Goal: Communication & Community: Share content

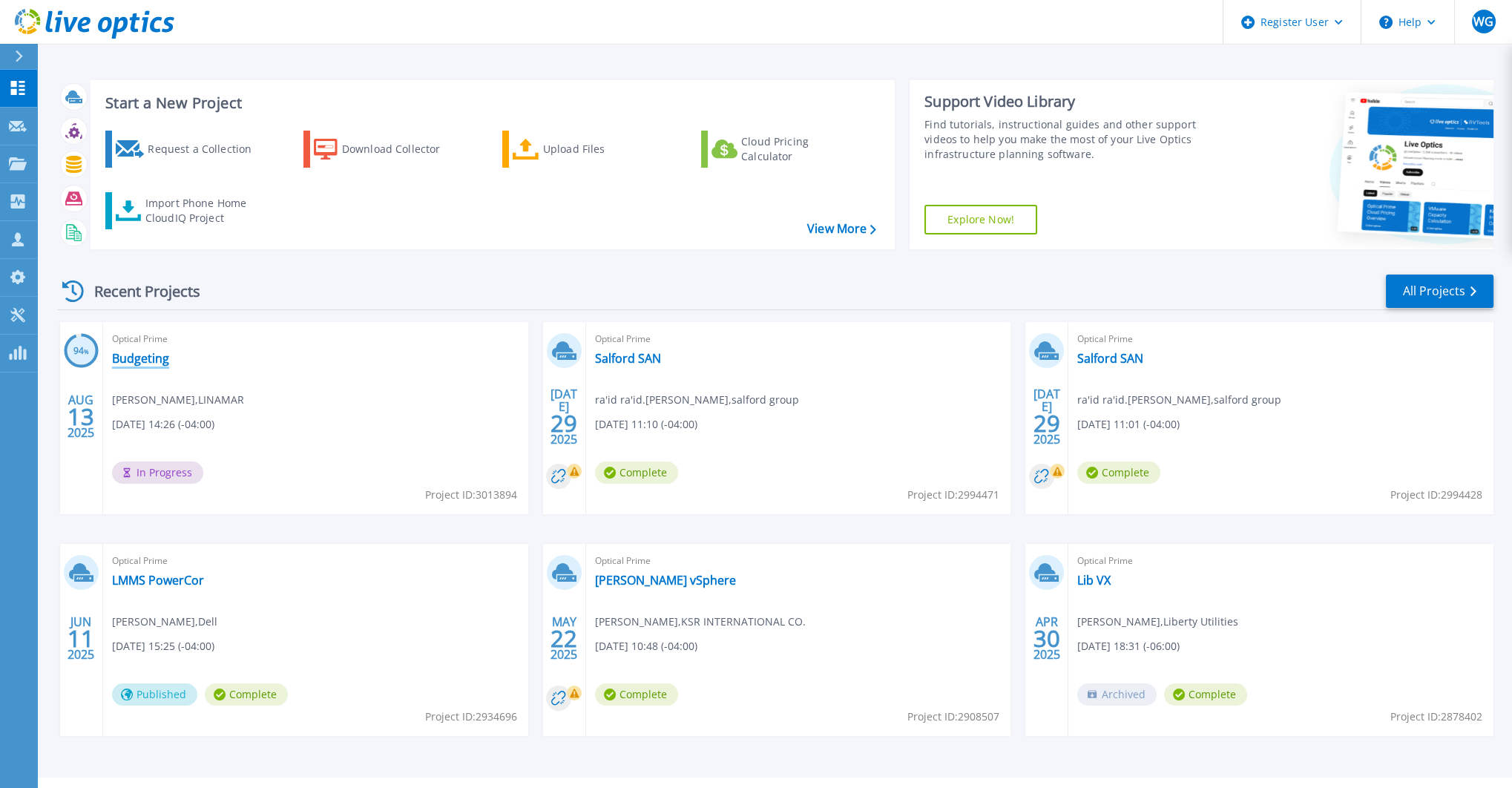
click at [152, 362] on link "Budgeting" at bounding box center [140, 359] width 57 height 15
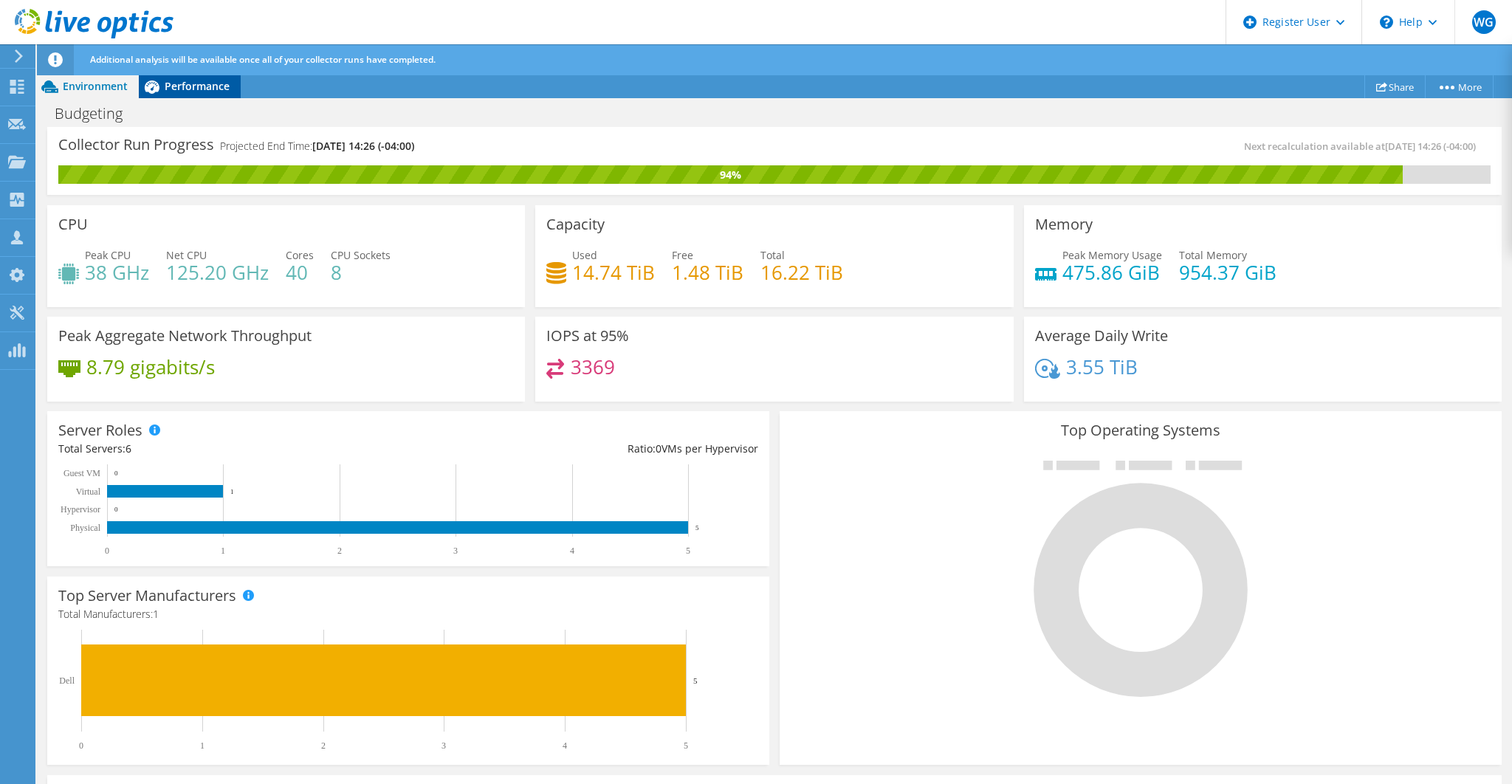
click at [199, 93] on div "Performance" at bounding box center [189, 86] width 102 height 23
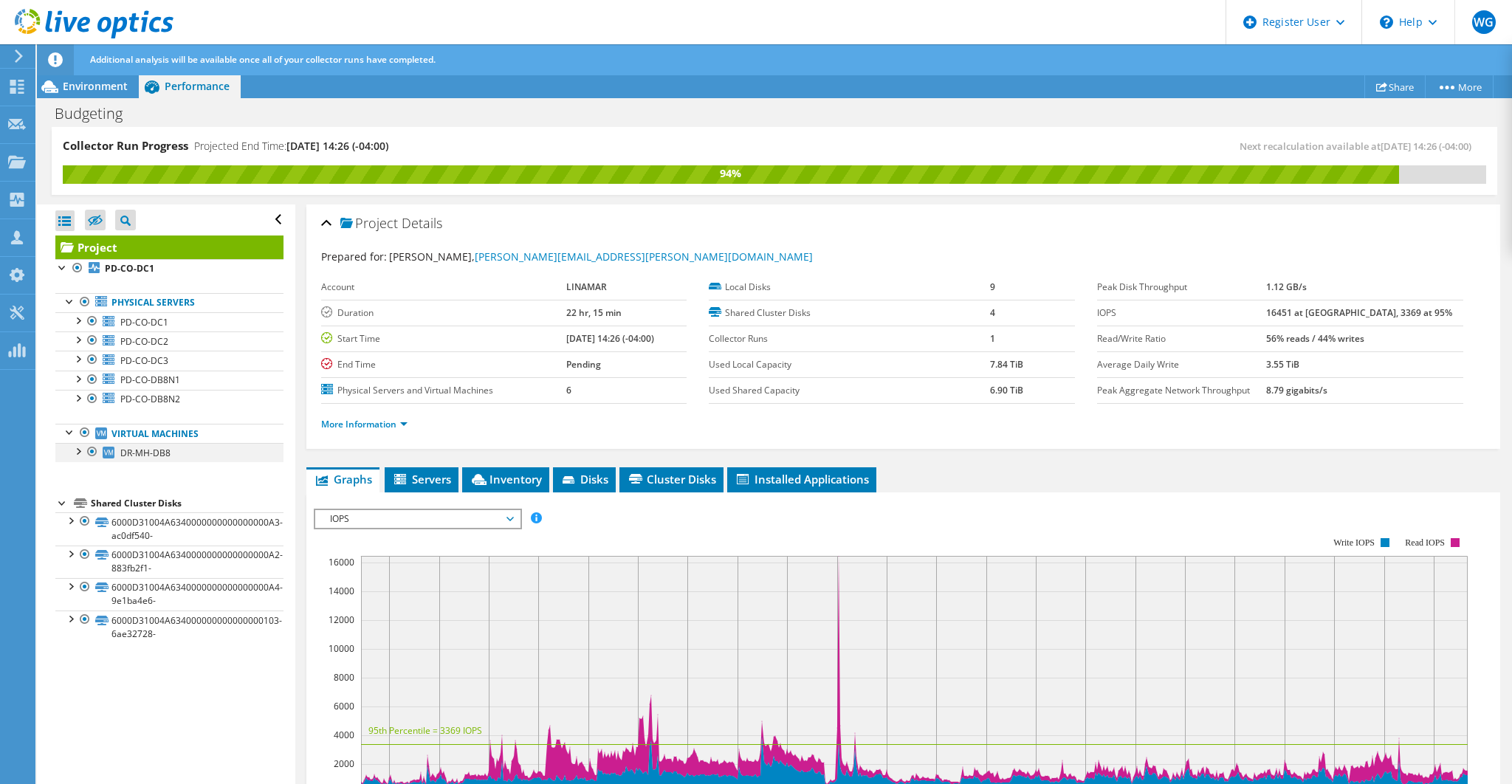
click at [79, 448] on div at bounding box center [78, 451] width 15 height 15
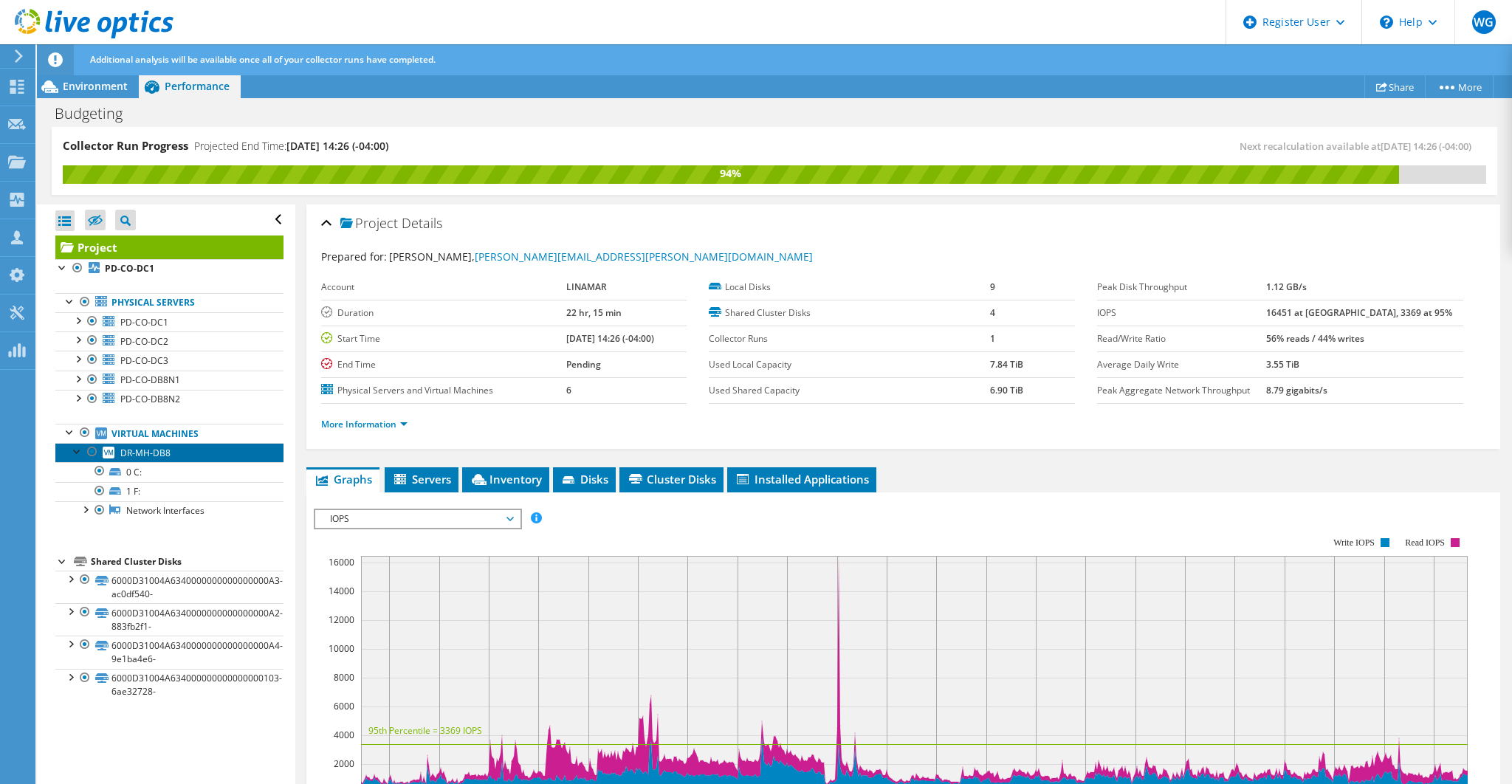
click at [139, 452] on span "DR-MH-DB8" at bounding box center [145, 452] width 51 height 12
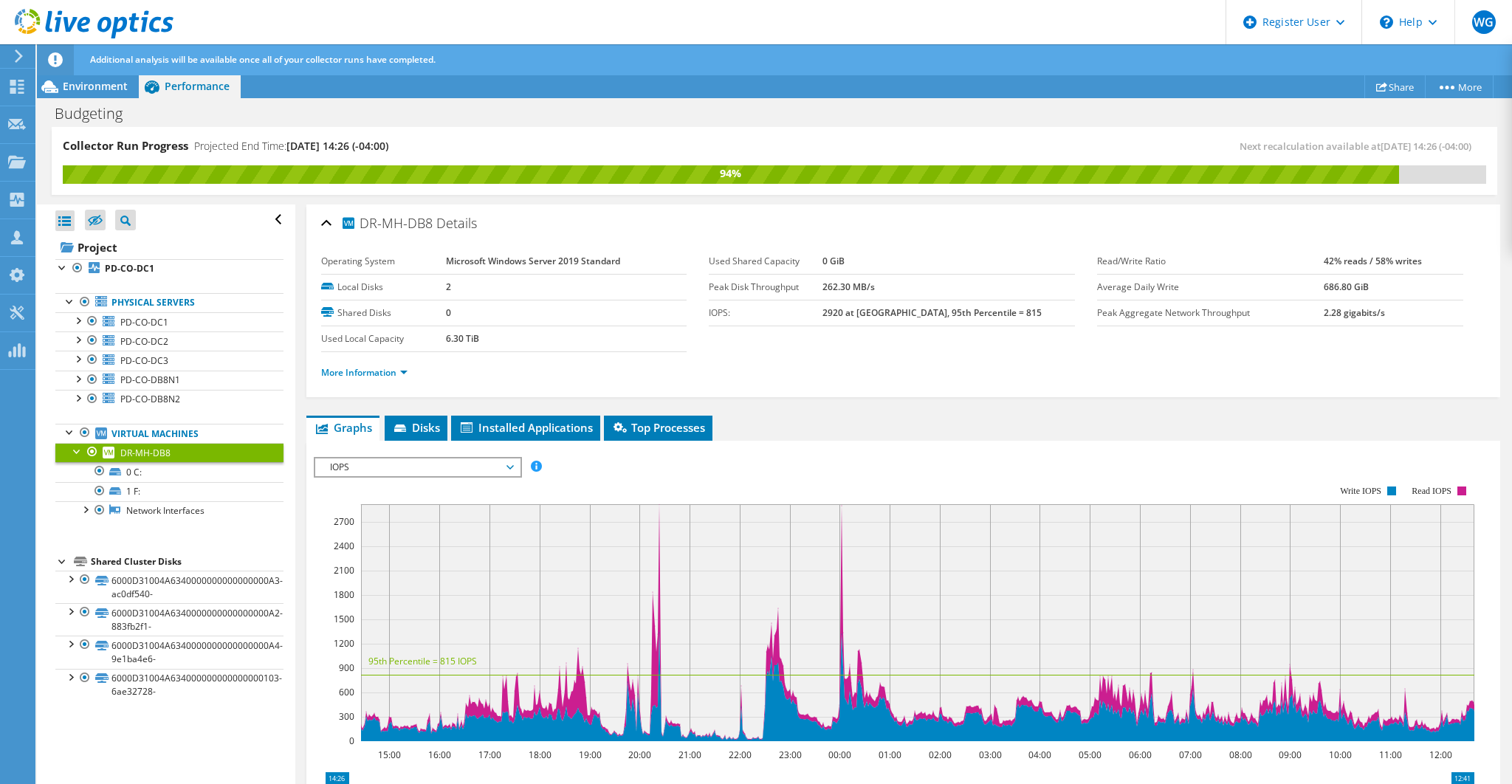
click at [138, 452] on span "DR-MH-DB8" at bounding box center [145, 452] width 51 height 12
click at [80, 85] on span "Environment" at bounding box center [95, 85] width 65 height 14
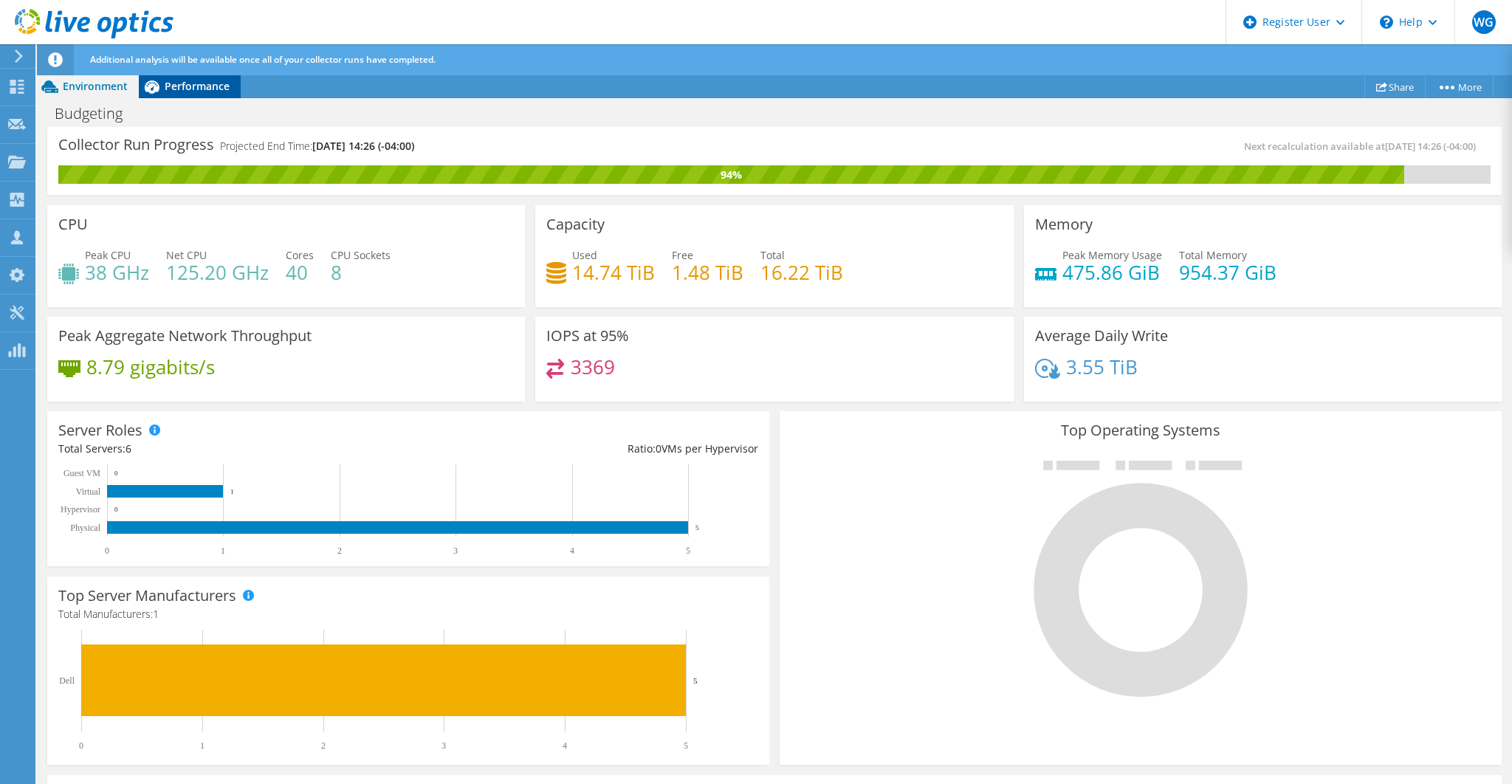
click at [207, 85] on span "Performance" at bounding box center [197, 85] width 65 height 14
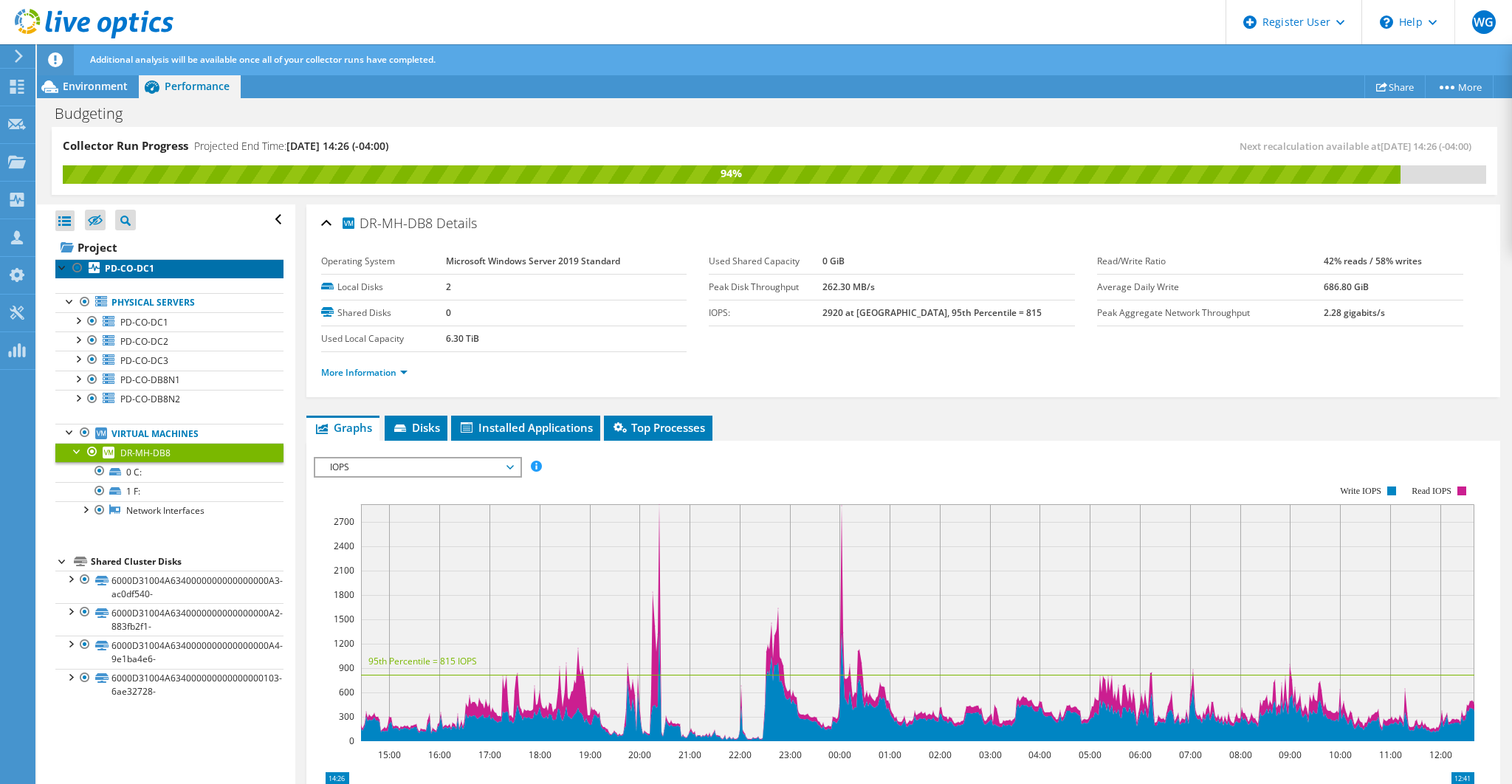
click at [142, 270] on b "PD-CO-DC1" at bounding box center [129, 268] width 50 height 12
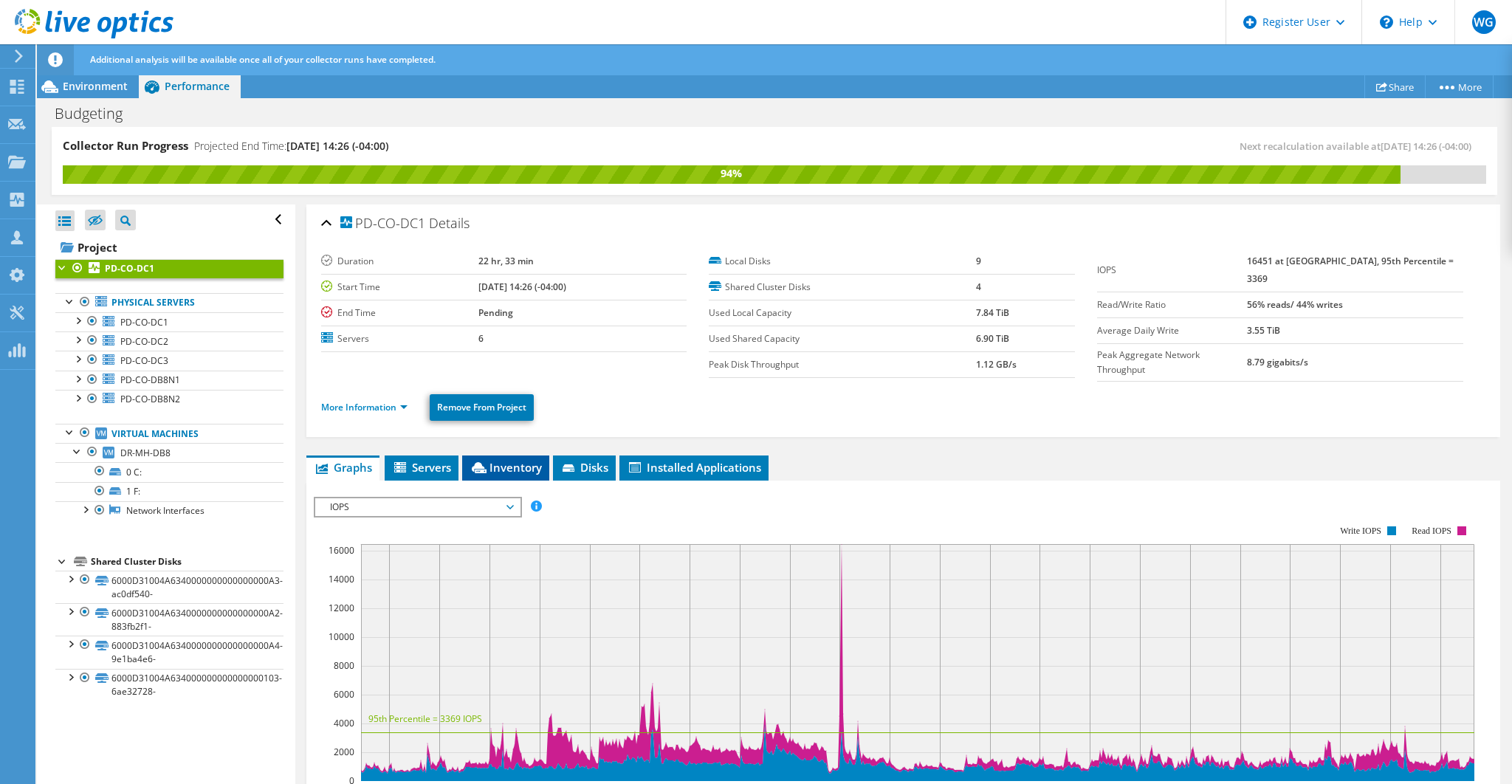
click at [517, 460] on span "Inventory" at bounding box center [505, 467] width 72 height 15
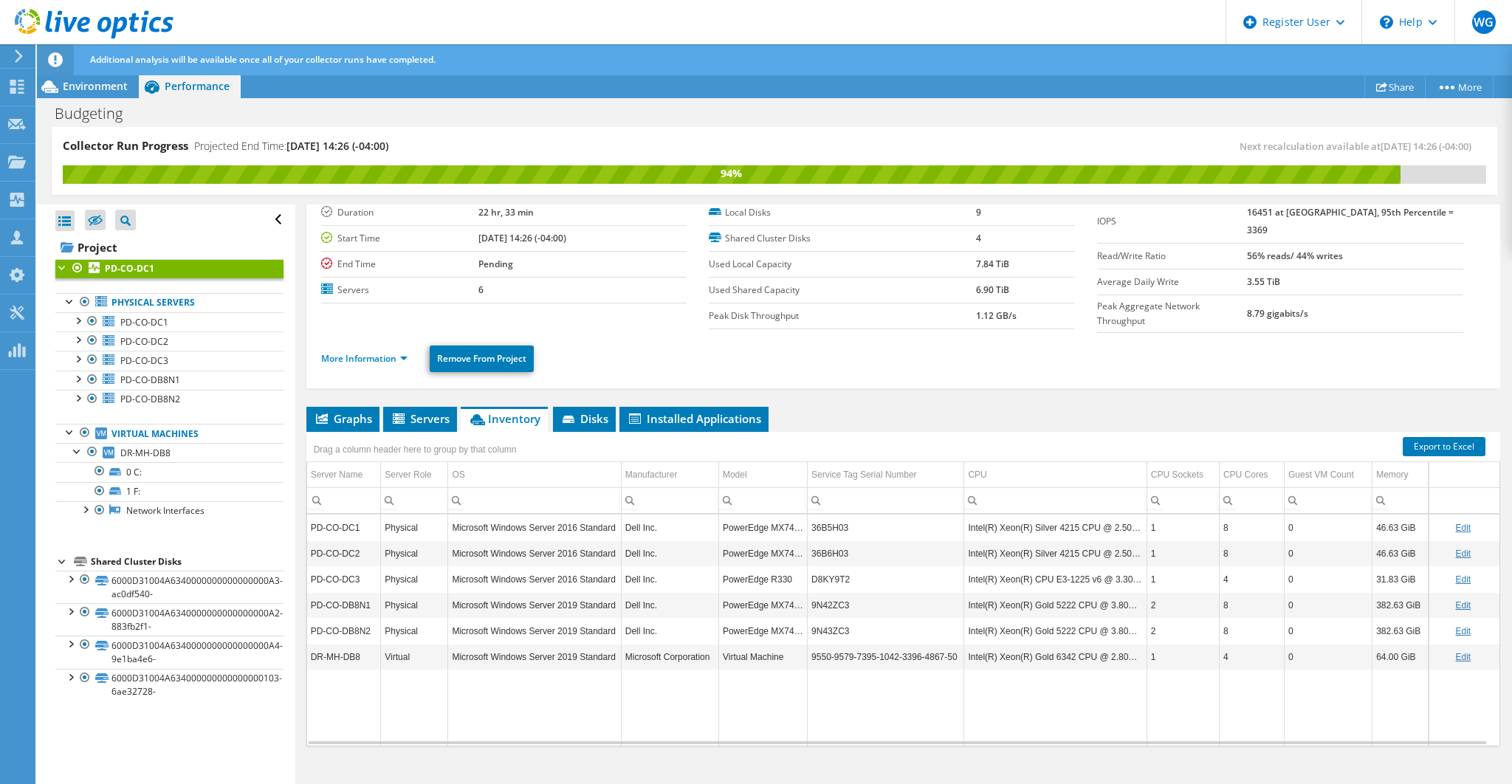
scroll to position [58, 0]
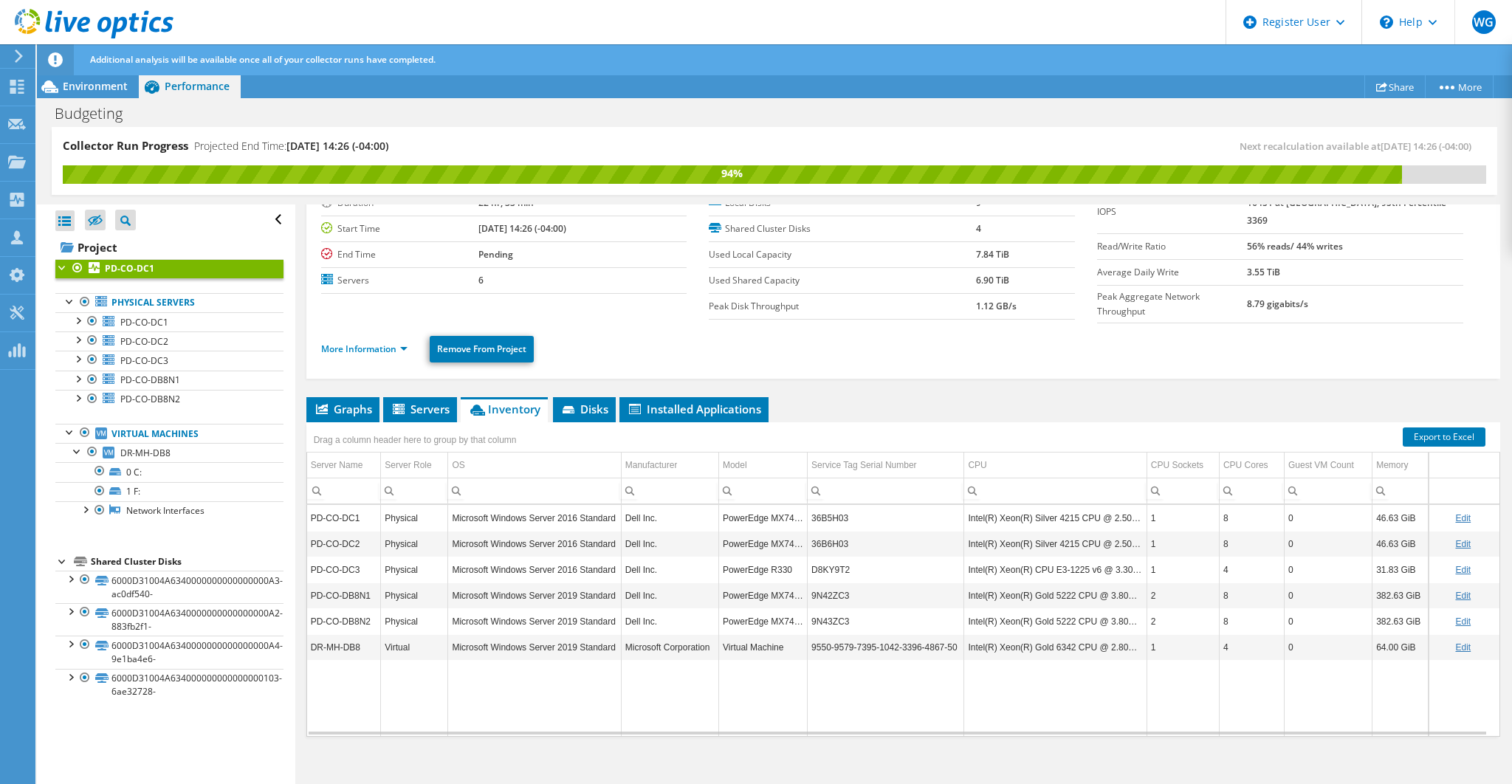
click at [49, 444] on div "Open All Close All Hide Excluded Nodes Project Tree Filter" at bounding box center [165, 495] width 258 height 581
click at [148, 450] on span "DR-MH-DB8" at bounding box center [145, 452] width 51 height 12
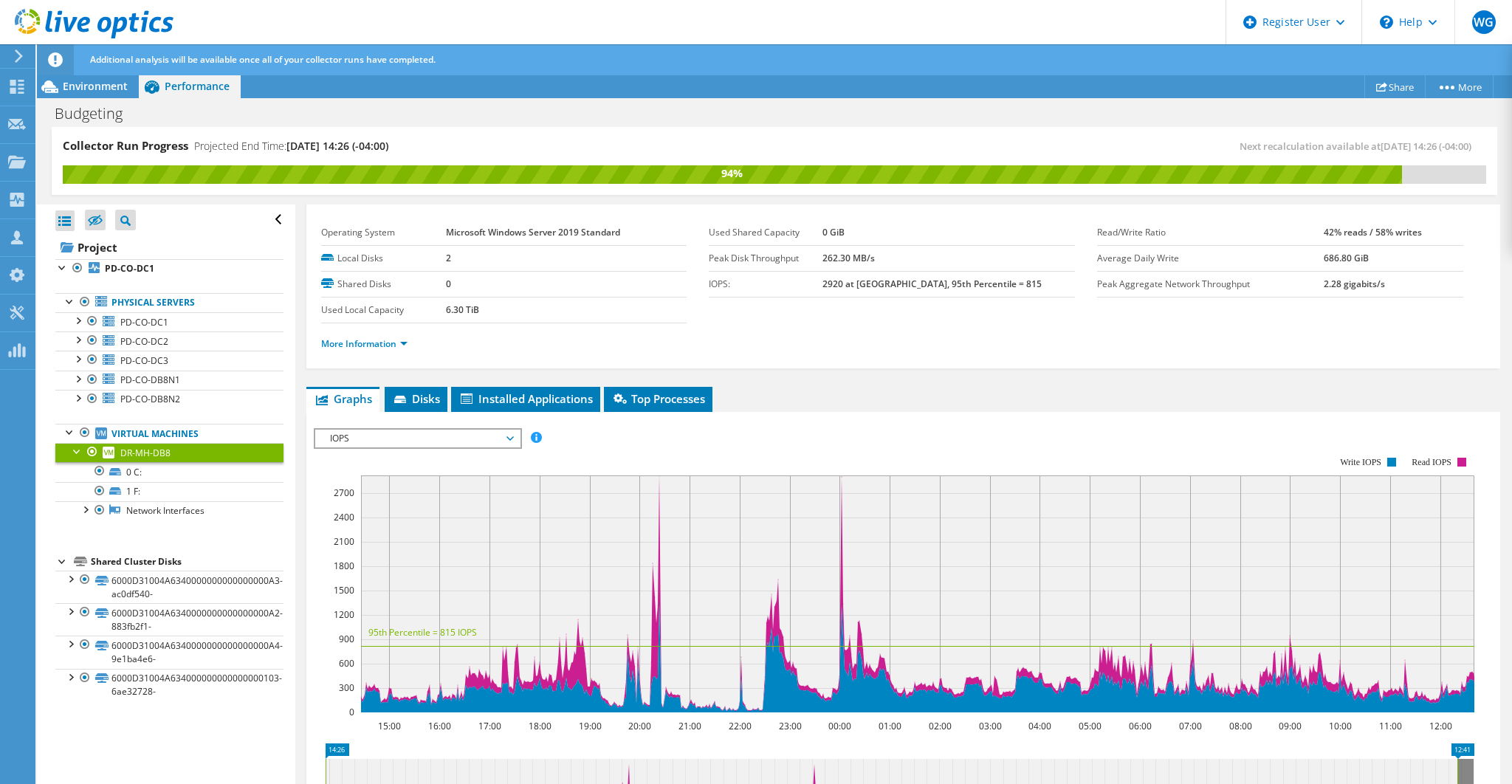
scroll to position [0, 0]
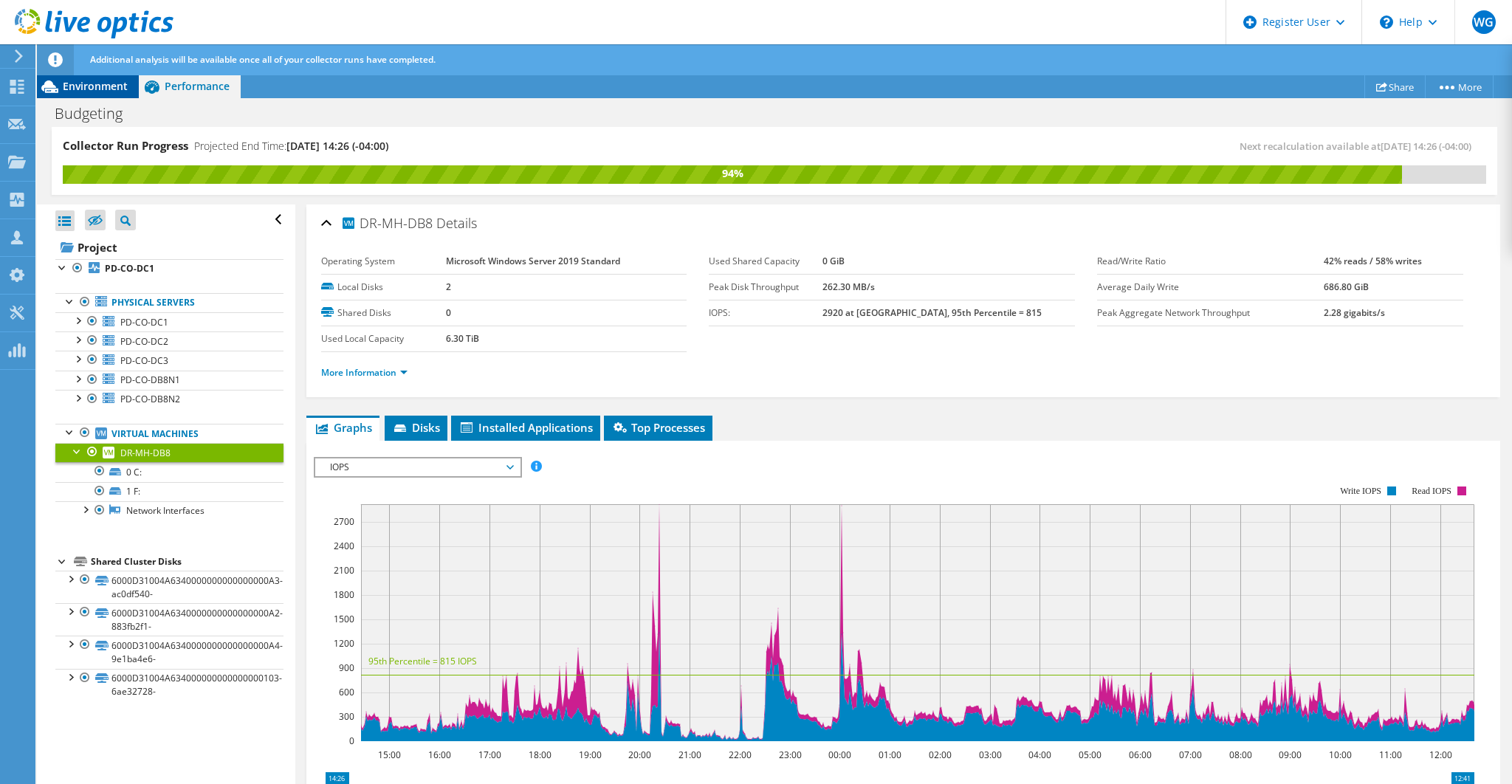
click at [103, 85] on span "Environment" at bounding box center [95, 85] width 65 height 14
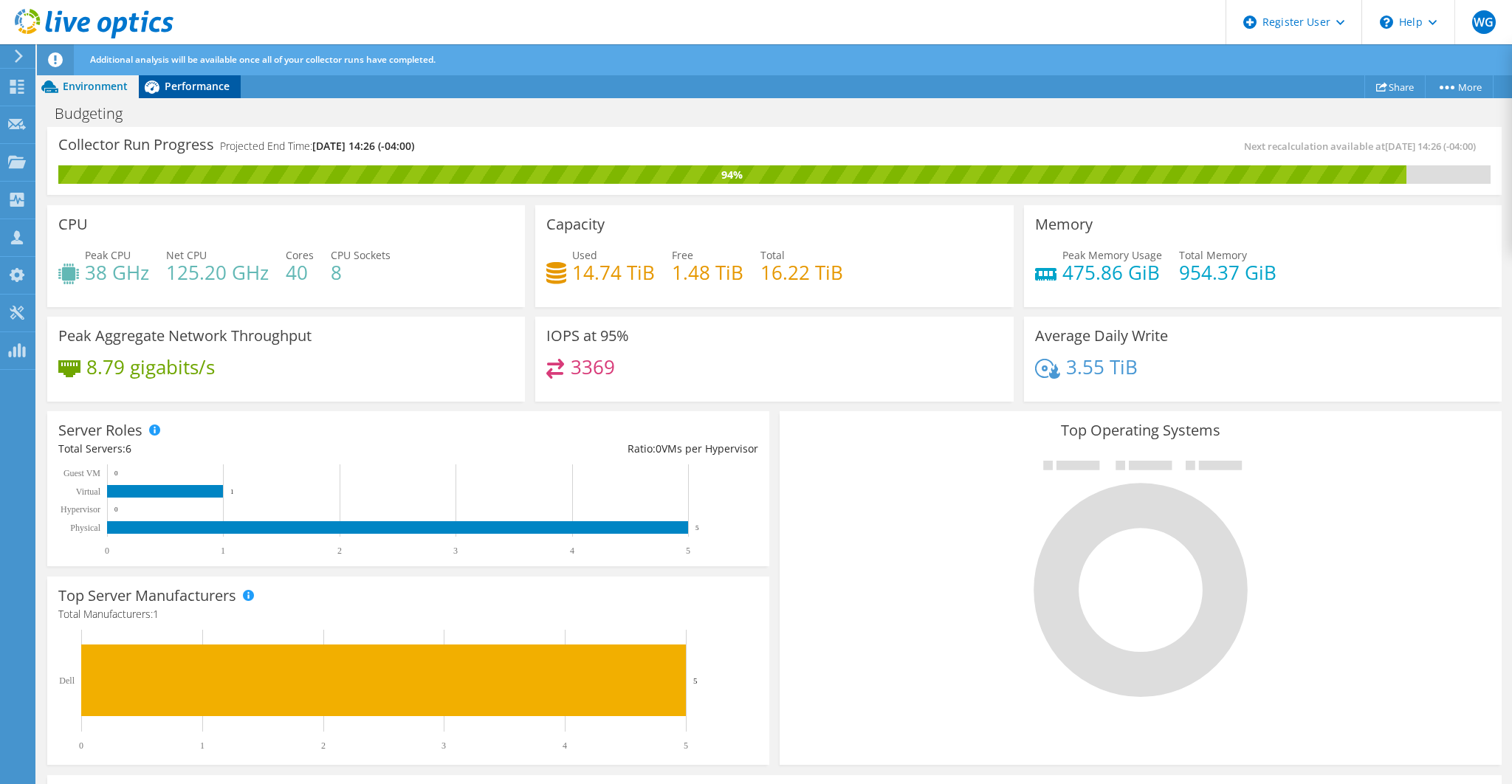
click at [185, 85] on span "Performance" at bounding box center [197, 85] width 65 height 14
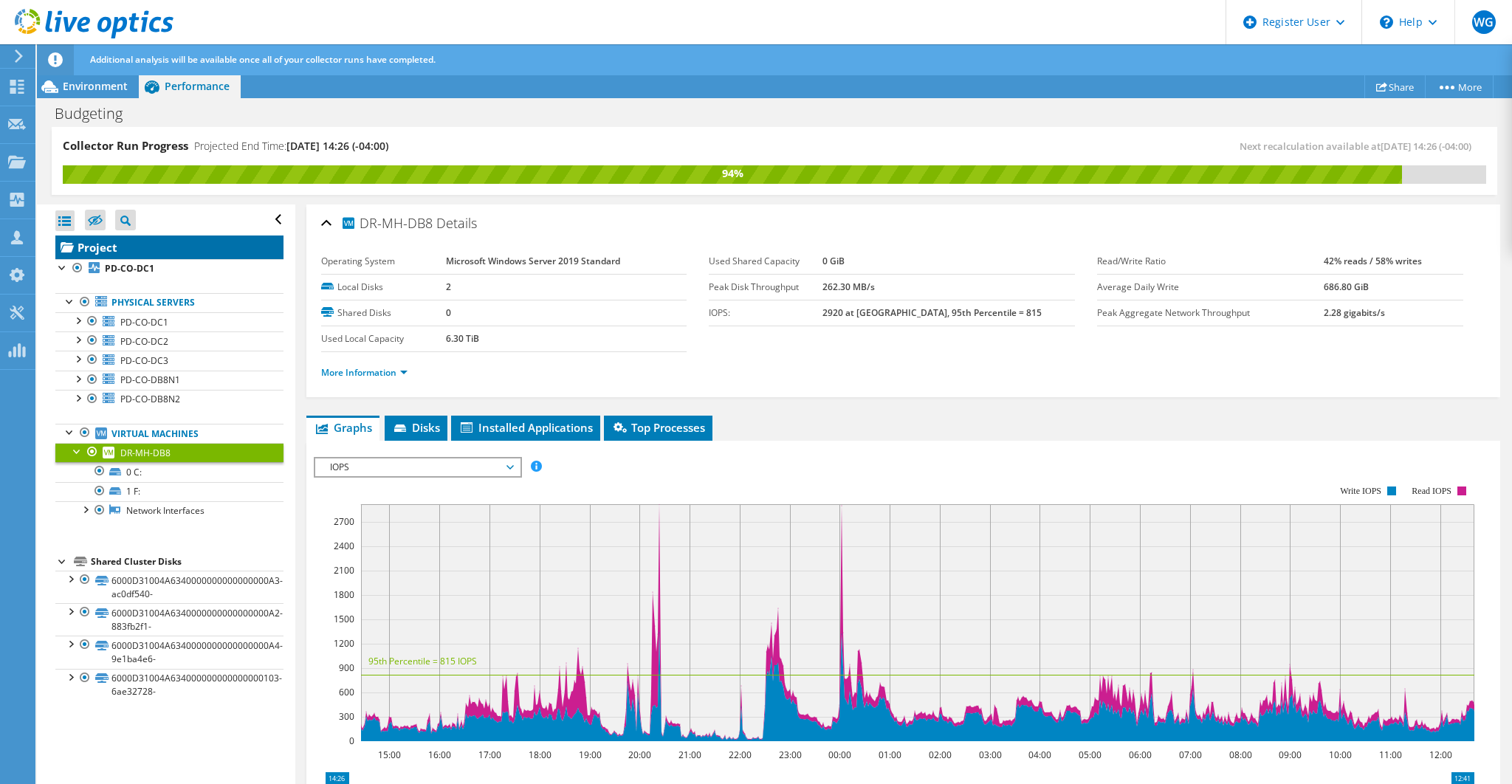
click at [103, 244] on link "Project" at bounding box center [169, 246] width 228 height 23
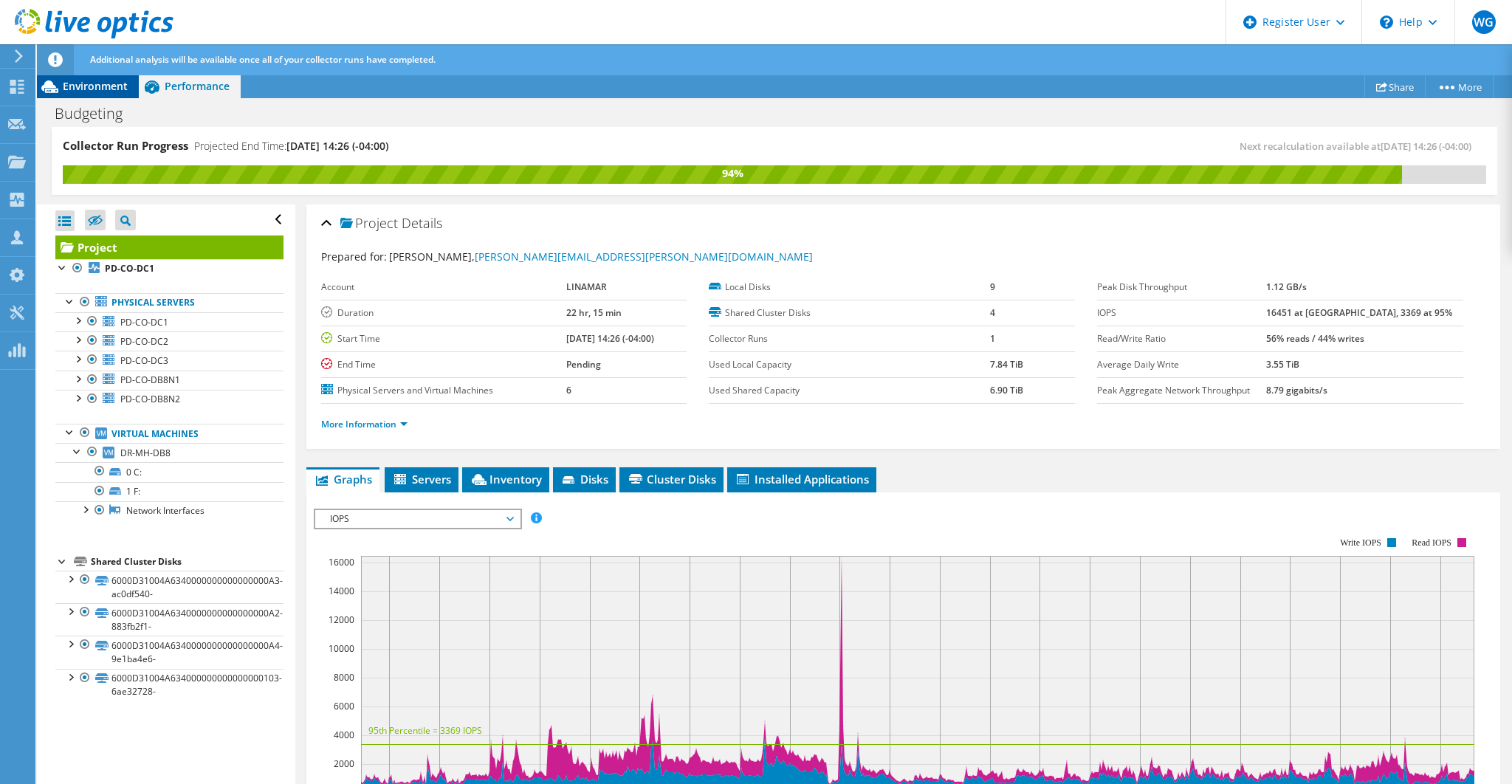
click at [115, 80] on span "Environment" at bounding box center [95, 85] width 65 height 14
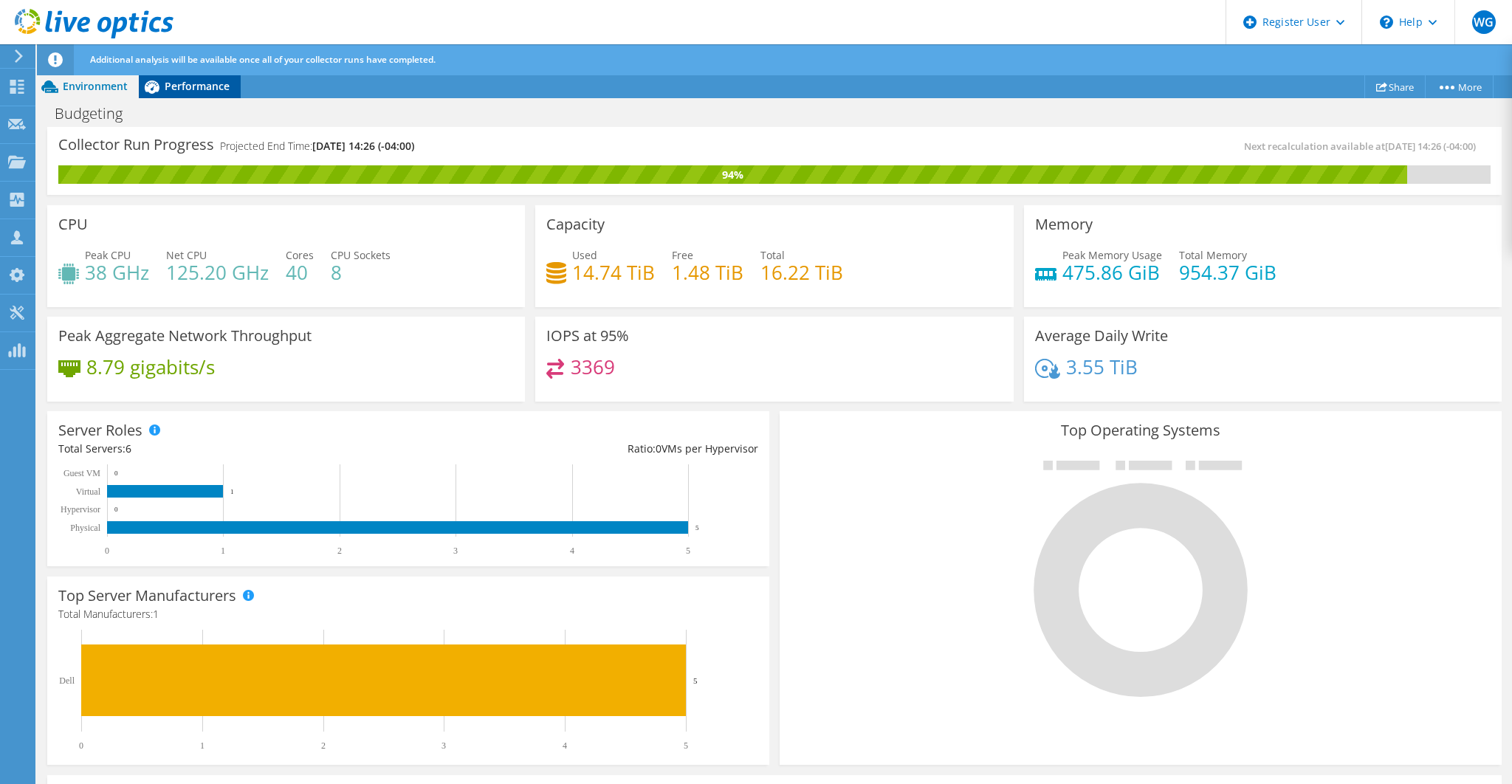
click at [211, 88] on span "Performance" at bounding box center [197, 85] width 65 height 14
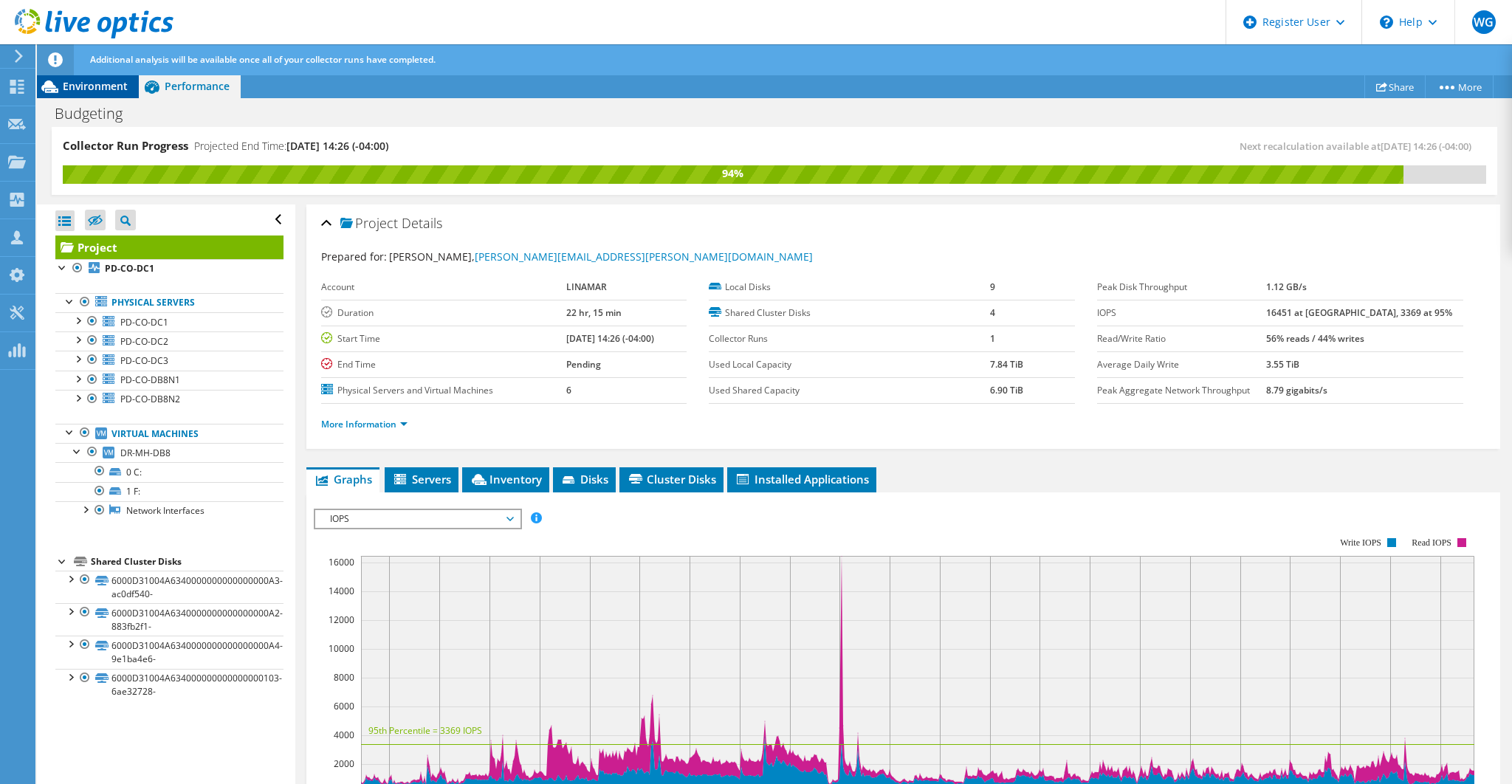
click at [83, 89] on span "Environment" at bounding box center [95, 85] width 65 height 14
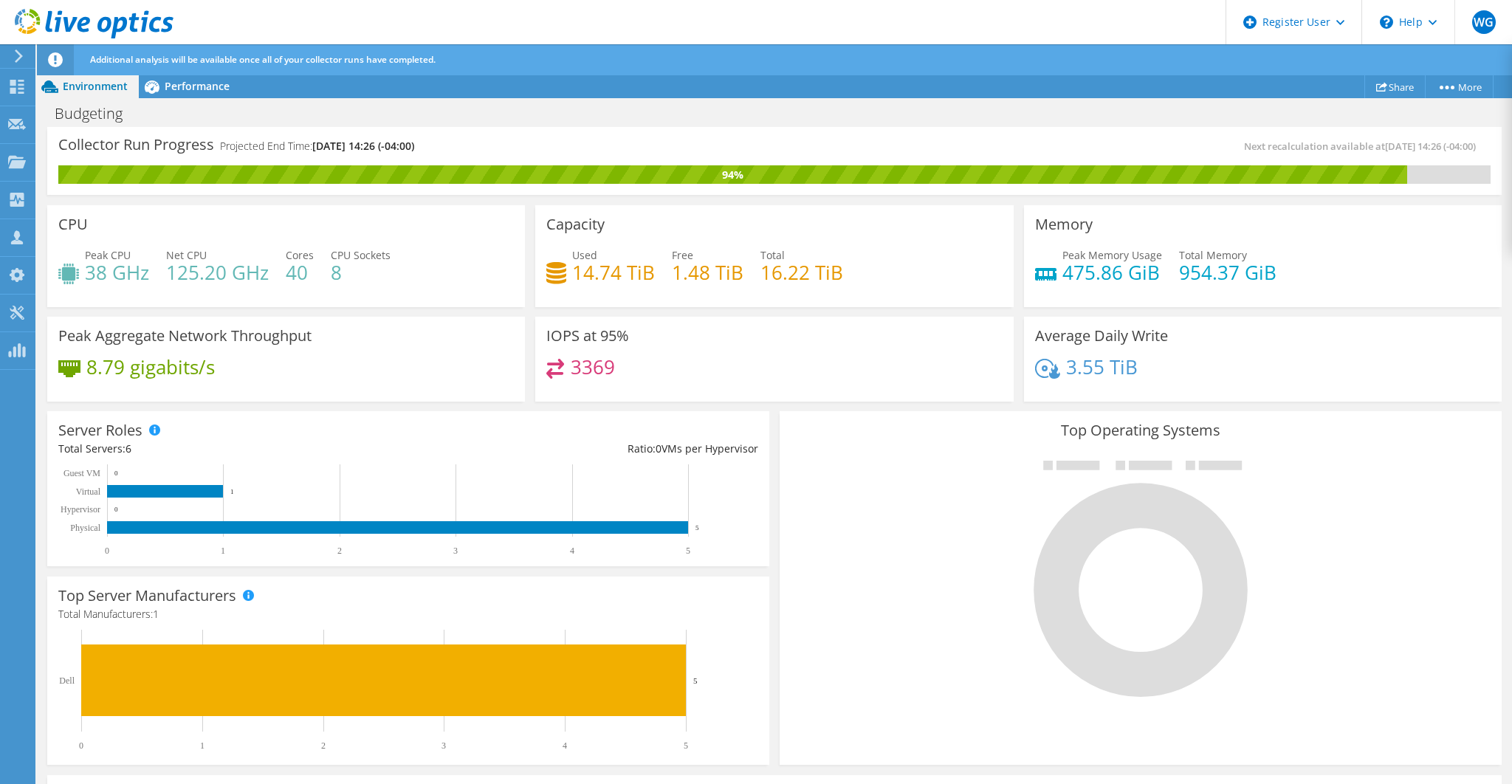
click at [585, 223] on h3 "Capacity" at bounding box center [575, 224] width 58 height 16
drag, startPoint x: 569, startPoint y: 336, endPoint x: 697, endPoint y: 339, distance: 128.0
click at [656, 333] on div "IOPS at 95% 3369" at bounding box center [774, 359] width 478 height 85
drag, startPoint x: 169, startPoint y: 256, endPoint x: 266, endPoint y: 272, distance: 98.3
click at [266, 272] on div "Net CPU 125.20 GHz" at bounding box center [217, 263] width 103 height 33
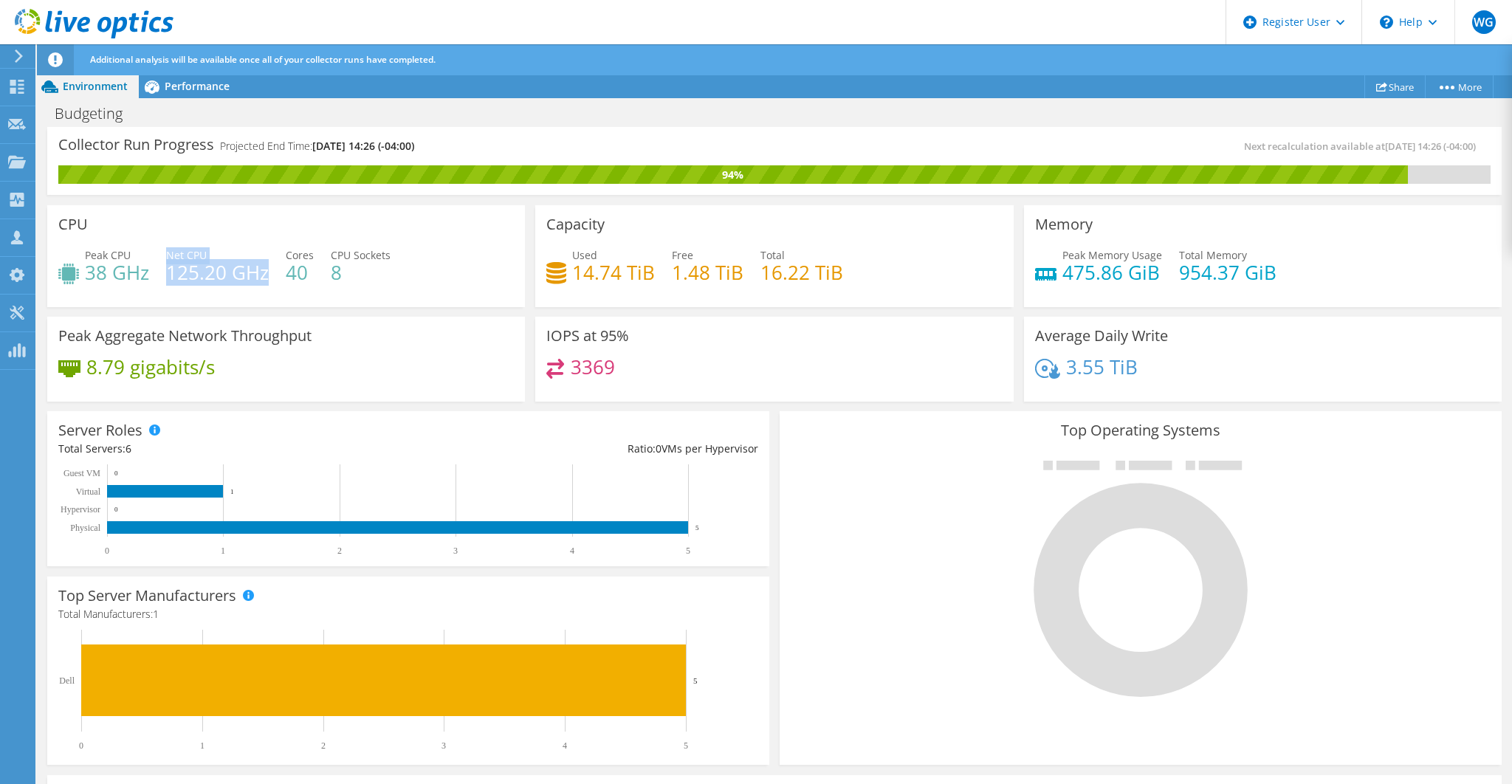
click at [266, 272] on h4 "125.20 GHz" at bounding box center [217, 272] width 103 height 16
drag, startPoint x: 166, startPoint y: 254, endPoint x: 207, endPoint y: 255, distance: 41.0
click at [207, 255] on div "Net CPU 125.20 GHz" at bounding box center [217, 263] width 103 height 33
click at [191, 88] on span "Performance" at bounding box center [197, 85] width 65 height 14
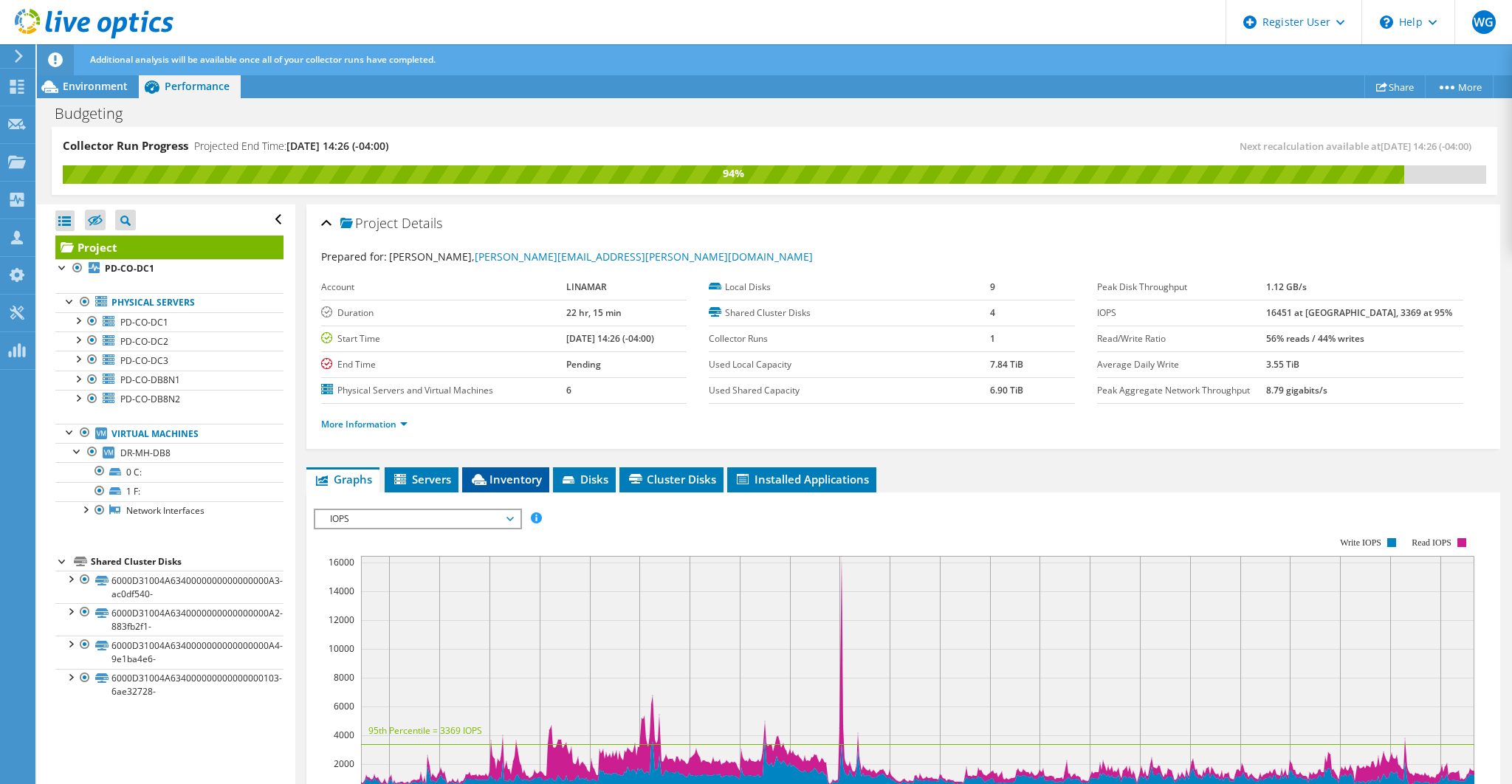
click at [513, 474] on span "Inventory" at bounding box center [505, 479] width 72 height 15
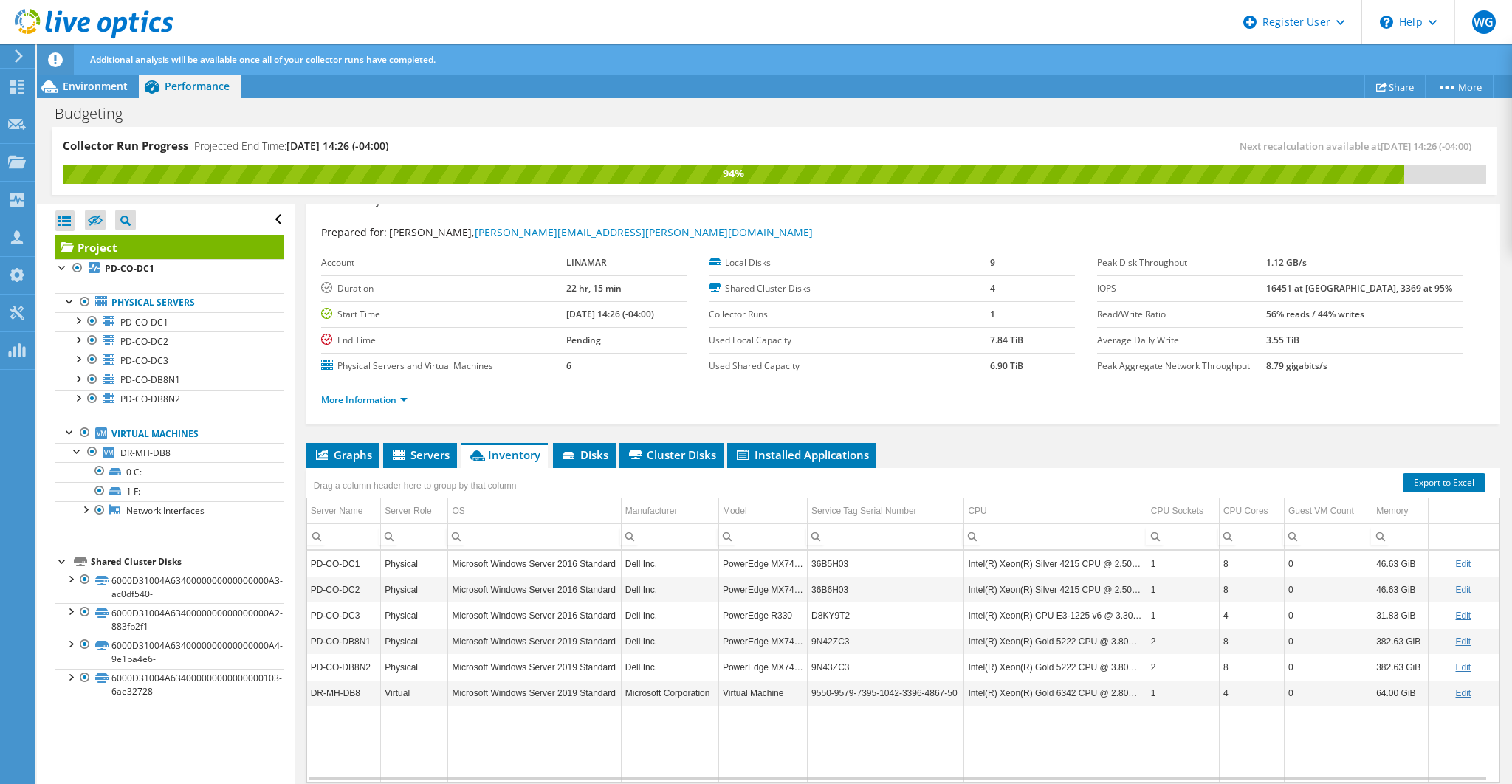
scroll to position [74, 0]
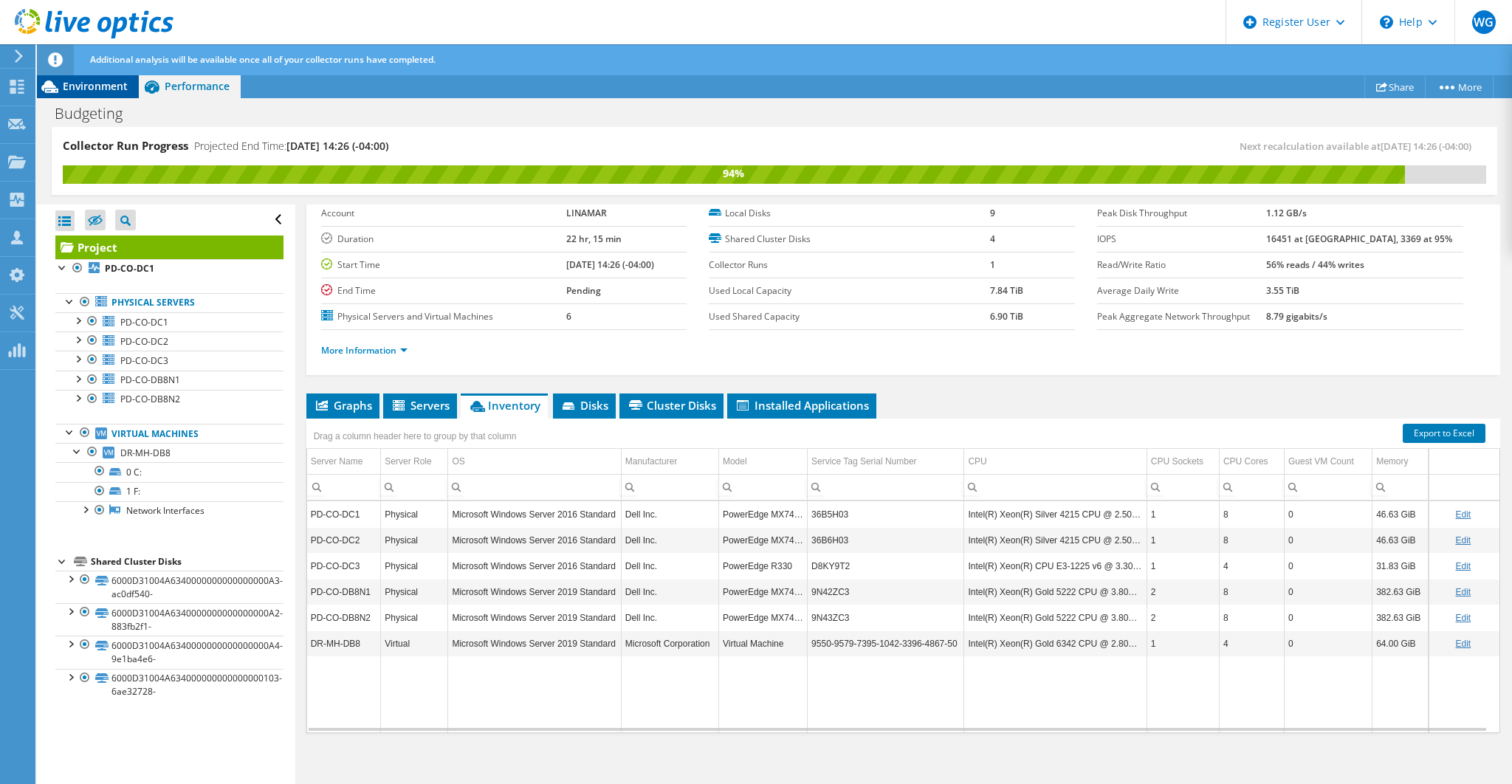
click at [111, 88] on span "Environment" at bounding box center [95, 85] width 65 height 14
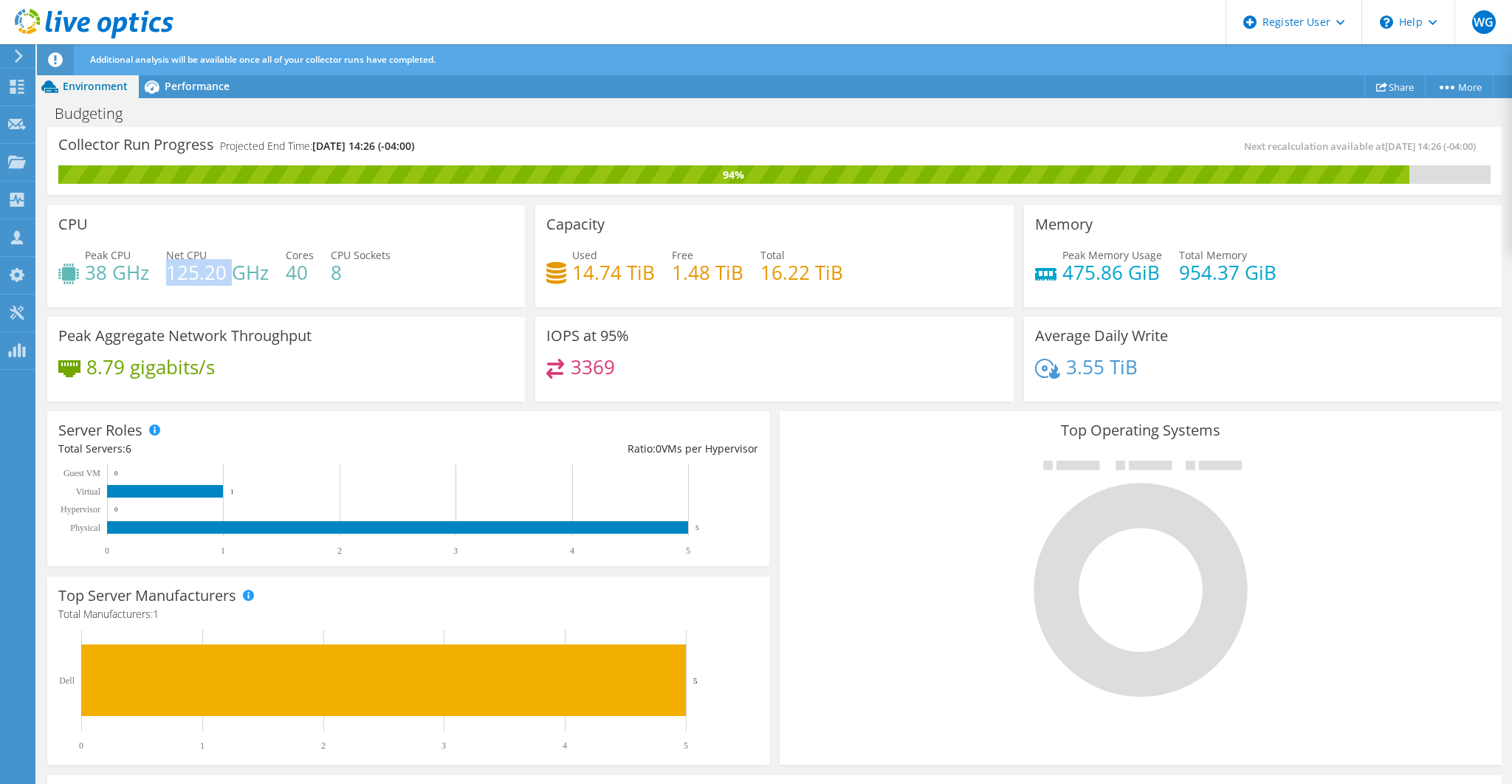
drag, startPoint x: 170, startPoint y: 272, endPoint x: 232, endPoint y: 275, distance: 62.1
click at [232, 275] on h4 "125.20 GHz" at bounding box center [217, 272] width 103 height 16
click at [145, 270] on h4 "38 GHz" at bounding box center [117, 272] width 65 height 16
drag, startPoint x: 168, startPoint y: 272, endPoint x: 270, endPoint y: 272, distance: 102.0
click at [270, 272] on div "Peak CPU 38 GHz Net CPU 125.20 GHz Cores 40 CPU Sockets 8" at bounding box center [286, 271] width 455 height 48
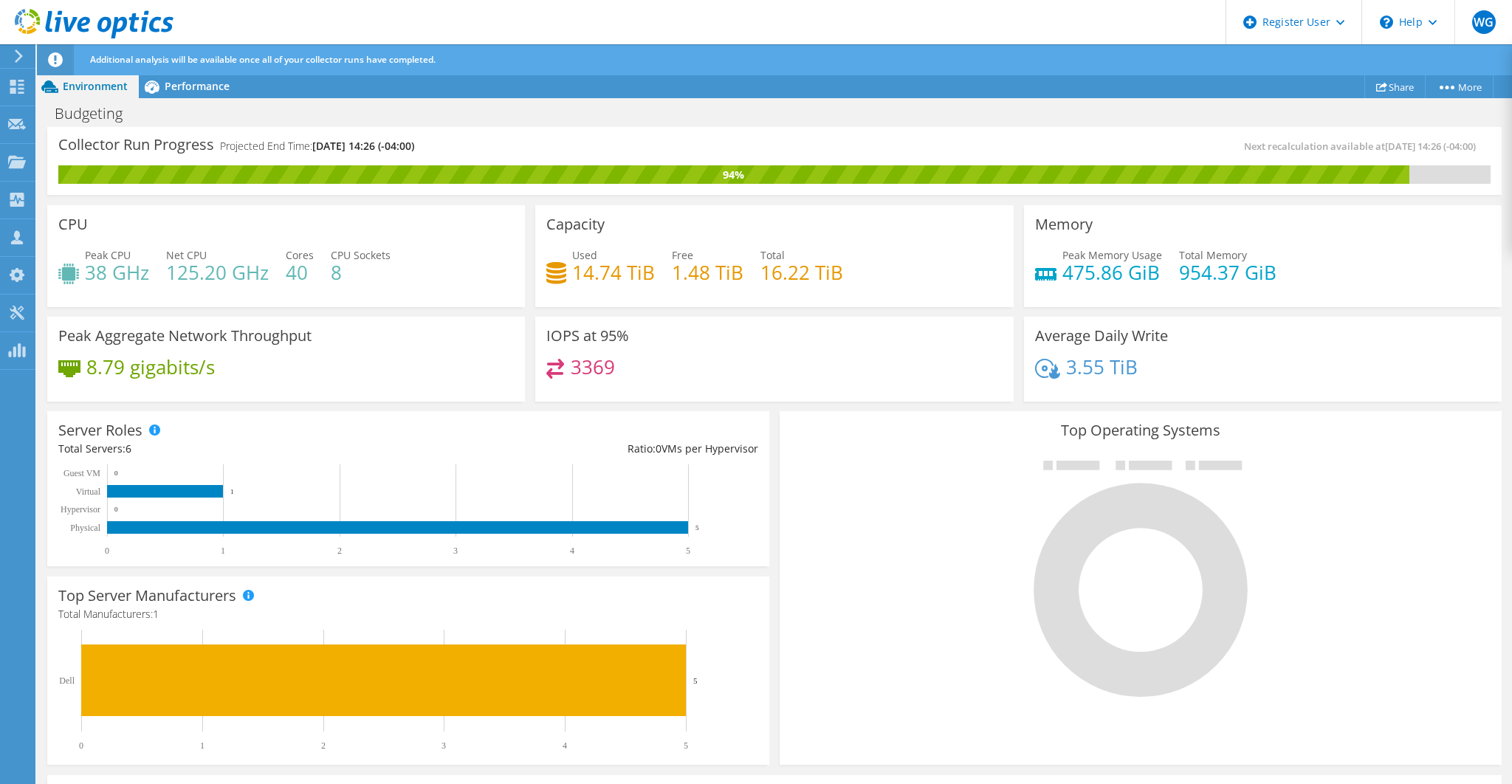
click at [157, 271] on div "Peak CPU 38 GHz Net CPU 125.20 GHz Cores 40 CPU Sockets 8" at bounding box center [286, 271] width 455 height 48
drag, startPoint x: 156, startPoint y: 269, endPoint x: 83, endPoint y: 268, distance: 73.0
click at [83, 268] on div "Peak CPU 38 GHz Net CPU 125.20 GHz Cores 40 CPU Sockets 8" at bounding box center [286, 271] width 455 height 48
drag, startPoint x: 155, startPoint y: 273, endPoint x: 127, endPoint y: 273, distance: 28.0
click at [155, 273] on div "Peak CPU 38 GHz Net CPU 125.20 GHz Cores 40 CPU Sockets 8" at bounding box center [286, 271] width 455 height 48
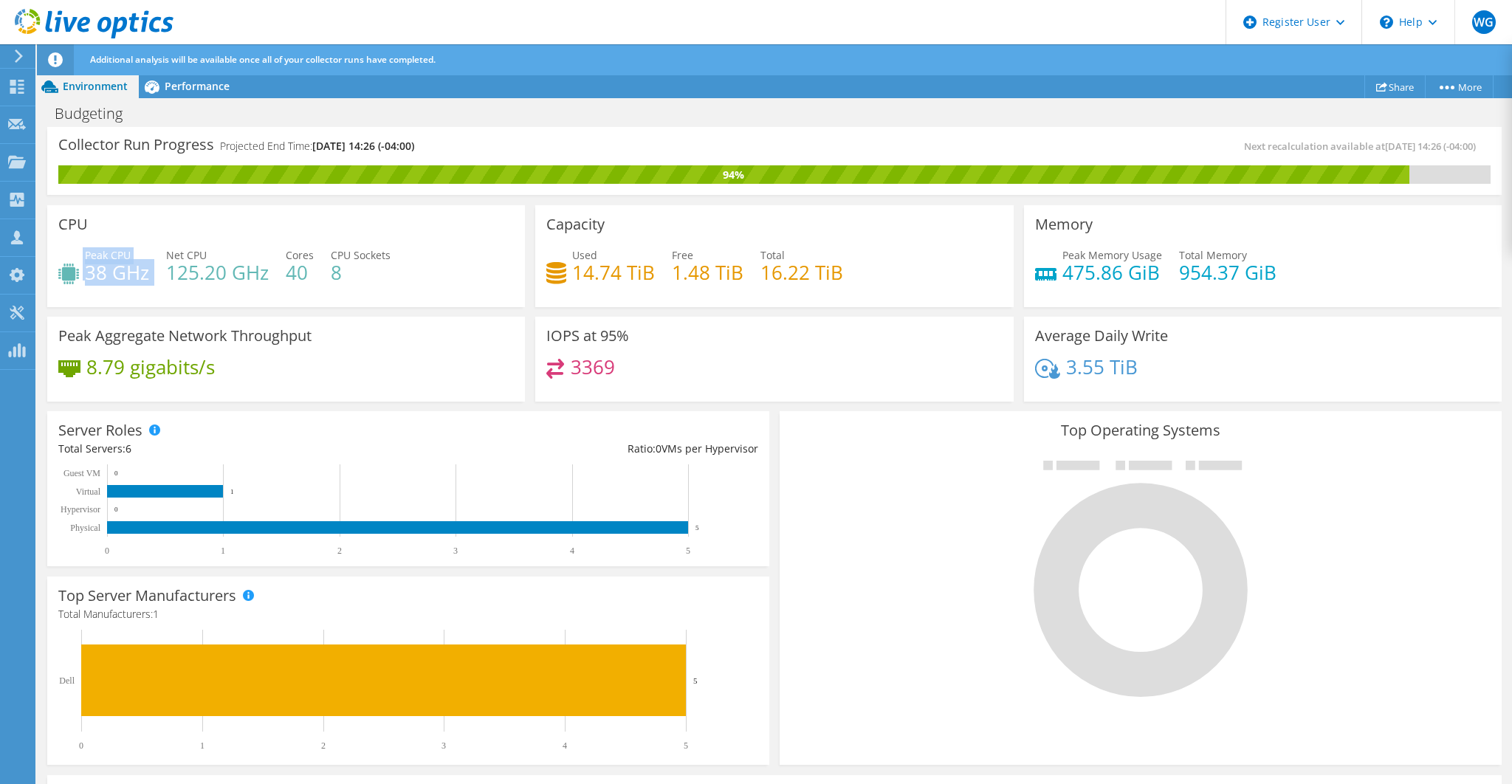
click at [127, 273] on h4 "38 GHz" at bounding box center [117, 272] width 65 height 16
click at [96, 274] on h4 "38 GHz" at bounding box center [117, 272] width 65 height 16
drag, startPoint x: 86, startPoint y: 273, endPoint x: 151, endPoint y: 271, distance: 65.0
click at [151, 271] on div "Peak CPU 38 GHz Net CPU 125.20 GHz Cores 40 CPU Sockets 8" at bounding box center [286, 271] width 455 height 48
drag, startPoint x: 169, startPoint y: 271, endPoint x: 225, endPoint y: 273, distance: 56.0
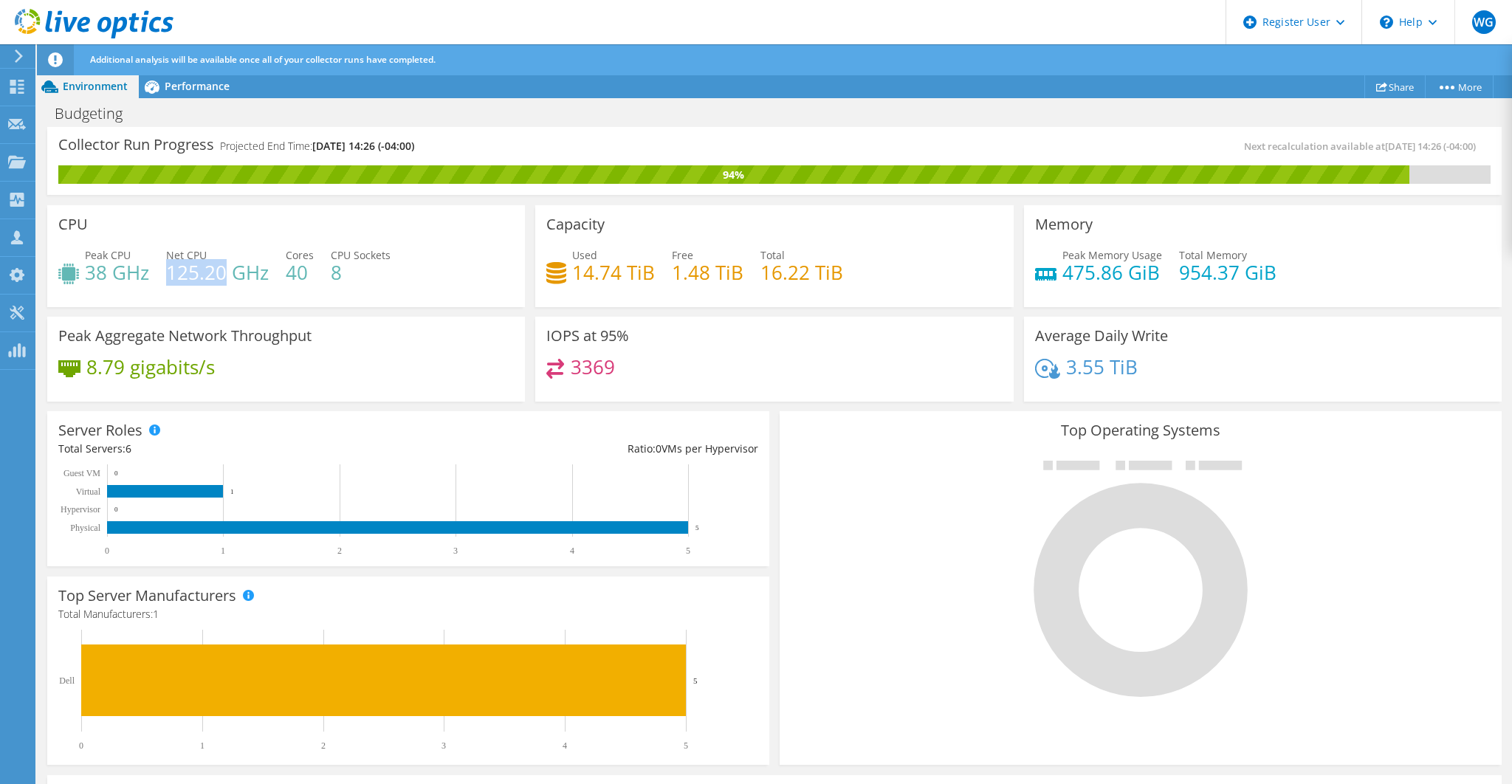
click at [225, 273] on h4 "125.20 GHz" at bounding box center [217, 272] width 103 height 16
click at [138, 272] on h4 "38 GHz" at bounding box center [117, 272] width 65 height 16
drag, startPoint x: 141, startPoint y: 272, endPoint x: 89, endPoint y: 271, distance: 52.0
click at [89, 271] on h4 "38 GHz" at bounding box center [117, 272] width 65 height 16
click at [125, 270] on h4 "38 GHz" at bounding box center [117, 272] width 65 height 16
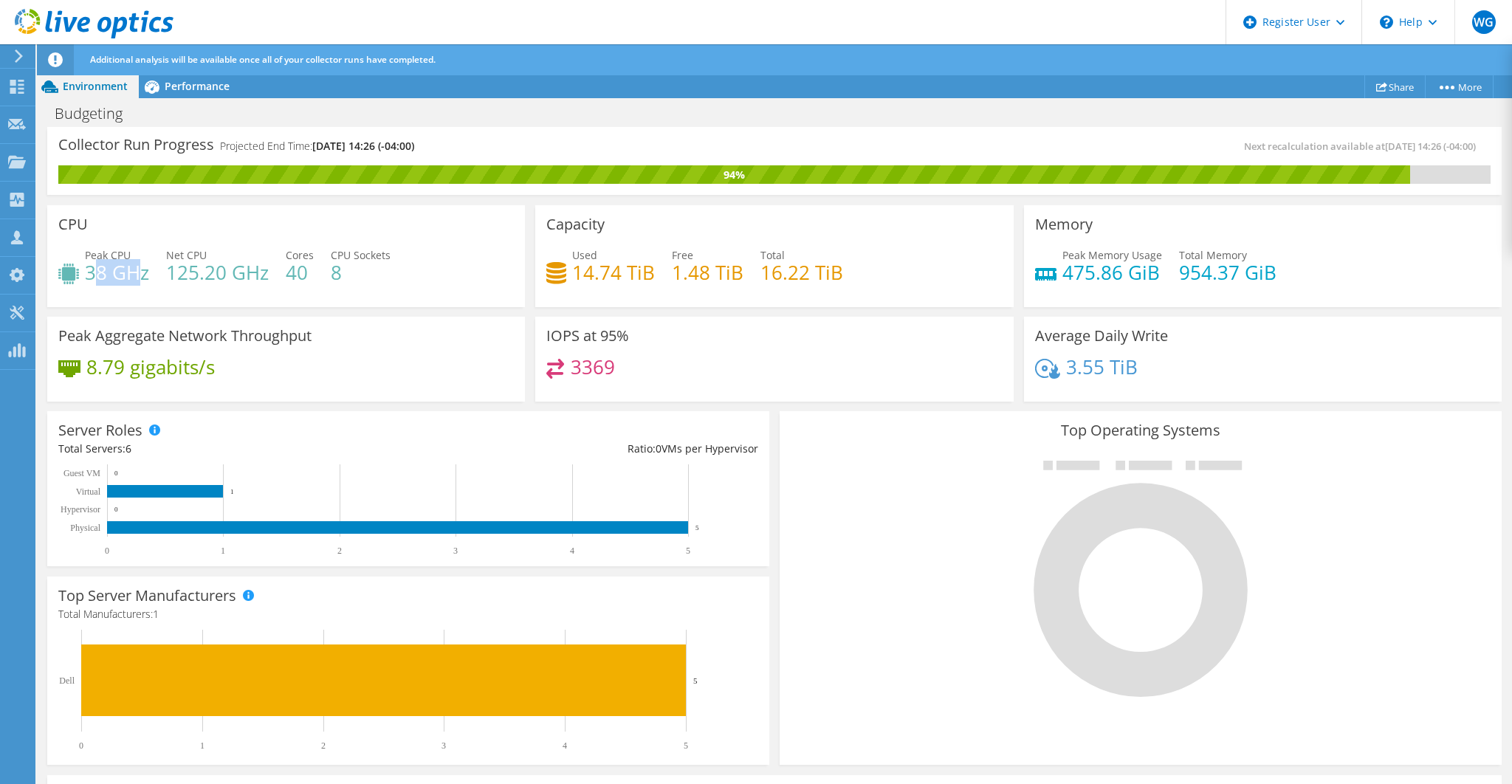
drag, startPoint x: 92, startPoint y: 273, endPoint x: 138, endPoint y: 269, distance: 46.2
click at [138, 269] on h4 "38 GHz" at bounding box center [117, 272] width 65 height 16
click at [148, 270] on h4 "38 GHz" at bounding box center [117, 272] width 65 height 16
drag, startPoint x: 170, startPoint y: 271, endPoint x: 225, endPoint y: 272, distance: 55.0
click at [225, 272] on h4 "125.20 GHz" at bounding box center [217, 272] width 103 height 16
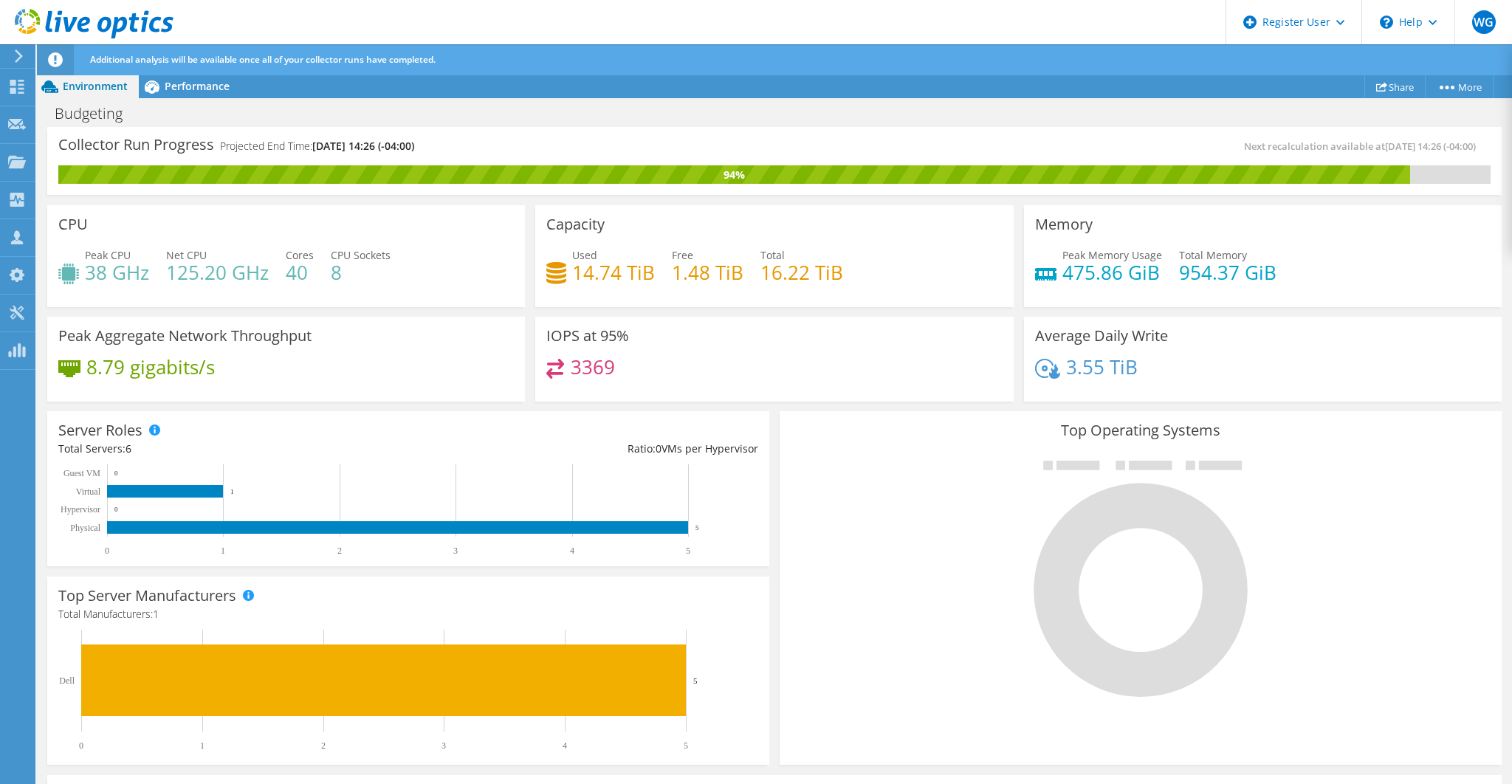
click at [140, 274] on h4 "38 GHz" at bounding box center [117, 272] width 65 height 16
drag, startPoint x: 151, startPoint y: 273, endPoint x: 85, endPoint y: 270, distance: 66.1
click at [85, 270] on div "Peak CPU 38 GHz Net CPU 125.20 GHz Cores 40 CPU Sockets 8" at bounding box center [286, 271] width 455 height 48
click at [115, 273] on h4 "38 GHz" at bounding box center [117, 272] width 65 height 16
drag, startPoint x: 150, startPoint y: 272, endPoint x: 87, endPoint y: 271, distance: 63.0
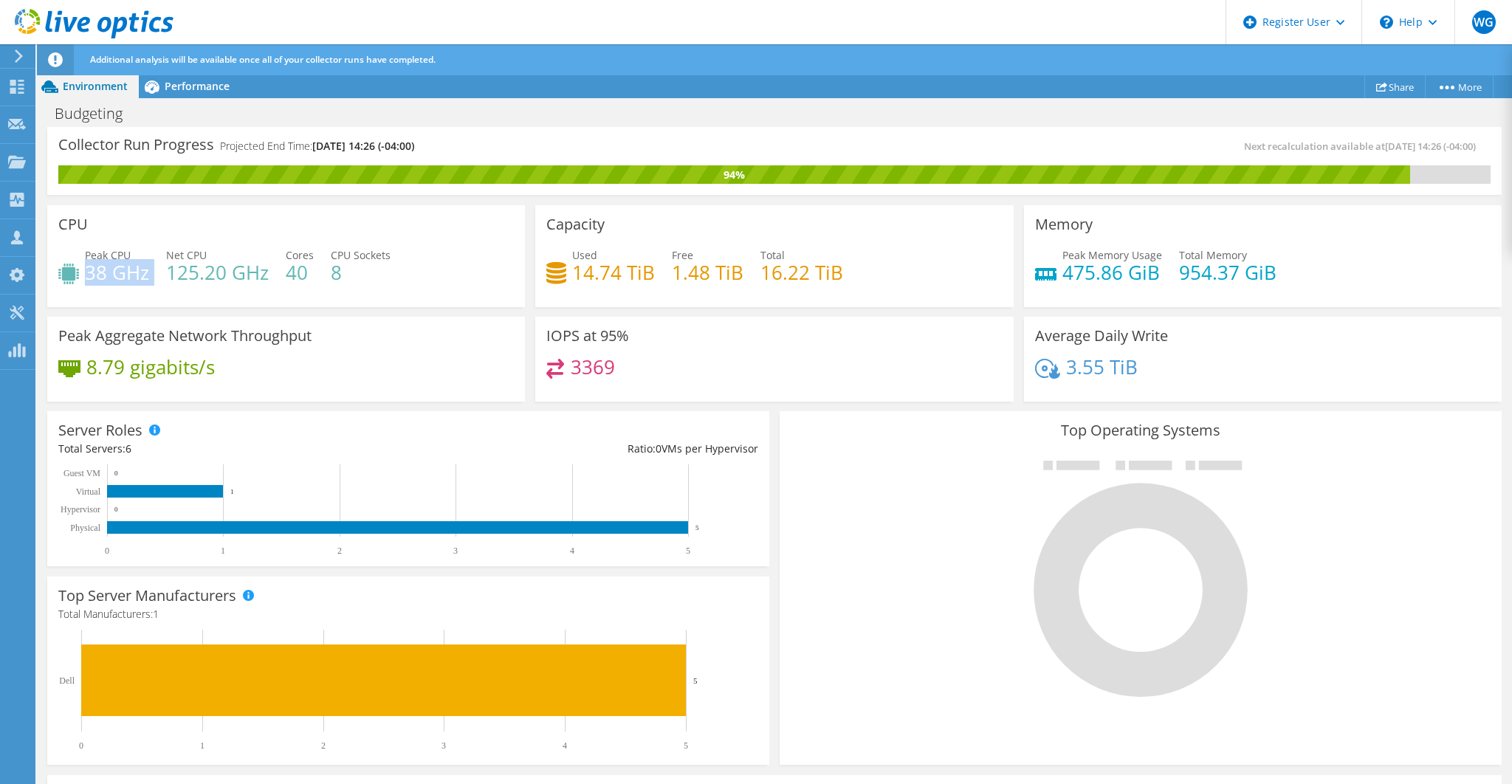
click at [87, 271] on div "Peak CPU 38 GHz Net CPU 125.20 GHz Cores 40 CPU Sockets 8" at bounding box center [286, 271] width 455 height 48
click at [191, 84] on span "Performance" at bounding box center [197, 85] width 65 height 14
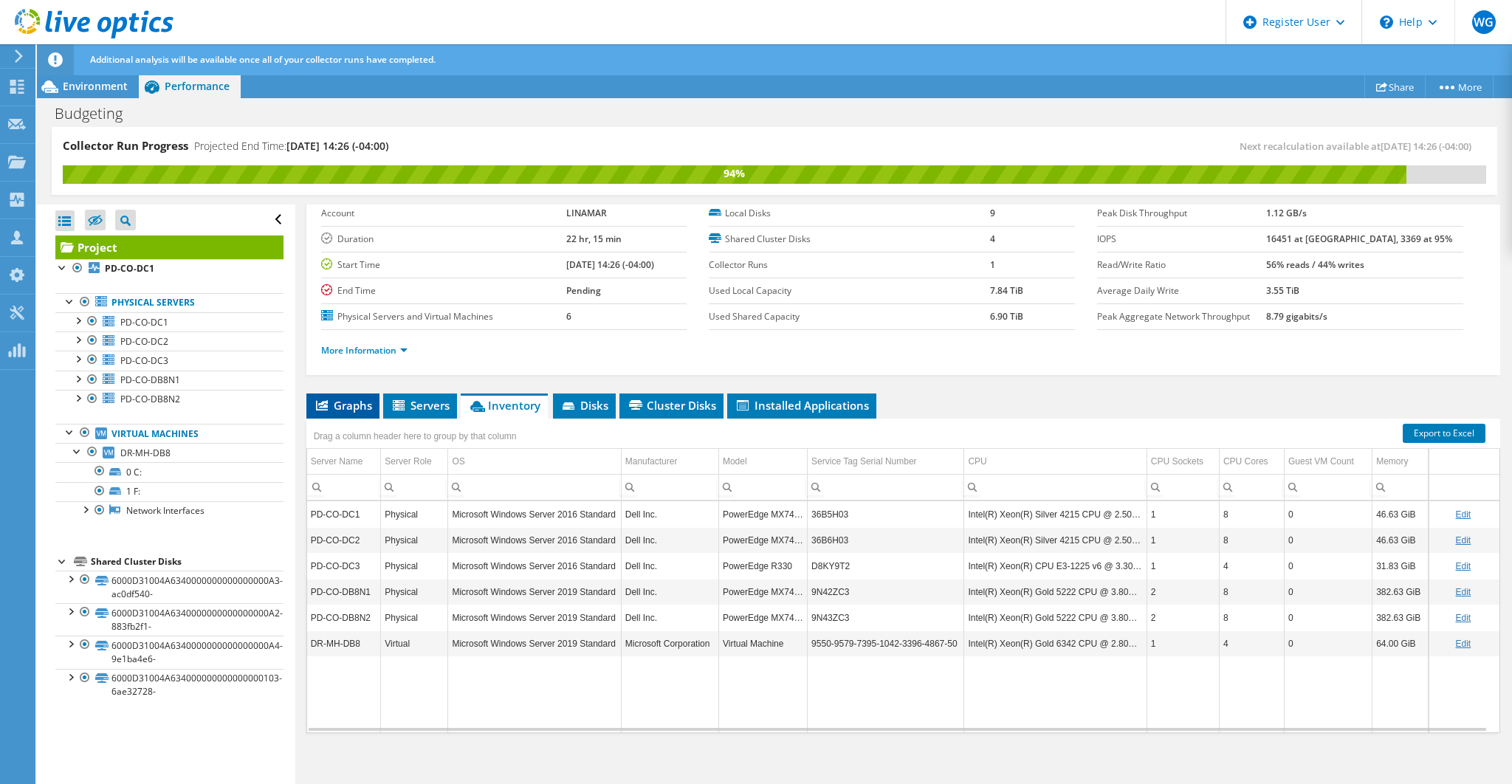
click at [371, 403] on span "Graphs" at bounding box center [343, 406] width 58 height 15
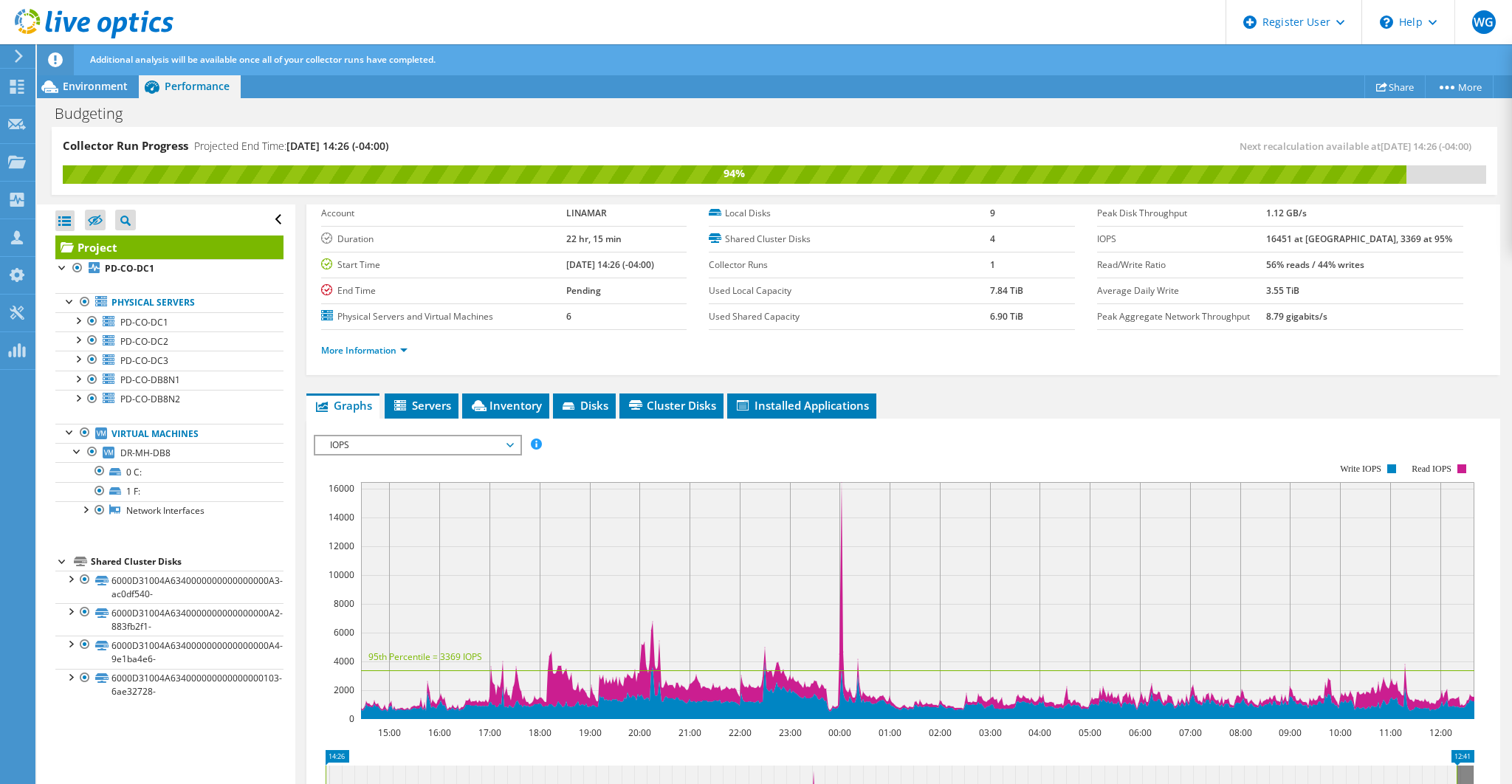
click at [429, 436] on span "IOPS" at bounding box center [417, 445] width 189 height 18
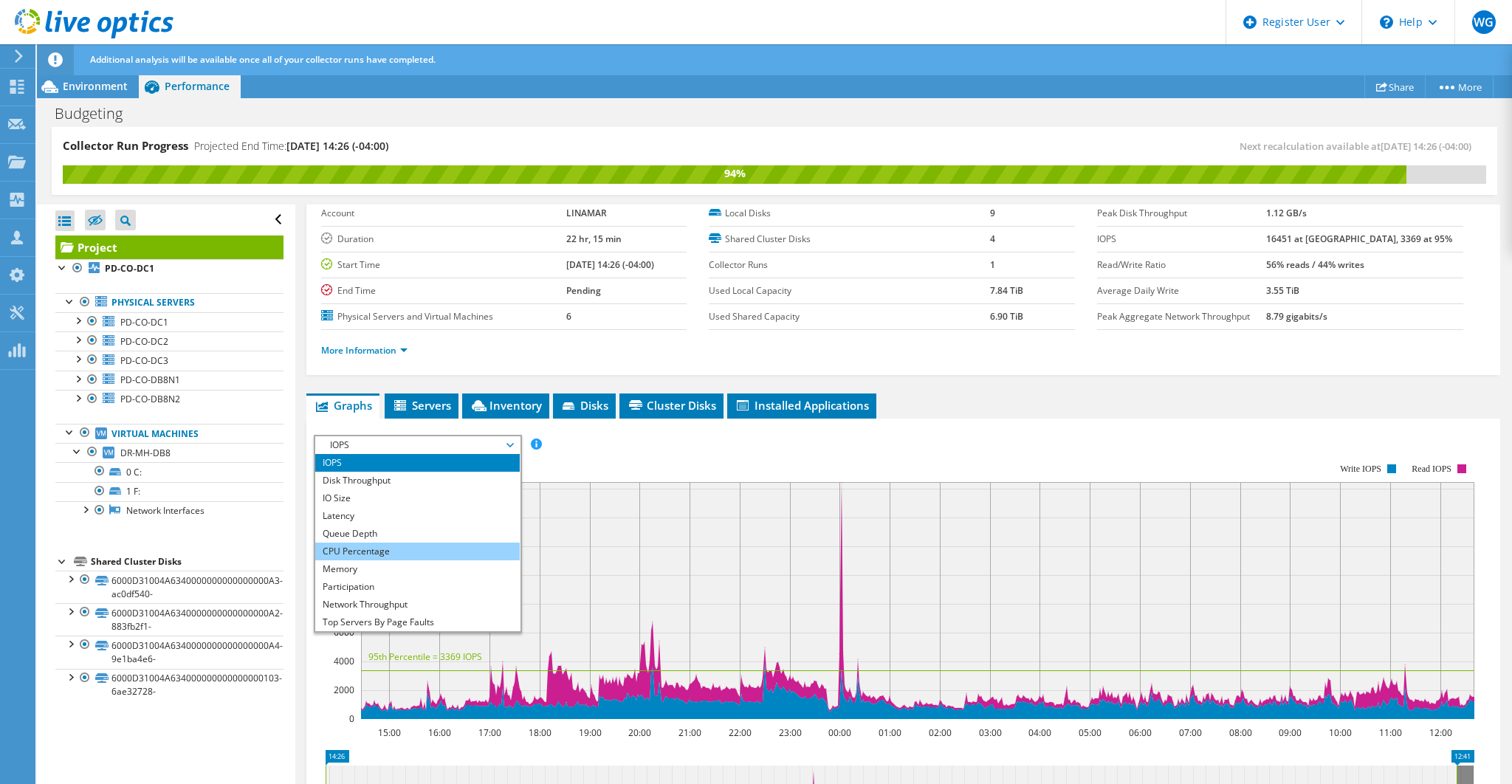
click at [366, 548] on li "CPU Percentage" at bounding box center [417, 551] width 204 height 18
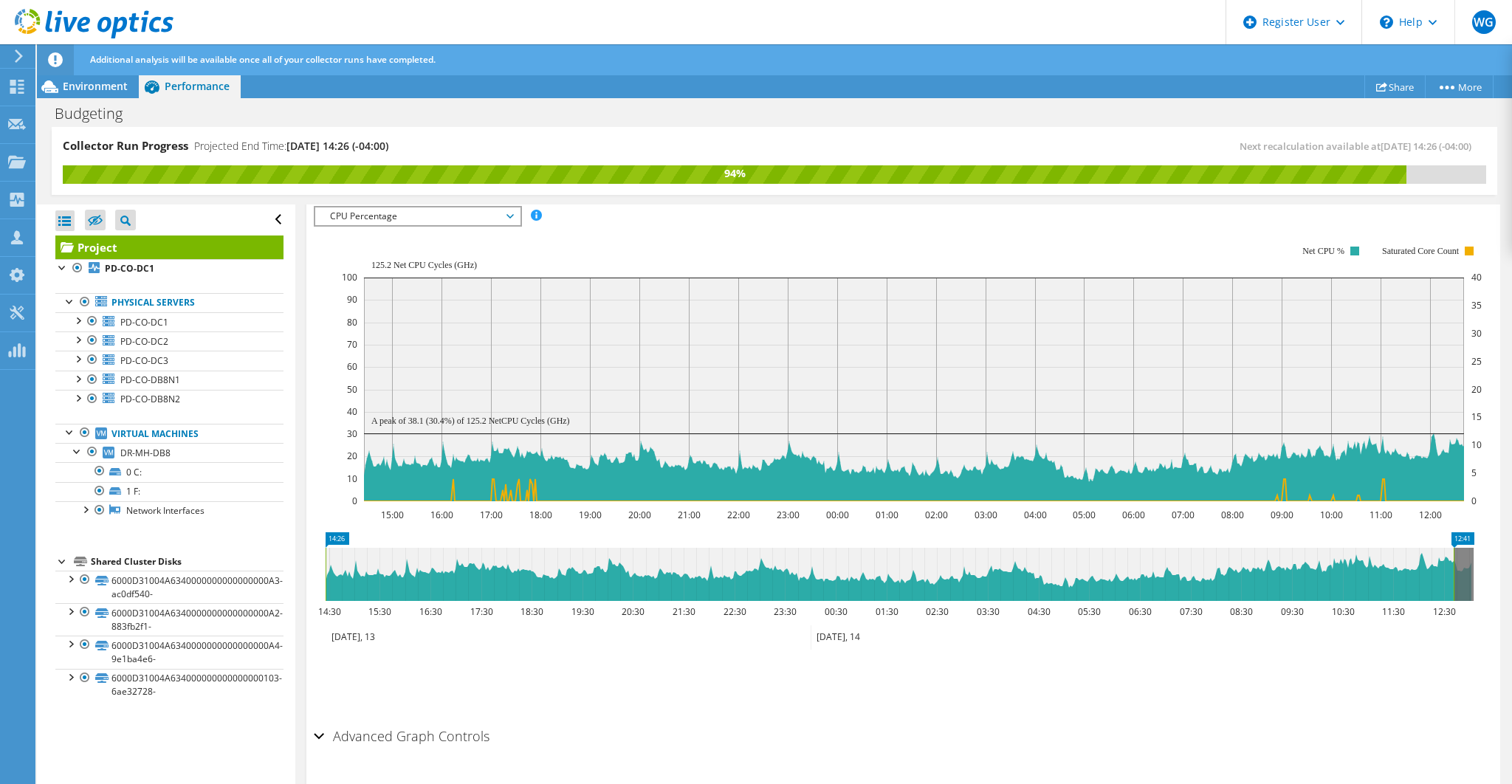
scroll to position [319, 0]
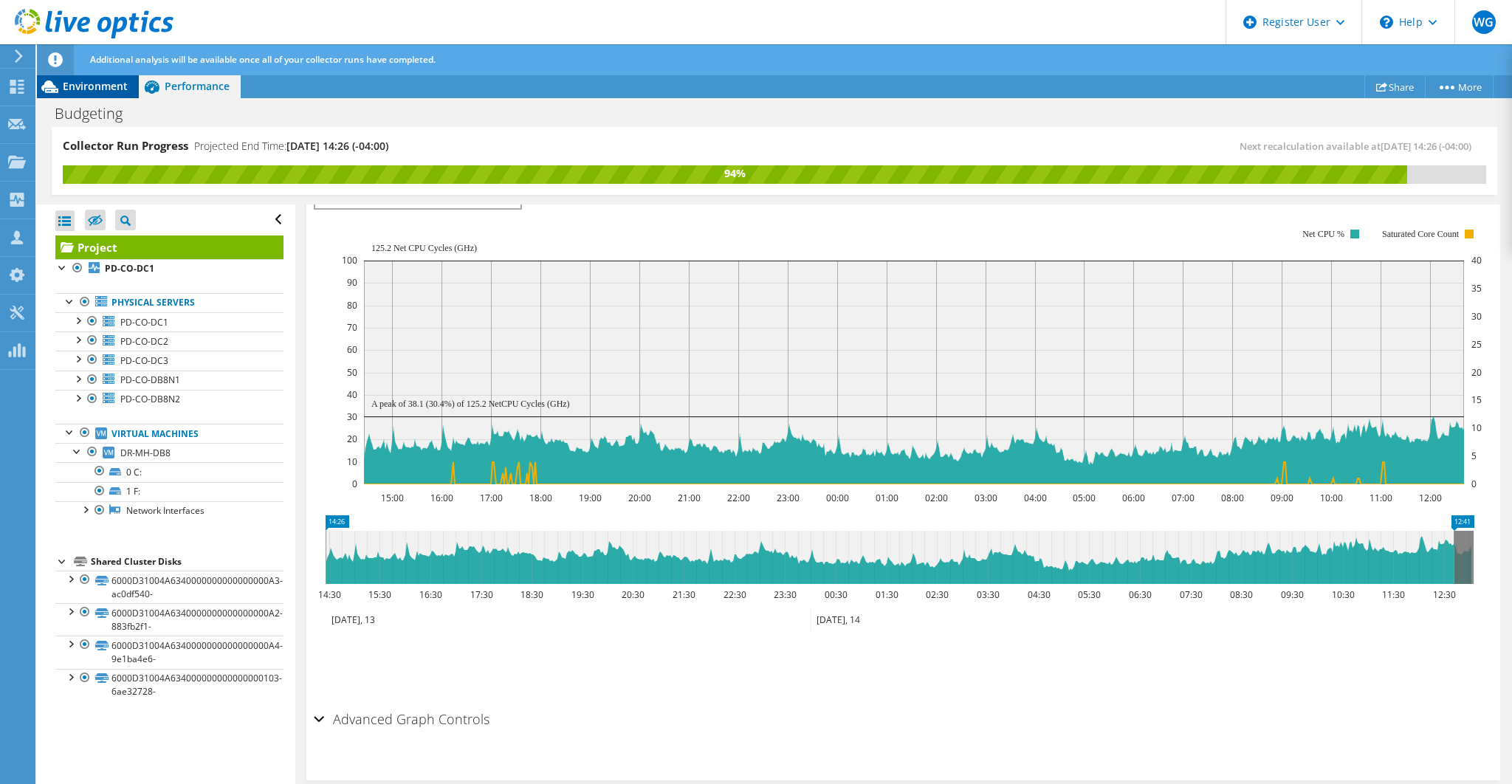
click at [106, 84] on span "Environment" at bounding box center [95, 85] width 65 height 14
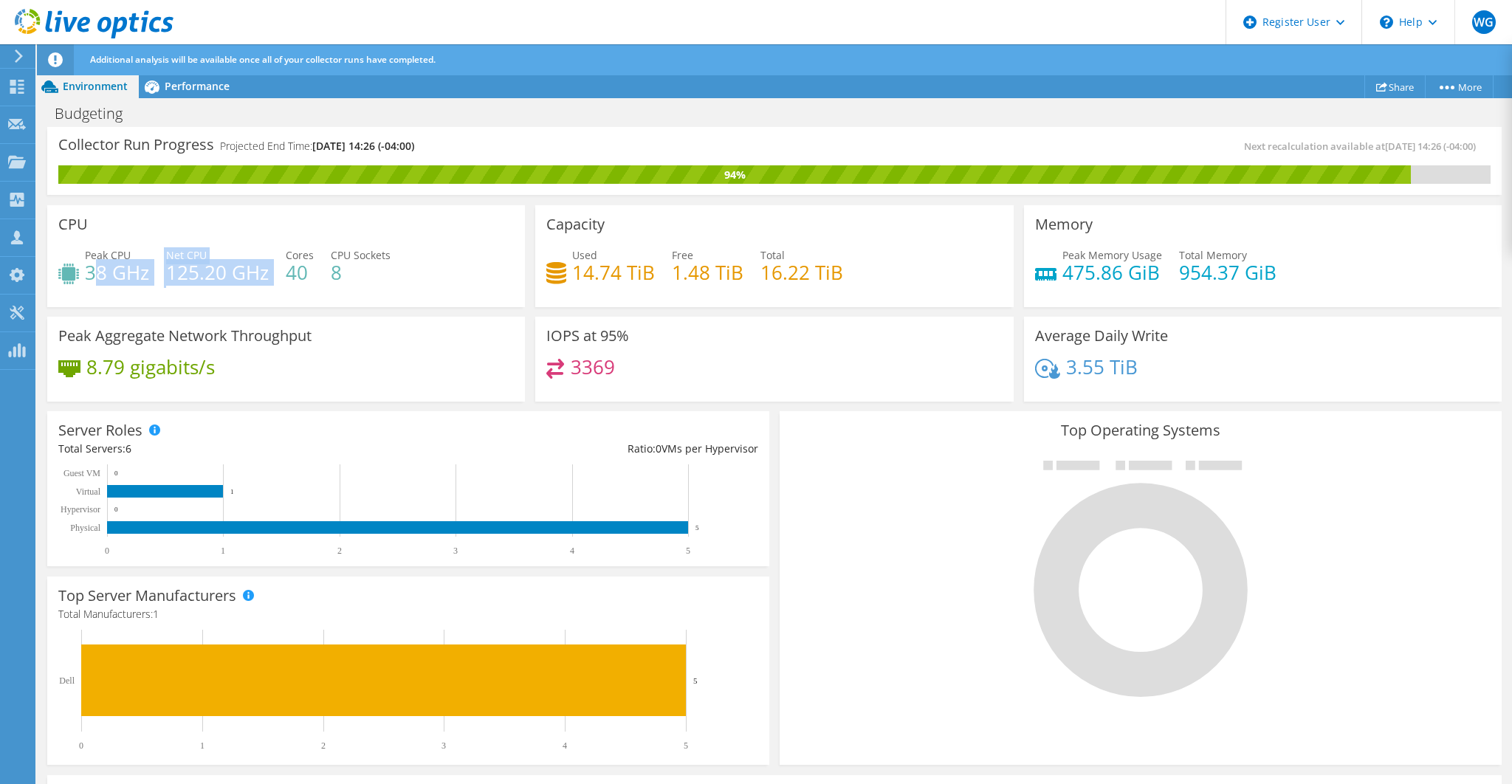
drag, startPoint x: 92, startPoint y: 270, endPoint x: 282, endPoint y: 273, distance: 190.0
click at [282, 273] on div "Peak CPU 38 GHz Net CPU 125.20 GHz Cores 40 CPU Sockets 8" at bounding box center [286, 271] width 455 height 48
click at [185, 87] on span "Performance" at bounding box center [197, 85] width 65 height 14
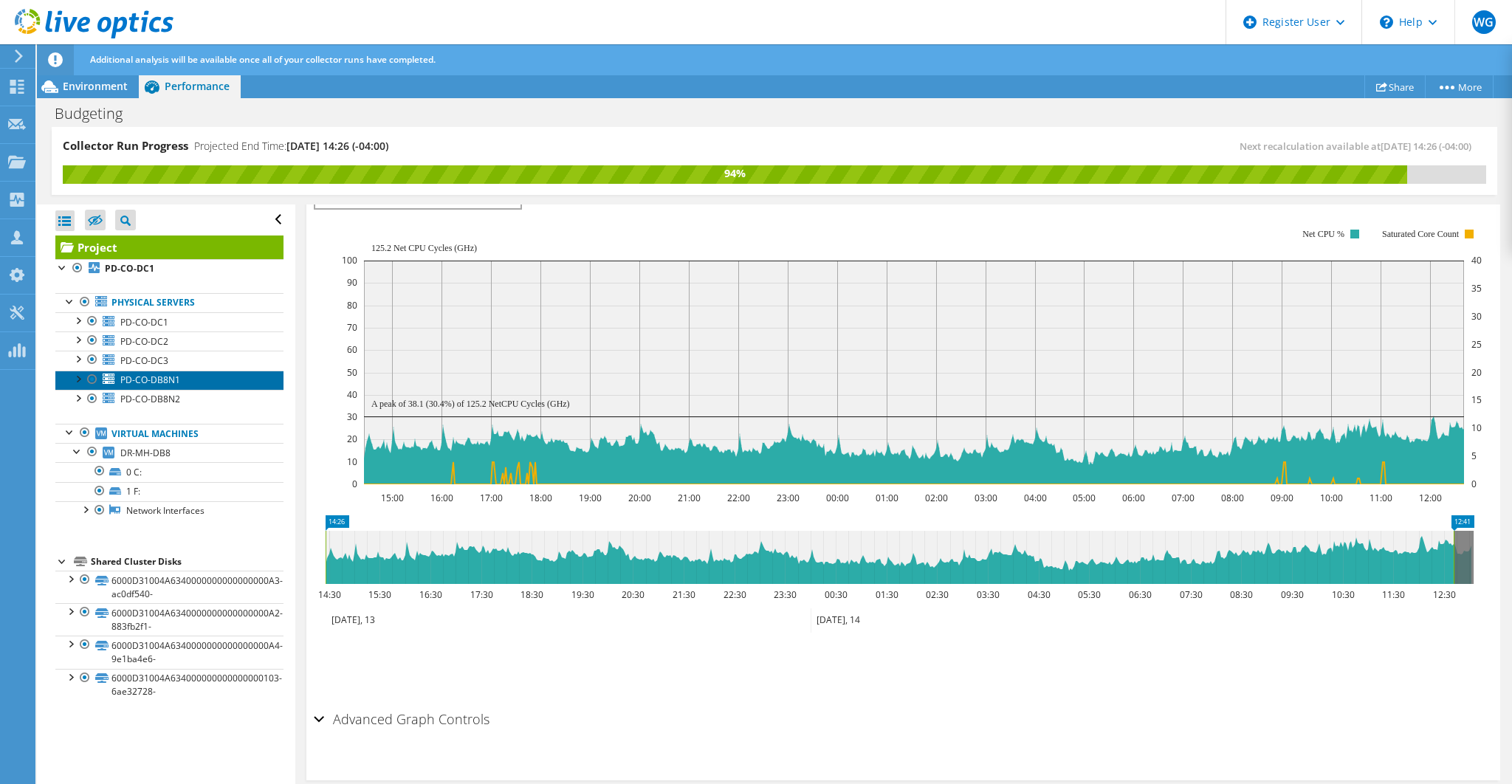
click at [167, 378] on span "PD-CO-DB8N1" at bounding box center [150, 379] width 60 height 12
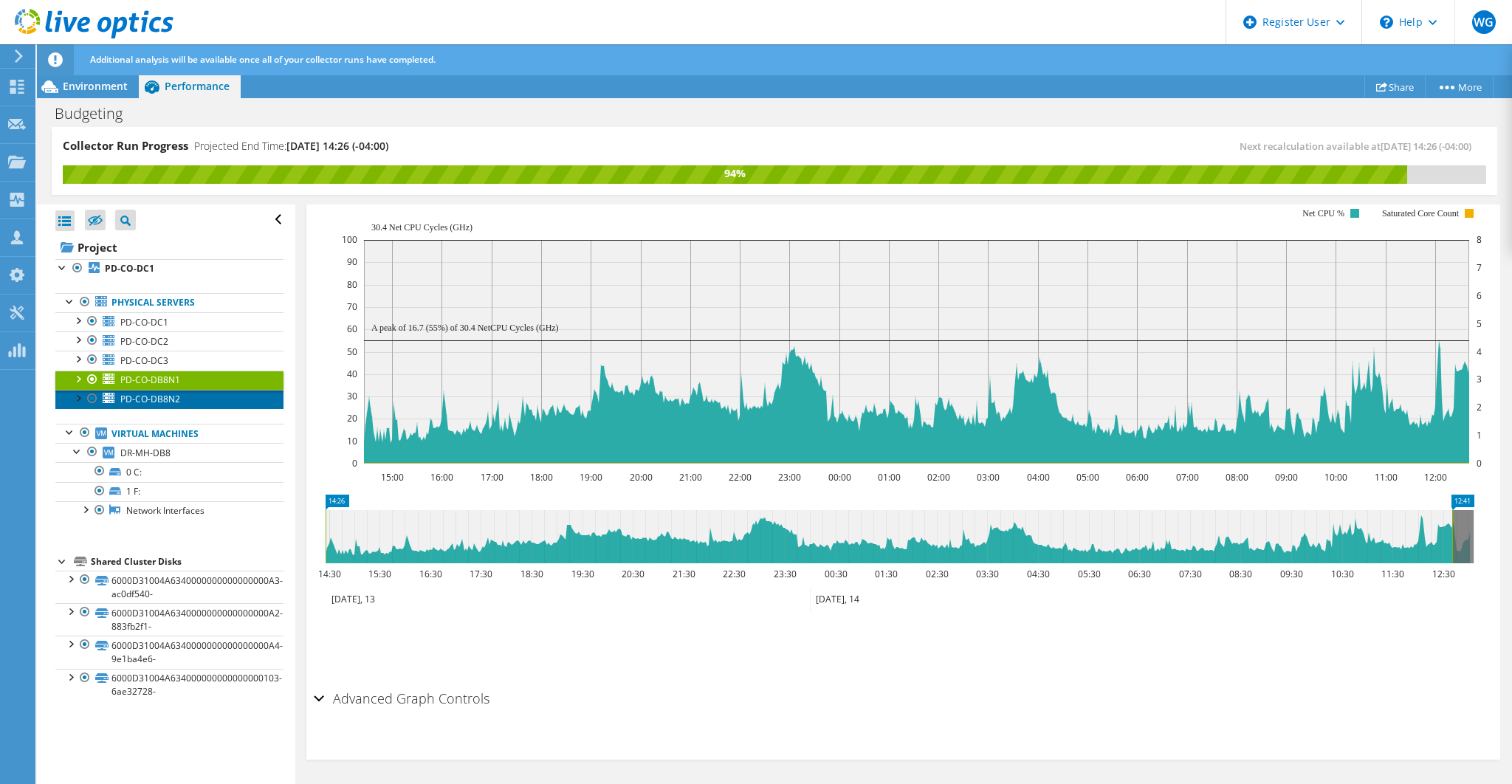
scroll to position [269, 0]
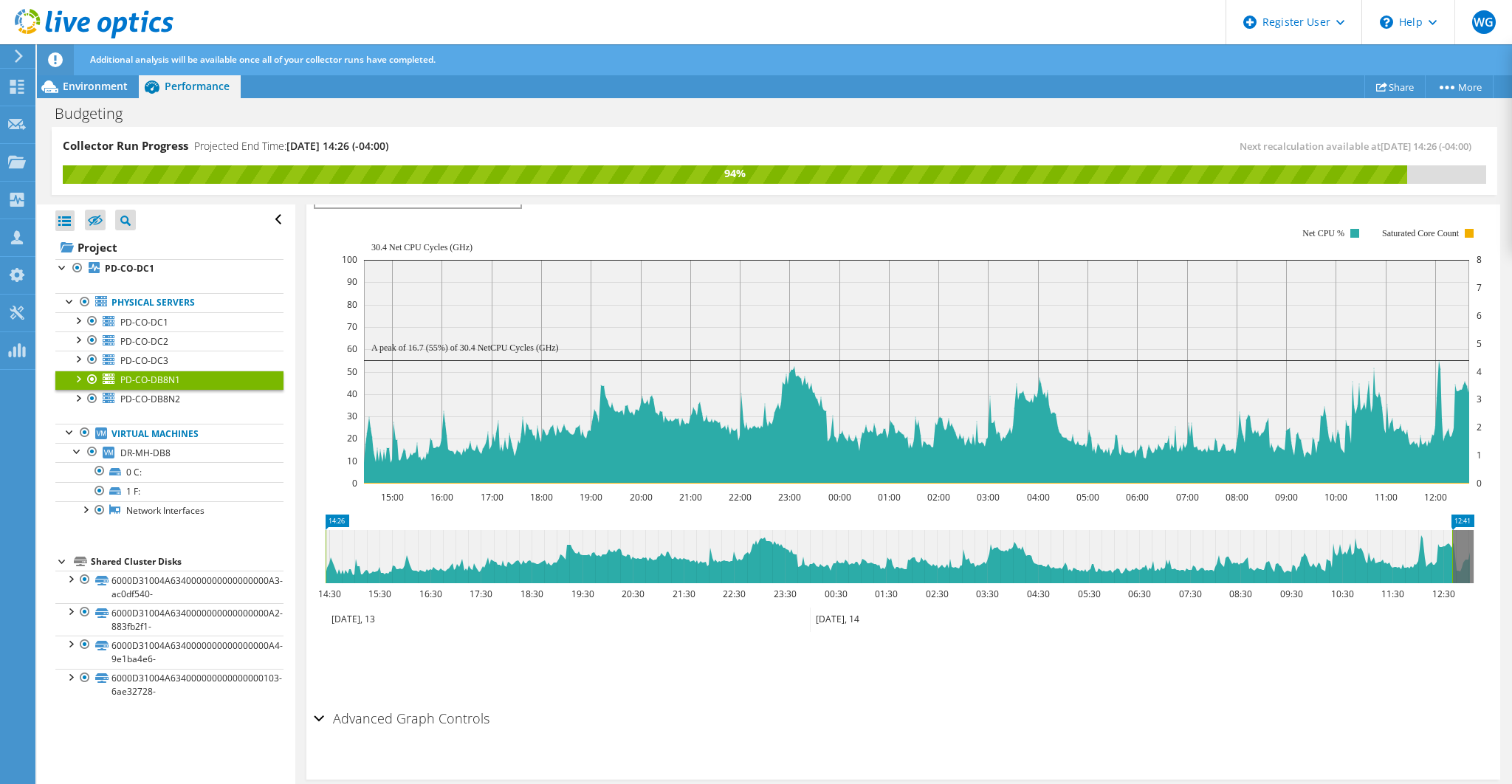
click at [166, 375] on span "PD-CO-DB8N1" at bounding box center [150, 379] width 60 height 12
click at [164, 403] on link "PD-CO-DB8N2" at bounding box center [169, 399] width 228 height 19
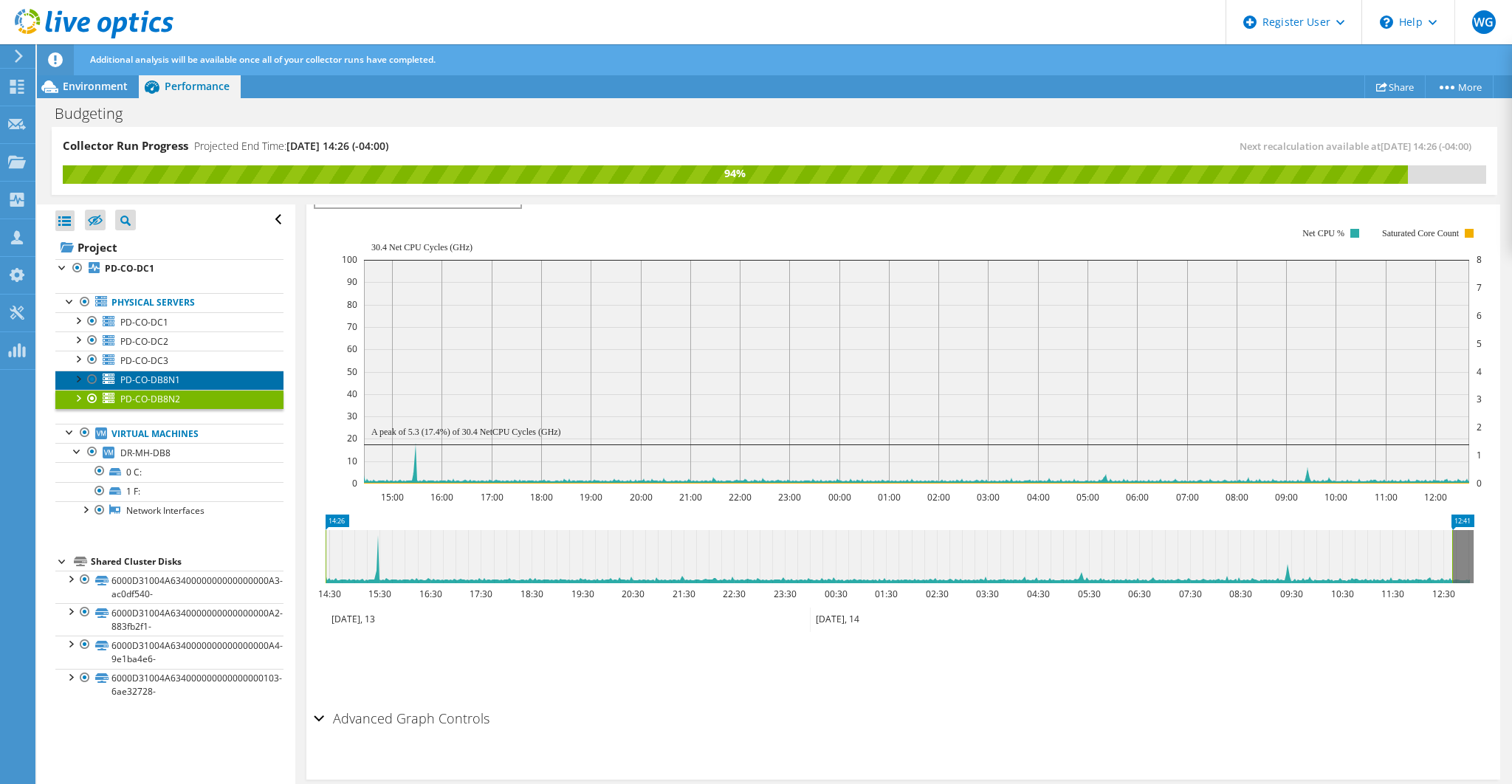
click at [145, 377] on span "PD-CO-DB8N1" at bounding box center [150, 379] width 60 height 12
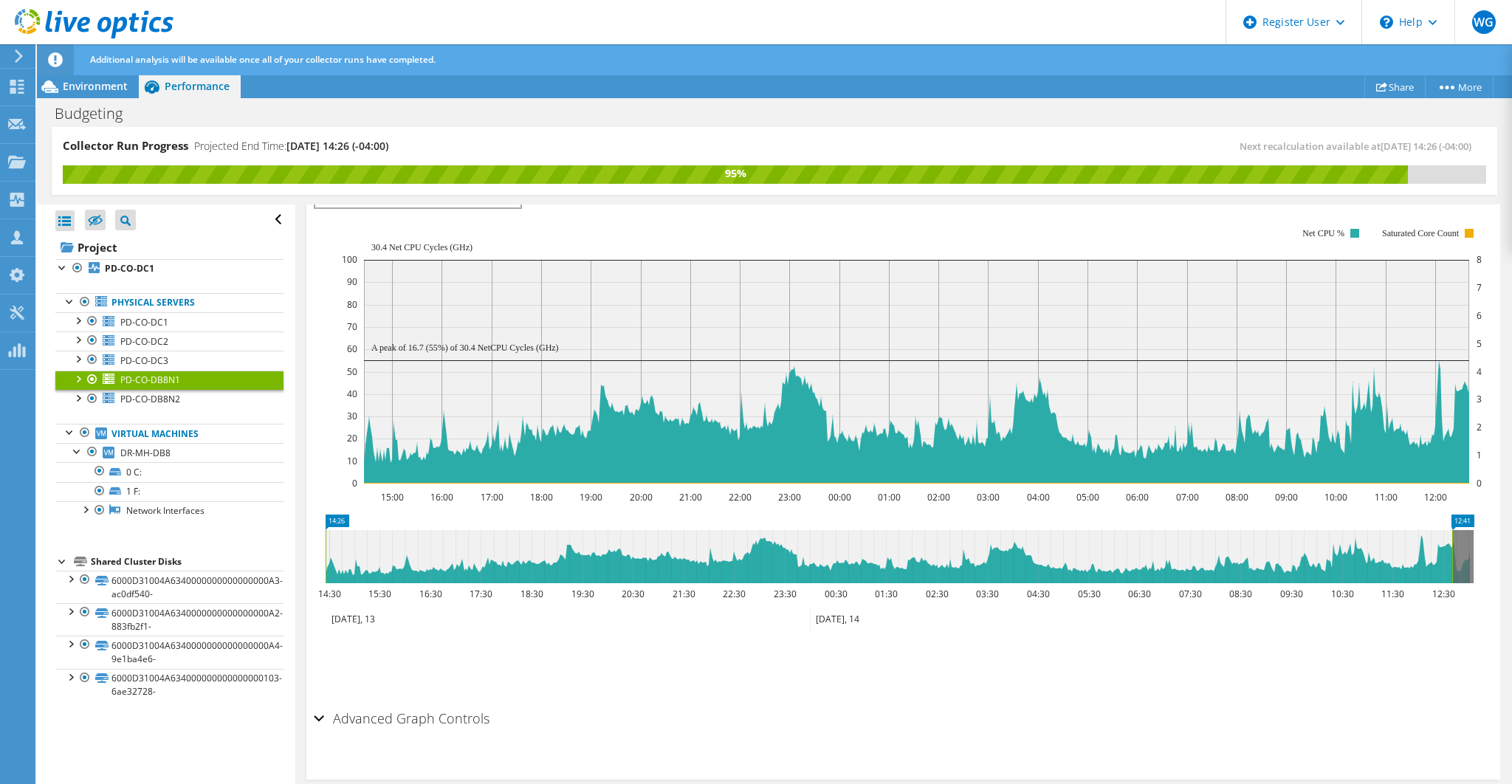
drag, startPoint x: 368, startPoint y: 242, endPoint x: 423, endPoint y: 244, distance: 55.0
click at [423, 244] on icon "15:00 16:00 17:00 18:00 19:00 20:00 21:00 22:00 23:00 00:00 01:00 02:00 03:00 0…" at bounding box center [899, 355] width 1171 height 295
click at [167, 354] on span "PD-CO-DC3" at bounding box center [143, 360] width 48 height 12
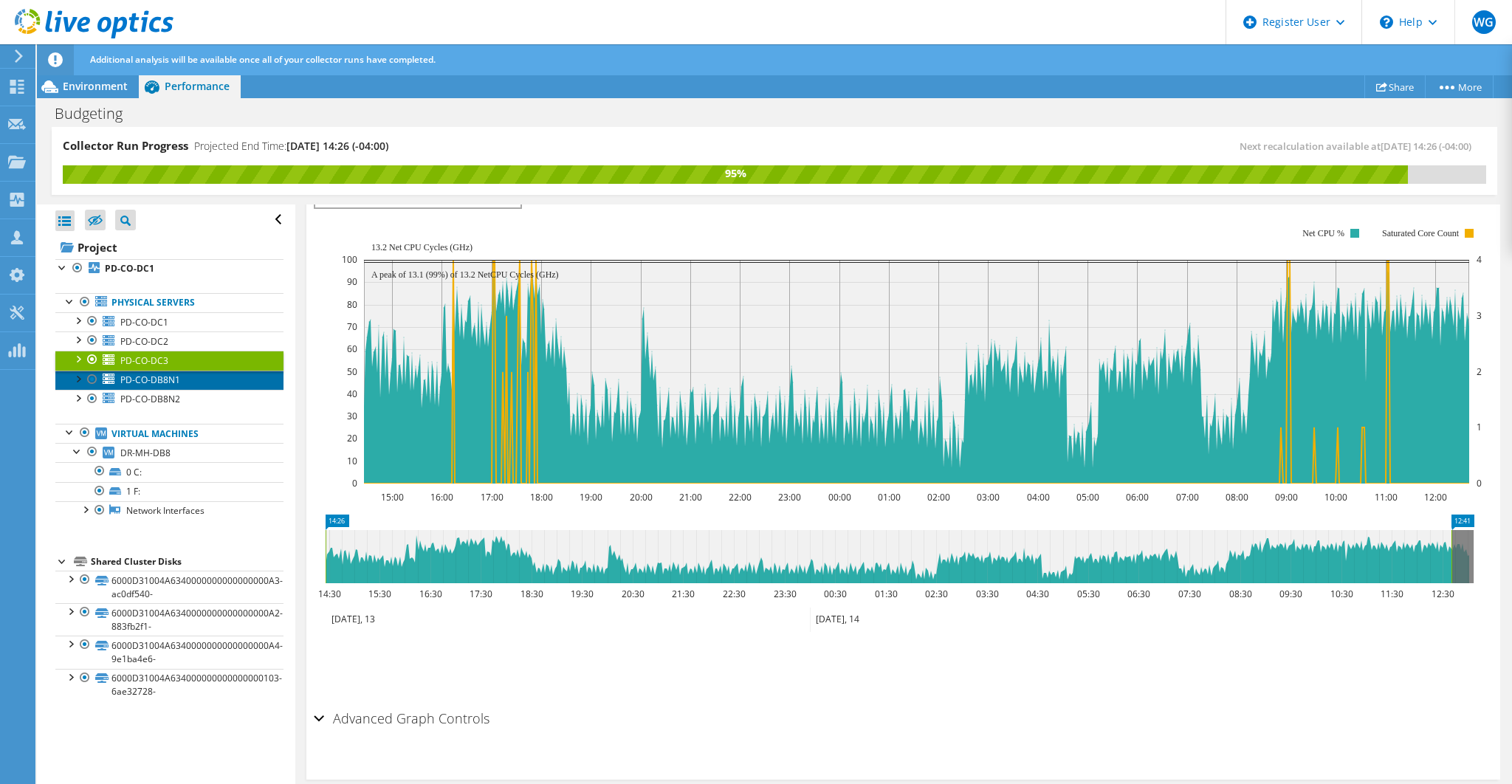
click at [142, 374] on span "PD-CO-DB8N1" at bounding box center [150, 379] width 60 height 12
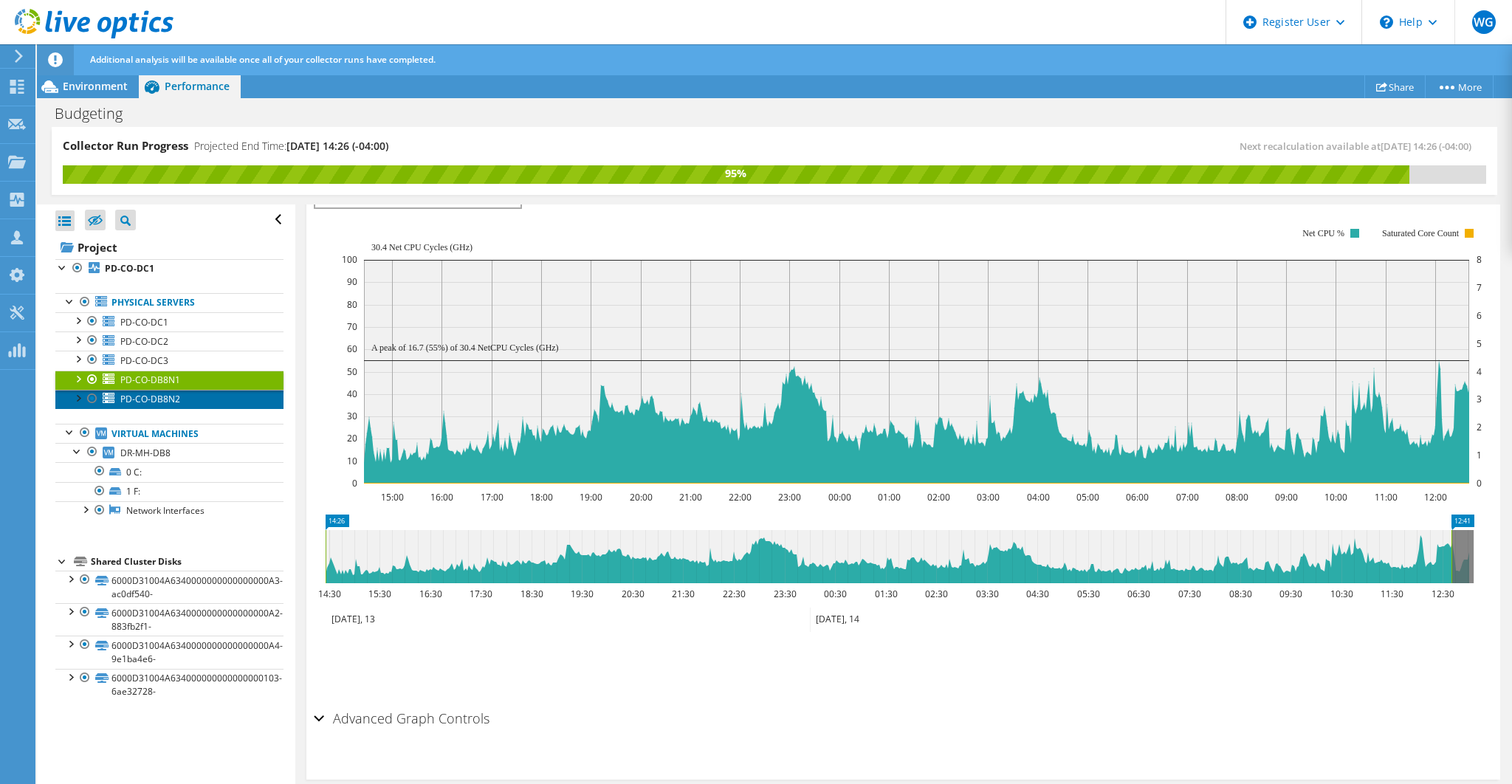
click at [183, 392] on link "PD-CO-DB8N2" at bounding box center [169, 399] width 228 height 19
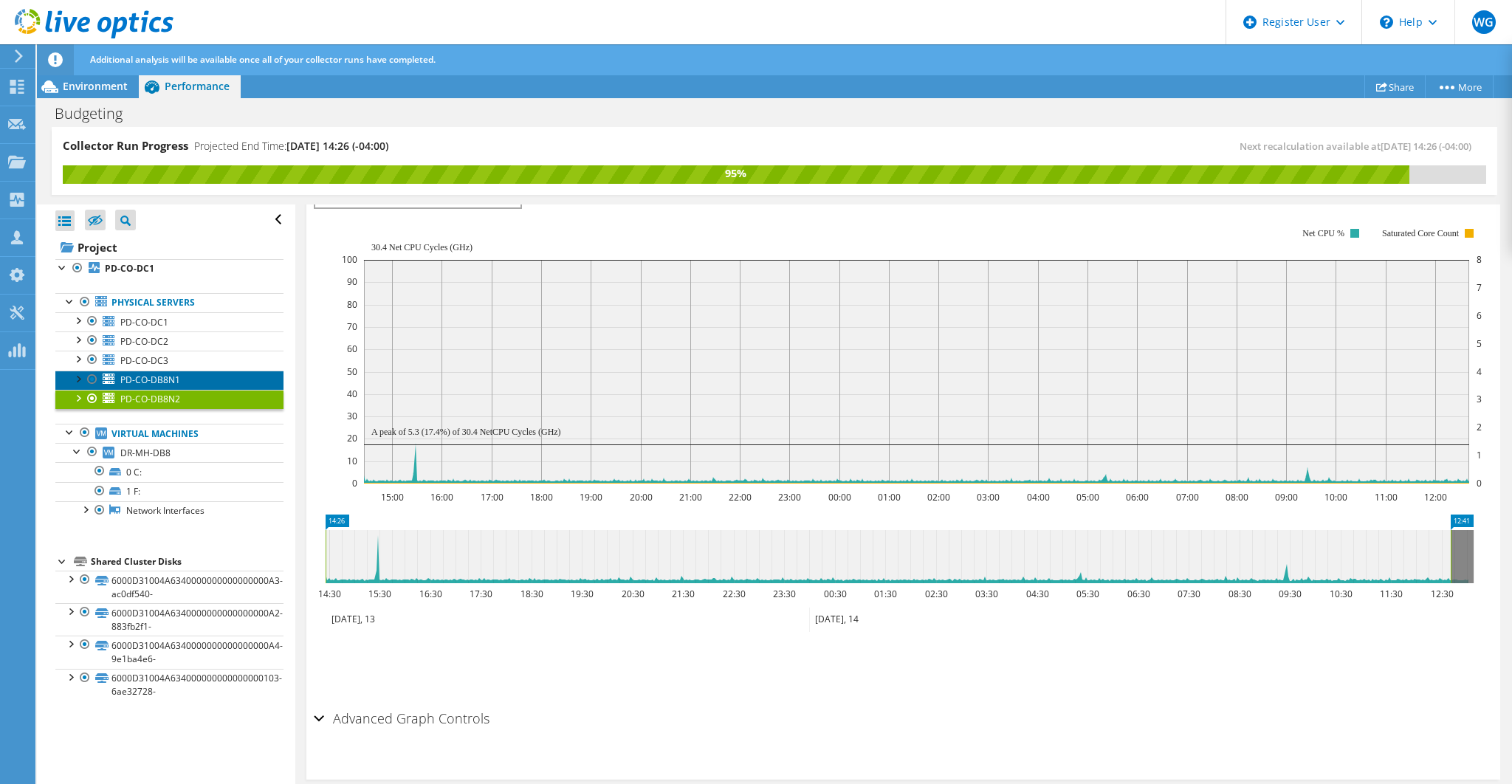
click at [180, 377] on link "PD-CO-DB8N1" at bounding box center [169, 380] width 228 height 19
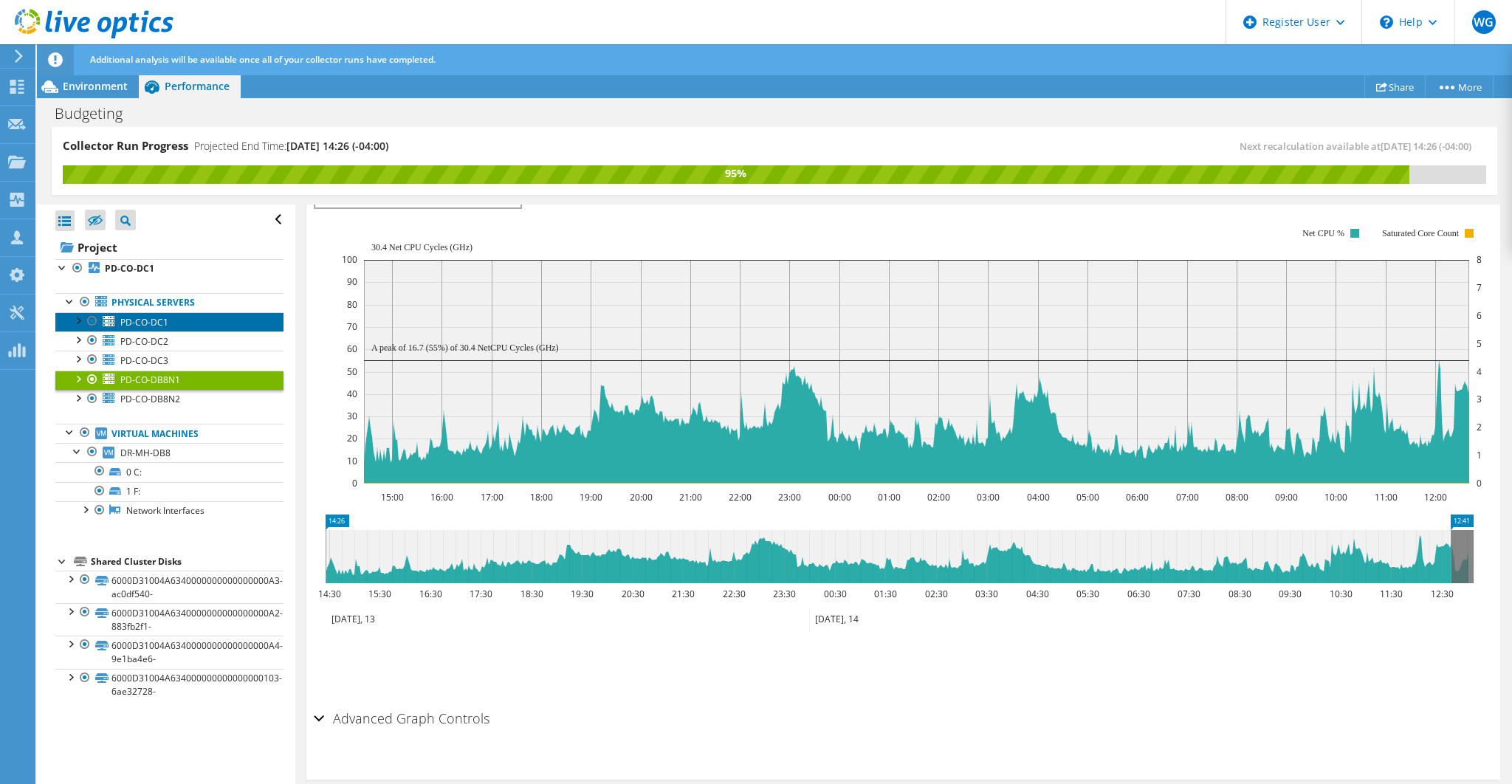
click at [169, 319] on link "PD-CO-DC1" at bounding box center [169, 321] width 228 height 19
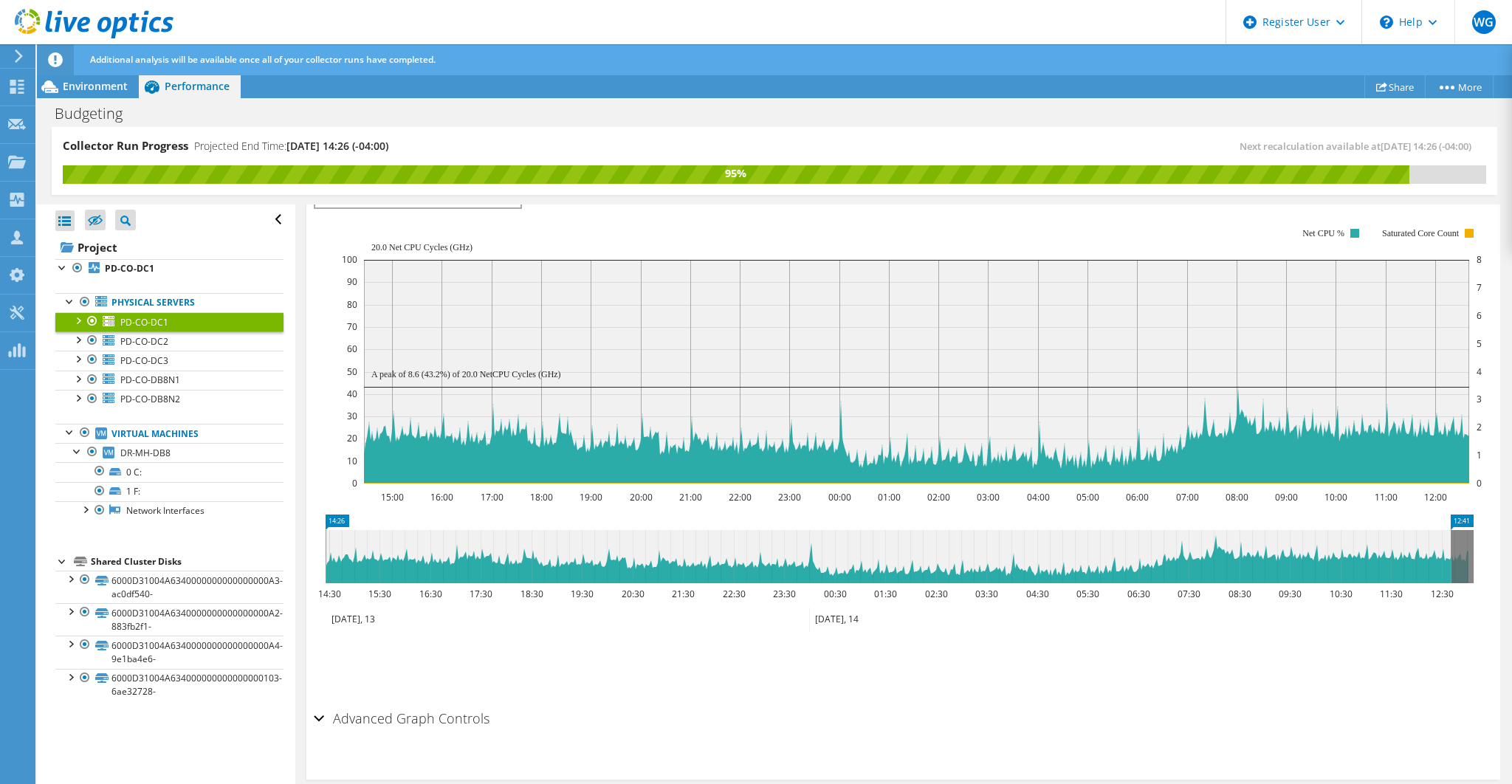
drag, startPoint x: 405, startPoint y: 369, endPoint x: 426, endPoint y: 371, distance: 21.1
click at [426, 371] on text "A peak of 8.6 (43.2%) of 20.0 NetCPU Cycles (GHz)" at bounding box center [466, 374] width 189 height 10
click at [170, 339] on link "PD-CO-DC2" at bounding box center [169, 341] width 228 height 19
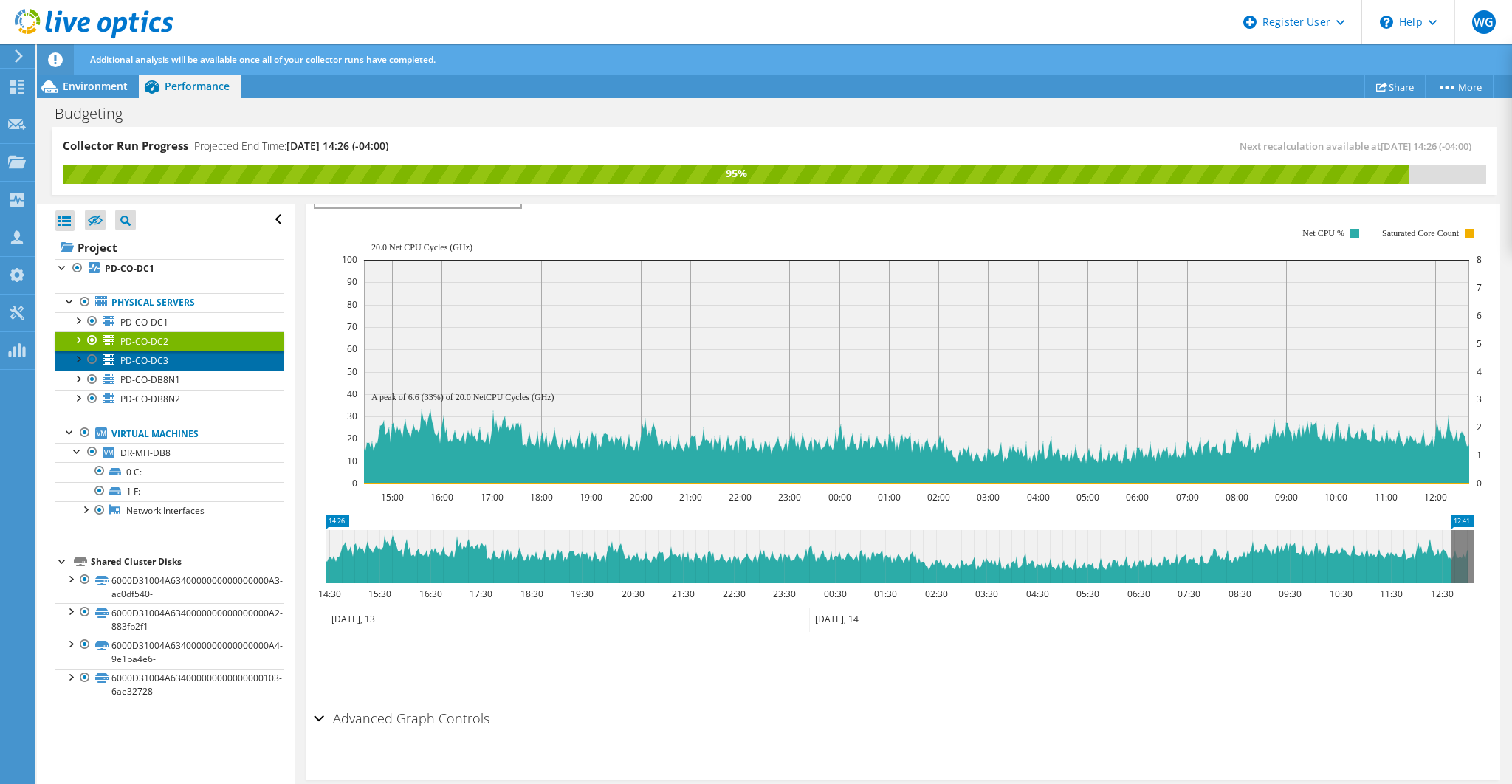
click at [169, 360] on link "PD-CO-DC3" at bounding box center [169, 360] width 228 height 19
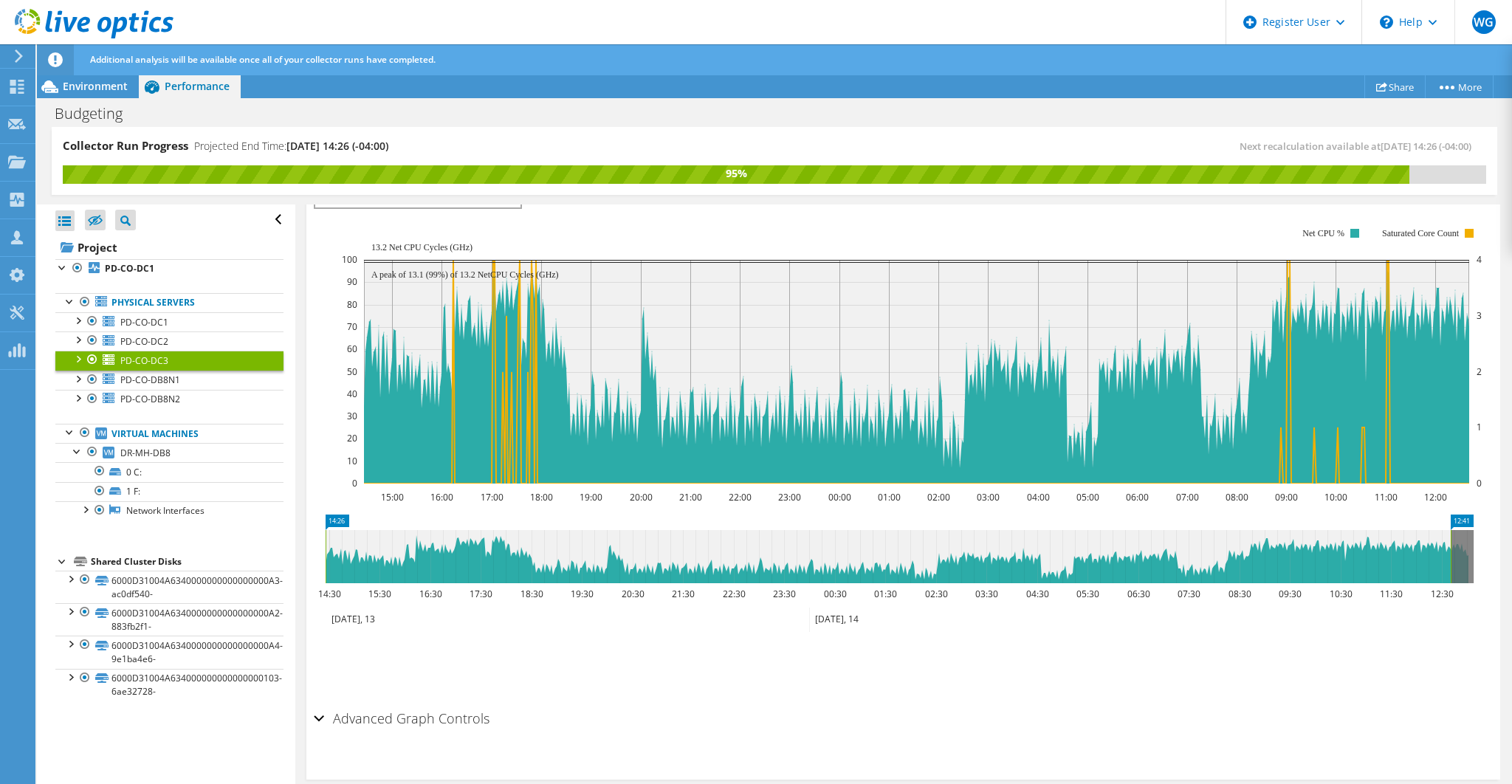
drag, startPoint x: 372, startPoint y: 243, endPoint x: 447, endPoint y: 267, distance: 78.7
click at [447, 267] on g "13.2 Net CPU Cycles (GHz) A peak of 13.1 (99%) of 13.2 NetCPU Cycles (GHz)" at bounding box center [915, 260] width 1104 height 37
drag, startPoint x: 398, startPoint y: 242, endPoint x: 447, endPoint y: 242, distance: 49.0
click at [447, 242] on text "13.2 Net CPU Cycles (GHz)" at bounding box center [422, 246] width 101 height 10
drag, startPoint x: 355, startPoint y: 242, endPoint x: 452, endPoint y: 242, distance: 97.0
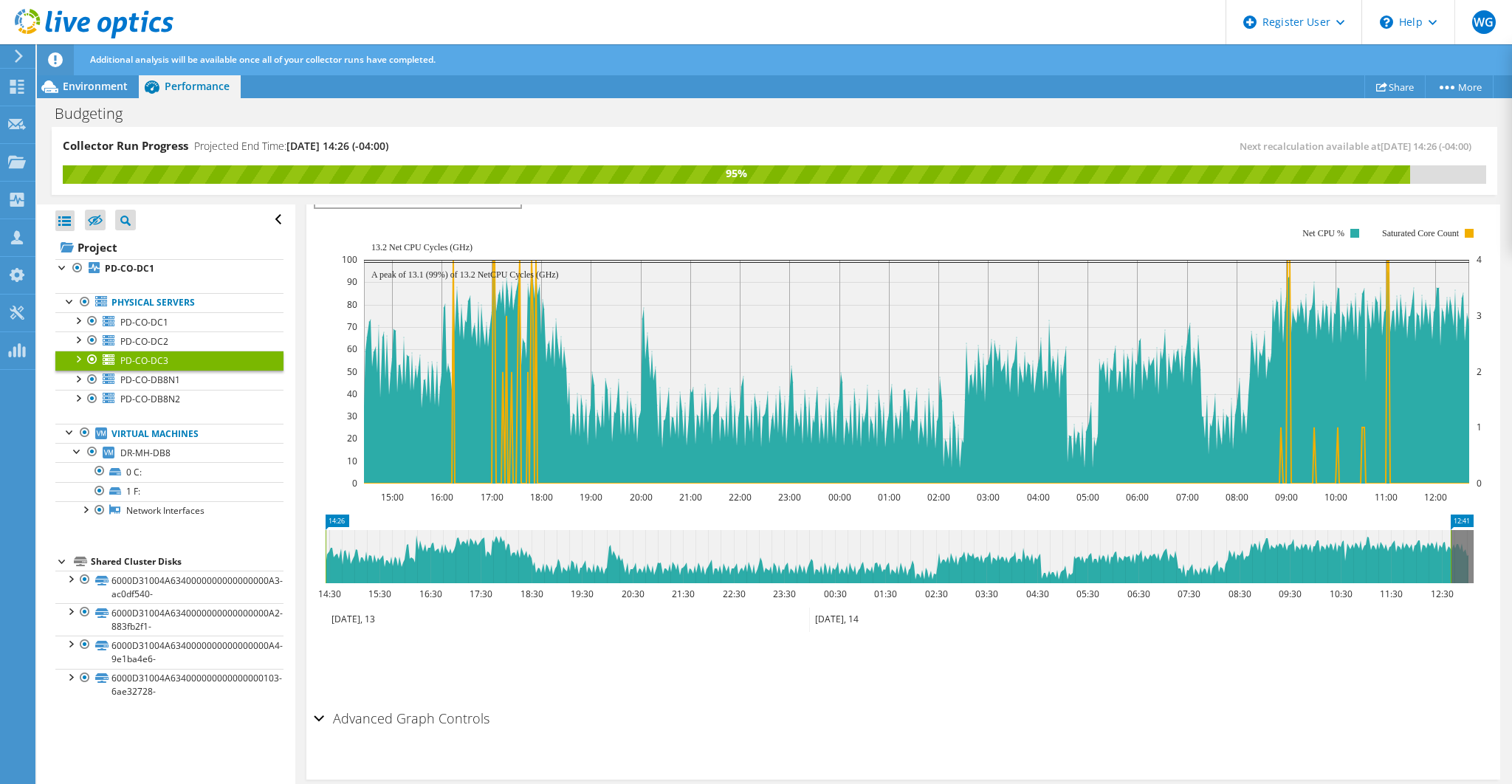
click at [452, 242] on icon "15:00 16:00 17:00 18:00 19:00 20:00 21:00 22:00 23:00 00:00 01:00 02:00 03:00 0…" at bounding box center [899, 355] width 1171 height 295
click at [182, 377] on link "PD-CO-DB8N1" at bounding box center [169, 380] width 228 height 19
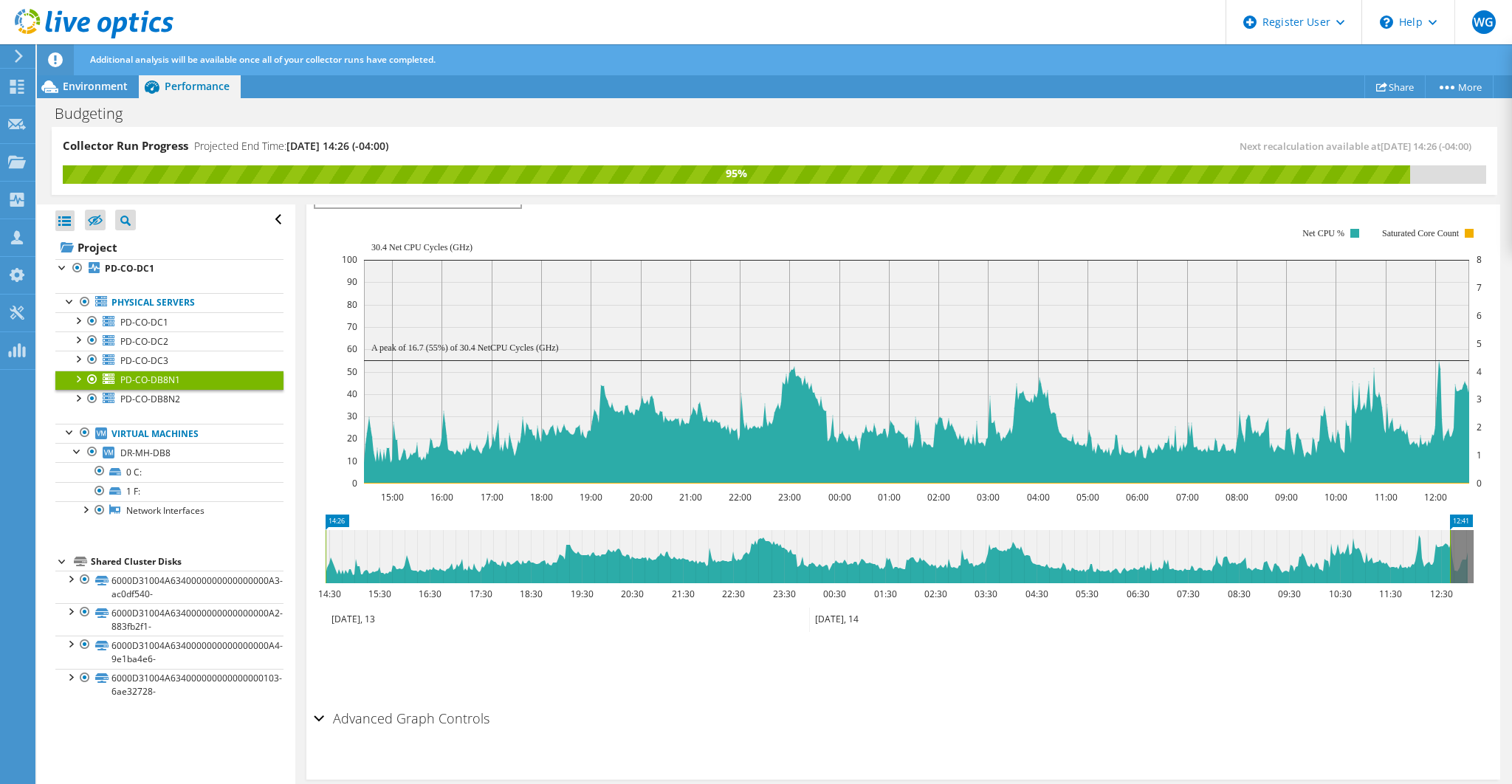
click at [174, 374] on span "PD-CO-DB8N1" at bounding box center [150, 379] width 60 height 12
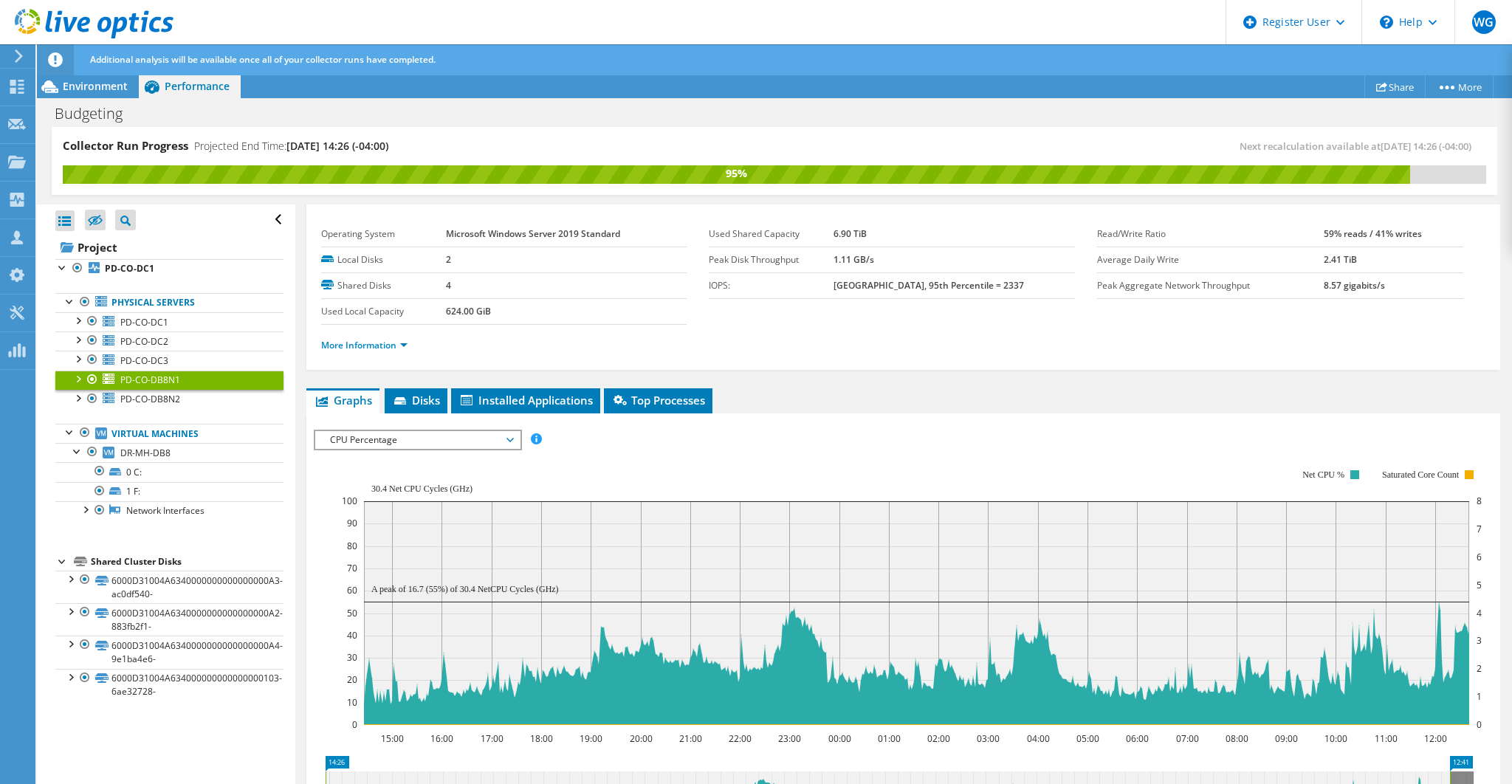
scroll to position [0, 0]
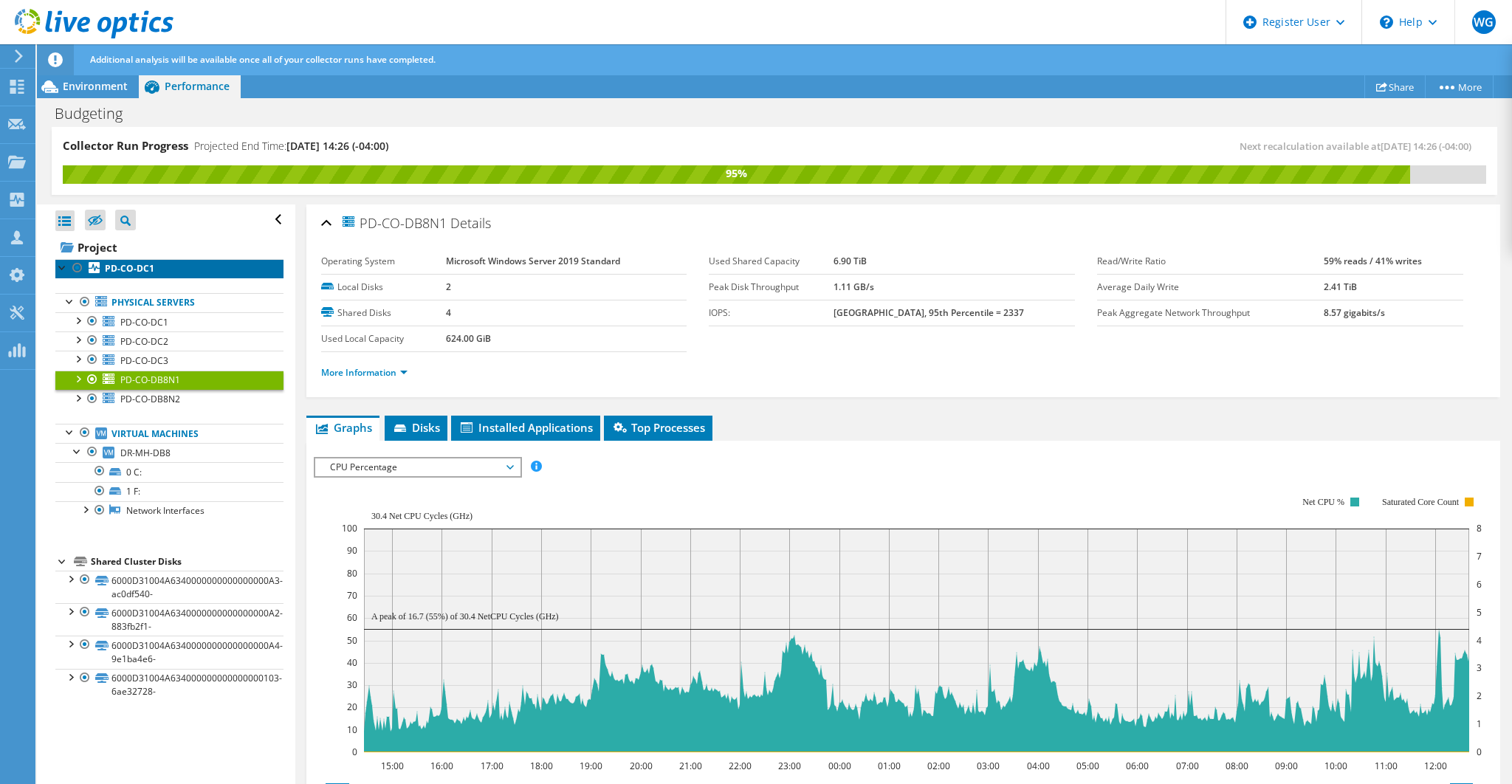
click at [134, 267] on b "PD-CO-DC1" at bounding box center [129, 268] width 50 height 12
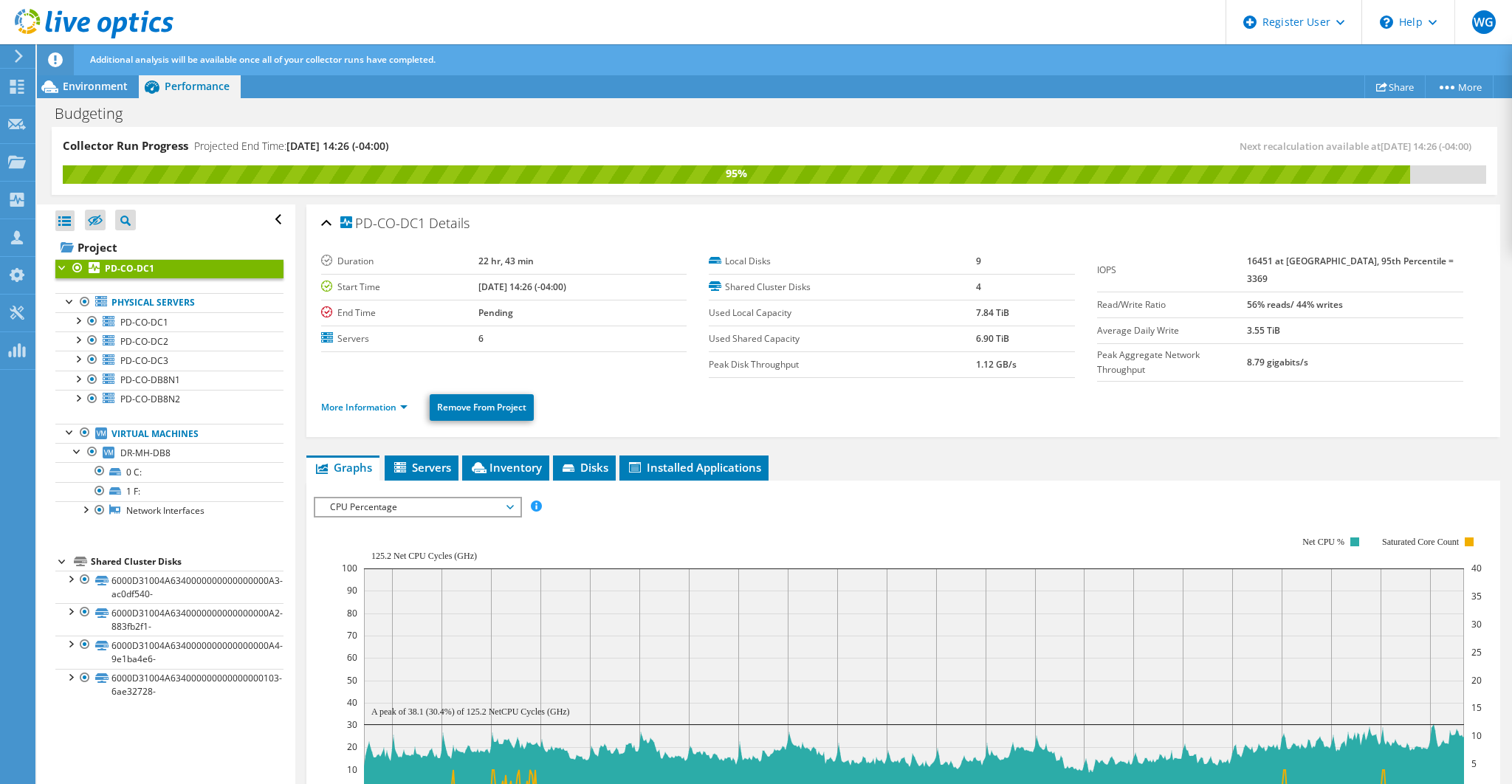
drag, startPoint x: 533, startPoint y: 482, endPoint x: 527, endPoint y: 474, distance: 10.0
click at [531, 481] on div "IOPS Disk Throughput IO Size Latency Queue Depth CPU Percentage Memory Page Fau…" at bounding box center [903, 746] width 1178 height 531
click at [524, 468] on li "Inventory" at bounding box center [505, 467] width 87 height 25
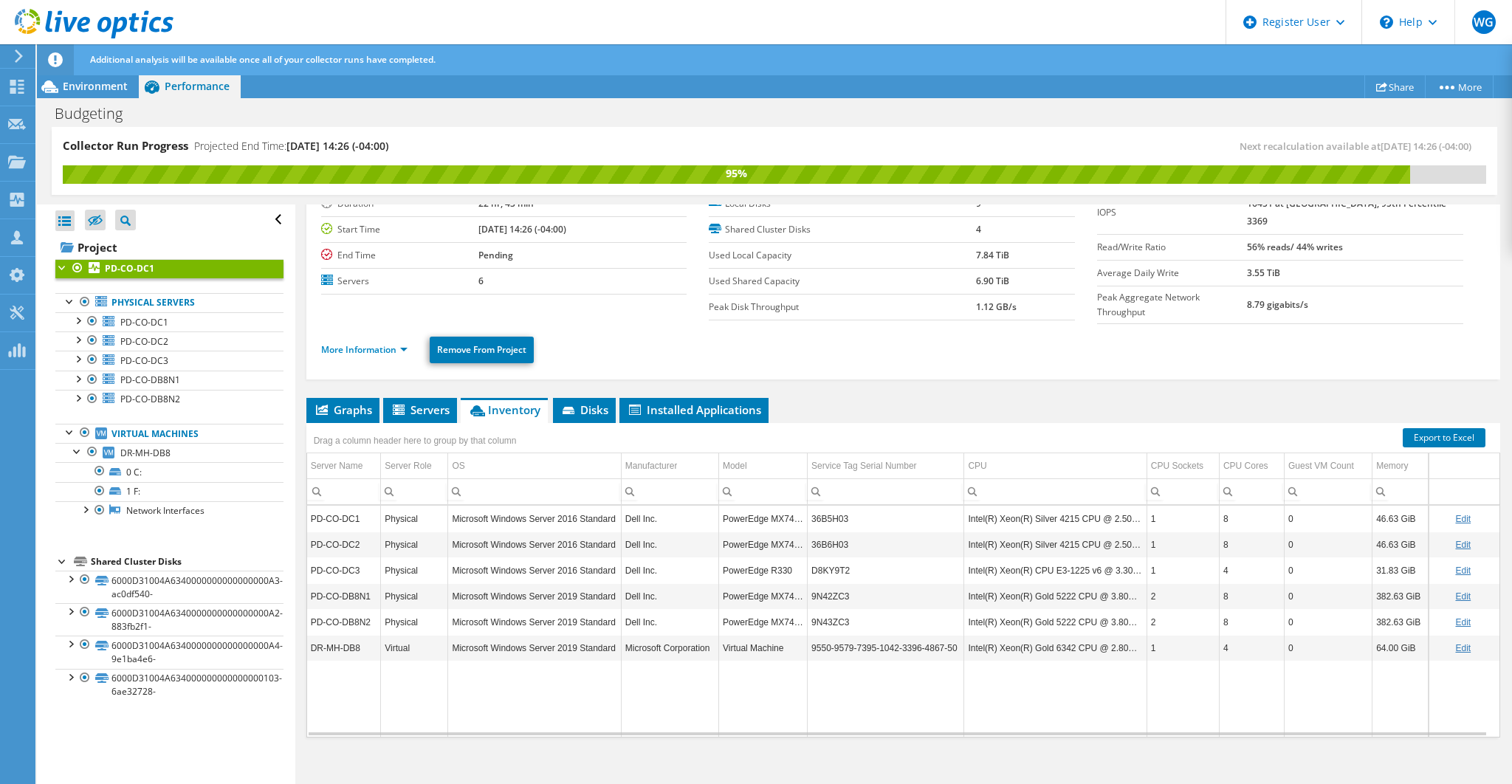
scroll to position [58, 0]
click at [348, 402] on span "Graphs" at bounding box center [343, 409] width 58 height 15
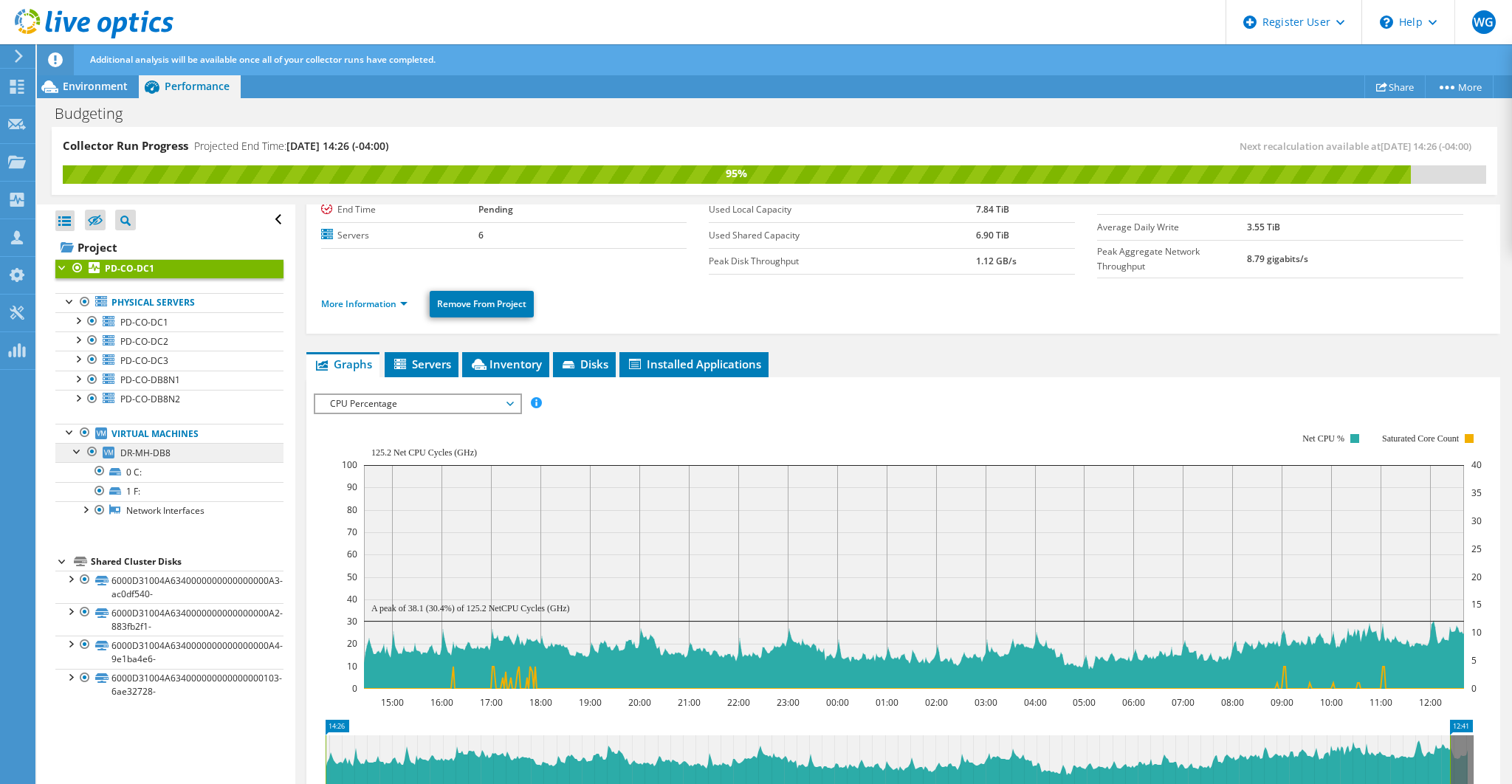
scroll to position [108, 0]
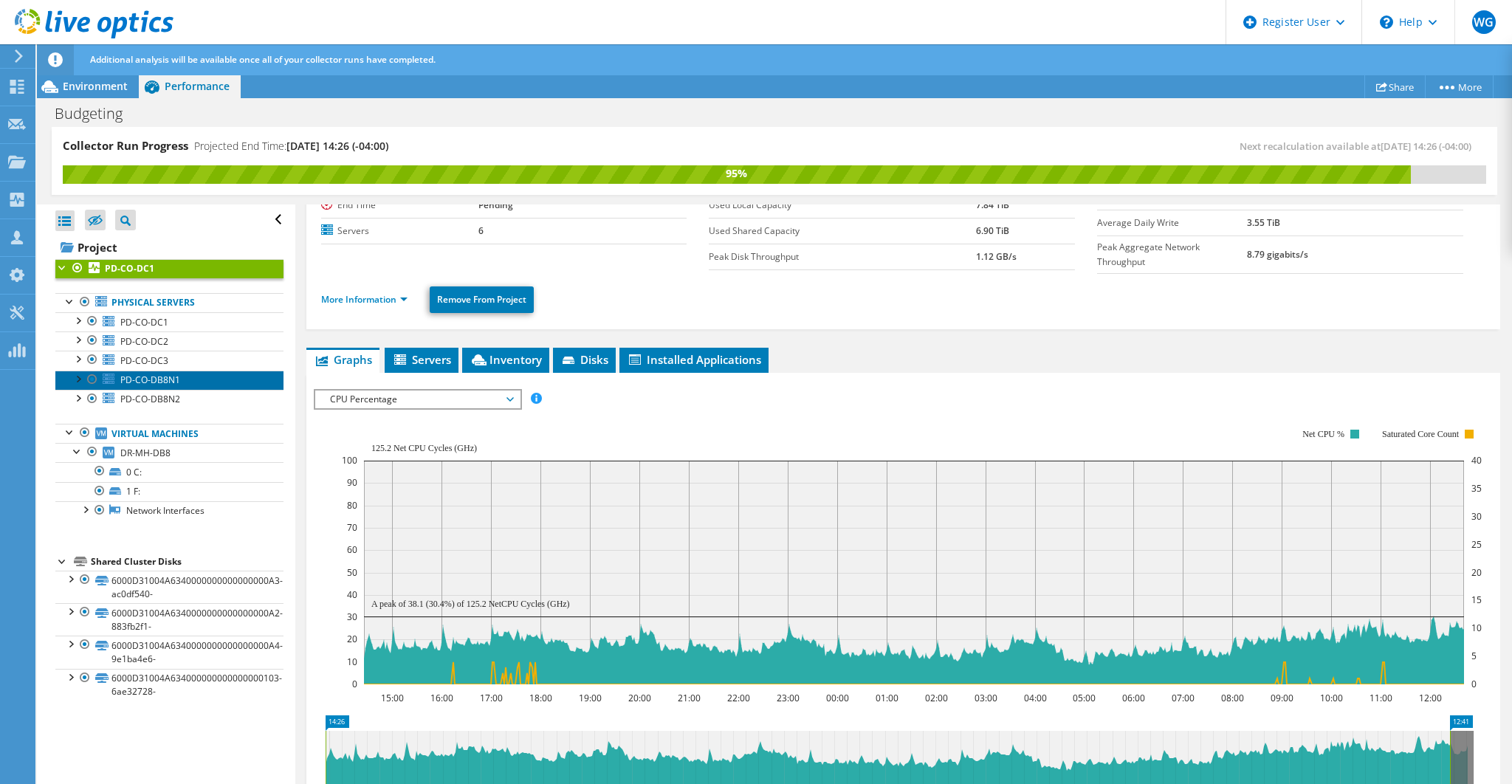
click at [167, 378] on span "PD-CO-DB8N1" at bounding box center [150, 379] width 60 height 12
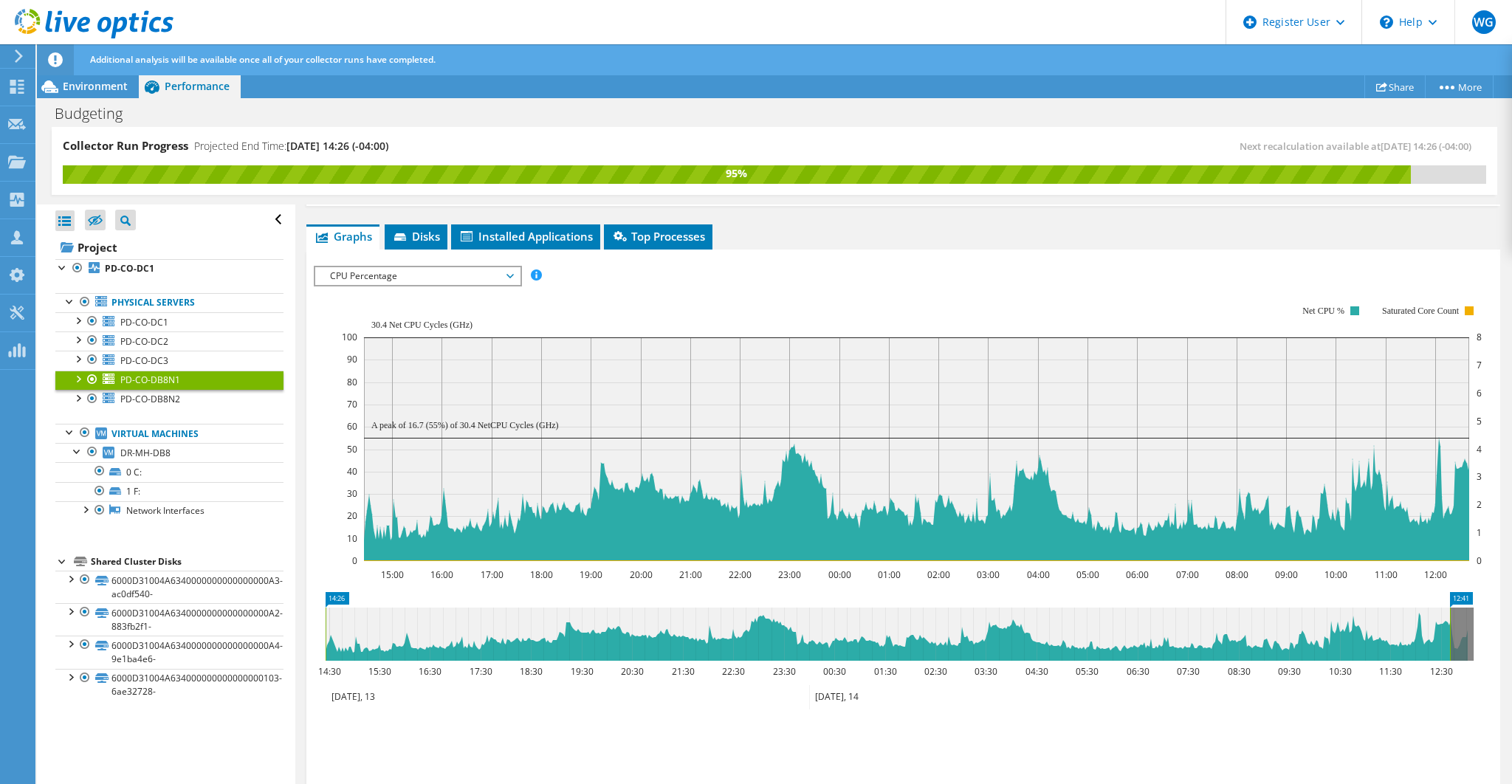
scroll to position [206, 0]
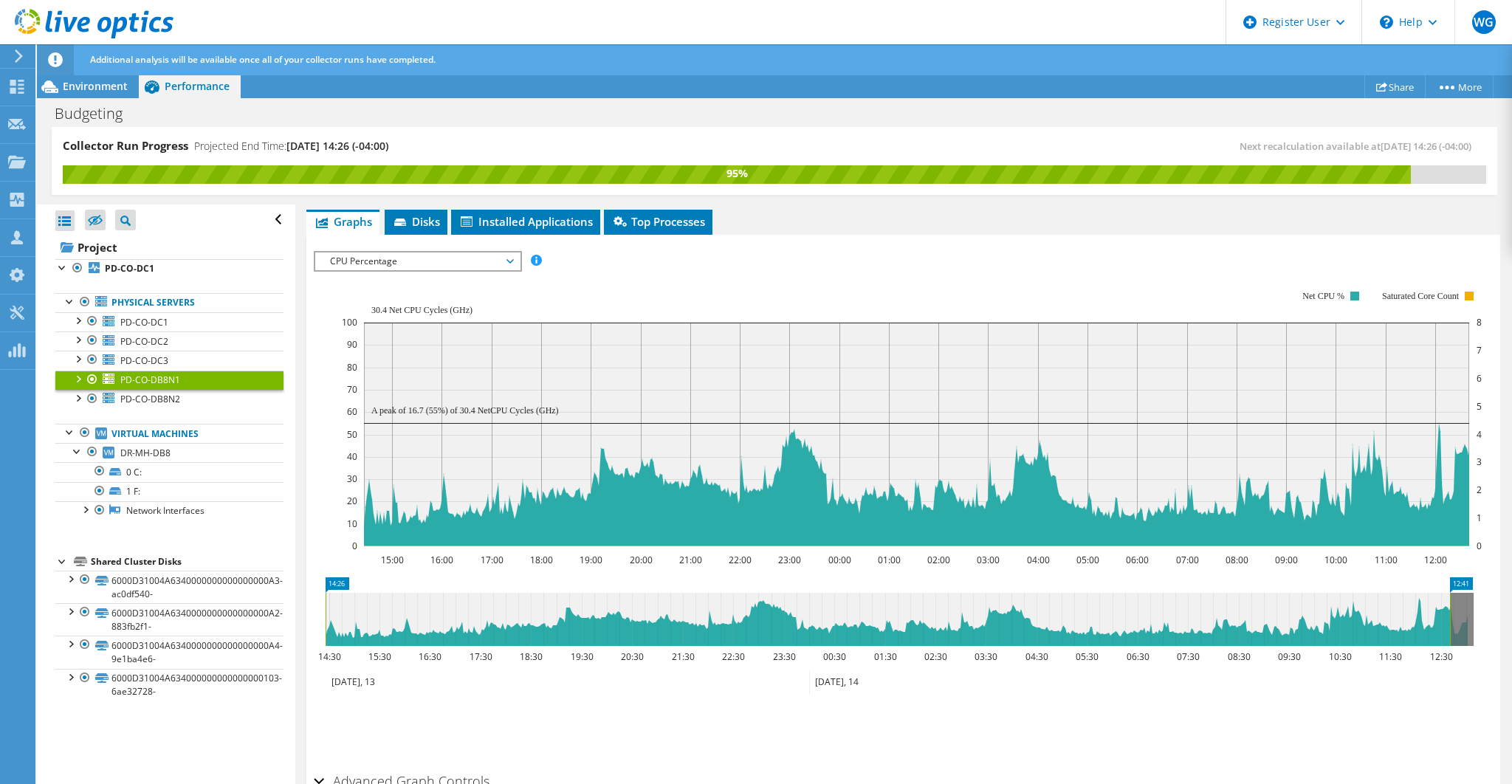
drag, startPoint x: 365, startPoint y: 305, endPoint x: 387, endPoint y: 306, distance: 22.0
click at [396, 305] on icon "15:00 16:00 17:00 18:00 19:00 20:00 21:00 22:00 23:00 00:00 01:00 02:00 03:00 0…" at bounding box center [899, 418] width 1171 height 295
drag, startPoint x: 368, startPoint y: 307, endPoint x: 402, endPoint y: 305, distance: 34.1
click at [402, 305] on icon "15:00 16:00 17:00 18:00 19:00 20:00 21:00 22:00 23:00 00:00 01:00 02:00 03:00 0…" at bounding box center [899, 418] width 1171 height 295
click at [113, 81] on span "Environment" at bounding box center [95, 85] width 65 height 14
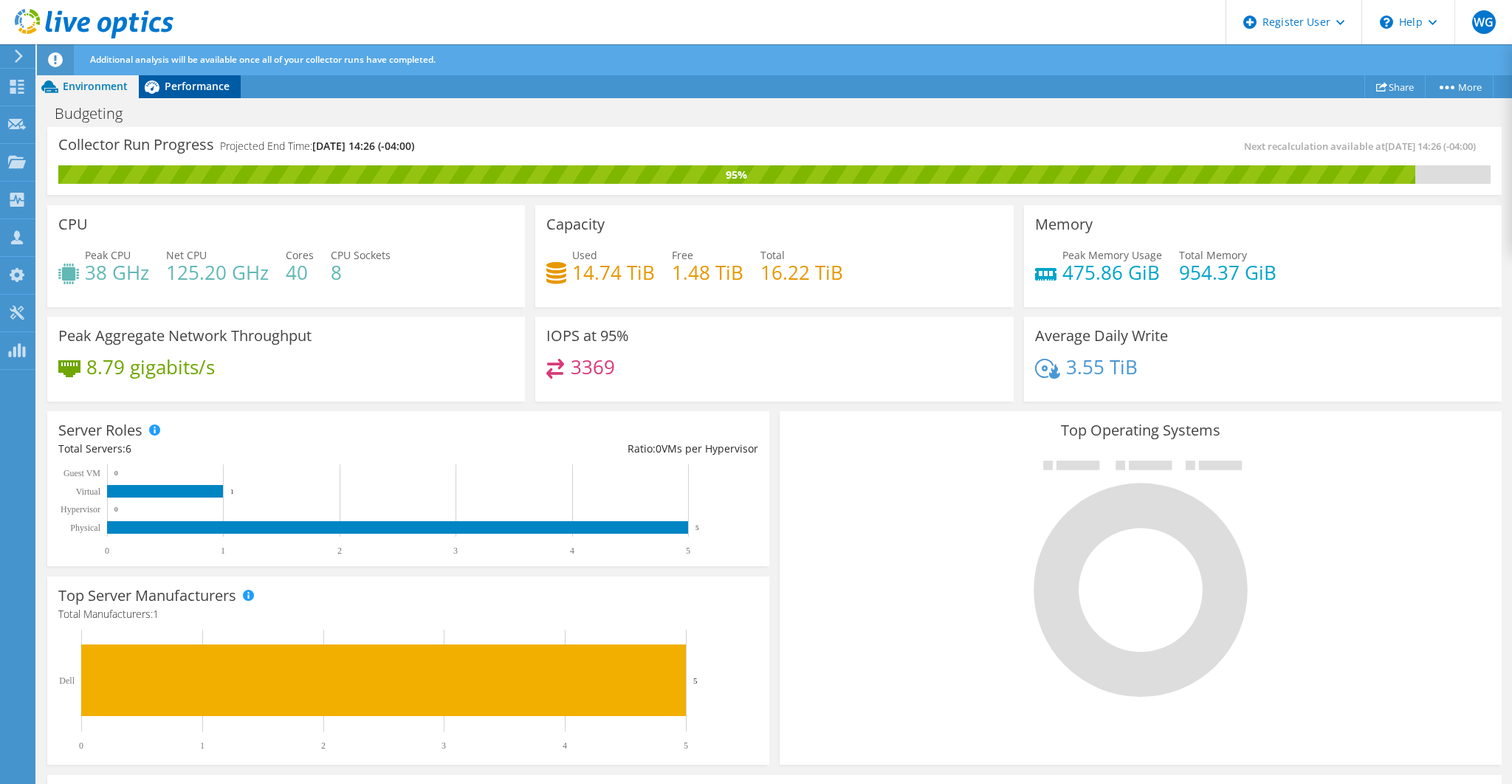
click at [188, 81] on span "Performance" at bounding box center [197, 85] width 65 height 14
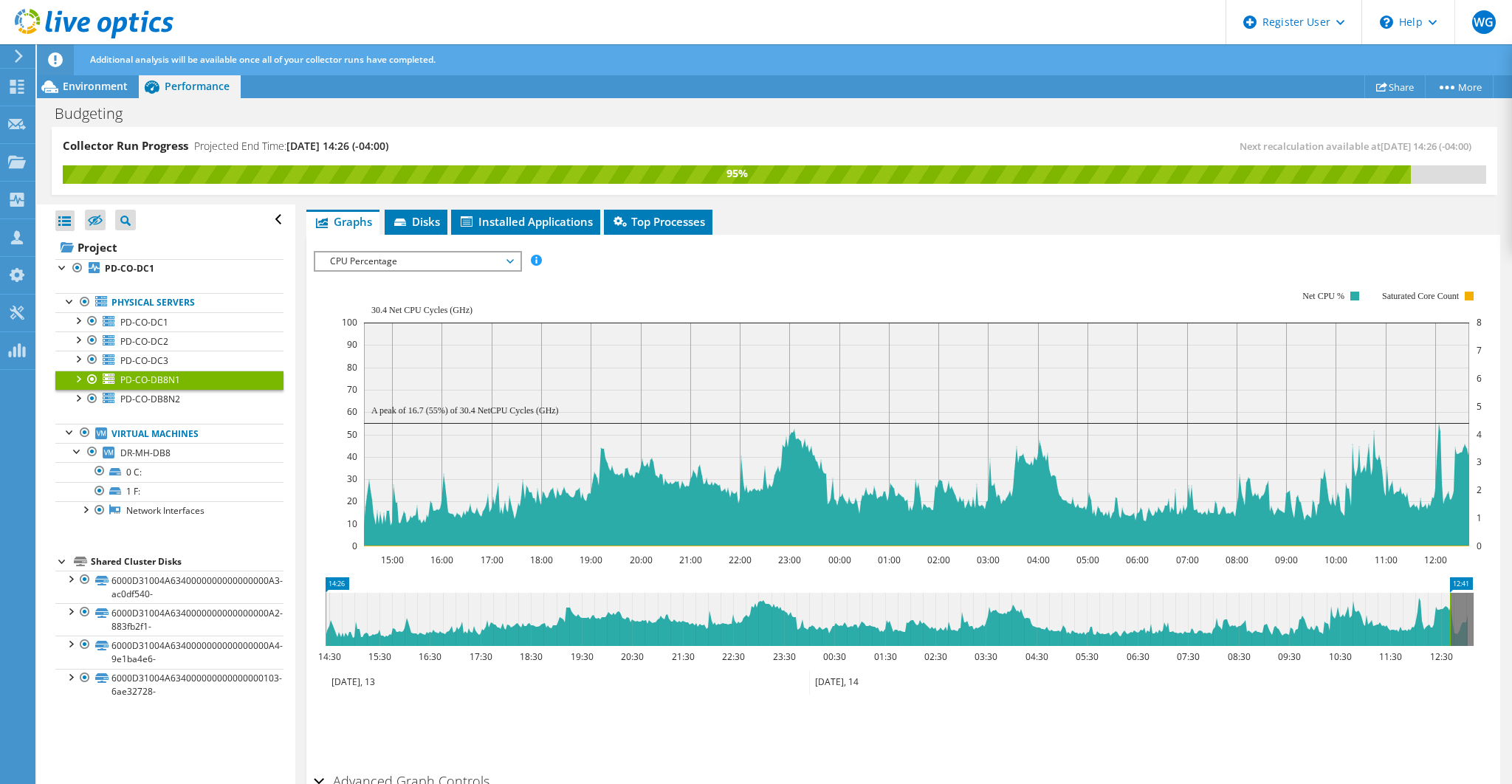
scroll to position [0, 0]
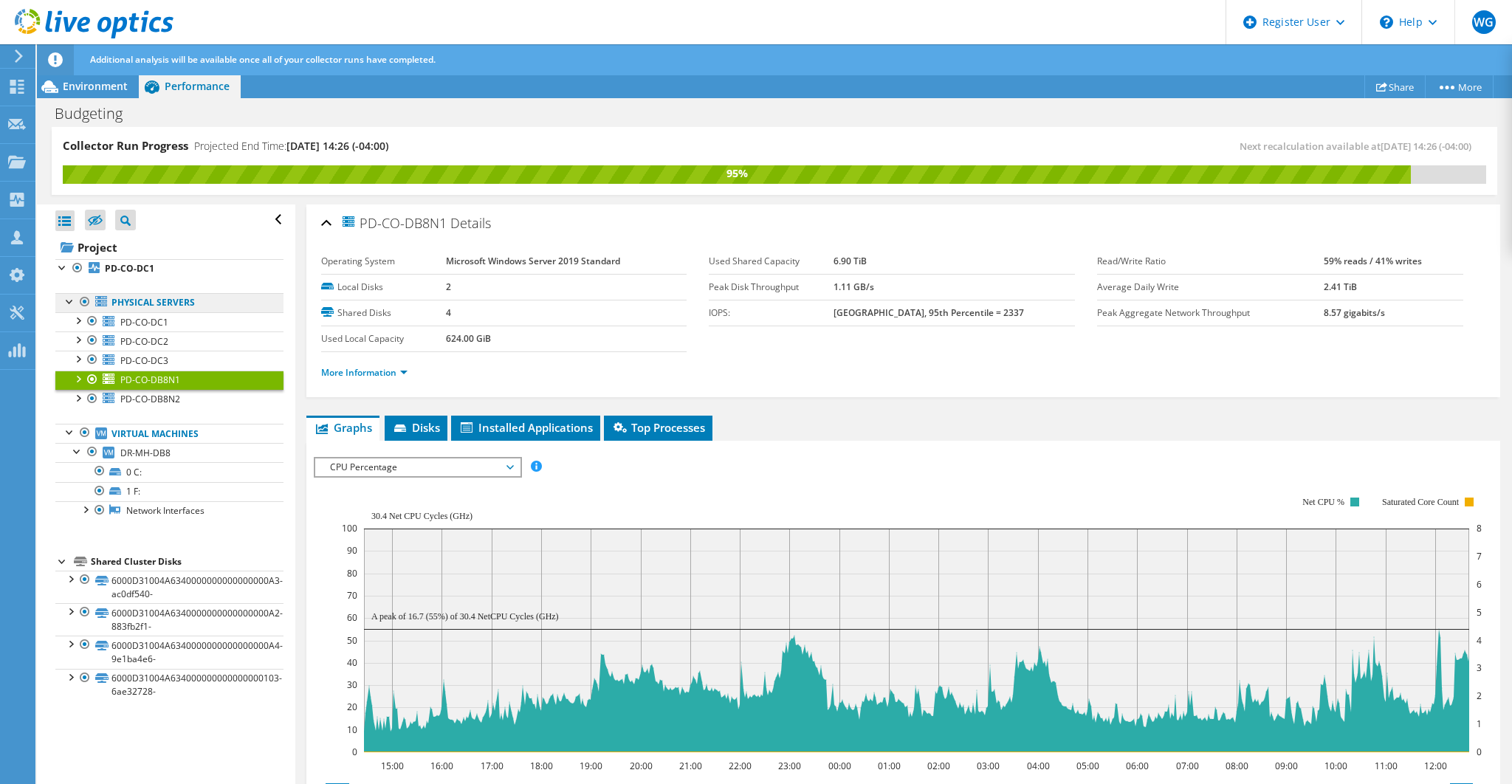
click at [131, 297] on link "Physical Servers" at bounding box center [169, 303] width 228 height 19
click at [138, 266] on b "PD-CO-DC1" at bounding box center [129, 268] width 50 height 12
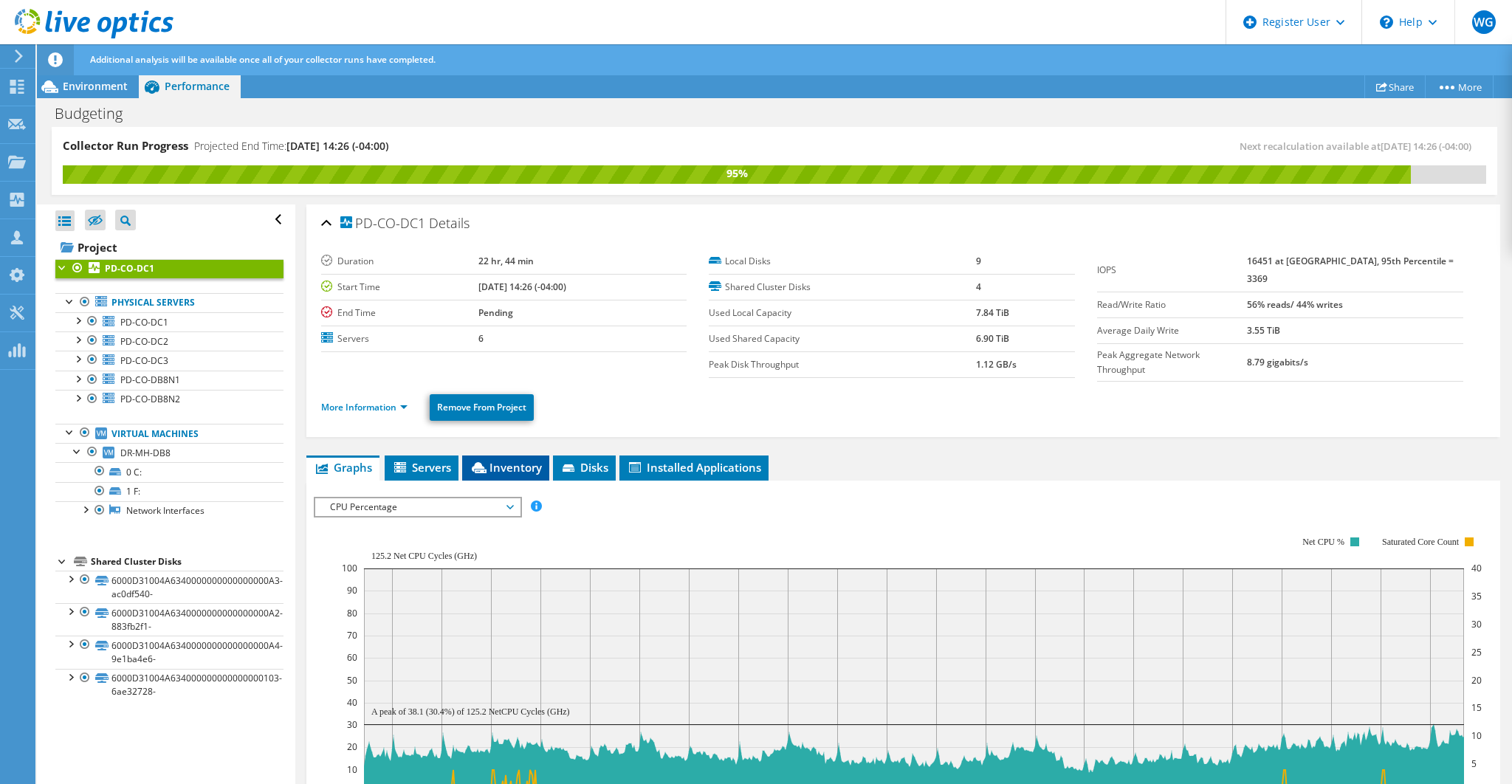
click at [507, 461] on span "Inventory" at bounding box center [505, 467] width 72 height 15
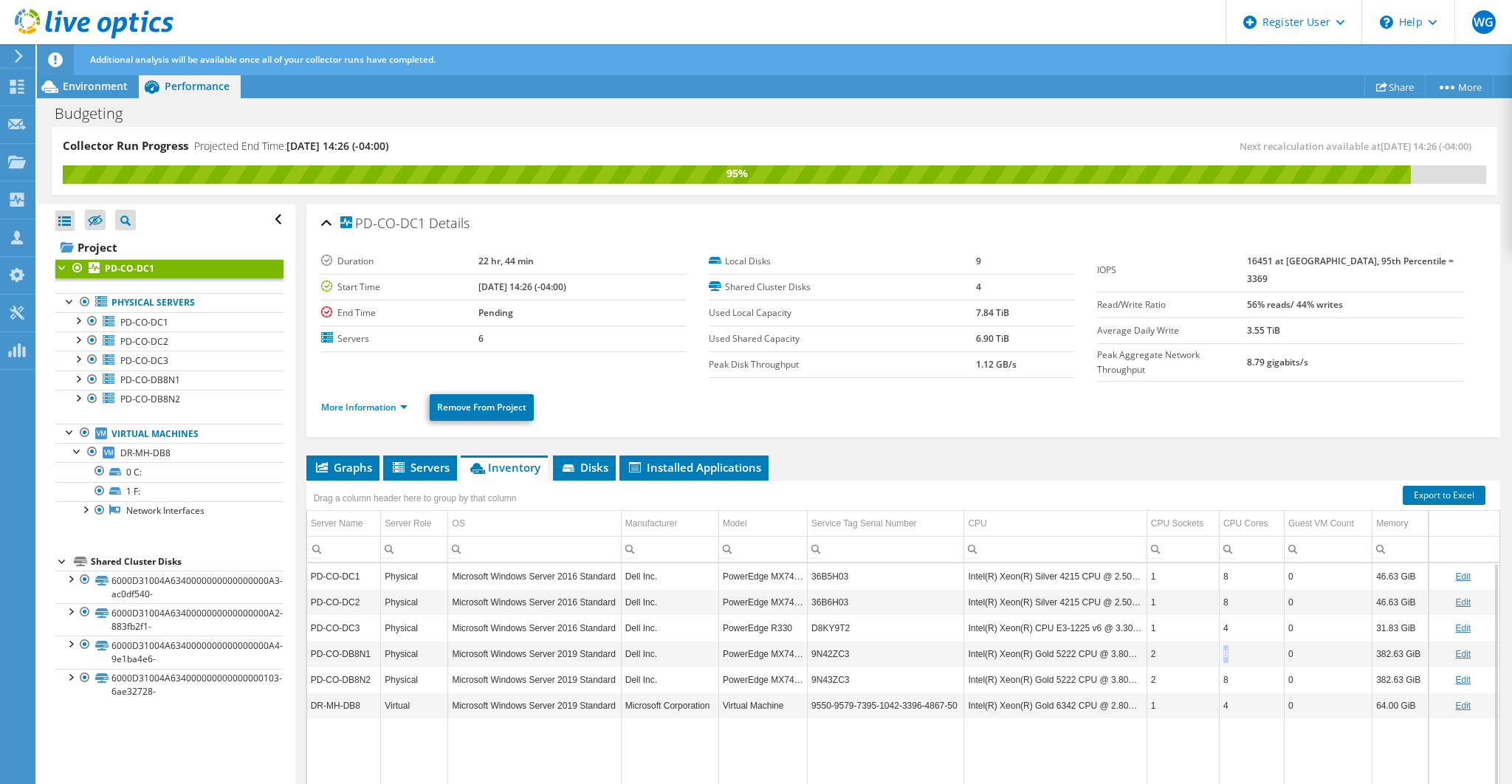
drag, startPoint x: 1232, startPoint y: 641, endPoint x: 1215, endPoint y: 643, distance: 17.1
click at [1215, 643] on tr "PD-CO-DB8N1 Physical Microsoft Windows Server 2019 Standard Dell Inc. PowerEdge…" at bounding box center [903, 654] width 1192 height 26
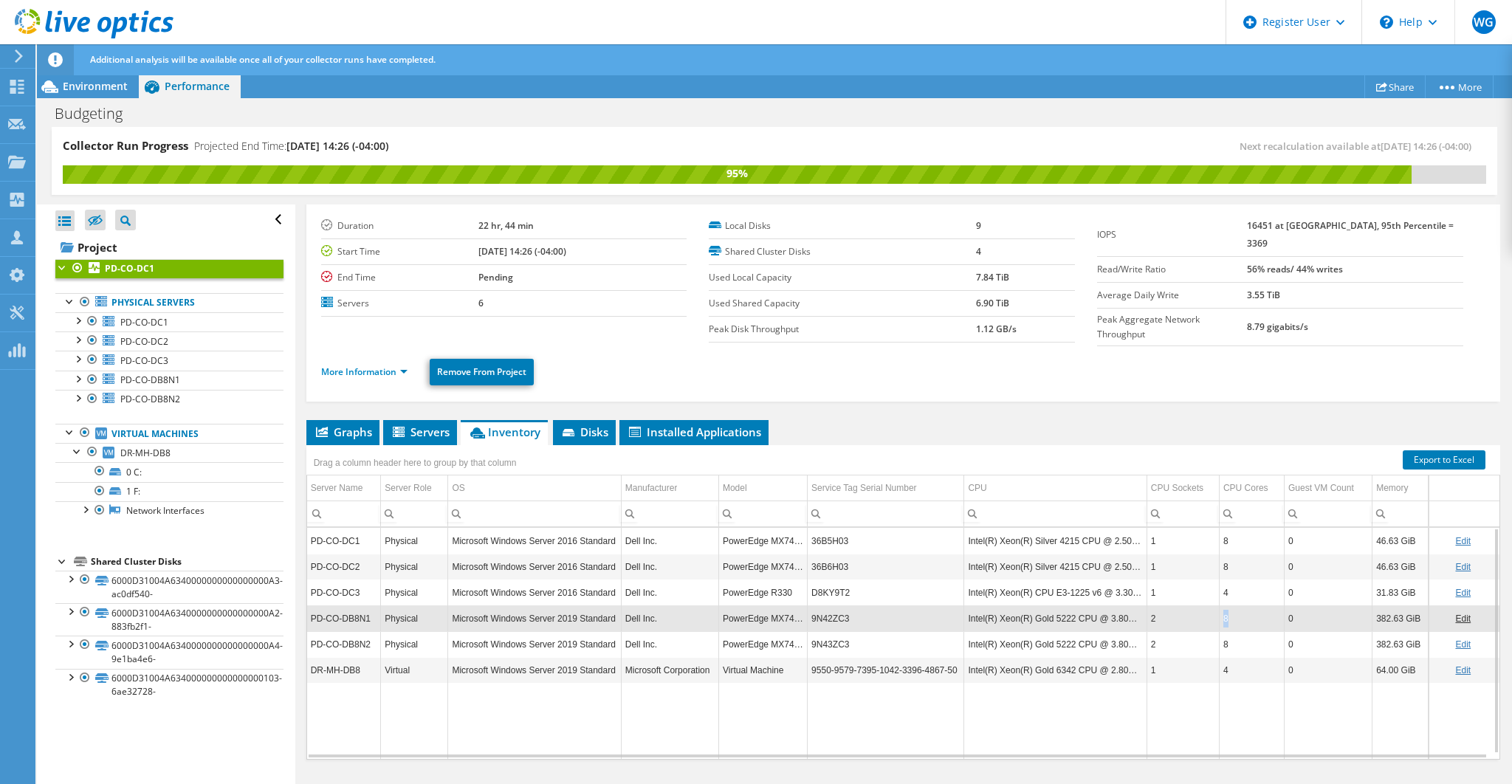
scroll to position [49, 0]
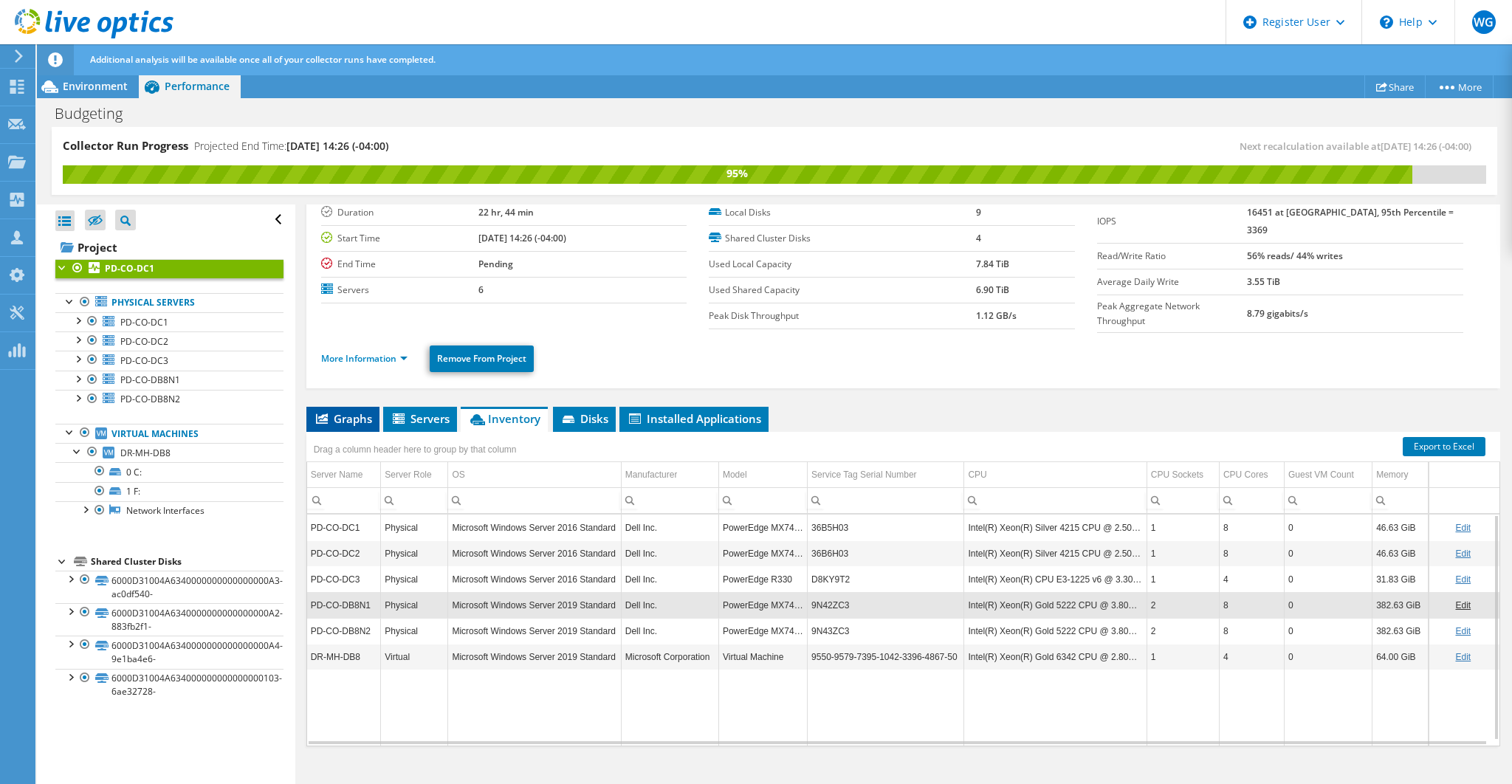
click at [335, 411] on span "Graphs" at bounding box center [343, 419] width 58 height 15
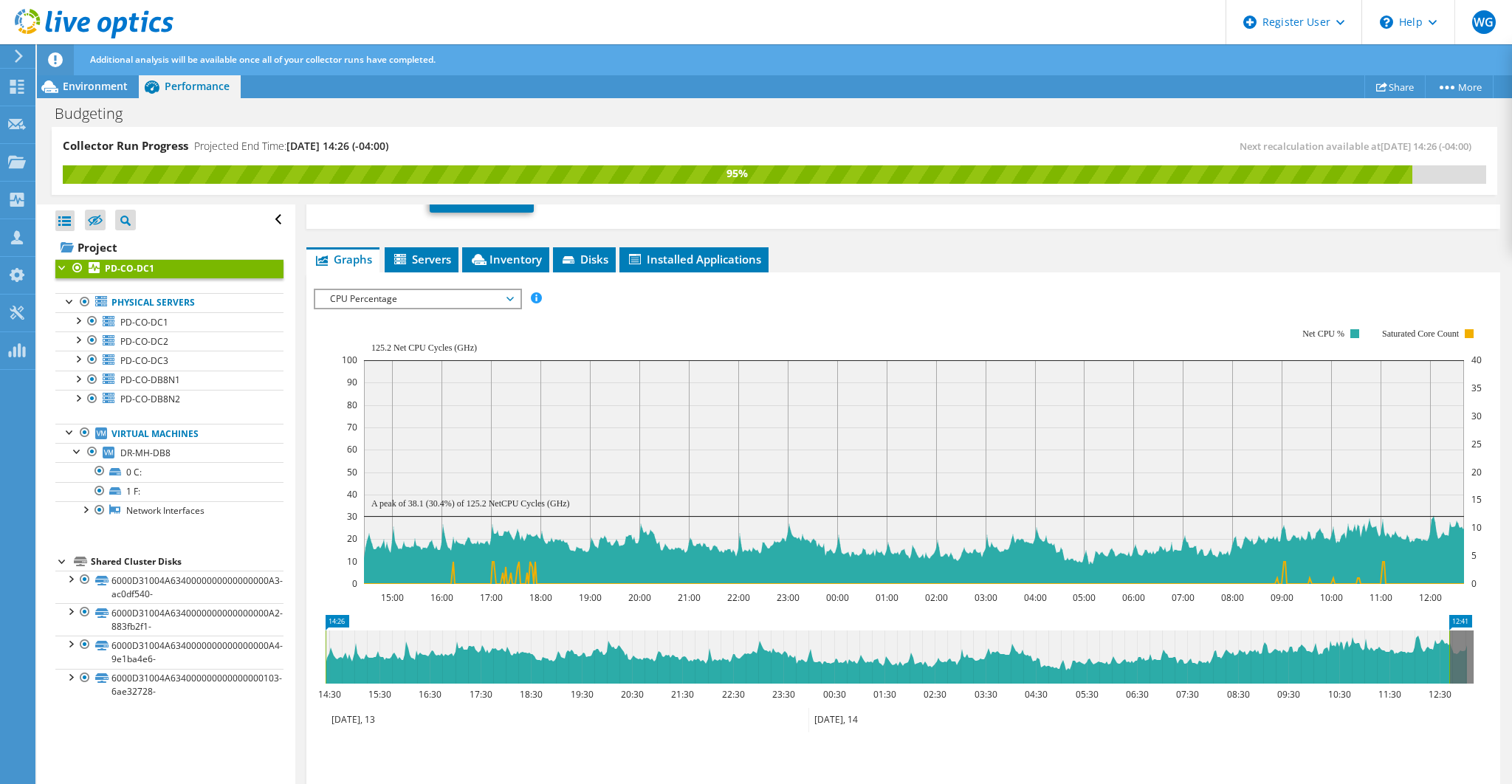
scroll to position [245, 0]
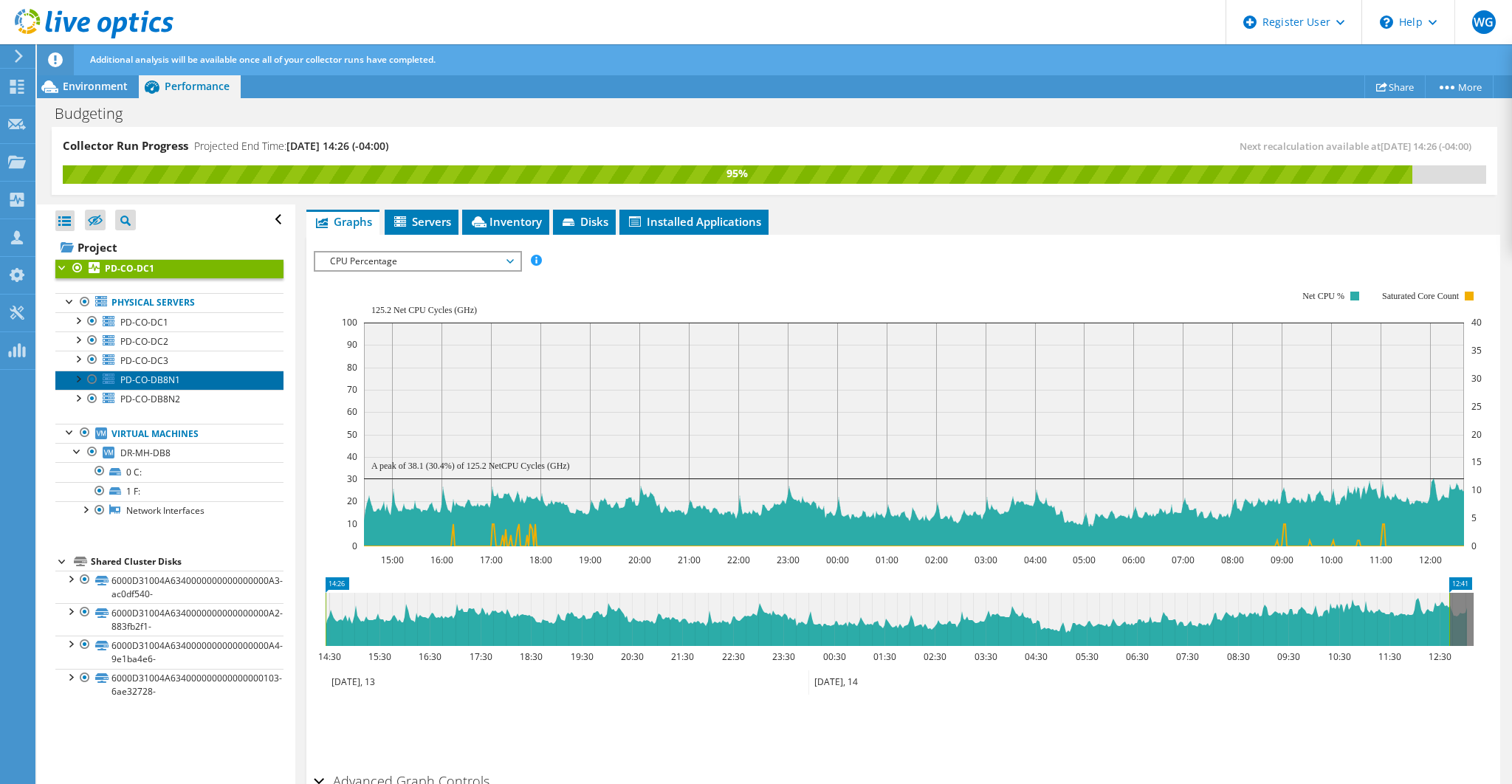
click at [170, 378] on span "PD-CO-DB8N1" at bounding box center [150, 379] width 60 height 12
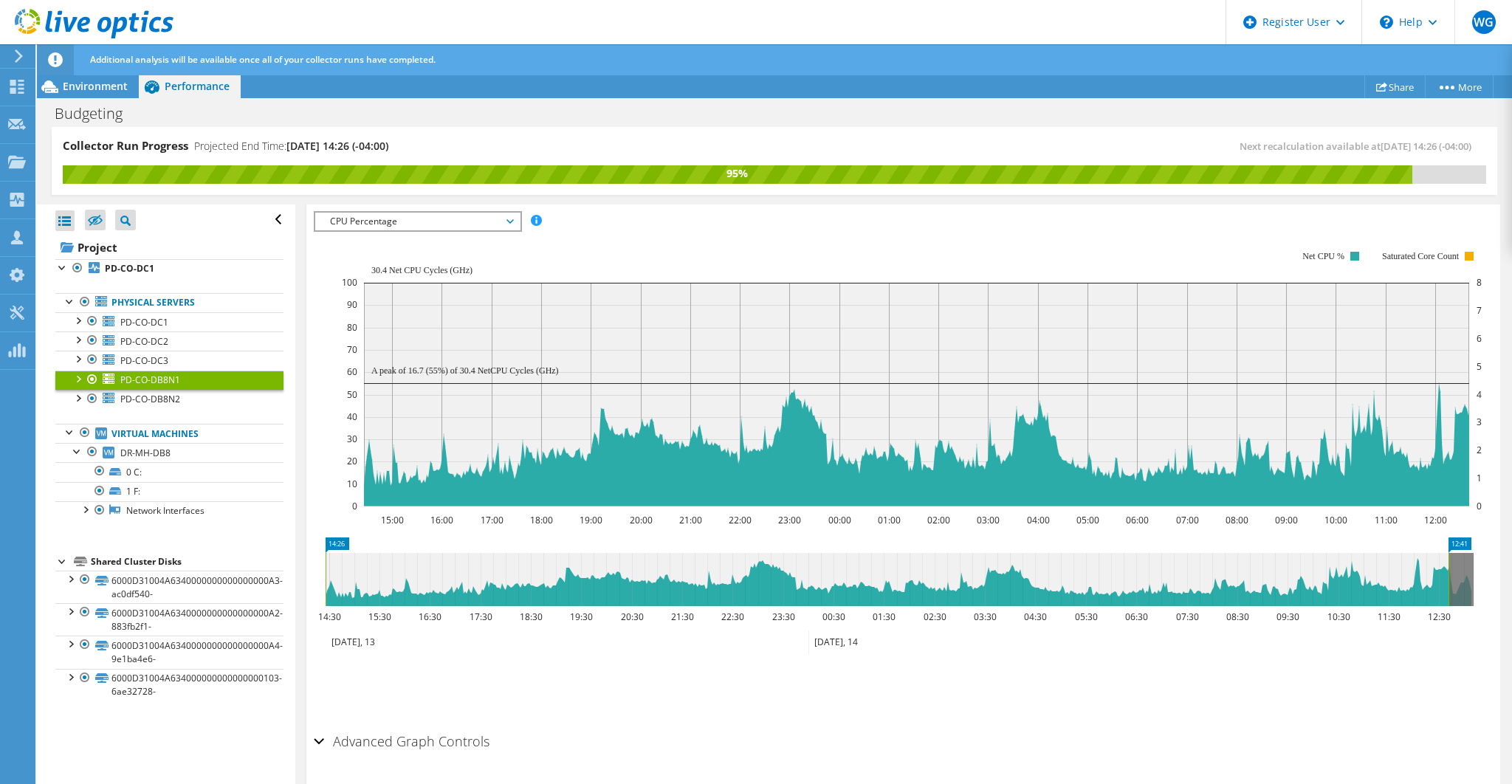
scroll to position [210, 0]
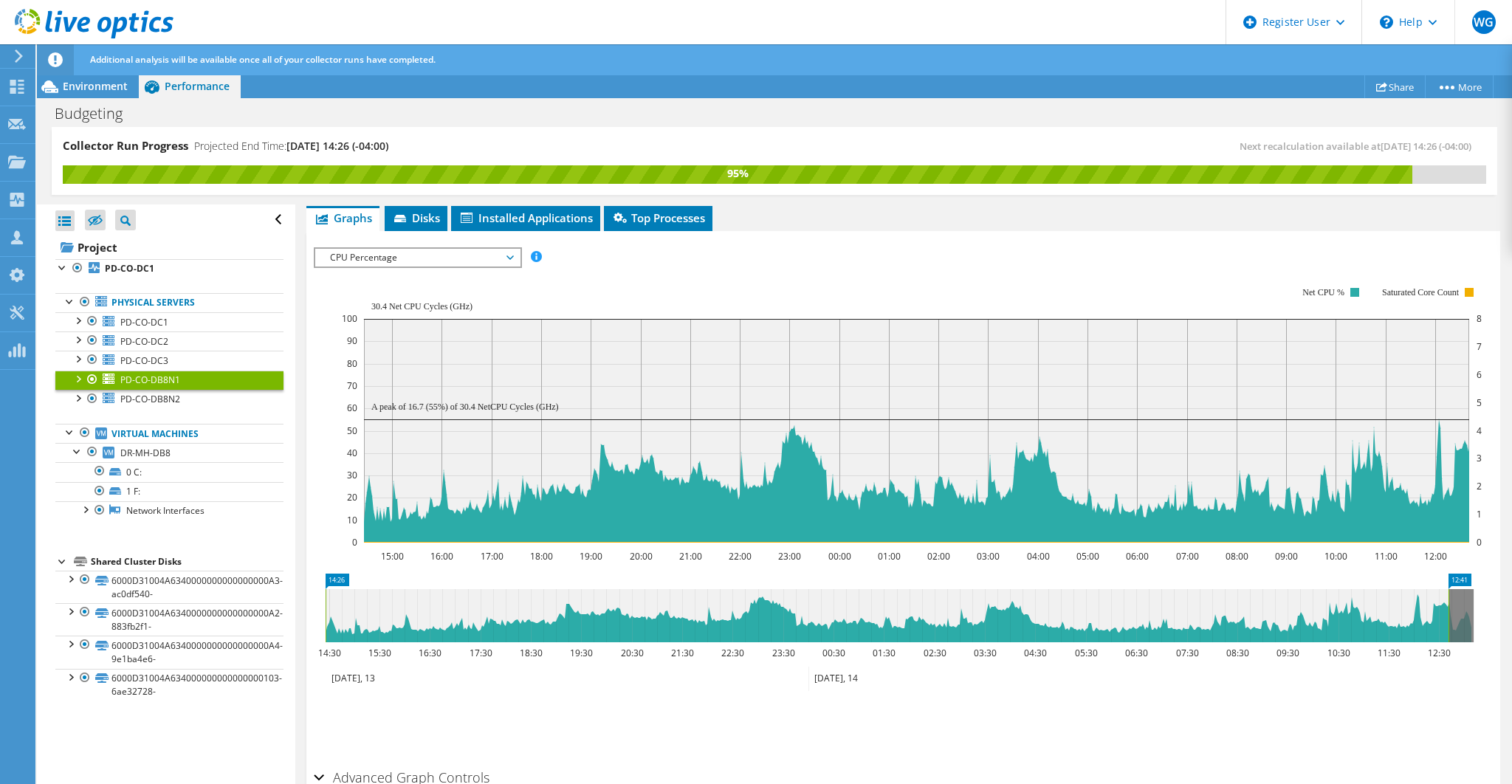
click at [356, 259] on span "CPU Percentage" at bounding box center [417, 258] width 189 height 18
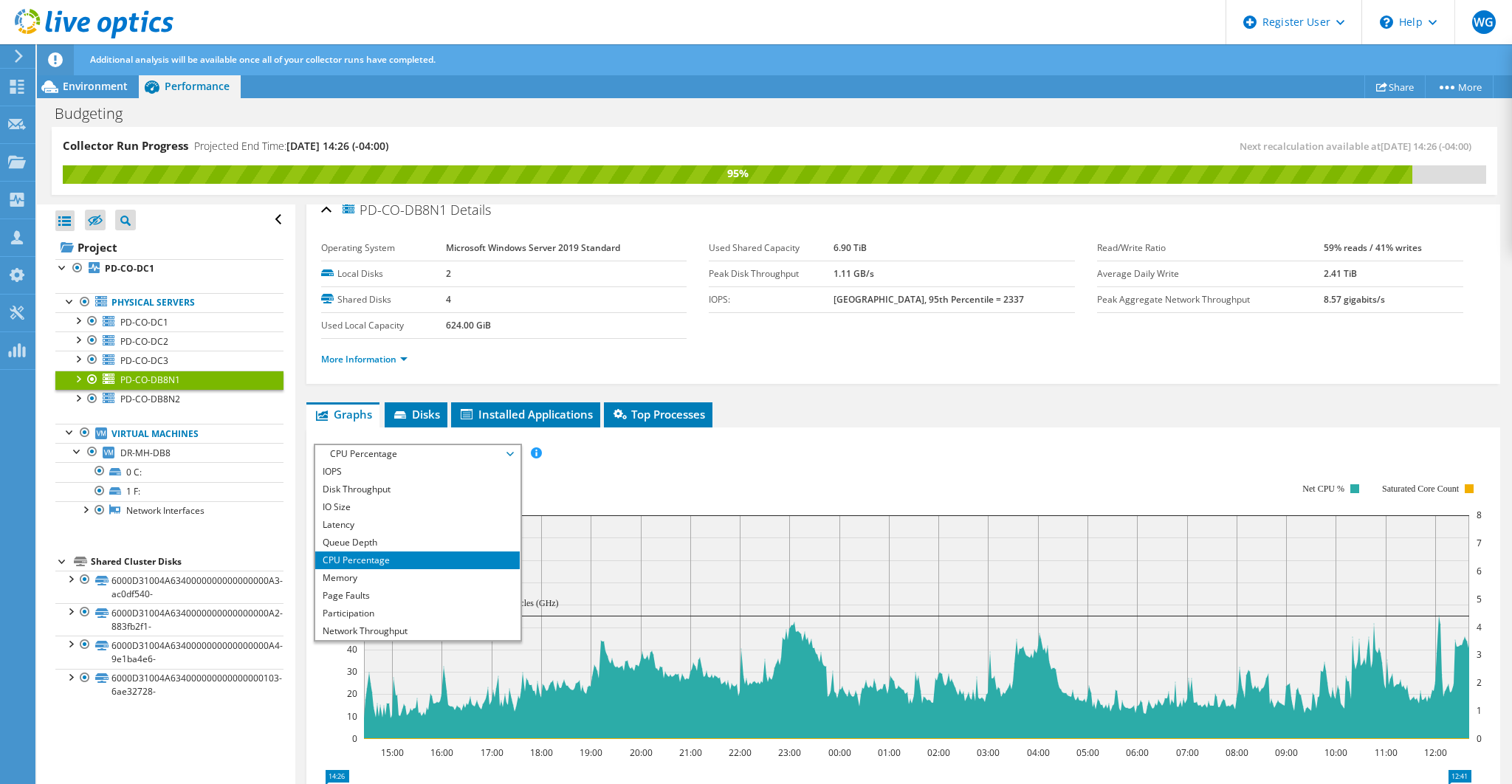
scroll to position [0, 0]
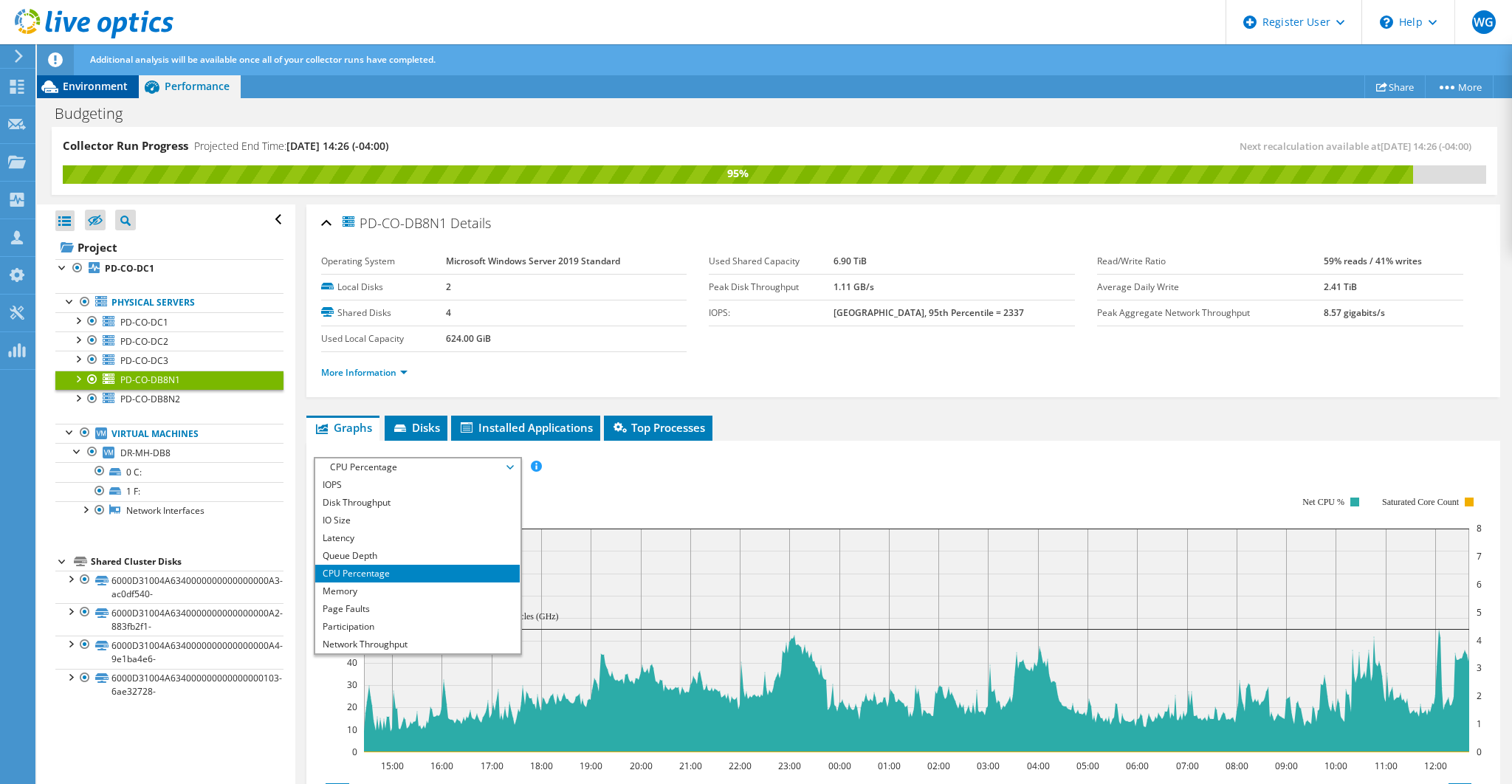
click at [124, 90] on span "Environment" at bounding box center [95, 85] width 65 height 14
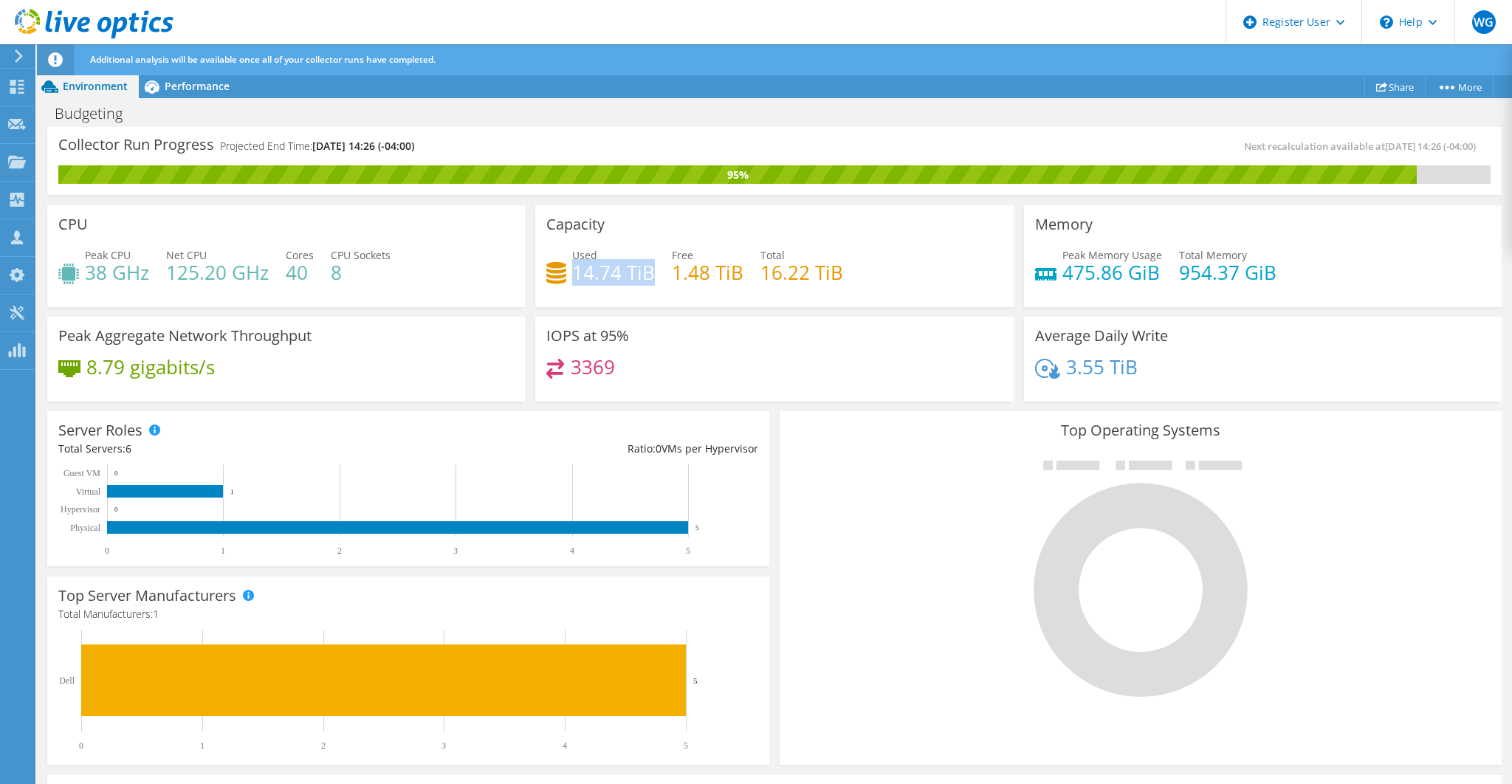
drag, startPoint x: 571, startPoint y: 274, endPoint x: 647, endPoint y: 274, distance: 76.0
click at [647, 274] on h4 "14.74 TiB" at bounding box center [614, 272] width 82 height 16
click at [587, 280] on h4 "14.74 TiB" at bounding box center [614, 272] width 82 height 16
drag, startPoint x: 624, startPoint y: 270, endPoint x: 646, endPoint y: 271, distance: 22.0
click at [646, 271] on h4 "14.74 TiB" at bounding box center [614, 272] width 82 height 16
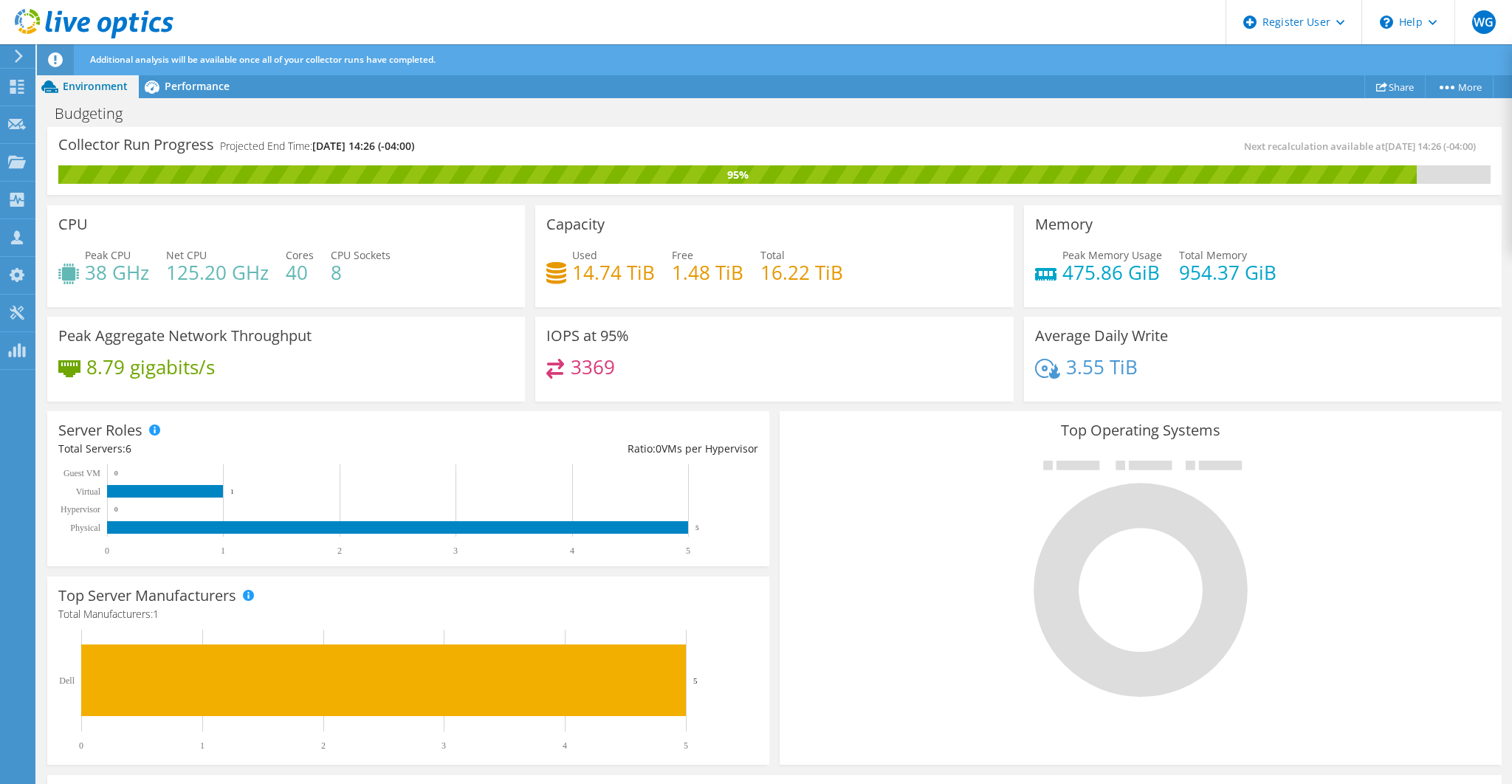
click at [562, 270] on icon at bounding box center [556, 273] width 20 height 22
drag, startPoint x: 572, startPoint y: 266, endPoint x: 649, endPoint y: 272, distance: 77.2
click at [649, 272] on h4 "14.74 TiB" at bounding box center [614, 272] width 82 height 16
click at [591, 272] on h4 "14.74 TiB" at bounding box center [614, 272] width 82 height 16
drag, startPoint x: 575, startPoint y: 272, endPoint x: 646, endPoint y: 276, distance: 71.1
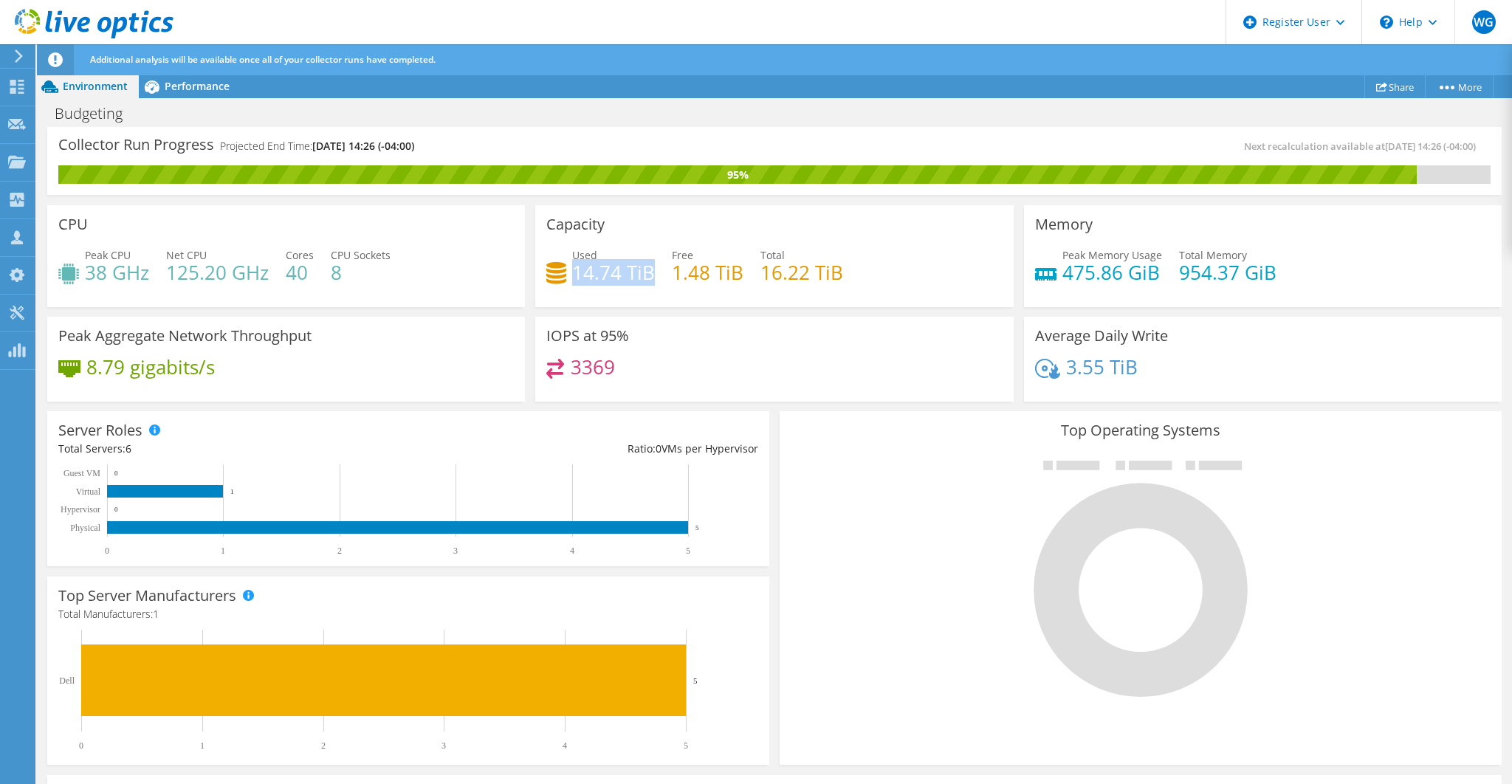
click at [646, 276] on h4 "14.74 TiB" at bounding box center [614, 272] width 82 height 16
click at [183, 80] on span "Performance" at bounding box center [197, 85] width 65 height 14
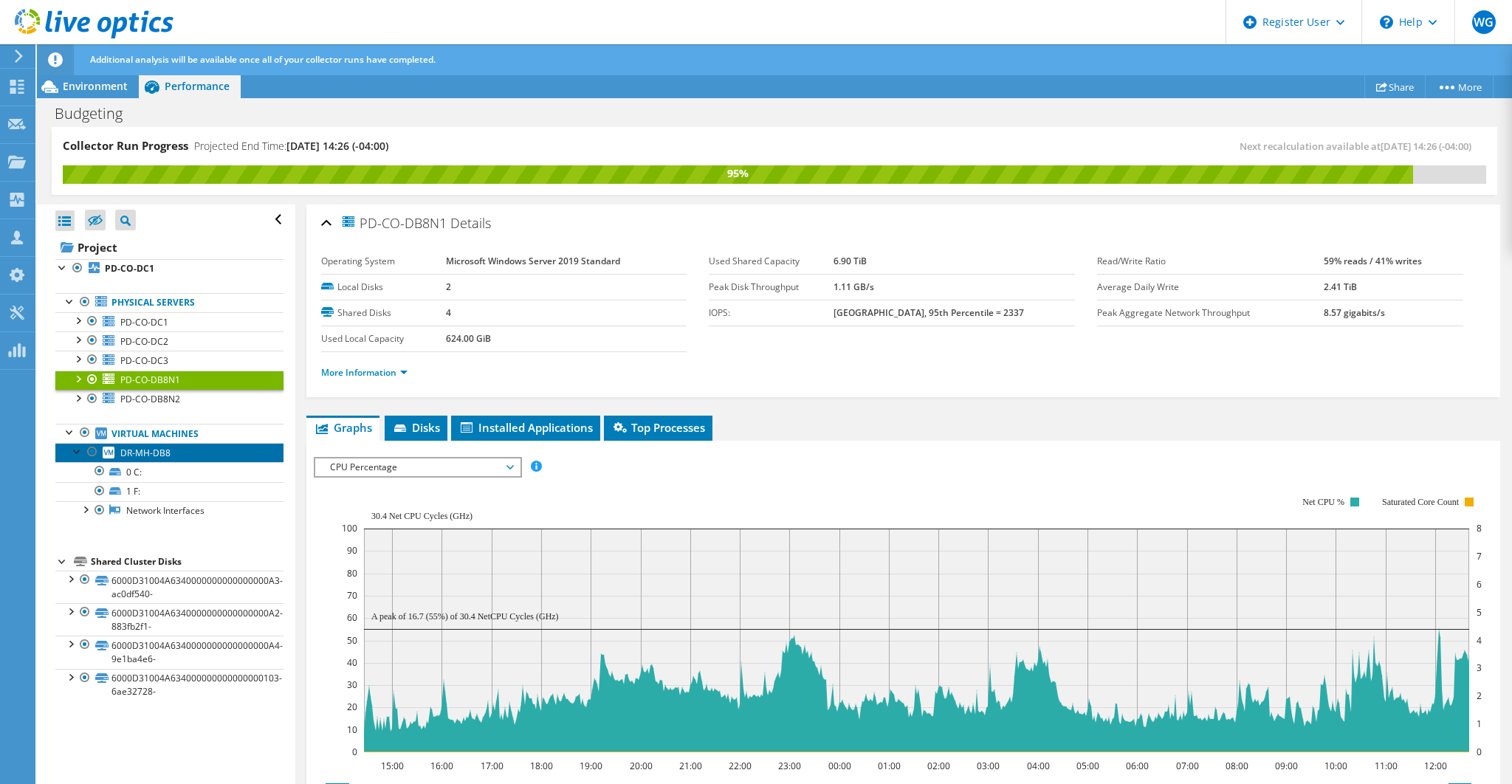
click at [142, 449] on span "DR-MH-DB8" at bounding box center [145, 452] width 51 height 12
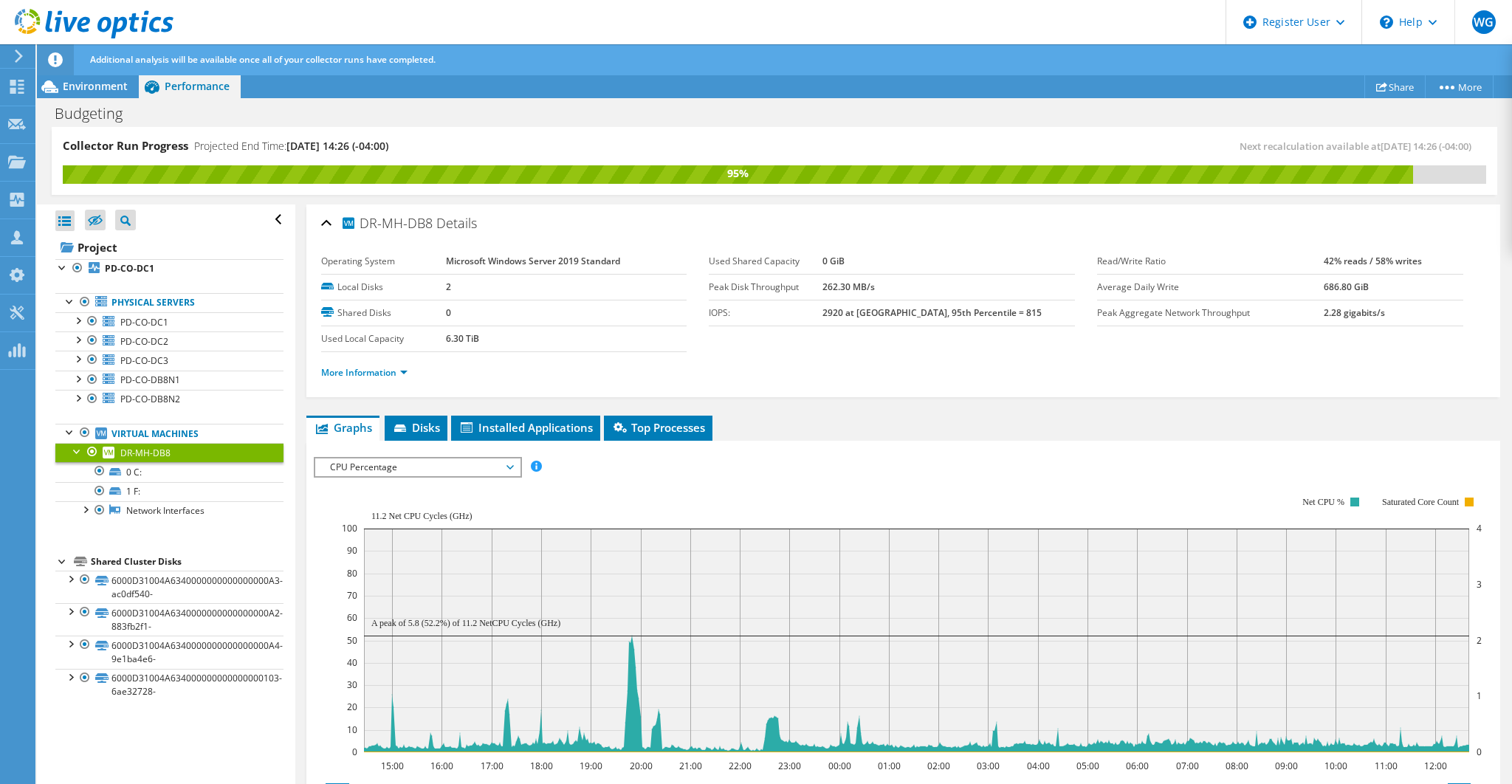
click at [402, 468] on span "CPU Percentage" at bounding box center [417, 466] width 189 height 18
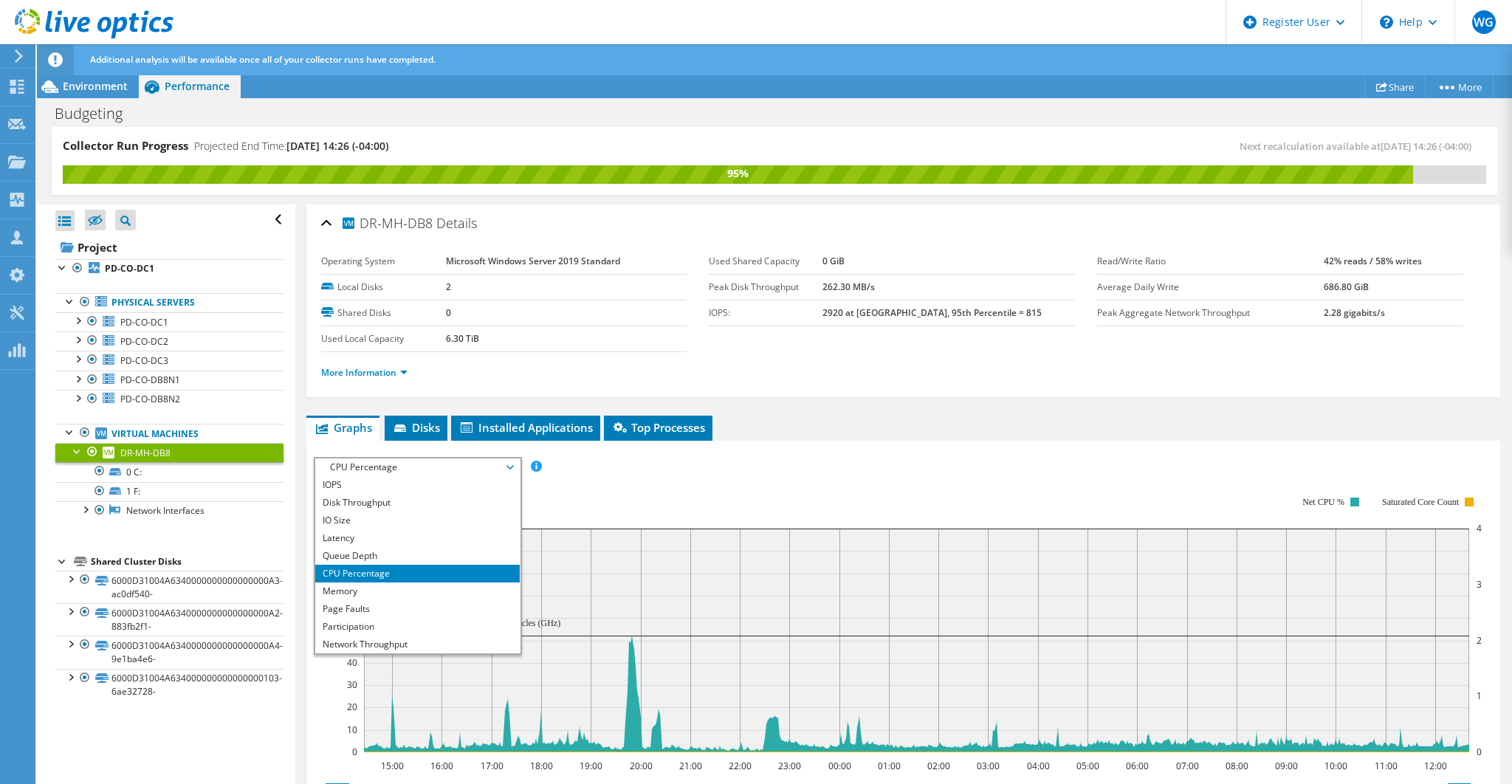
click at [820, 477] on rect at bounding box center [912, 624] width 1140 height 295
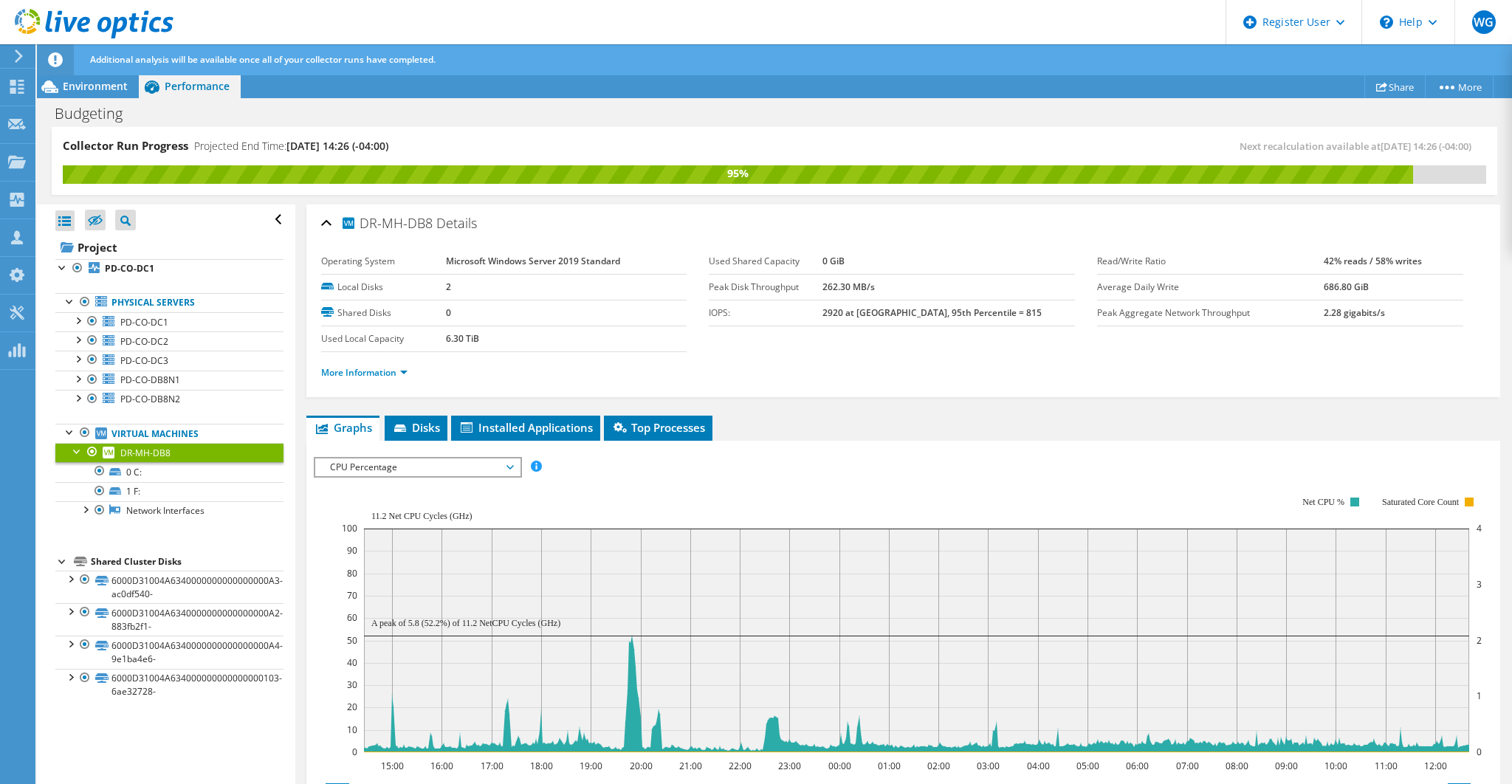
drag, startPoint x: 485, startPoint y: 334, endPoint x: 434, endPoint y: 335, distance: 51.0
click at [434, 335] on tr "Used Local Capacity 6.30 TiB" at bounding box center [504, 338] width 366 height 26
click at [96, 89] on span "Environment" at bounding box center [95, 85] width 65 height 14
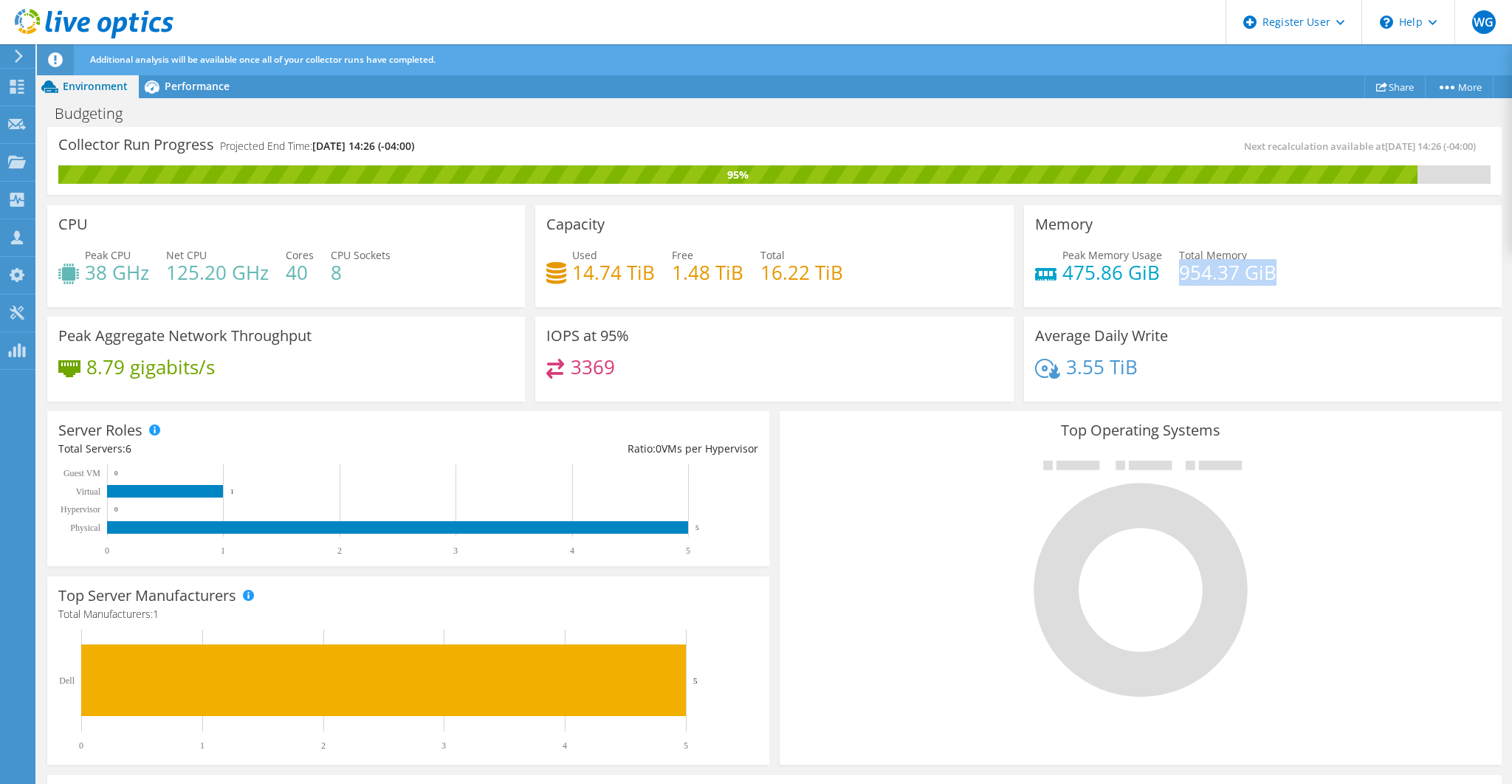
drag, startPoint x: 1176, startPoint y: 273, endPoint x: 1267, endPoint y: 272, distance: 91.0
click at [1267, 272] on h4 "954.37 GiB" at bounding box center [1227, 272] width 97 height 16
click at [203, 85] on span "Performance" at bounding box center [197, 85] width 65 height 14
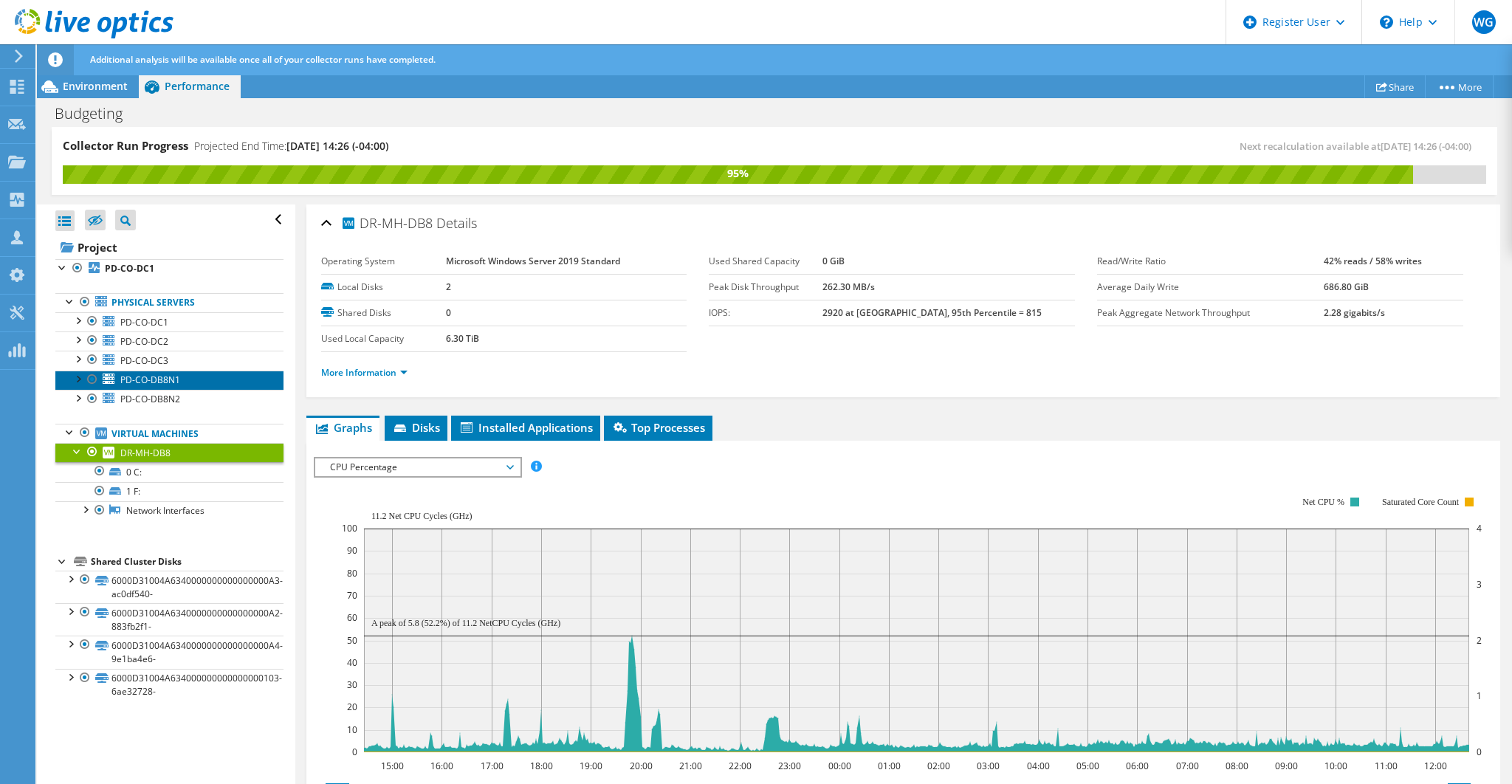
click at [164, 374] on span "PD-CO-DB8N1" at bounding box center [150, 379] width 60 height 12
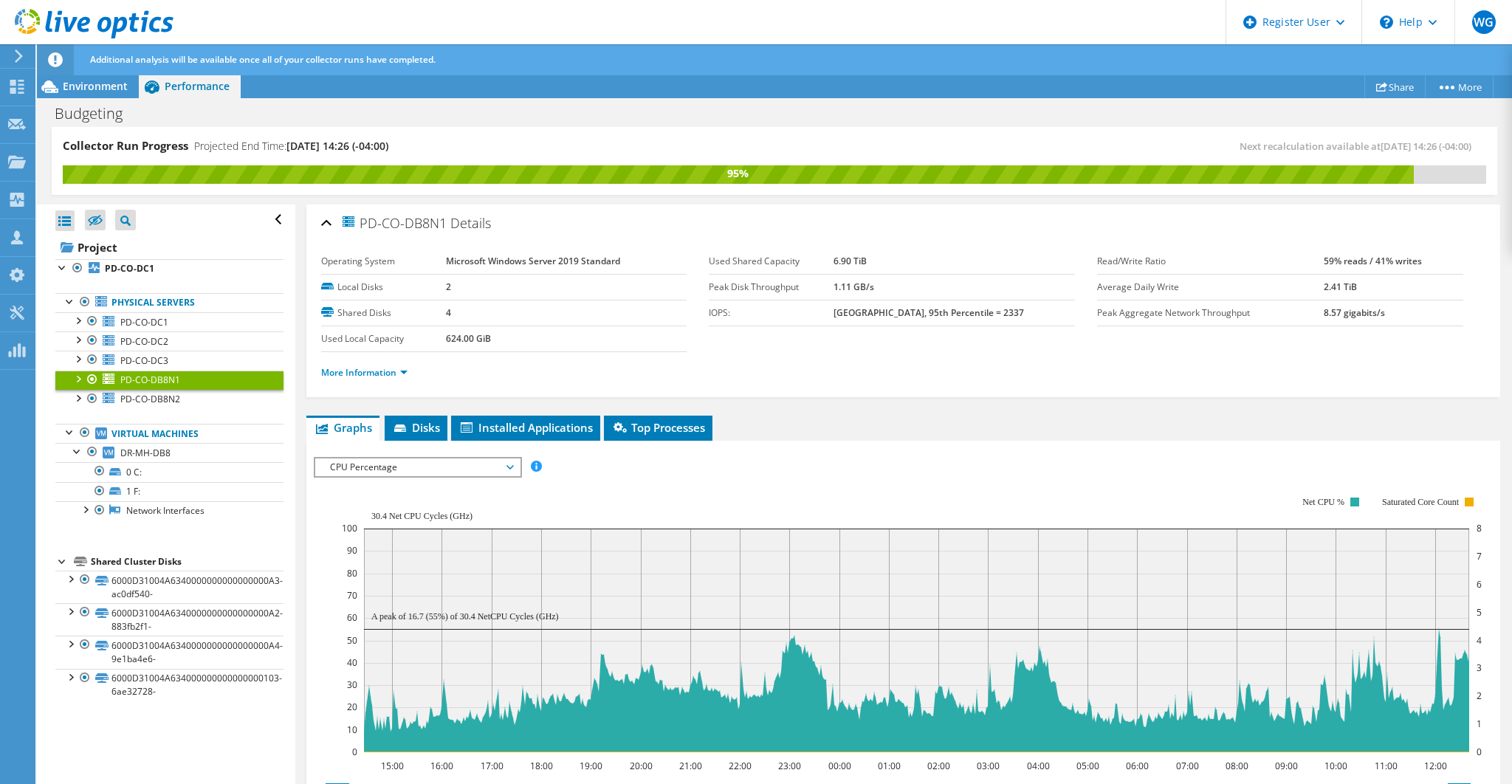
click at [446, 468] on span "CPU Percentage" at bounding box center [417, 466] width 189 height 18
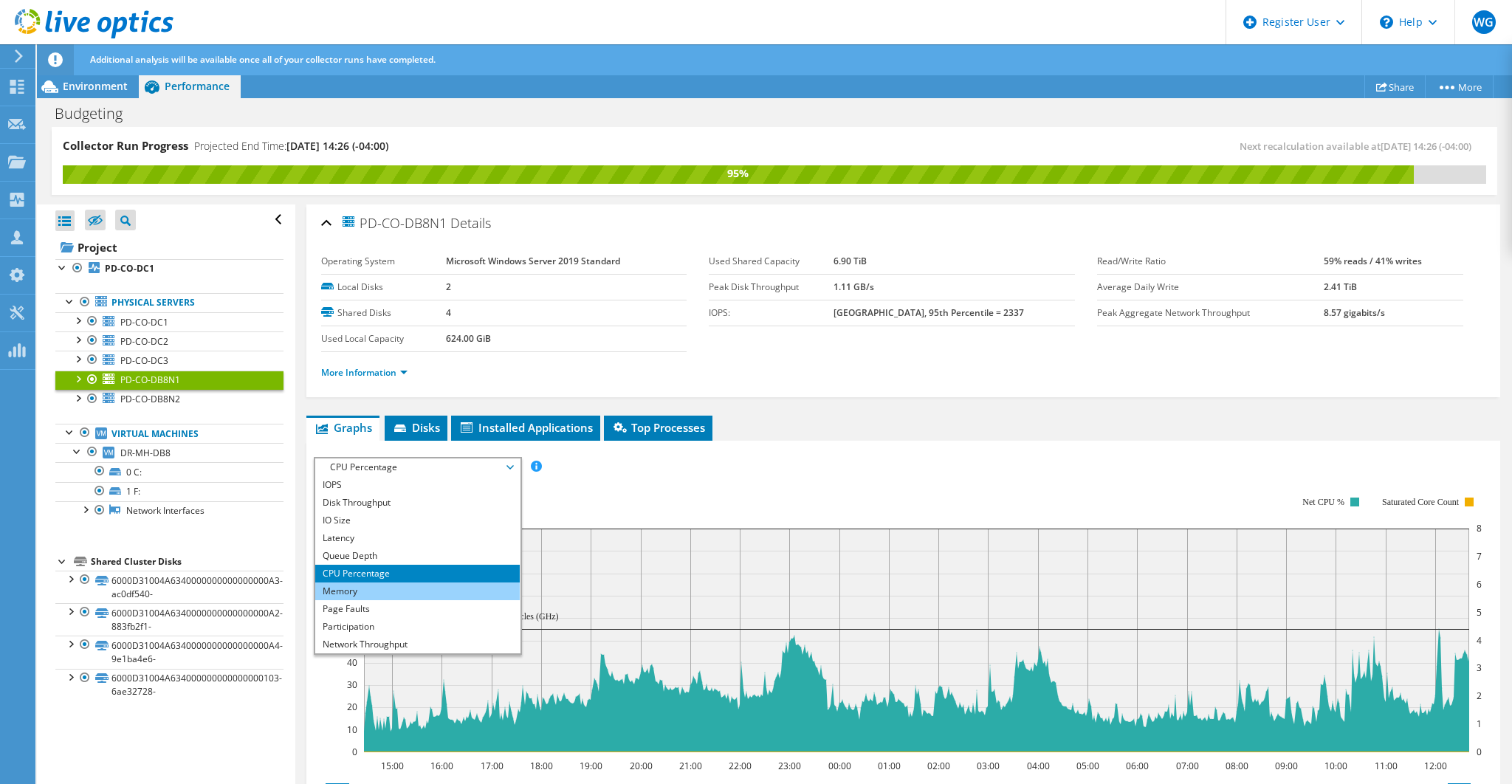
click at [379, 587] on li "Memory" at bounding box center [417, 591] width 204 height 18
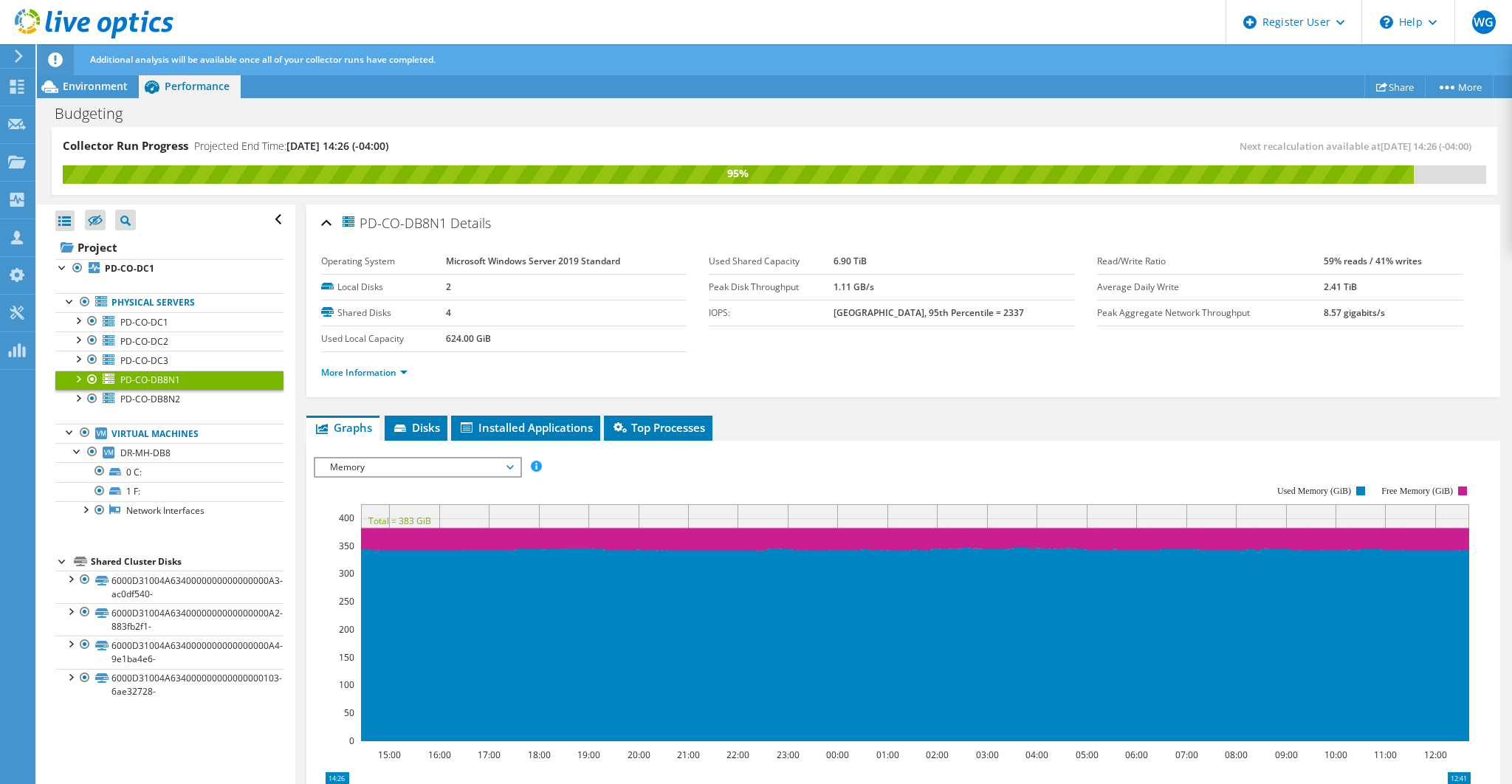
scroll to position [49, 0]
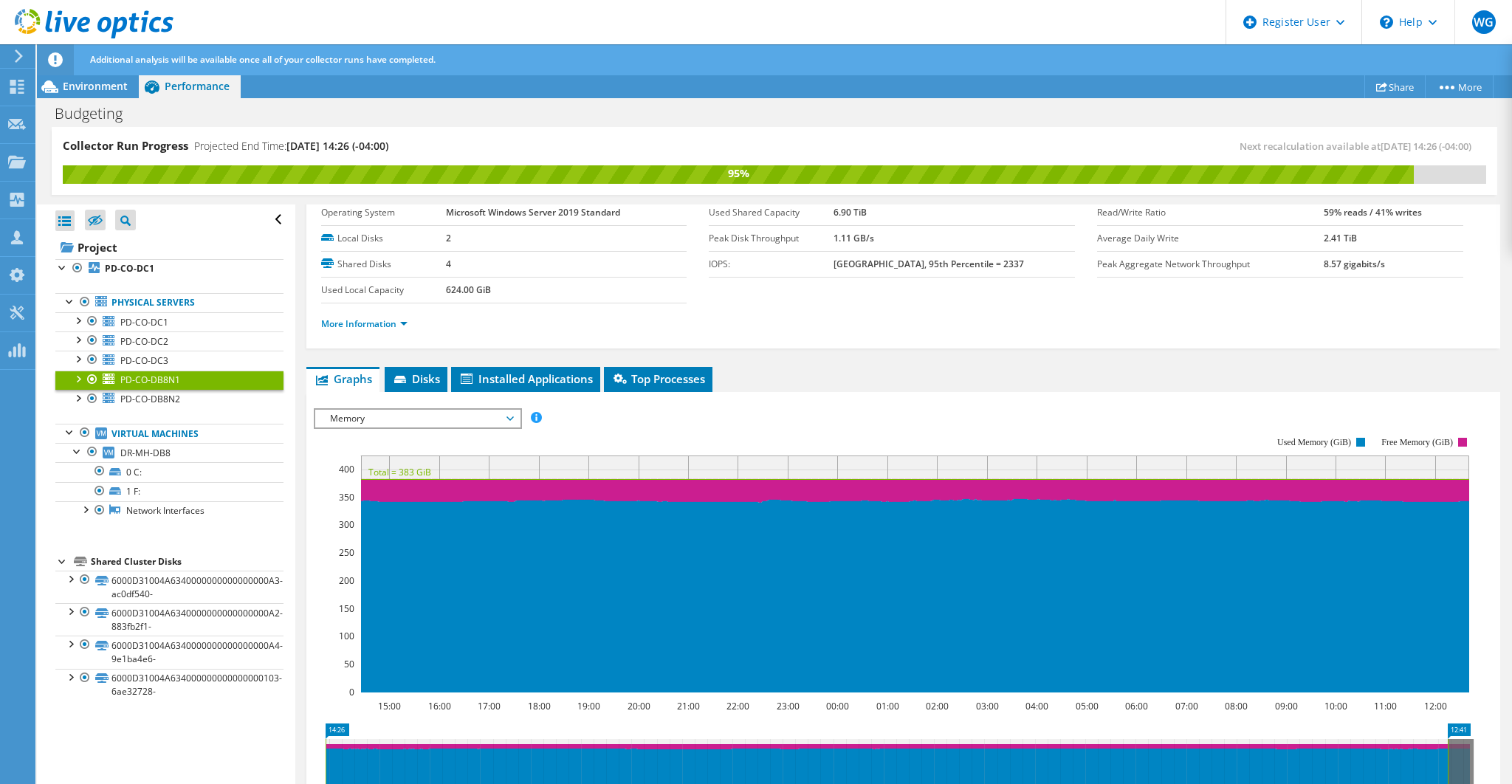
click at [510, 413] on span "Memory" at bounding box center [417, 418] width 189 height 18
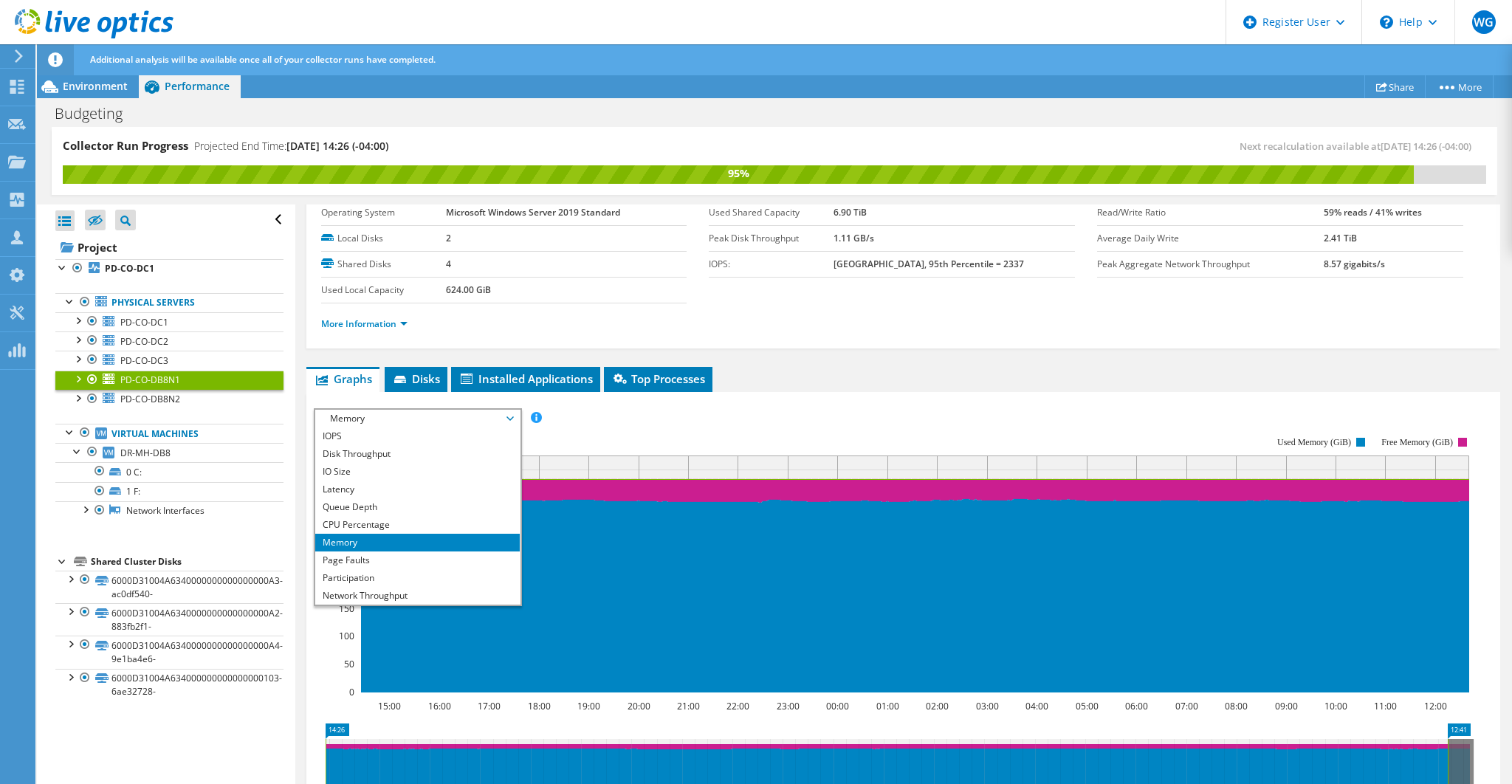
click at [510, 413] on span "Memory" at bounding box center [417, 418] width 189 height 18
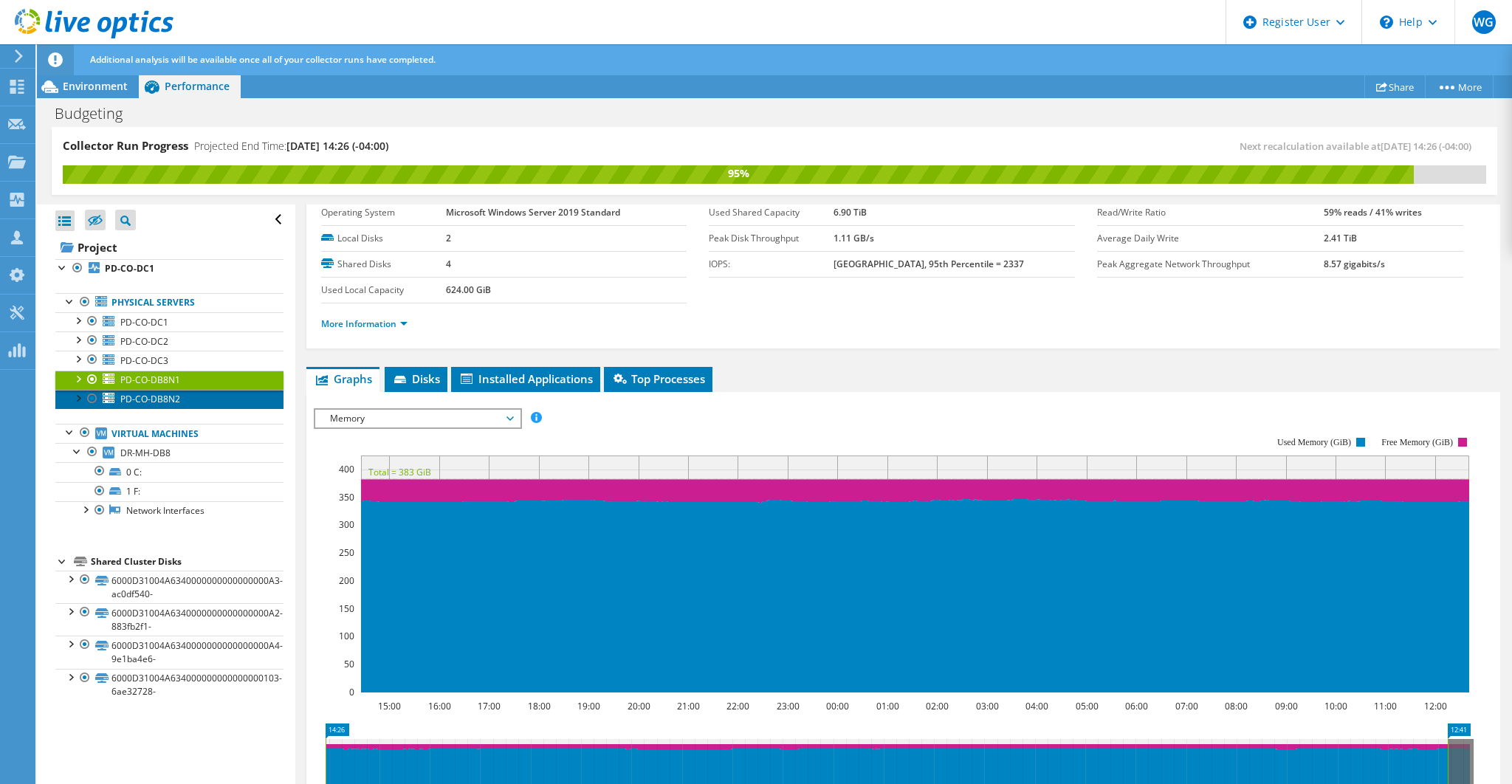
click at [167, 395] on span "PD-CO-DB8N2" at bounding box center [150, 398] width 60 height 12
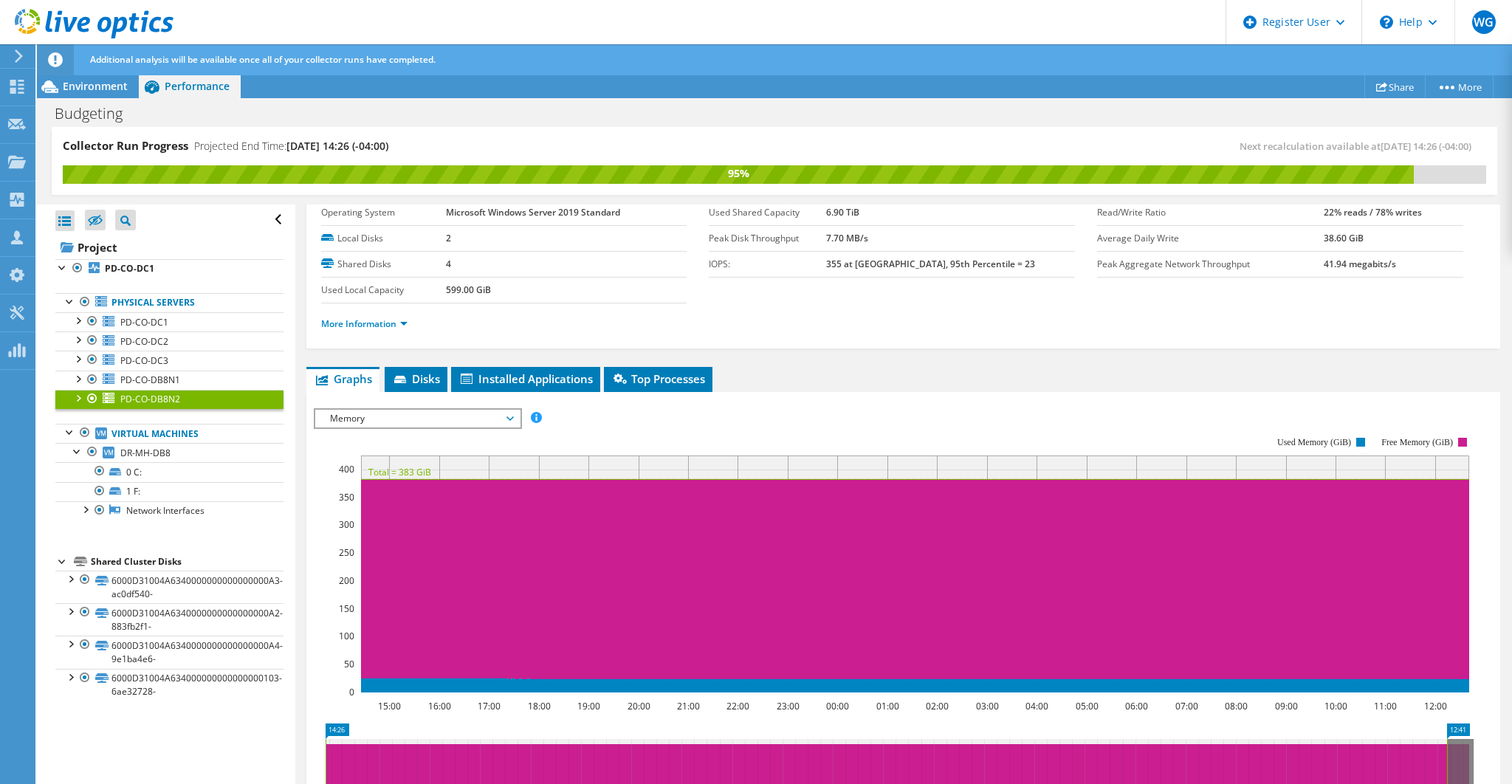
click at [363, 415] on span "Memory" at bounding box center [417, 418] width 189 height 18
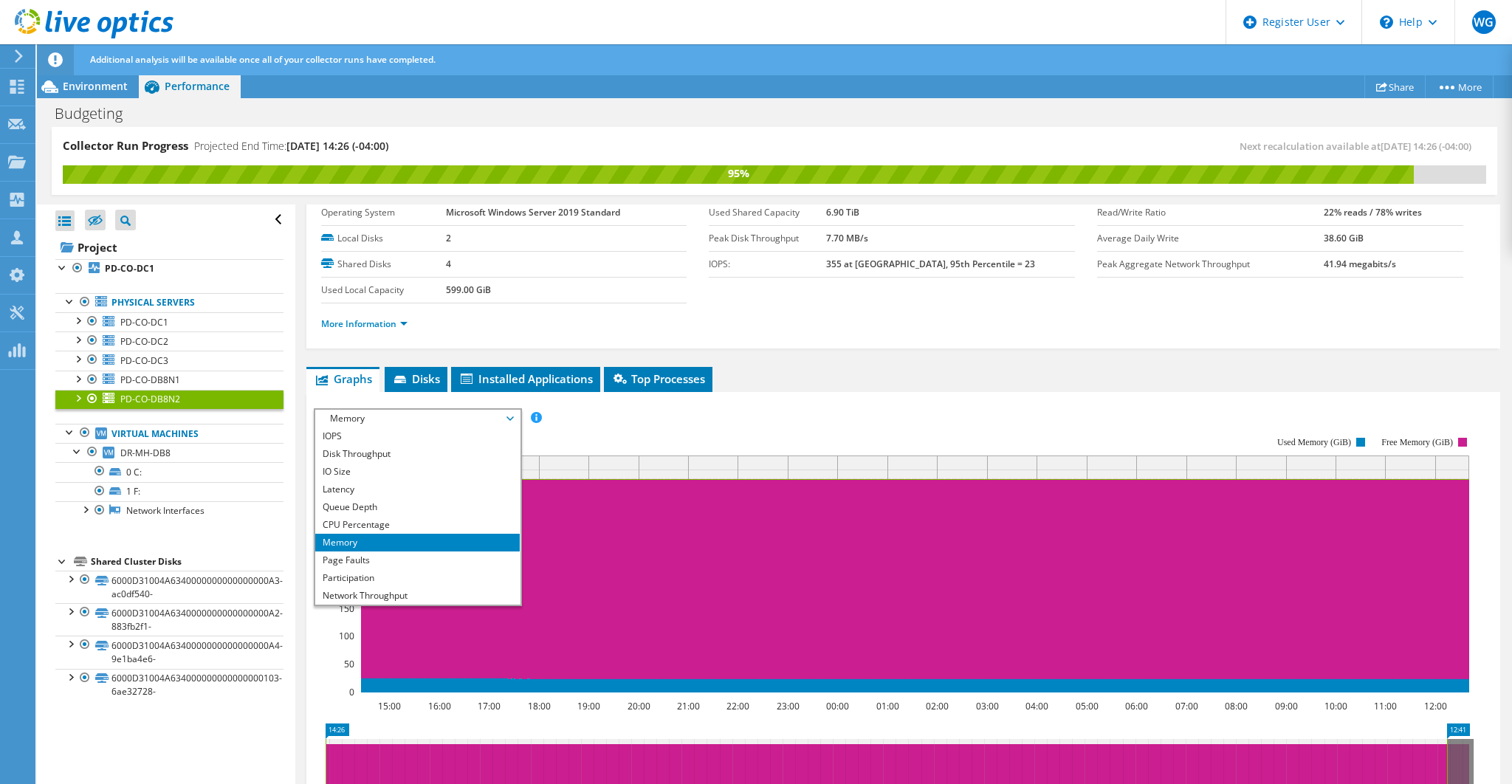
click at [363, 415] on span "Memory" at bounding box center [417, 418] width 189 height 18
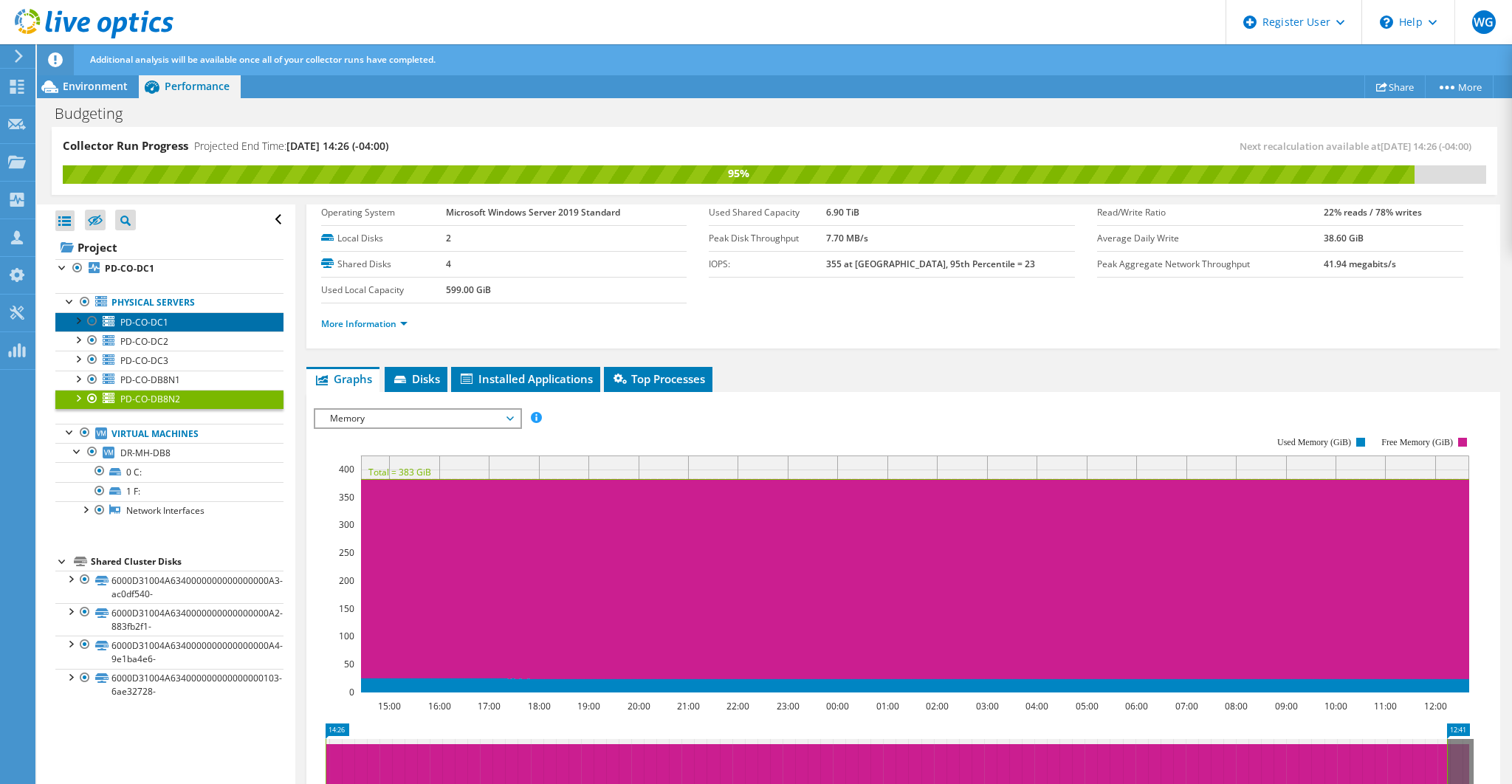
click at [149, 319] on span "PD-CO-DC1" at bounding box center [143, 321] width 48 height 12
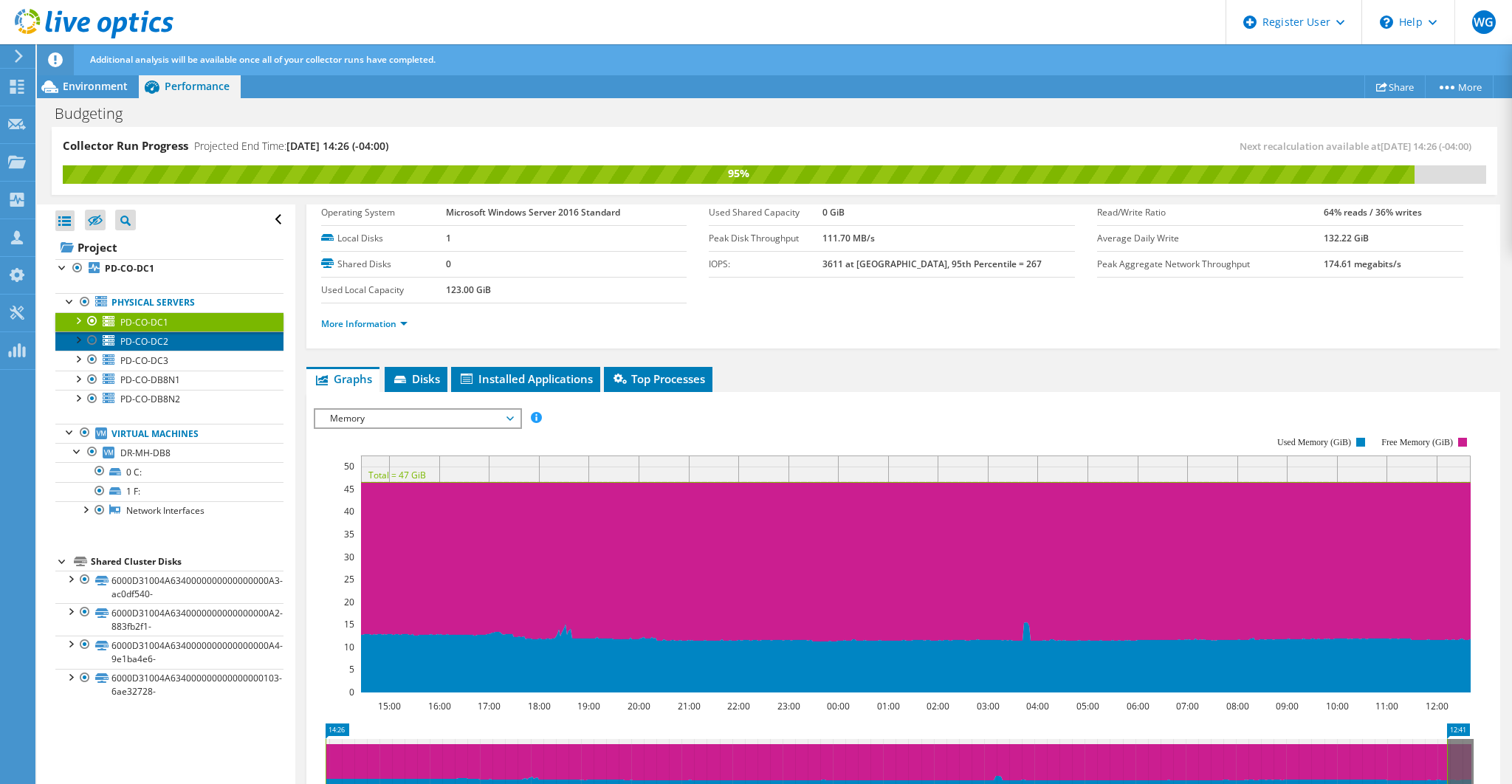
click at [155, 343] on span "PD-CO-DC2" at bounding box center [143, 341] width 48 height 12
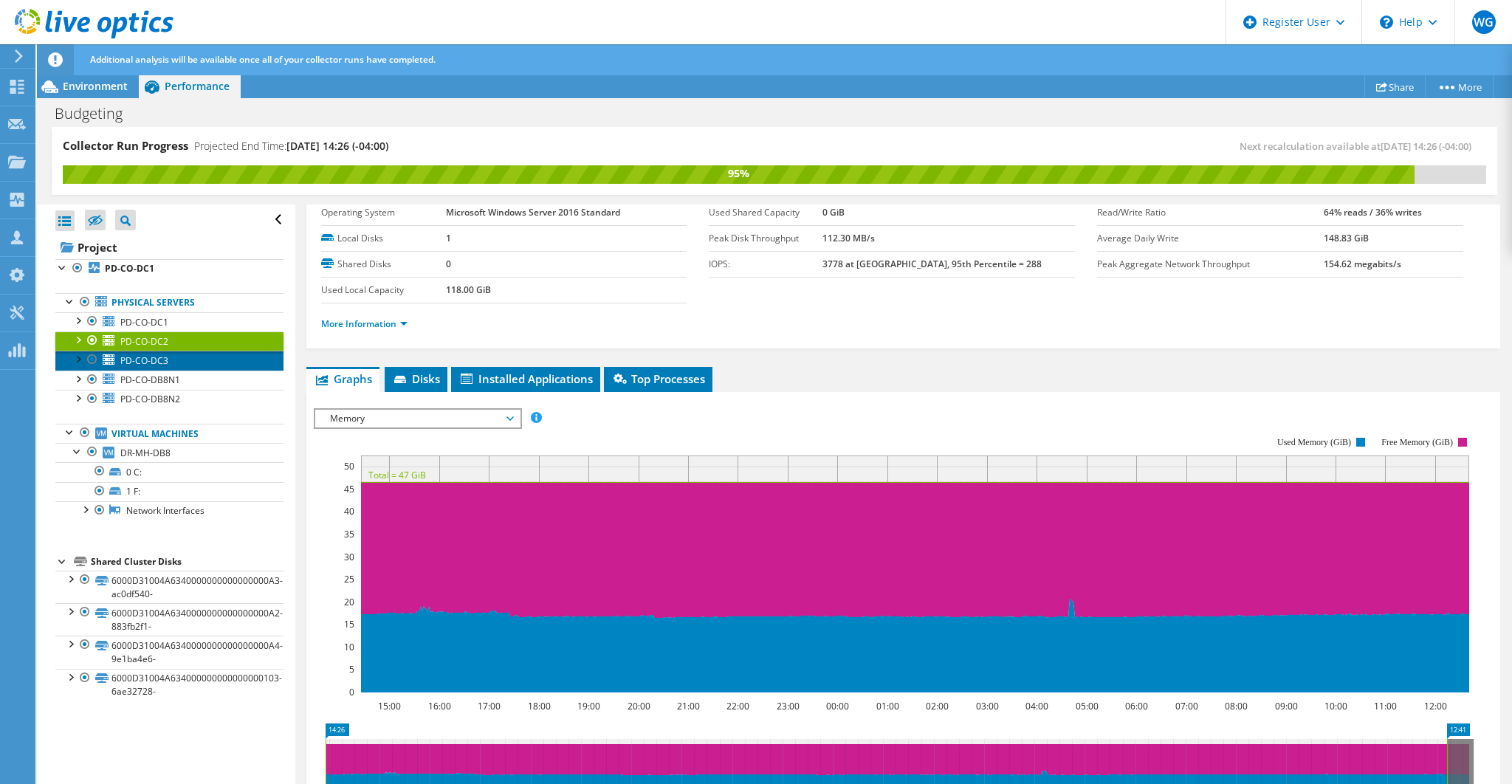
click at [156, 357] on span "PD-CO-DC3" at bounding box center [143, 360] width 48 height 12
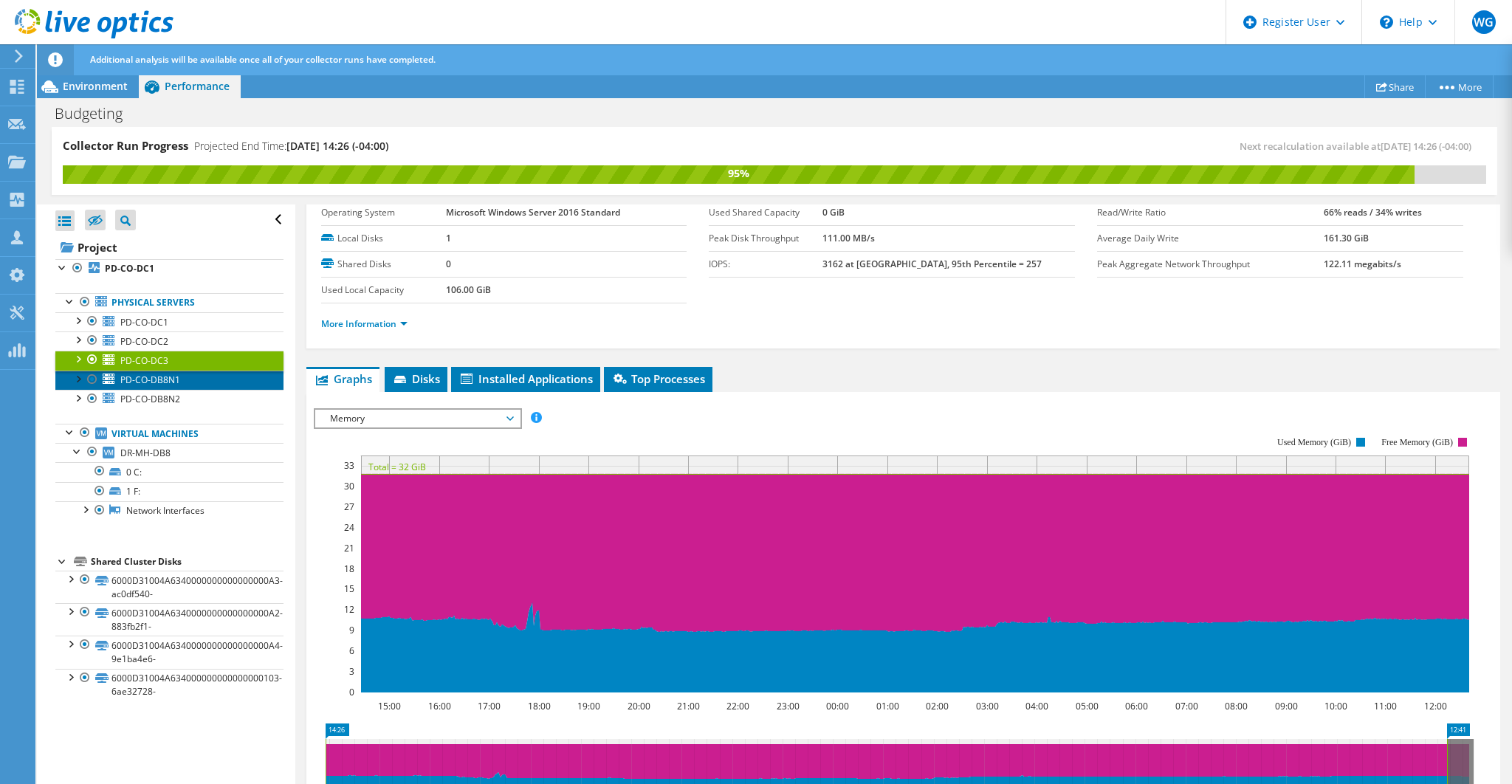
click at [160, 377] on span "PD-CO-DB8N1" at bounding box center [150, 379] width 60 height 12
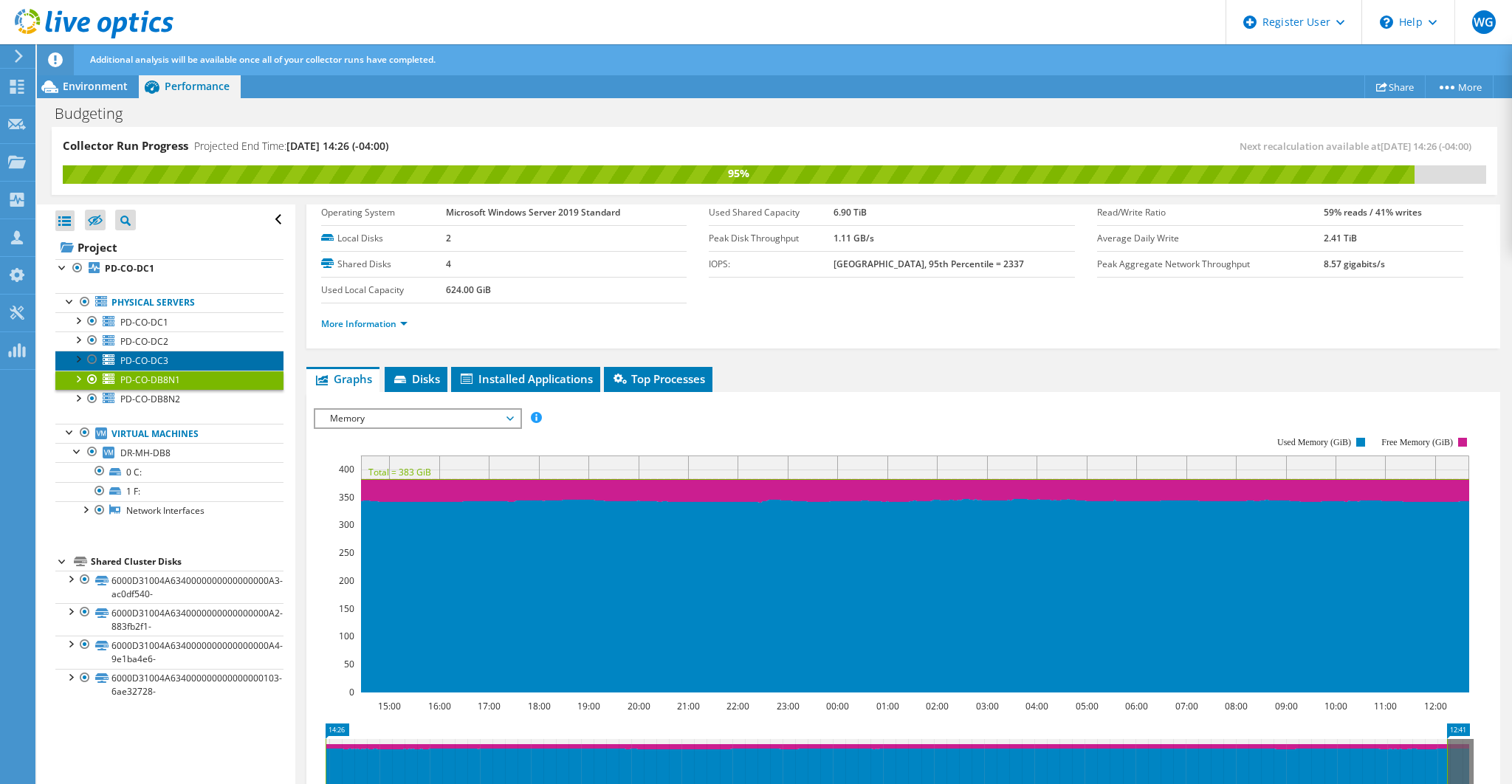
click at [161, 359] on span "PD-CO-DC3" at bounding box center [143, 360] width 48 height 12
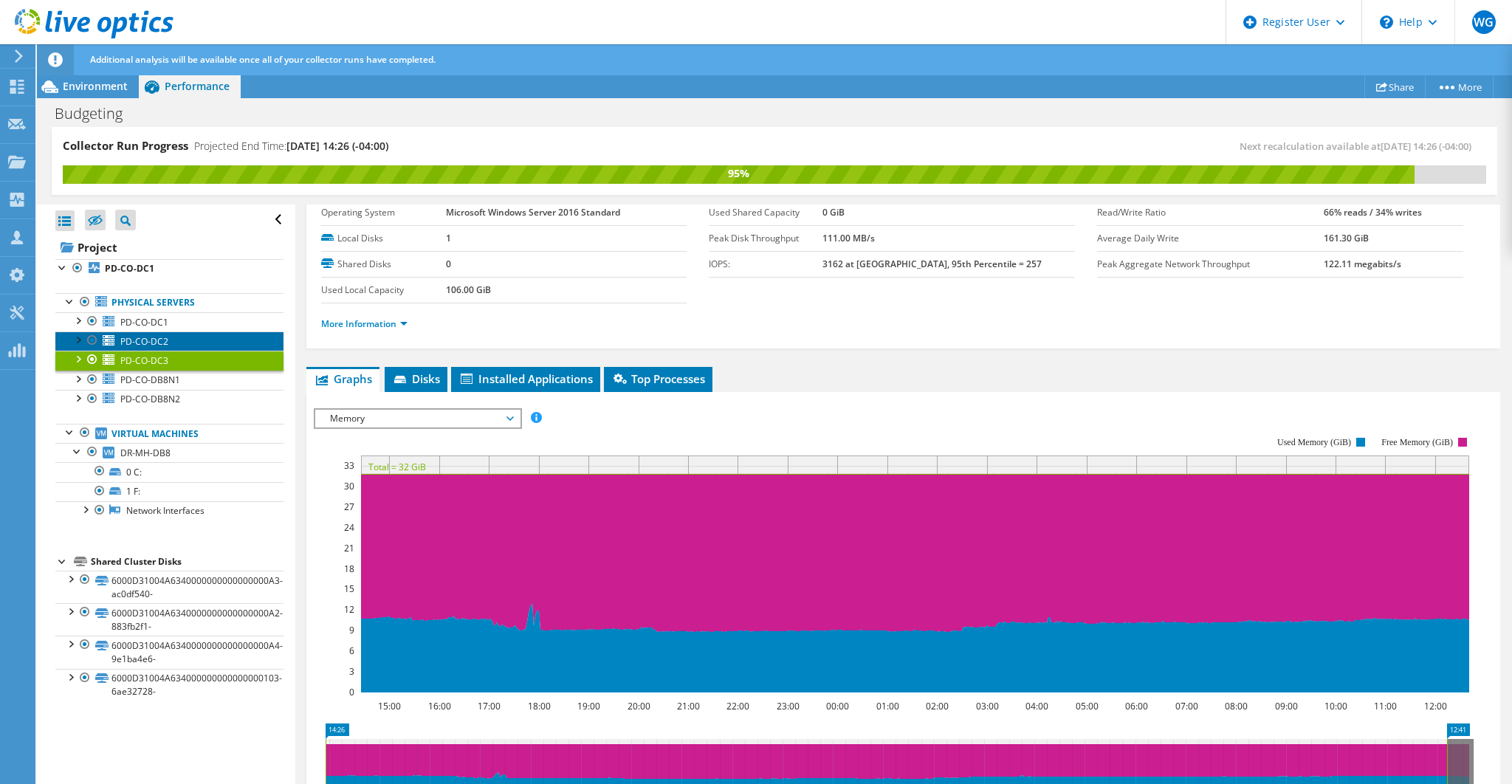
click at [171, 341] on link "PD-CO-DC2" at bounding box center [169, 341] width 228 height 19
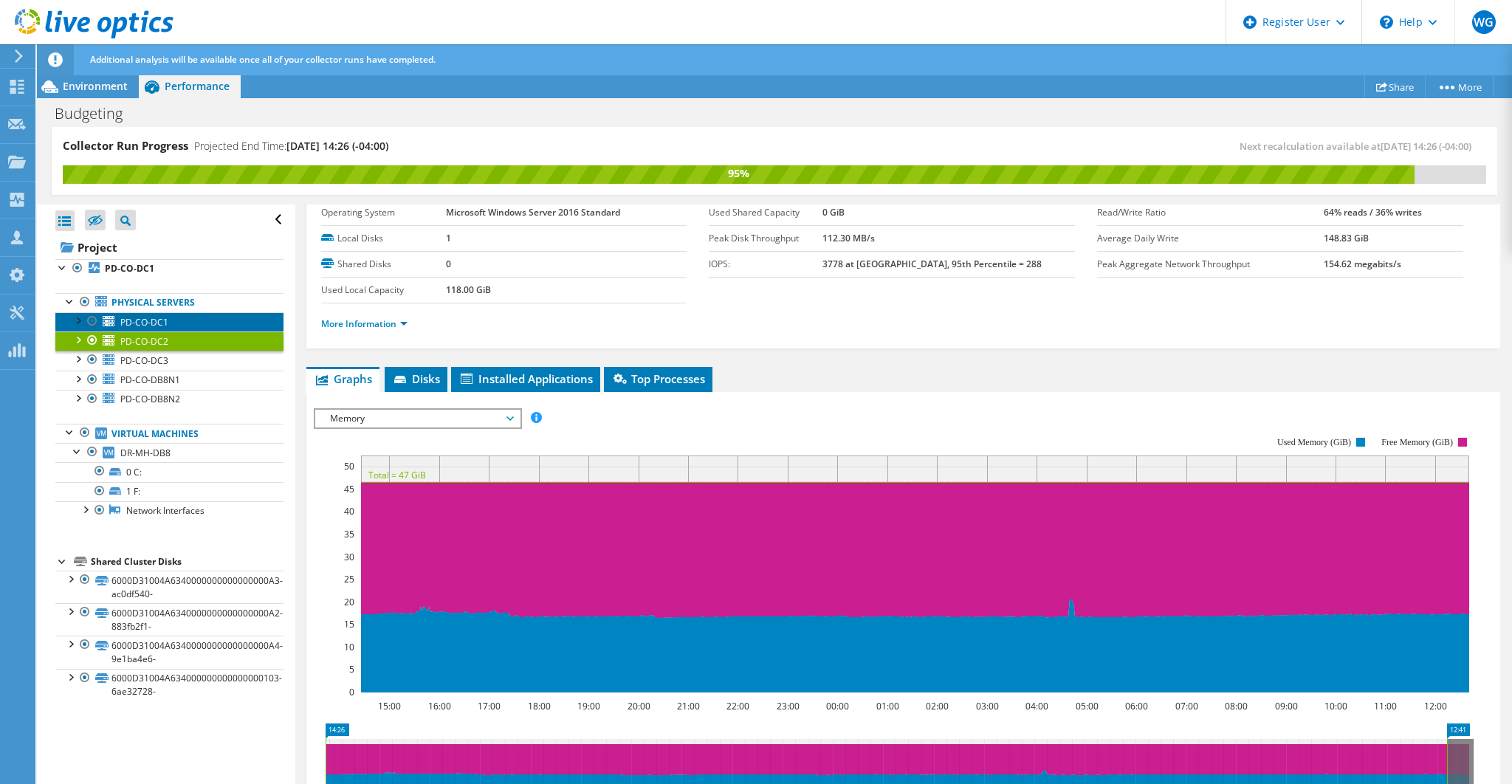
click at [170, 322] on link "PD-CO-DC1" at bounding box center [169, 321] width 228 height 19
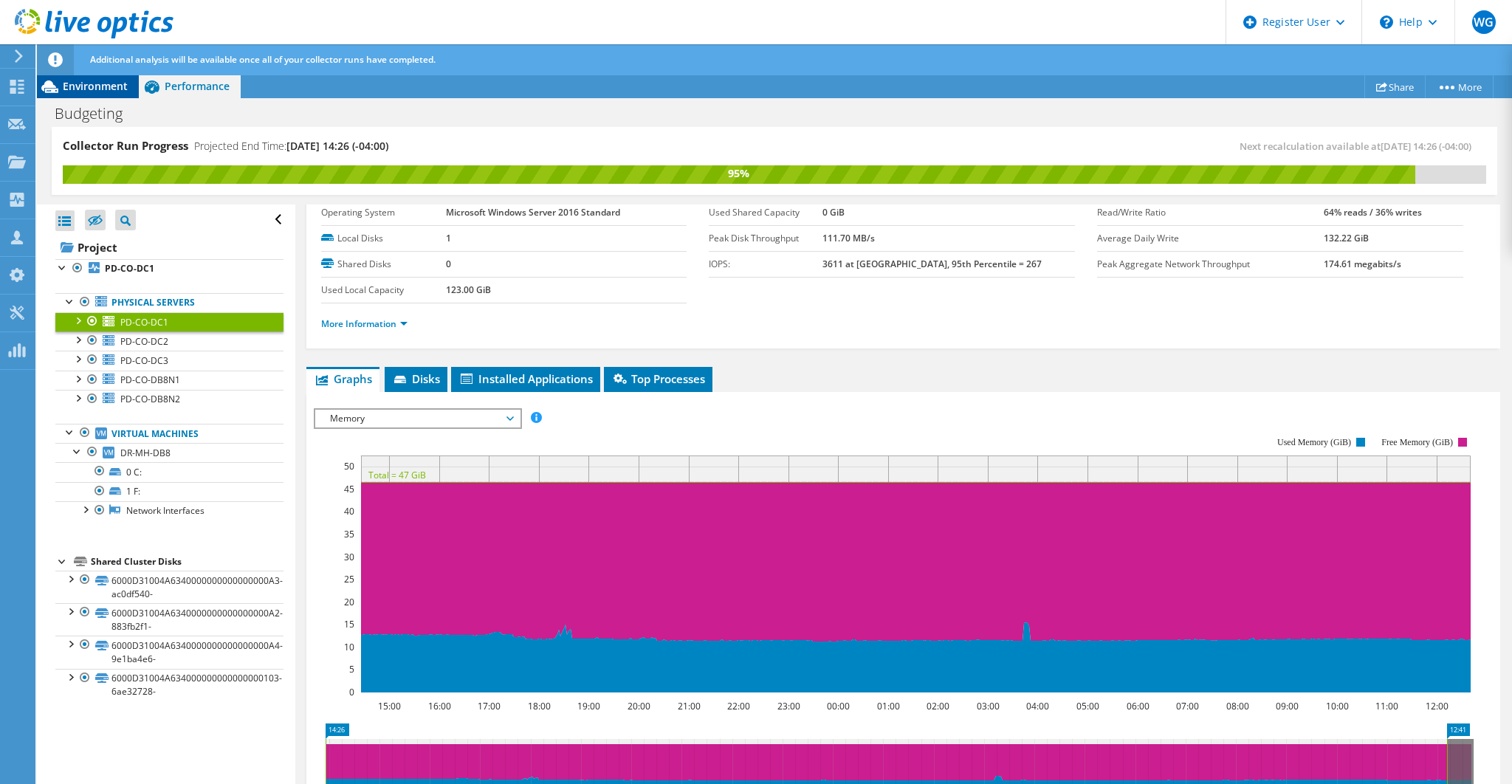
click at [113, 87] on span "Environment" at bounding box center [95, 85] width 65 height 14
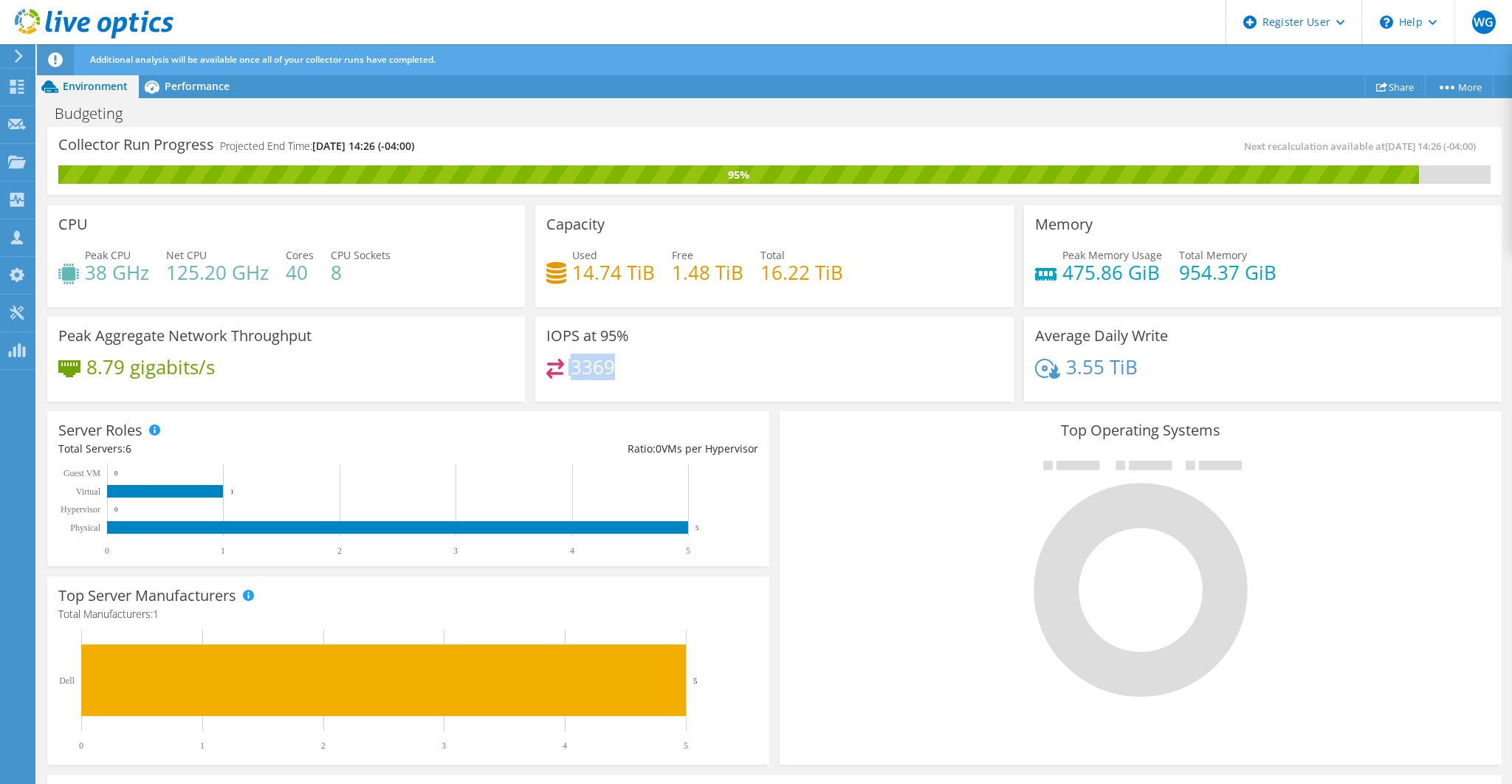
drag, startPoint x: 641, startPoint y: 364, endPoint x: 566, endPoint y: 366, distance: 75.0
click at [566, 366] on div "3369" at bounding box center [774, 375] width 455 height 32
click at [583, 368] on h4 "3369" at bounding box center [592, 366] width 44 height 16
click at [576, 368] on h4 "3369" at bounding box center [592, 366] width 44 height 16
drag, startPoint x: 571, startPoint y: 367, endPoint x: 612, endPoint y: 365, distance: 41.0
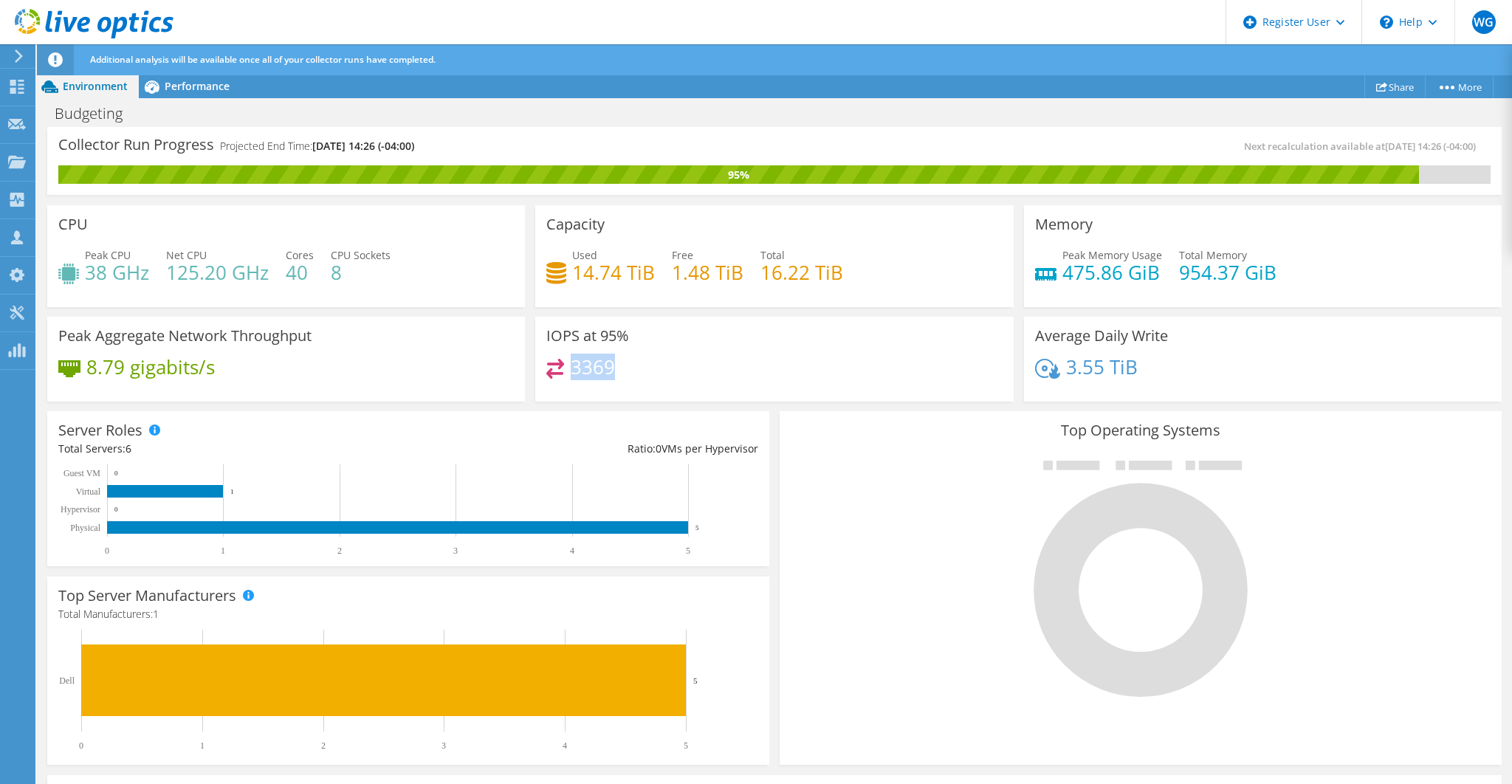
click at [612, 365] on div "3369" at bounding box center [774, 375] width 455 height 32
click at [589, 366] on h4 "3369" at bounding box center [592, 366] width 44 height 16
drag, startPoint x: 589, startPoint y: 367, endPoint x: 569, endPoint y: 366, distance: 20.0
click at [571, 366] on h4 "3369" at bounding box center [592, 366] width 44 height 16
click at [571, 369] on h4 "3369" at bounding box center [592, 366] width 44 height 16
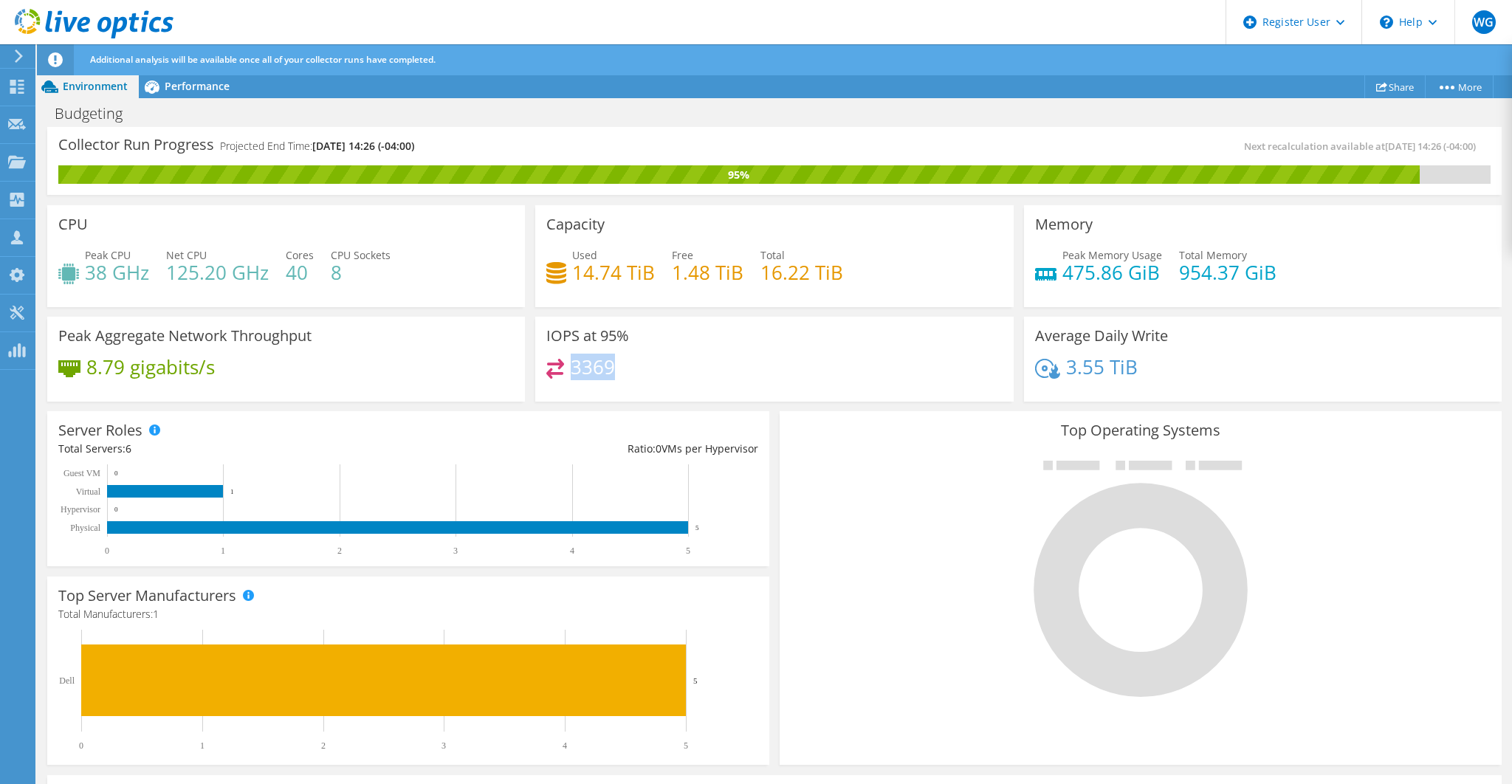
drag, startPoint x: 569, startPoint y: 369, endPoint x: 612, endPoint y: 369, distance: 43.0
click at [612, 369] on div "3369" at bounding box center [774, 375] width 455 height 32
click at [566, 376] on div "3369" at bounding box center [774, 375] width 455 height 32
drag, startPoint x: 571, startPoint y: 366, endPoint x: 587, endPoint y: 367, distance: 16.0
click at [587, 367] on h4 "3369" at bounding box center [592, 366] width 44 height 16
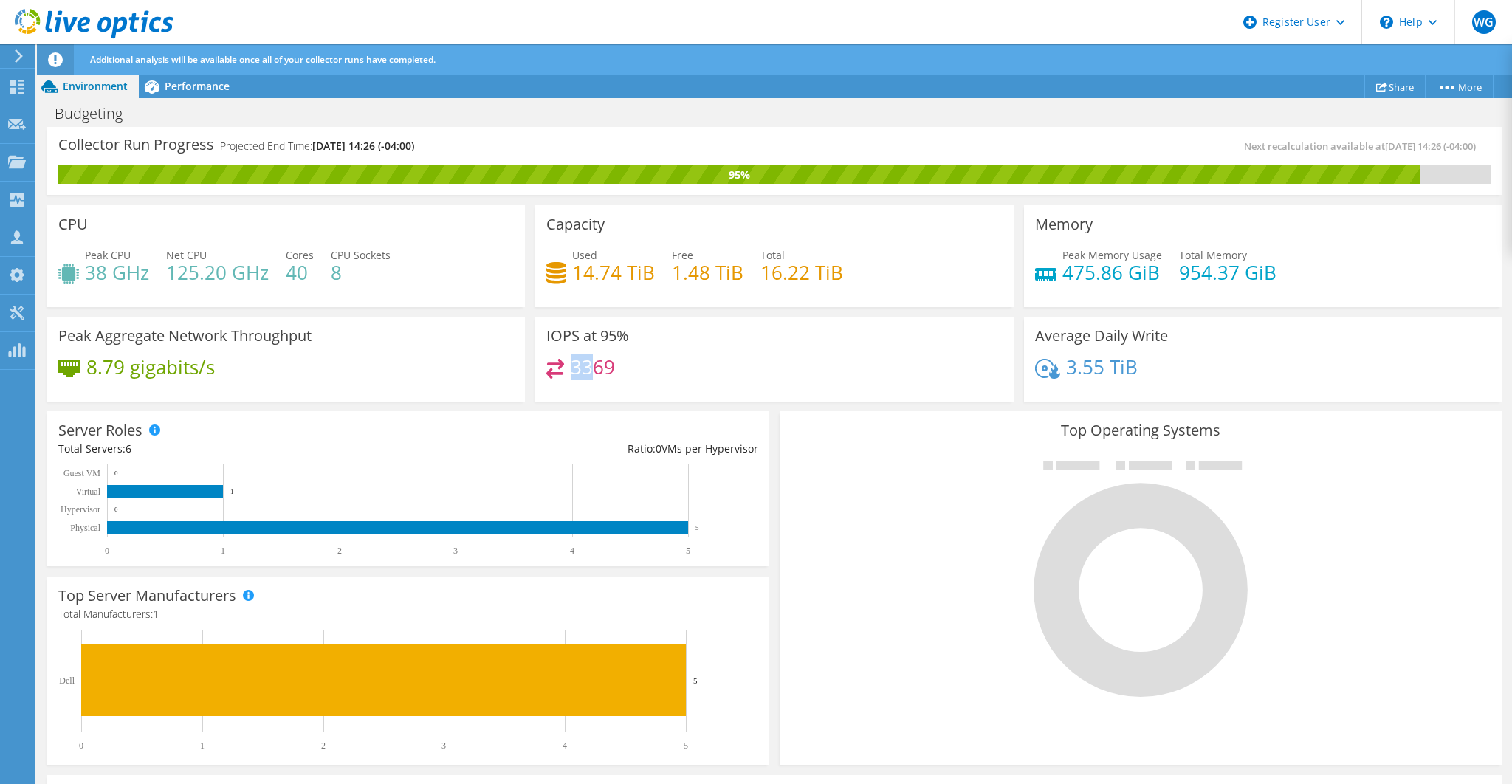
click at [571, 365] on h4 "3369" at bounding box center [592, 366] width 44 height 16
drag, startPoint x: 570, startPoint y: 367, endPoint x: 616, endPoint y: 367, distance: 46.0
click at [616, 367] on div "3369" at bounding box center [774, 375] width 455 height 32
click at [615, 367] on div "3369" at bounding box center [774, 375] width 455 height 32
drag, startPoint x: 609, startPoint y: 367, endPoint x: 571, endPoint y: 367, distance: 38.0
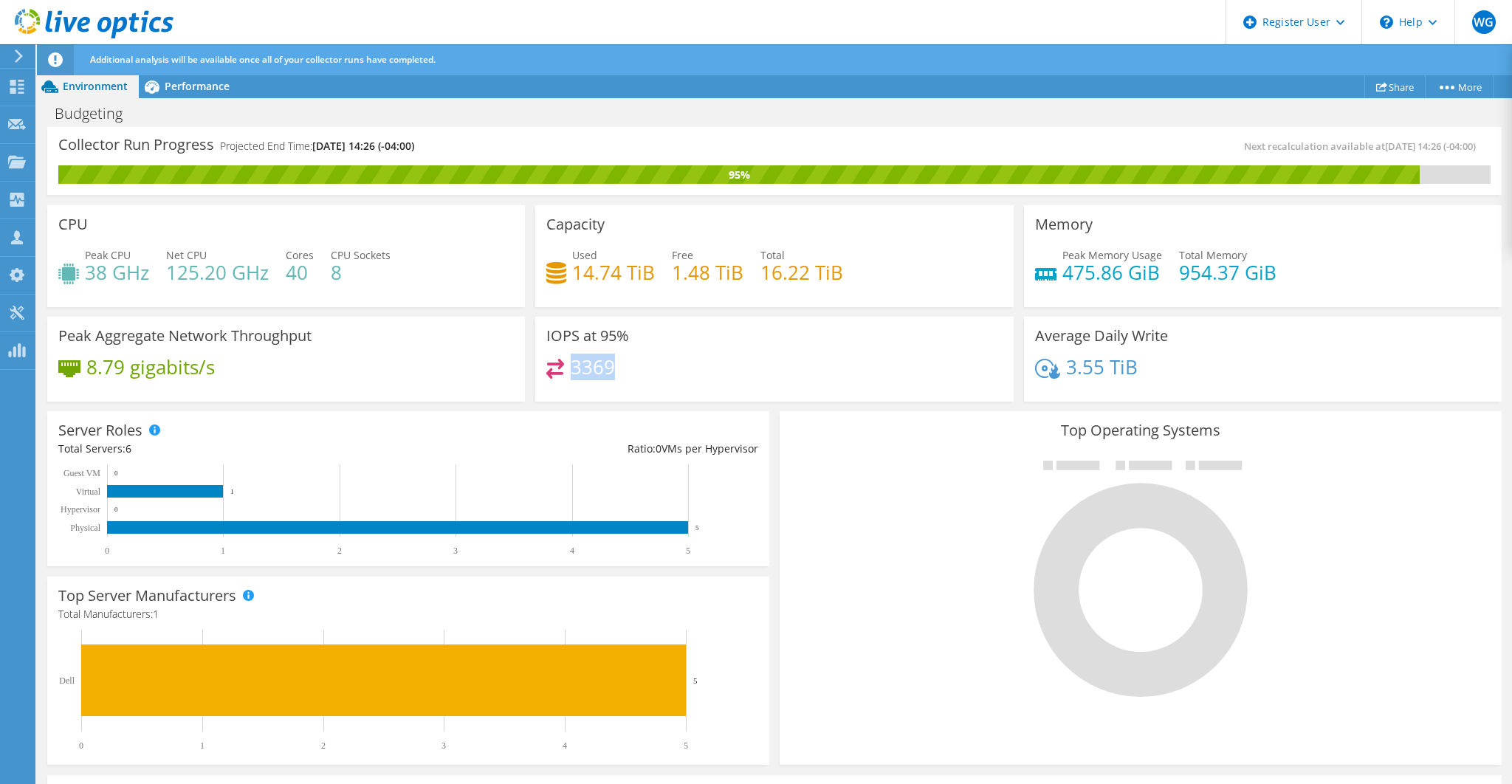
click at [571, 367] on h4 "3369" at bounding box center [592, 366] width 44 height 16
drag, startPoint x: 1061, startPoint y: 363, endPoint x: 1136, endPoint y: 367, distance: 75.1
click at [1136, 367] on div "3.55 TiB" at bounding box center [1263, 374] width 455 height 31
click at [1075, 373] on h4 "3.55 TiB" at bounding box center [1102, 366] width 71 height 16
drag, startPoint x: 1034, startPoint y: 334, endPoint x: 1142, endPoint y: 338, distance: 108.1
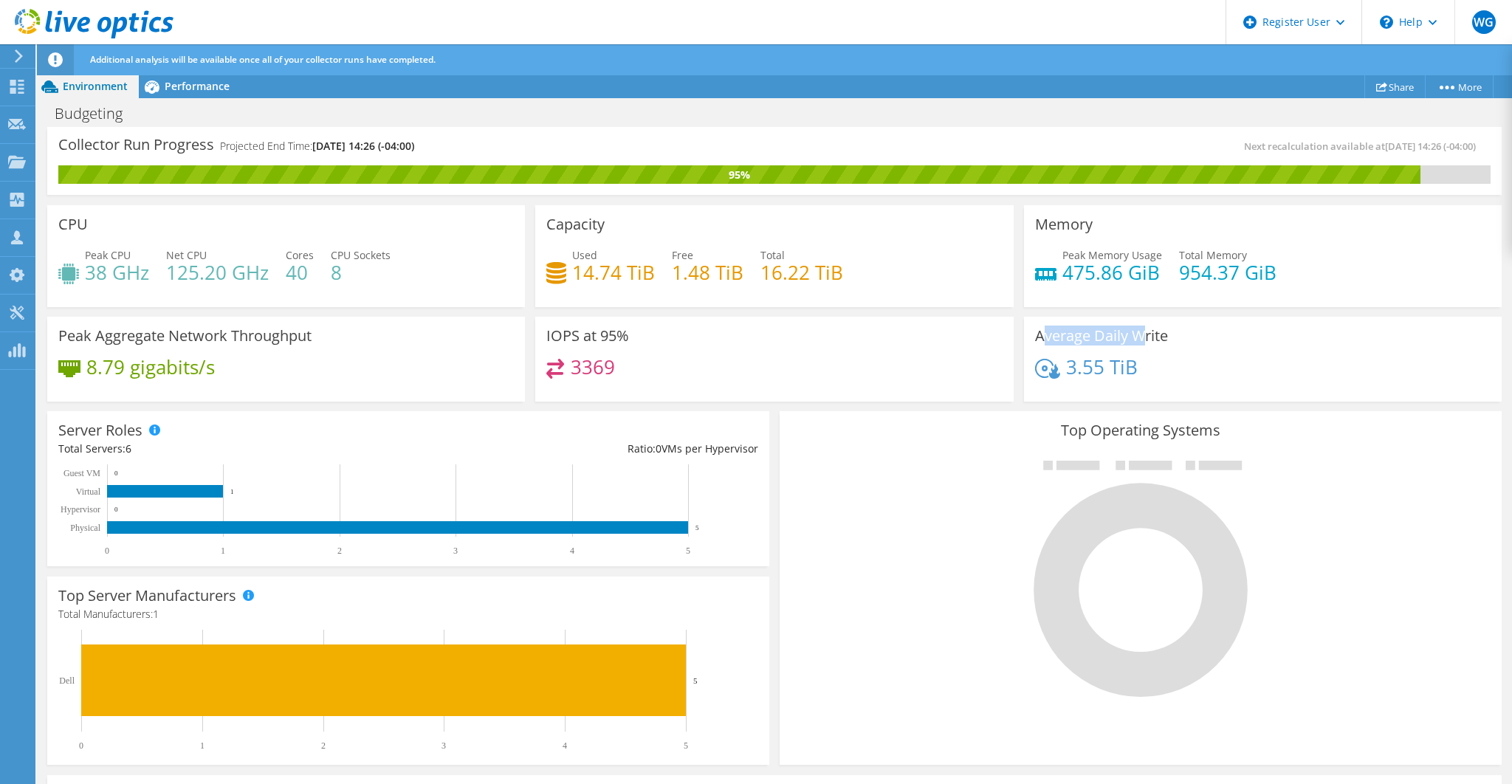
click at [1142, 338] on h3 "Average Daily Write" at bounding box center [1102, 335] width 133 height 16
drag, startPoint x: 1060, startPoint y: 367, endPoint x: 1131, endPoint y: 369, distance: 71.0
click at [1131, 369] on div "3.55 TiB" at bounding box center [1087, 366] width 103 height 16
click at [1080, 367] on h4 "3.55 TiB" at bounding box center [1102, 366] width 71 height 16
drag, startPoint x: 1069, startPoint y: 367, endPoint x: 1106, endPoint y: 363, distance: 37.2
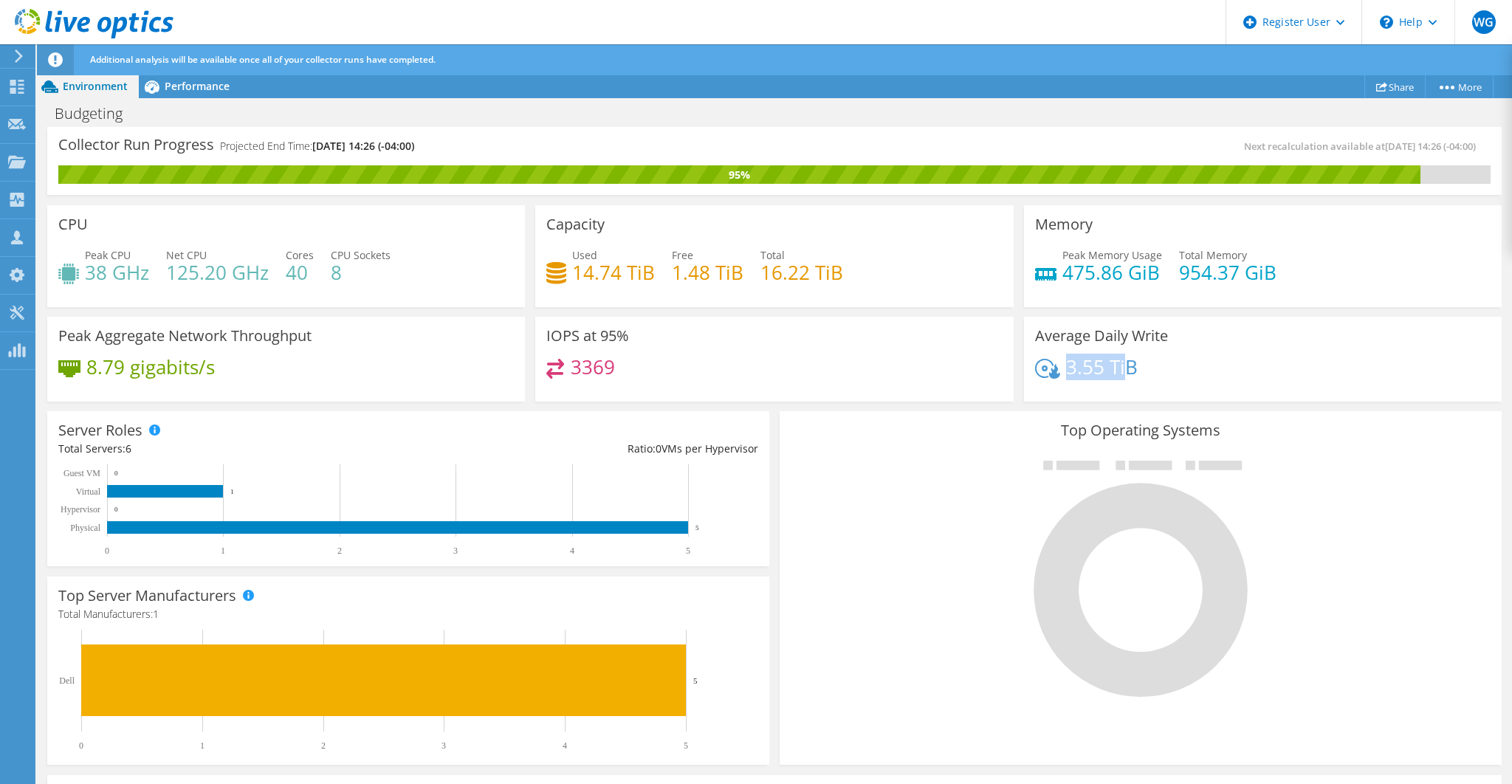
click at [1123, 367] on h4 "3.55 TiB" at bounding box center [1102, 366] width 71 height 16
click at [211, 94] on div "Performance" at bounding box center [189, 86] width 102 height 23
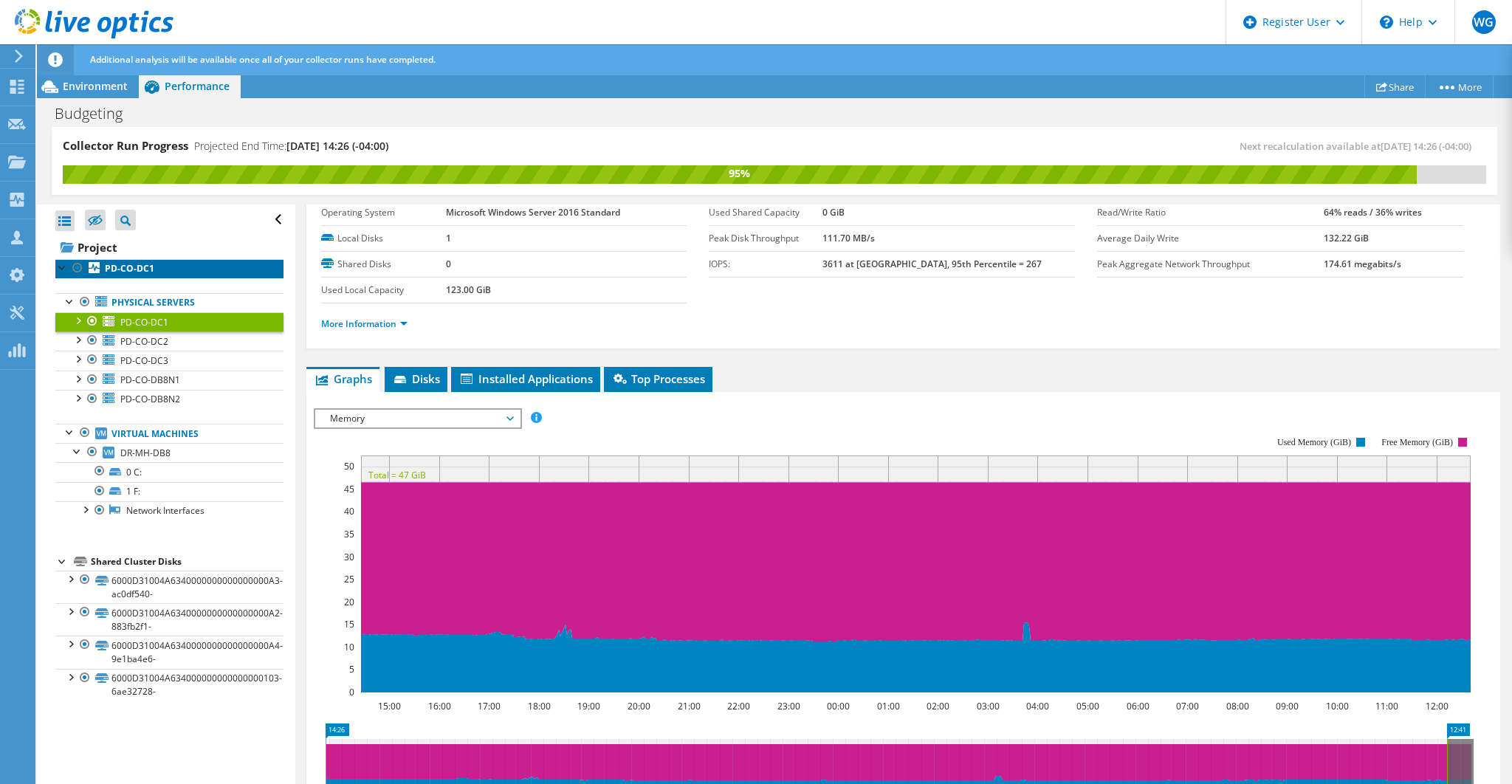
click at [134, 268] on b "PD-CO-DC1" at bounding box center [129, 268] width 50 height 12
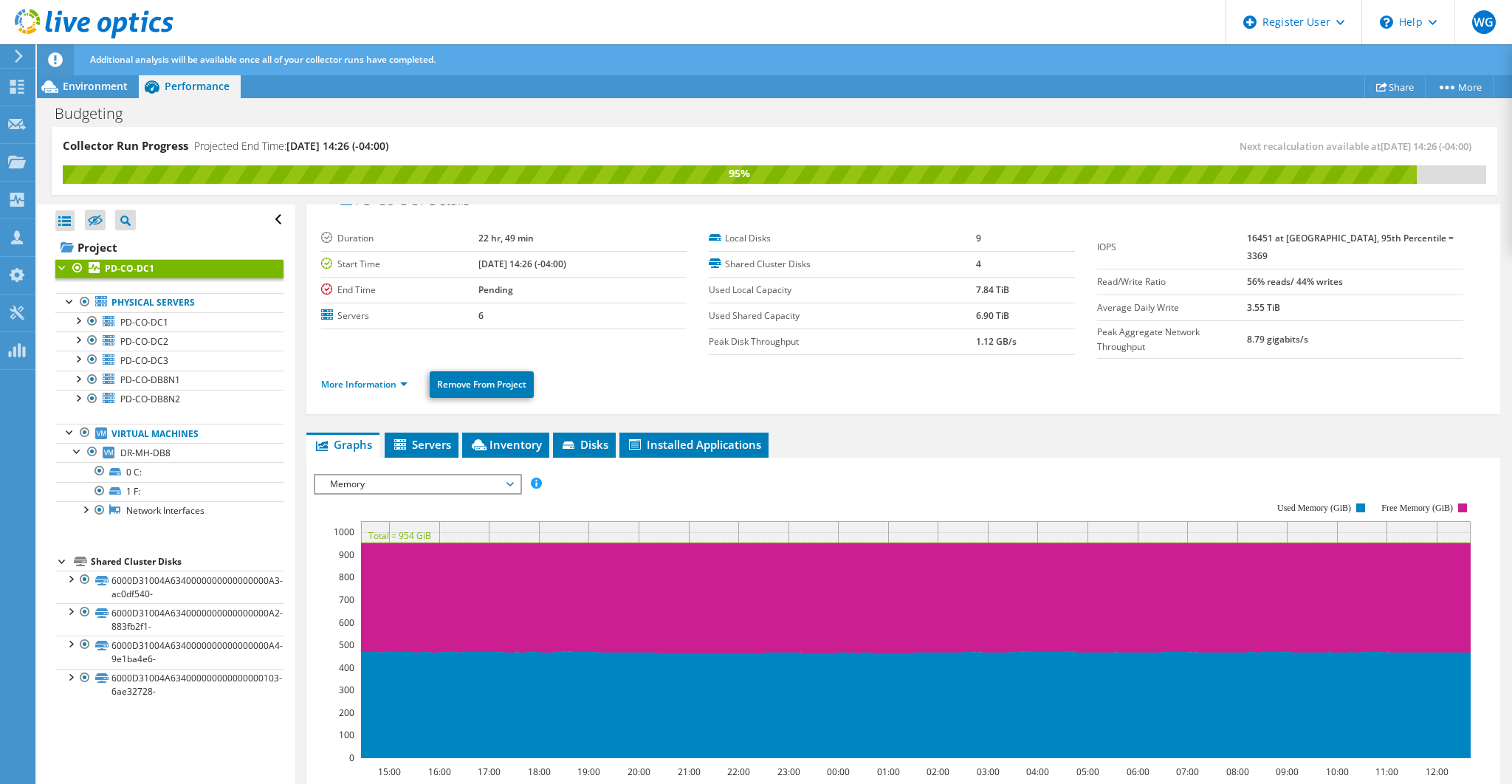
scroll to position [0, 0]
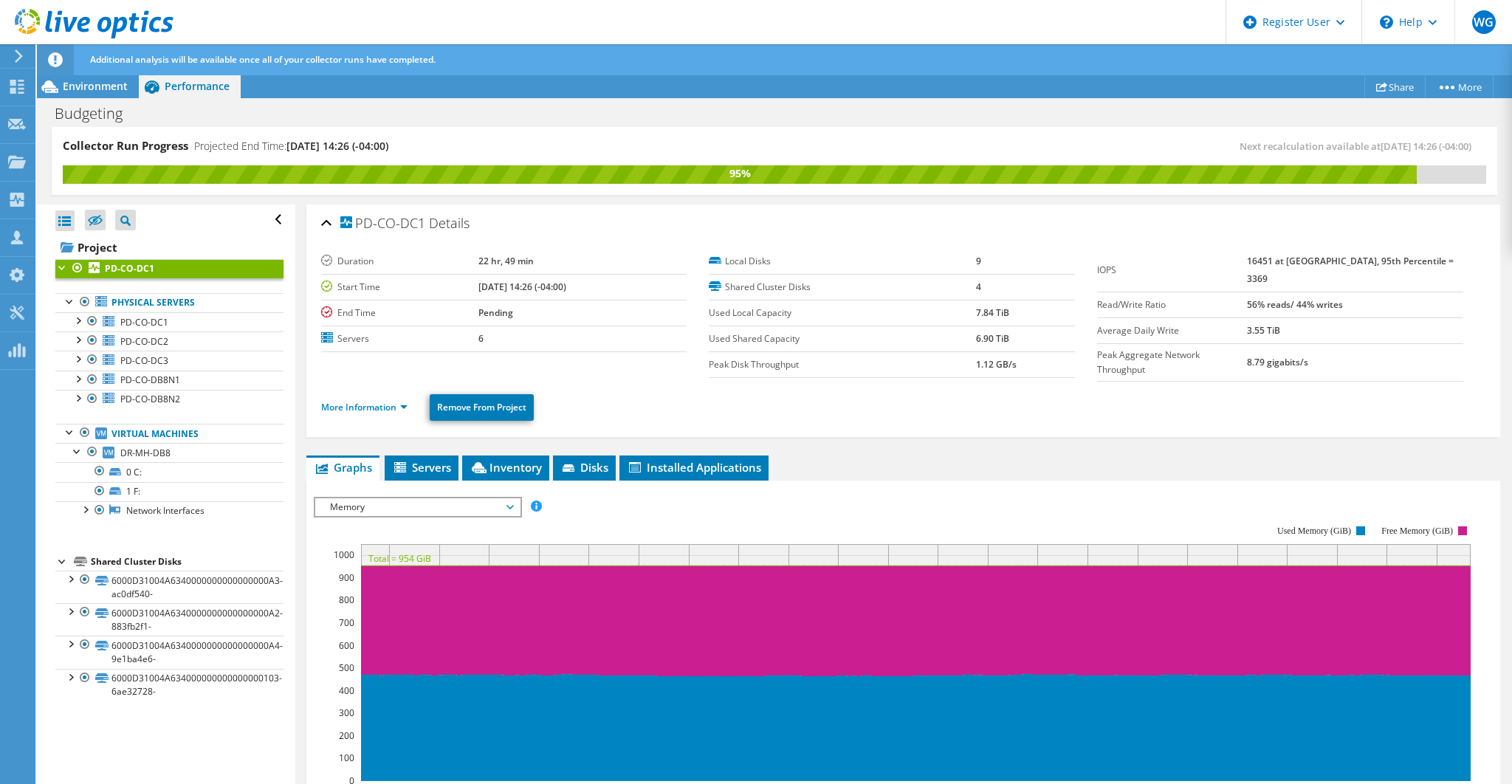
drag, startPoint x: 1379, startPoint y: 285, endPoint x: 1271, endPoint y: 288, distance: 108.0
click at [1271, 291] on tr "Read/Write Ratio 56% reads/ 44% writes" at bounding box center [1280, 304] width 366 height 26
click at [1342, 298] on b "56% reads/ 44% writes" at bounding box center [1295, 303] width 96 height 12
click at [174, 377] on span "PD-CO-DB8N1" at bounding box center [150, 379] width 60 height 12
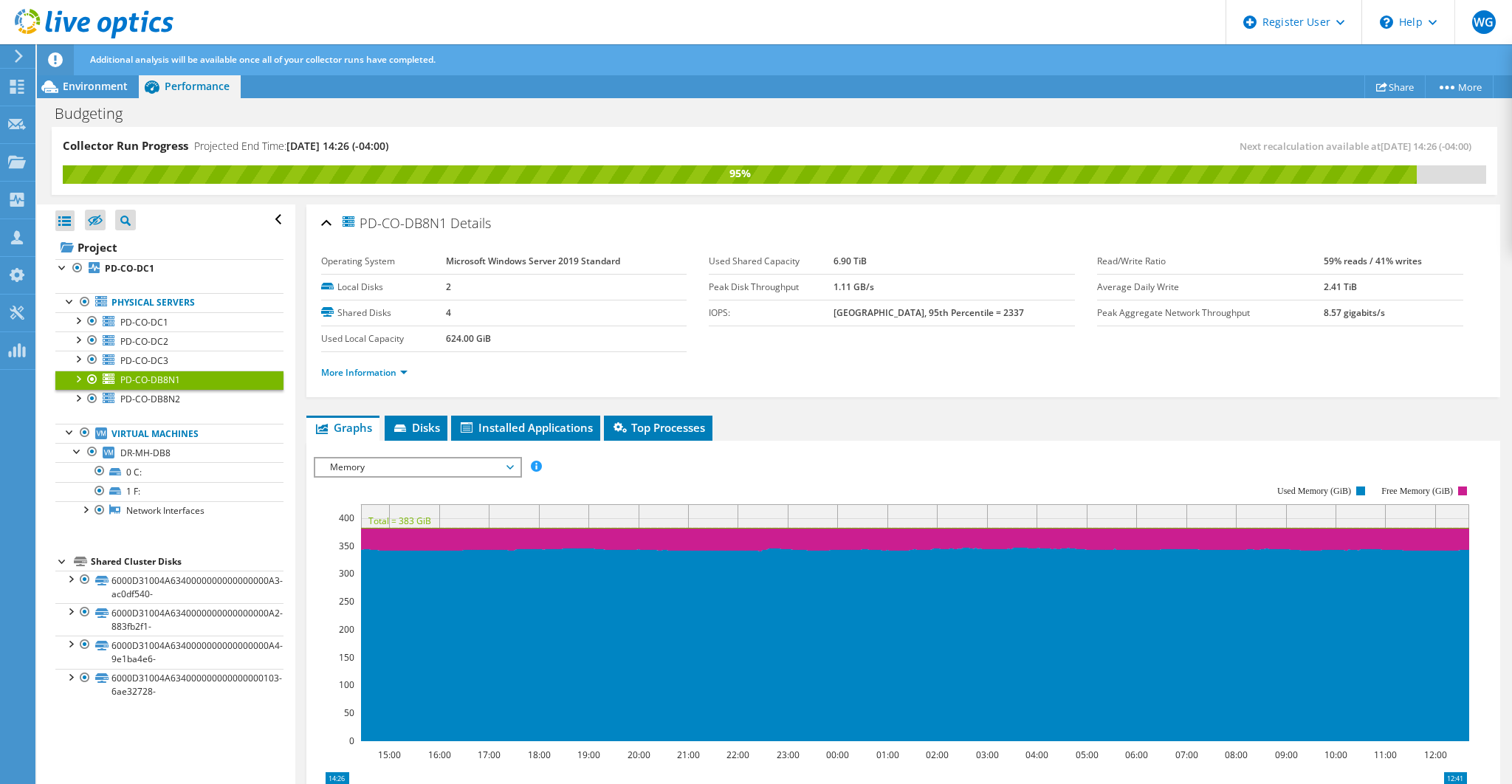
drag, startPoint x: 1359, startPoint y: 284, endPoint x: 1310, endPoint y: 287, distance: 49.1
click at [1310, 287] on tr "Average Daily Write 2.41 TiB" at bounding box center [1280, 287] width 366 height 26
drag, startPoint x: 1511, startPoint y: 1, endPoint x: 1294, endPoint y: 245, distance: 326.5
click at [1294, 245] on div "Operating System Microsoft Windows Server 2019 Standard Local Disks 2 Shared Di…" at bounding box center [903, 317] width 1164 height 154
drag, startPoint x: 1319, startPoint y: 259, endPoint x: 1415, endPoint y: 260, distance: 96.0
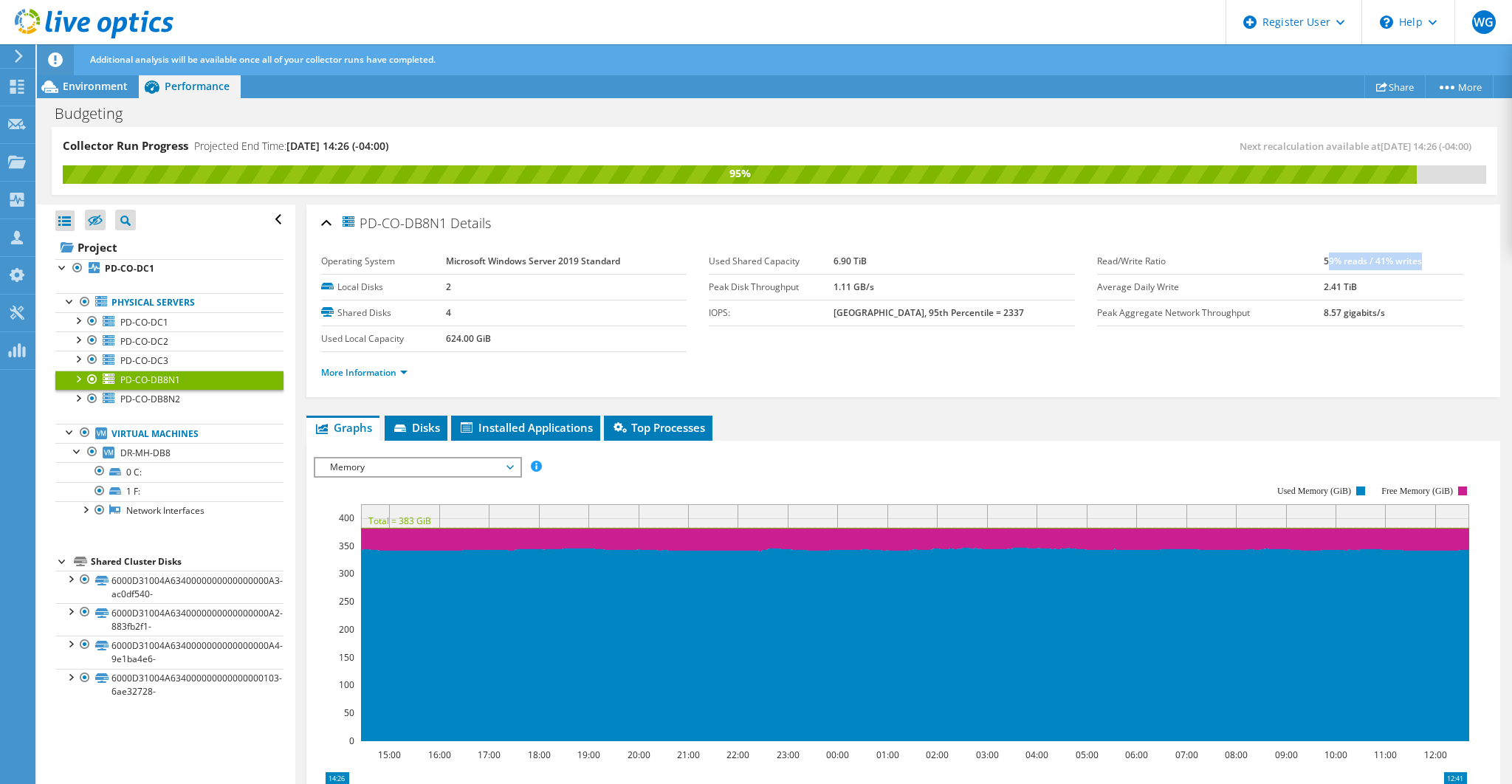
click at [1415, 260] on b "59% reads / 41% writes" at bounding box center [1372, 260] width 98 height 12
click at [1333, 265] on b "59% reads / 41% writes" at bounding box center [1372, 260] width 98 height 12
drag, startPoint x: 1321, startPoint y: 262, endPoint x: 1409, endPoint y: 259, distance: 88.1
click at [1409, 259] on b "59% reads / 41% writes" at bounding box center [1372, 260] width 98 height 12
click at [1314, 264] on label "Read/Write Ratio" at bounding box center [1210, 261] width 227 height 15
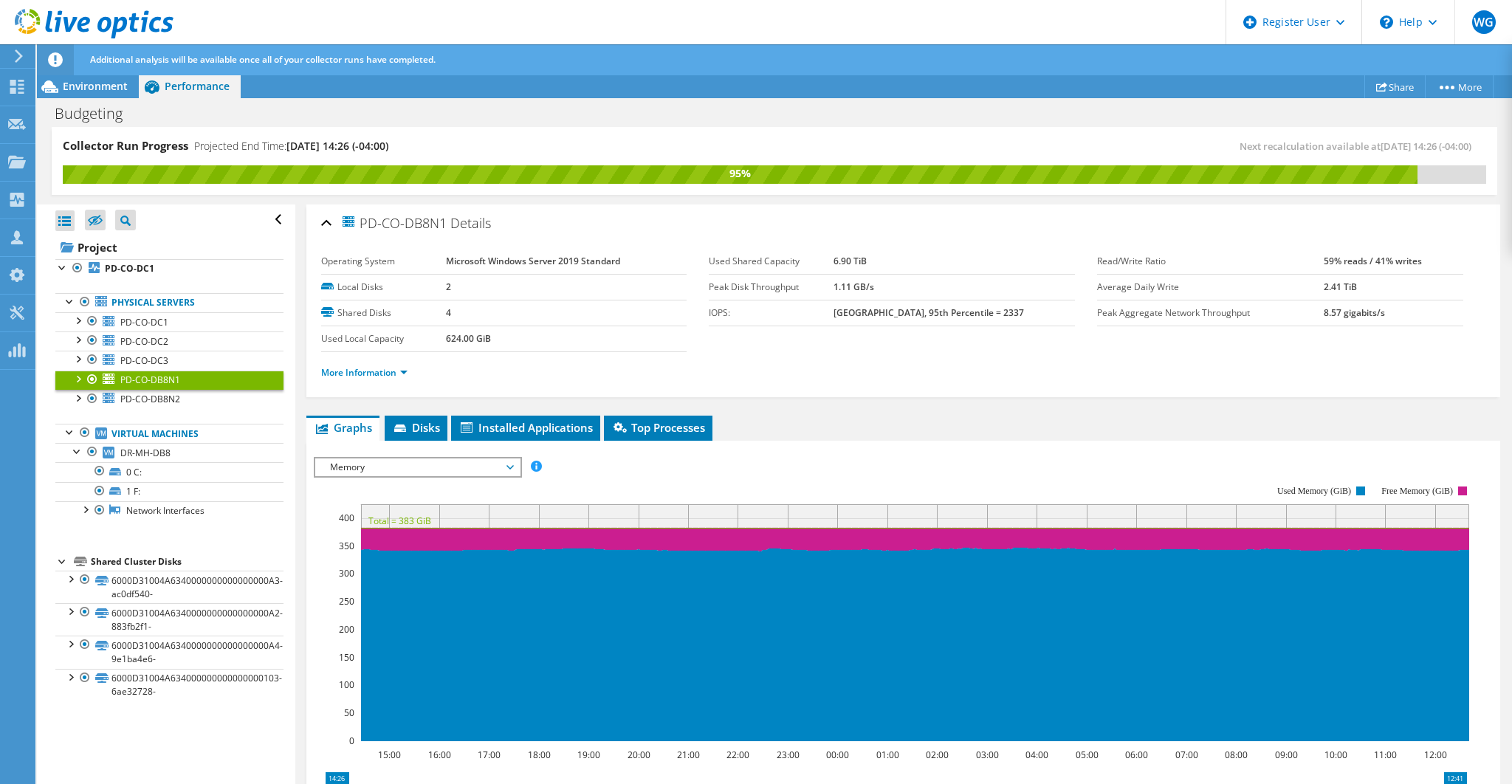
drag, startPoint x: 1314, startPoint y: 260, endPoint x: 1421, endPoint y: 262, distance: 107.0
click at [1421, 262] on tr "Read/Write Ratio 59% reads / 41% writes" at bounding box center [1280, 262] width 366 height 26
click at [111, 89] on span "Environment" at bounding box center [95, 85] width 65 height 14
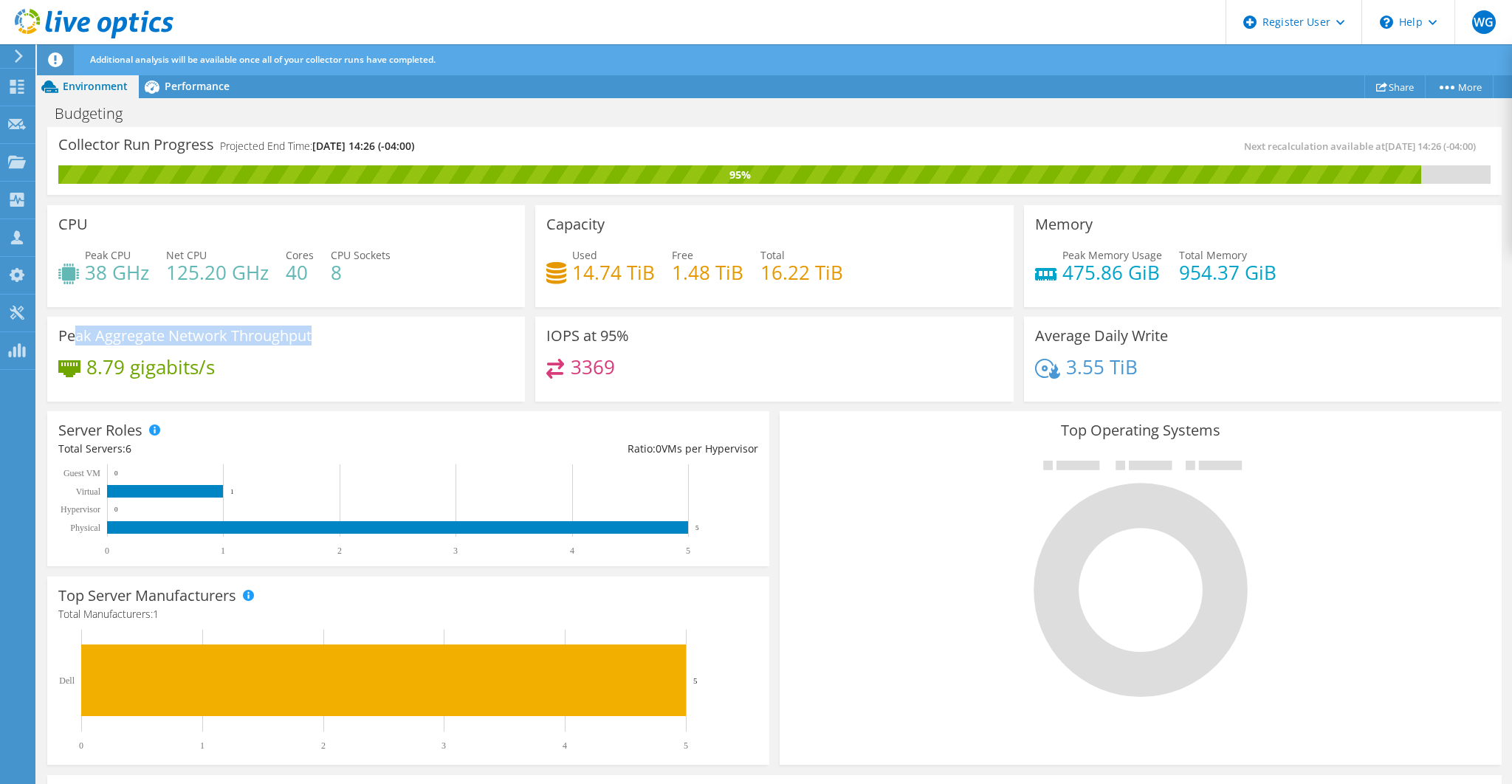
drag, startPoint x: 71, startPoint y: 338, endPoint x: 318, endPoint y: 342, distance: 247.0
click at [318, 342] on div "Peak Aggregate Network Throughput 8.79 gigabits/s" at bounding box center [286, 359] width 478 height 85
drag, startPoint x: 204, startPoint y: 371, endPoint x: 85, endPoint y: 372, distance: 119.0
click at [85, 372] on div "8.79 gigabits/s" at bounding box center [136, 366] width 156 height 16
click at [203, 89] on span "Performance" at bounding box center [197, 85] width 65 height 14
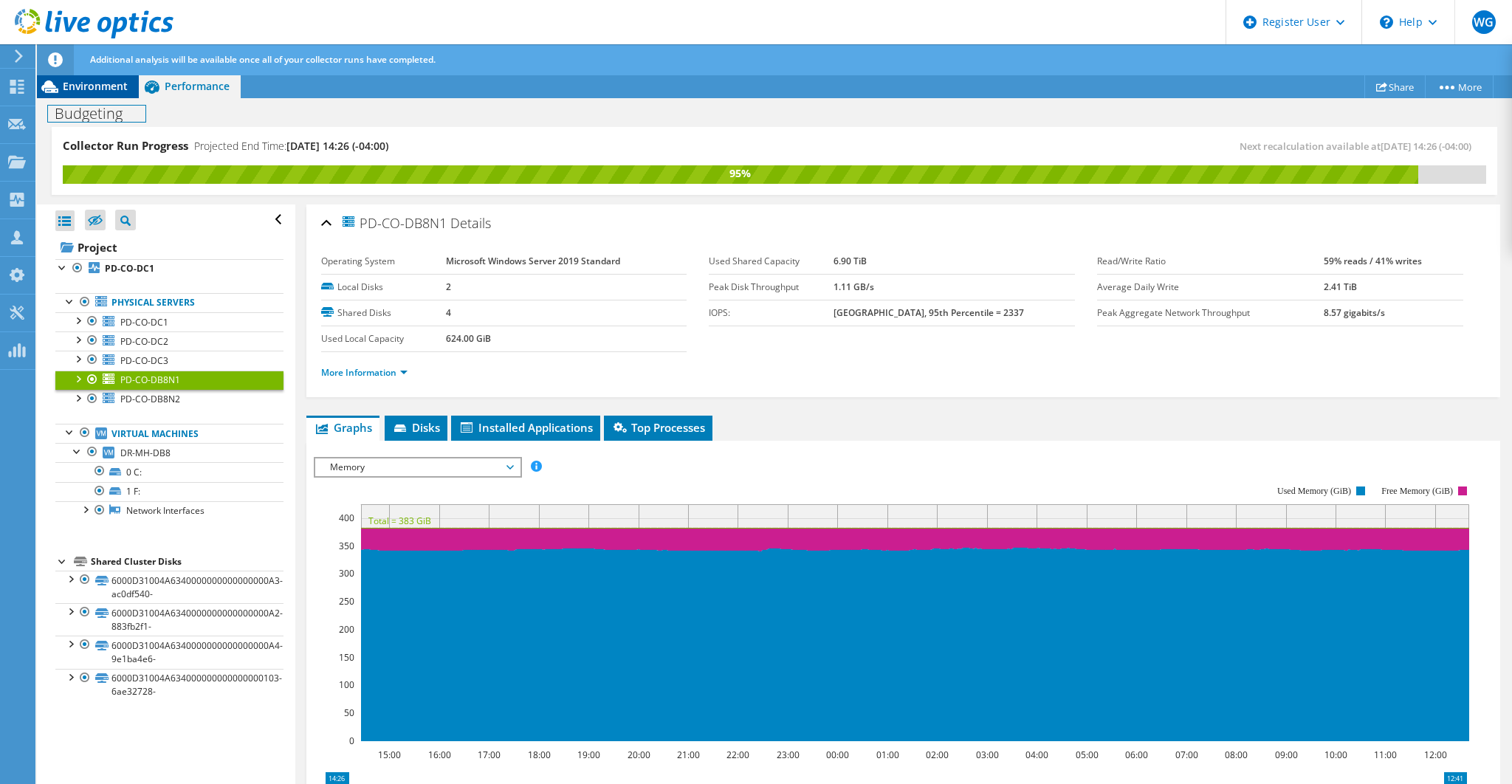
click at [103, 97] on div "Project Actions Project Actions Share More Project Details" at bounding box center [774, 444] width 1475 height 739
click at [105, 93] on span "Environment" at bounding box center [95, 85] width 65 height 14
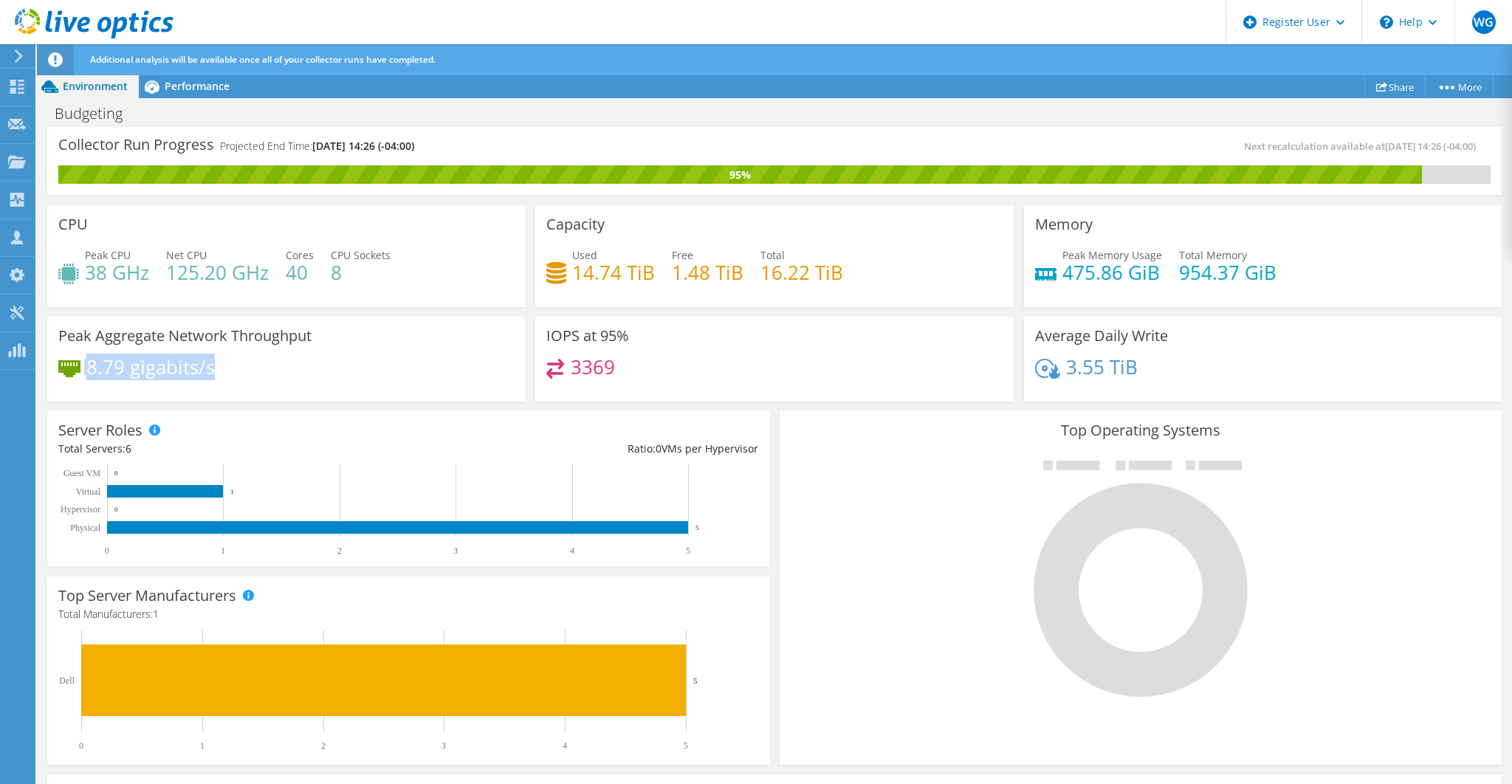
drag, startPoint x: 214, startPoint y: 368, endPoint x: 107, endPoint y: 348, distance: 108.9
click at [80, 365] on div "8.79 gigabits/s" at bounding box center [136, 366] width 156 height 16
click at [189, 84] on span "Performance" at bounding box center [197, 85] width 65 height 14
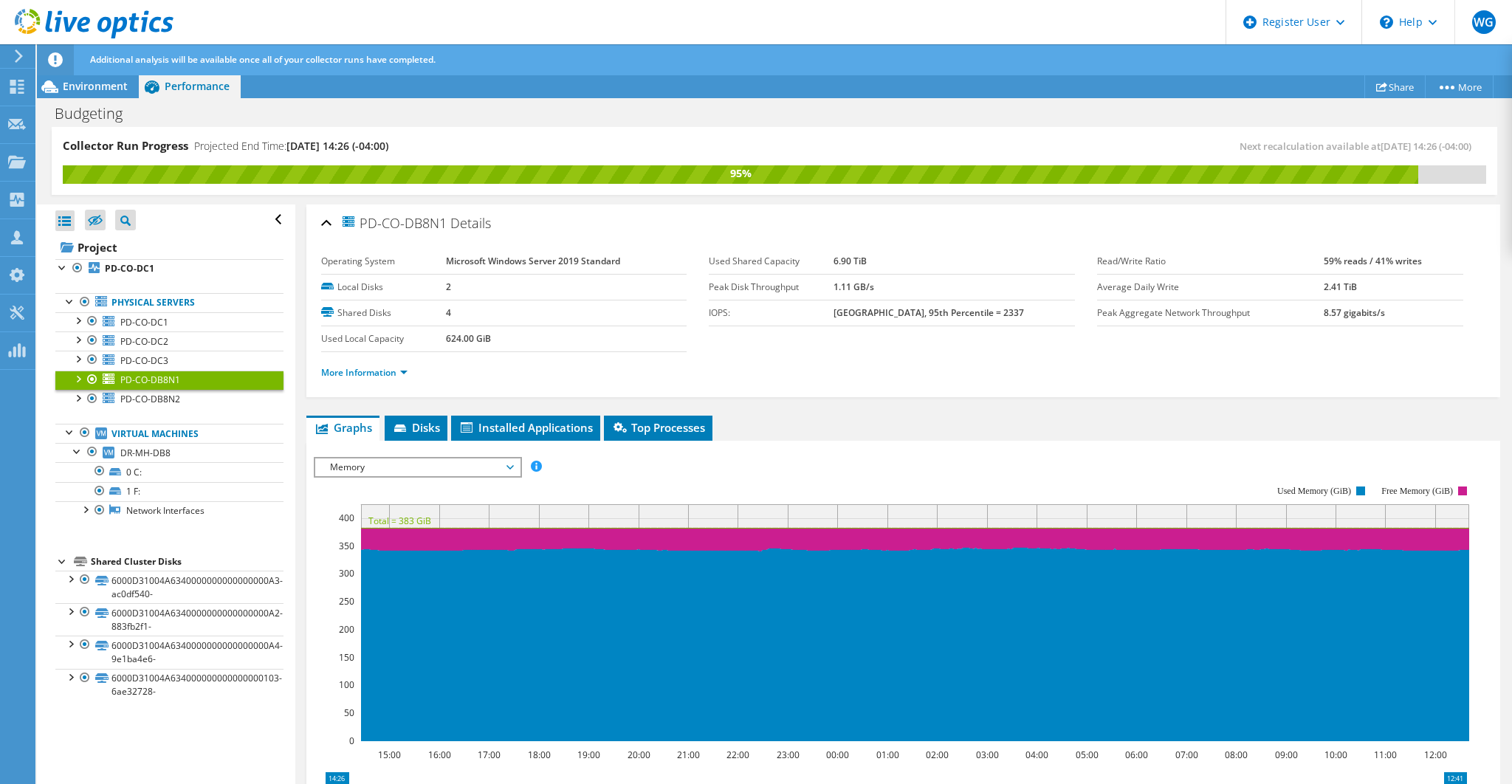
drag, startPoint x: 1389, startPoint y: 311, endPoint x: 1312, endPoint y: 311, distance: 77.0
click at [1312, 311] on tr "Peak Aggregate Network Throughput 8.57 gigabits/s" at bounding box center [1280, 313] width 366 height 26
click at [174, 315] on link "PD-CO-DC1" at bounding box center [169, 321] width 228 height 19
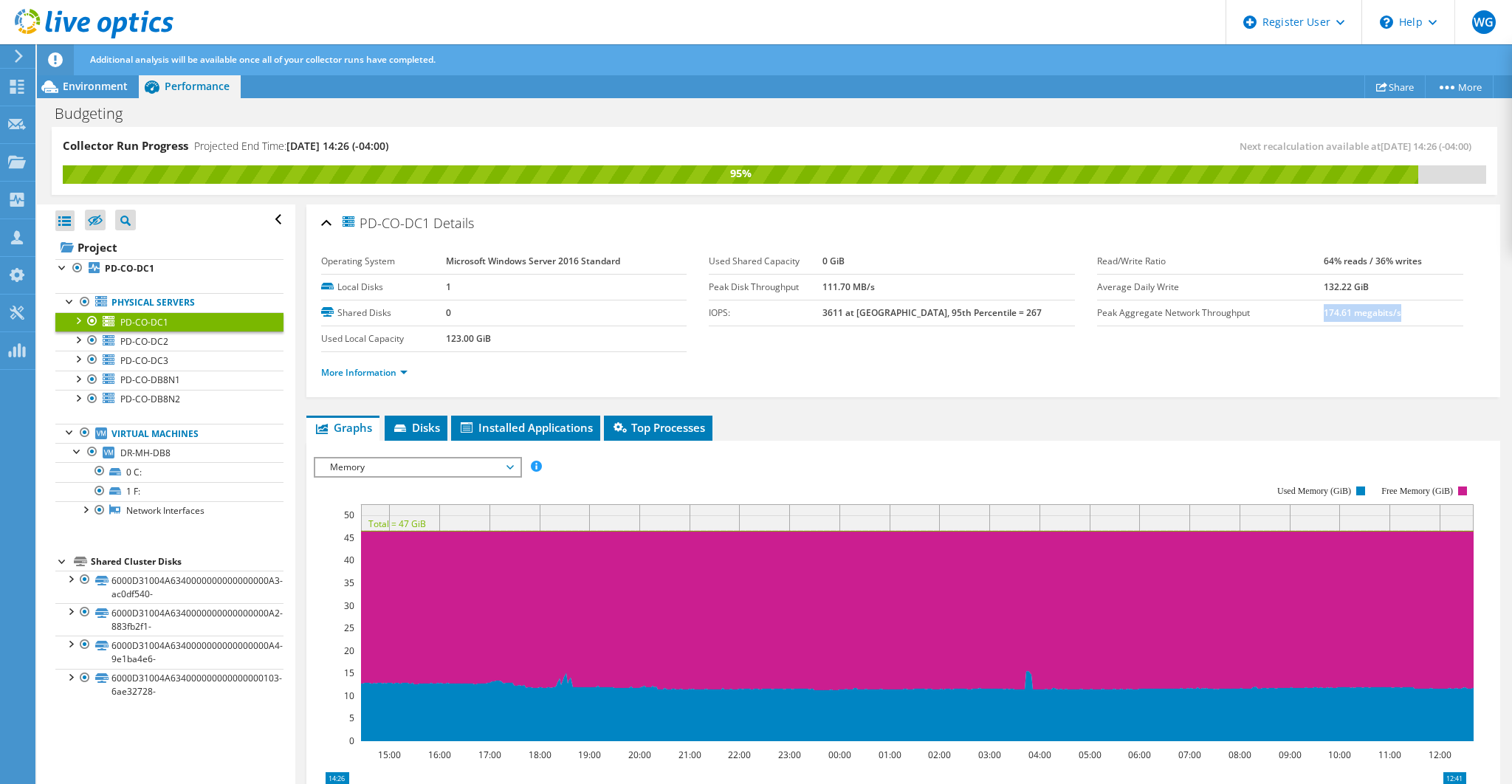
drag, startPoint x: 1317, startPoint y: 311, endPoint x: 1413, endPoint y: 312, distance: 96.0
click at [1413, 312] on td "174.61 megabits/s" at bounding box center [1393, 313] width 139 height 26
click at [148, 342] on span "PD-CO-DC2" at bounding box center [143, 341] width 48 height 12
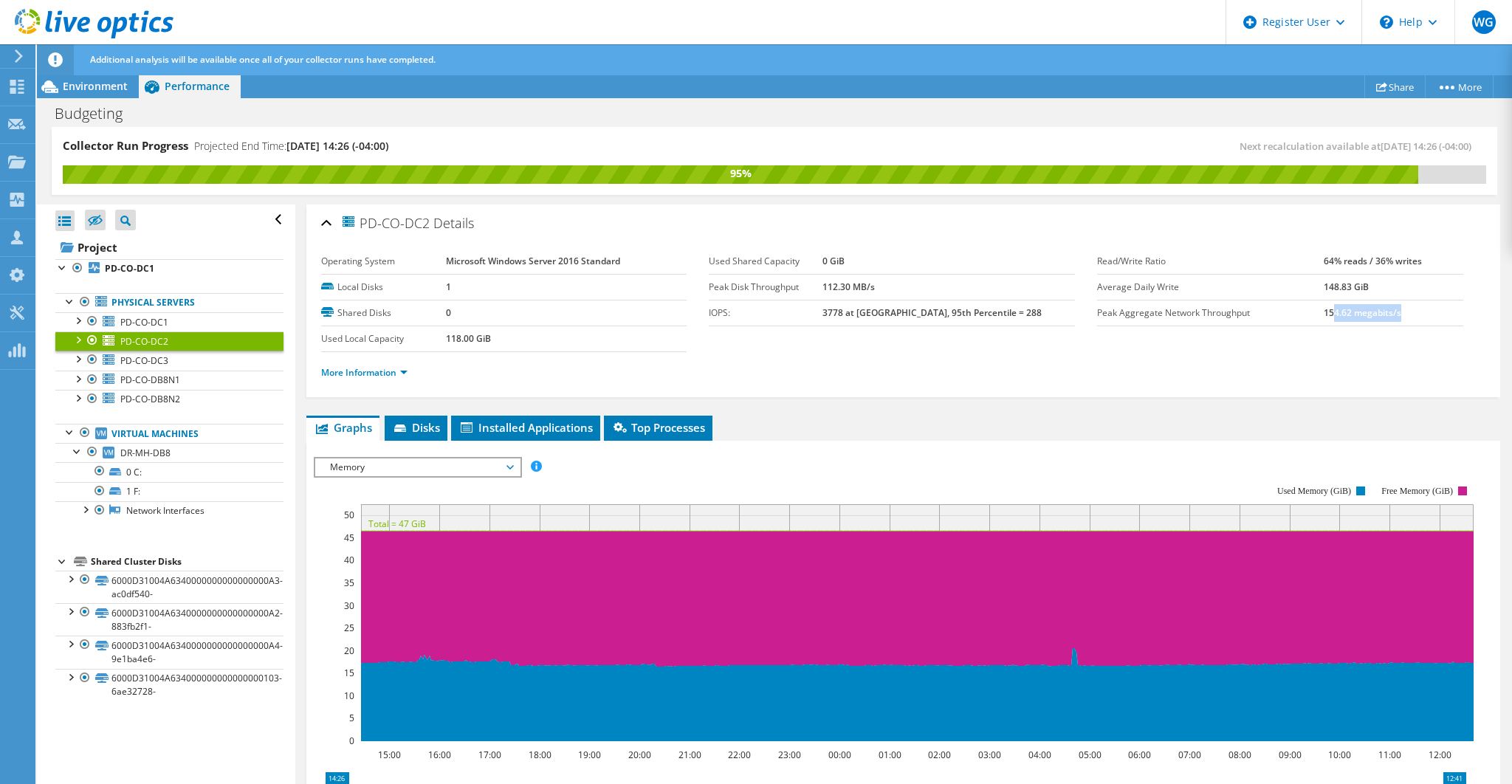
drag, startPoint x: 1325, startPoint y: 305, endPoint x: 1238, endPoint y: 325, distance: 89.3
click at [1398, 308] on td "154.62 megabits/s" at bounding box center [1393, 313] width 139 height 26
click at [170, 359] on link "PD-CO-DC3" at bounding box center [169, 360] width 228 height 19
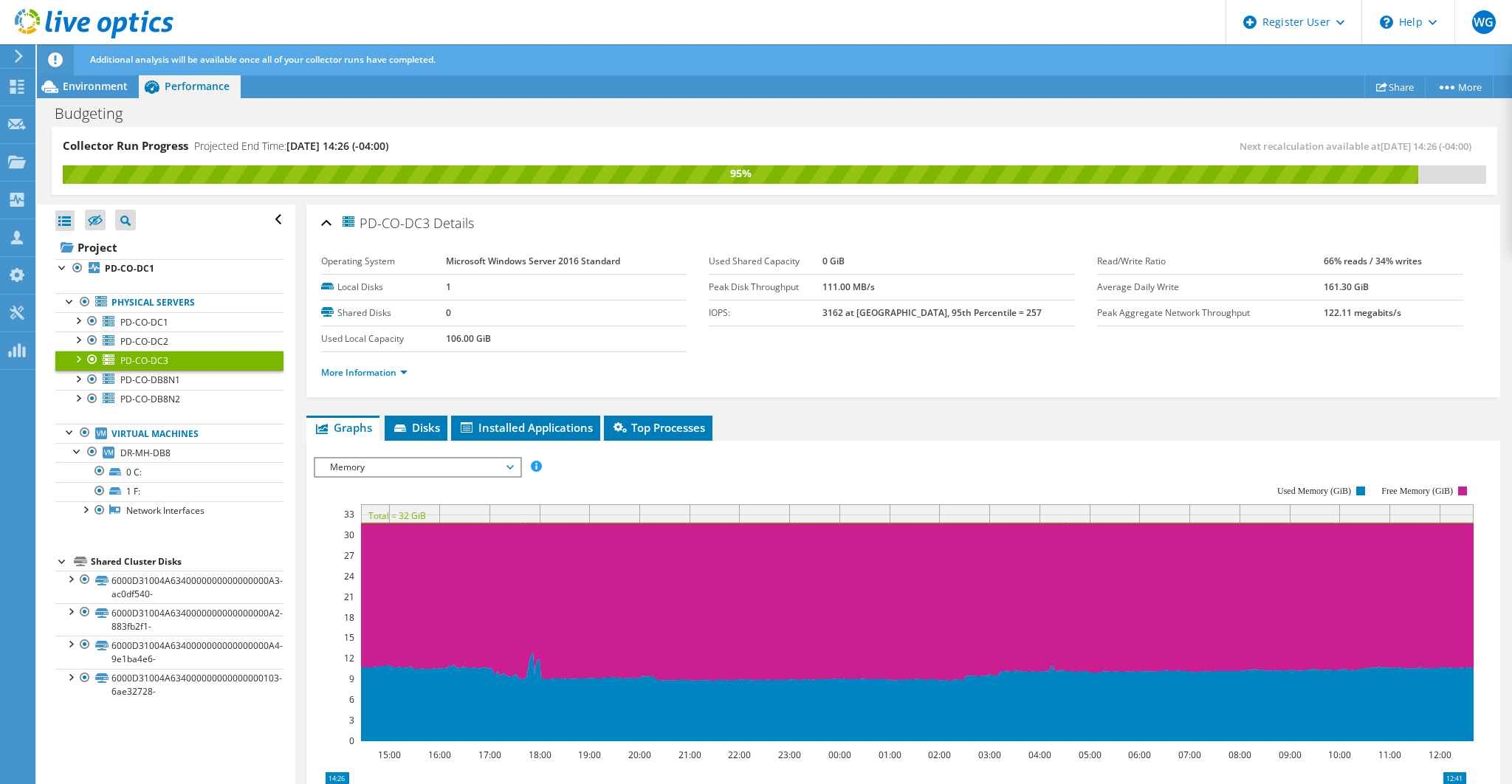
drag, startPoint x: 1312, startPoint y: 311, endPoint x: 1416, endPoint y: 311, distance: 104.0
click at [1416, 311] on tr "Peak Aggregate Network Throughput 122.11 megabits/s" at bounding box center [1280, 313] width 366 height 26
drag, startPoint x: 1372, startPoint y: 260, endPoint x: 1167, endPoint y: 283, distance: 206.3
click at [1441, 260] on td "66% reads / 34% writes" at bounding box center [1393, 262] width 139 height 26
click at [172, 339] on link "PD-CO-DC2" at bounding box center [169, 341] width 228 height 19
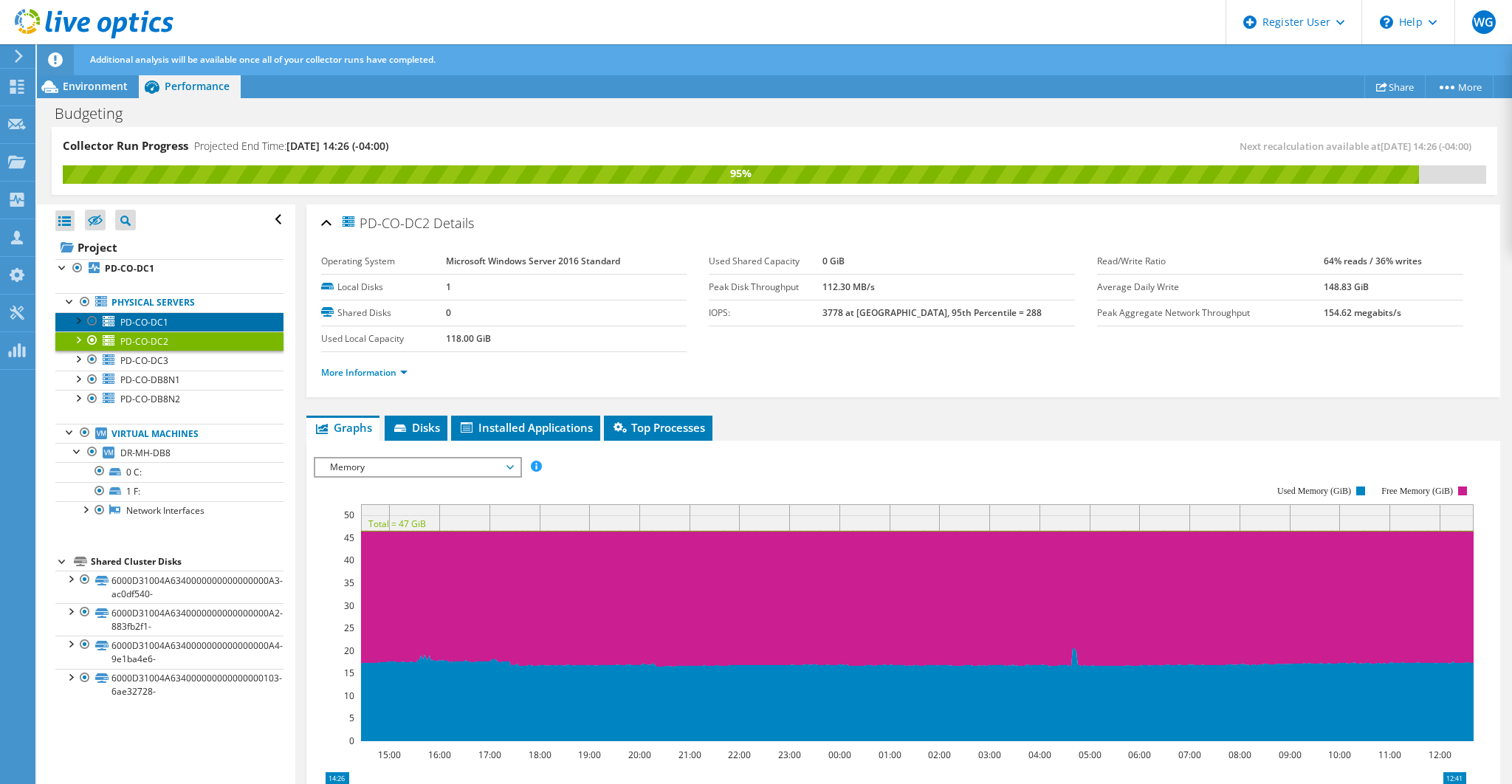
click at [177, 318] on link "PD-CO-DC1" at bounding box center [169, 321] width 228 height 19
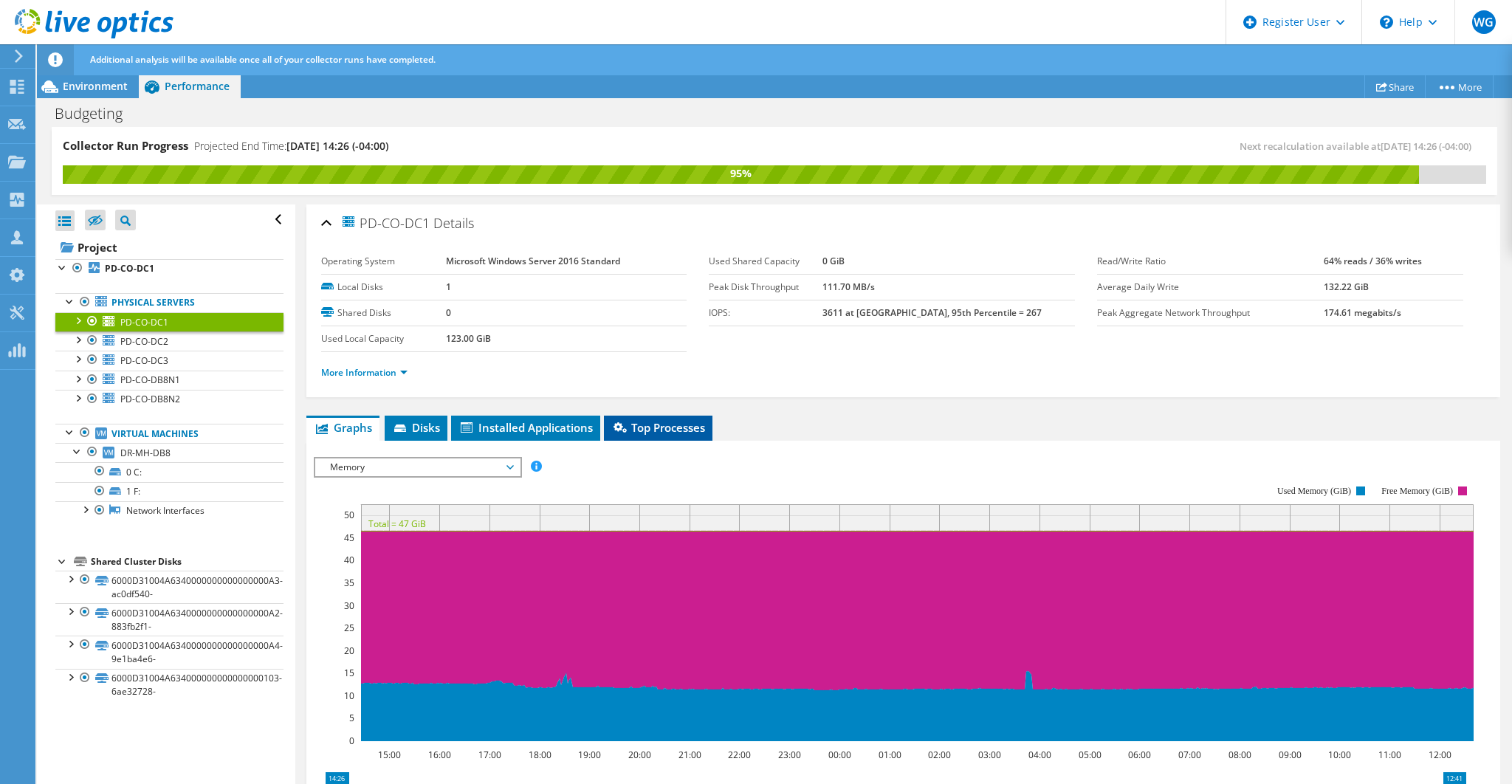
click at [652, 430] on span "Top Processes" at bounding box center [658, 427] width 94 height 15
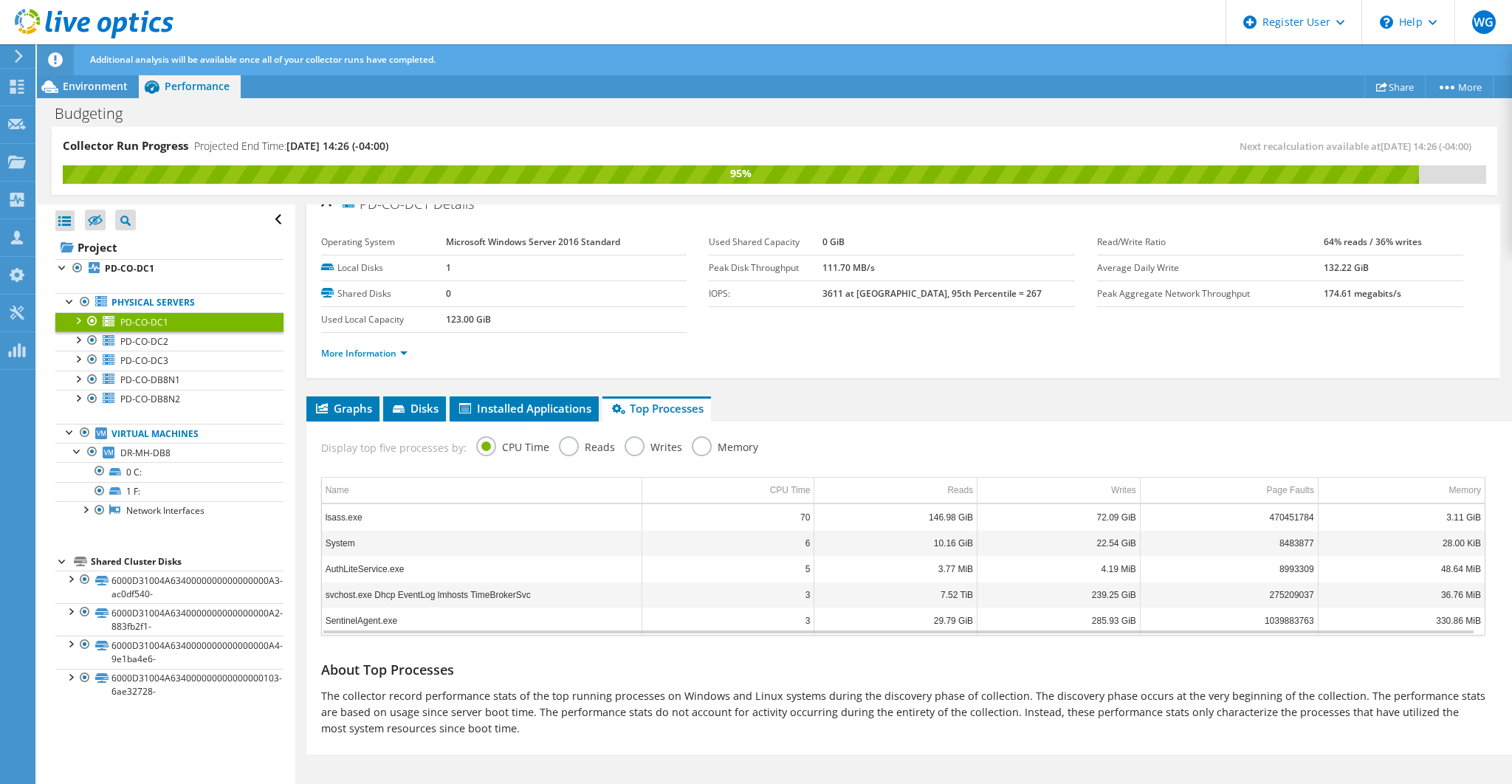
scroll to position [22, 0]
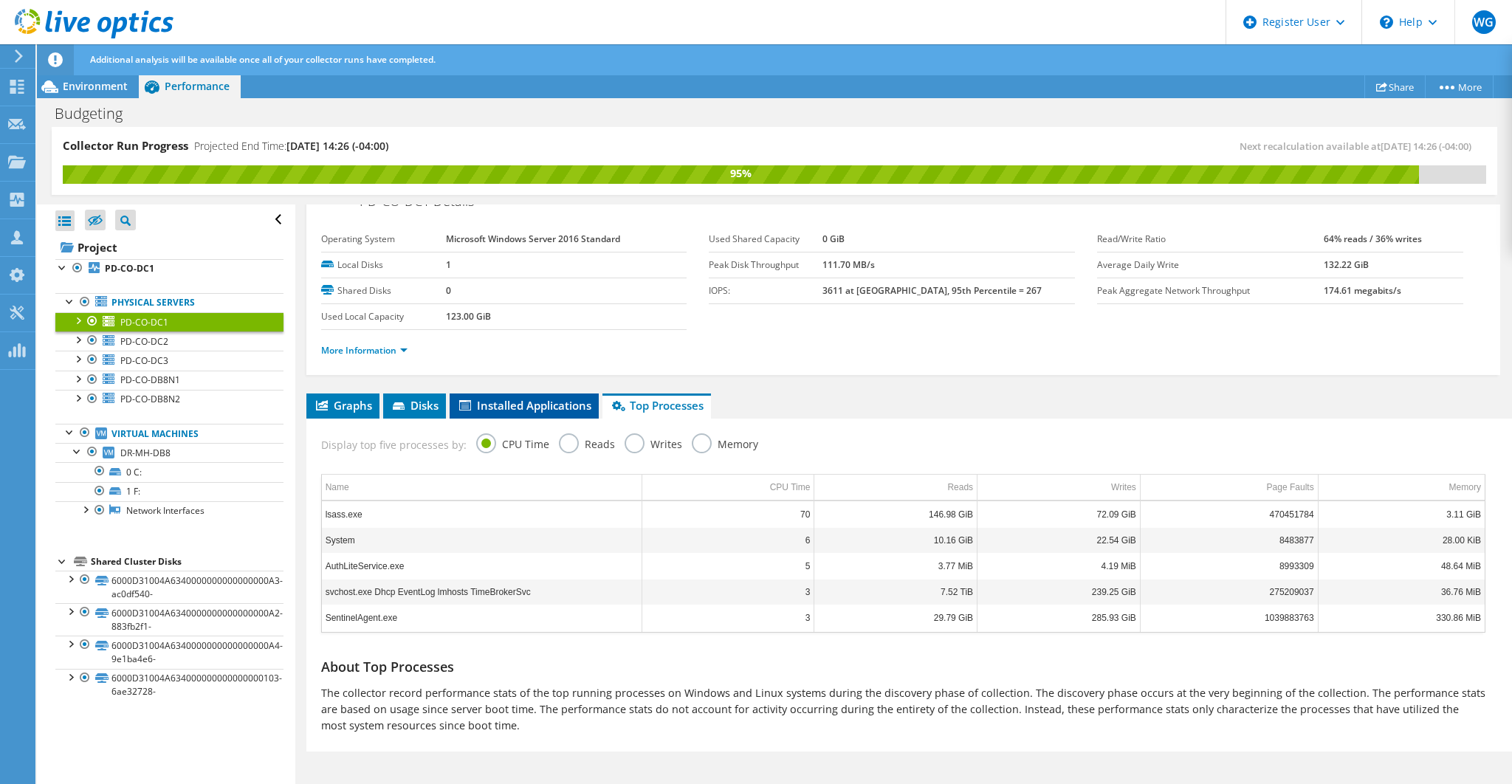
click at [558, 402] on span "Installed Applications" at bounding box center [524, 406] width 134 height 15
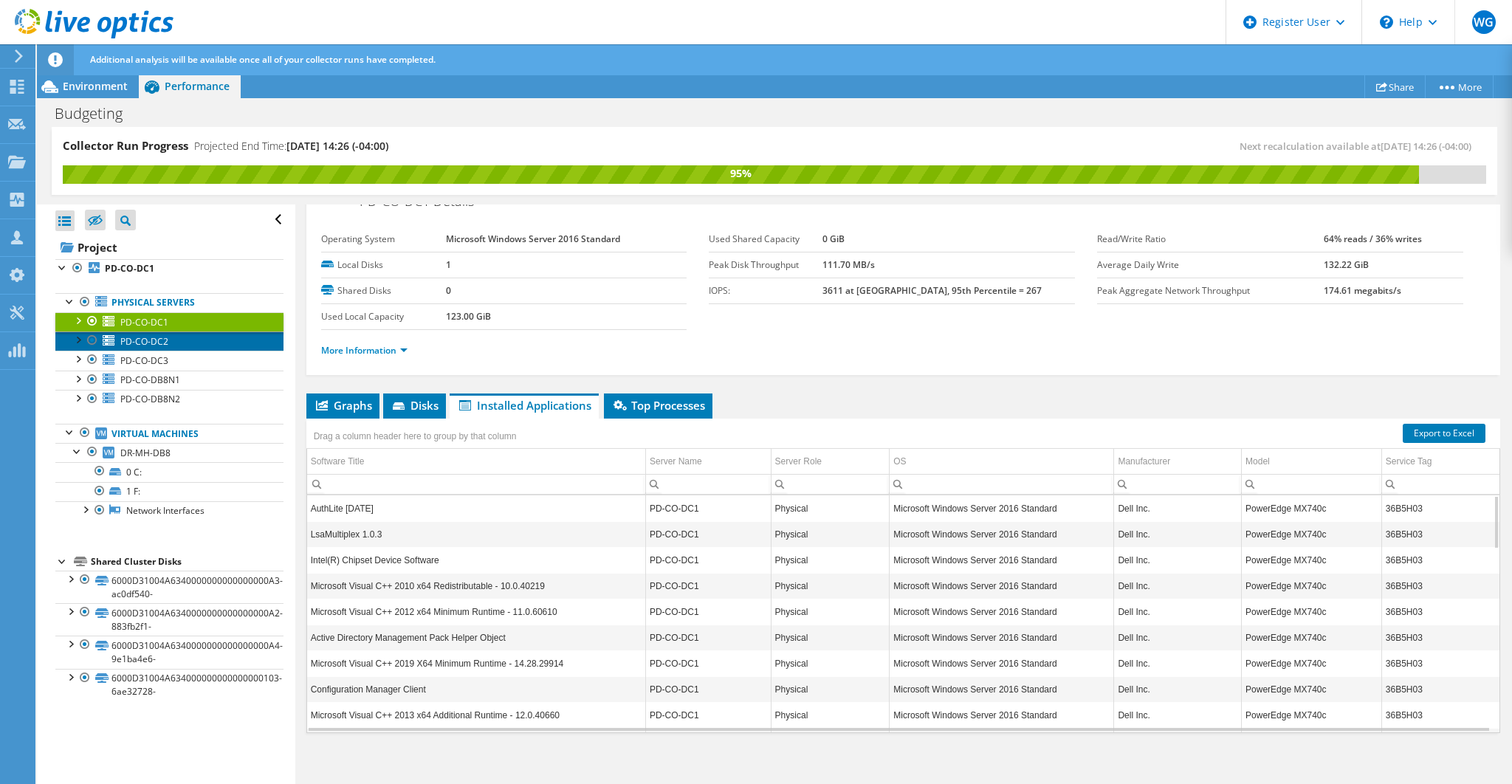
click at [192, 337] on link "PD-CO-DC2" at bounding box center [169, 341] width 228 height 19
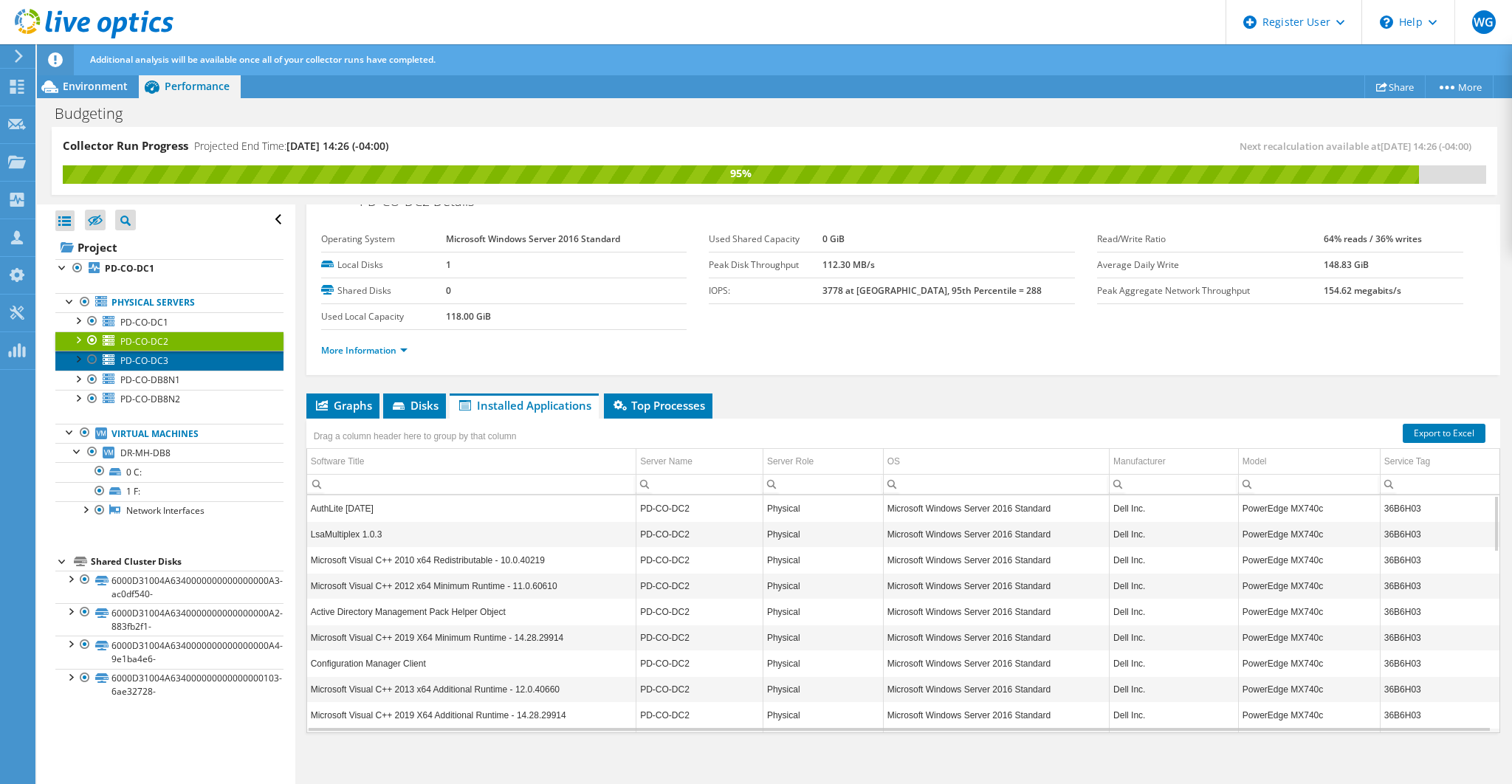
click at [188, 357] on link "PD-CO-DC3" at bounding box center [169, 360] width 228 height 19
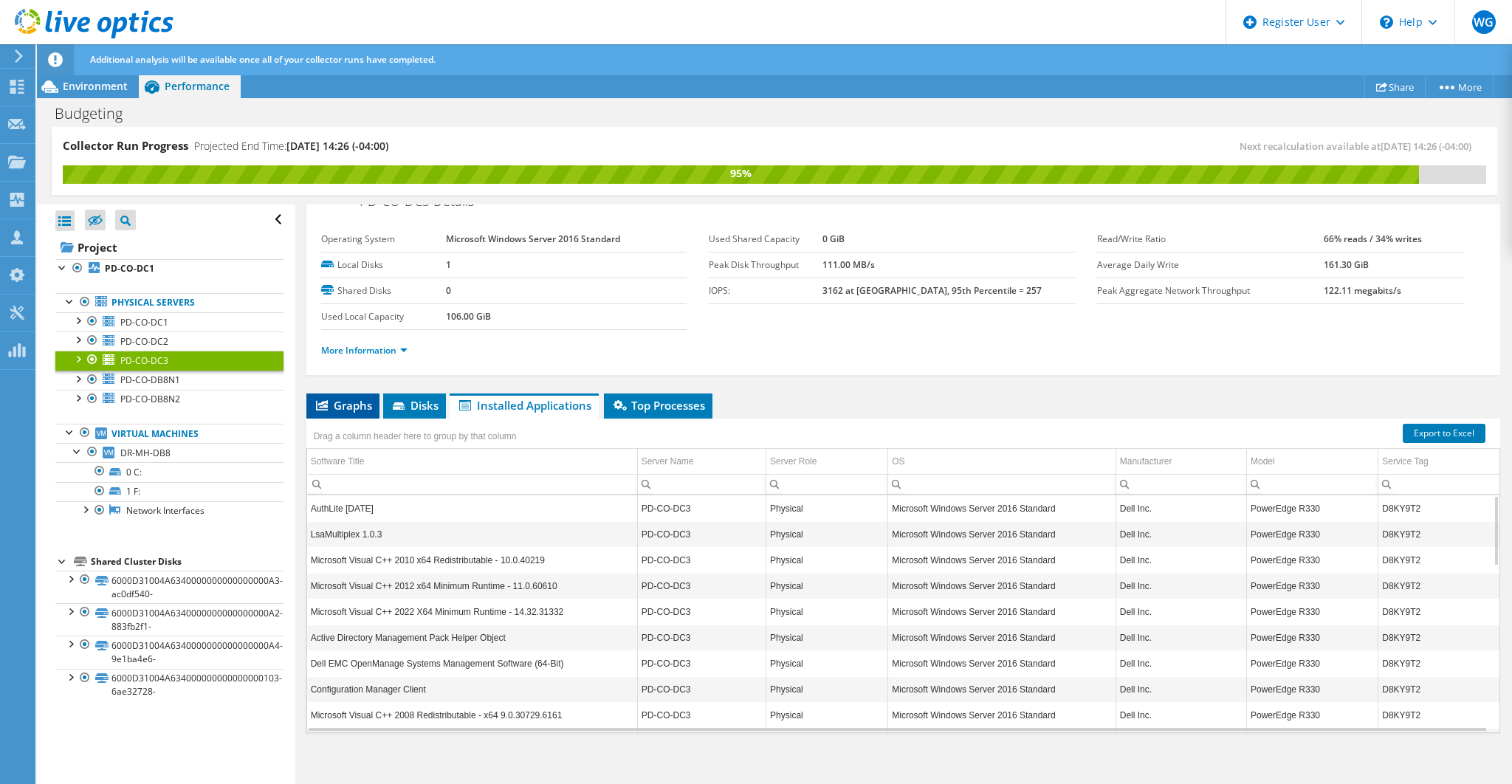
click at [363, 399] on span "Graphs" at bounding box center [343, 406] width 58 height 15
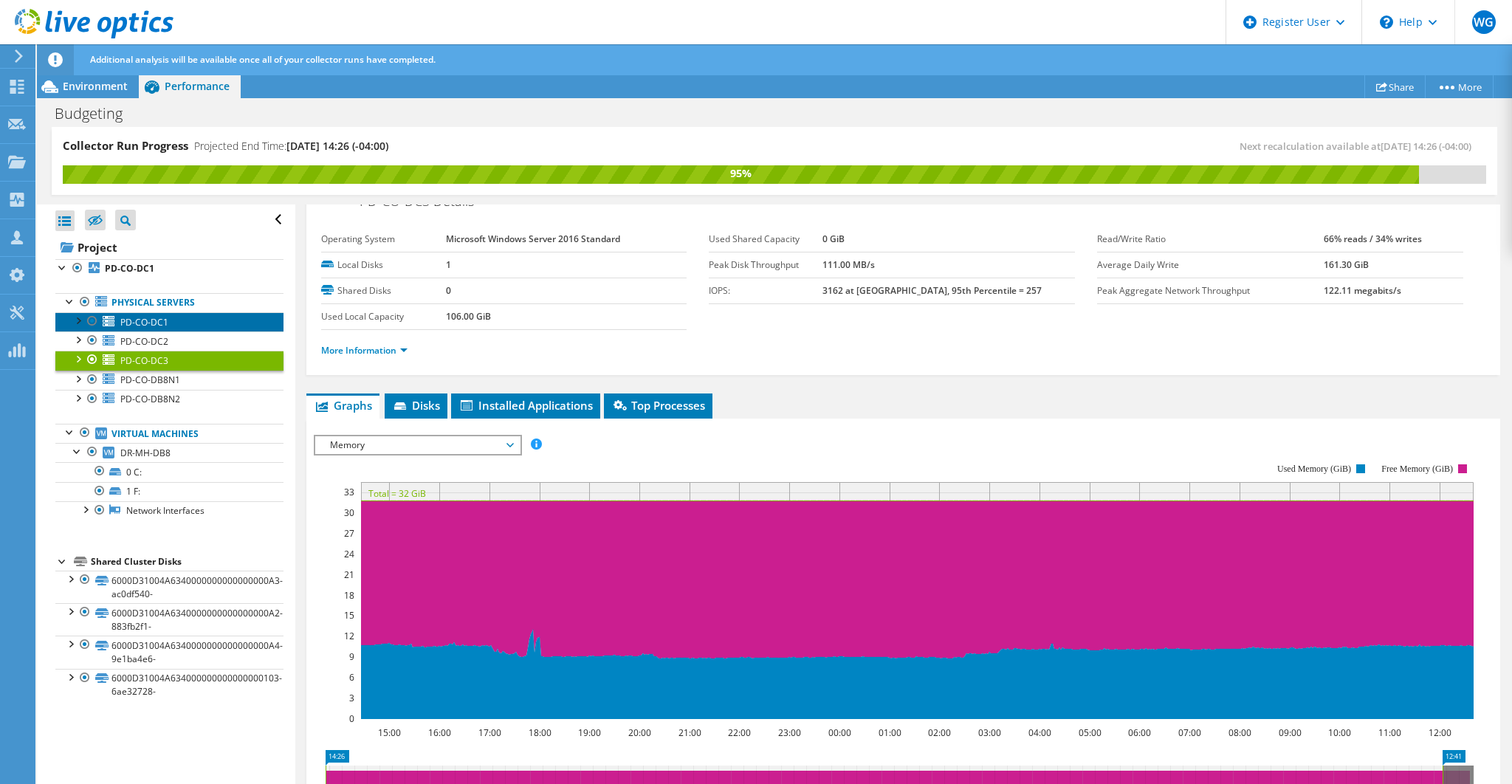
click at [169, 324] on link "PD-CO-DC1" at bounding box center [169, 321] width 228 height 19
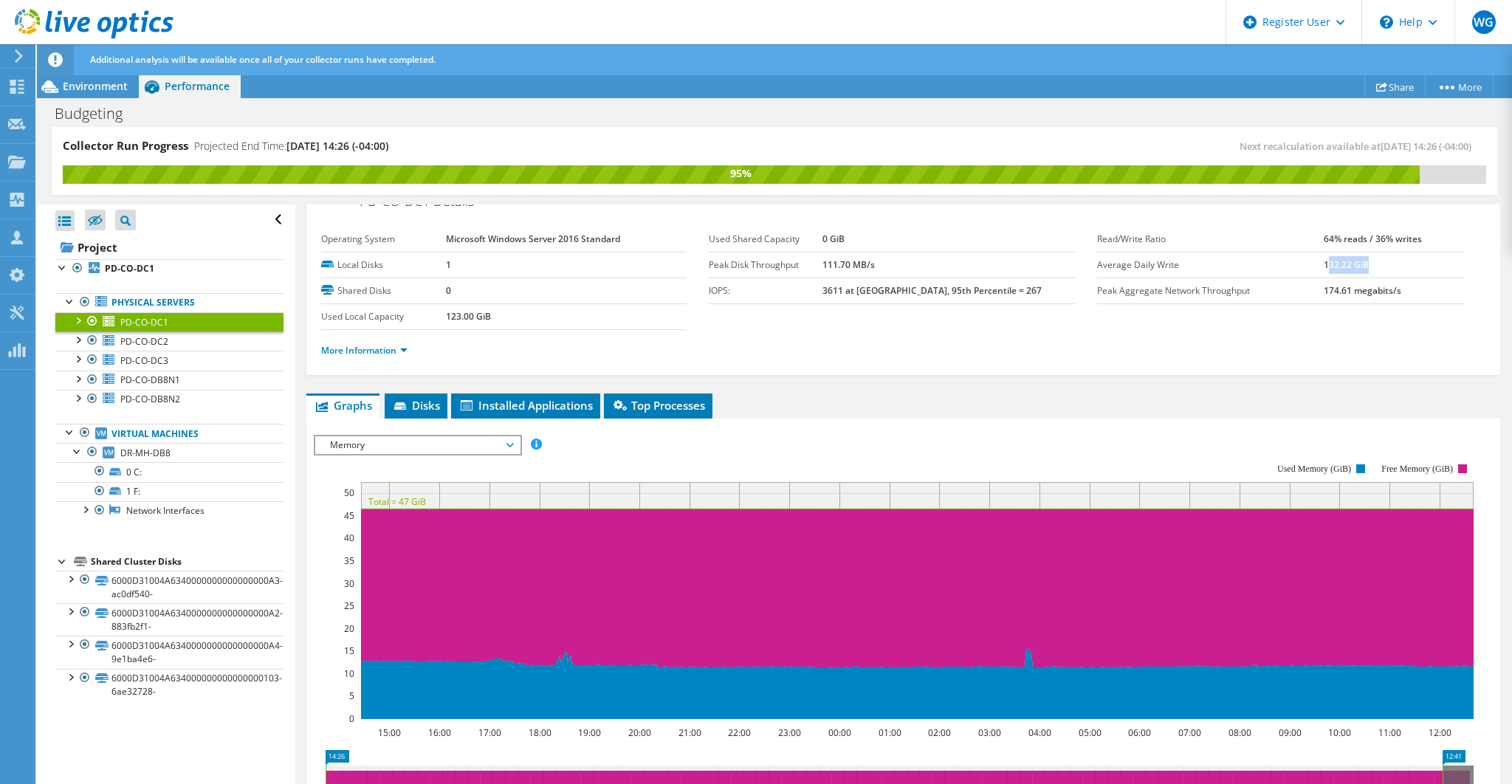
drag, startPoint x: 1331, startPoint y: 262, endPoint x: 1376, endPoint y: 264, distance: 45.0
click at [1376, 264] on td "132.22 GiB" at bounding box center [1393, 265] width 139 height 26
click at [1324, 262] on b "132.22 GiB" at bounding box center [1346, 264] width 45 height 12
drag, startPoint x: 1317, startPoint y: 262, endPoint x: 1367, endPoint y: 262, distance: 50.0
click at [1367, 262] on td "132.22 GiB" at bounding box center [1393, 265] width 139 height 26
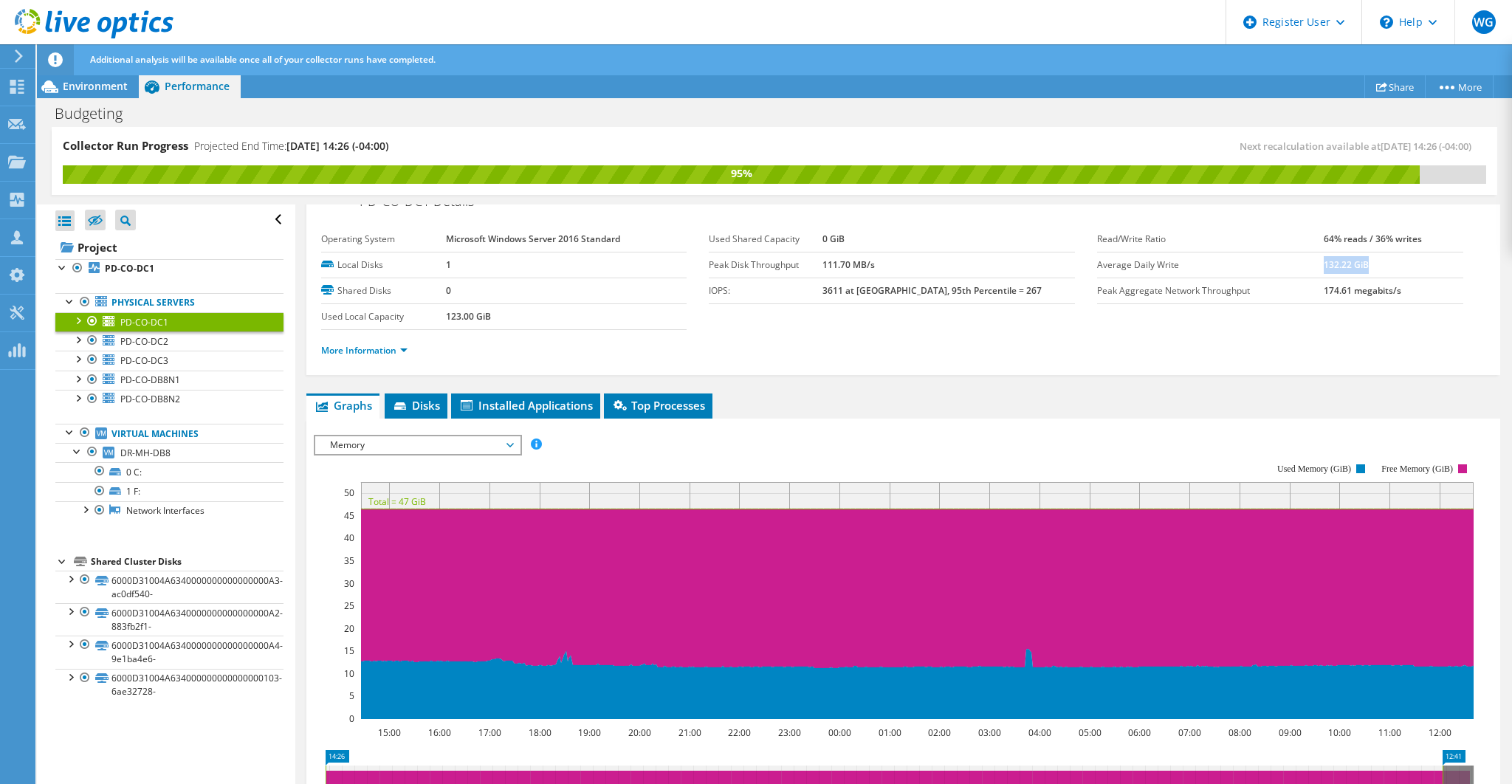
click at [1359, 262] on b "132.22 GiB" at bounding box center [1346, 264] width 45 height 12
drag, startPoint x: 1367, startPoint y: 262, endPoint x: 1312, endPoint y: 264, distance: 55.0
click at [1312, 264] on tr "Average Daily Write 132.22 GiB" at bounding box center [1280, 265] width 366 height 26
click at [113, 88] on span "Environment" at bounding box center [95, 85] width 65 height 14
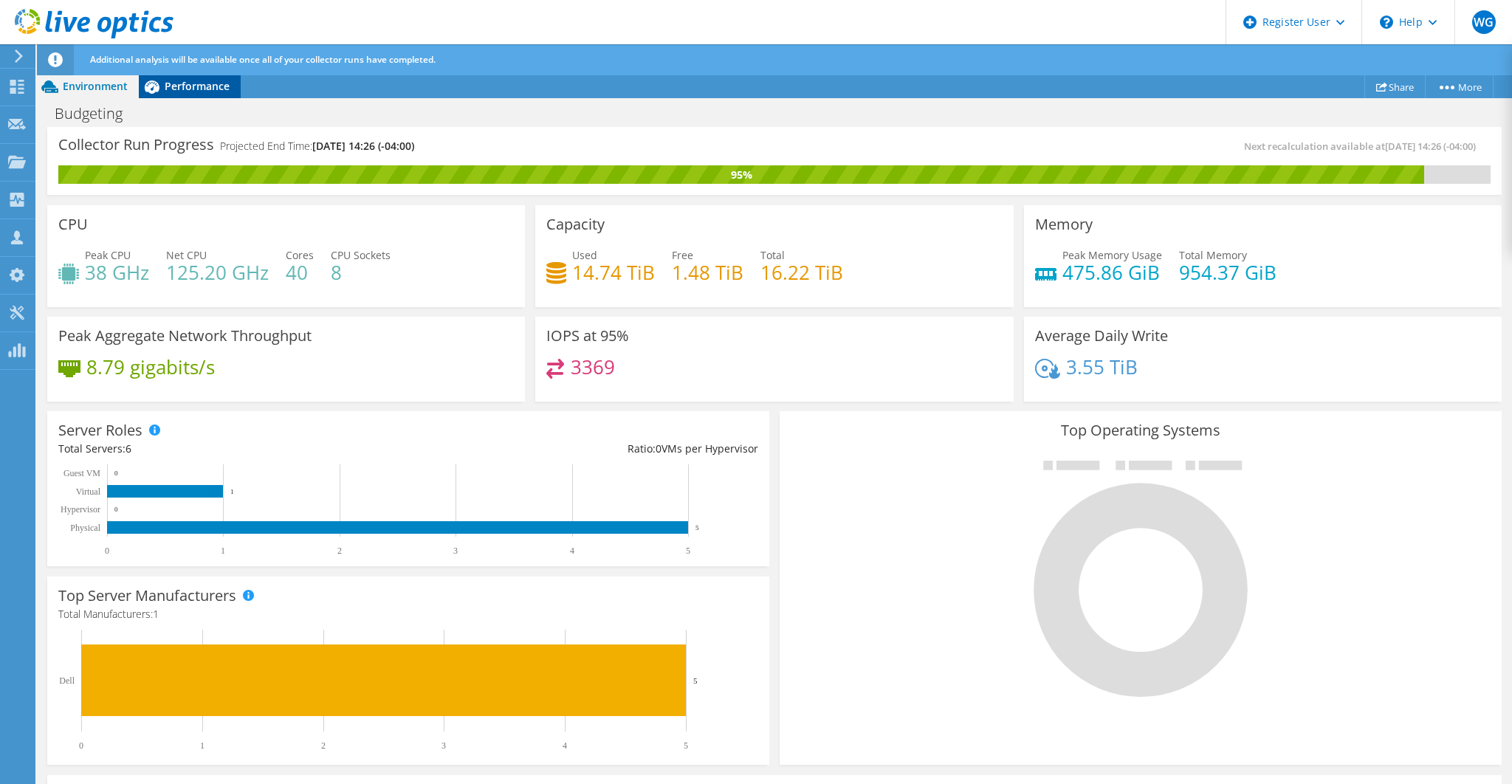
click at [182, 82] on span "Performance" at bounding box center [197, 85] width 65 height 14
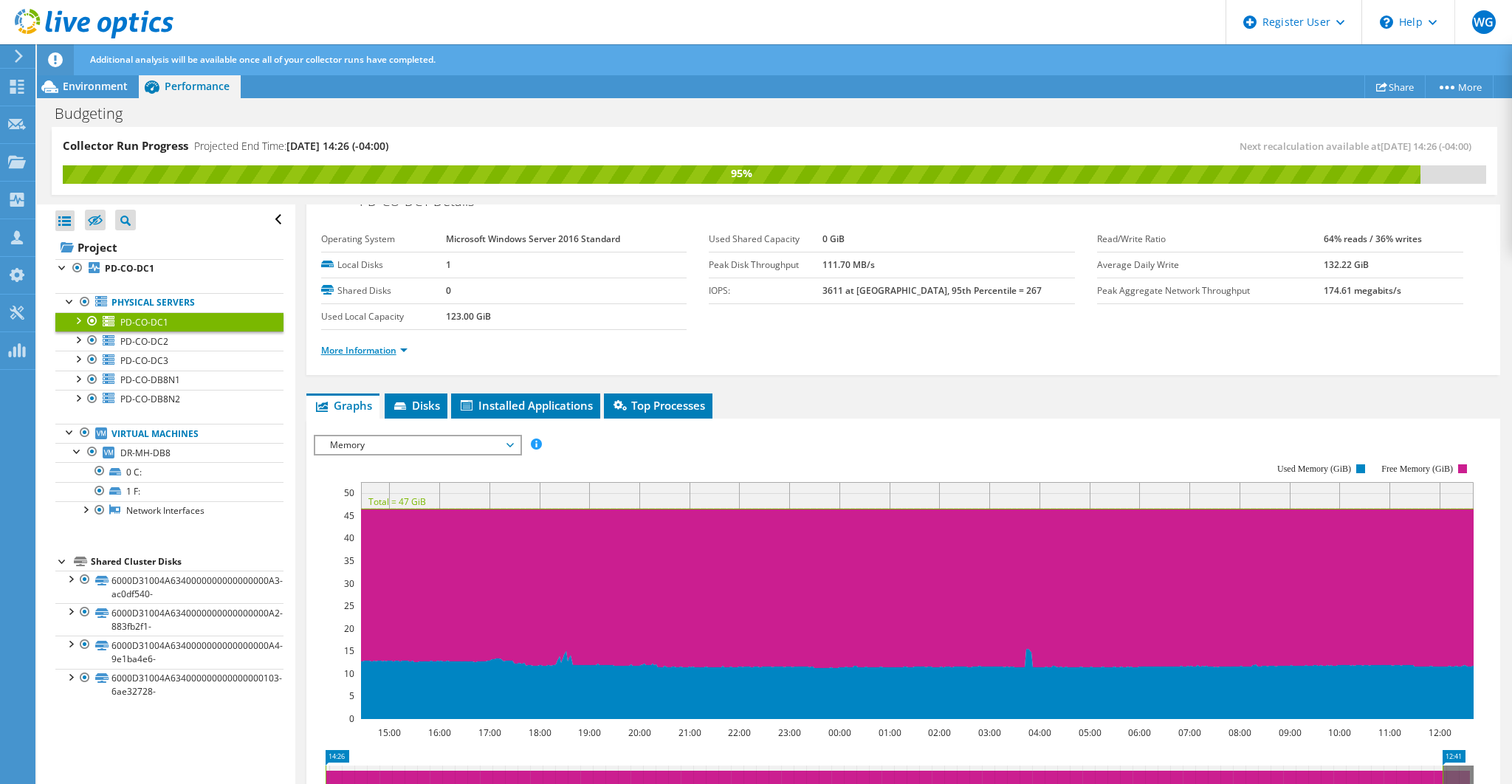
click at [408, 344] on link "More Information" at bounding box center [364, 349] width 86 height 12
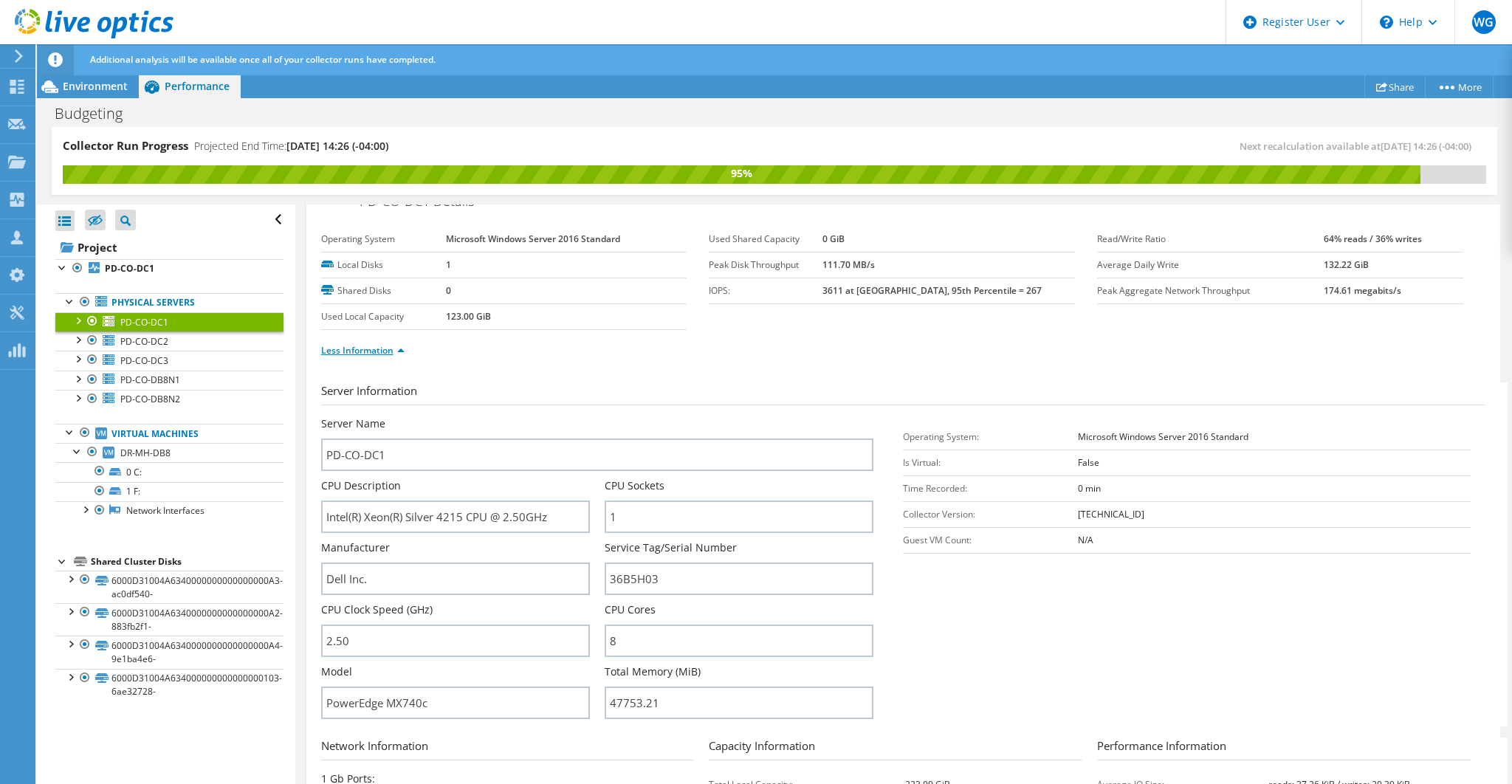
drag, startPoint x: 404, startPoint y: 346, endPoint x: 298, endPoint y: 324, distance: 108.3
click at [403, 346] on link "Less Information" at bounding box center [363, 349] width 83 height 12
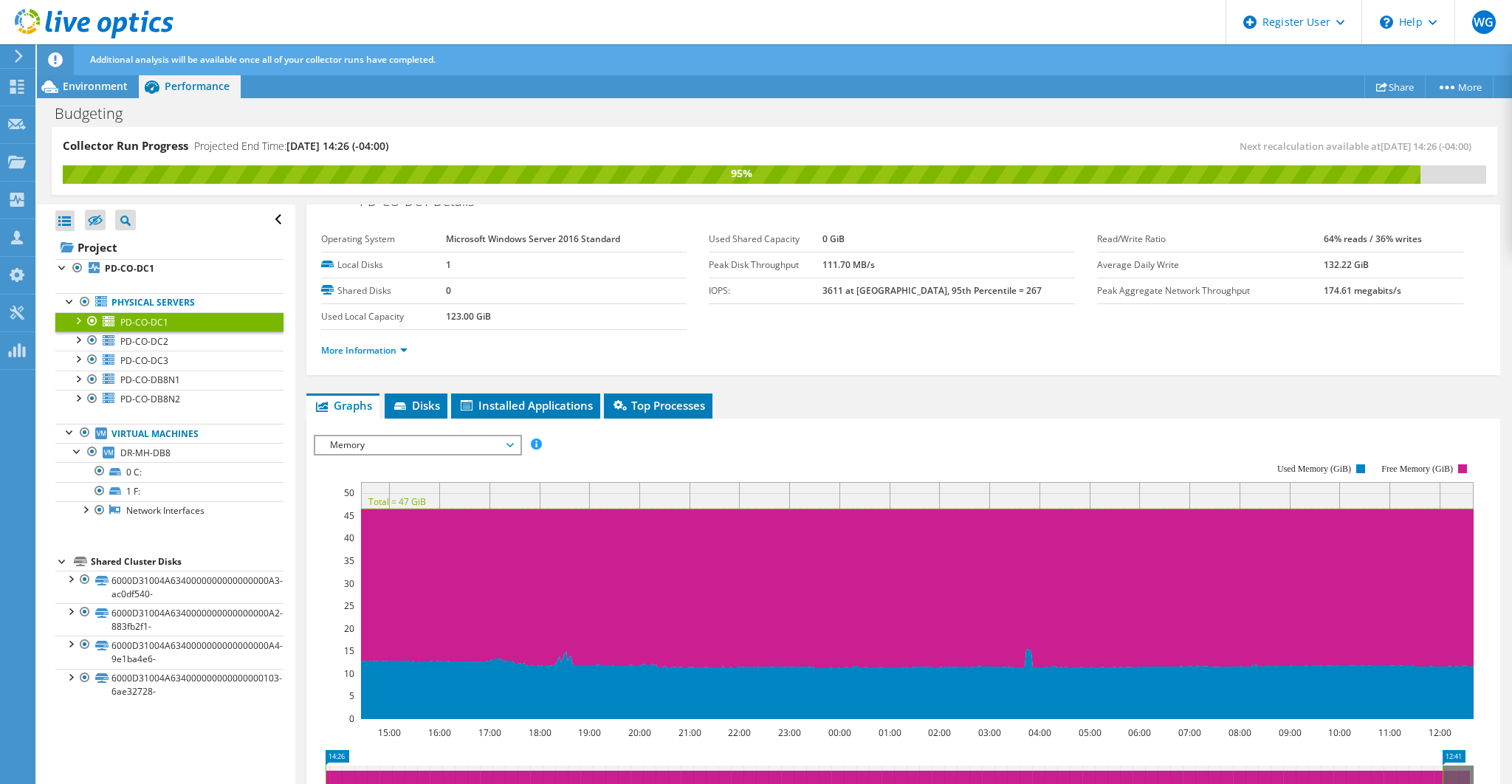
drag, startPoint x: 99, startPoint y: 93, endPoint x: 214, endPoint y: 111, distance: 116.4
click at [102, 94] on div "Environment" at bounding box center [87, 86] width 102 height 23
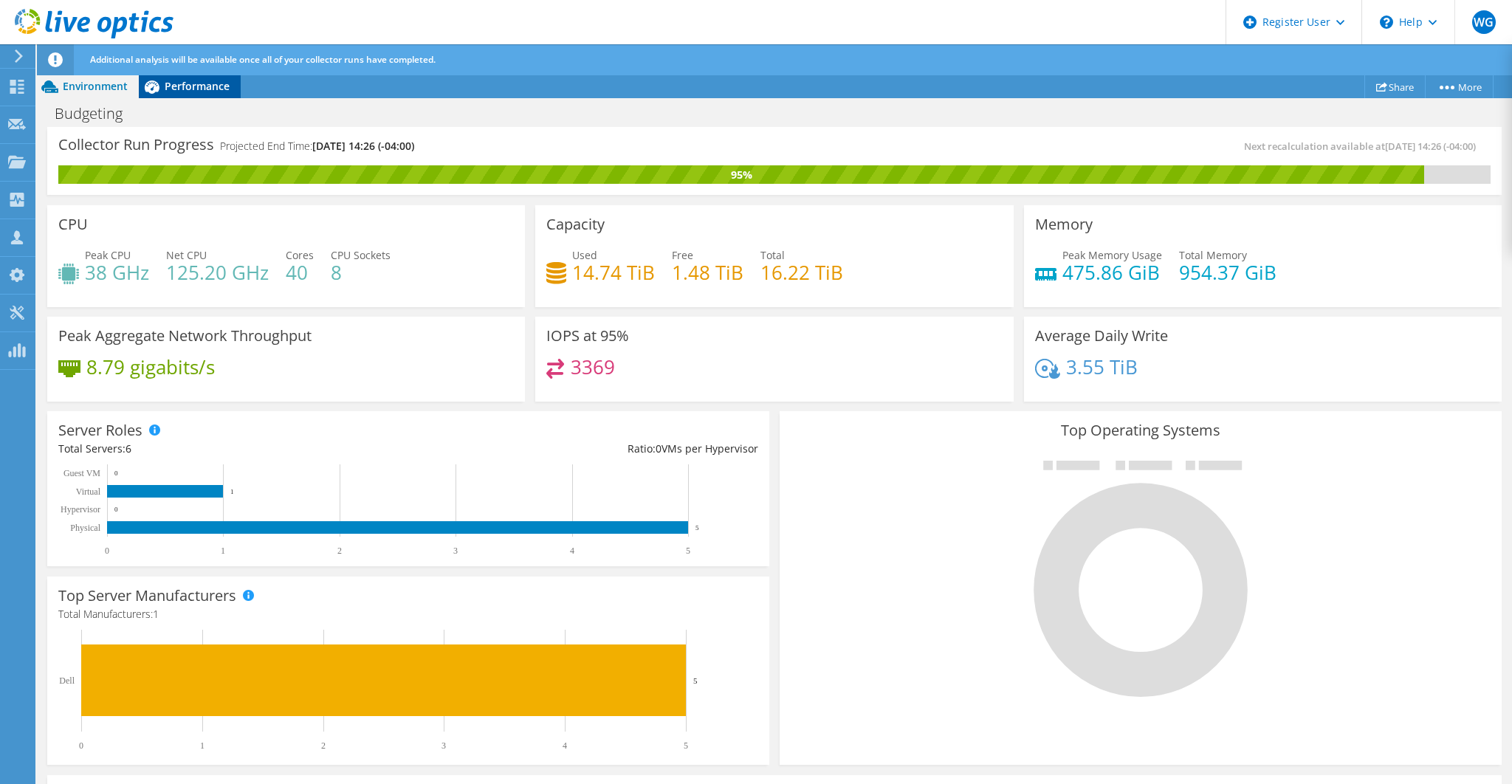
click at [198, 82] on span "Performance" at bounding box center [197, 85] width 65 height 14
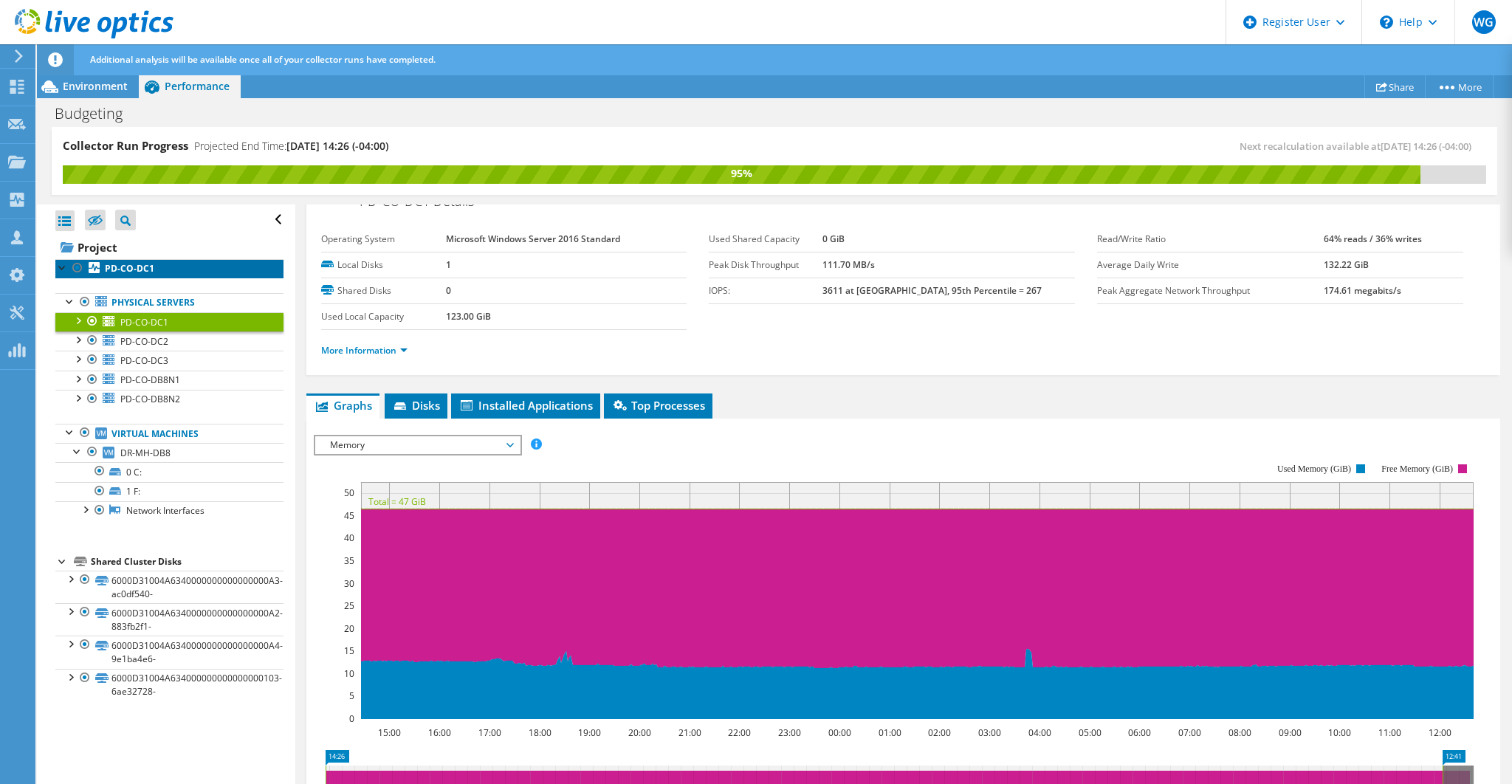
drag, startPoint x: 134, startPoint y: 268, endPoint x: 279, endPoint y: 299, distance: 148.3
click at [136, 268] on b "PD-CO-DC1" at bounding box center [129, 268] width 50 height 12
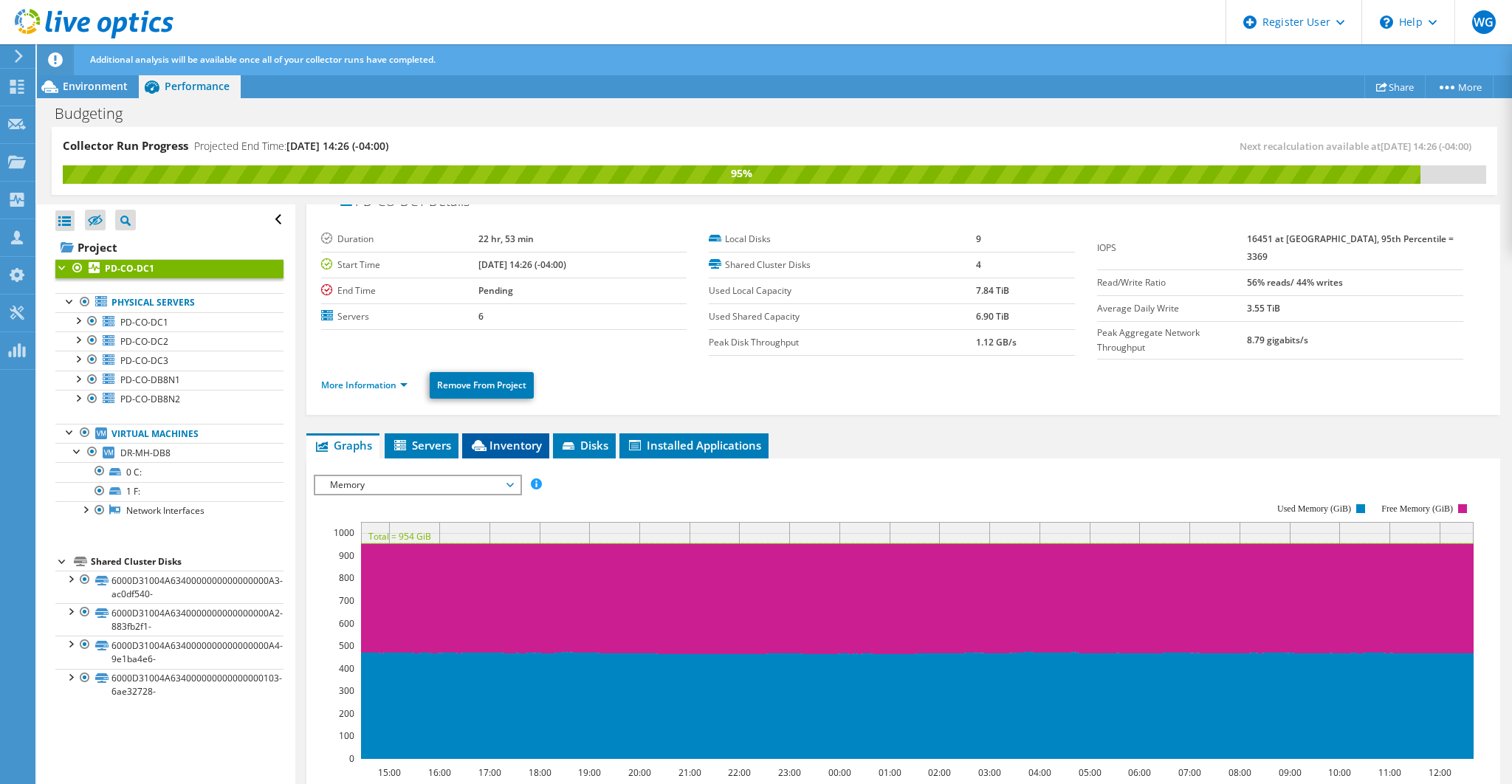
click at [520, 438] on span "Inventory" at bounding box center [505, 445] width 72 height 15
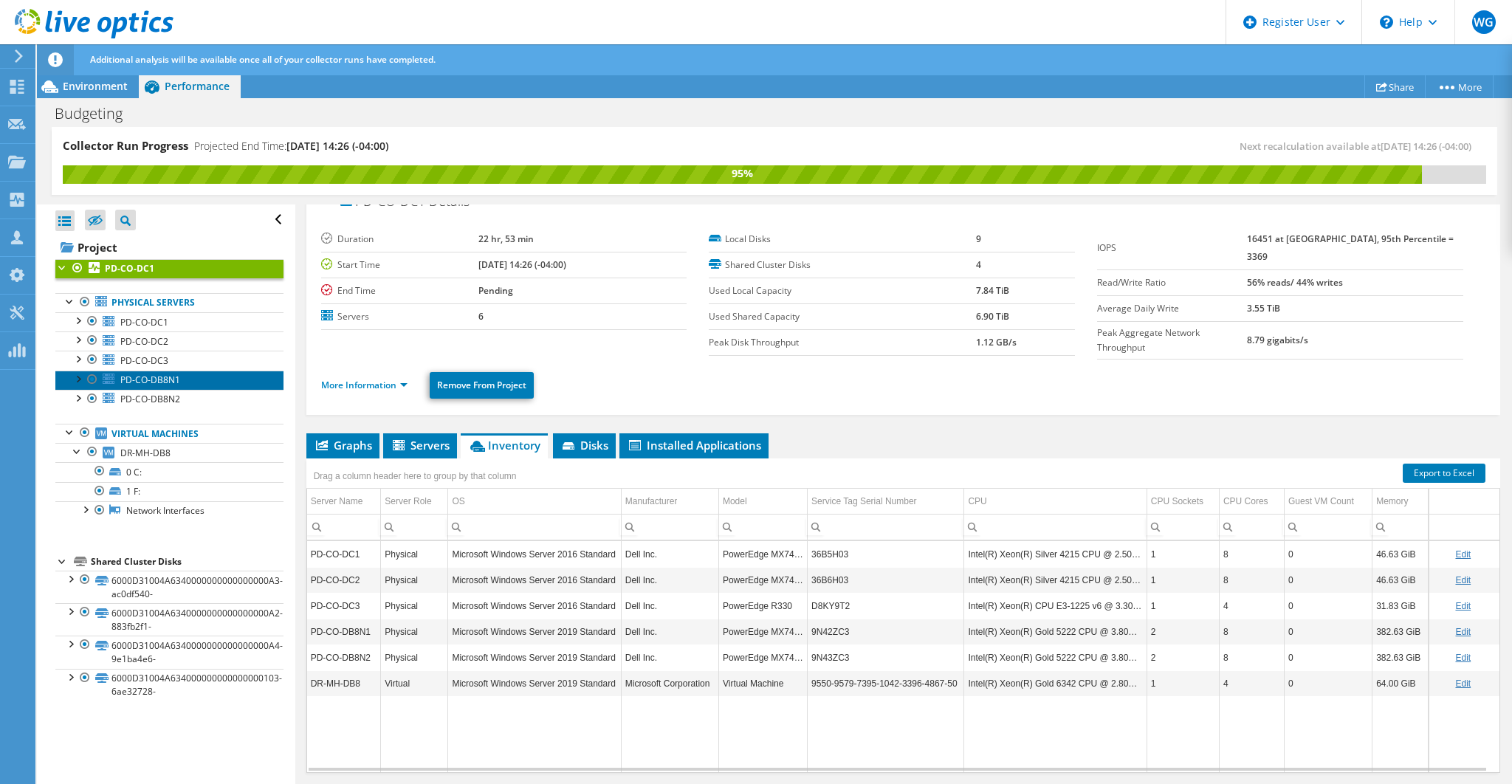
click at [64, 383] on link "PD-CO-DB8N1" at bounding box center [169, 380] width 228 height 19
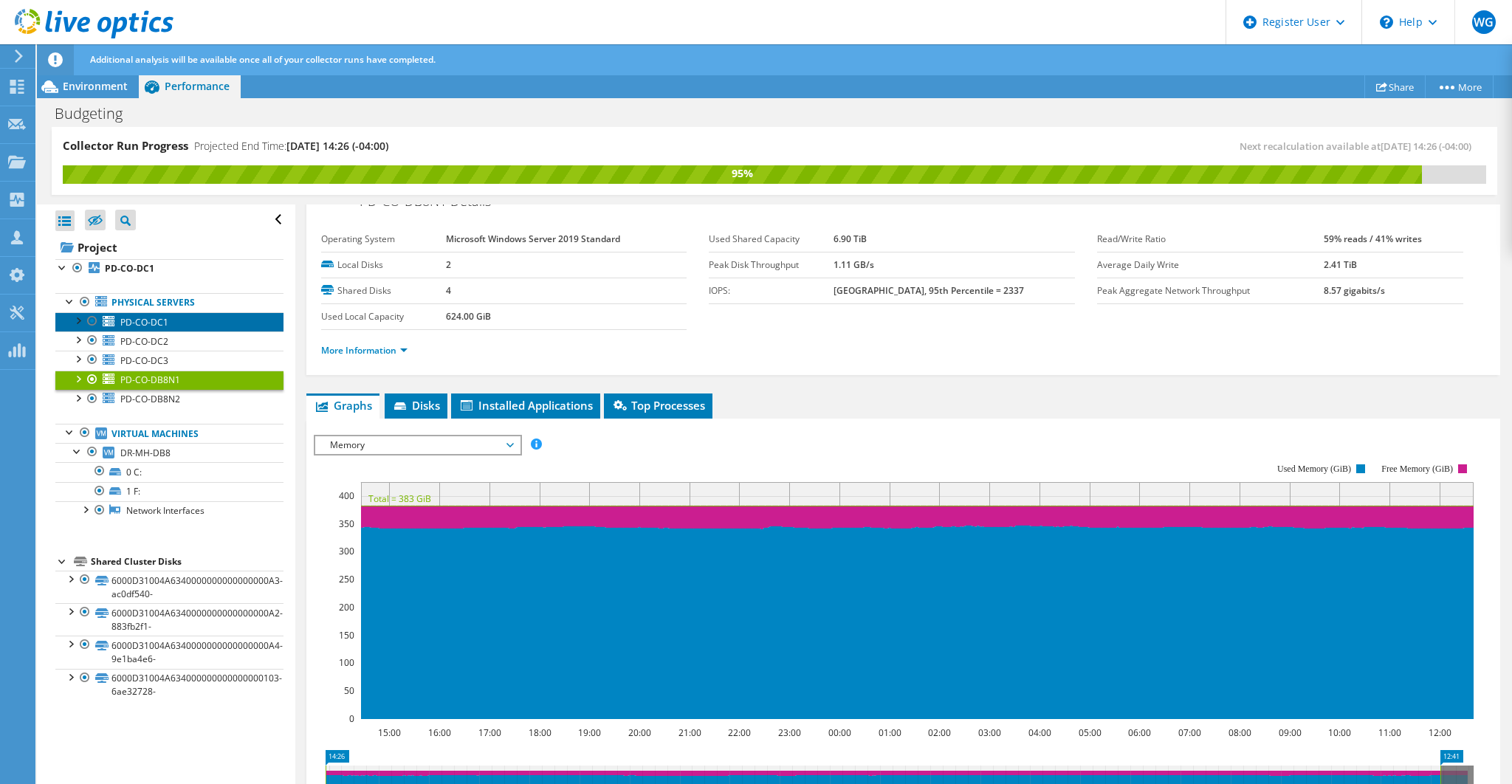
click at [160, 325] on span "PD-CO-DC1" at bounding box center [143, 321] width 48 height 12
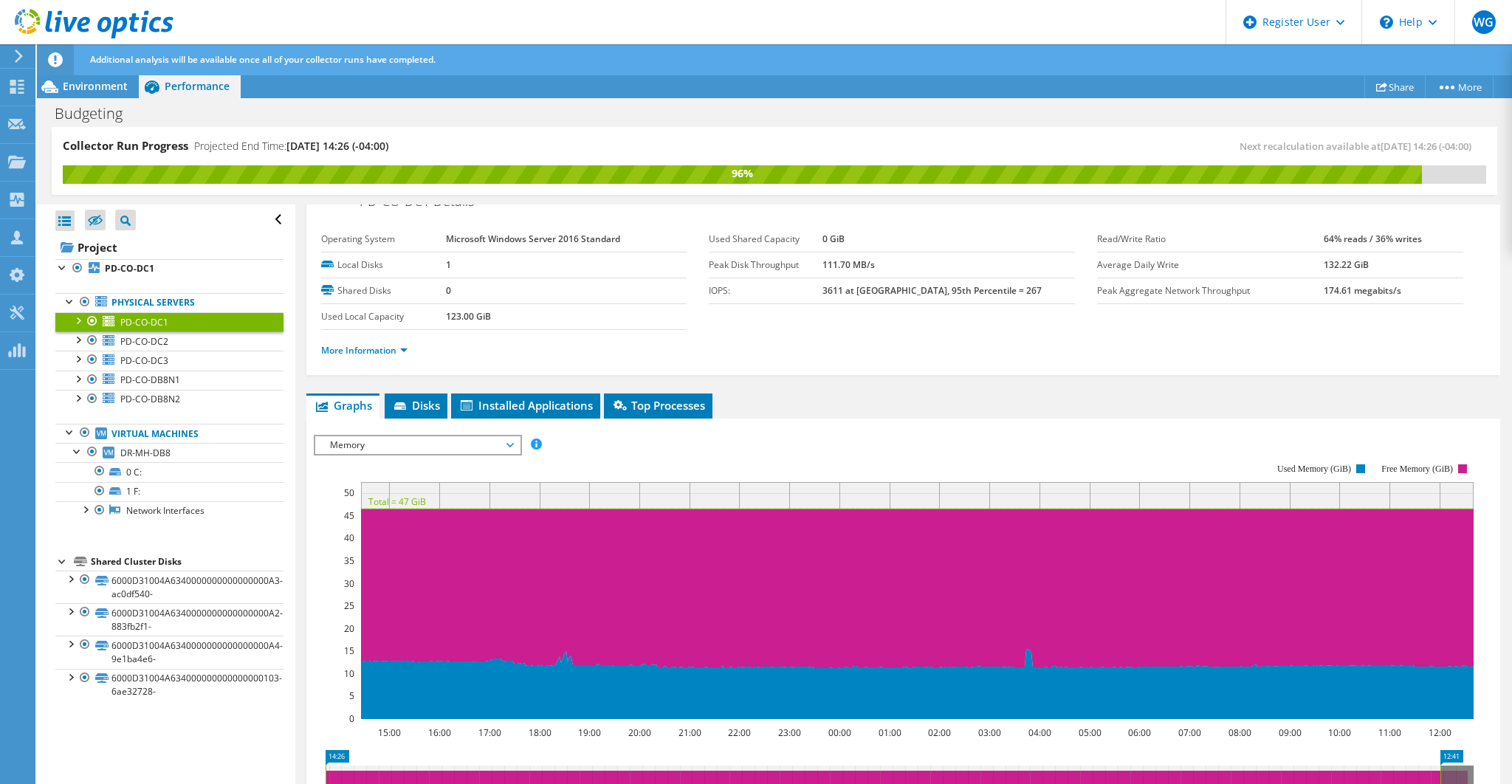
drag, startPoint x: 1373, startPoint y: 264, endPoint x: 1311, endPoint y: 262, distance: 62.0
click at [1311, 262] on tr "Average Daily Write 132.22 GiB" at bounding box center [1280, 265] width 366 height 26
click at [1365, 257] on td "132.22 GiB" at bounding box center [1393, 265] width 139 height 26
drag, startPoint x: 1368, startPoint y: 263, endPoint x: 1313, endPoint y: 264, distance: 55.0
click at [1313, 264] on tr "Average Daily Write 132.22 GiB" at bounding box center [1280, 265] width 366 height 26
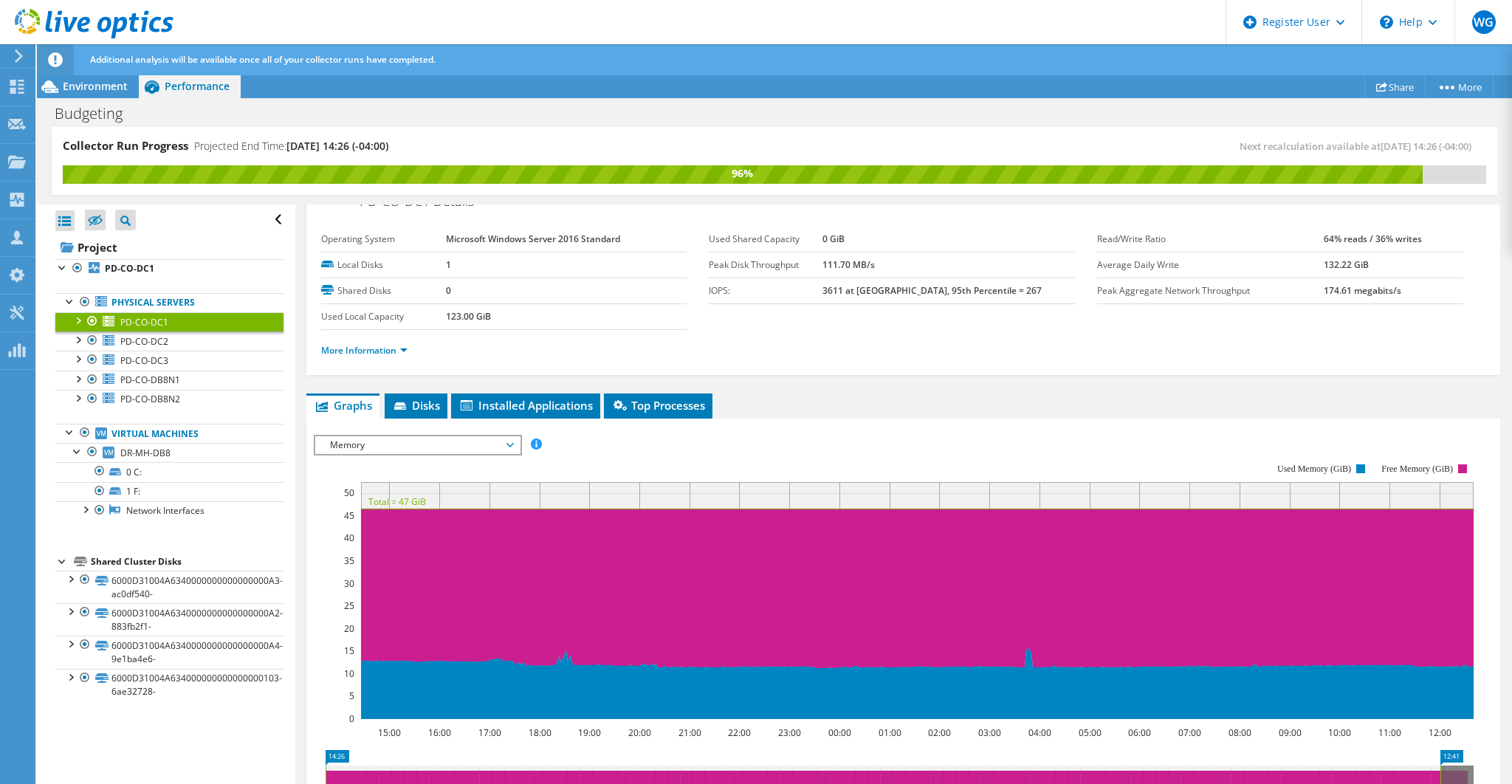
click at [77, 319] on div at bounding box center [78, 319] width 15 height 15
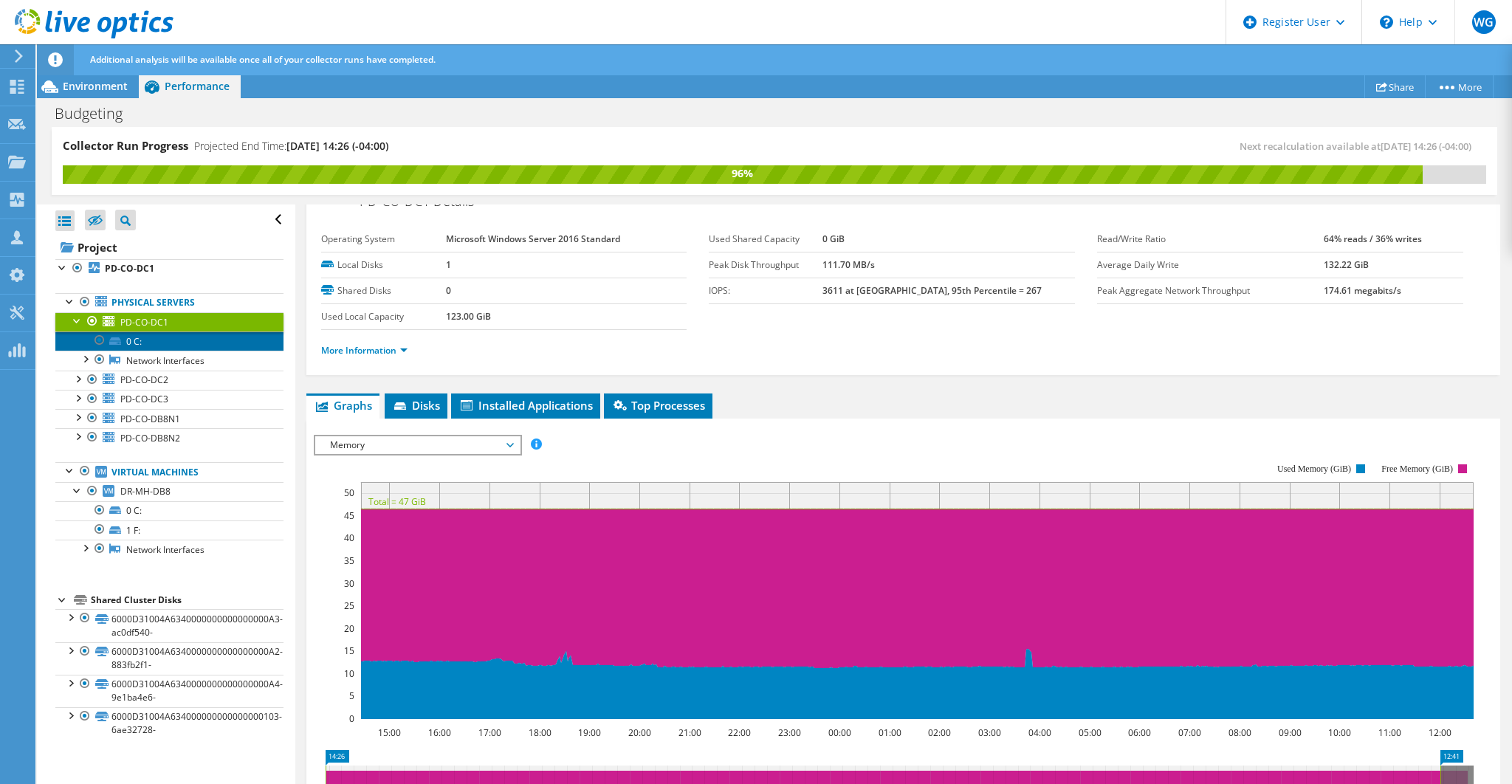
click at [144, 342] on link "0 C:" at bounding box center [169, 341] width 228 height 19
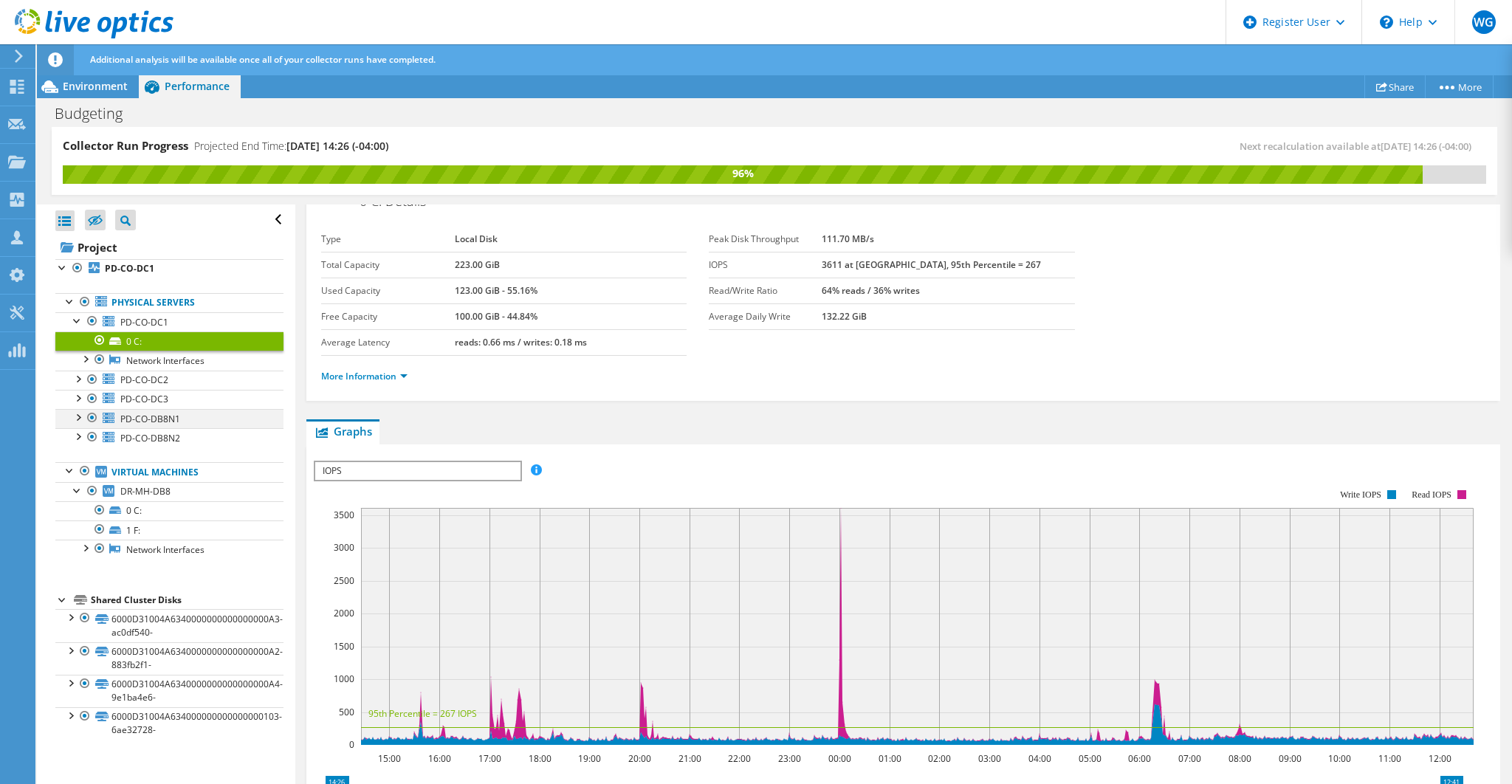
click at [77, 412] on div at bounding box center [78, 416] width 15 height 15
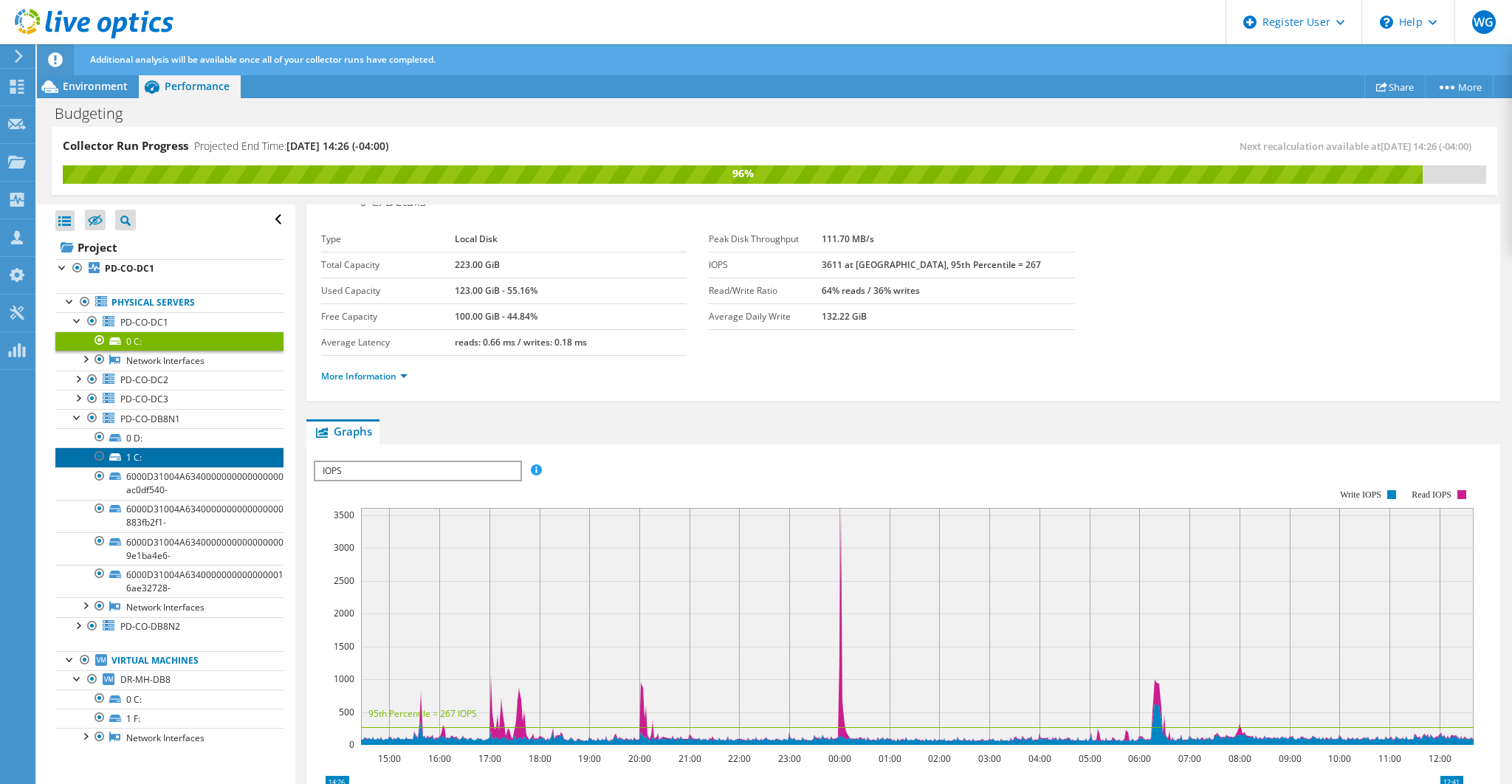
click at [154, 451] on link "1 C:" at bounding box center [169, 456] width 228 height 19
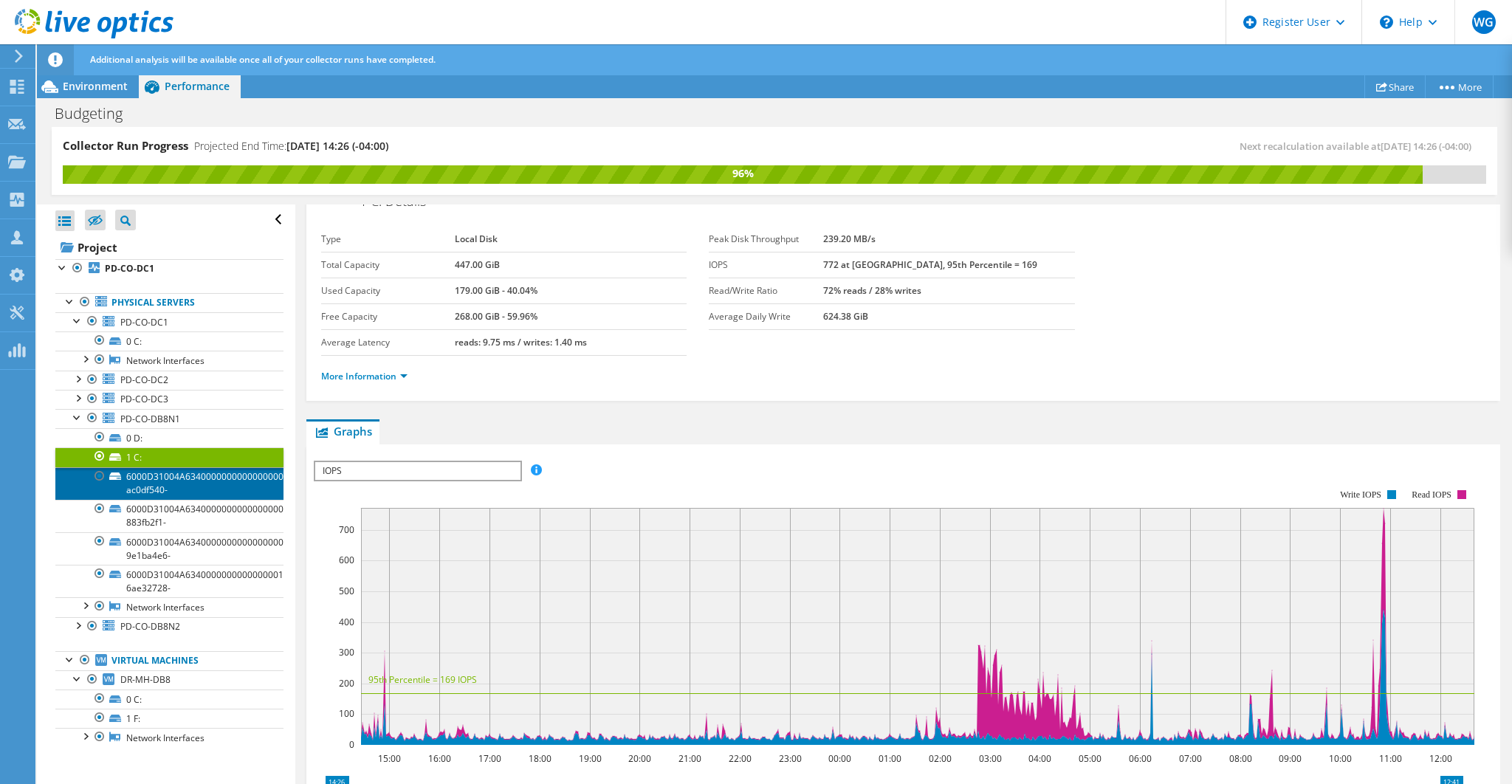
click at [158, 472] on link "6000D31004A6340000000000000000A3-ac0df540-" at bounding box center [169, 483] width 228 height 33
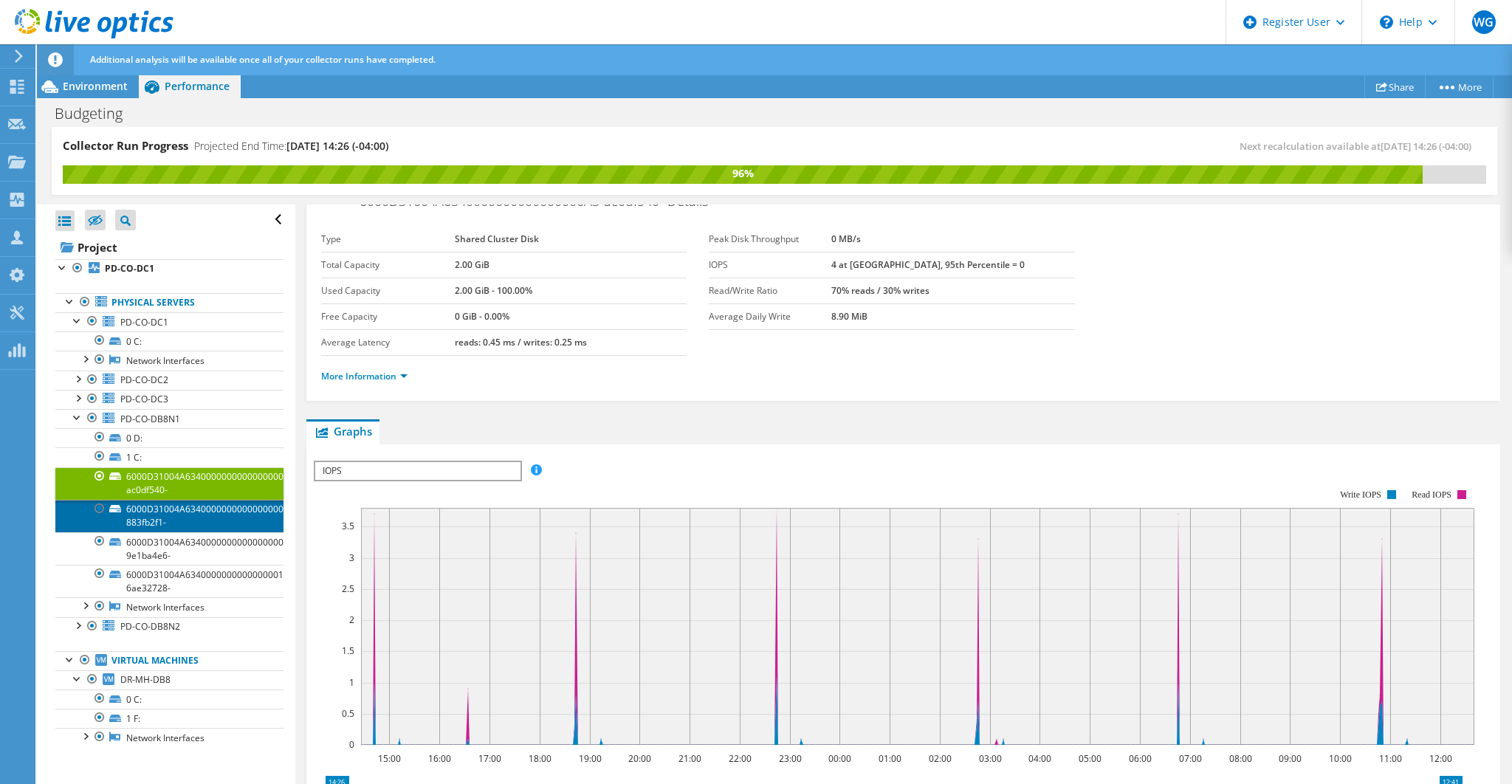
click at [169, 507] on link "6000D31004A6340000000000000000A2-883fb2f1-" at bounding box center [169, 515] width 228 height 33
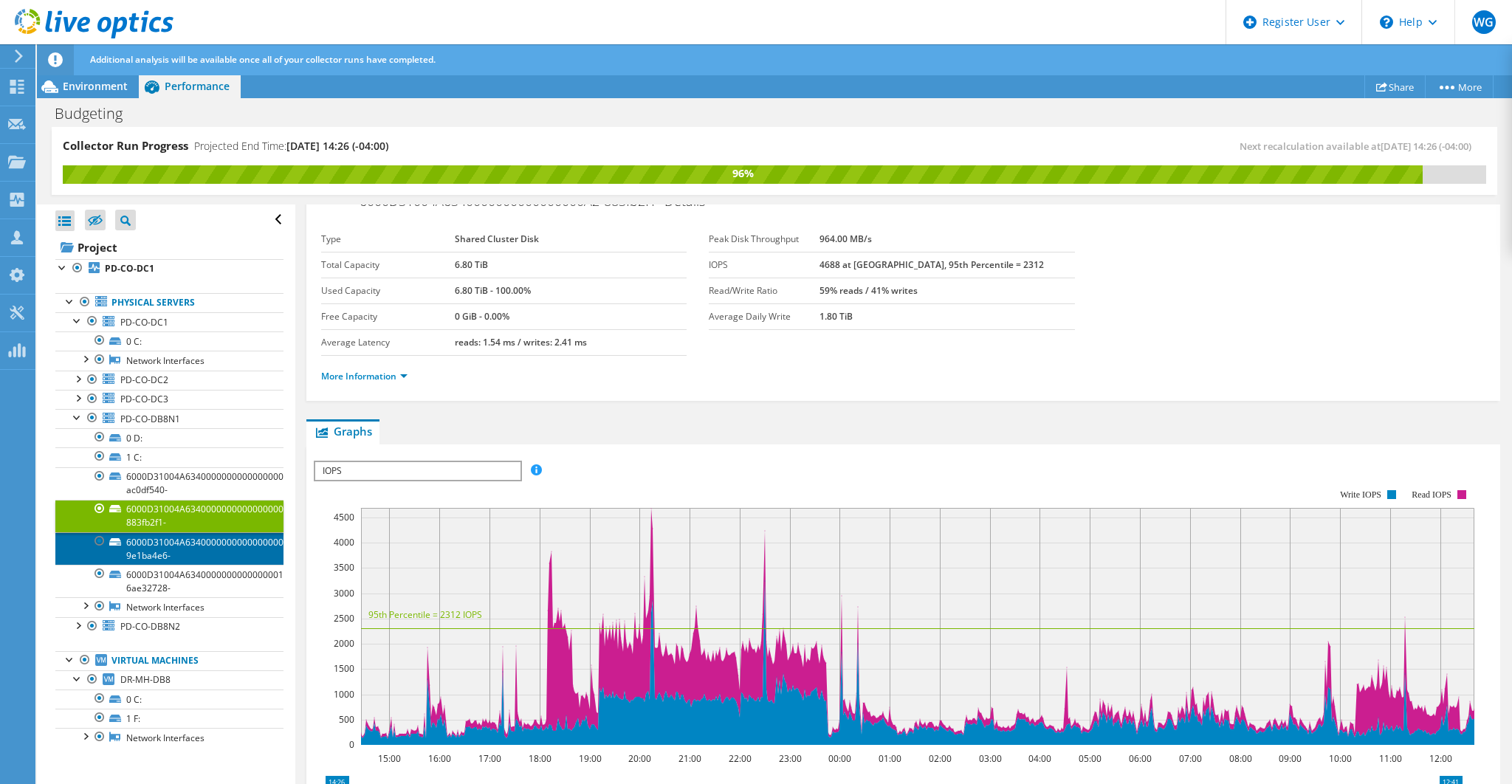
drag, startPoint x: 180, startPoint y: 536, endPoint x: 181, endPoint y: 550, distance: 14.0
click at [180, 536] on link "6000D31004A6340000000000000000A4-9e1ba4e6-" at bounding box center [169, 548] width 228 height 33
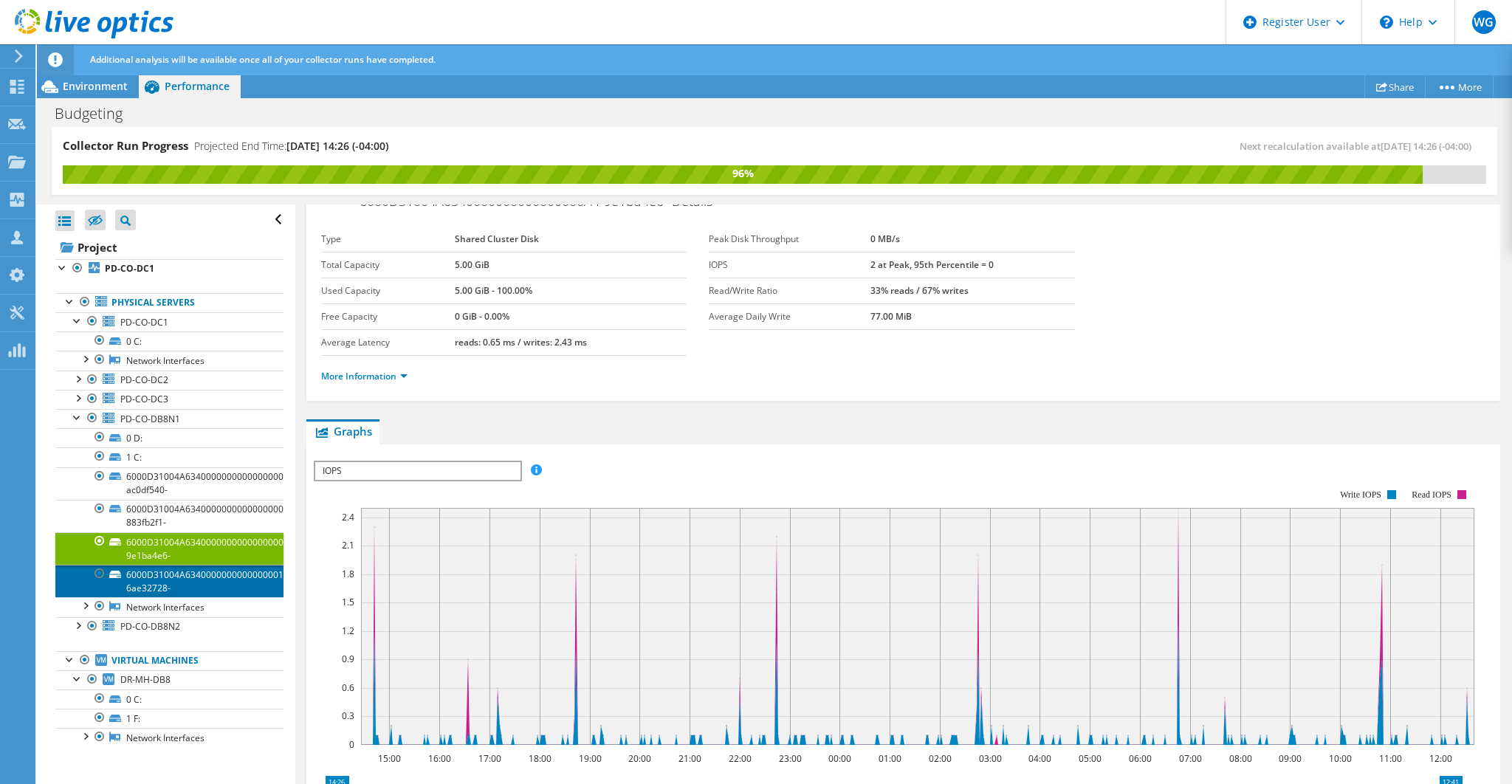
click at [184, 572] on link "6000D31004A634000000000000000103-6ae32728-" at bounding box center [169, 581] width 228 height 33
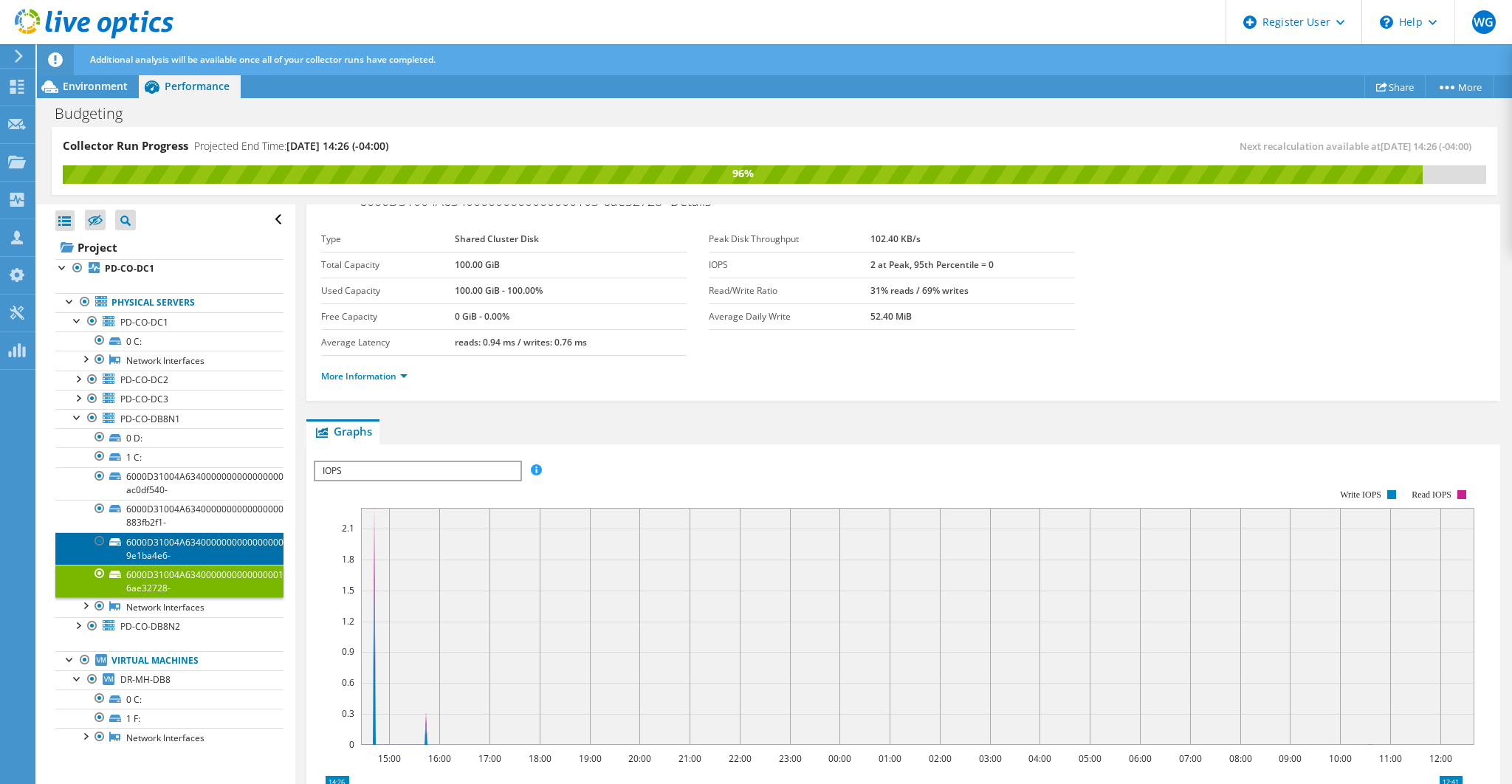
click at [179, 540] on link "6000D31004A6340000000000000000A4-9e1ba4e6-" at bounding box center [169, 548] width 228 height 33
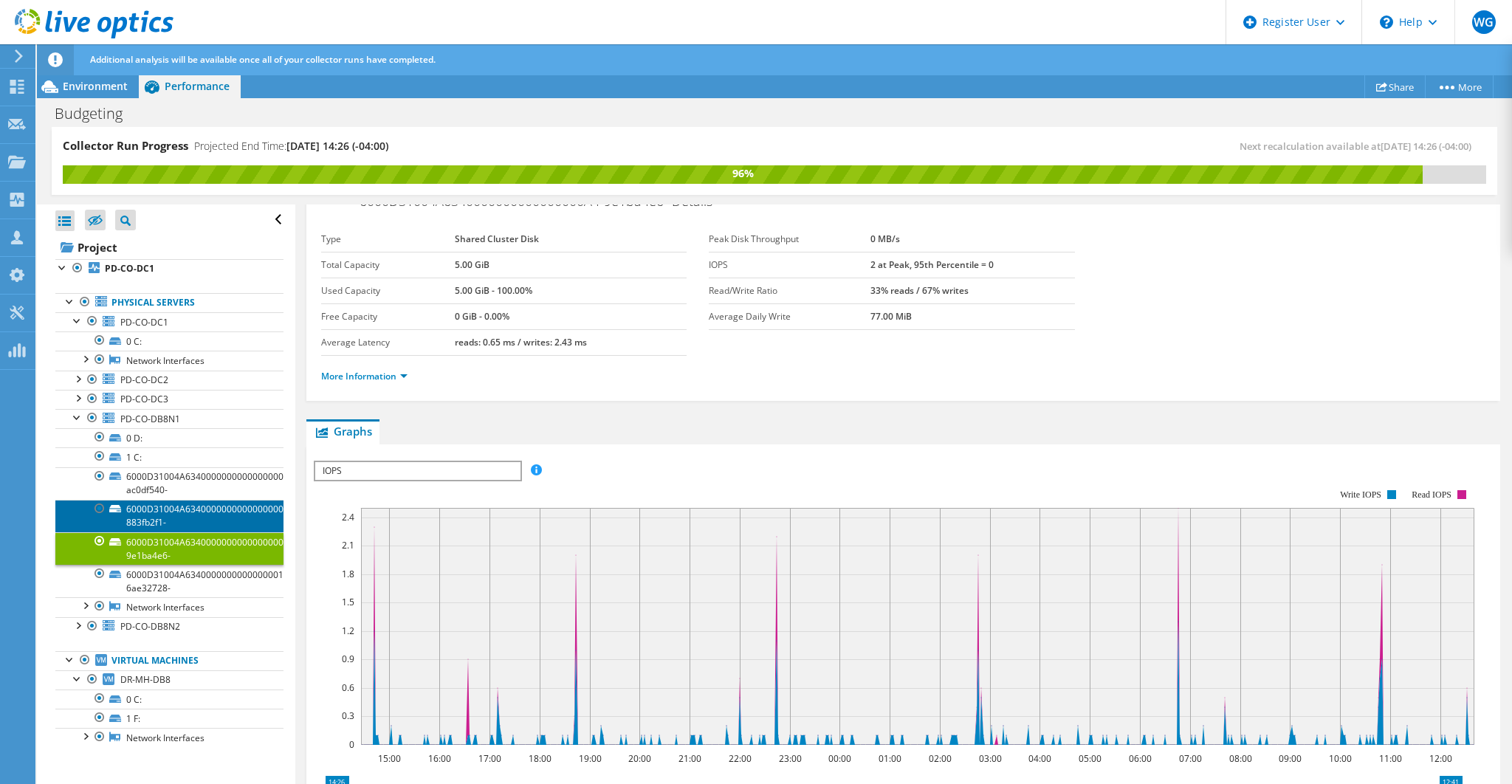
click at [179, 510] on link "6000D31004A6340000000000000000A2-883fb2f1-" at bounding box center [169, 515] width 228 height 33
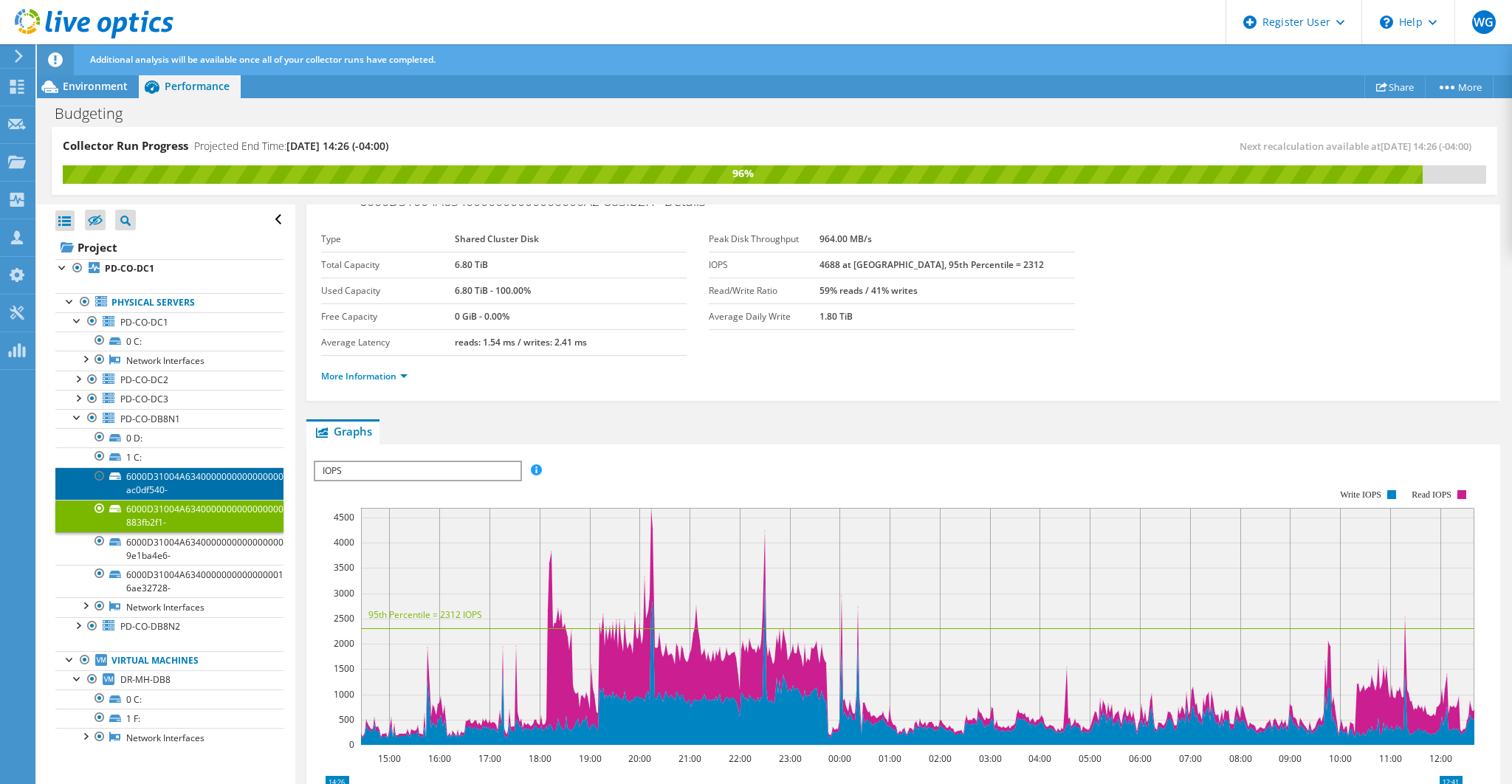
click at [185, 475] on link "6000D31004A6340000000000000000A3-ac0df540-" at bounding box center [169, 483] width 228 height 33
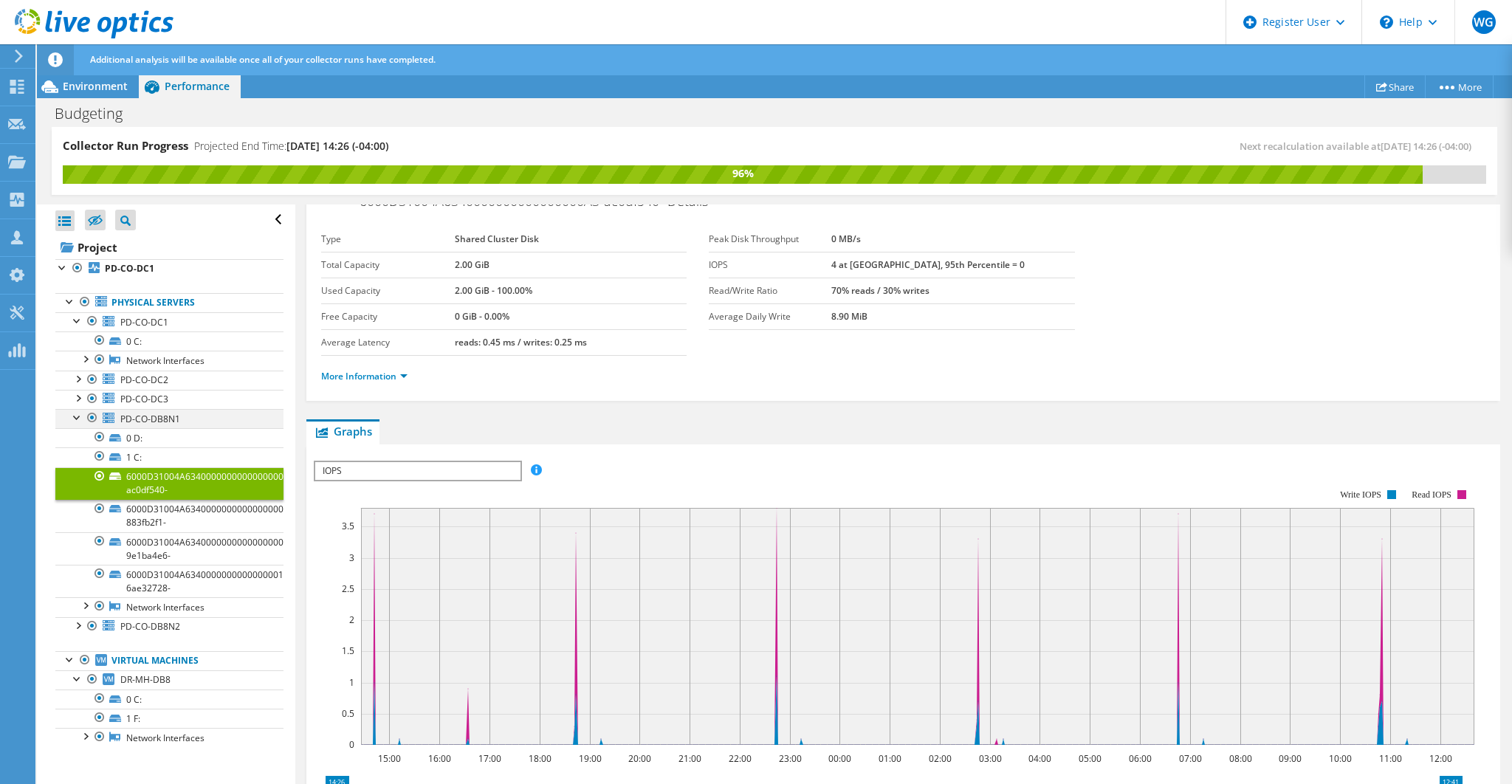
click at [78, 413] on div at bounding box center [78, 416] width 15 height 15
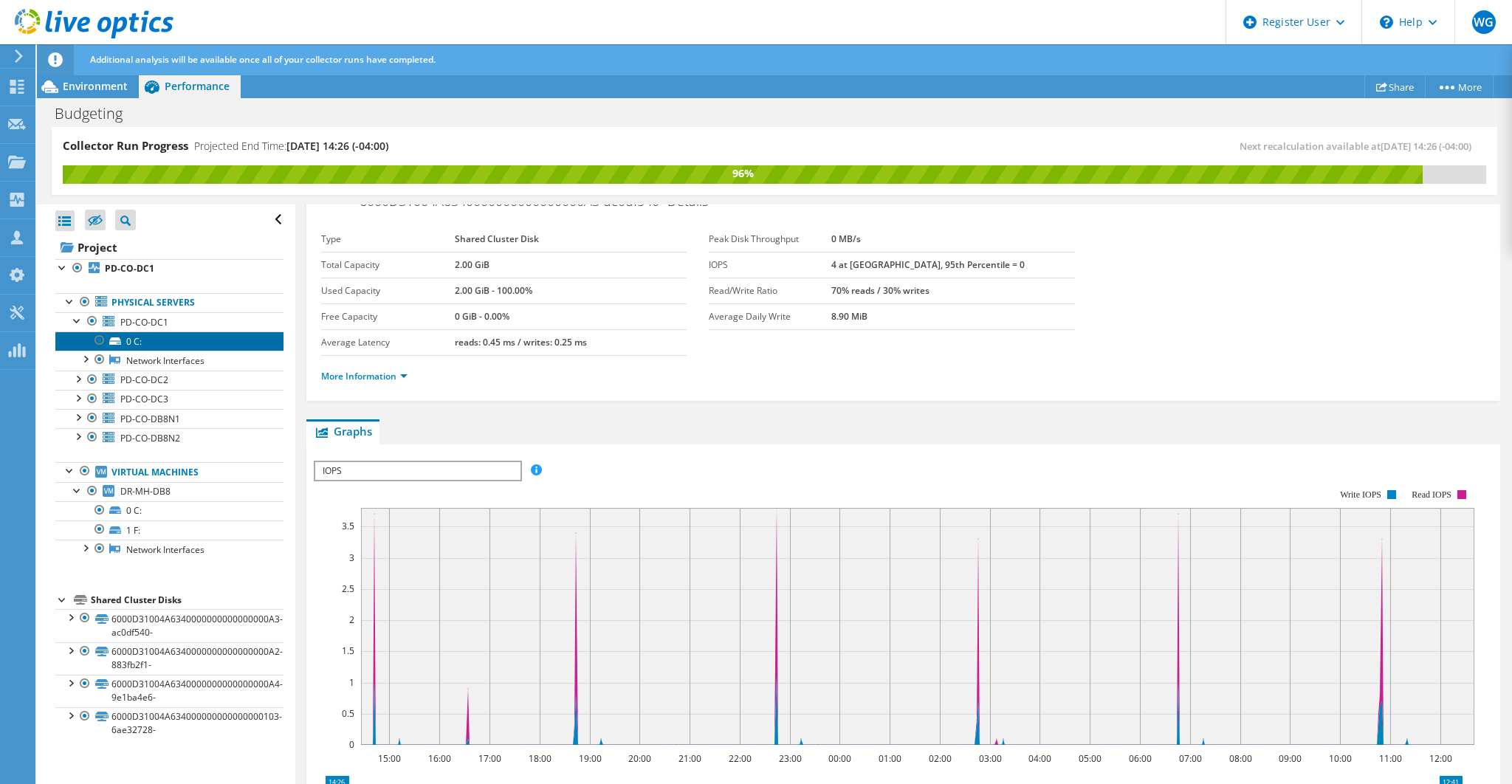
click at [141, 341] on link "0 C:" at bounding box center [169, 341] width 228 height 19
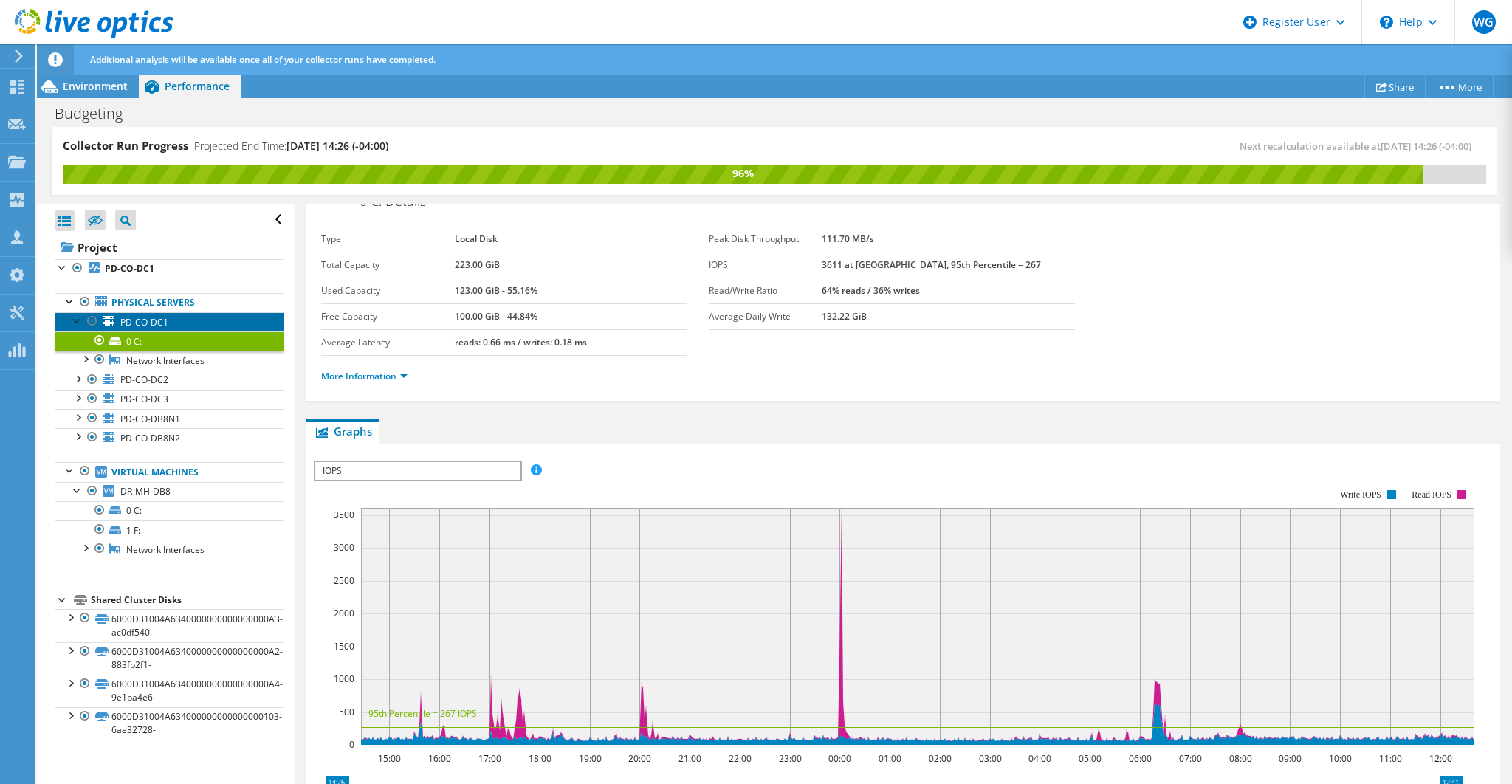
click at [144, 324] on span "PD-CO-DC1" at bounding box center [143, 321] width 48 height 12
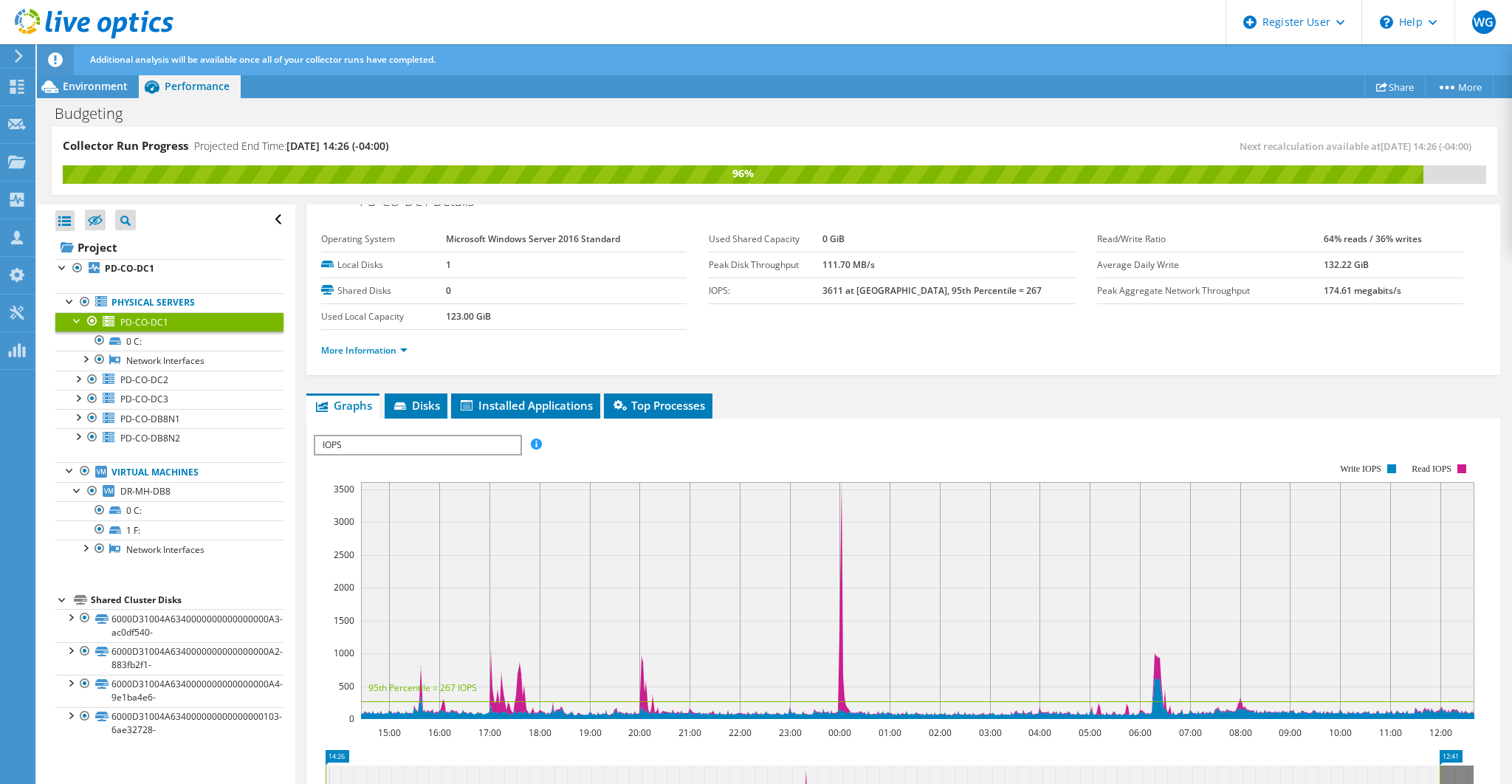
drag, startPoint x: 1364, startPoint y: 260, endPoint x: 1315, endPoint y: 262, distance: 49.0
click at [1315, 262] on tr "Average Daily Write 132.22 GiB" at bounding box center [1280, 265] width 366 height 26
click at [1333, 262] on b "132.22 GiB" at bounding box center [1346, 264] width 45 height 12
click at [67, 296] on div at bounding box center [70, 301] width 15 height 15
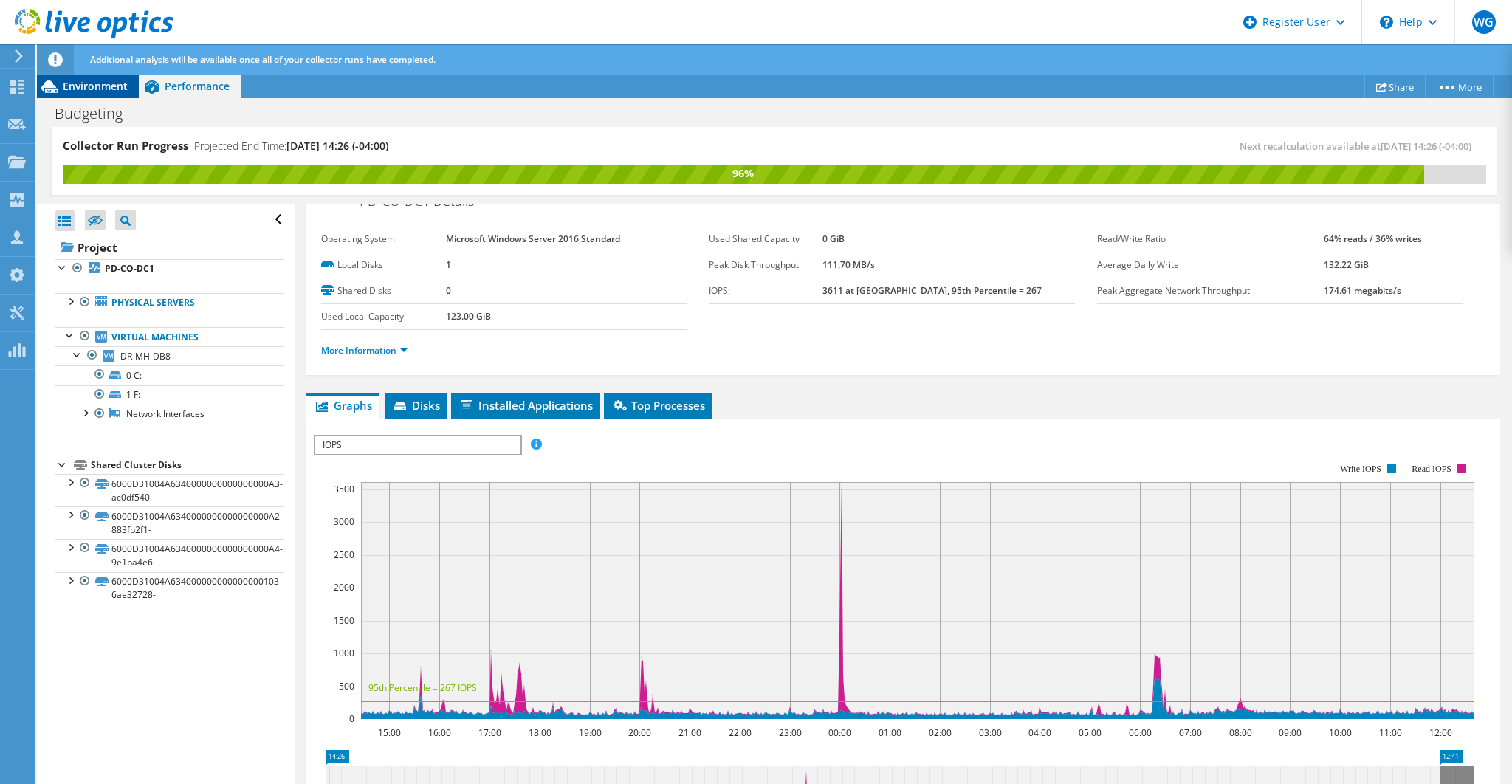
click at [95, 89] on span "Environment" at bounding box center [95, 85] width 65 height 14
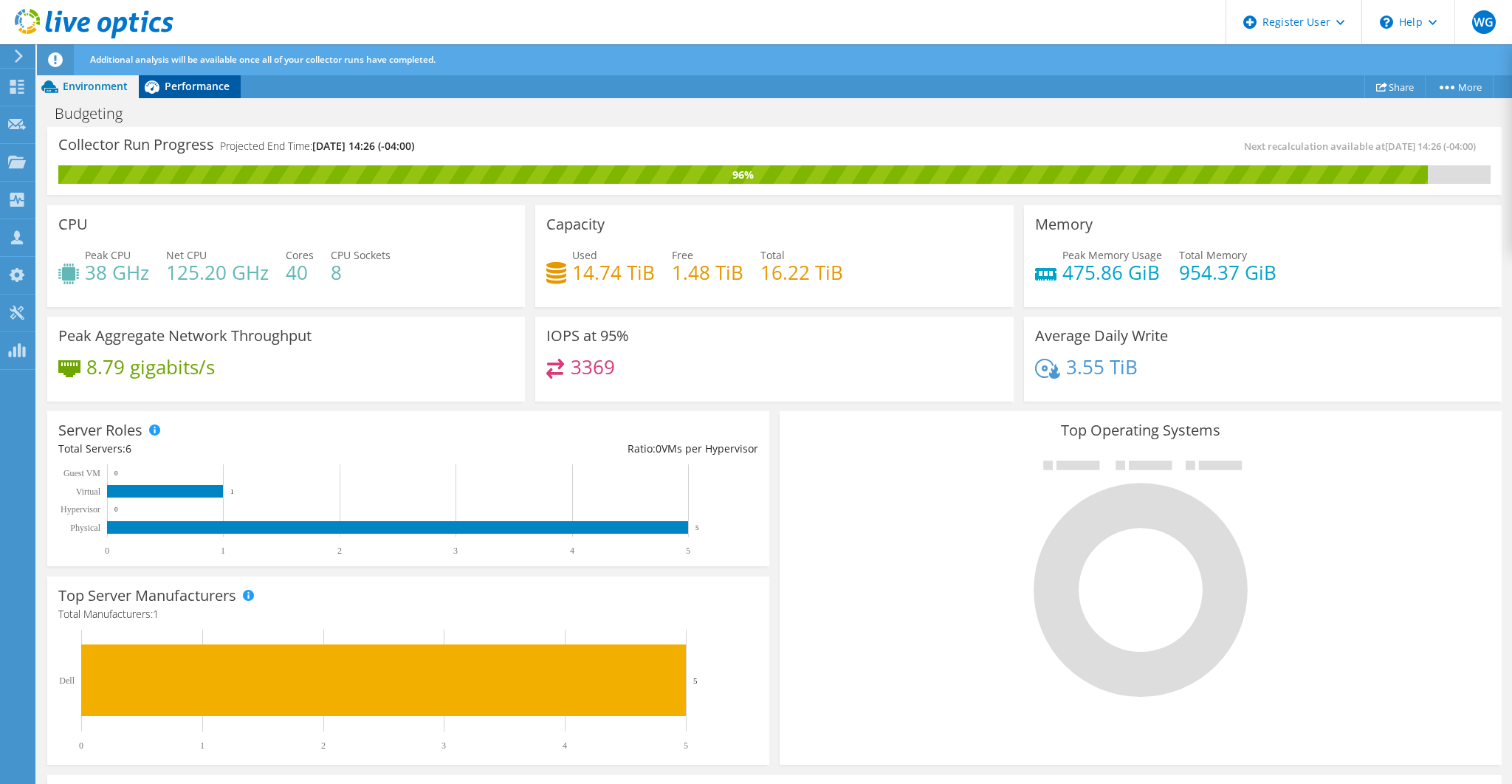
click at [172, 87] on span "Performance" at bounding box center [197, 85] width 65 height 14
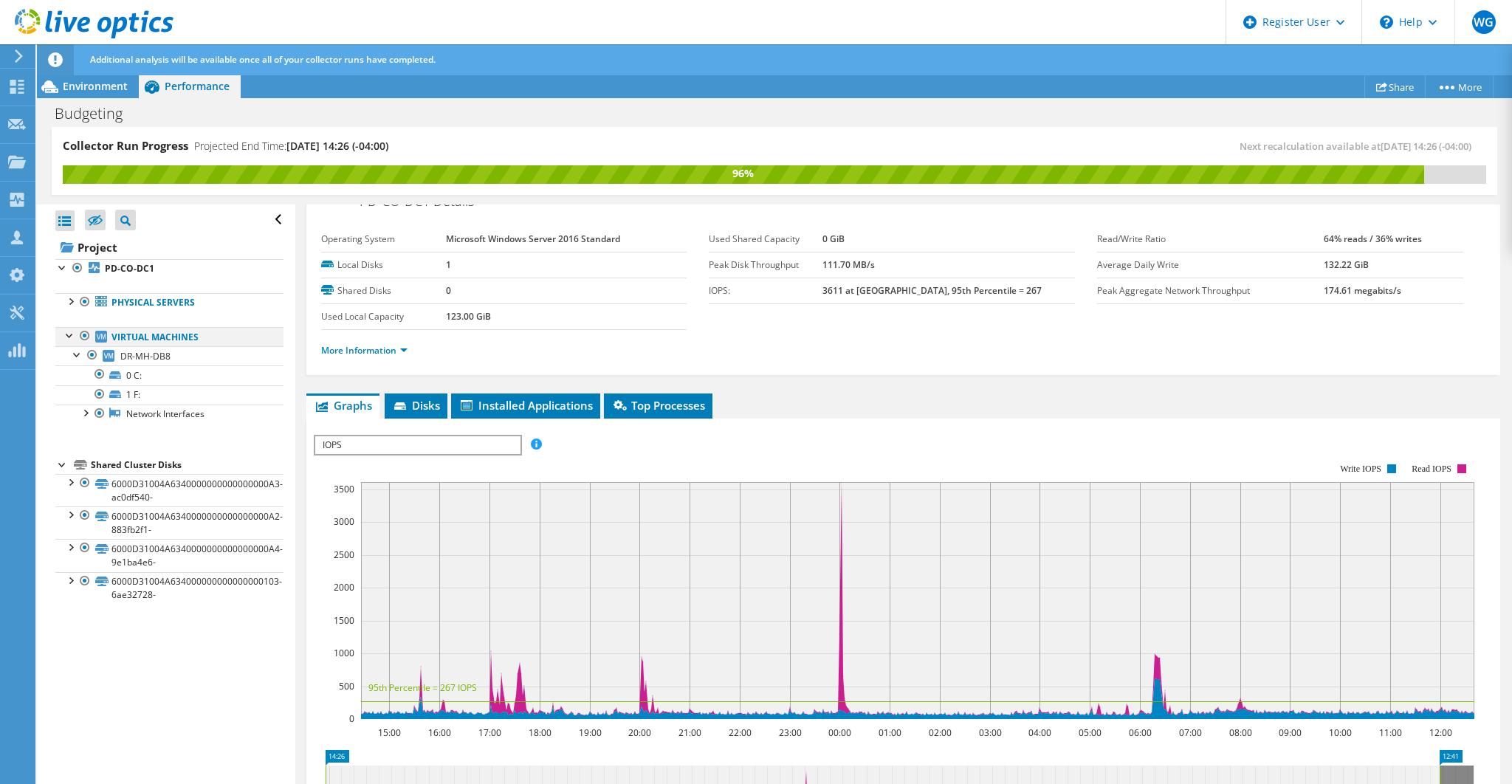
click at [72, 329] on div at bounding box center [70, 334] width 15 height 15
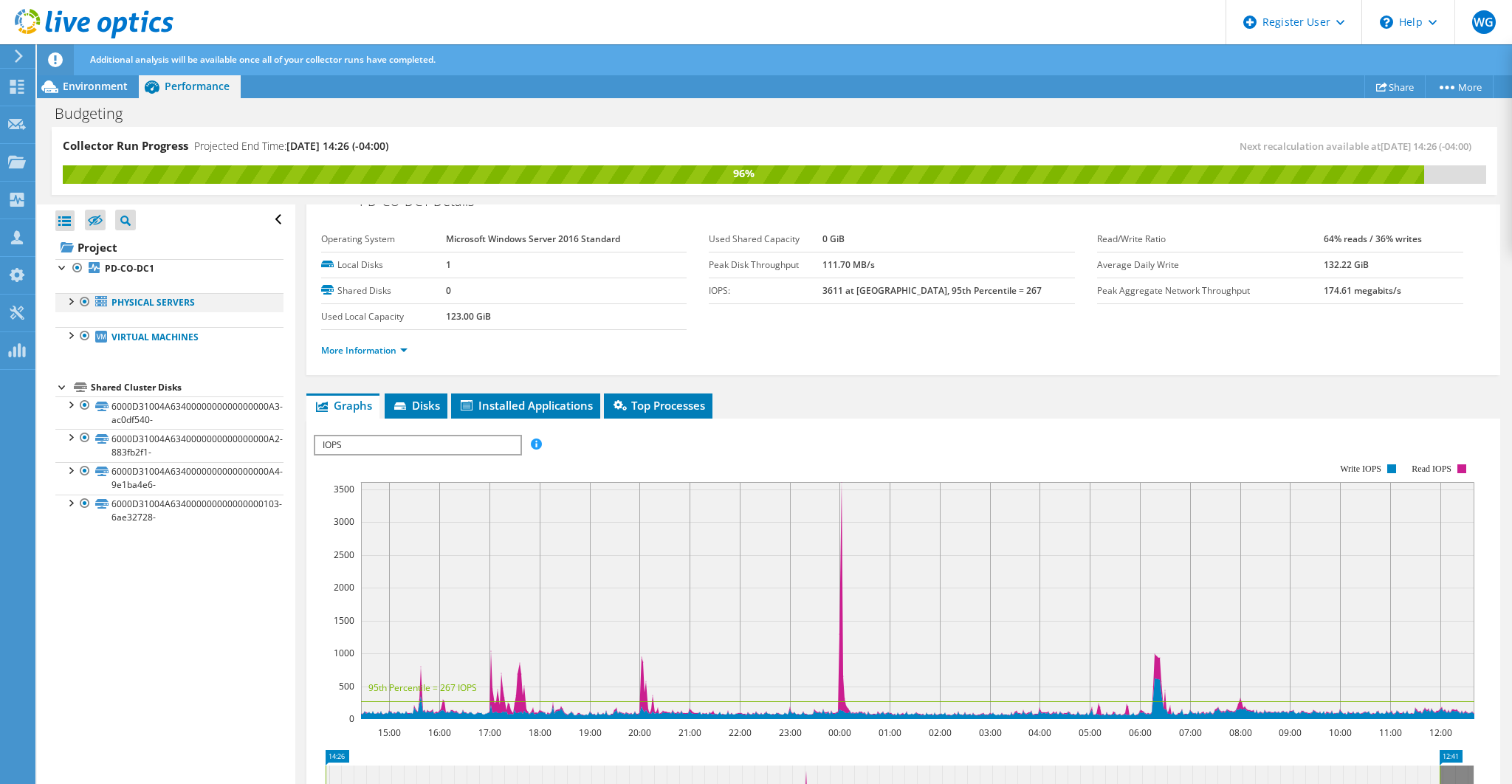
click at [77, 298] on div at bounding box center [70, 301] width 15 height 15
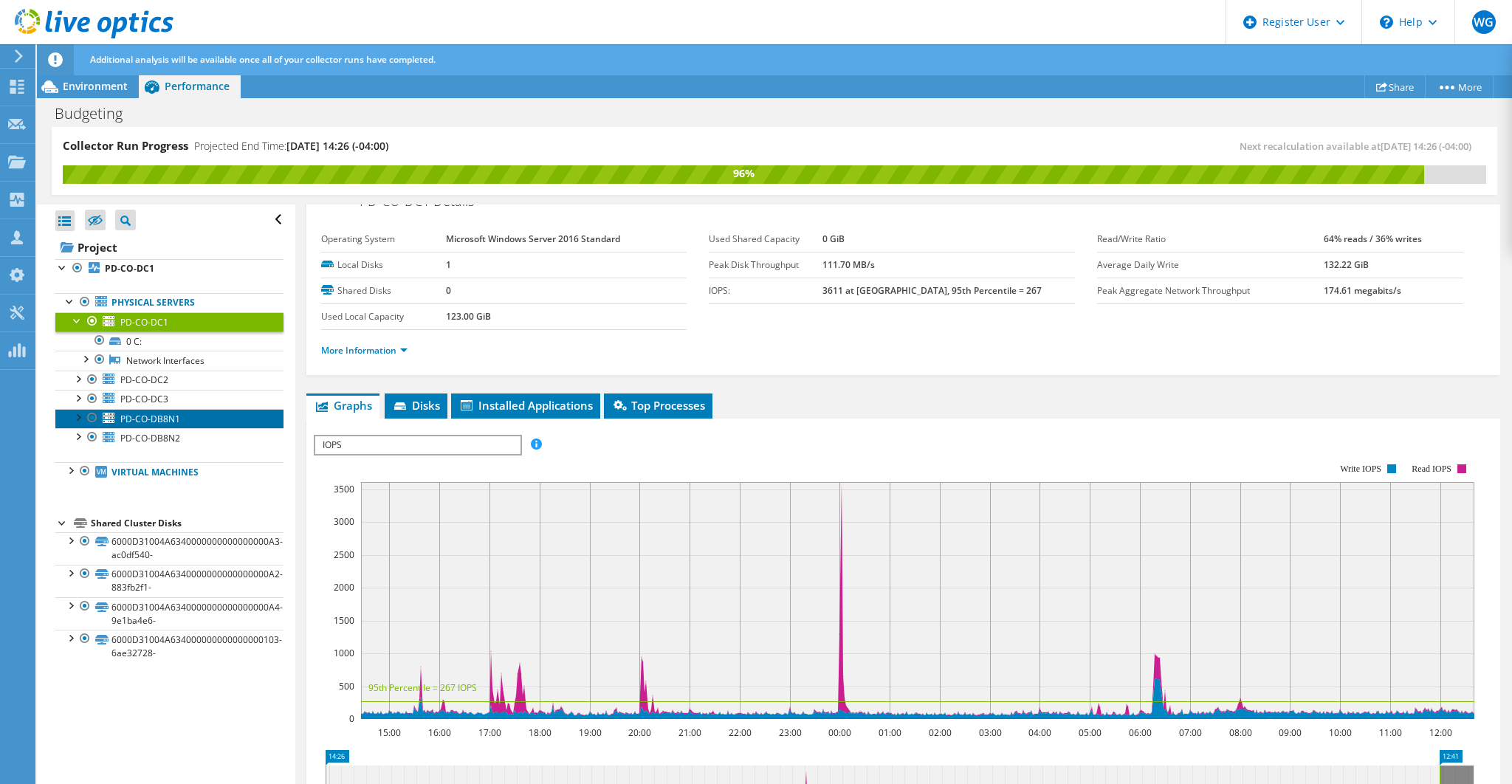
click at [163, 416] on span "PD-CO-DB8N1" at bounding box center [150, 418] width 60 height 12
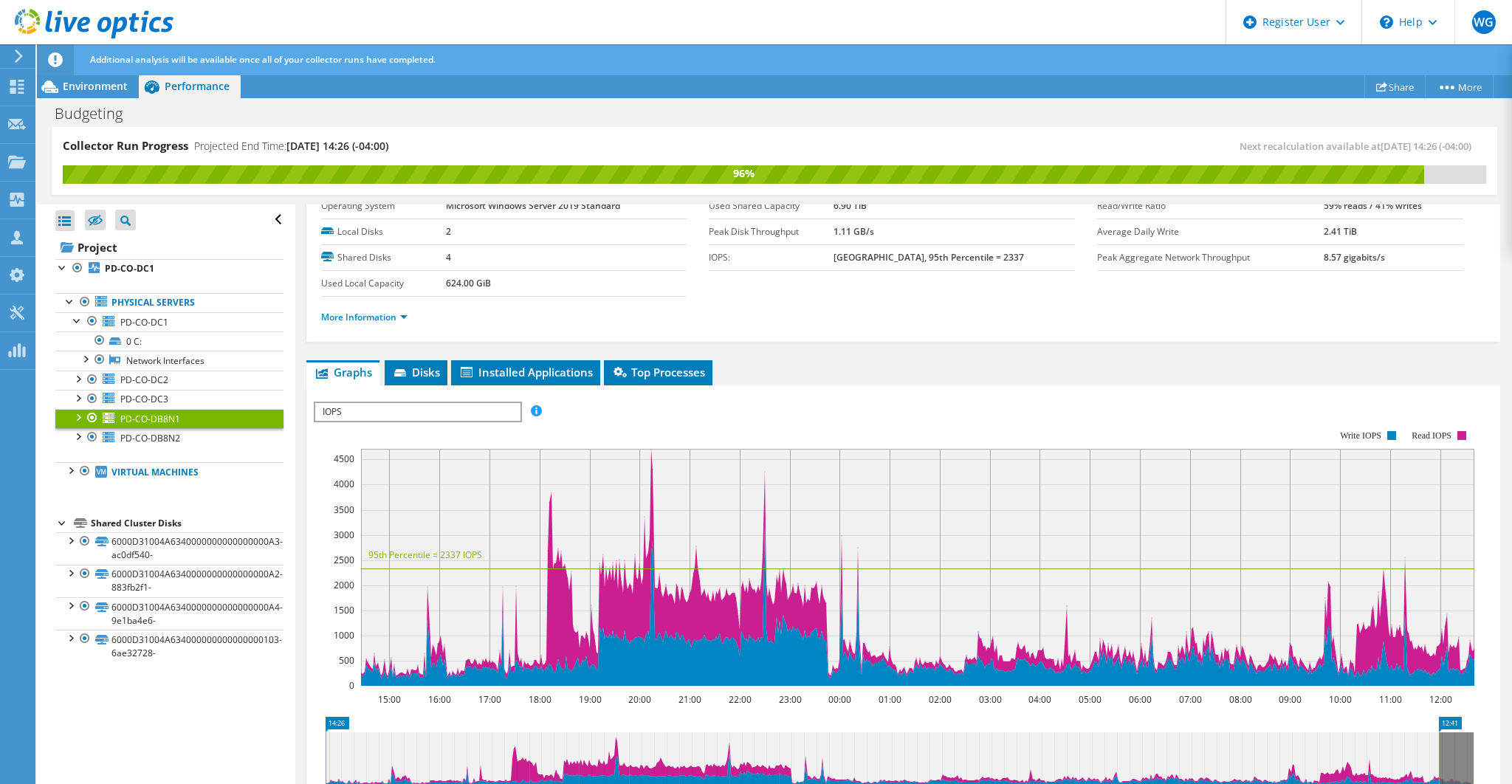
scroll to position [71, 0]
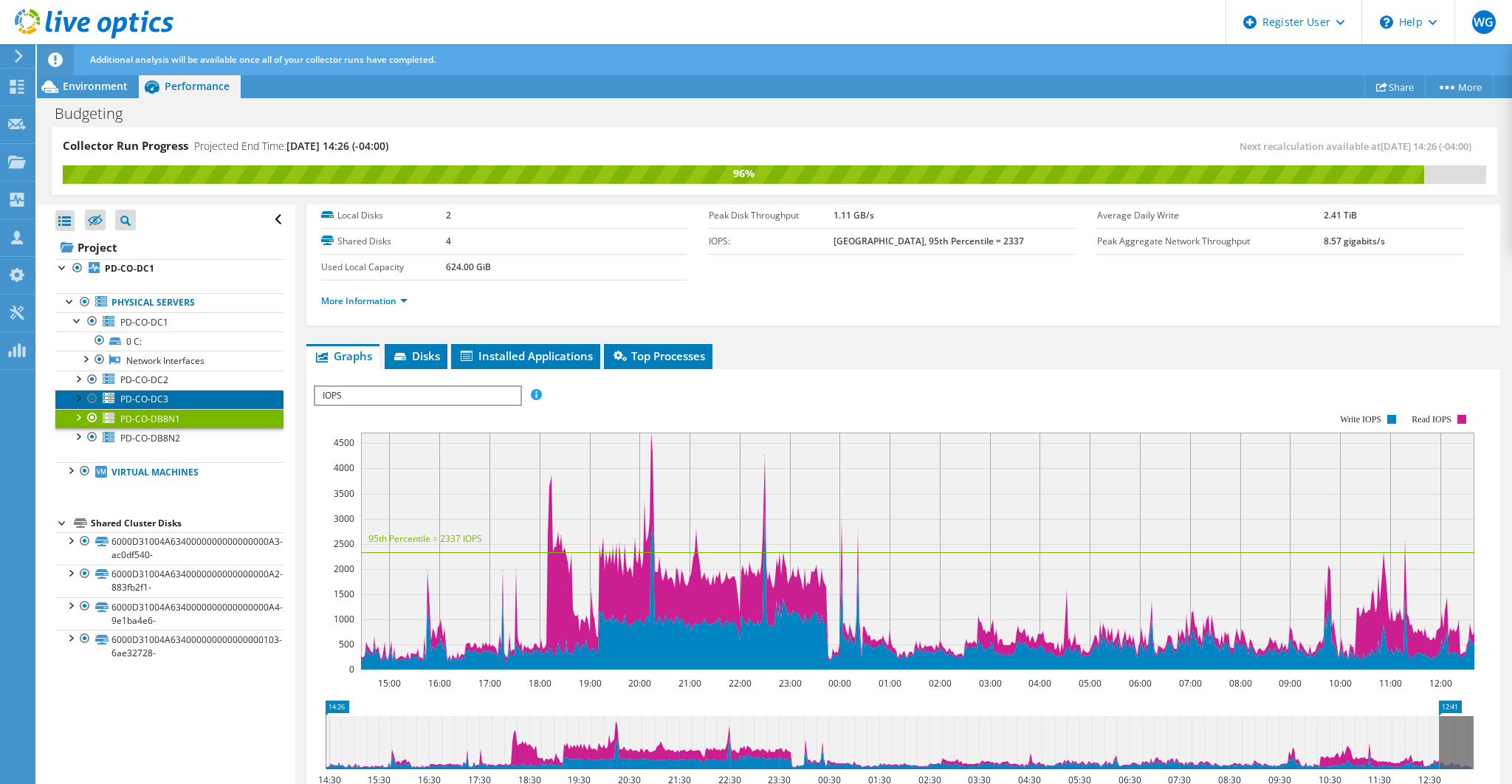
click at [164, 397] on span "PD-CO-DC3" at bounding box center [143, 398] width 48 height 12
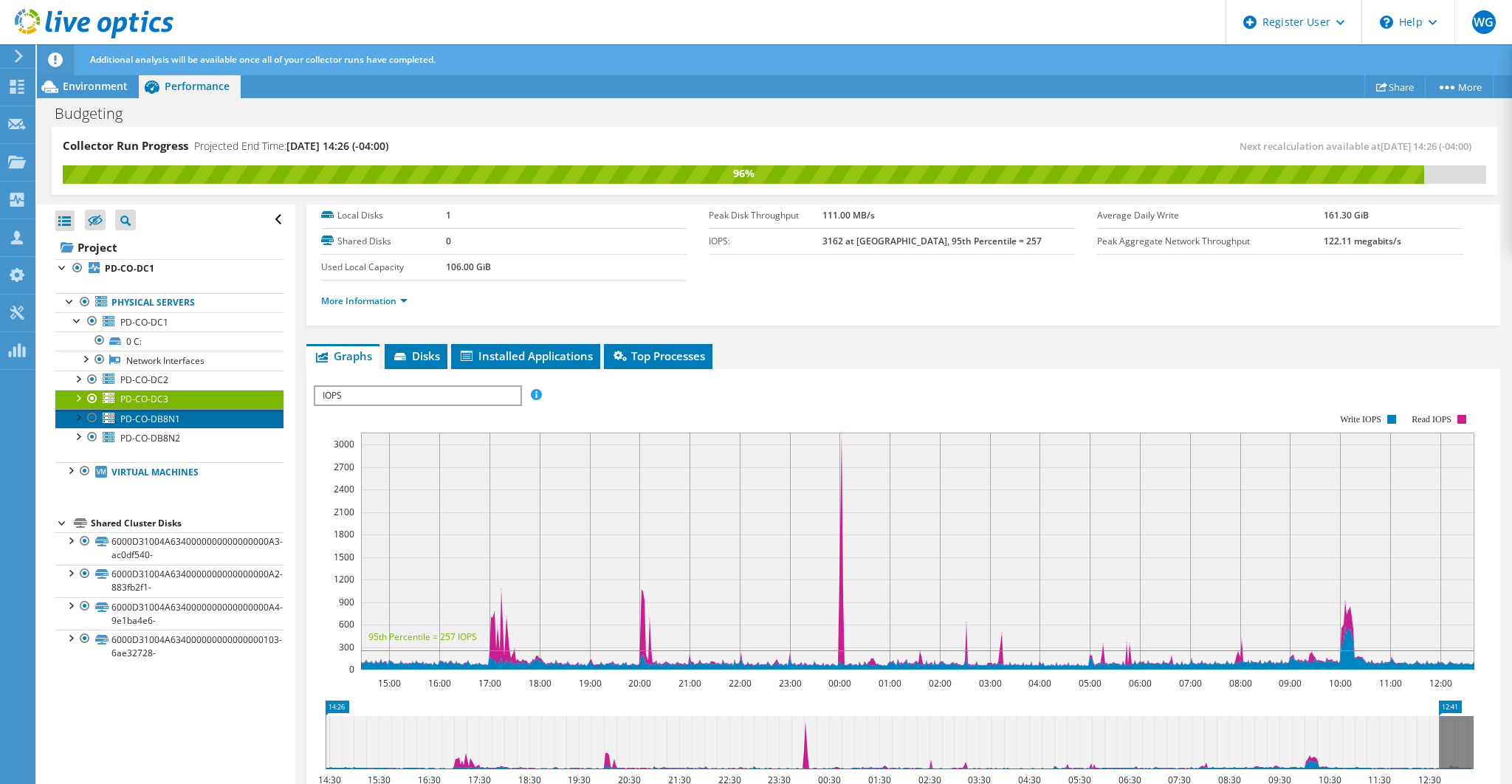
click at [166, 416] on span "PD-CO-DB8N1" at bounding box center [150, 418] width 60 height 12
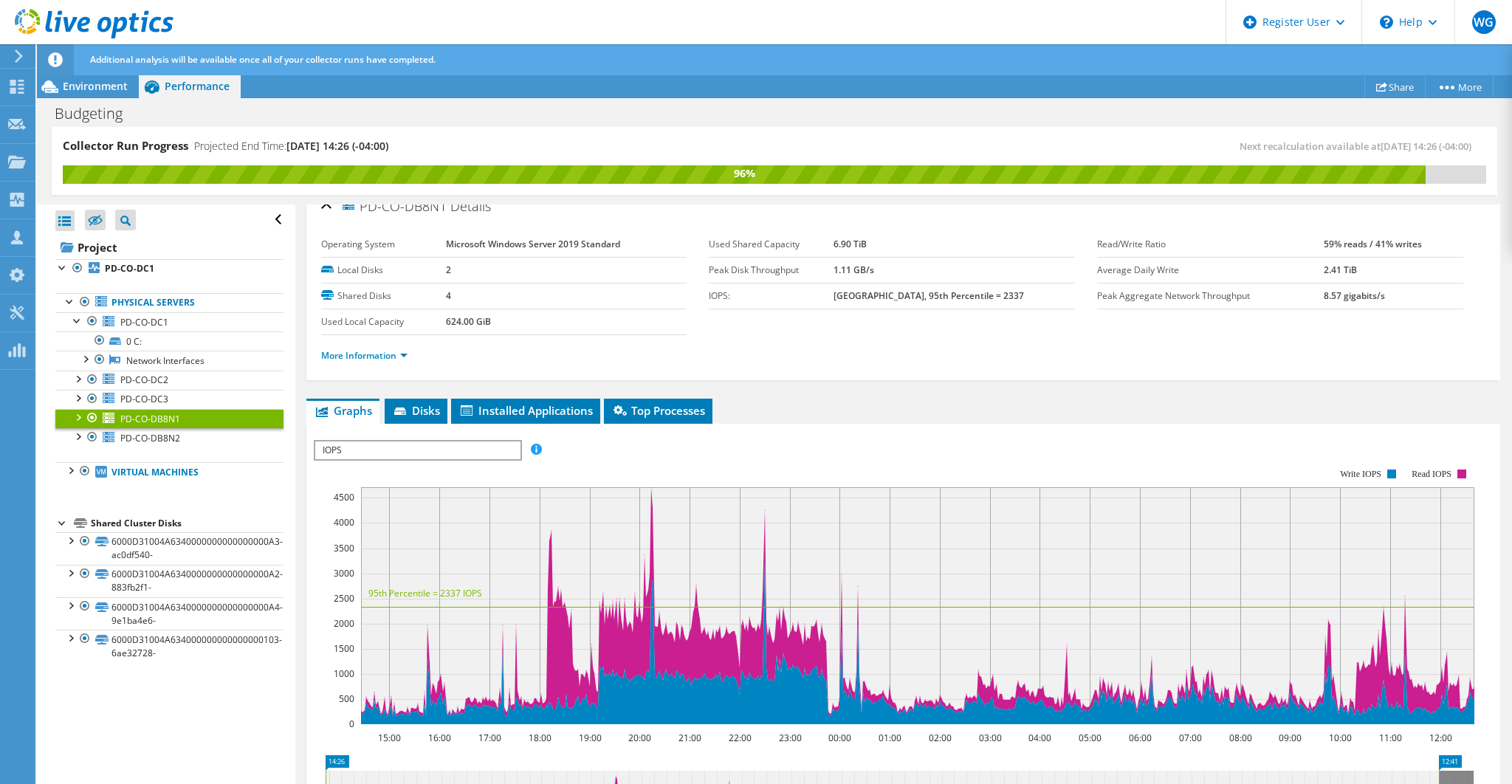
scroll to position [0, 0]
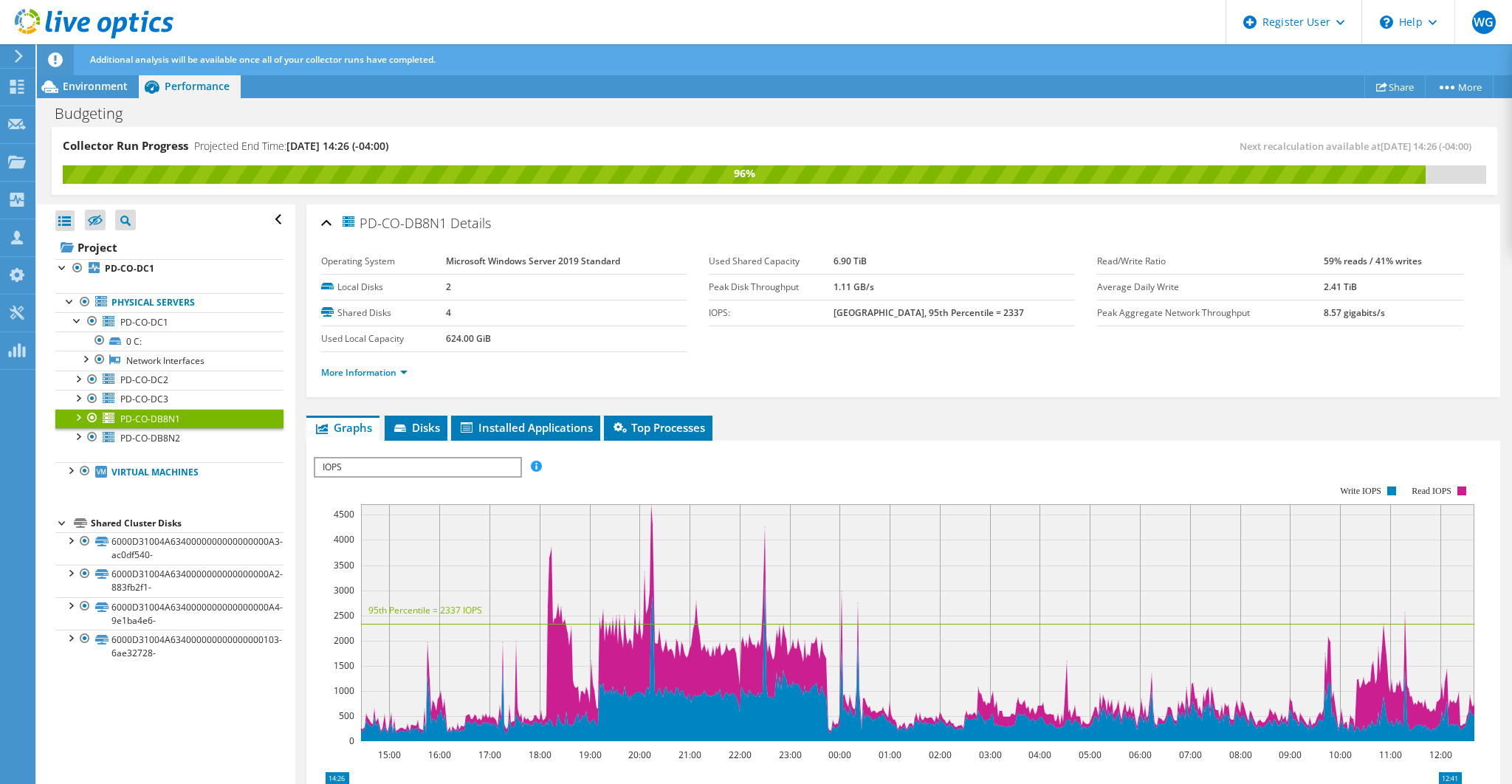
drag, startPoint x: 847, startPoint y: 256, endPoint x: 872, endPoint y: 265, distance: 26.6
click at [898, 258] on tr "Used Shared Capacity 6.90 TiB" at bounding box center [891, 262] width 366 height 26
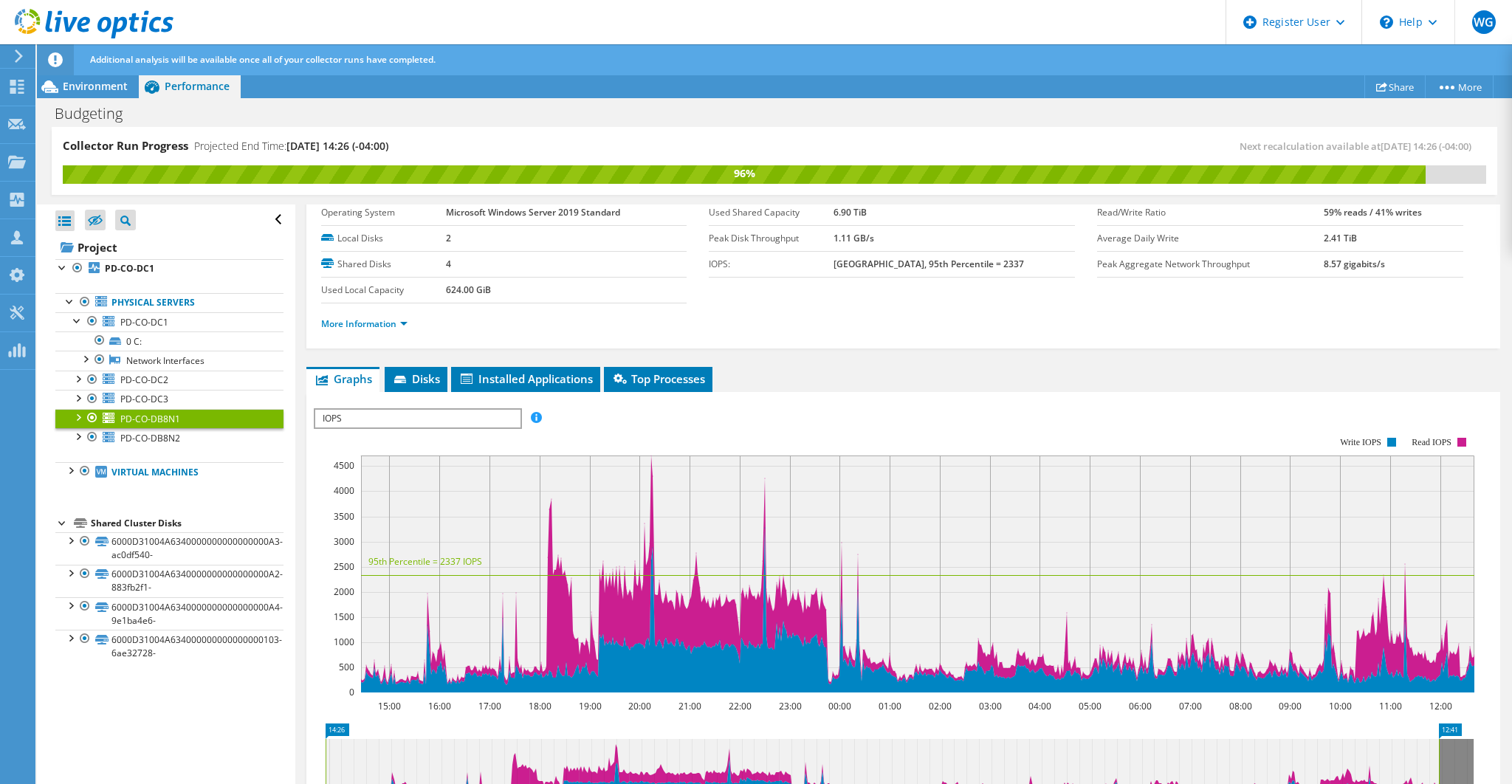
scroll to position [98, 0]
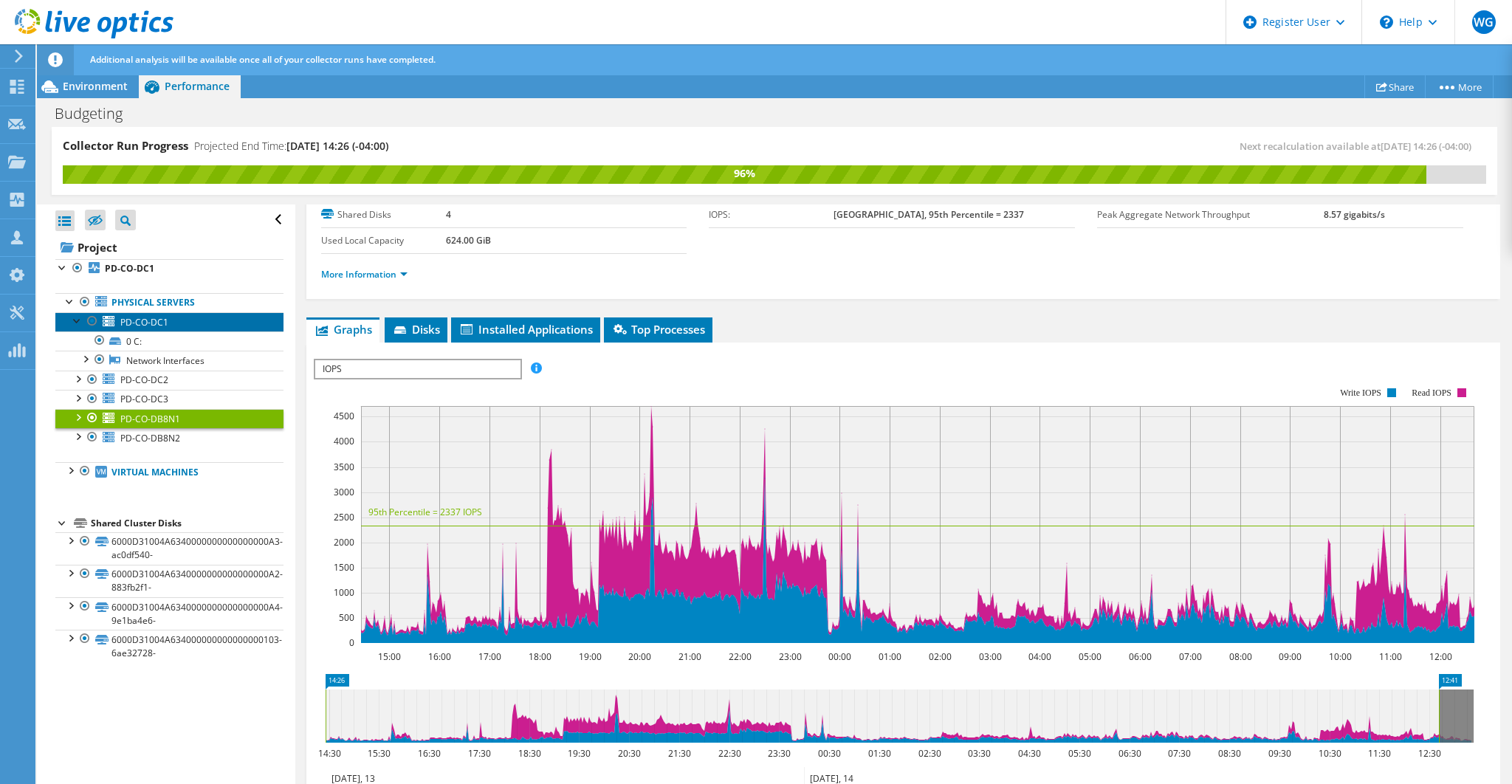
click at [156, 319] on span "PD-CO-DC1" at bounding box center [143, 321] width 48 height 12
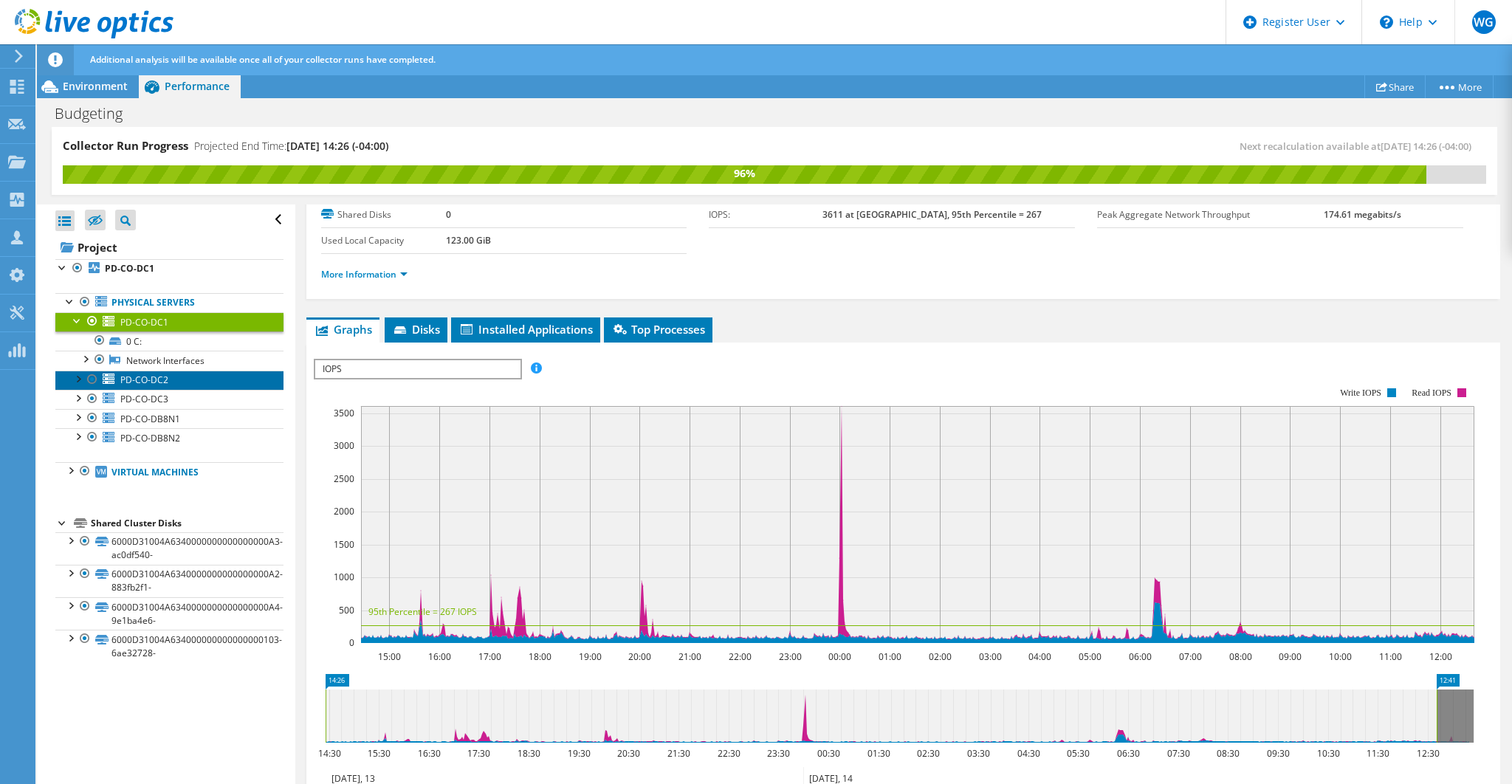
click at [154, 379] on span "PD-CO-DC2" at bounding box center [143, 379] width 48 height 12
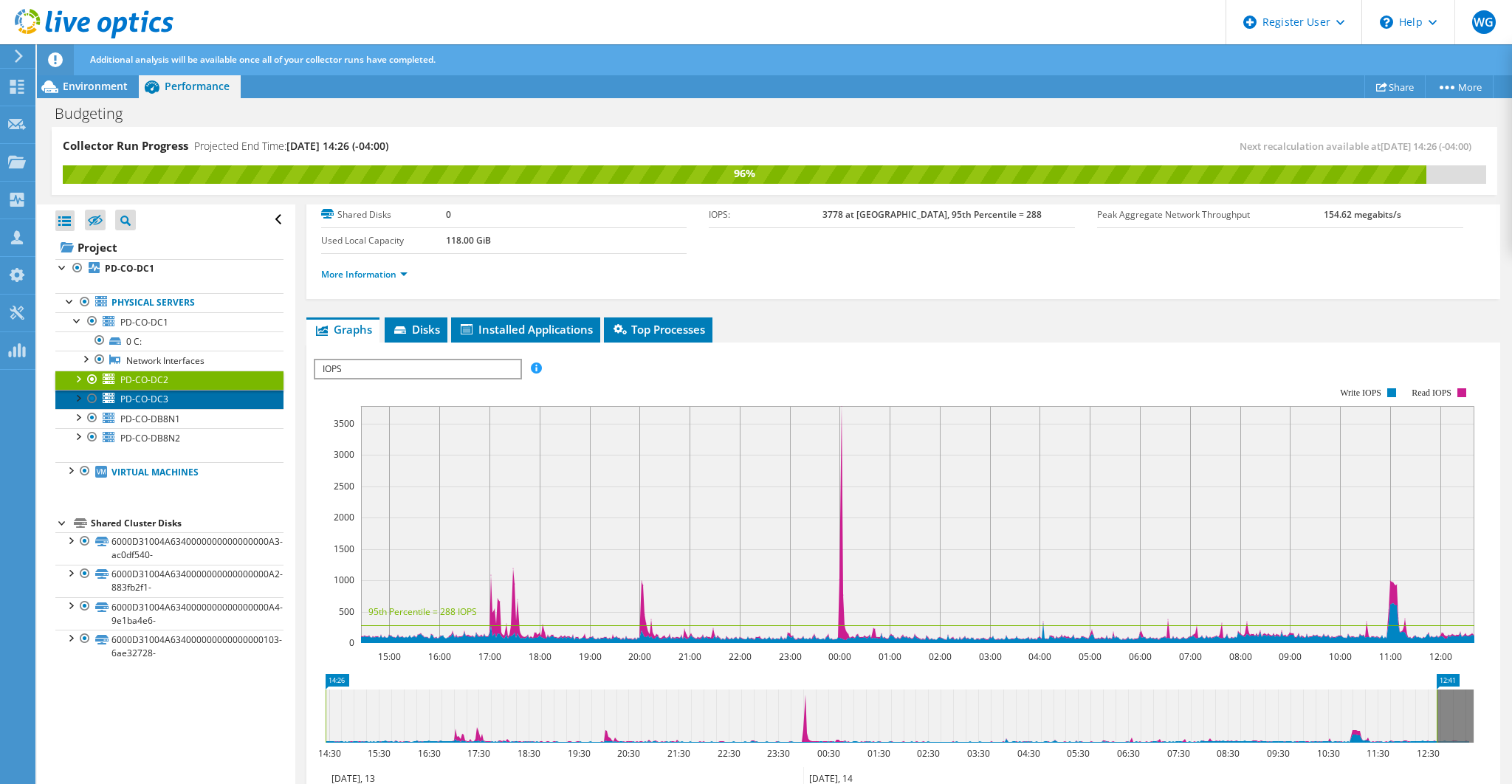
click at [167, 392] on span "PD-CO-DC3" at bounding box center [143, 398] width 48 height 12
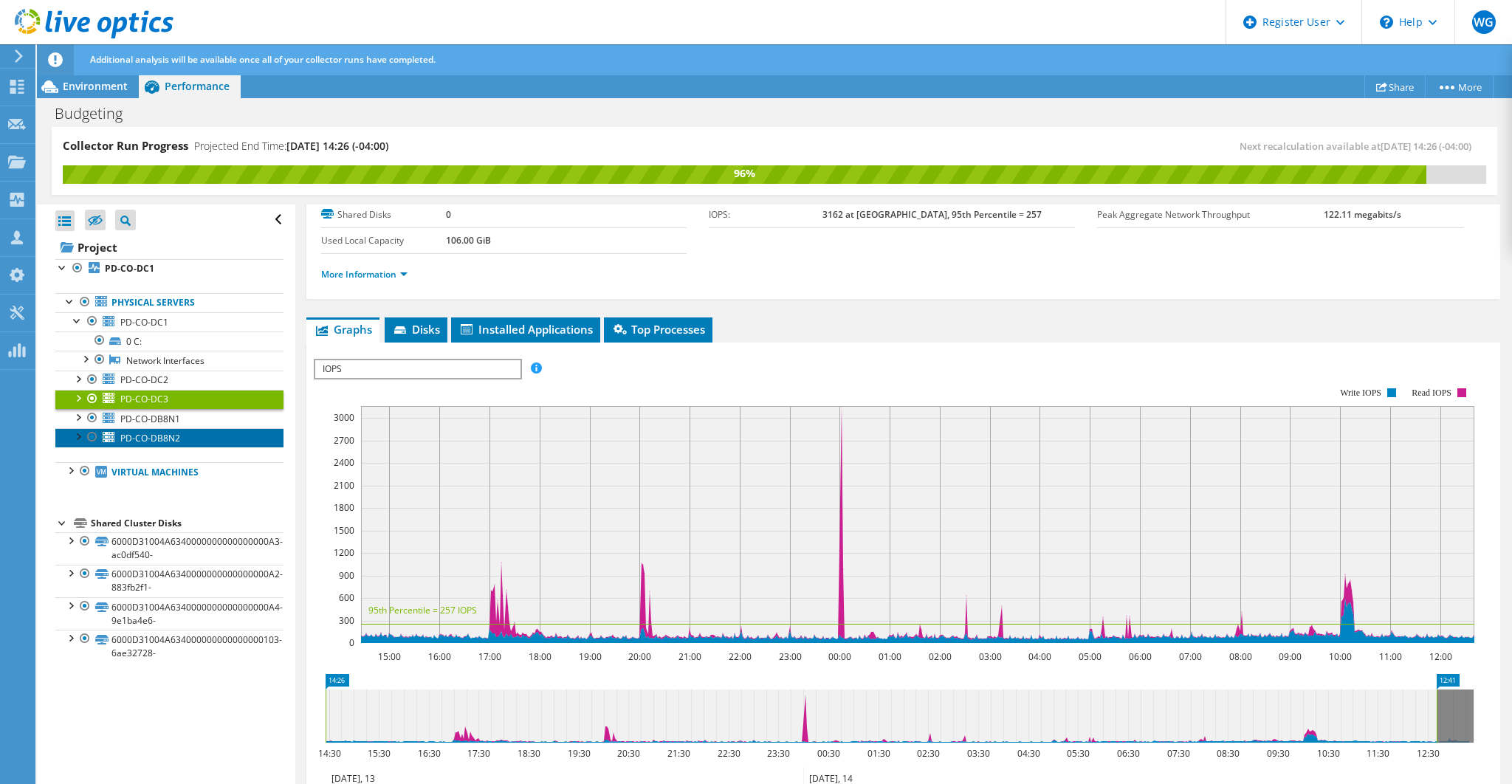
click at [152, 436] on span "PD-CO-DB8N2" at bounding box center [150, 437] width 60 height 12
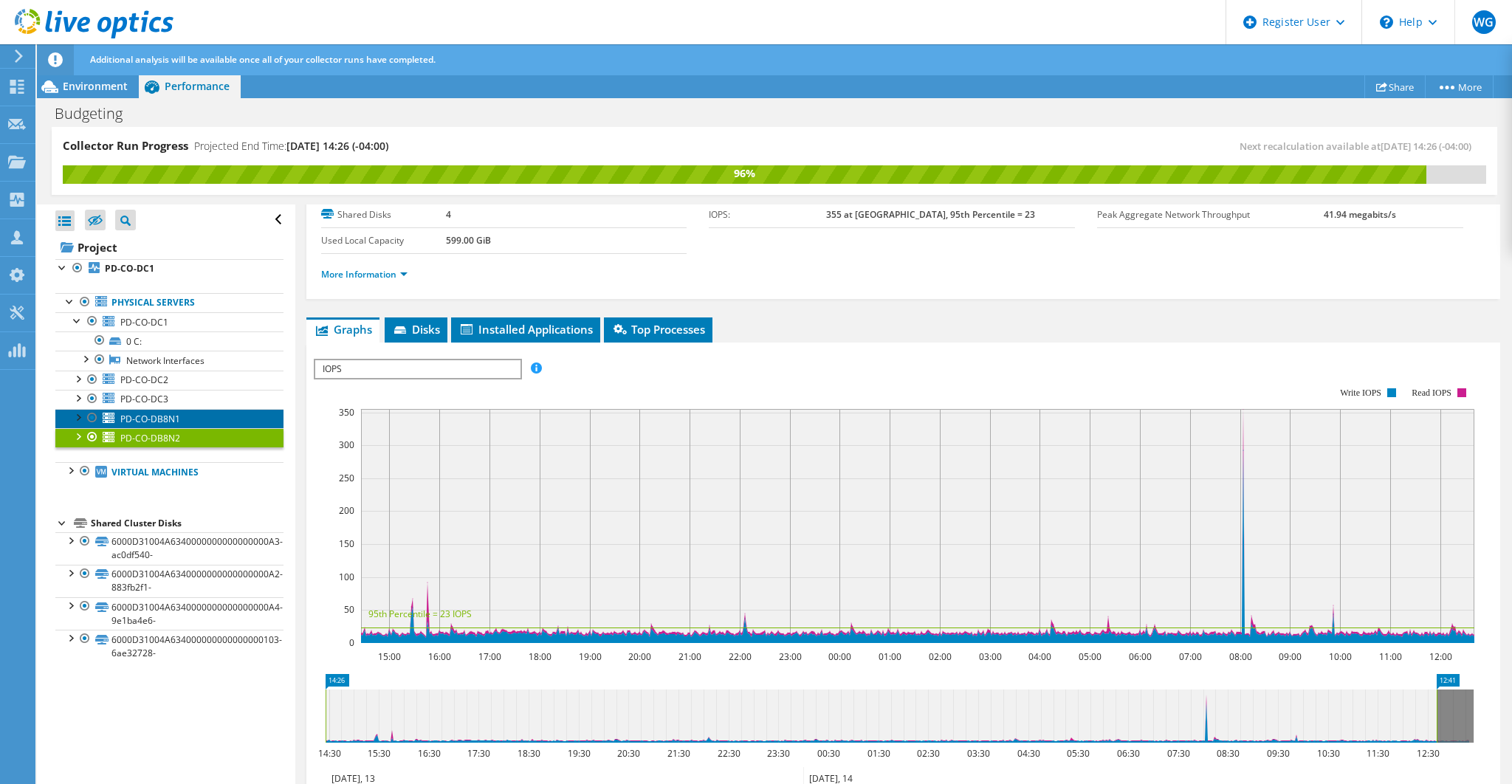
click at [156, 408] on link "PD-CO-DB8N1" at bounding box center [169, 418] width 228 height 19
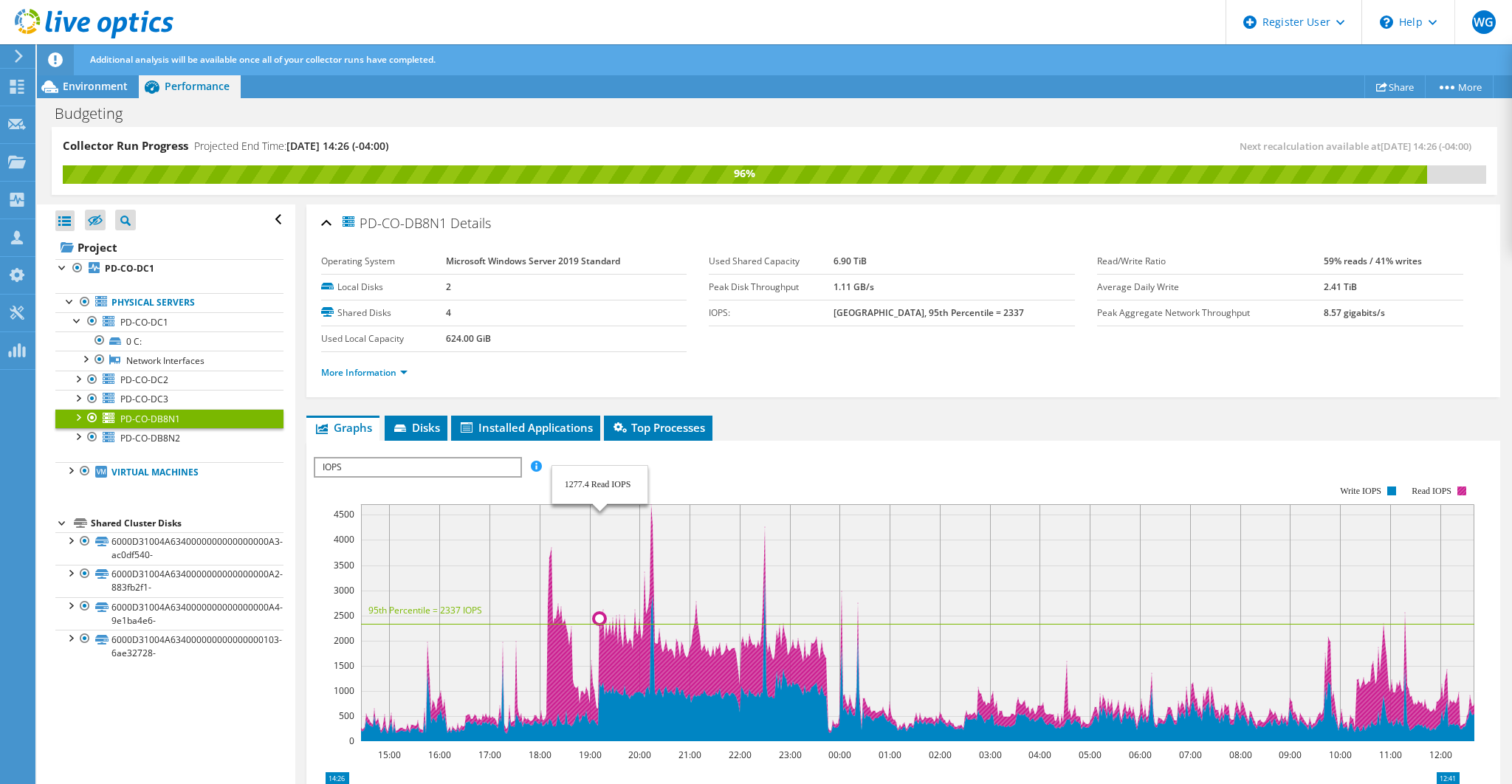
scroll to position [98, 0]
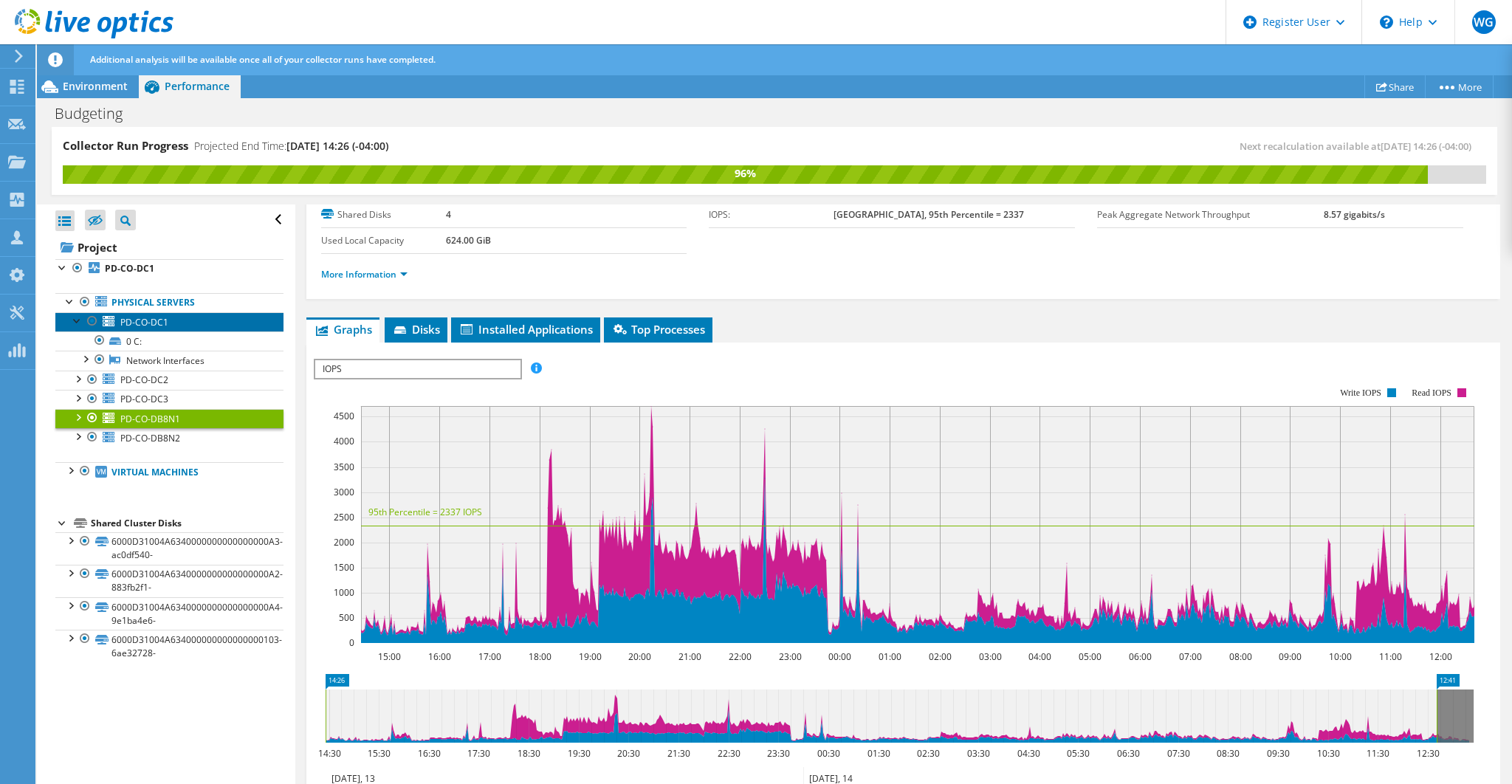
click at [156, 320] on span "PD-CO-DC1" at bounding box center [143, 321] width 48 height 12
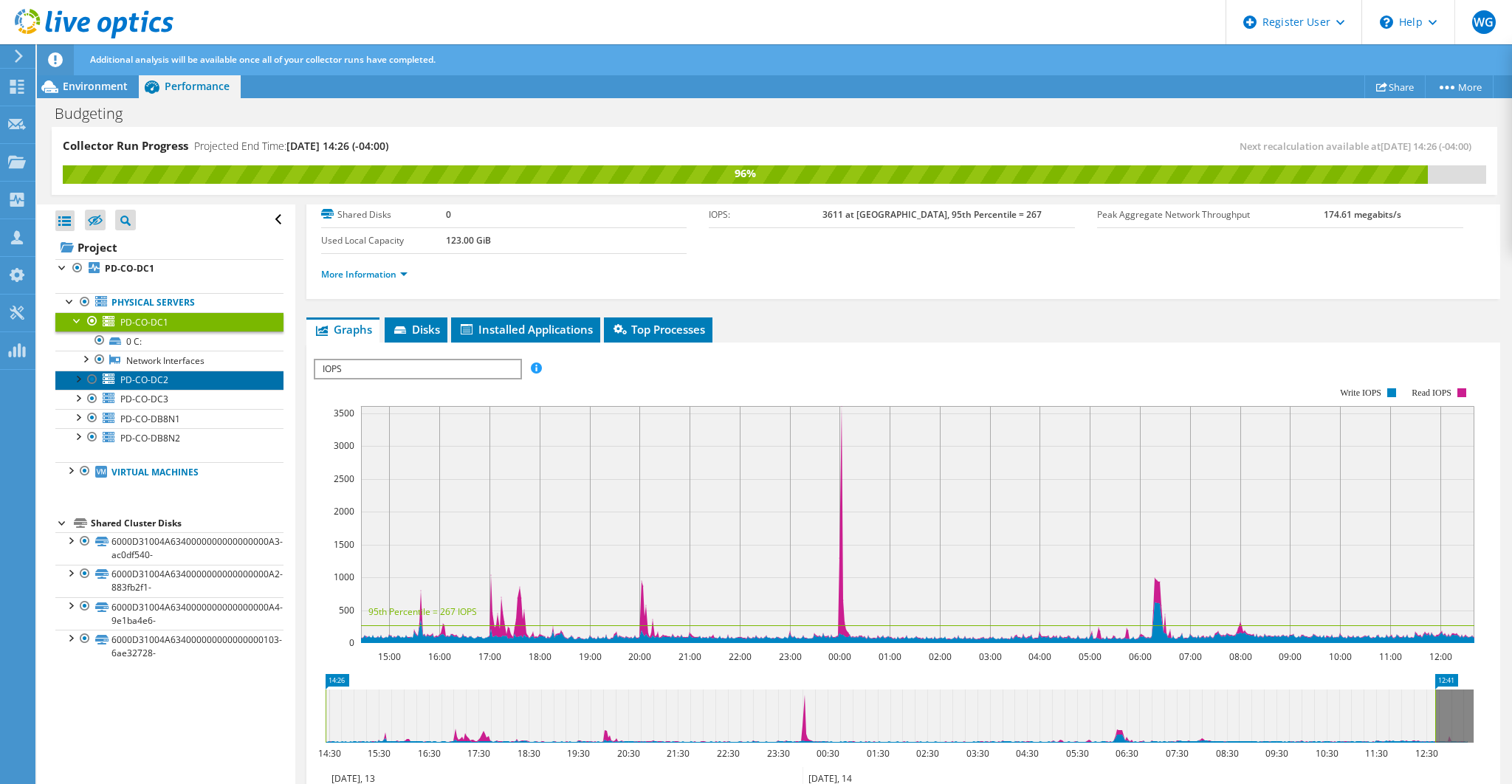
click at [171, 377] on link "PD-CO-DC2" at bounding box center [169, 380] width 228 height 19
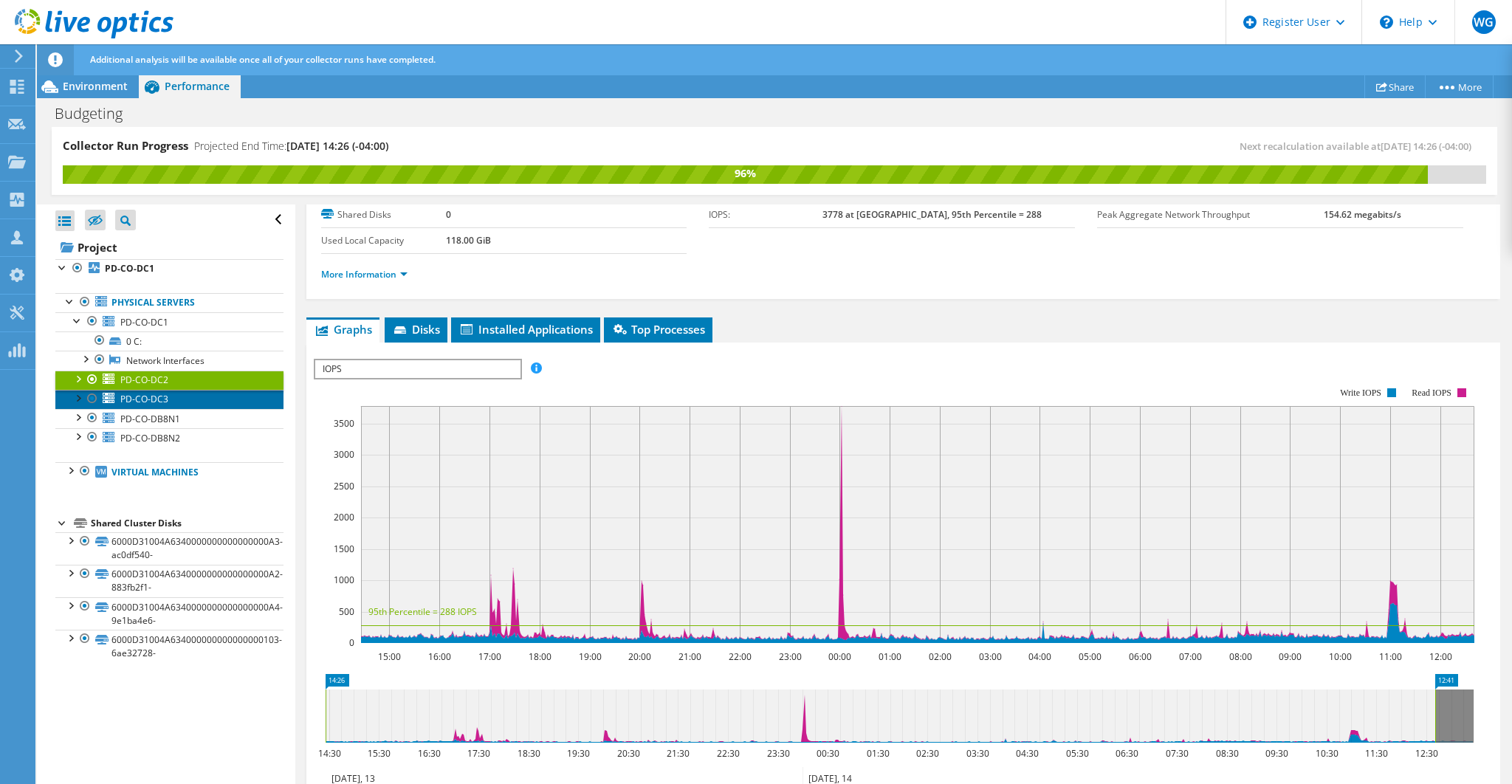
click at [167, 399] on span "PD-CO-DC3" at bounding box center [143, 398] width 48 height 12
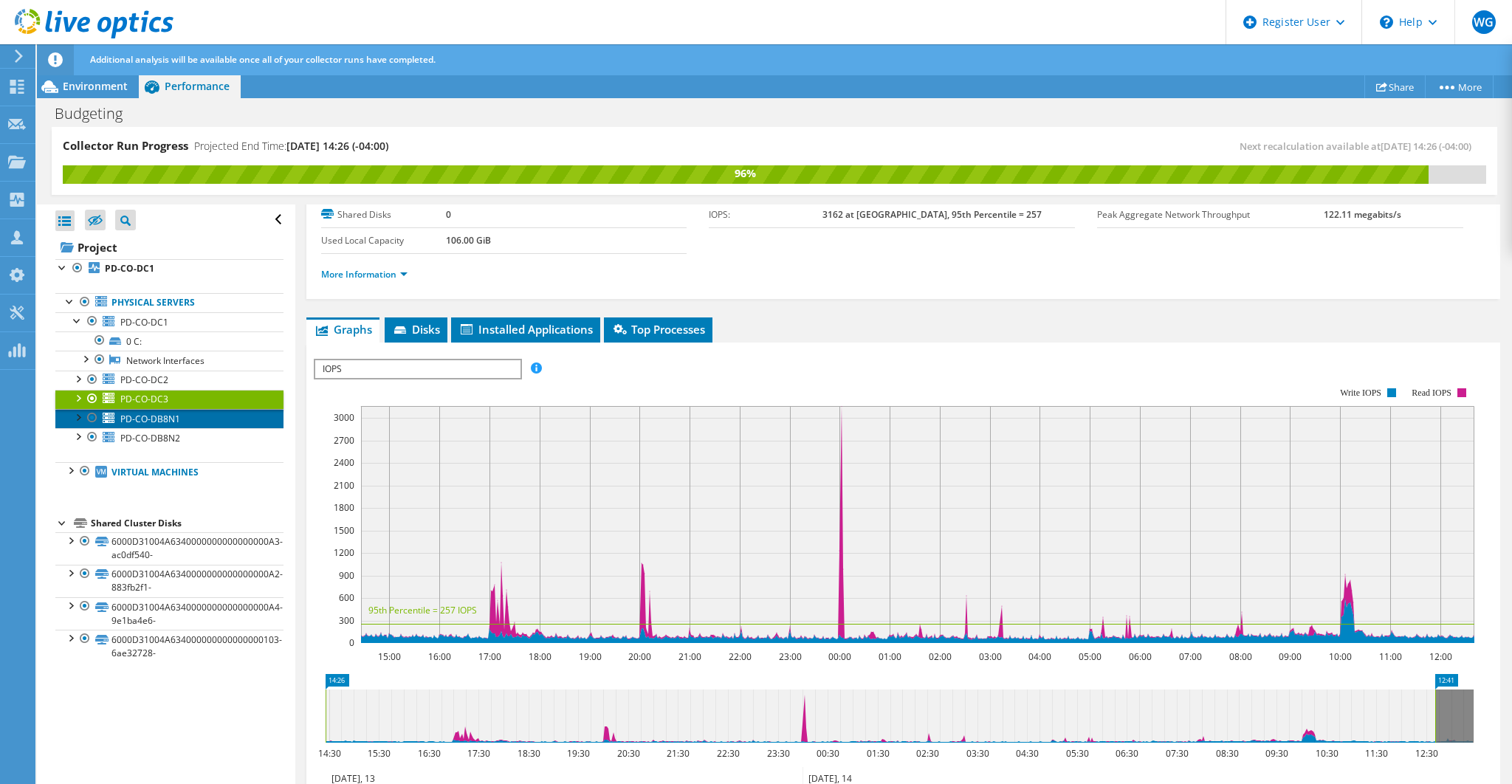
click at [168, 416] on span "PD-CO-DB8N1" at bounding box center [150, 418] width 60 height 12
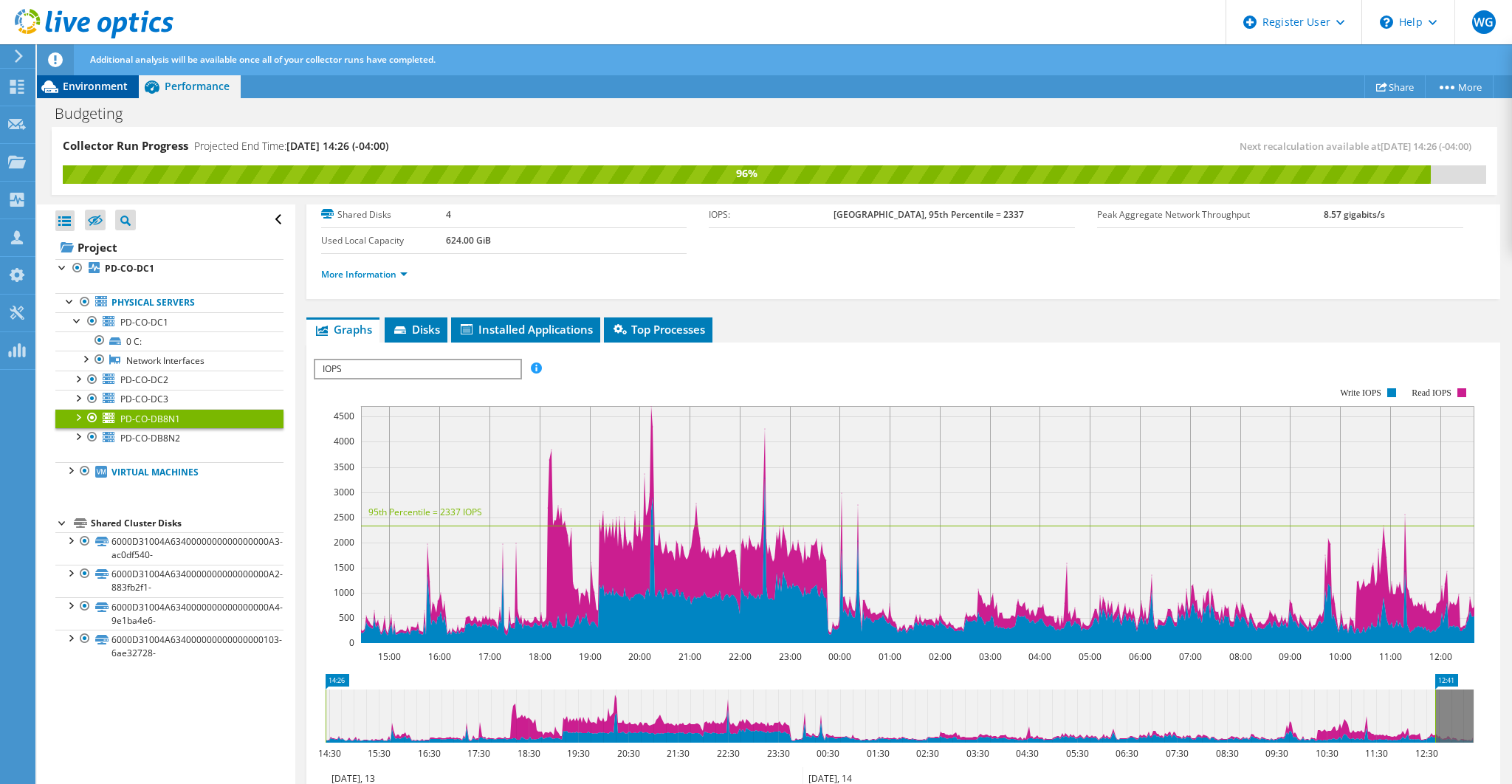
click at [115, 82] on span "Environment" at bounding box center [95, 85] width 65 height 14
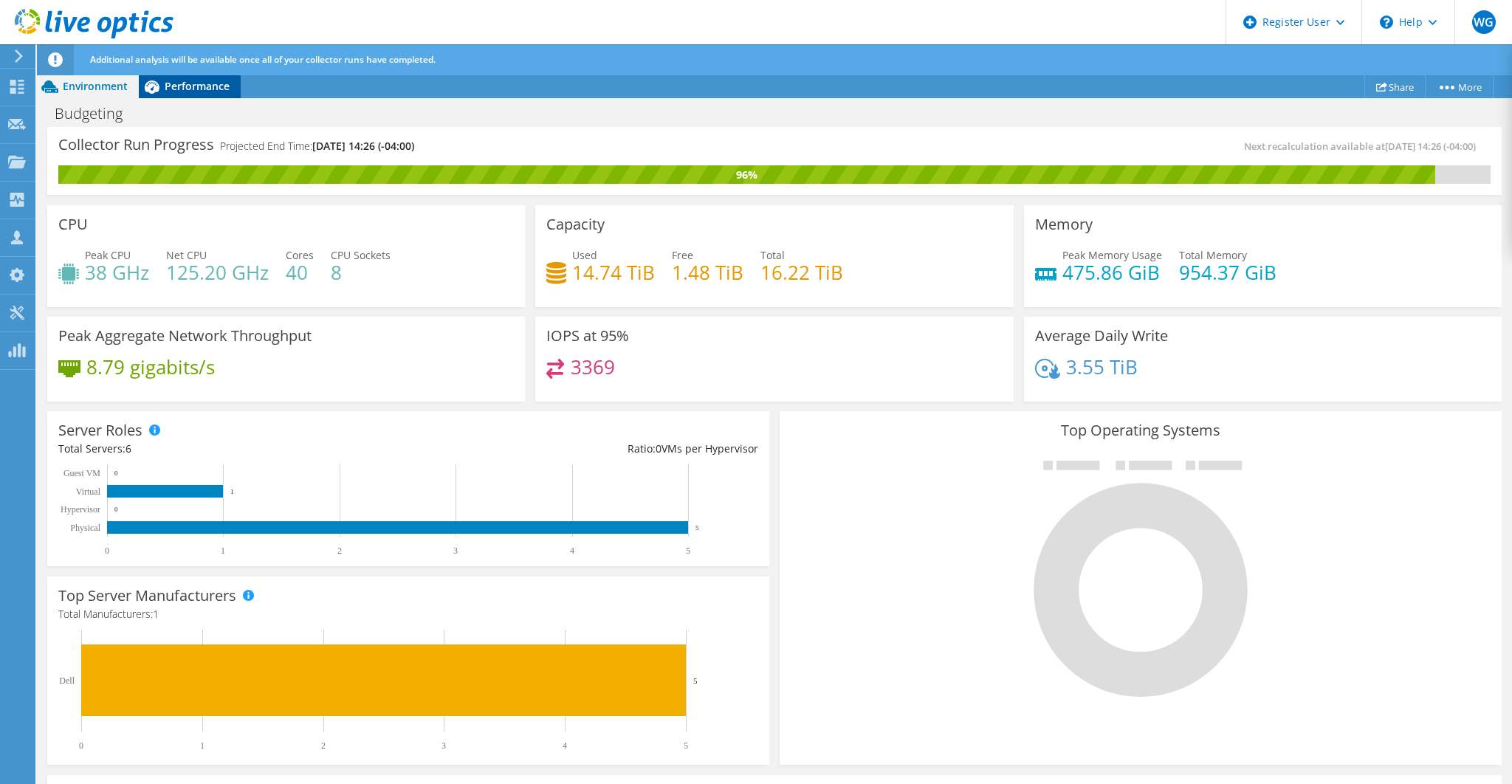
click at [214, 91] on span "Performance" at bounding box center [197, 85] width 65 height 14
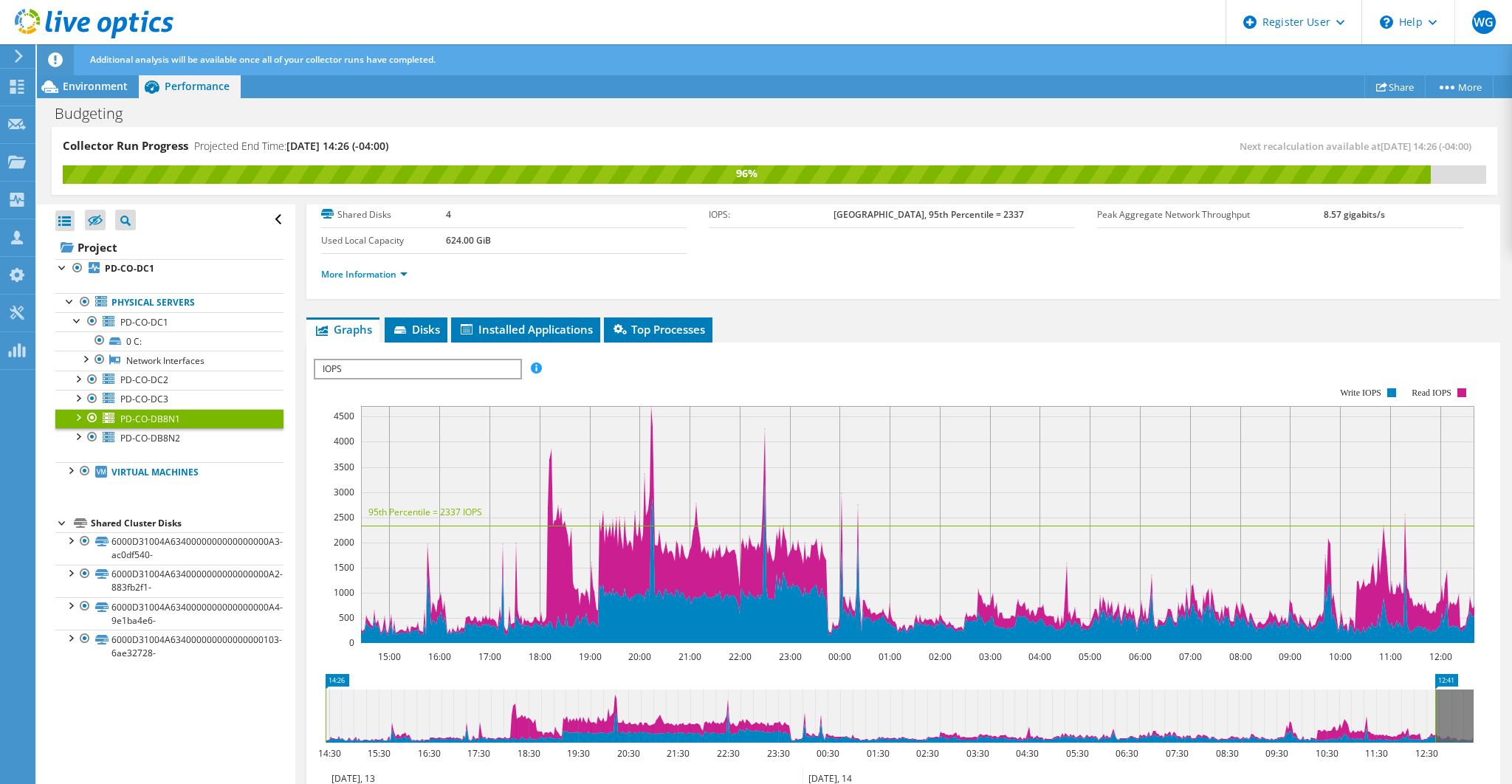
click at [469, 360] on span "IOPS" at bounding box center [417, 368] width 204 height 18
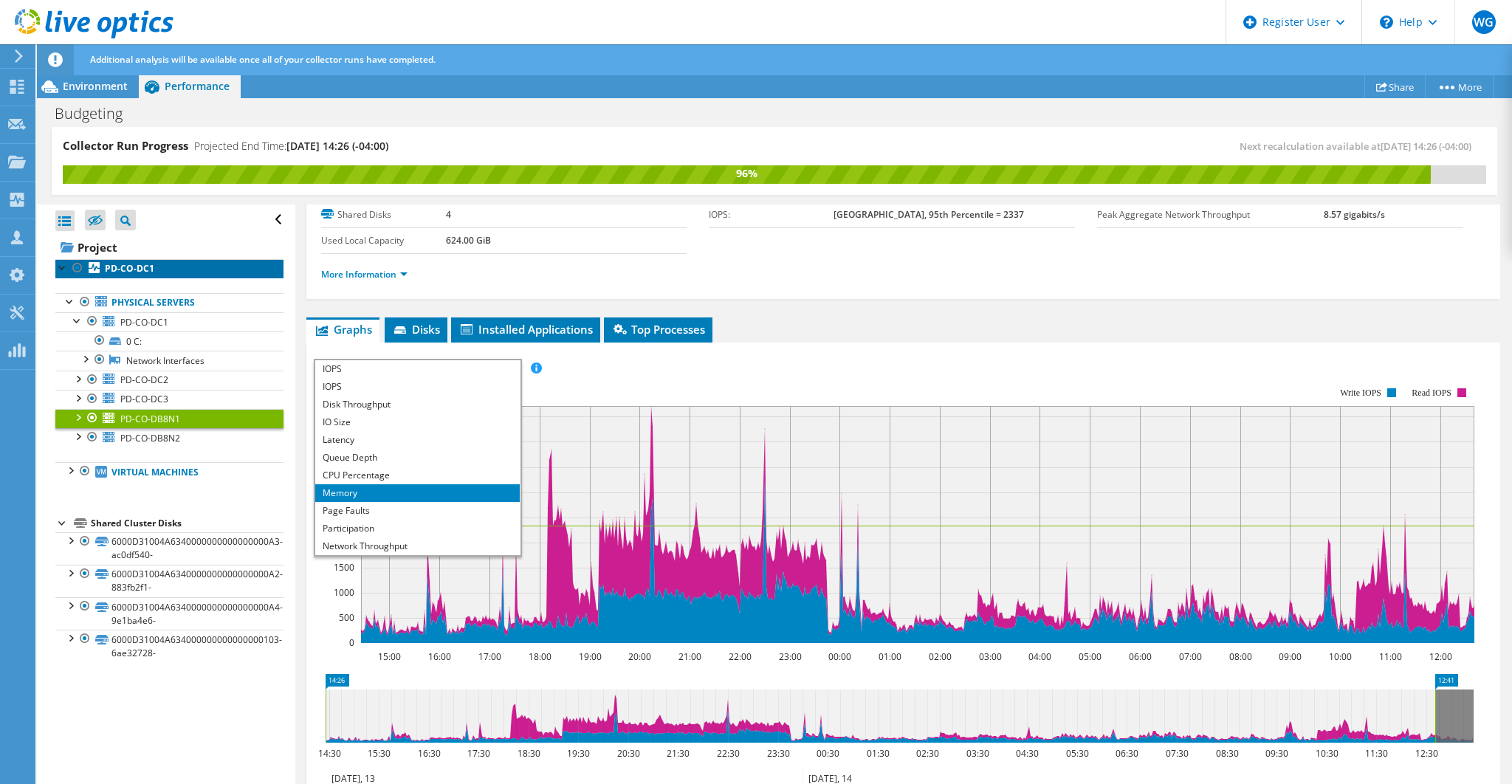
click at [122, 270] on b "PD-CO-DC1" at bounding box center [129, 268] width 50 height 12
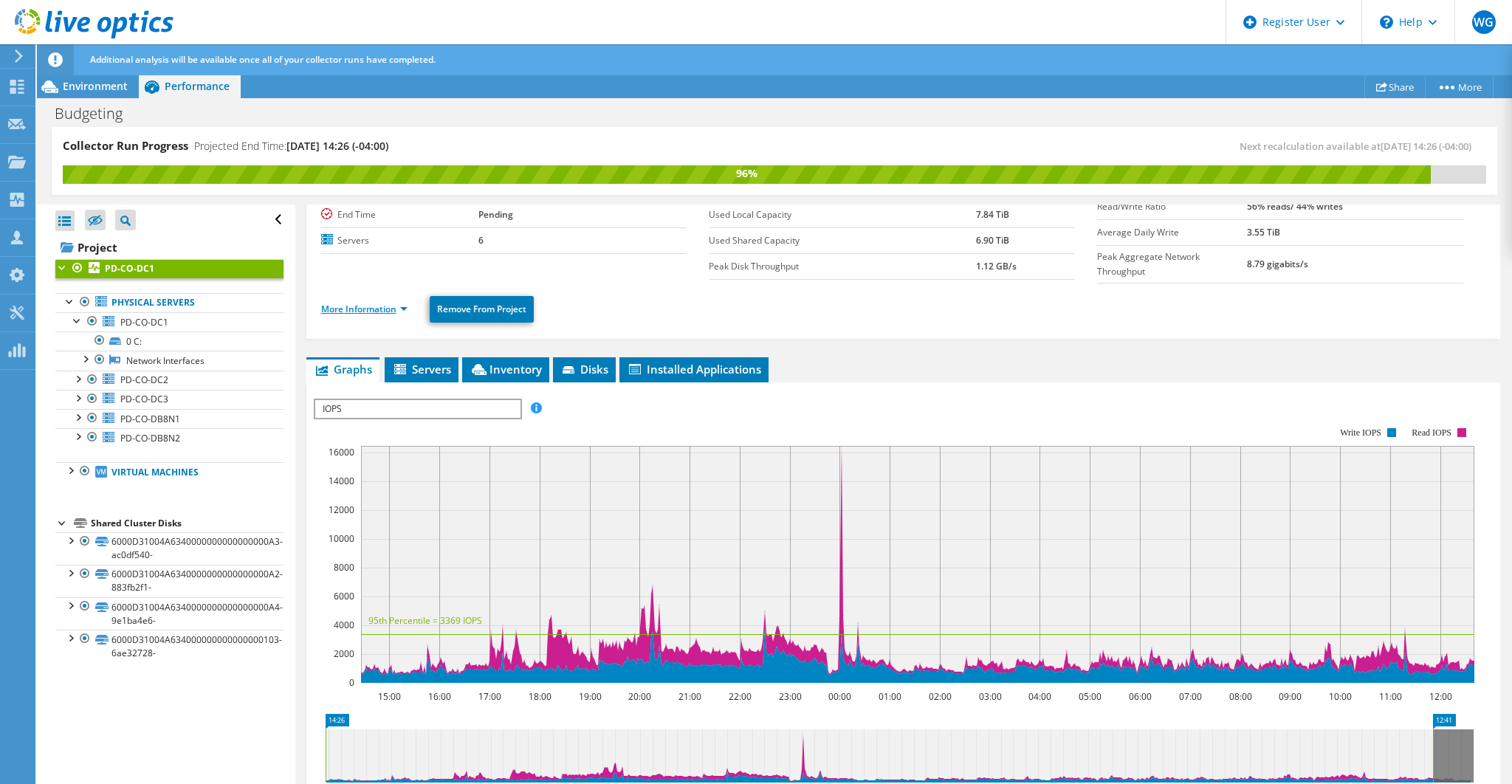
click at [403, 303] on link "More Information" at bounding box center [364, 308] width 86 height 12
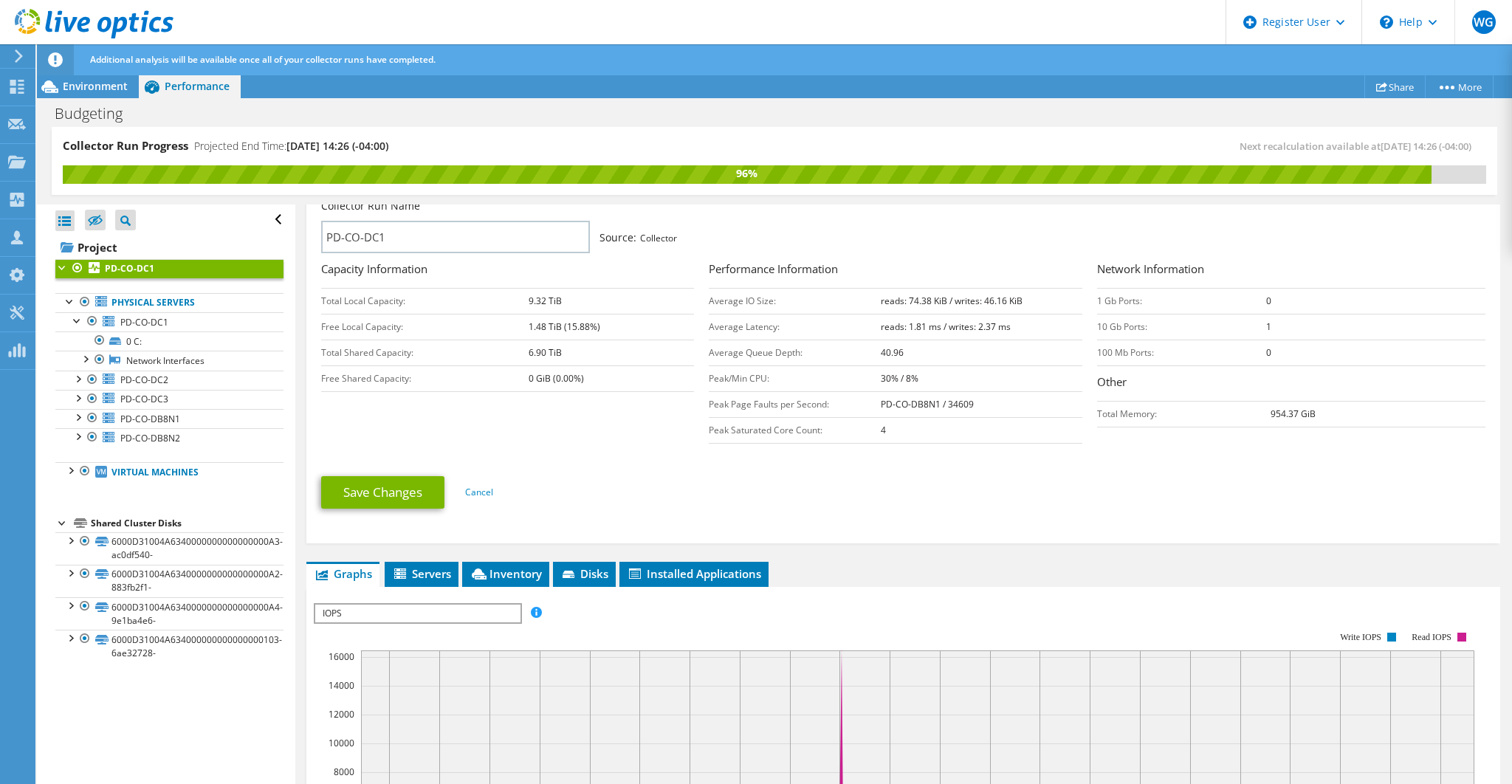
scroll to position [245, 0]
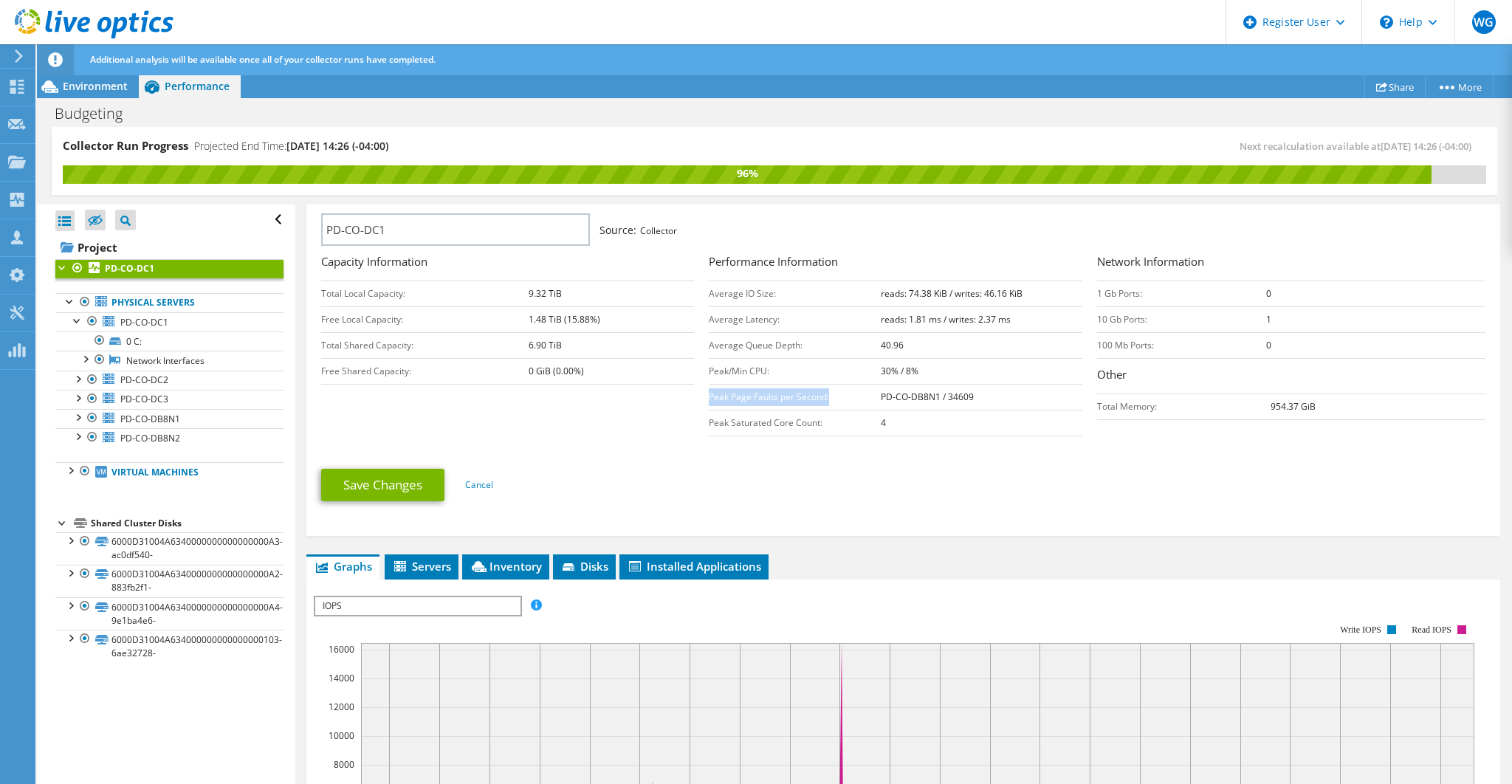
drag, startPoint x: 707, startPoint y: 392, endPoint x: 828, endPoint y: 388, distance: 121.1
click at [828, 388] on td "Peak Page Faults per Second:" at bounding box center [793, 397] width 171 height 26
drag, startPoint x: 742, startPoint y: 389, endPoint x: 780, endPoint y: 389, distance: 38.0
click at [743, 389] on td "Peak Page Faults per Second:" at bounding box center [793, 397] width 171 height 26
click at [829, 390] on td "Peak Page Faults per Second:" at bounding box center [793, 397] width 171 height 26
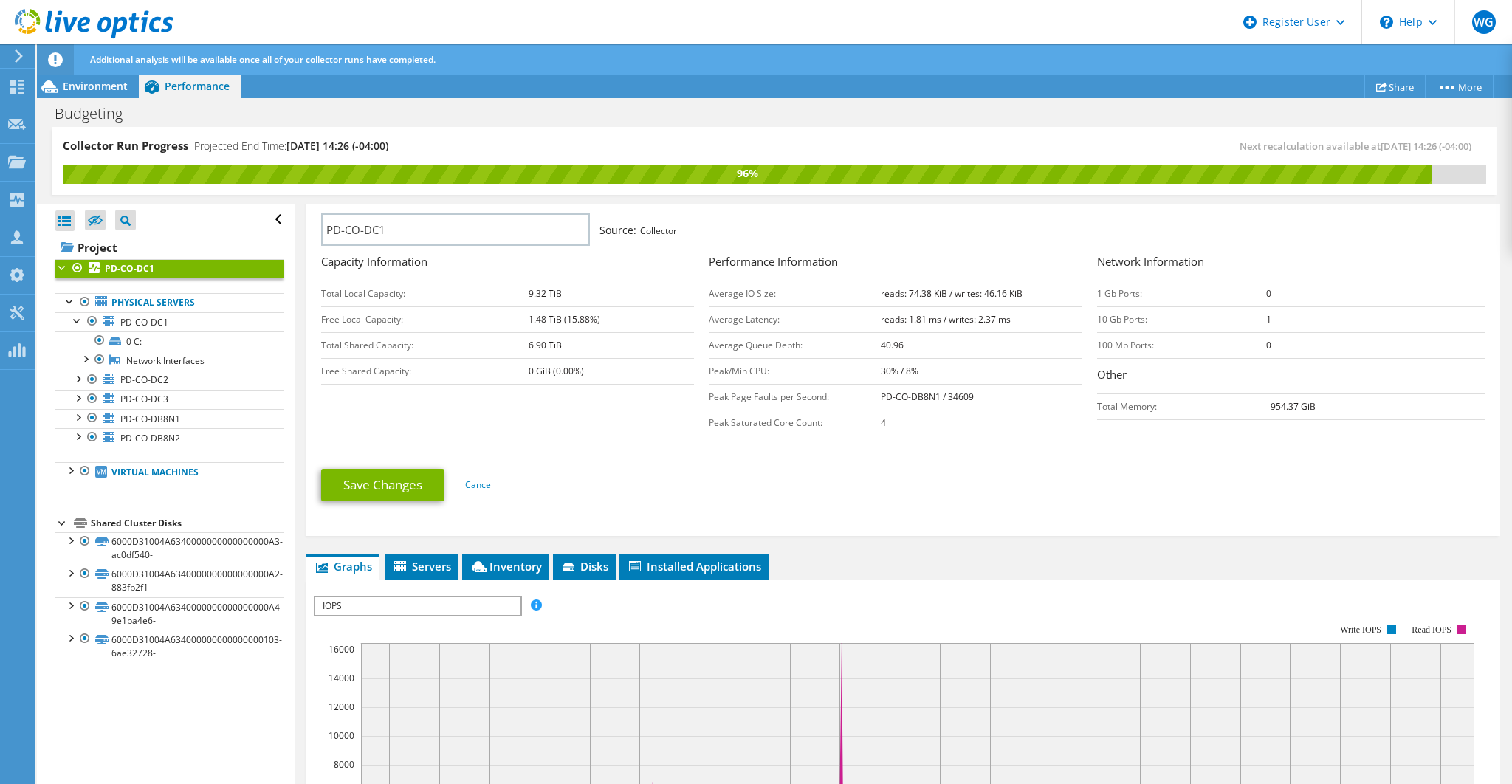
drag, startPoint x: 874, startPoint y: 390, endPoint x: 932, endPoint y: 390, distance: 58.0
click at [932, 390] on tr "Peak Page Faults per Second: PD-CO-DB8N1 / 34609" at bounding box center [895, 397] width 374 height 26
drag, startPoint x: 706, startPoint y: 391, endPoint x: 823, endPoint y: 389, distance: 117.0
click at [823, 389] on td "Peak Page Faults per Second:" at bounding box center [793, 397] width 171 height 26
drag, startPoint x: 955, startPoint y: 388, endPoint x: 972, endPoint y: 386, distance: 17.1
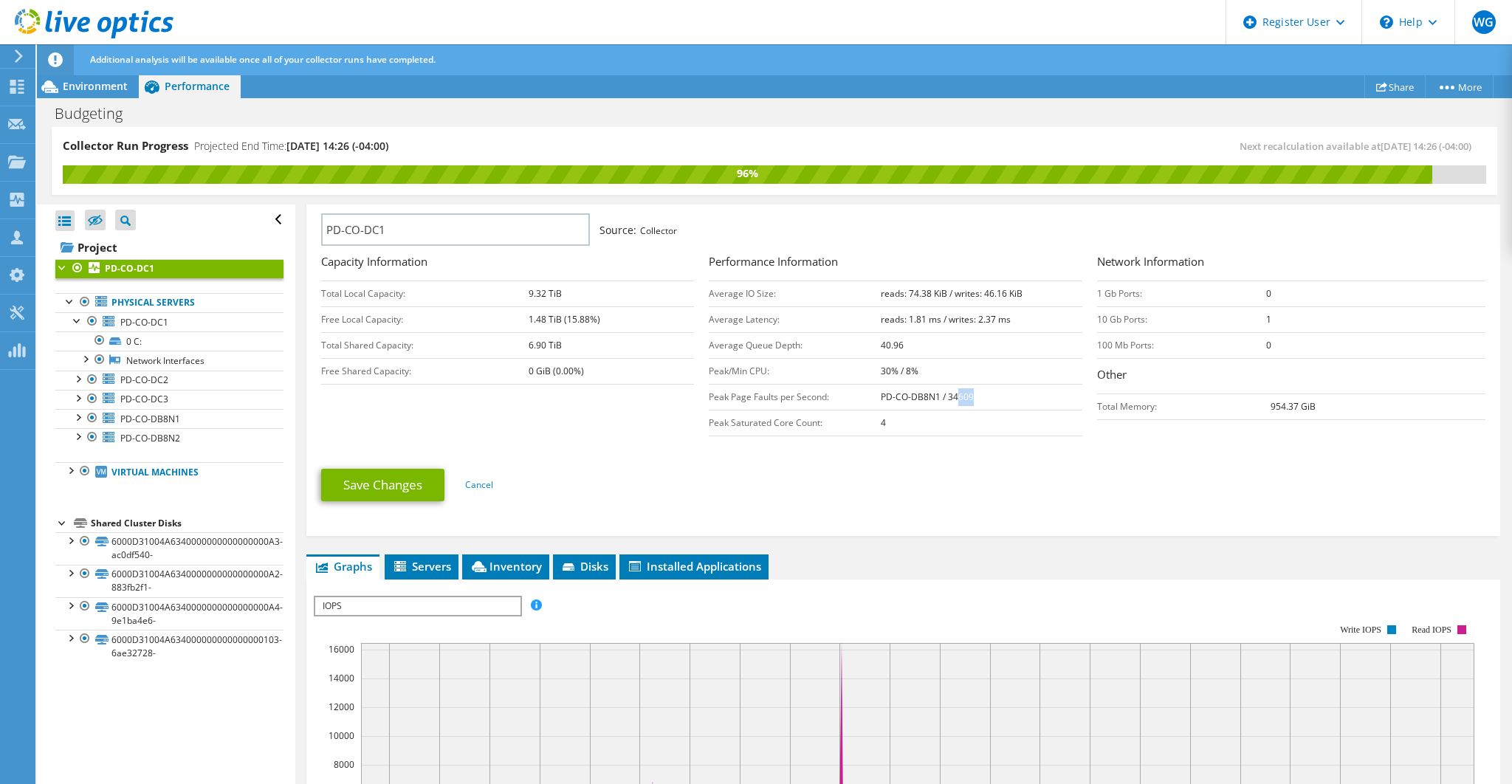
click at [972, 386] on td "PD-CO-DB8N1 / 34609" at bounding box center [982, 397] width 202 height 26
drag, startPoint x: 868, startPoint y: 388, endPoint x: 936, endPoint y: 392, distance: 68.1
click at [936, 392] on tr "Peak Page Faults per Second: PD-CO-DB8N1 / 34609" at bounding box center [895, 397] width 374 height 26
drag, startPoint x: 941, startPoint y: 388, endPoint x: 971, endPoint y: 386, distance: 30.1
click at [971, 386] on td "PD-CO-DB8N1 / 34609" at bounding box center [982, 397] width 202 height 26
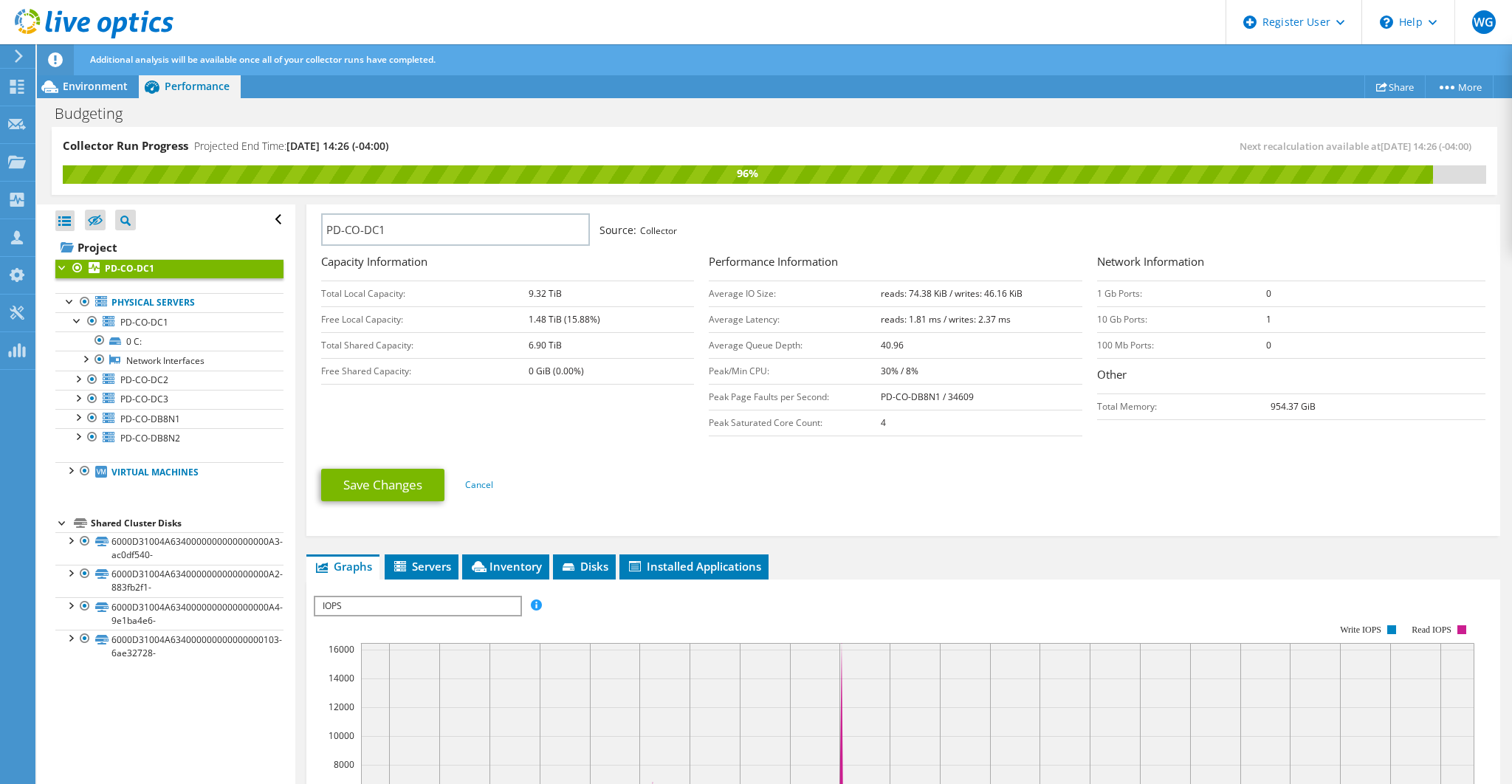
click at [494, 597] on span "IOPS" at bounding box center [417, 605] width 204 height 18
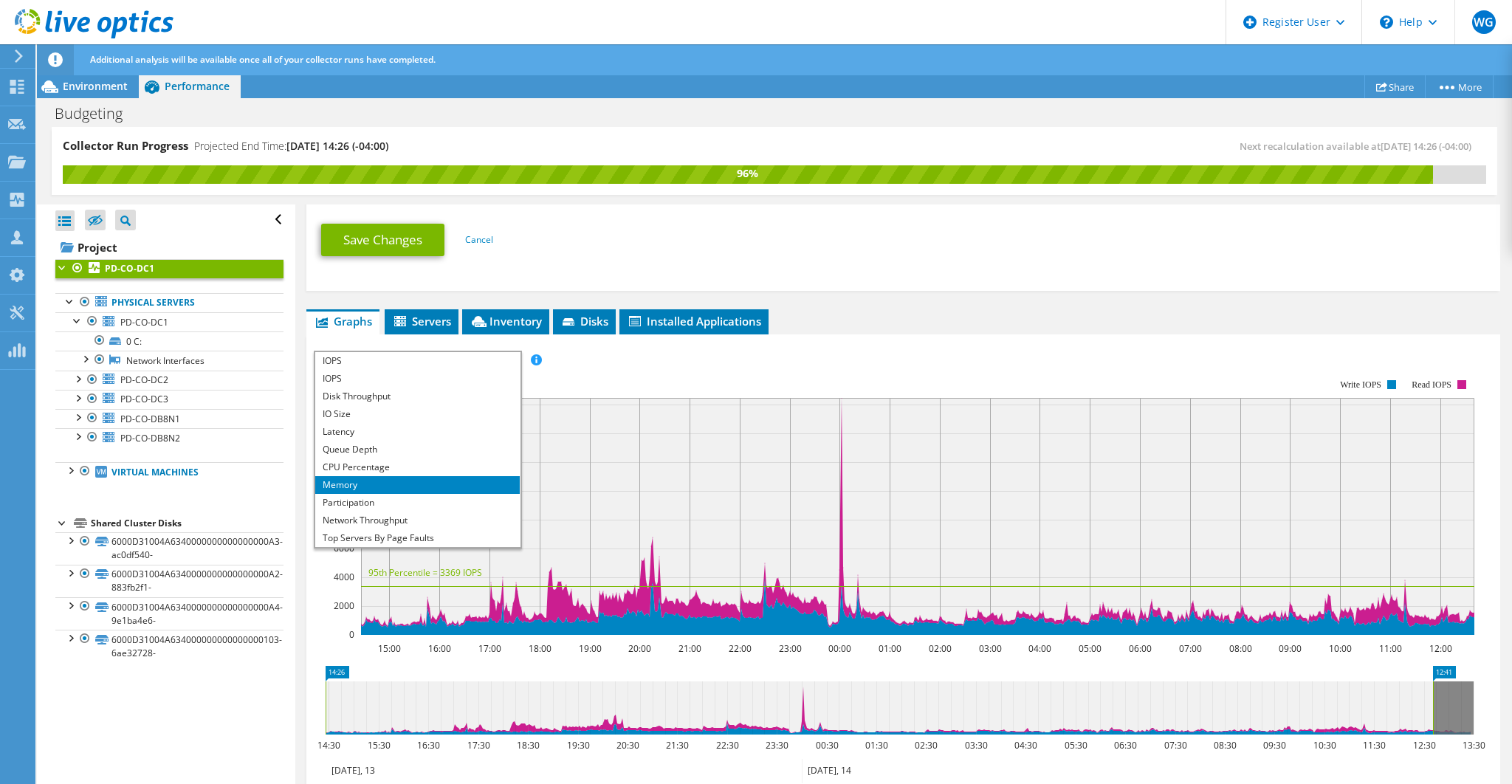
scroll to position [492, 0]
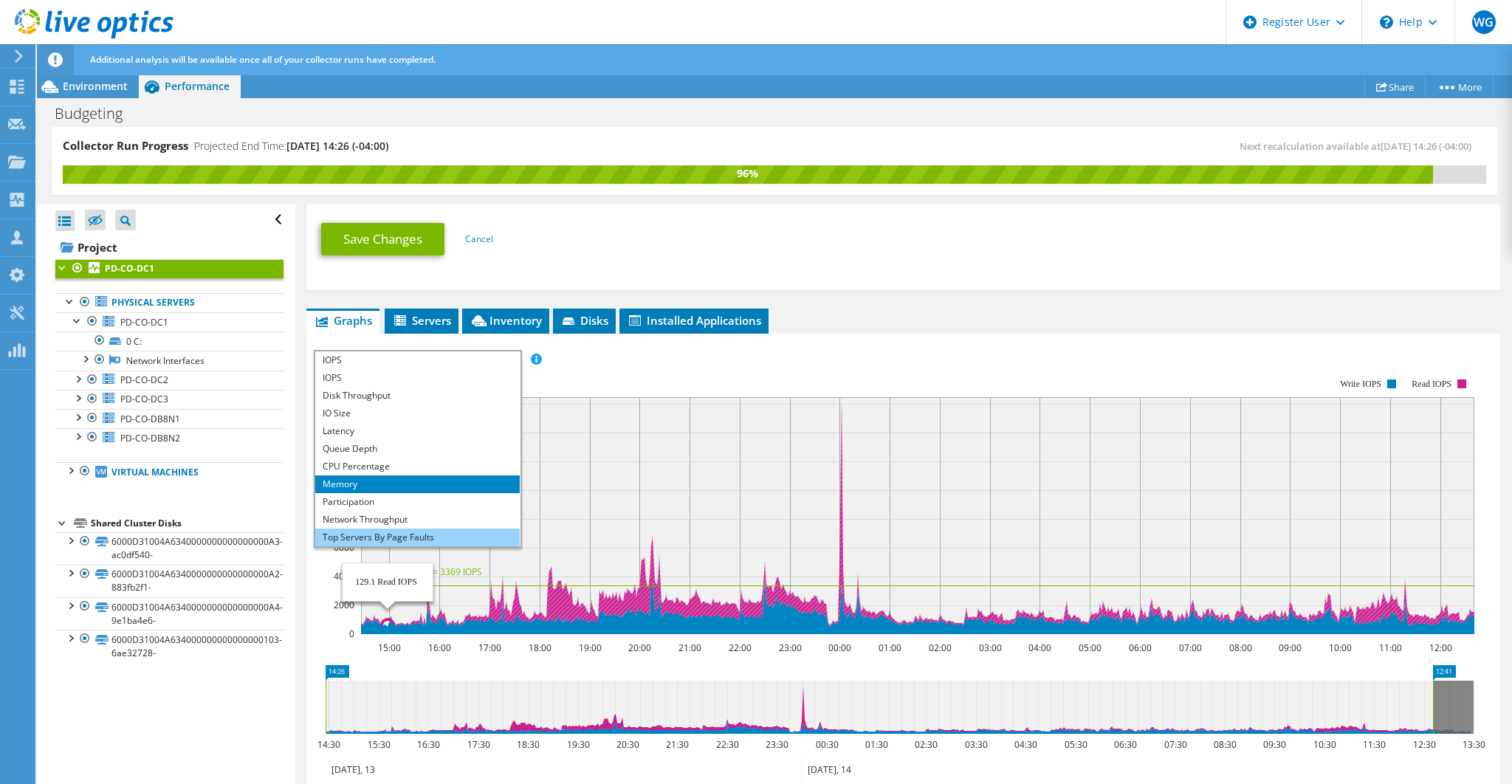
click at [388, 528] on li "Top Servers By Page Faults" at bounding box center [417, 537] width 204 height 18
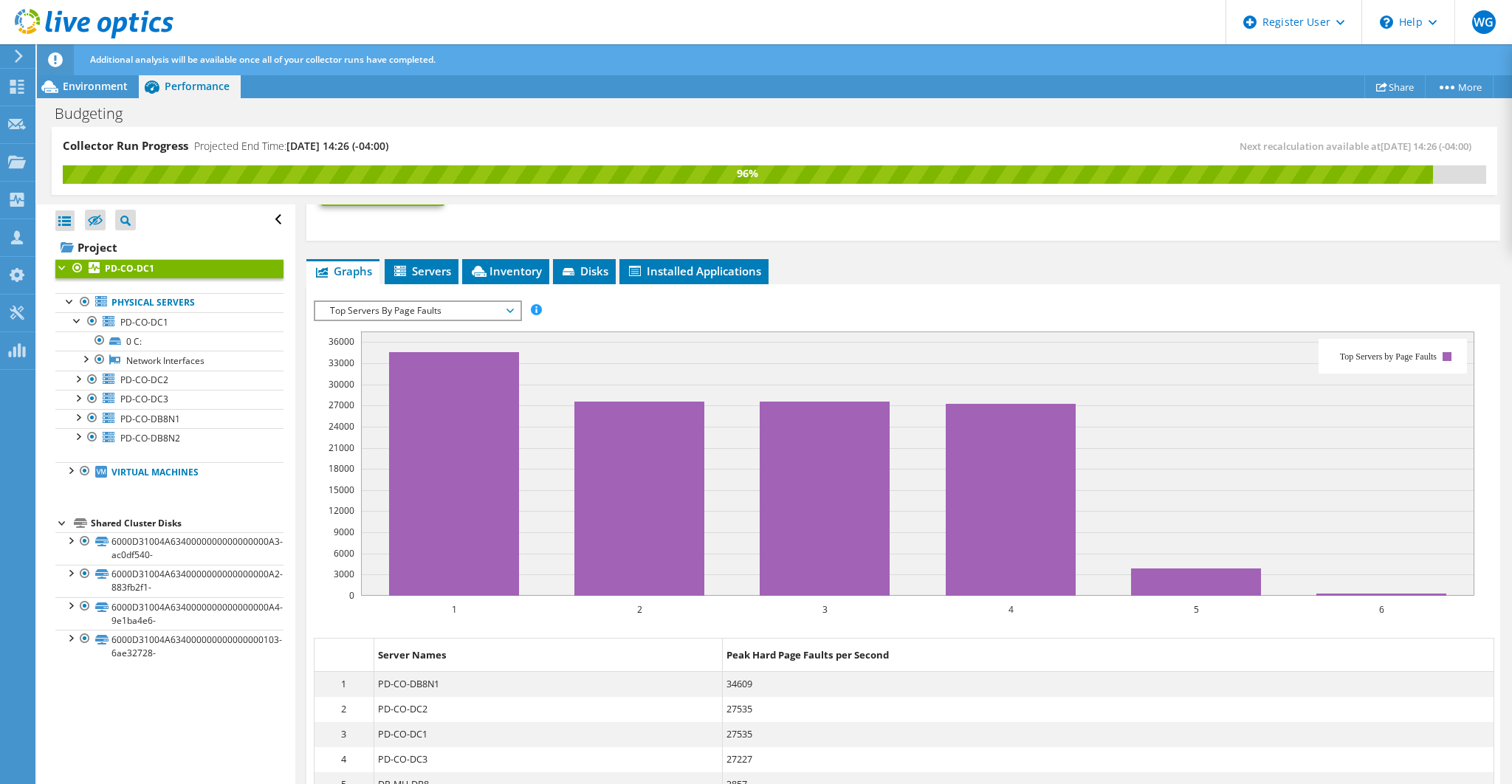
scroll to position [590, 0]
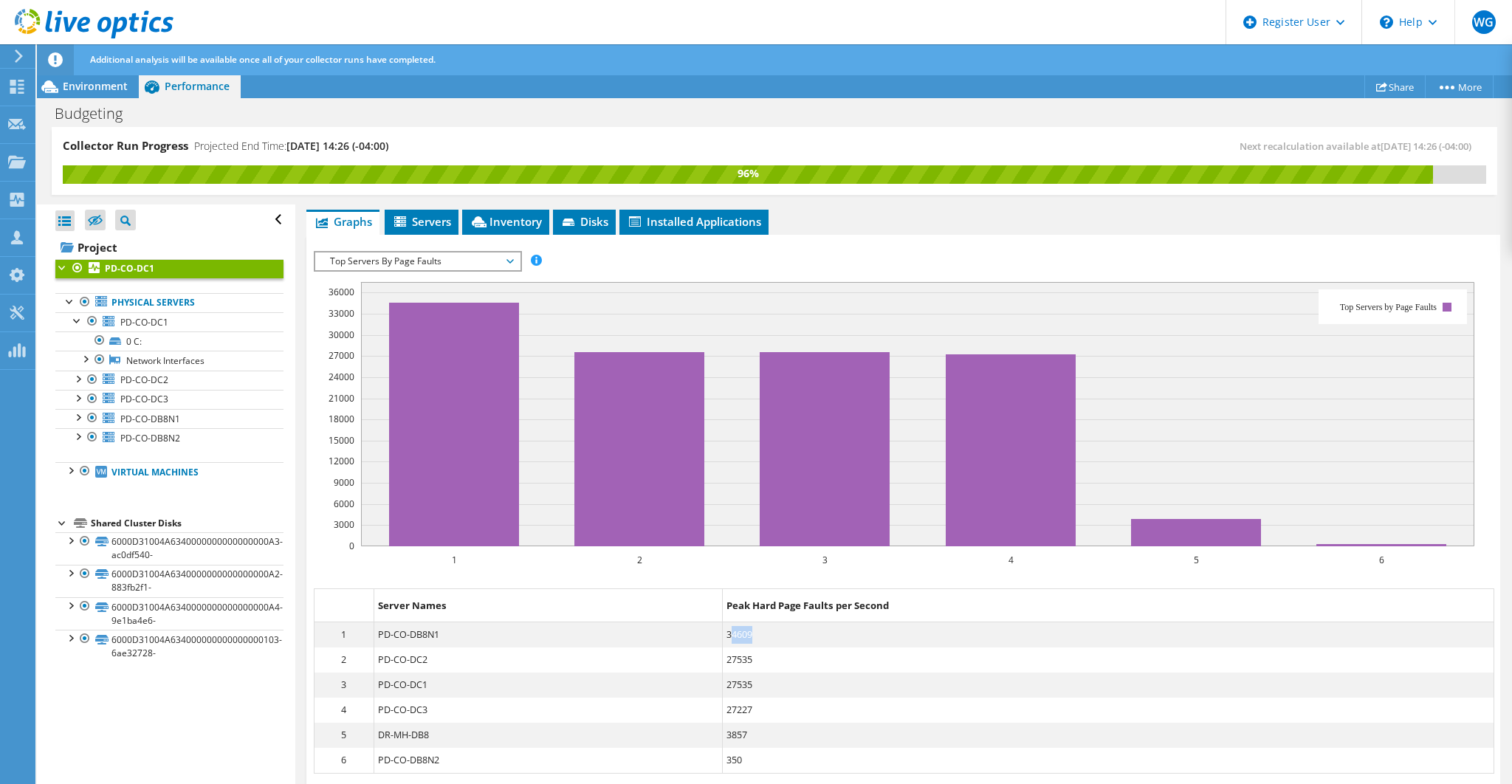
drag, startPoint x: 745, startPoint y: 623, endPoint x: 719, endPoint y: 621, distance: 26.1
click at [722, 622] on dd "34609" at bounding box center [1107, 634] width 771 height 25
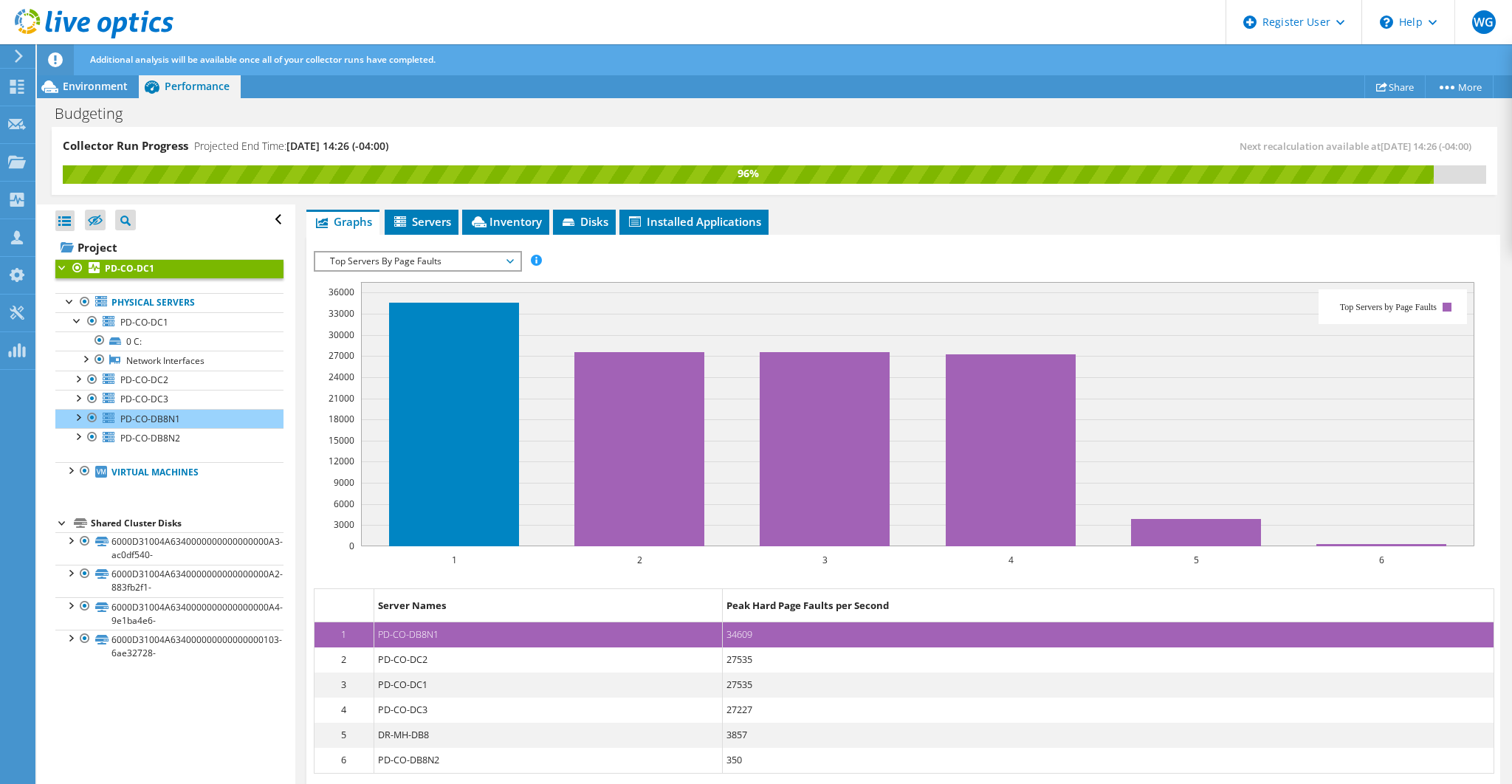
click at [467, 652] on dd "PD-CO-DC2" at bounding box center [548, 659] width 348 height 25
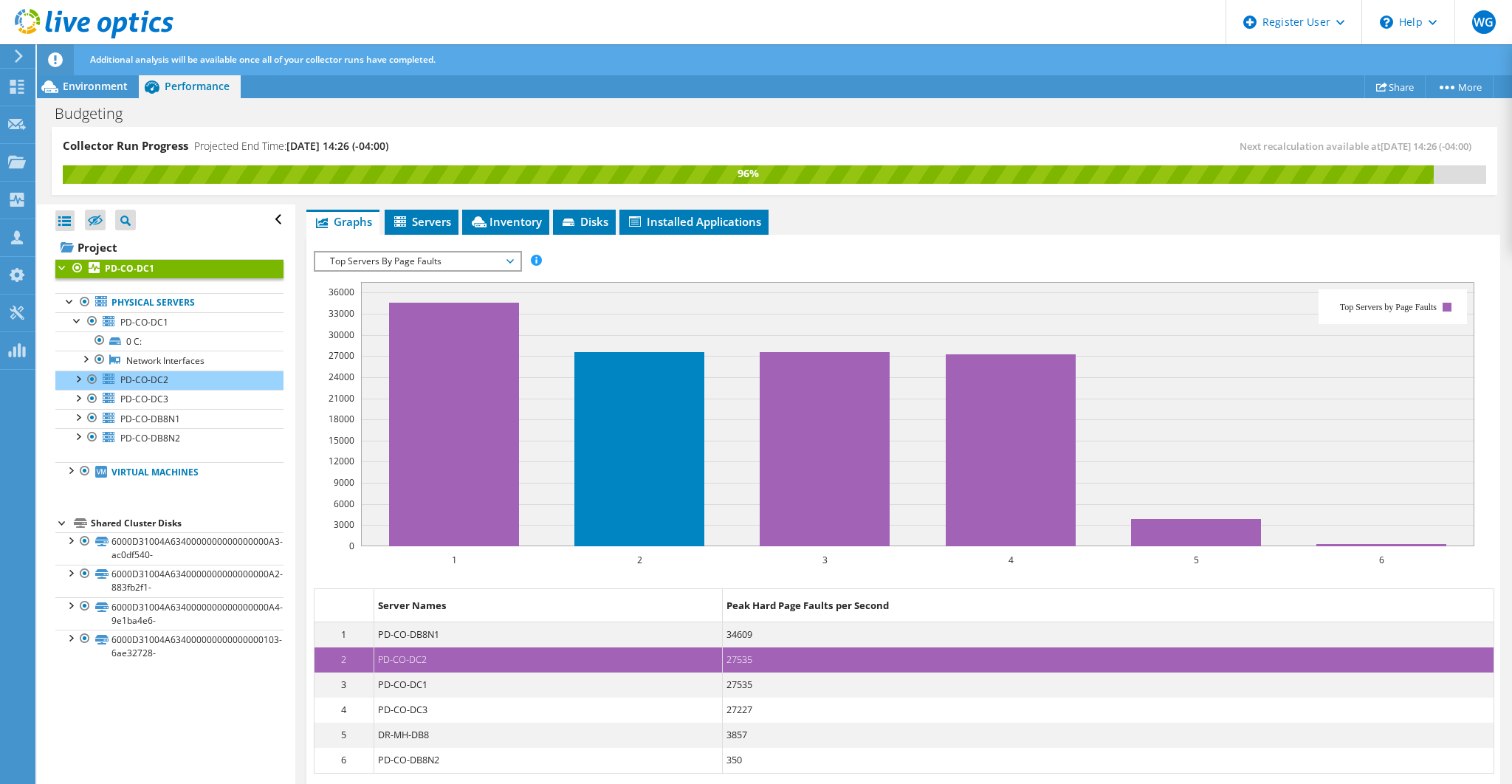
click at [407, 673] on dd "PD-CO-DC1" at bounding box center [548, 685] width 348 height 25
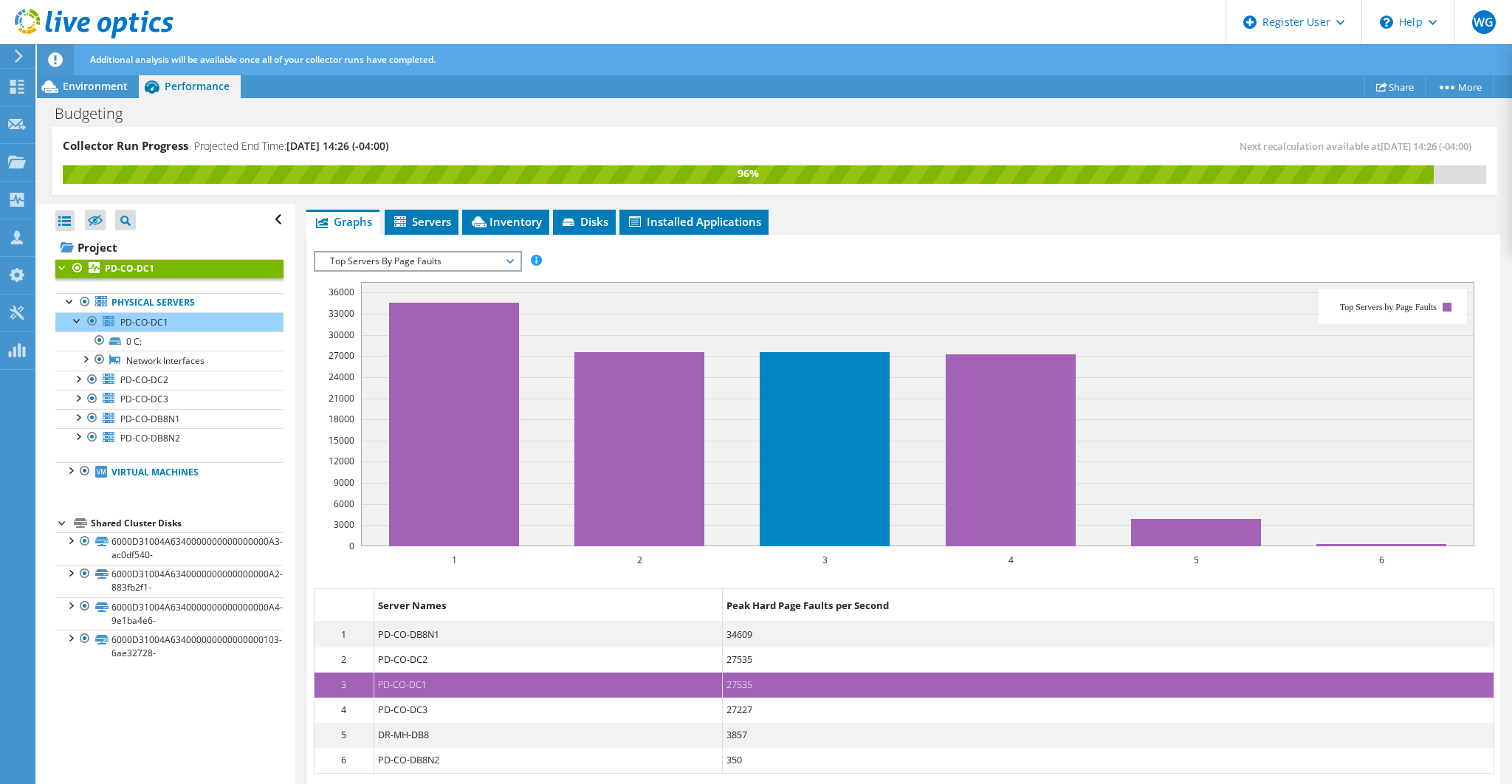
click at [414, 698] on dd "PD-CO-DC3" at bounding box center [548, 710] width 348 height 25
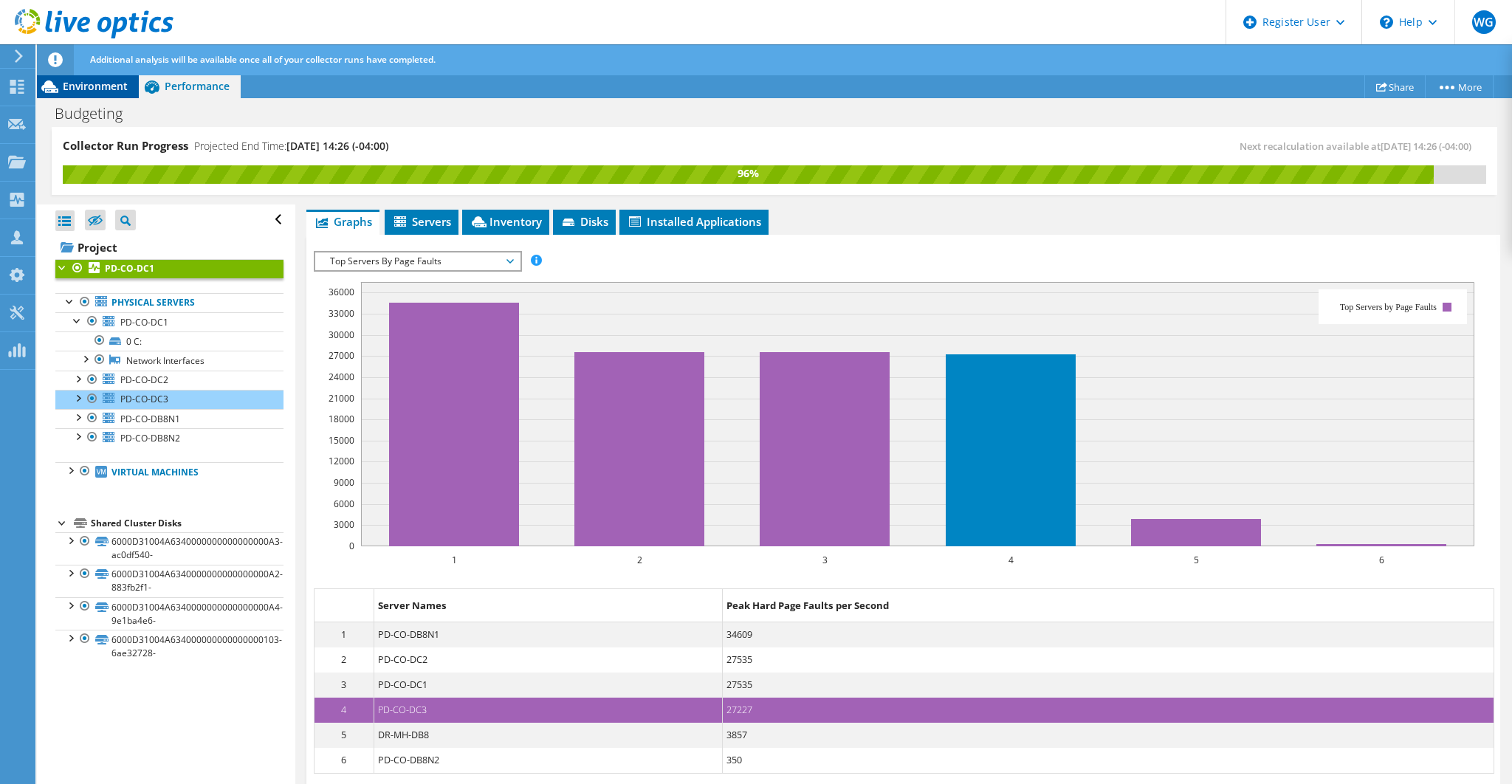
click at [120, 84] on span "Environment" at bounding box center [95, 85] width 65 height 14
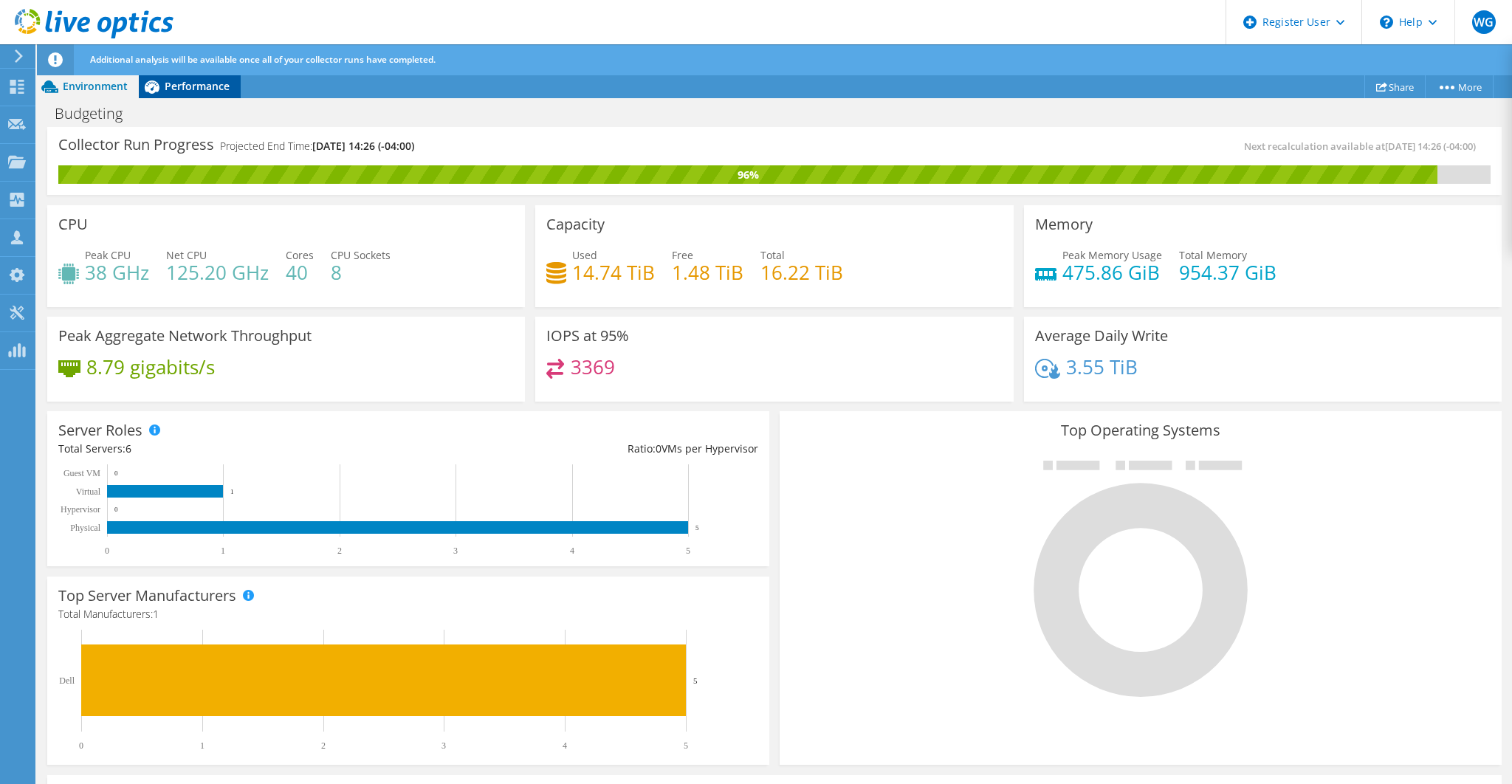
click at [191, 89] on span "Performance" at bounding box center [197, 85] width 65 height 14
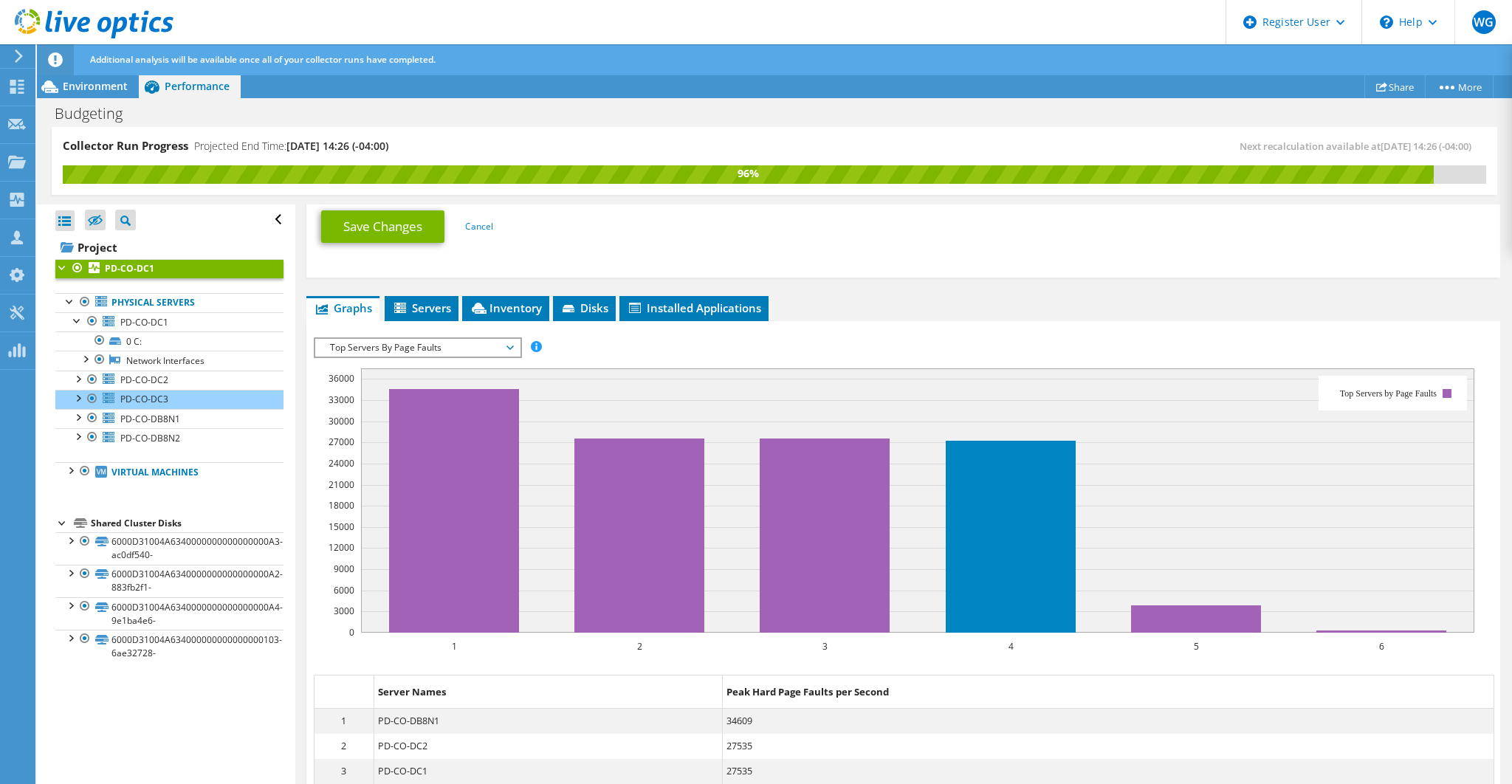
scroll to position [344, 0]
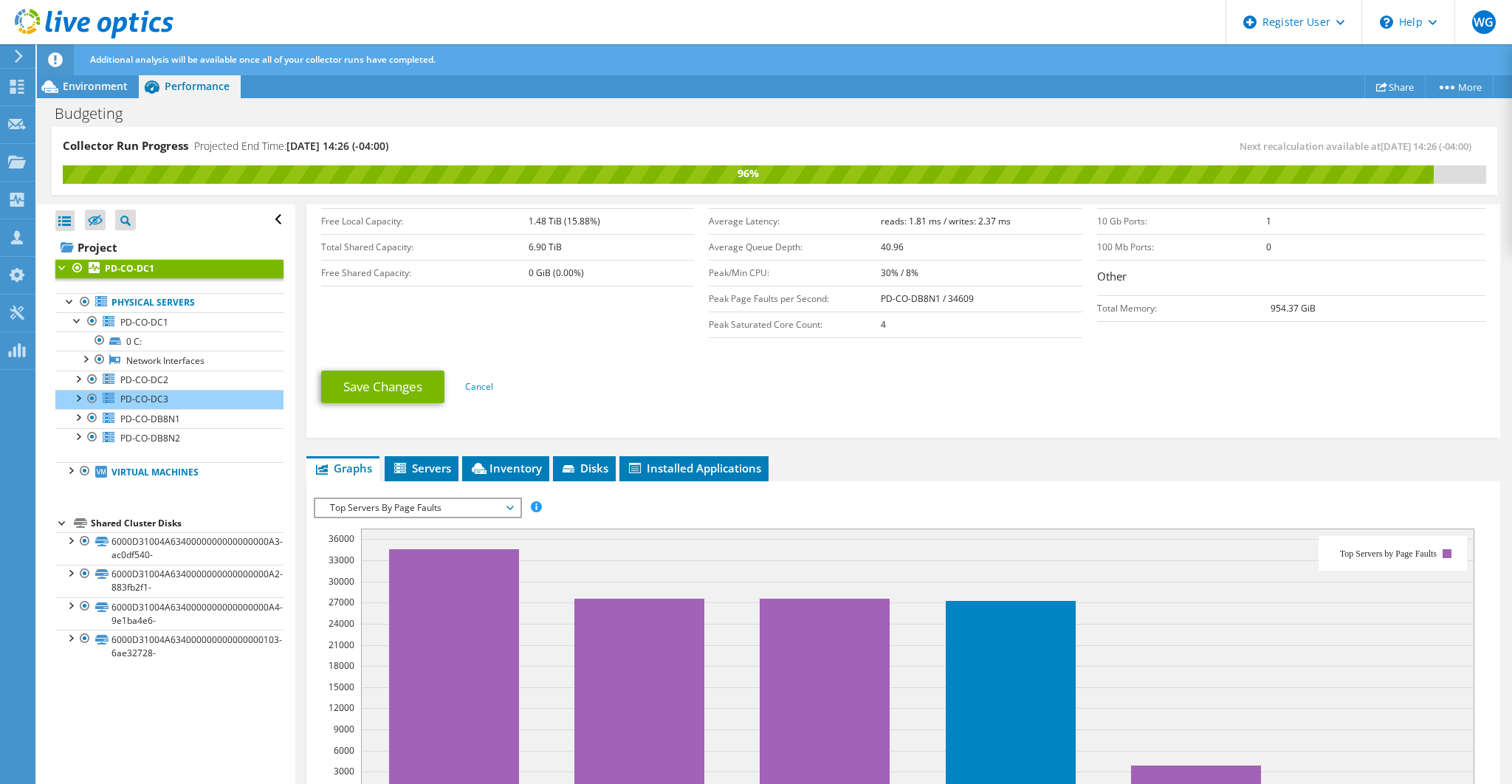
click at [152, 269] on b "PD-CO-DC1" at bounding box center [129, 268] width 50 height 12
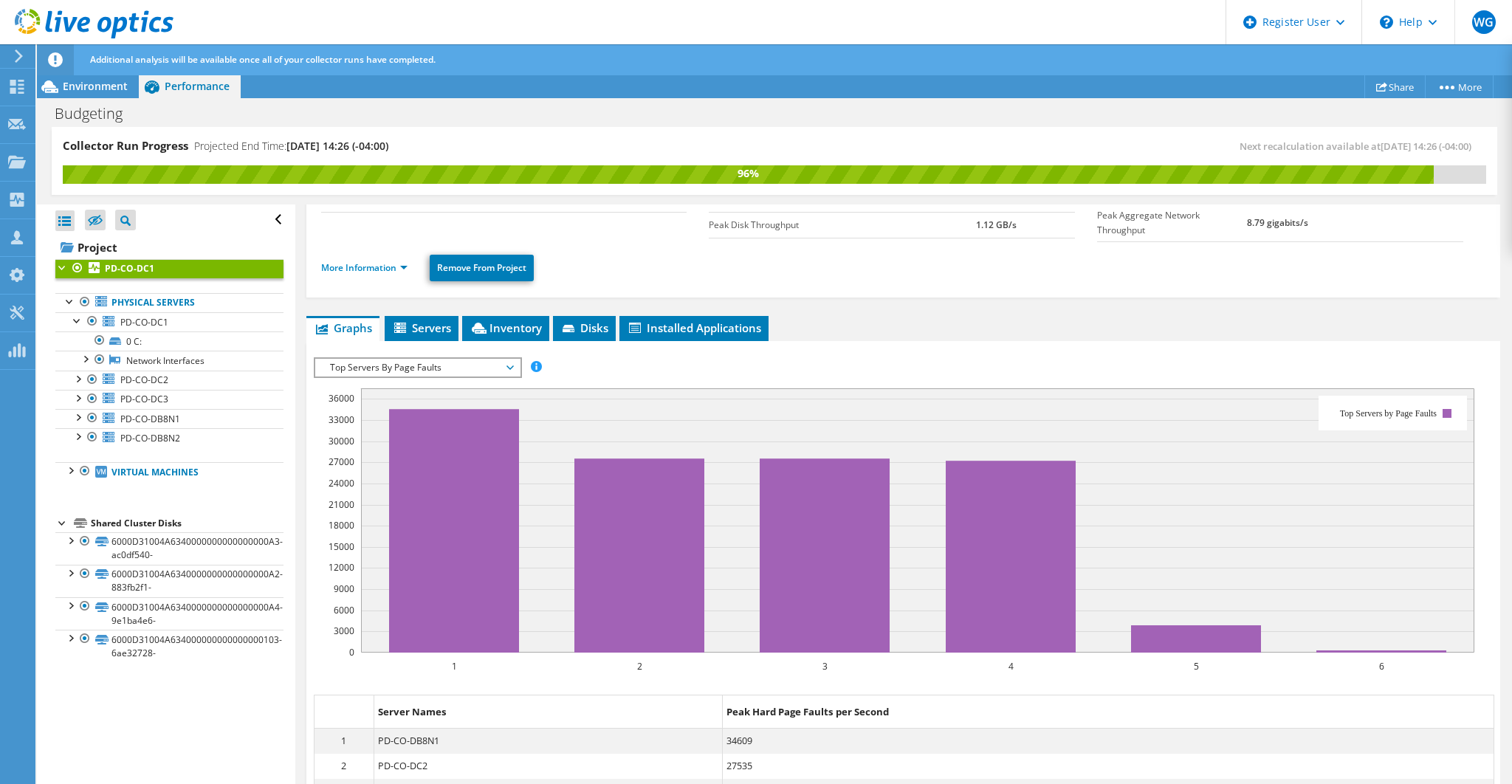
scroll to position [37, 0]
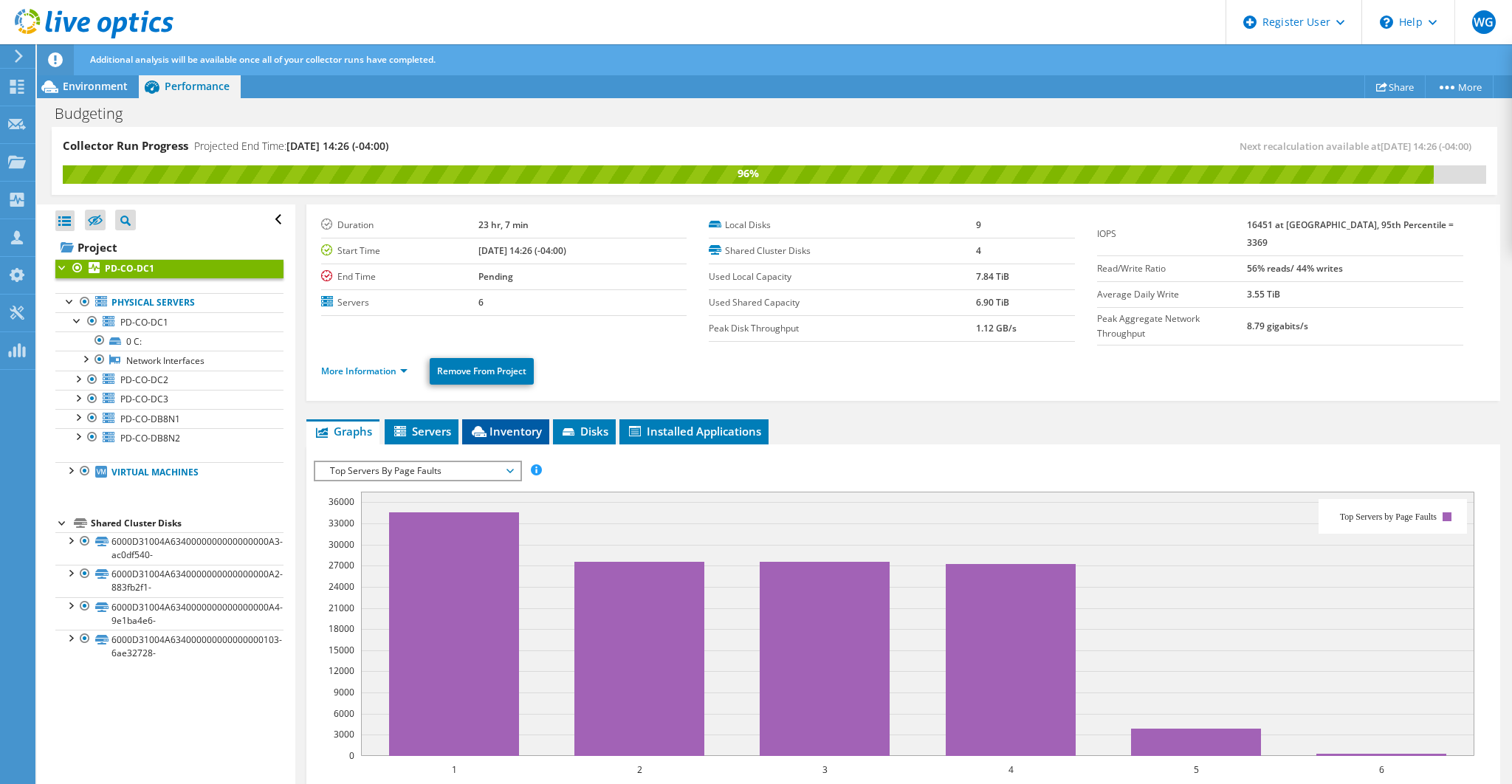
click at [517, 427] on span "Inventory" at bounding box center [505, 431] width 72 height 15
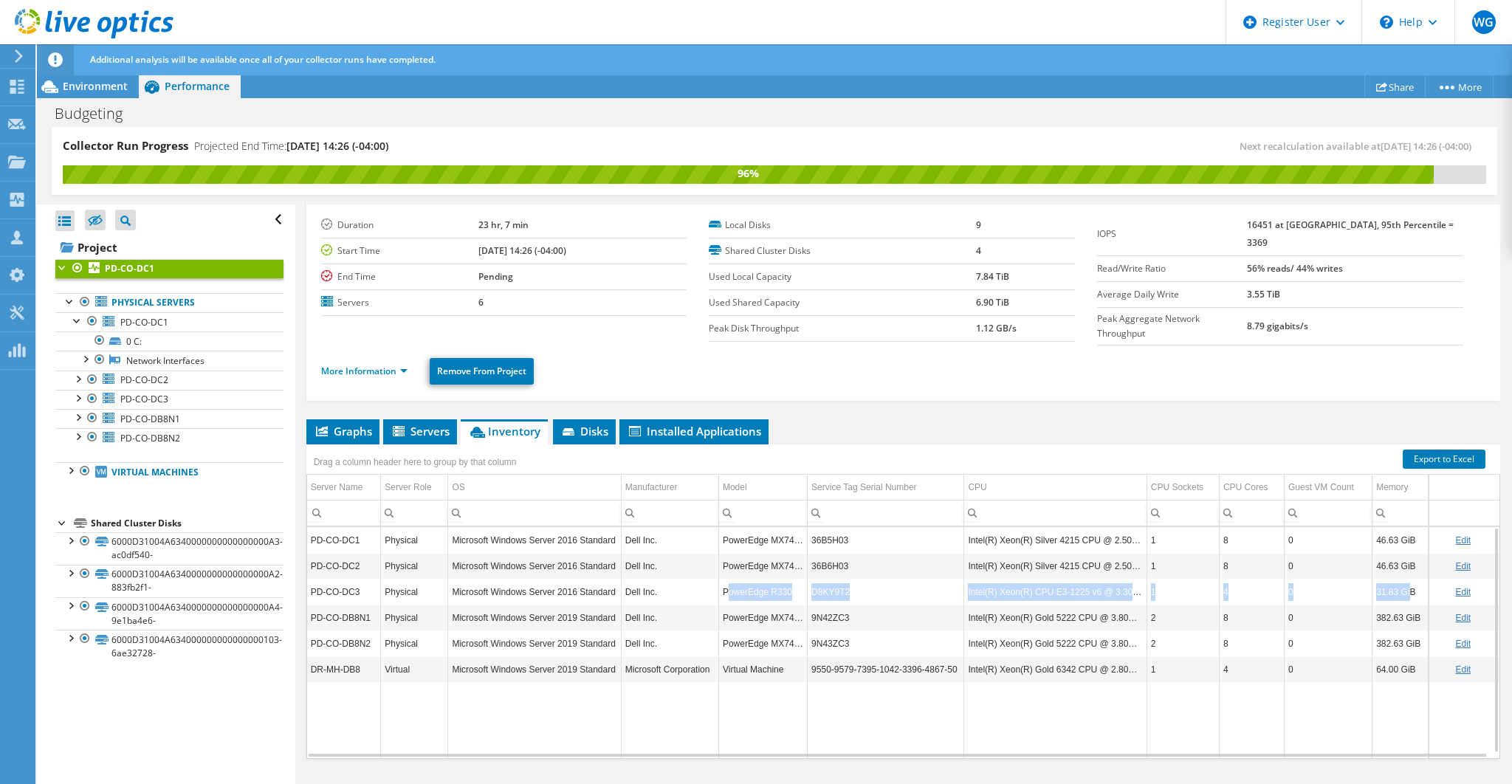
drag, startPoint x: 1408, startPoint y: 578, endPoint x: 724, endPoint y: 573, distance: 684.0
click at [724, 579] on tr "PD-CO-DC3 Physical Microsoft Windows Server 2016 Standard Dell Inc. PowerEdge R…" at bounding box center [903, 592] width 1192 height 26
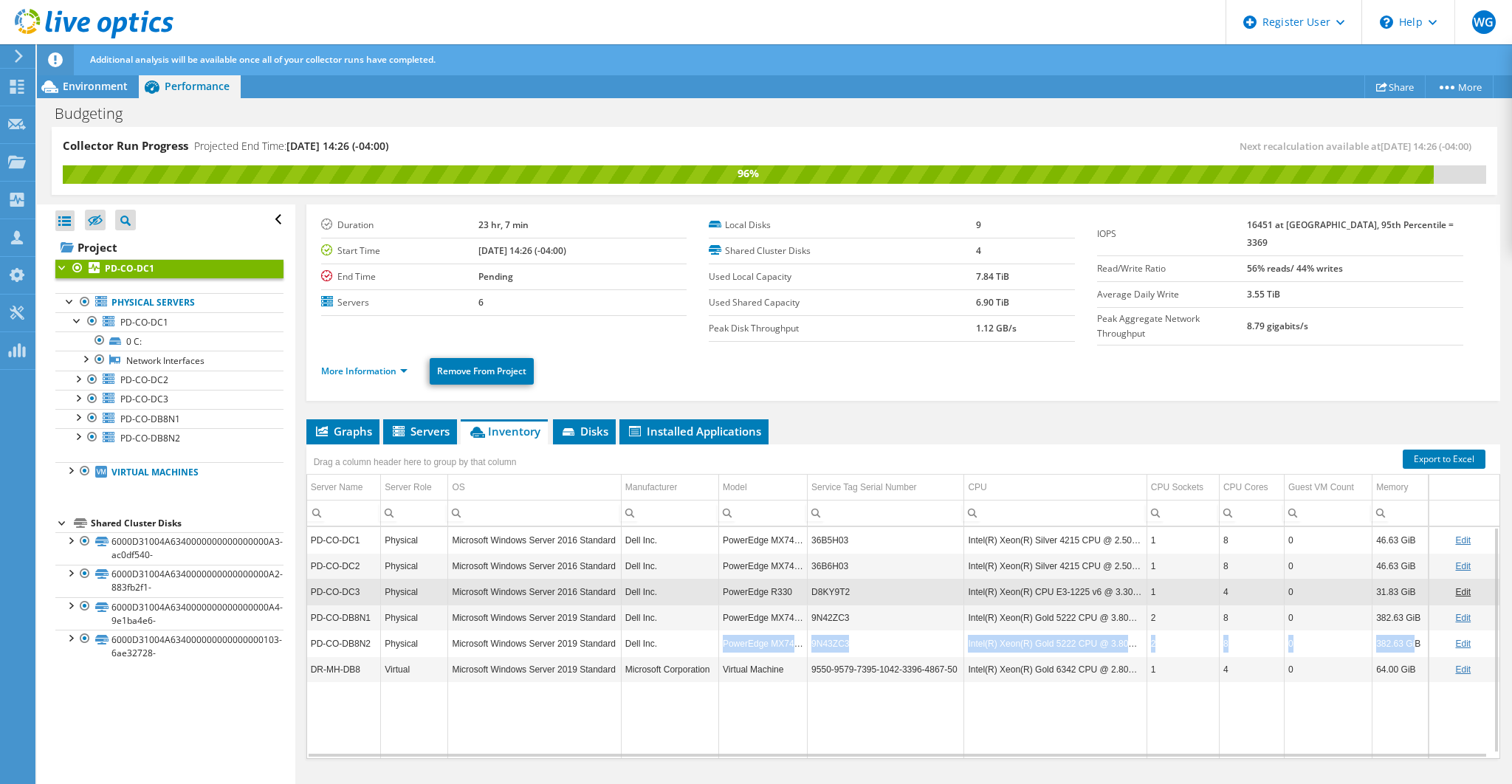
drag, startPoint x: 703, startPoint y: 630, endPoint x: 1411, endPoint y: 631, distance: 708.0
click at [1411, 630] on tr "PD-CO-DB8N2 Physical Microsoft Windows Server 2019 Standard Dell Inc. PowerEdge…" at bounding box center [903, 643] width 1192 height 26
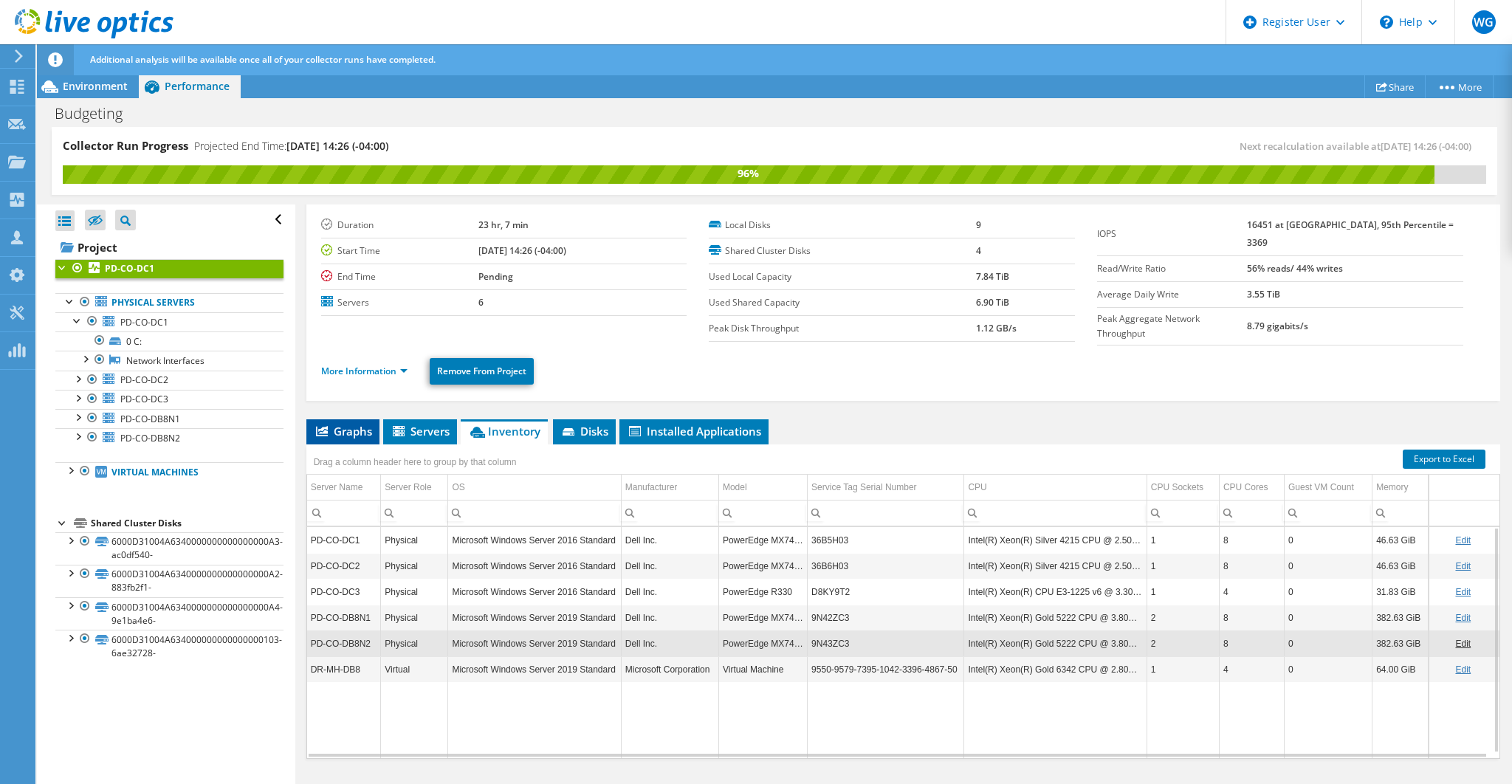
click at [360, 423] on span "Graphs" at bounding box center [343, 431] width 58 height 15
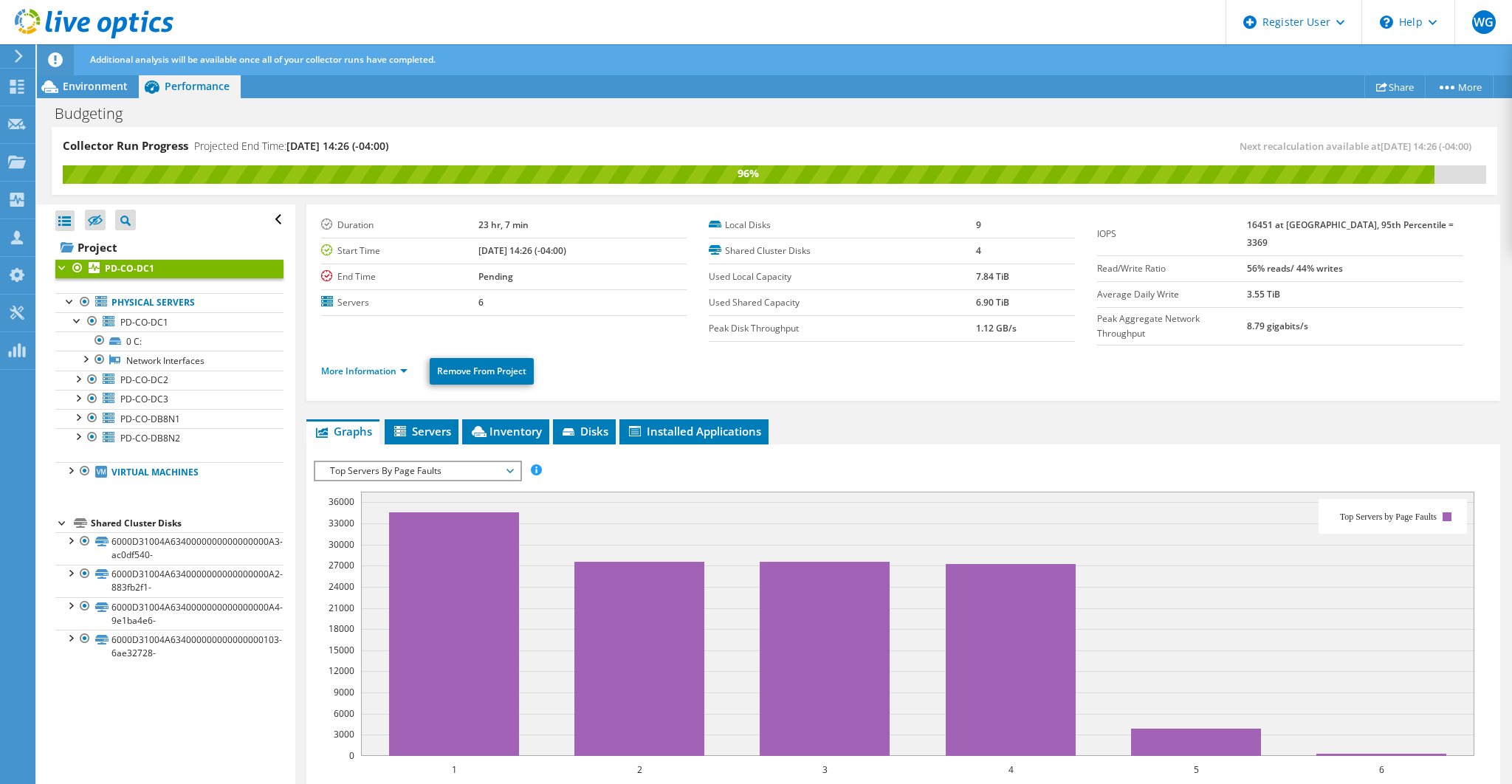
click at [420, 466] on span "Top Servers By Page Faults" at bounding box center [417, 470] width 189 height 18
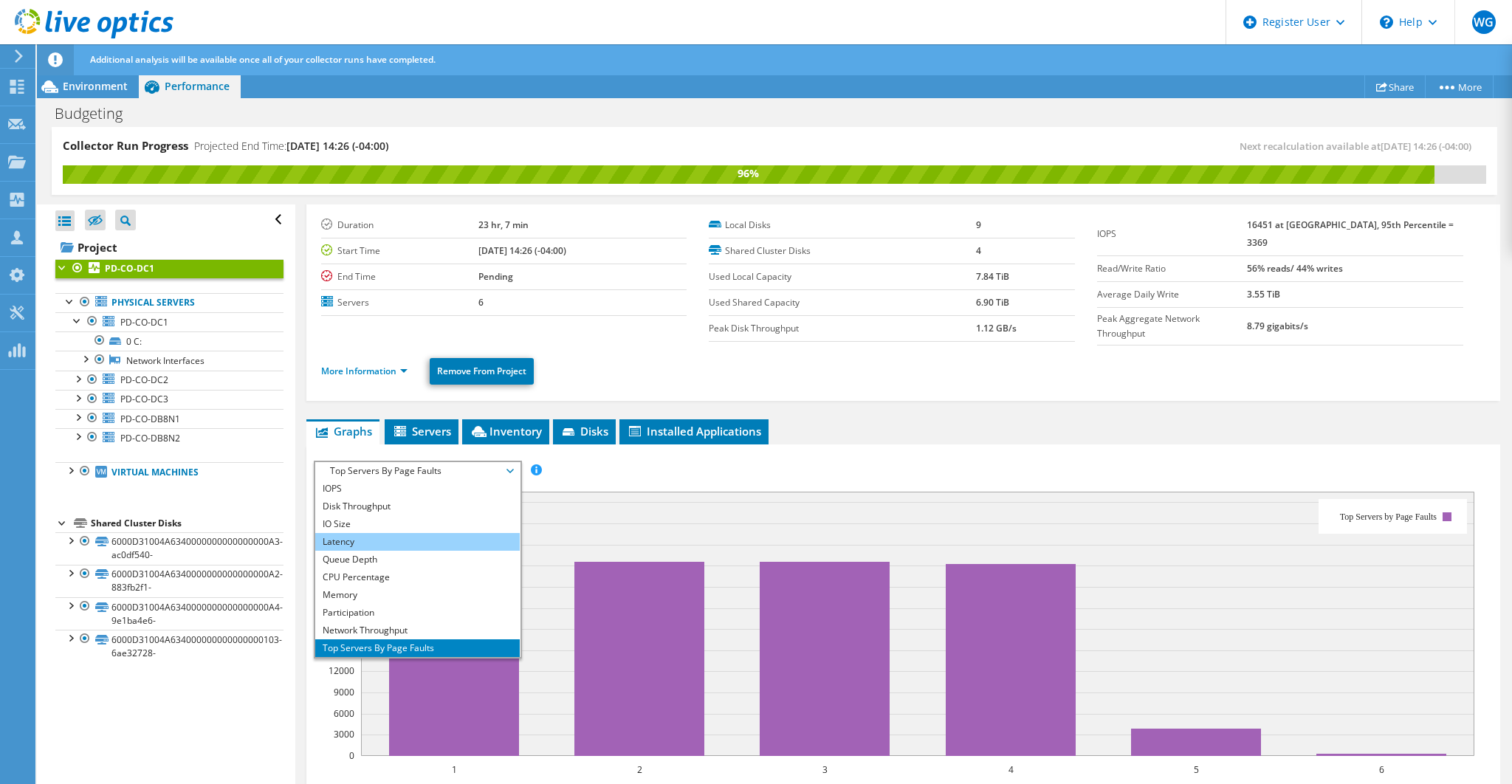
click at [382, 539] on li "Latency" at bounding box center [417, 541] width 204 height 18
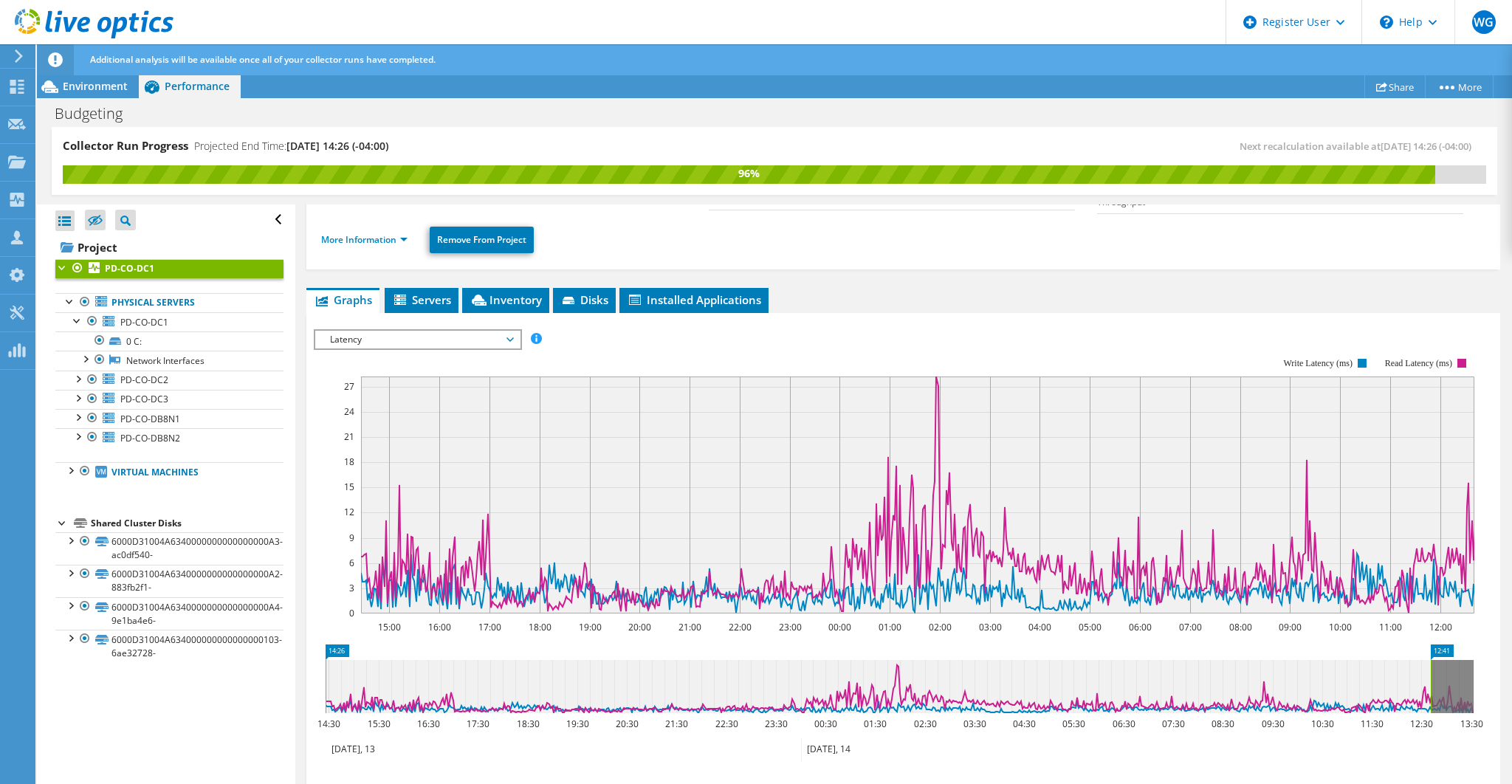
scroll to position [184, 0]
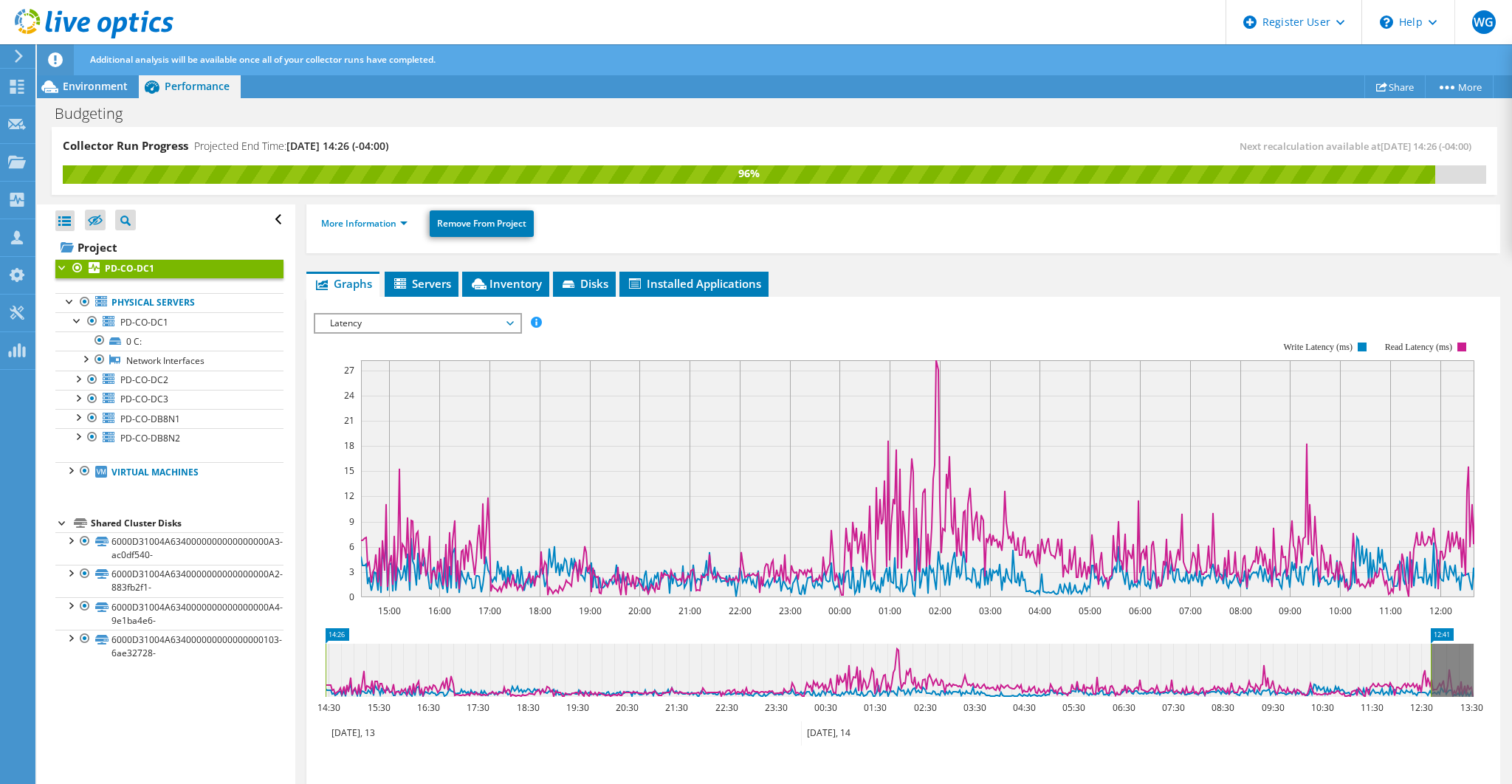
click at [506, 315] on span "Latency" at bounding box center [417, 323] width 189 height 18
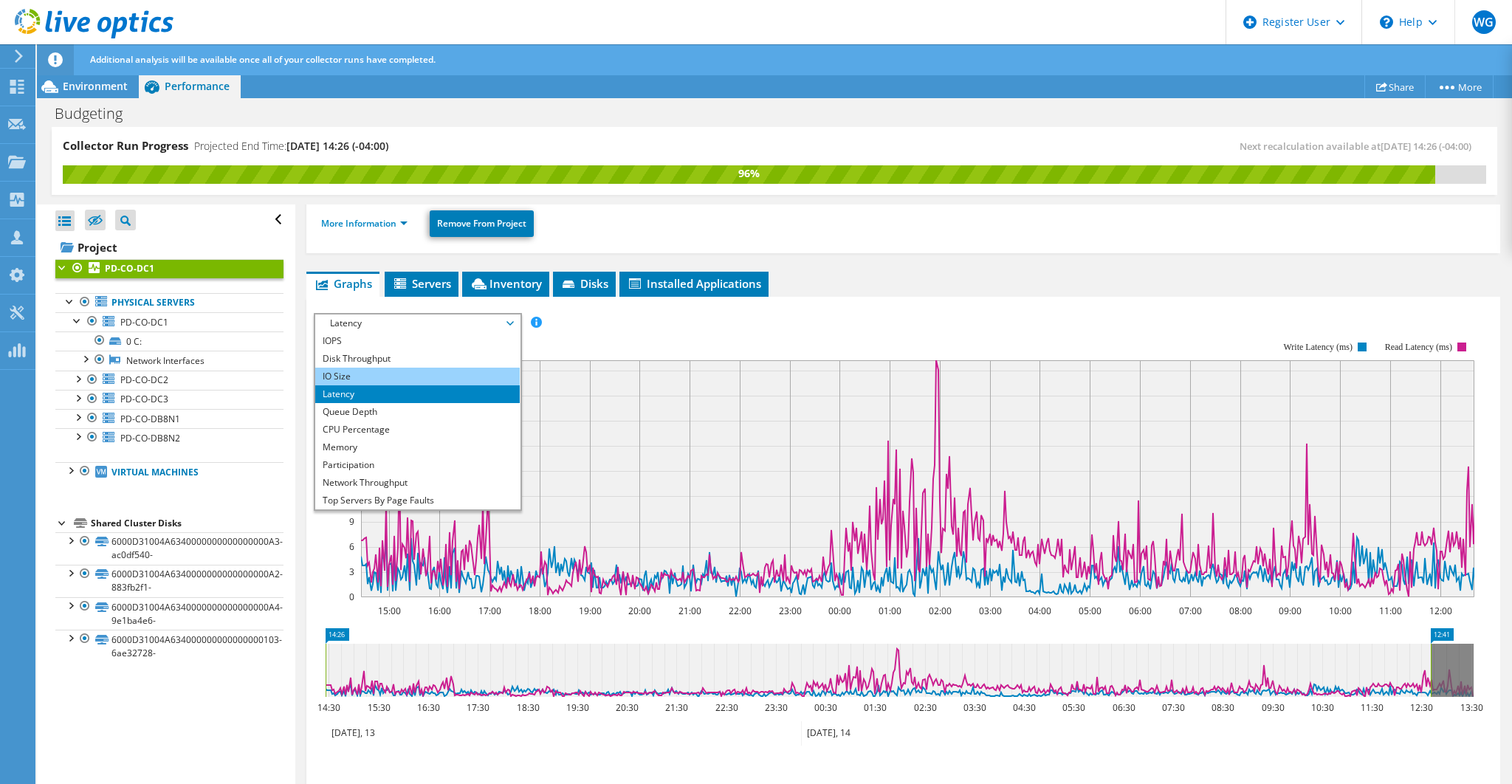
click at [382, 367] on li "IO Size" at bounding box center [417, 376] width 204 height 18
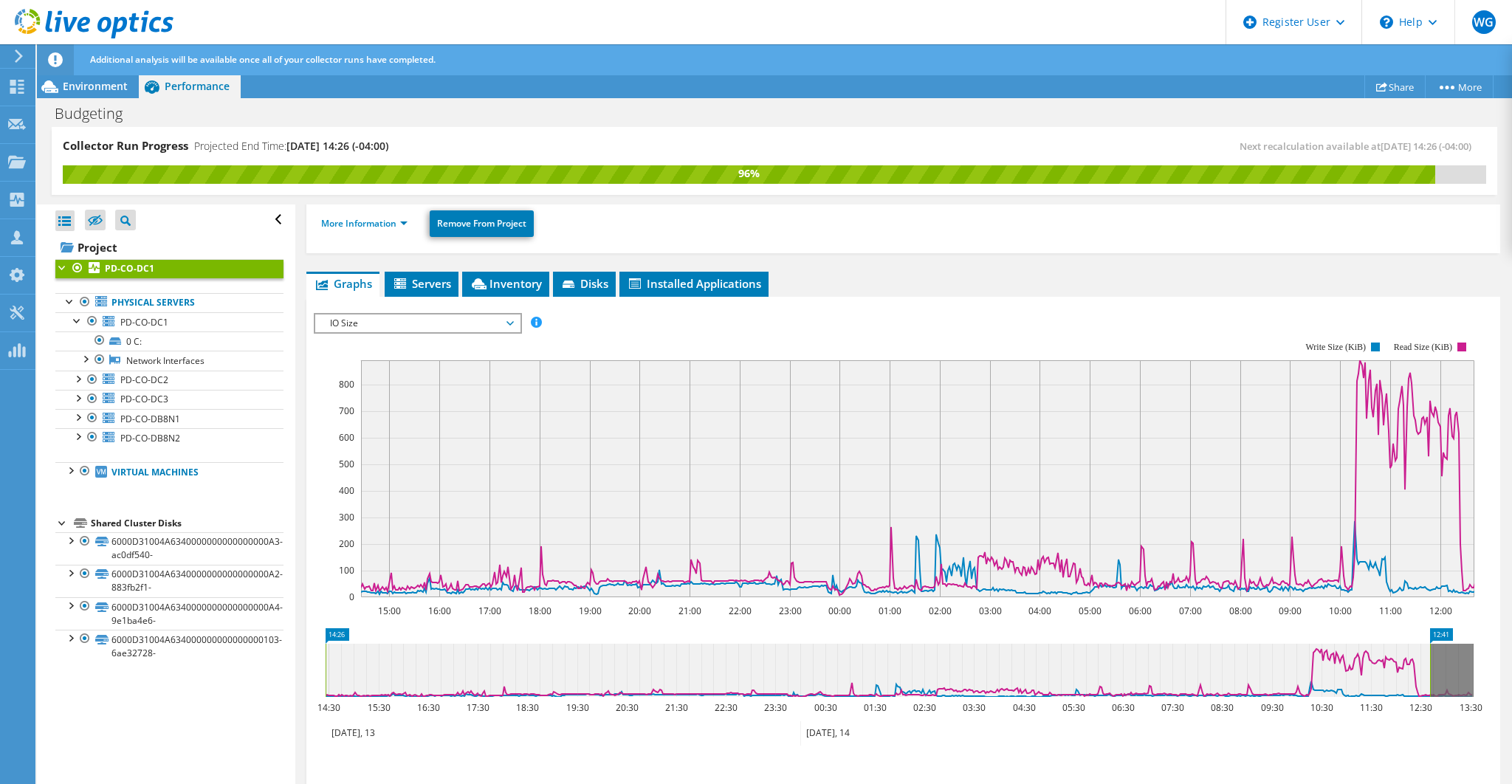
click at [508, 315] on span "IO Size" at bounding box center [417, 323] width 189 height 18
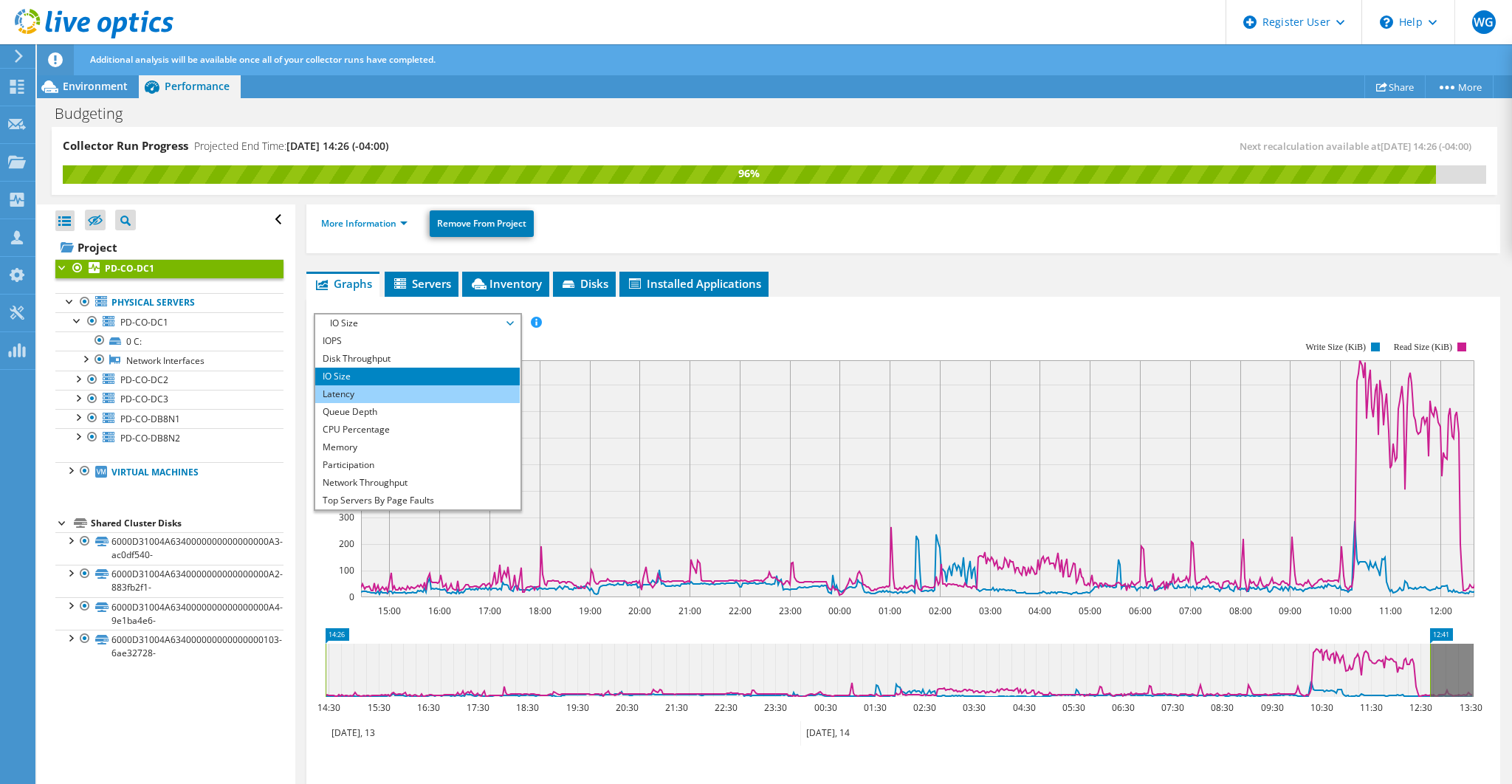
click at [386, 389] on li "Latency" at bounding box center [417, 393] width 204 height 18
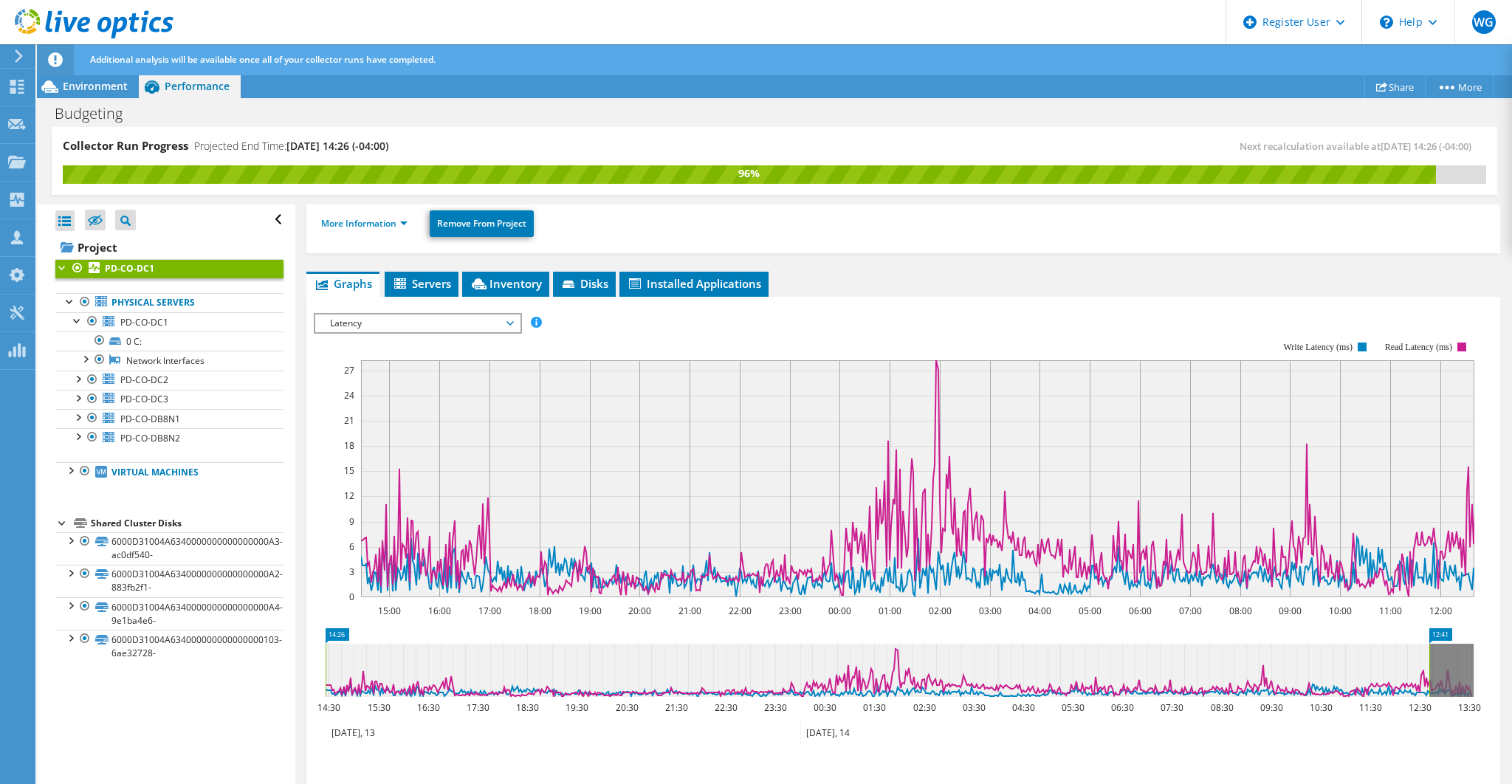
click at [497, 316] on span "Latency" at bounding box center [417, 323] width 189 height 18
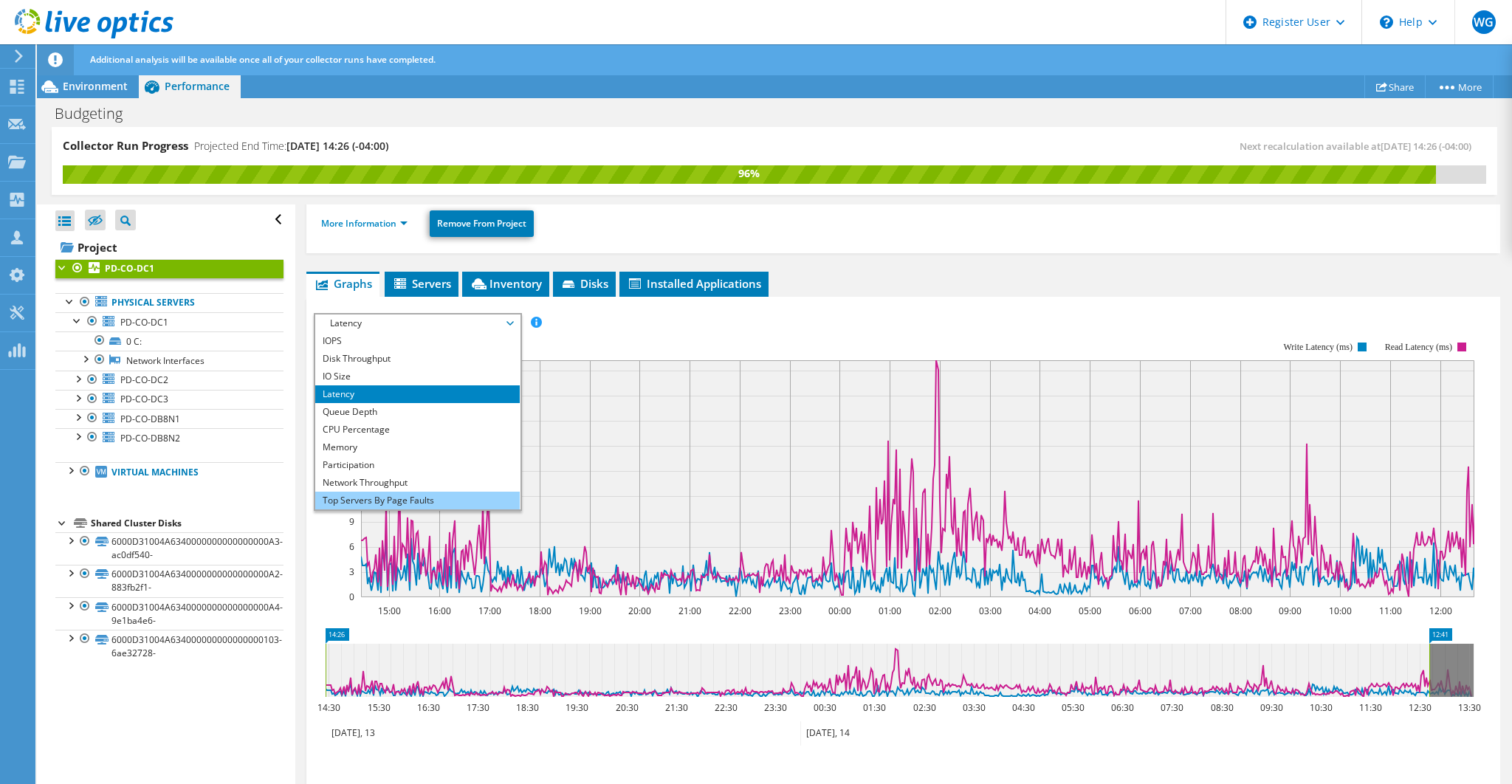
click at [441, 492] on li "Top Servers By Page Faults" at bounding box center [417, 500] width 204 height 18
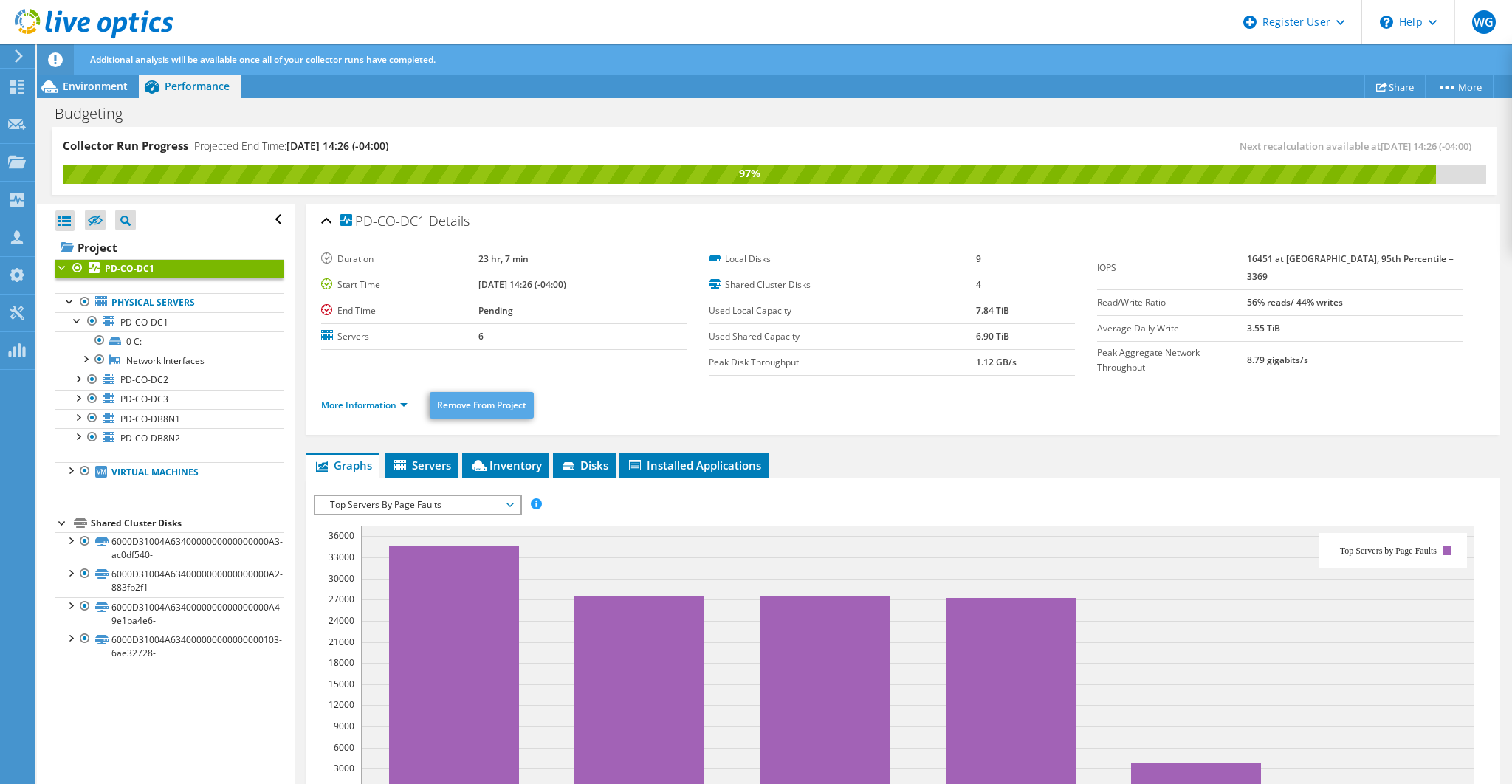
scroll to position [0, 0]
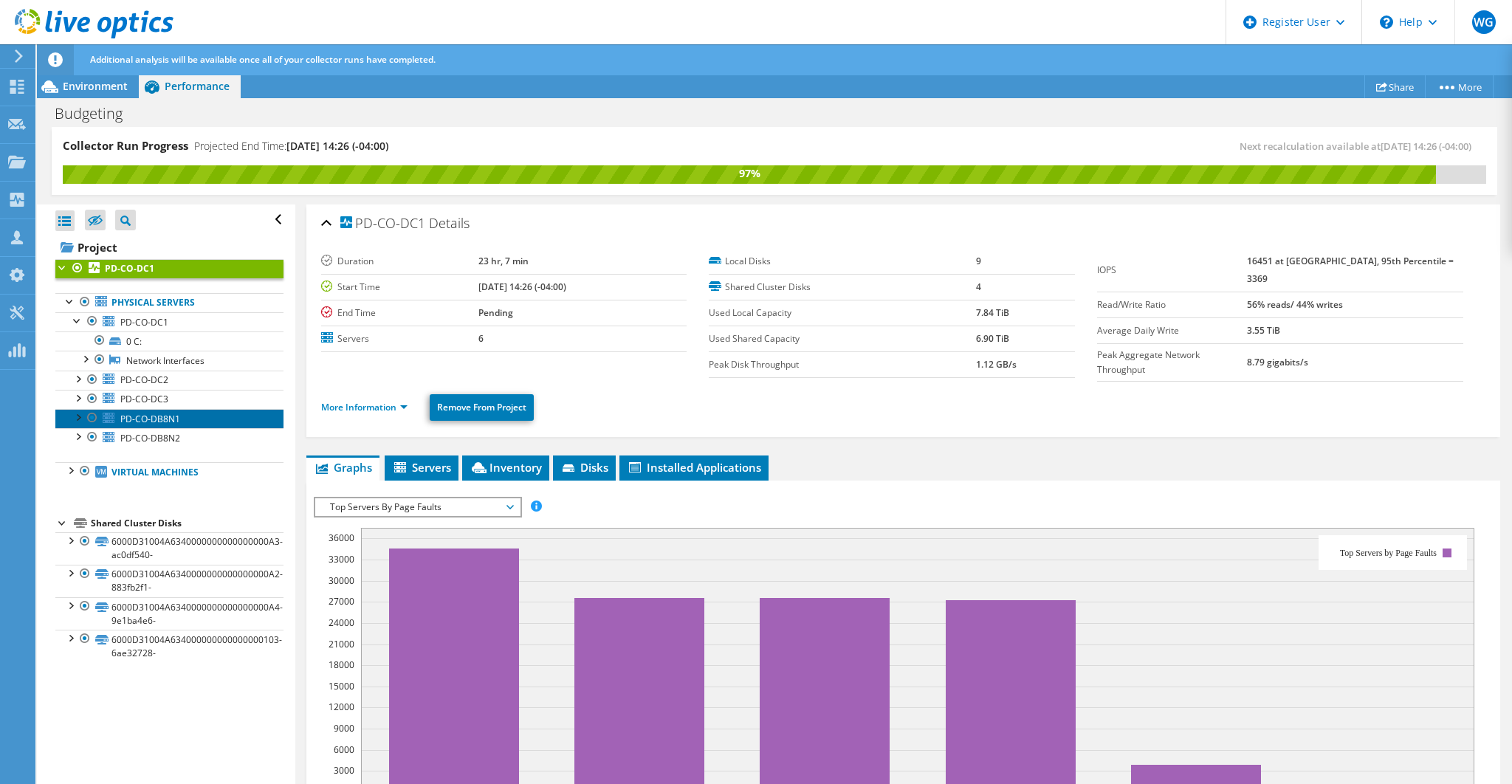
click at [155, 416] on span "PD-CO-DB8N1" at bounding box center [150, 418] width 60 height 12
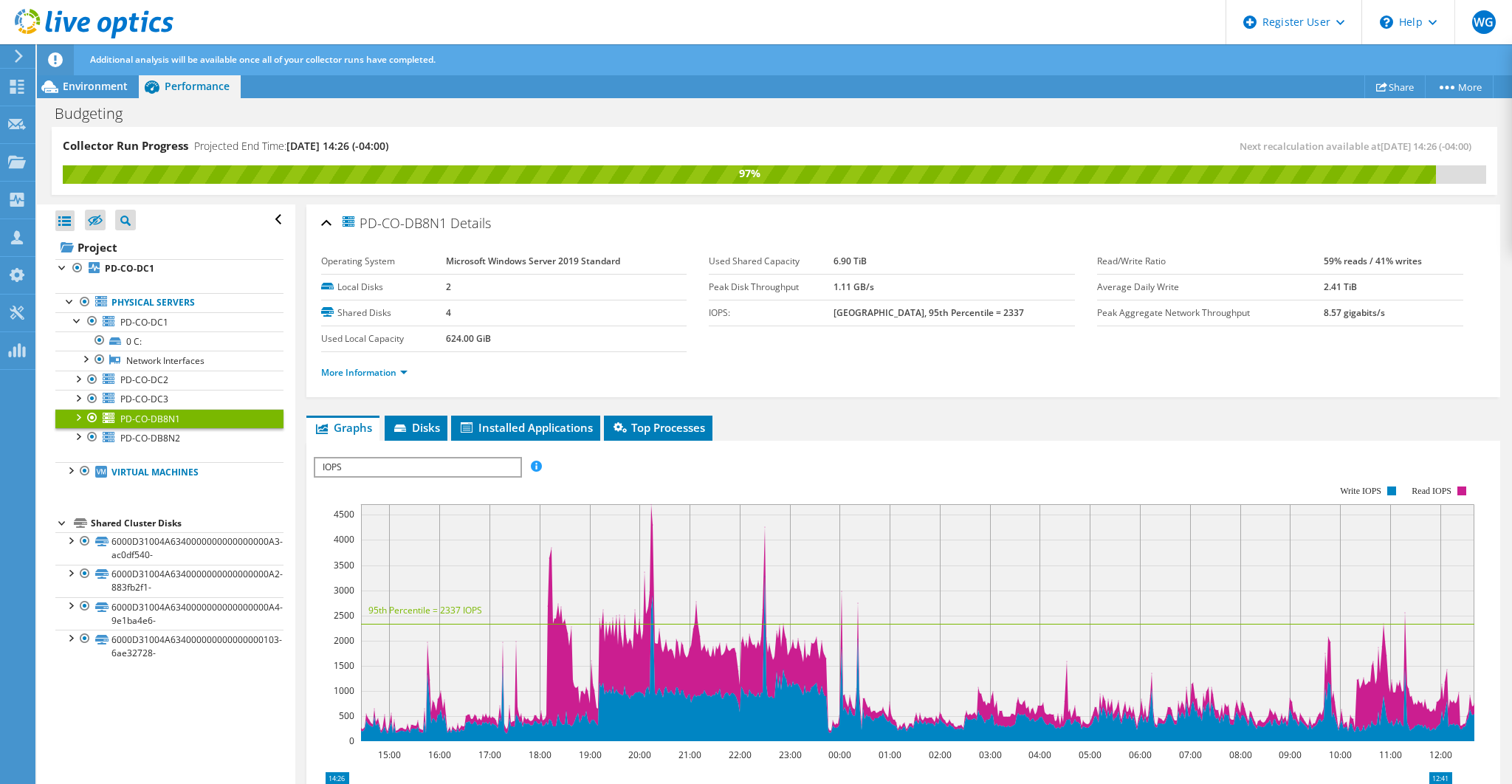
click at [505, 461] on span "IOPS" at bounding box center [417, 466] width 204 height 18
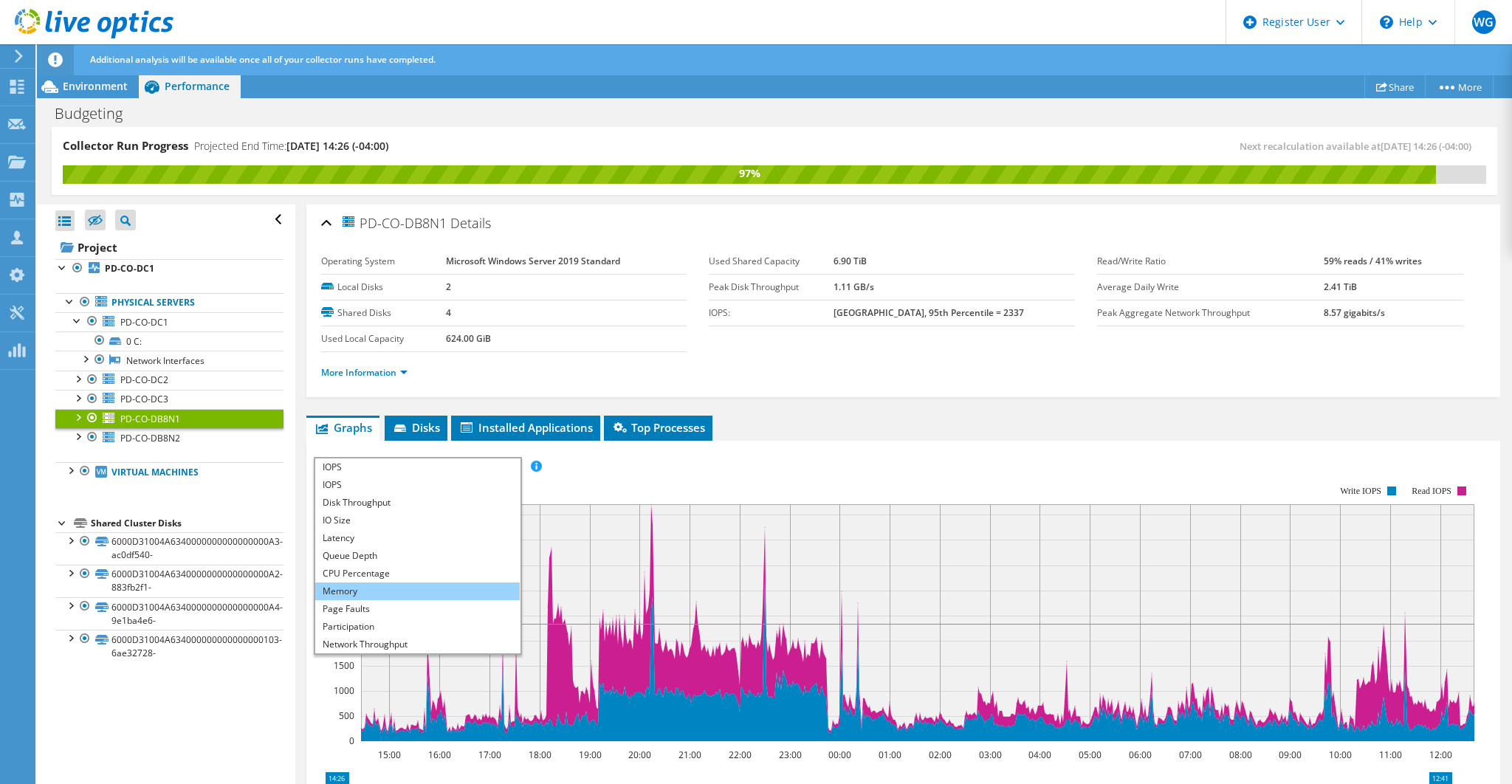
click at [358, 588] on li "Memory" at bounding box center [417, 591] width 204 height 18
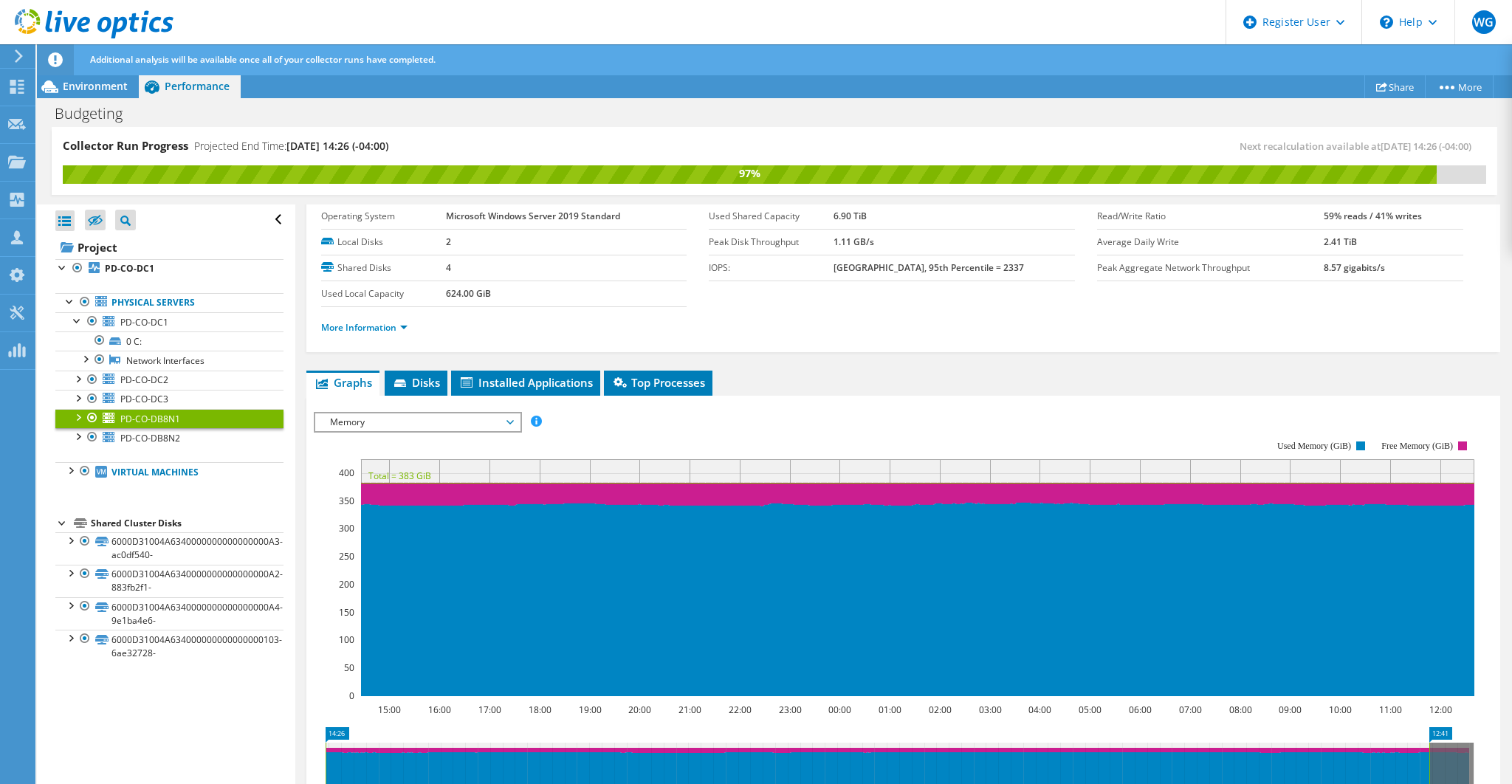
scroll to position [49, 0]
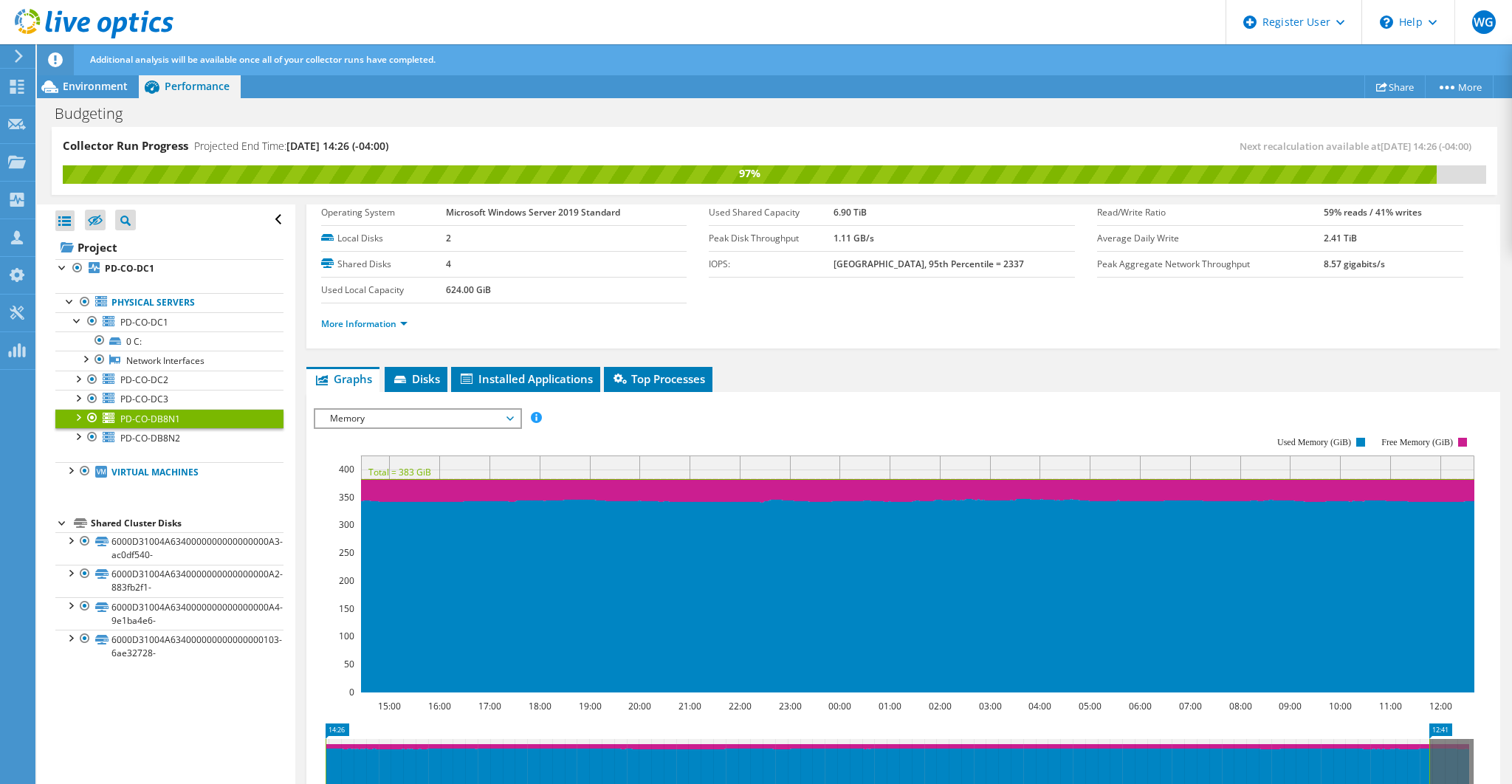
click at [510, 412] on span "Memory" at bounding box center [417, 418] width 189 height 18
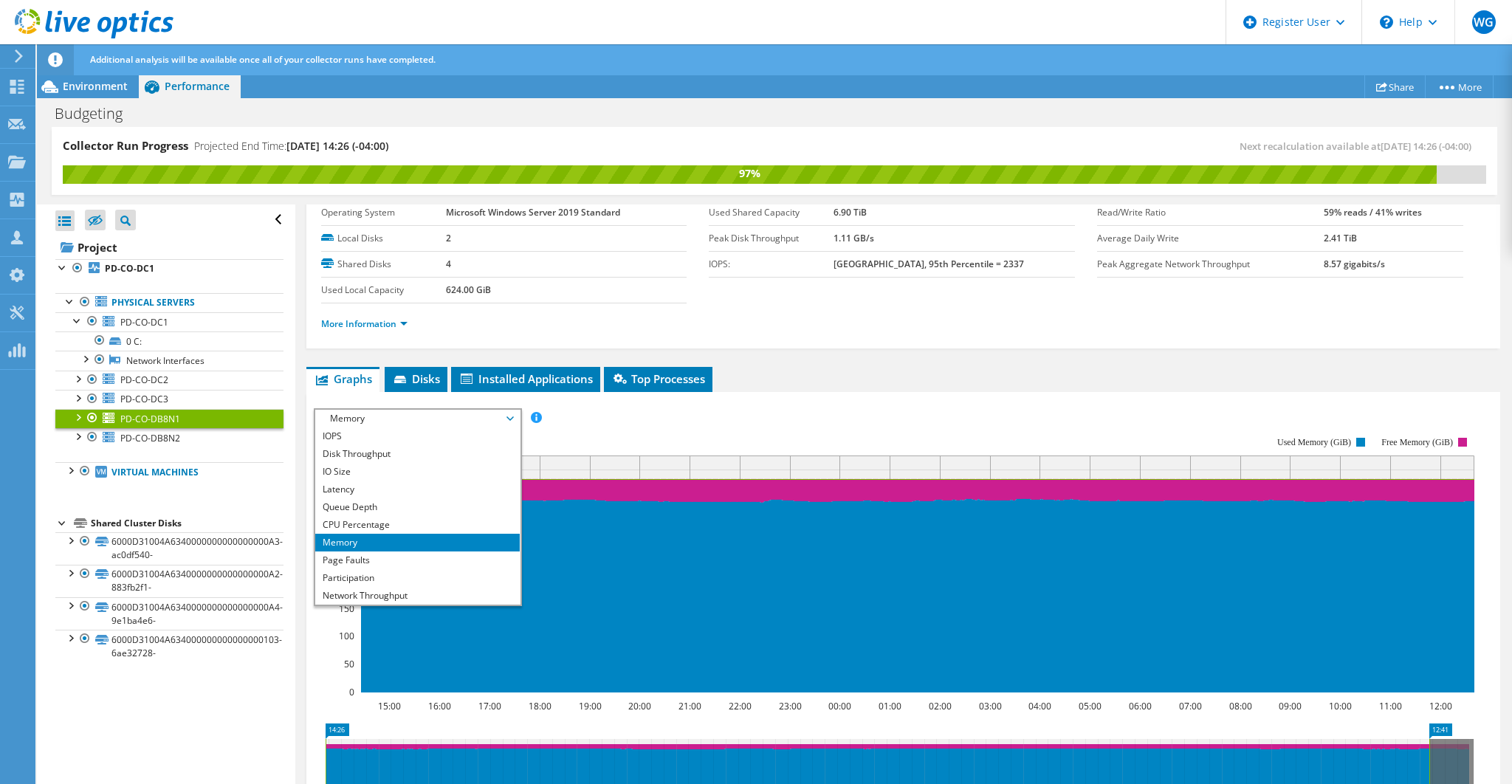
click at [510, 412] on span "Memory" at bounding box center [417, 418] width 189 height 18
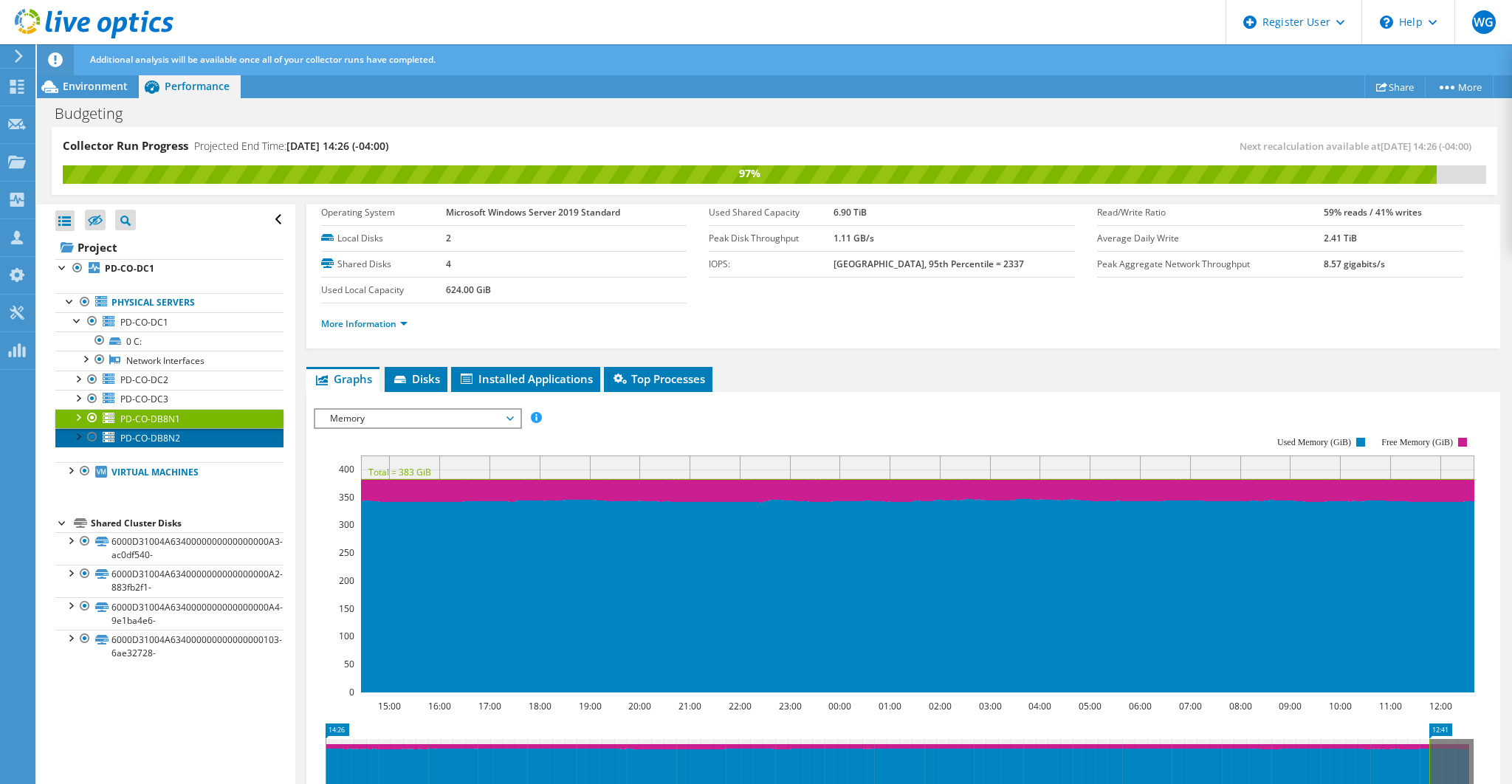
click at [141, 439] on span "PD-CO-DB8N2" at bounding box center [150, 437] width 60 height 12
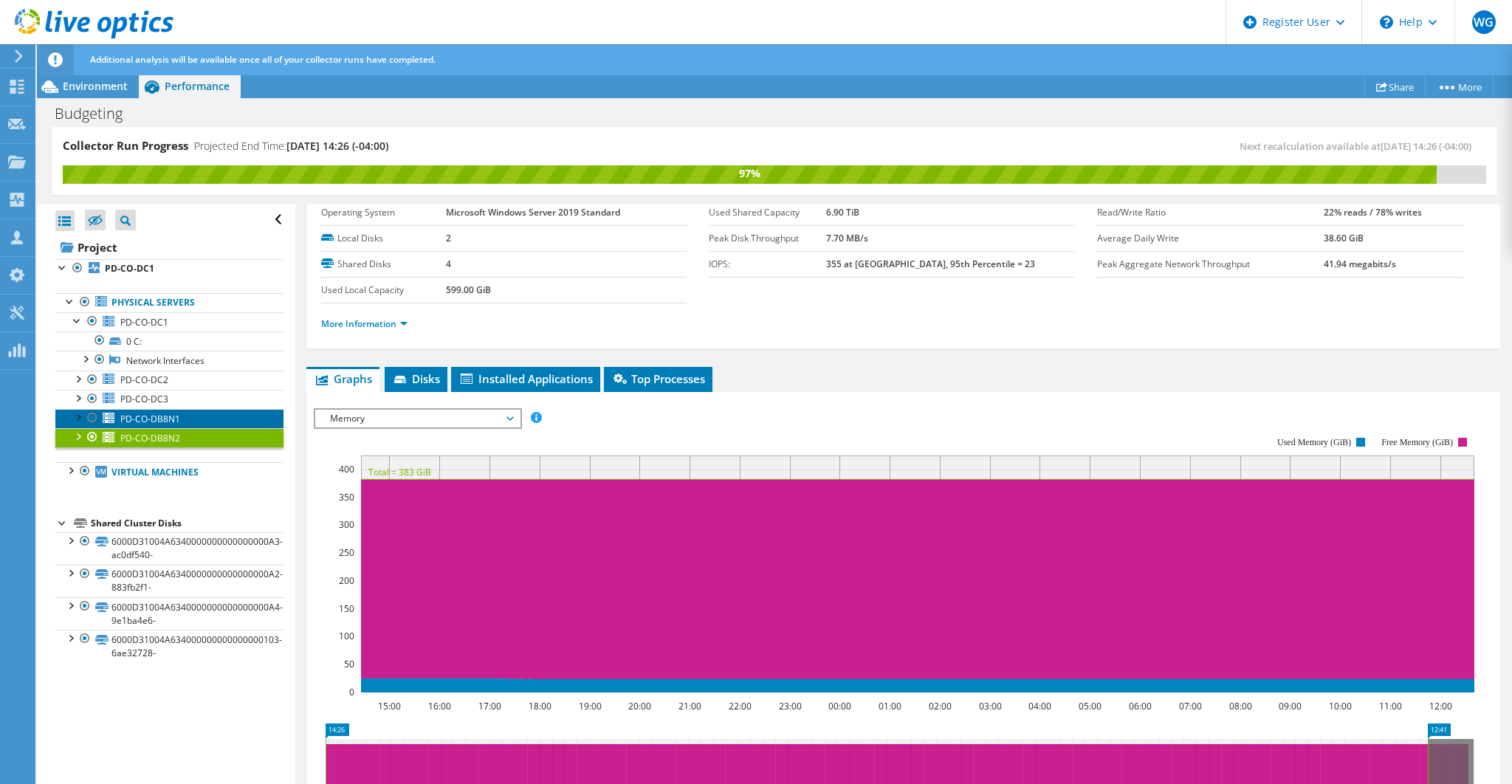
drag, startPoint x: 157, startPoint y: 416, endPoint x: 158, endPoint y: 431, distance: 15.0
click at [157, 417] on span "PD-CO-DB8N1" at bounding box center [150, 418] width 60 height 12
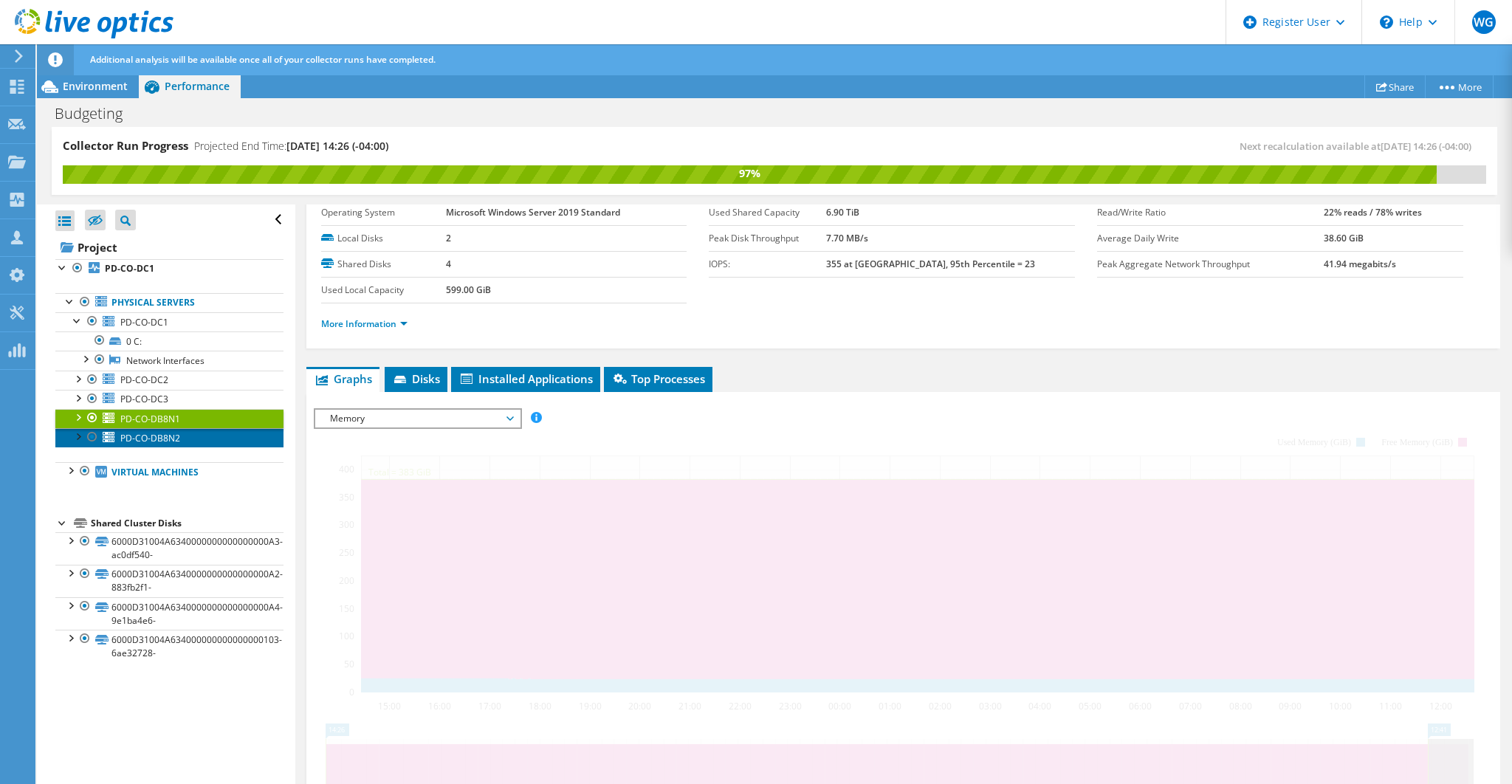
click at [157, 436] on span "PD-CO-DB8N2" at bounding box center [150, 437] width 60 height 12
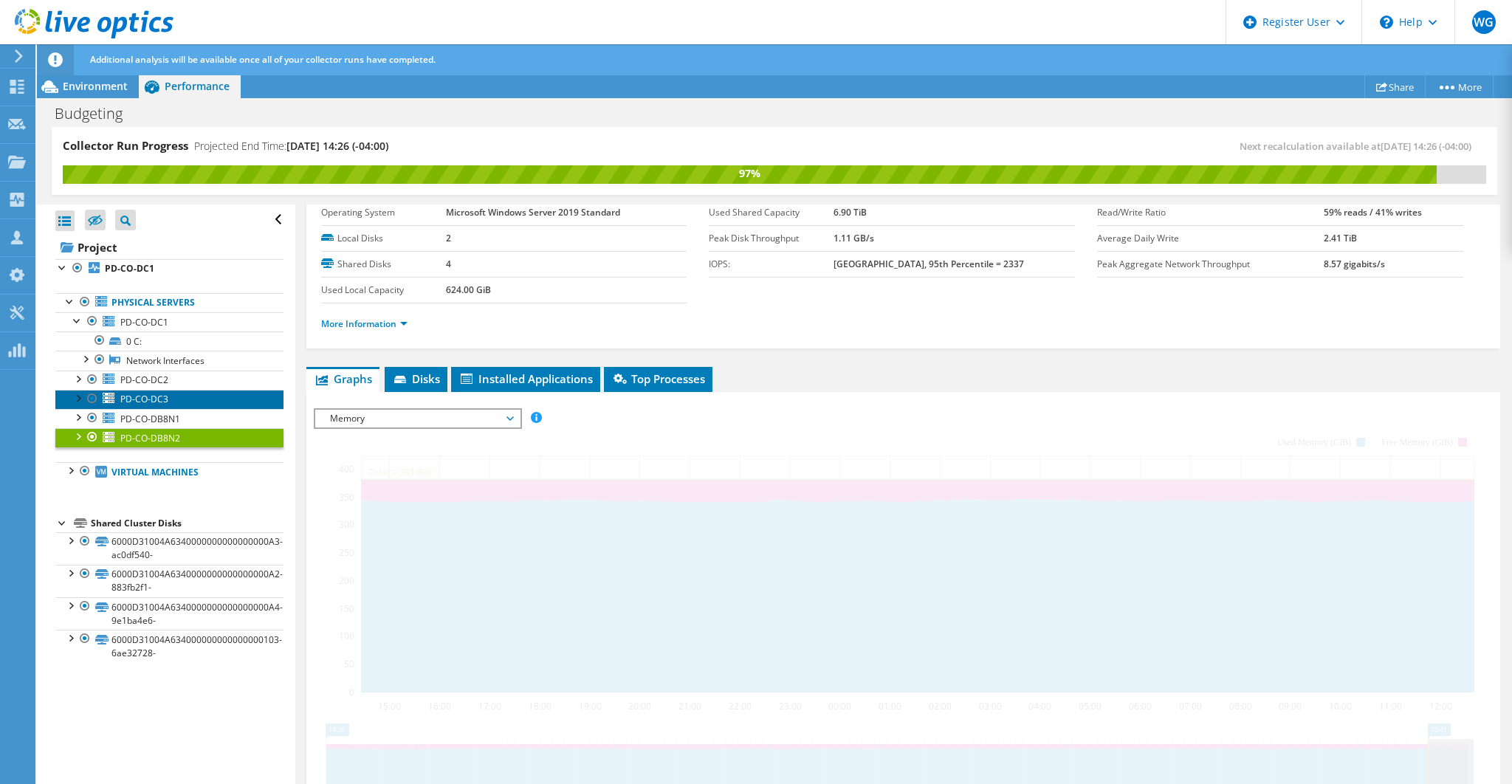
click at [148, 396] on span "PD-CO-DC3" at bounding box center [143, 398] width 48 height 12
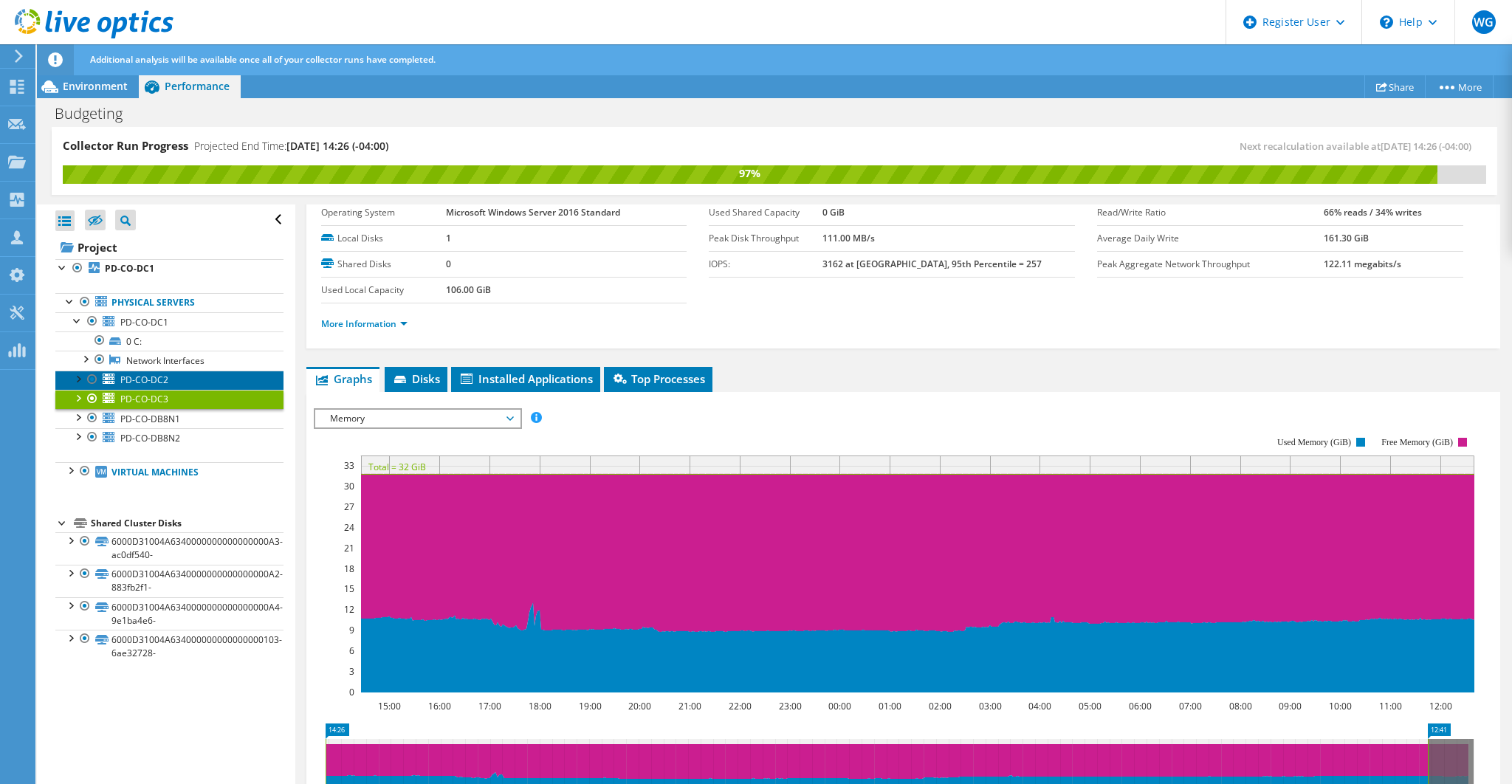
click at [146, 377] on span "PD-CO-DC2" at bounding box center [143, 379] width 48 height 12
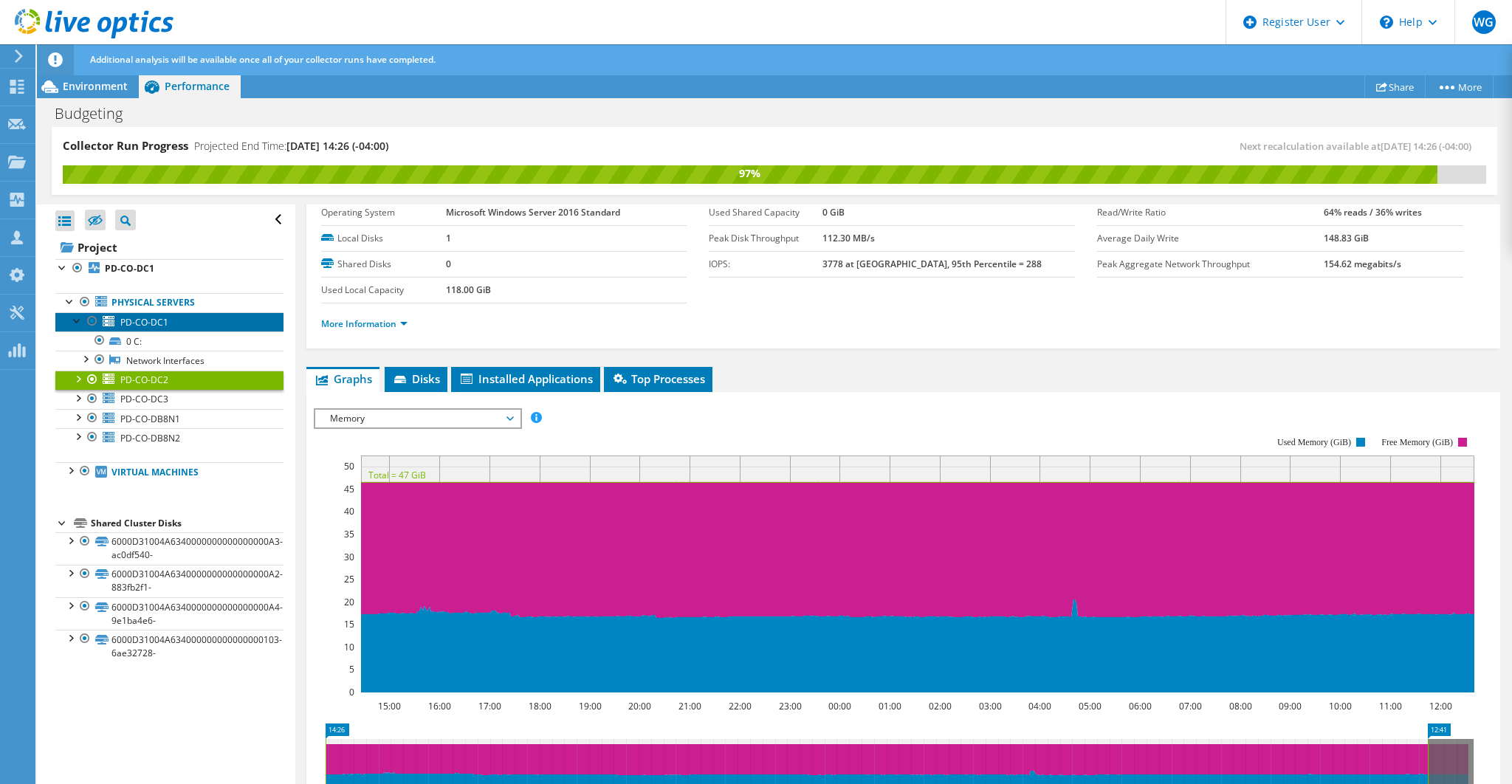
click at [143, 328] on link "PD-CO-DC1" at bounding box center [169, 321] width 228 height 19
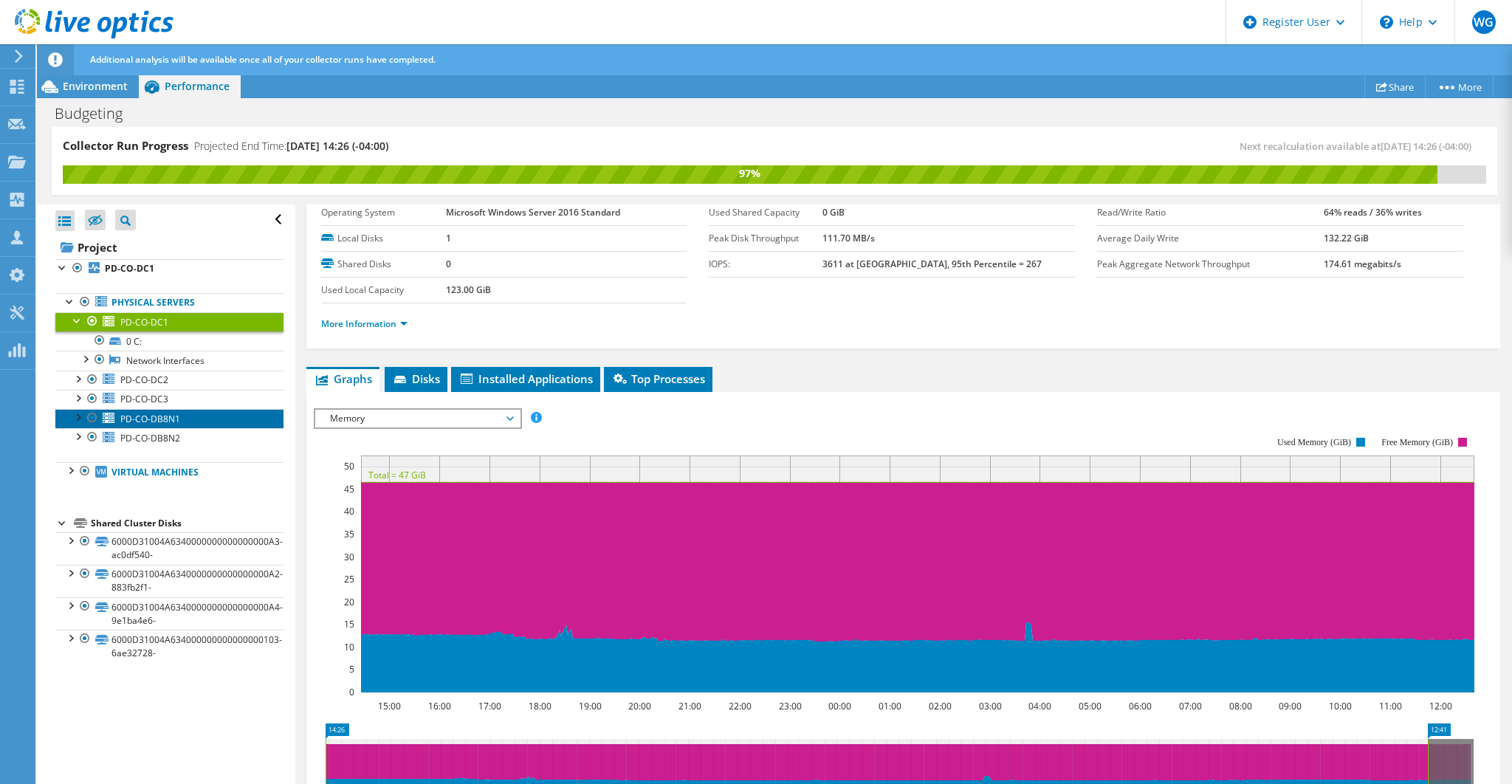
click at [164, 412] on span "PD-CO-DB8N1" at bounding box center [150, 418] width 60 height 12
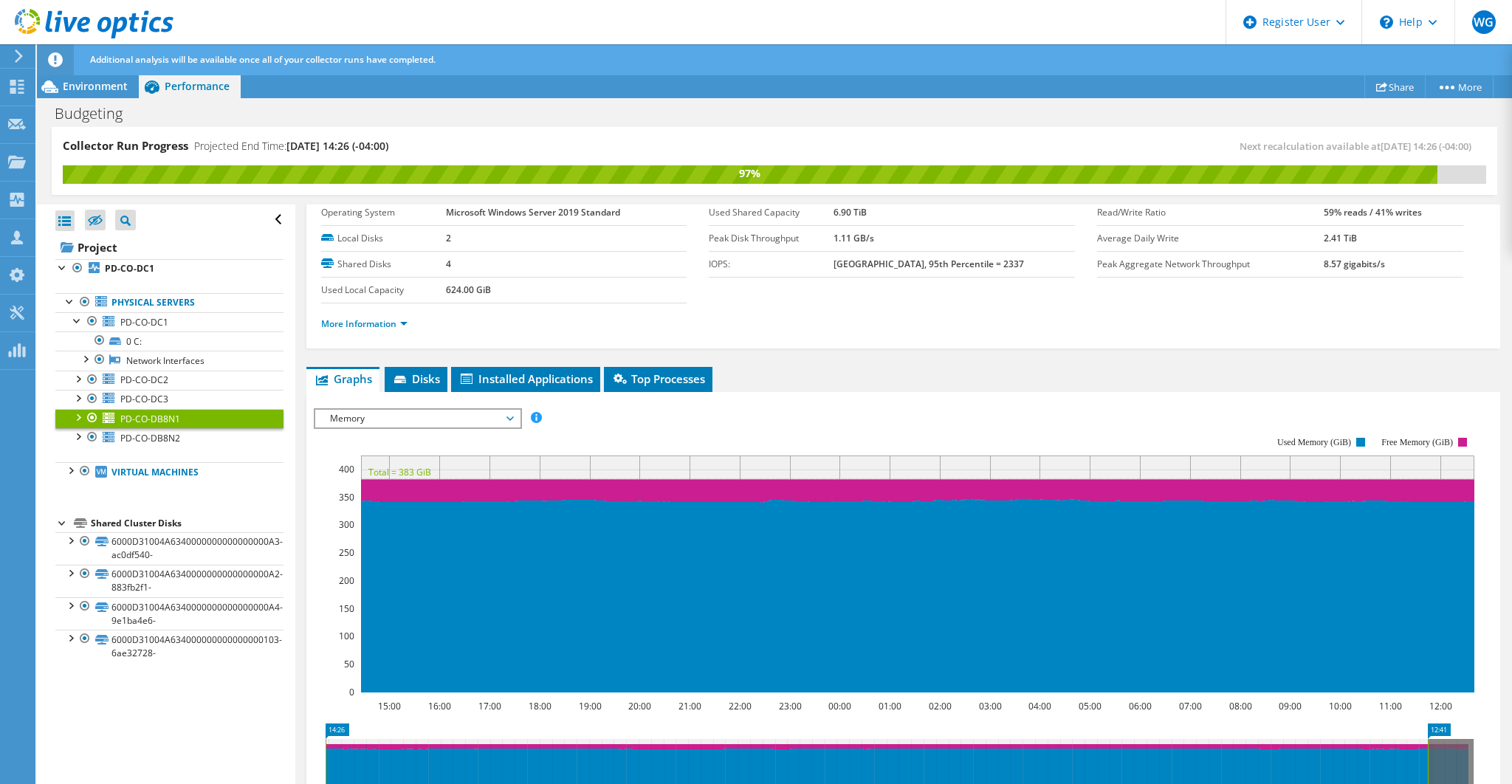
click at [421, 415] on span "Memory" at bounding box center [417, 418] width 189 height 18
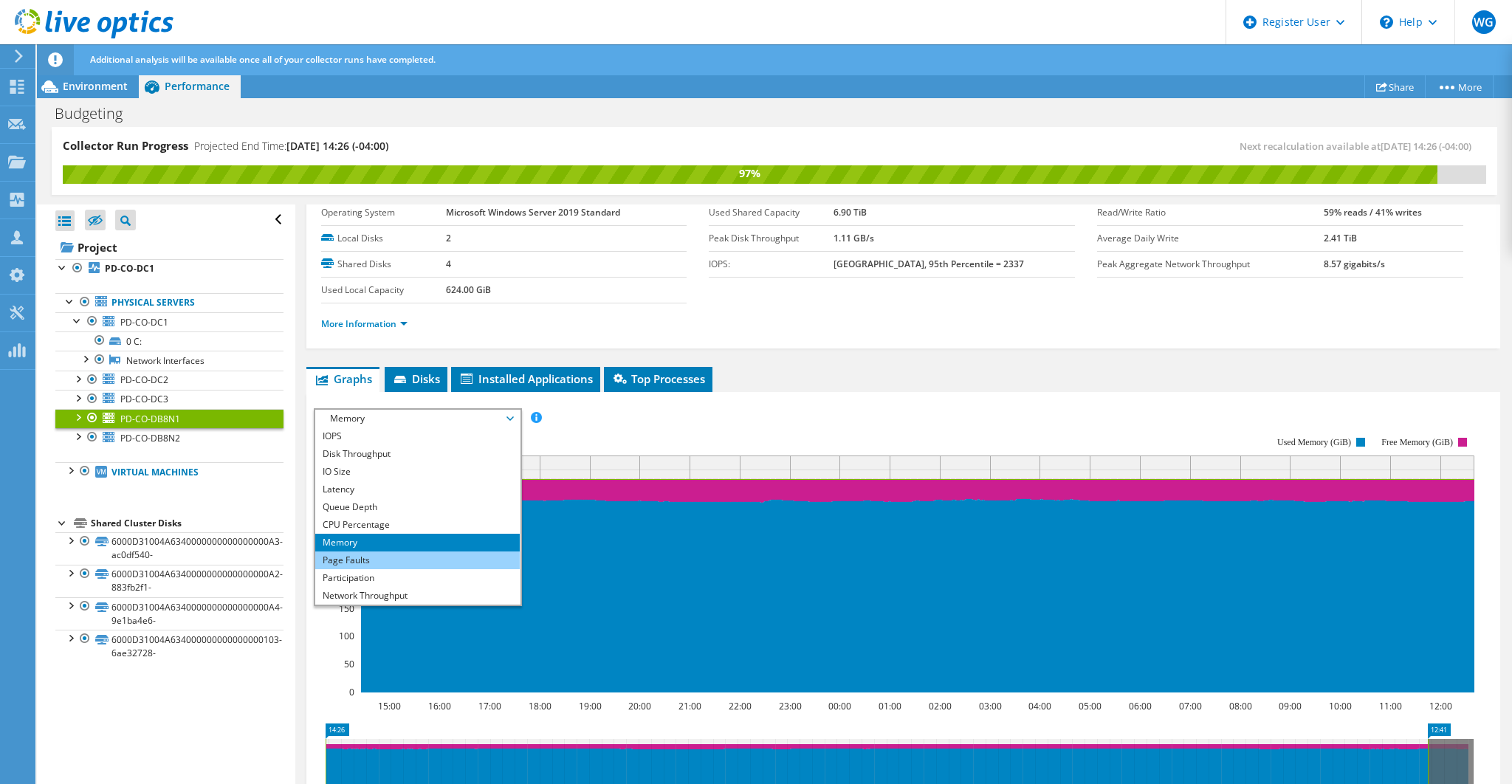
click at [369, 557] on li "Page Faults" at bounding box center [417, 560] width 204 height 18
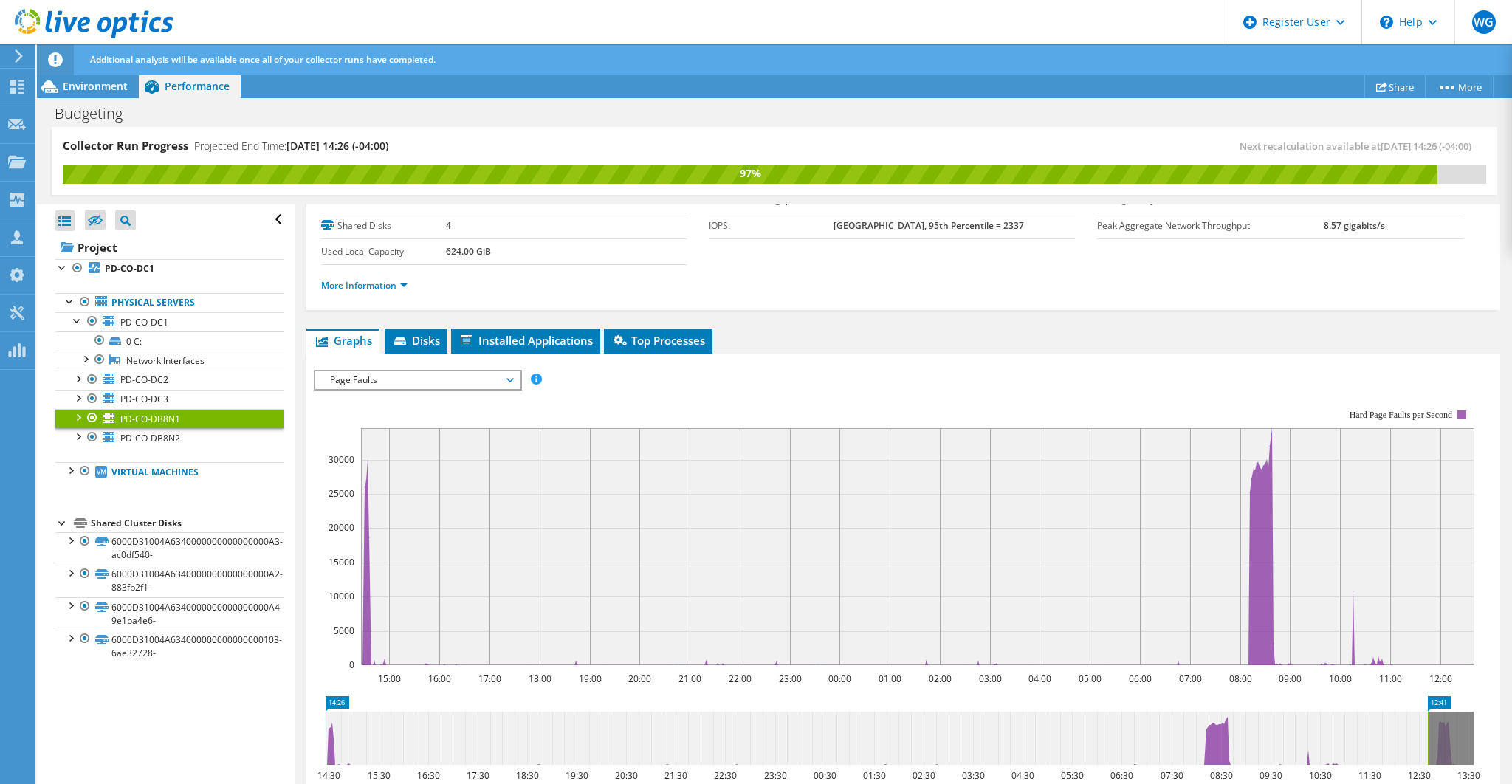
scroll to position [98, 0]
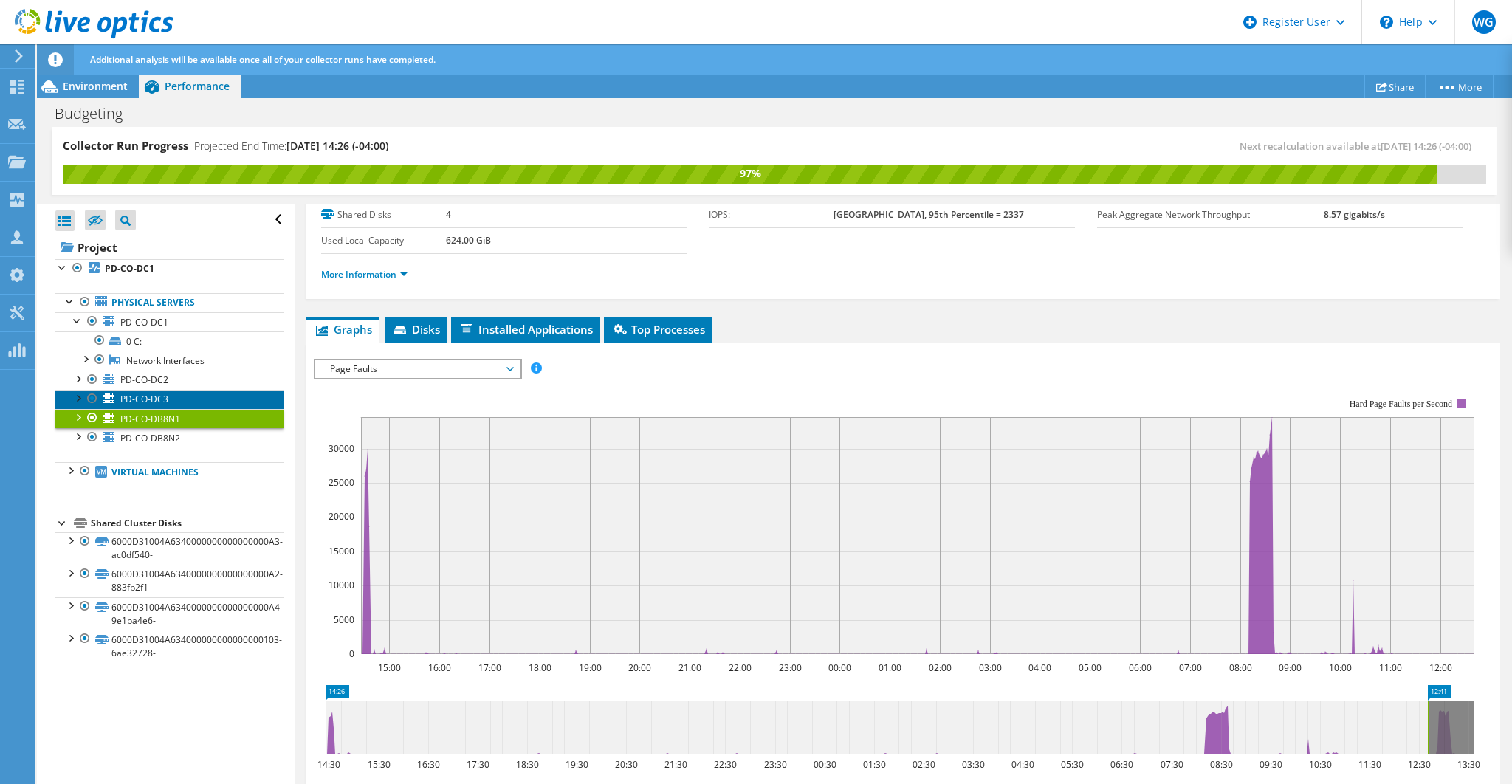
click at [166, 394] on span "PD-CO-DC3" at bounding box center [143, 398] width 48 height 12
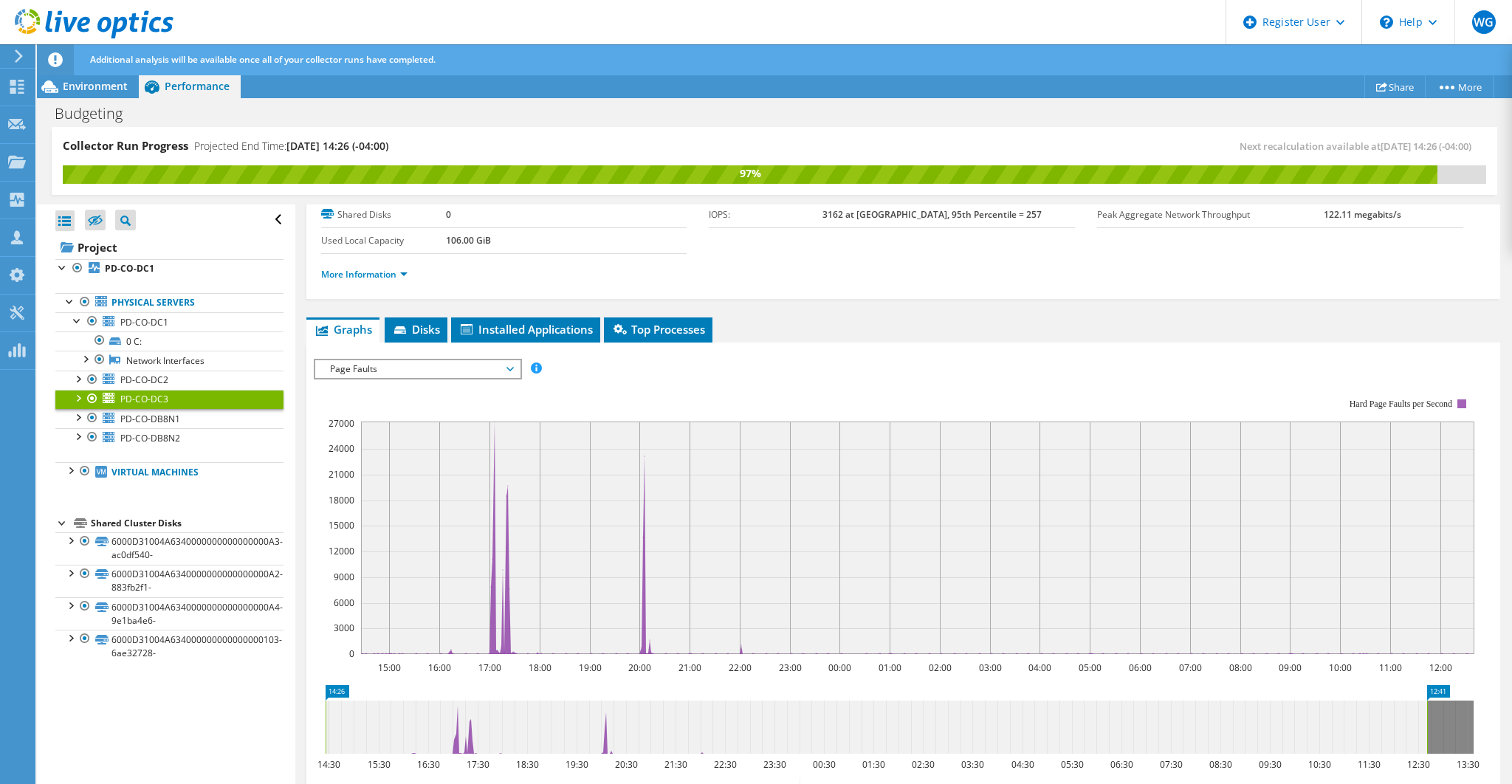
click at [378, 362] on span "Page Faults" at bounding box center [417, 368] width 189 height 18
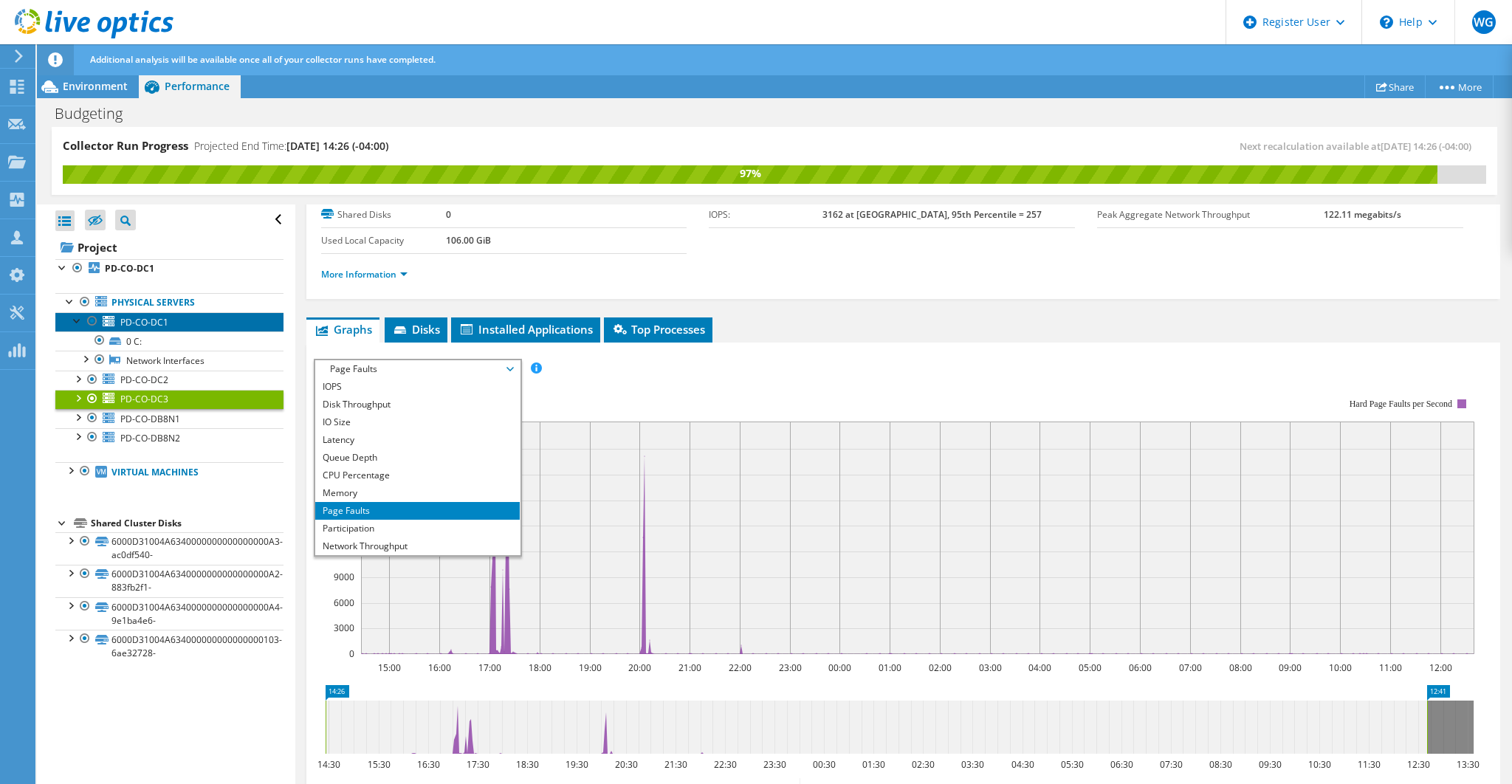
click at [162, 323] on span "PD-CO-DC1" at bounding box center [143, 321] width 48 height 12
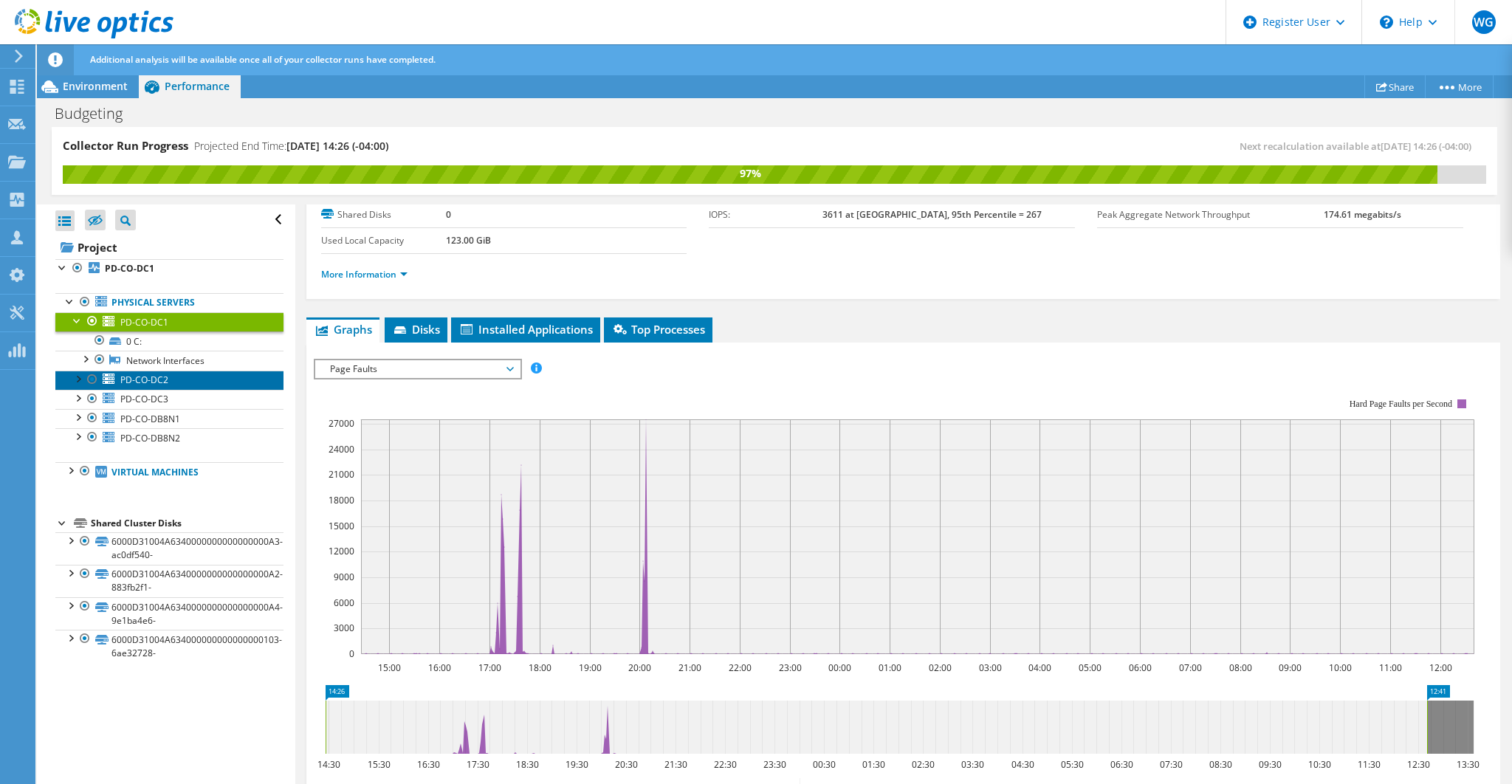
click at [168, 375] on link "PD-CO-DC2" at bounding box center [169, 380] width 228 height 19
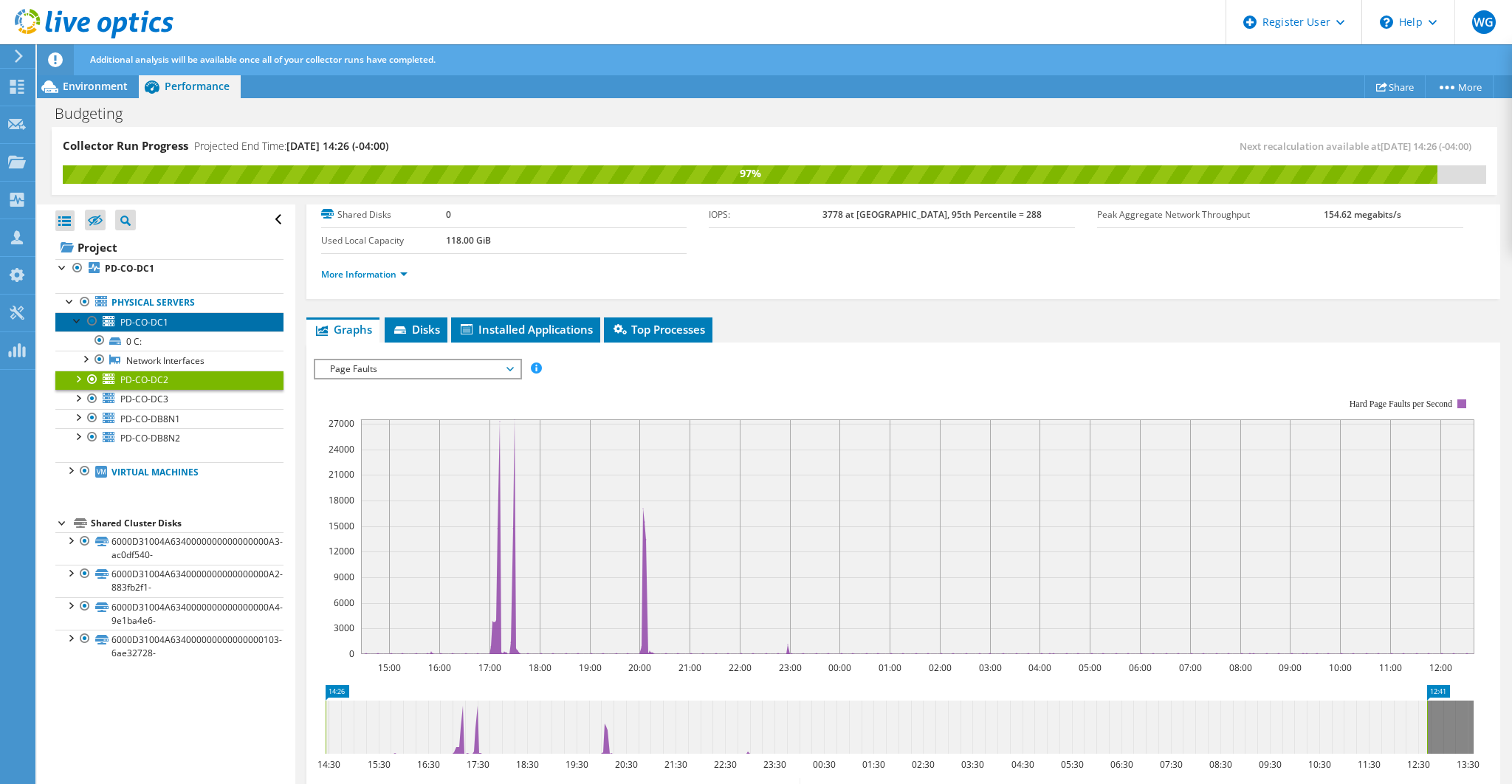
click at [165, 322] on span "PD-CO-DC1" at bounding box center [143, 321] width 48 height 12
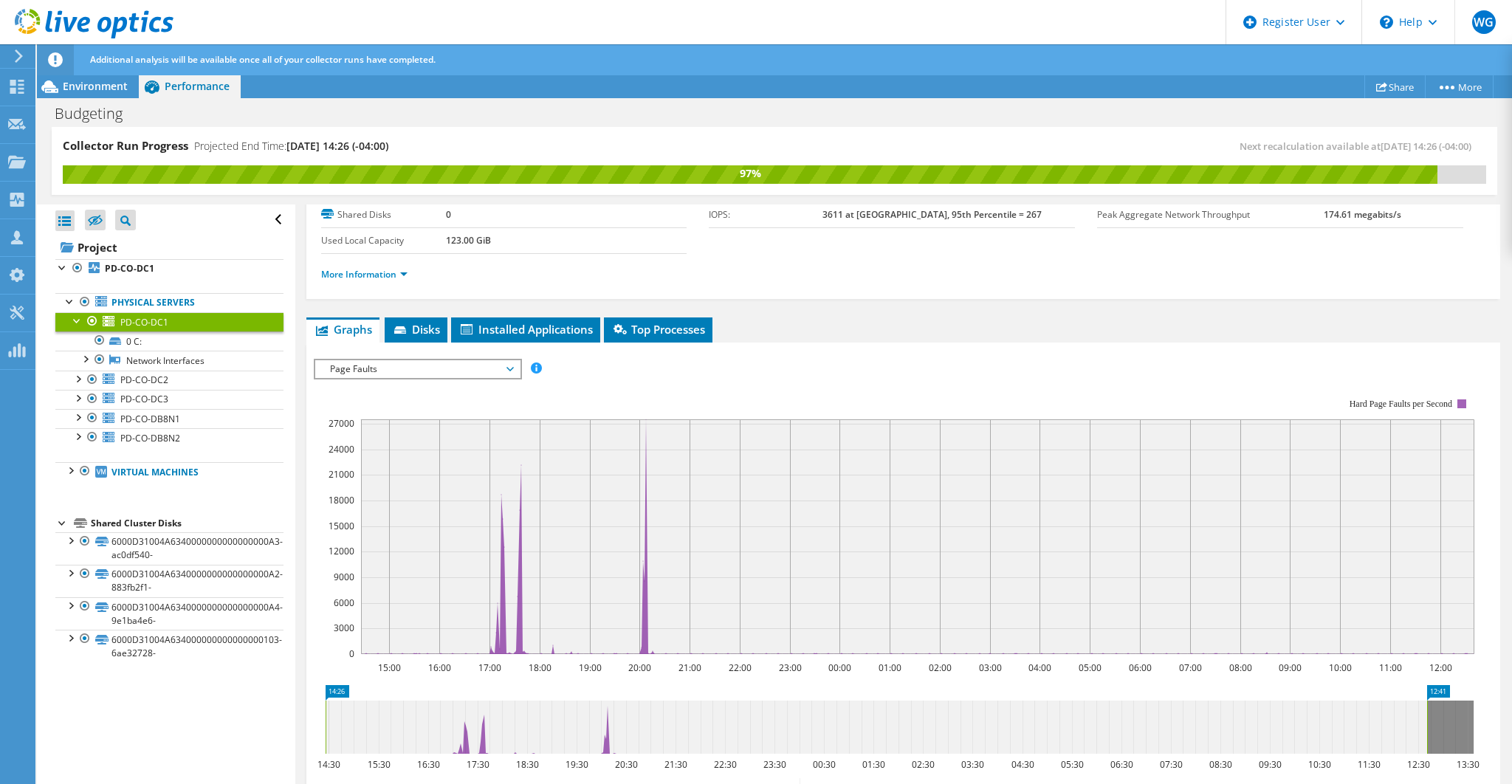
click at [400, 367] on span "Page Faults" at bounding box center [417, 368] width 189 height 18
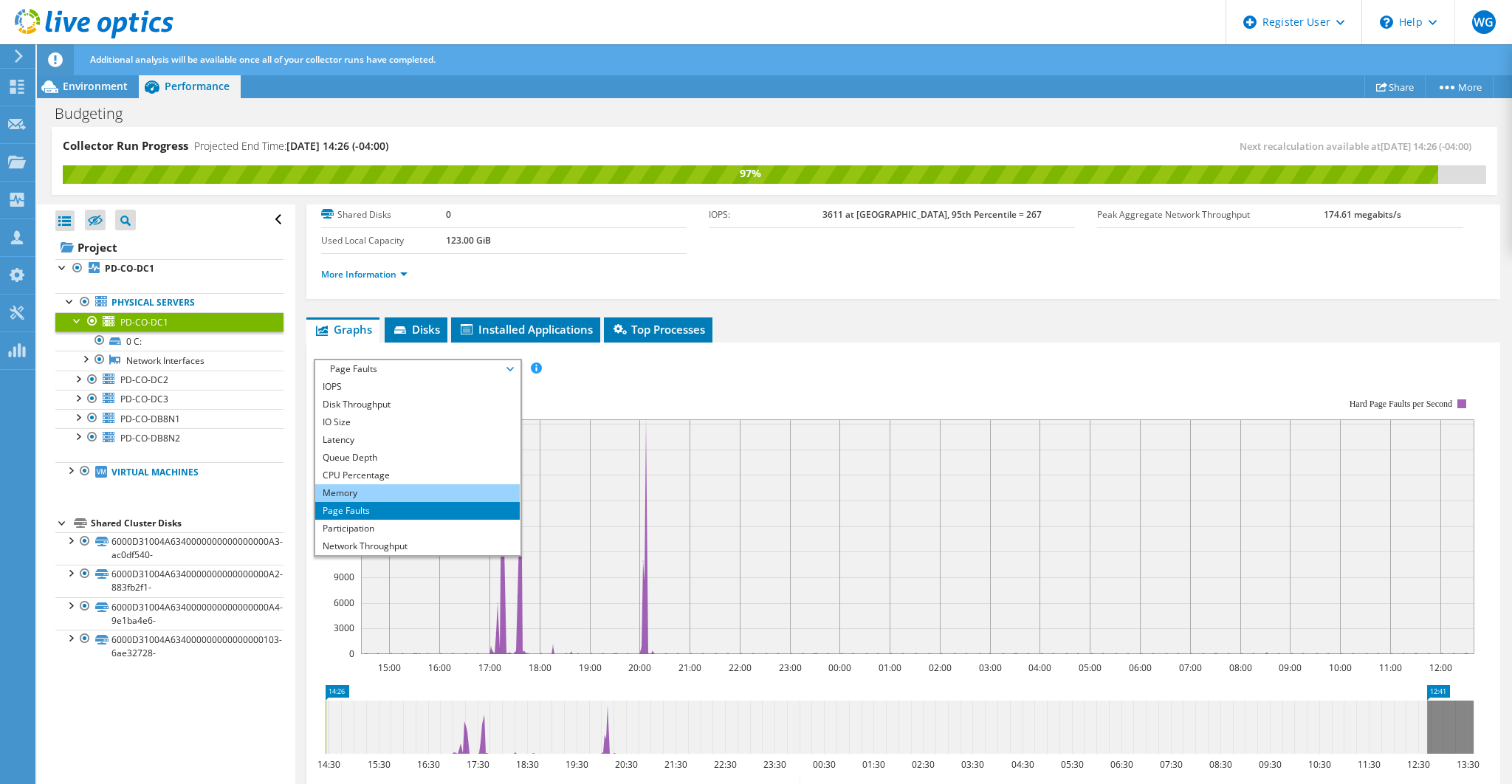
click at [356, 486] on li "Memory" at bounding box center [417, 493] width 204 height 18
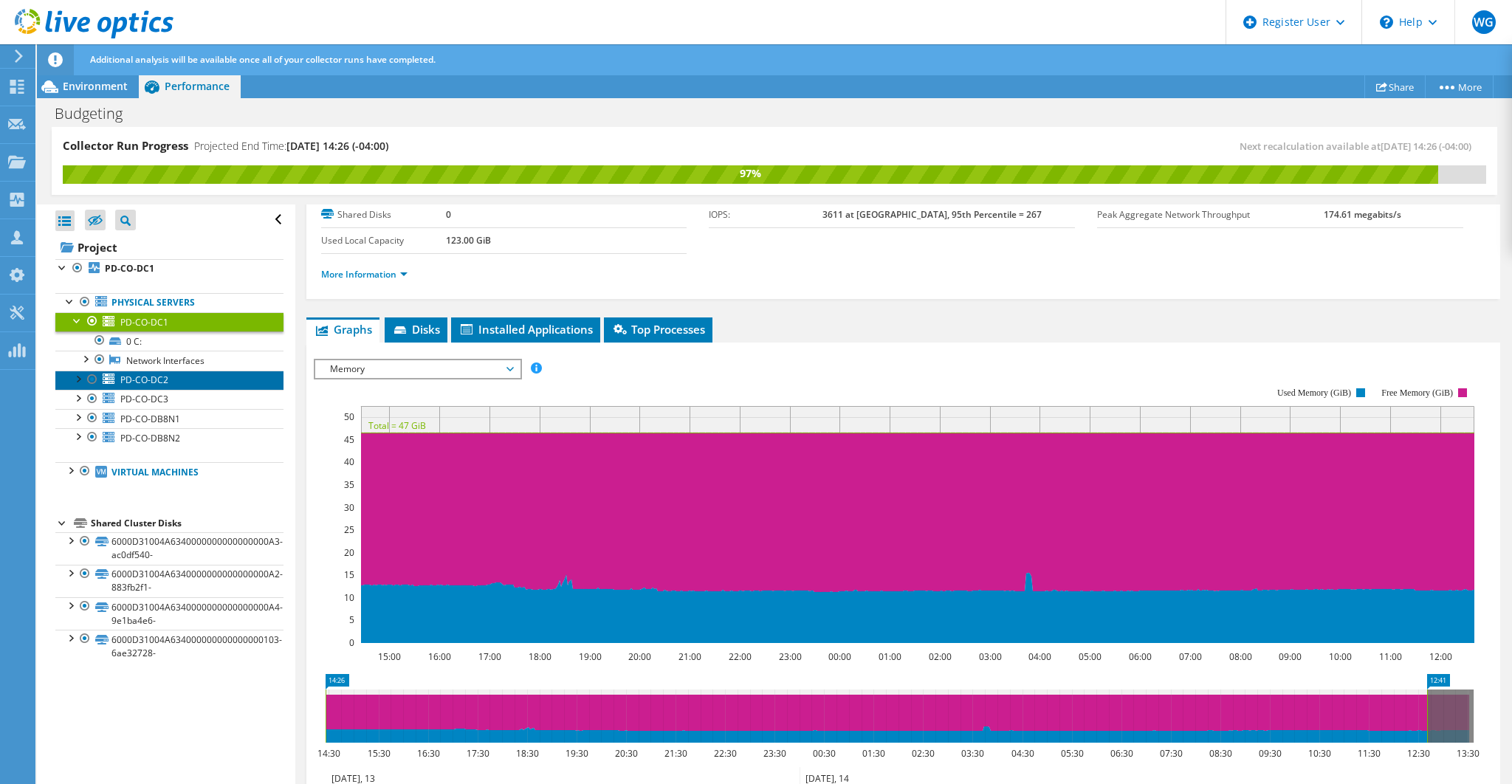
click at [159, 378] on span "PD-CO-DC2" at bounding box center [143, 379] width 48 height 12
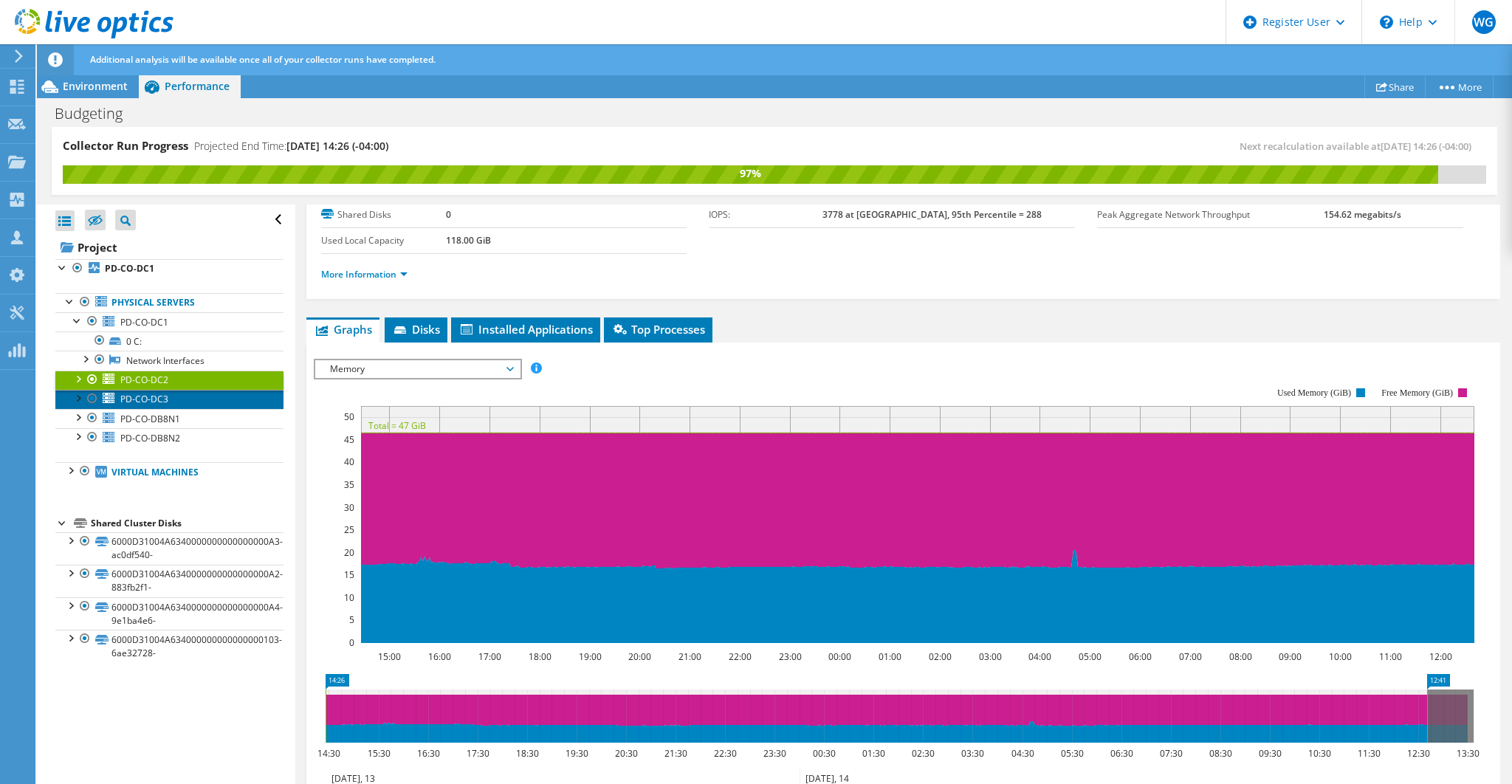
click at [162, 396] on span "PD-CO-DC3" at bounding box center [143, 398] width 48 height 12
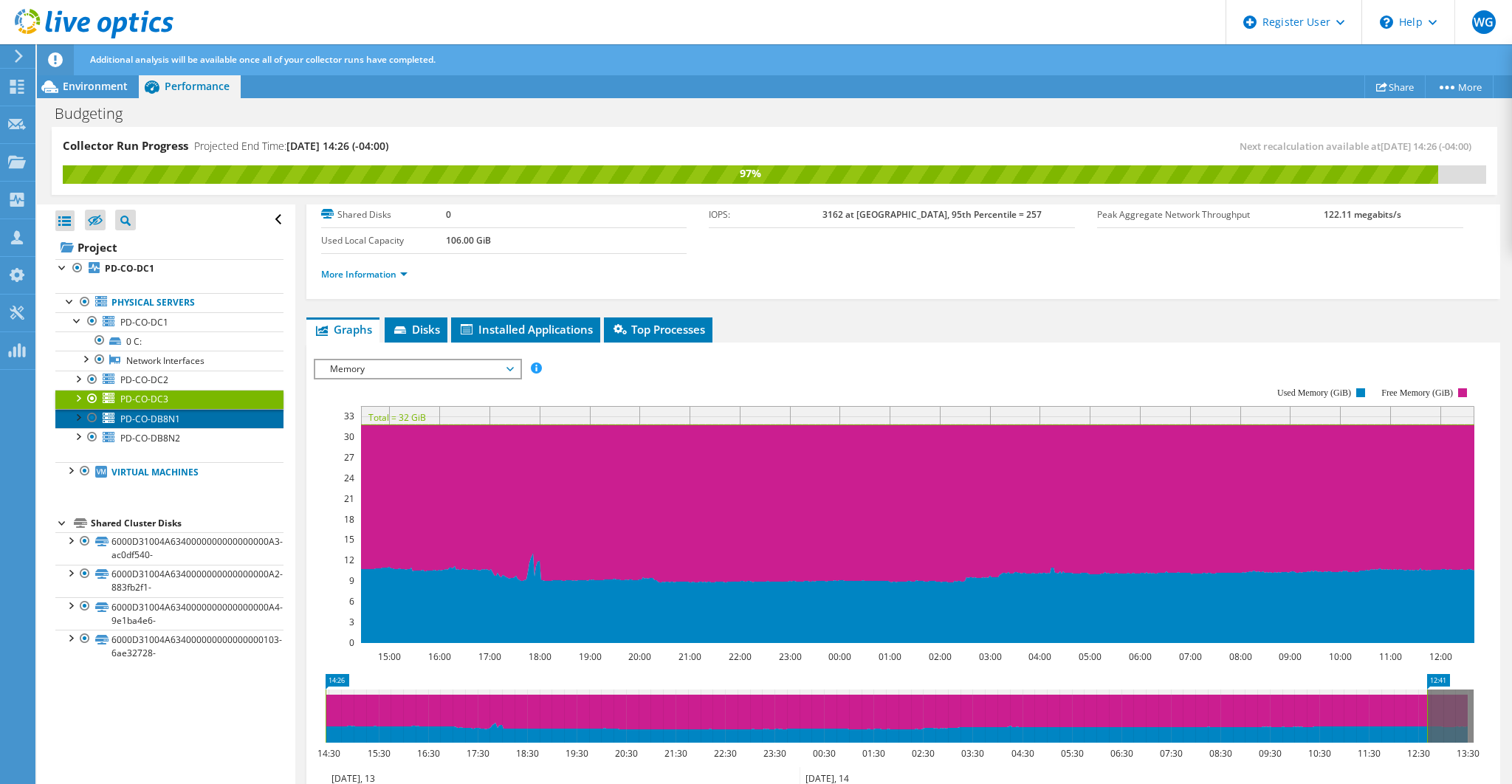
click at [183, 415] on link "PD-CO-DB8N1" at bounding box center [169, 418] width 228 height 19
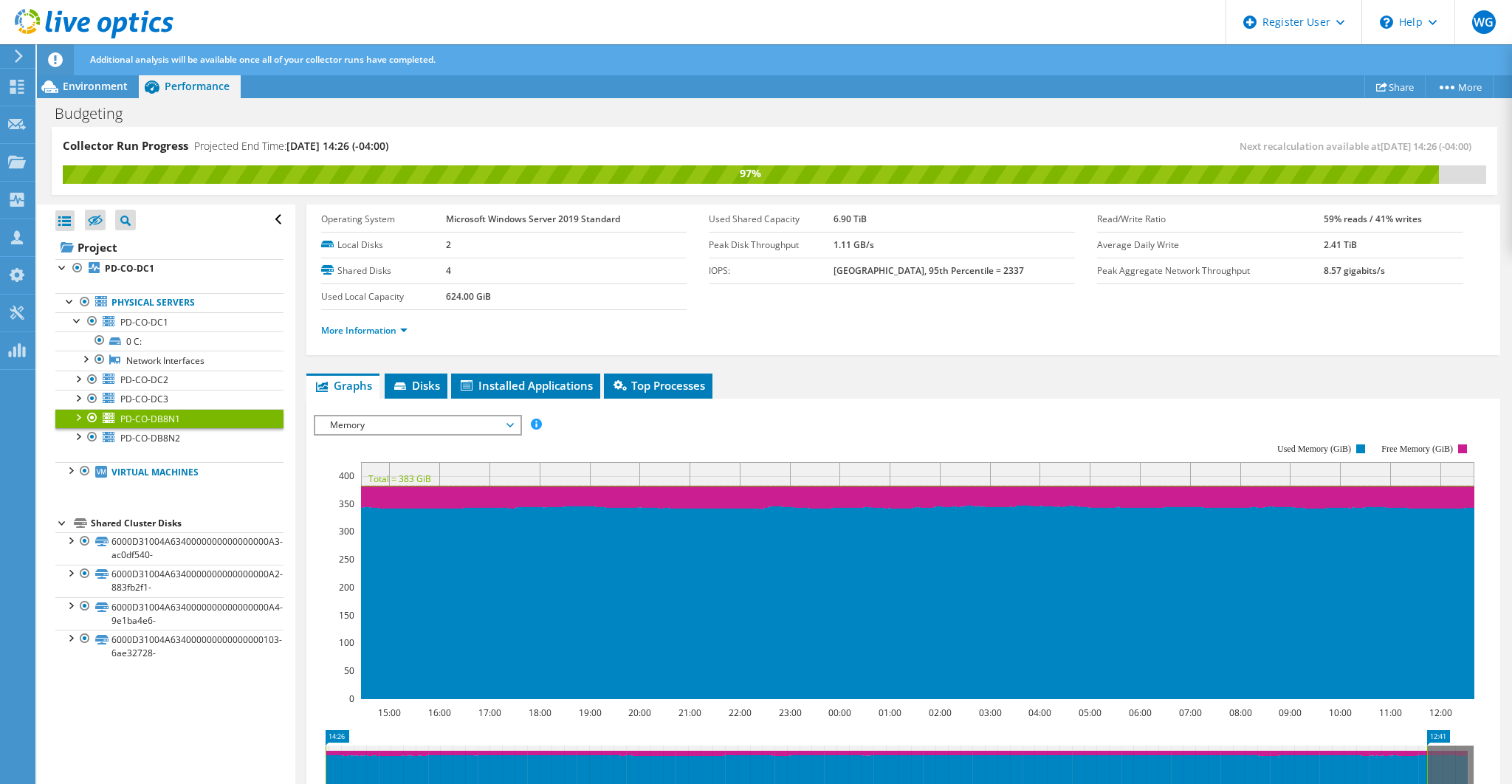
scroll to position [0, 0]
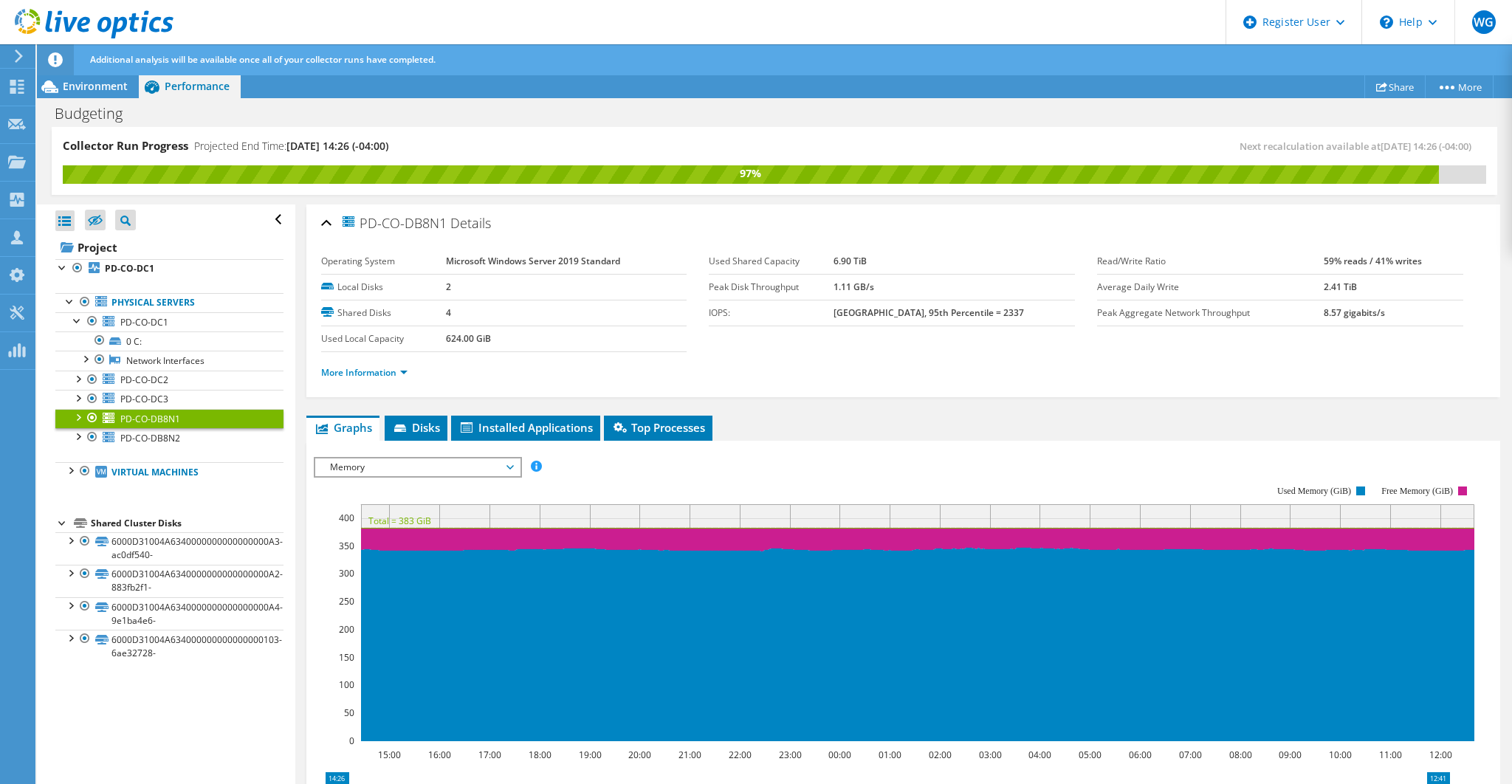
drag, startPoint x: 886, startPoint y: 259, endPoint x: 840, endPoint y: 260, distance: 46.0
click at [840, 260] on tr "Used Shared Capacity 6.90 TiB" at bounding box center [891, 262] width 366 height 26
click at [867, 262] on b "6.90 TiB" at bounding box center [850, 260] width 33 height 12
drag, startPoint x: 878, startPoint y: 260, endPoint x: 841, endPoint y: 259, distance: 37.0
click at [841, 259] on tr "Used Shared Capacity 6.90 TiB" at bounding box center [891, 262] width 366 height 26
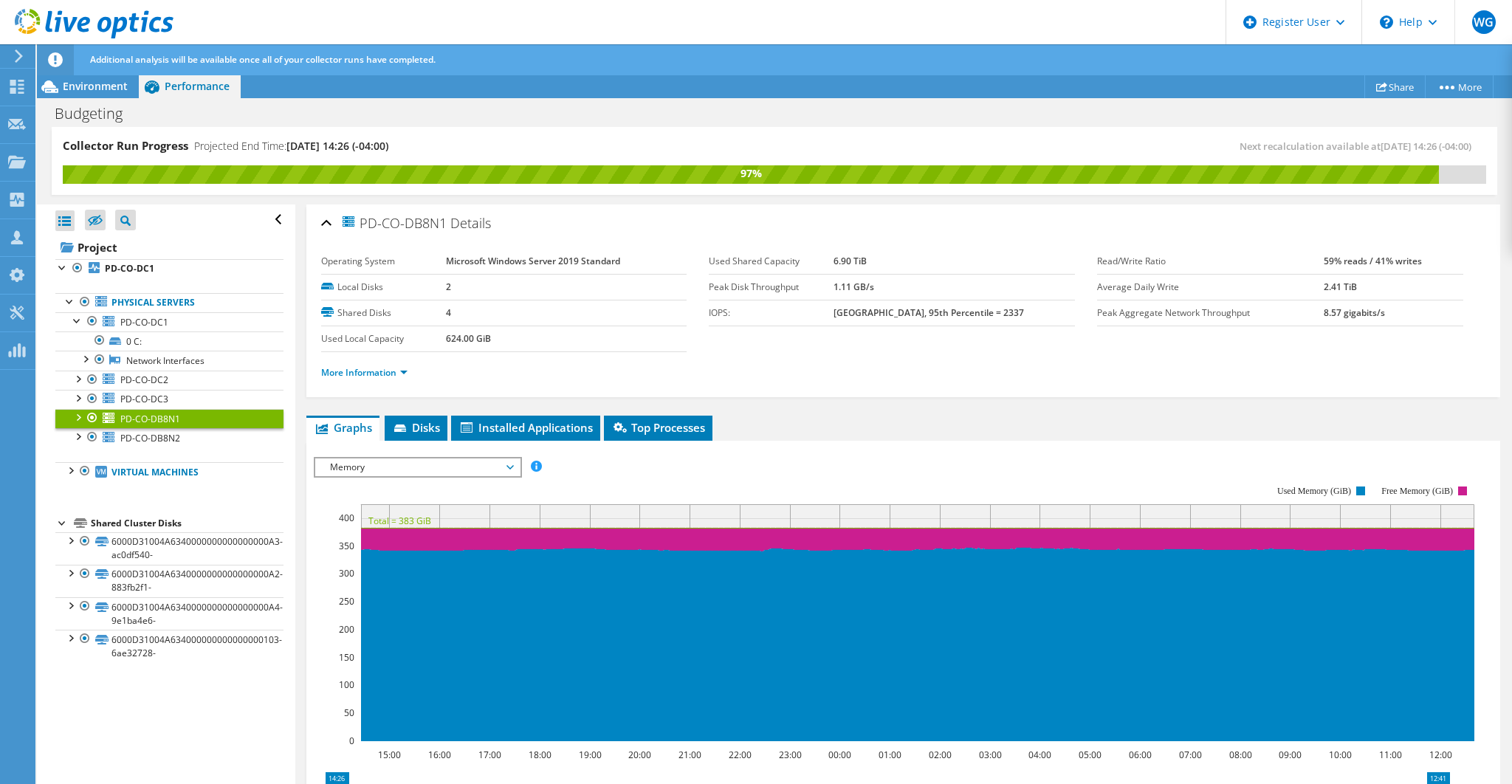
click at [509, 458] on span "Memory" at bounding box center [417, 466] width 189 height 18
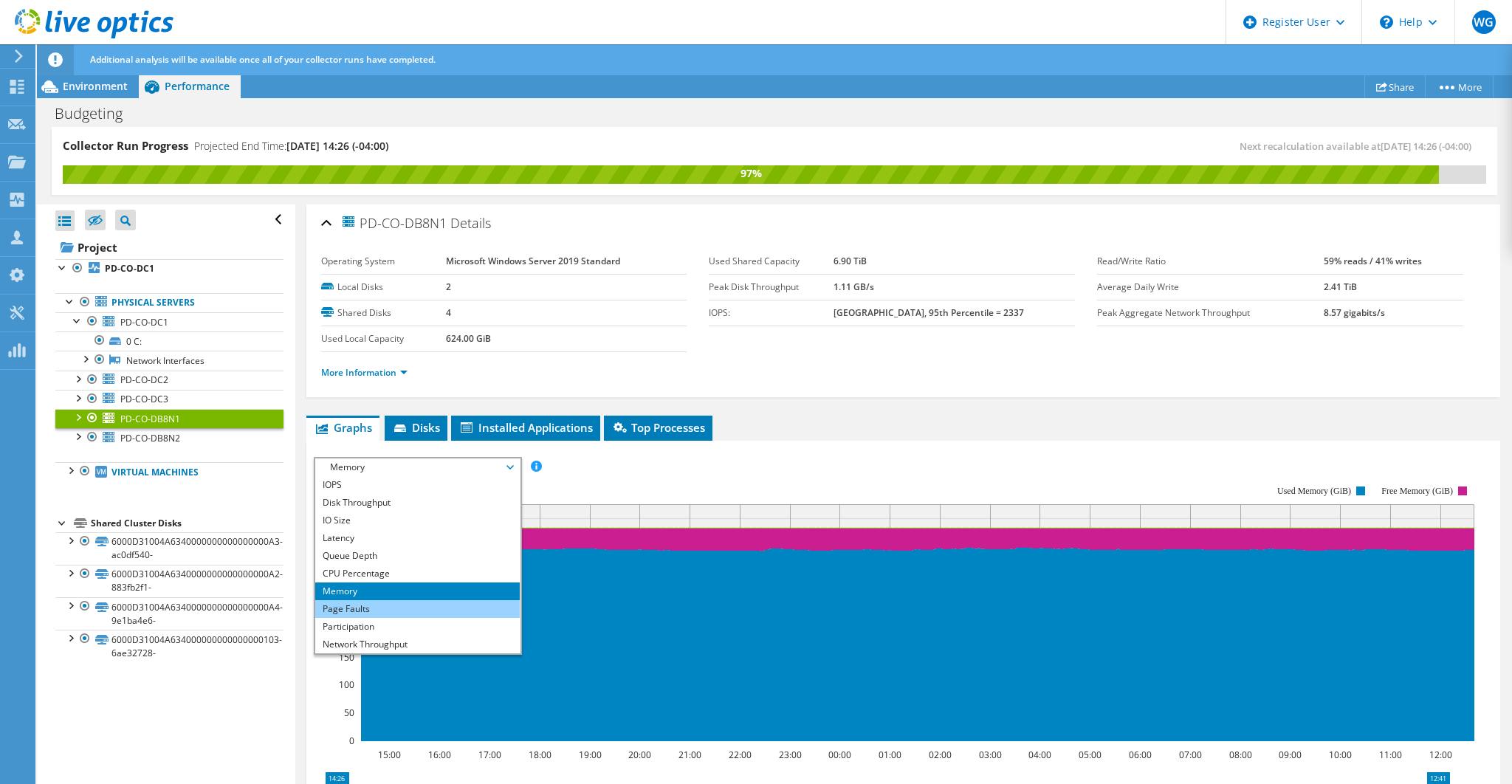
click at [372, 604] on li "Page Faults" at bounding box center [417, 609] width 204 height 18
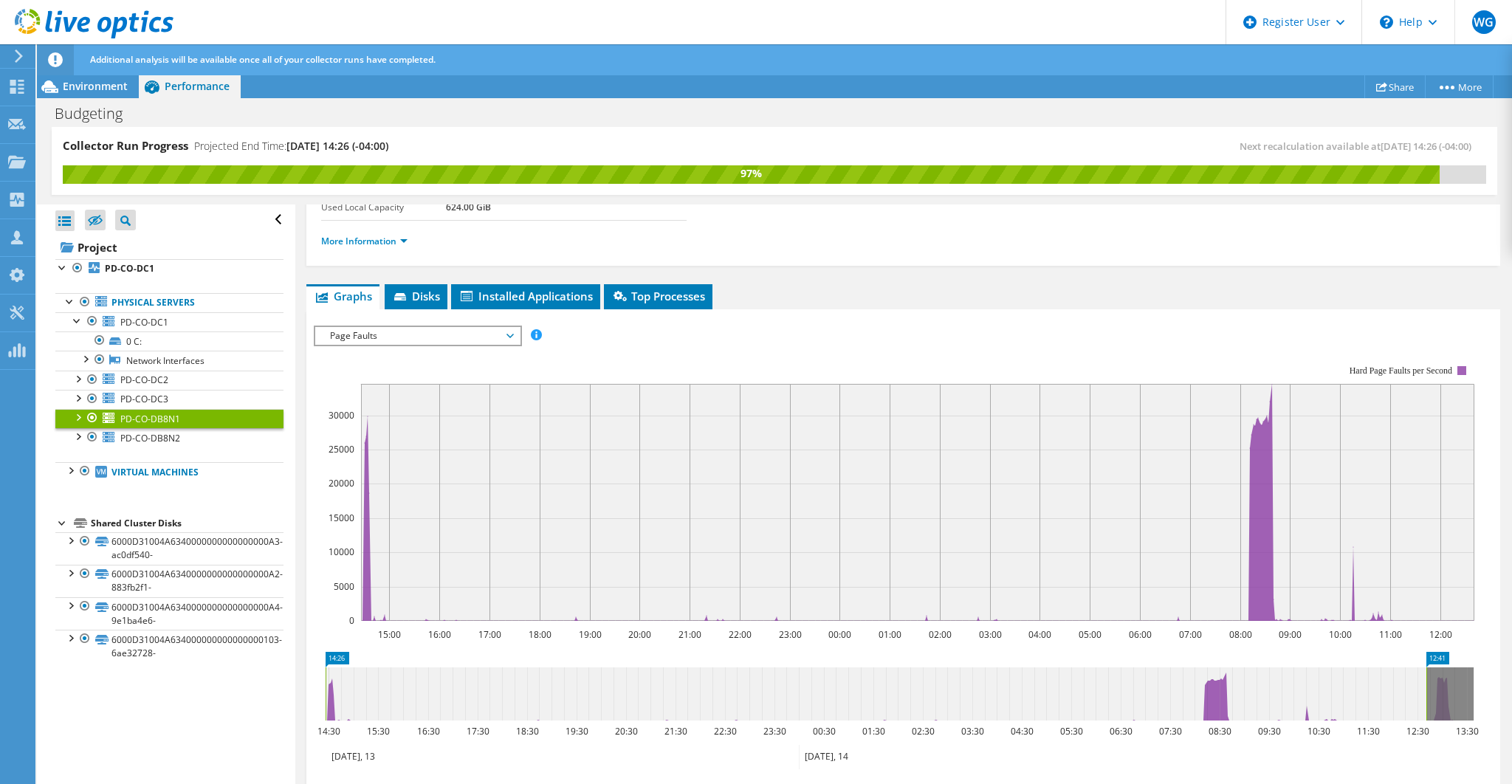
scroll to position [148, 0]
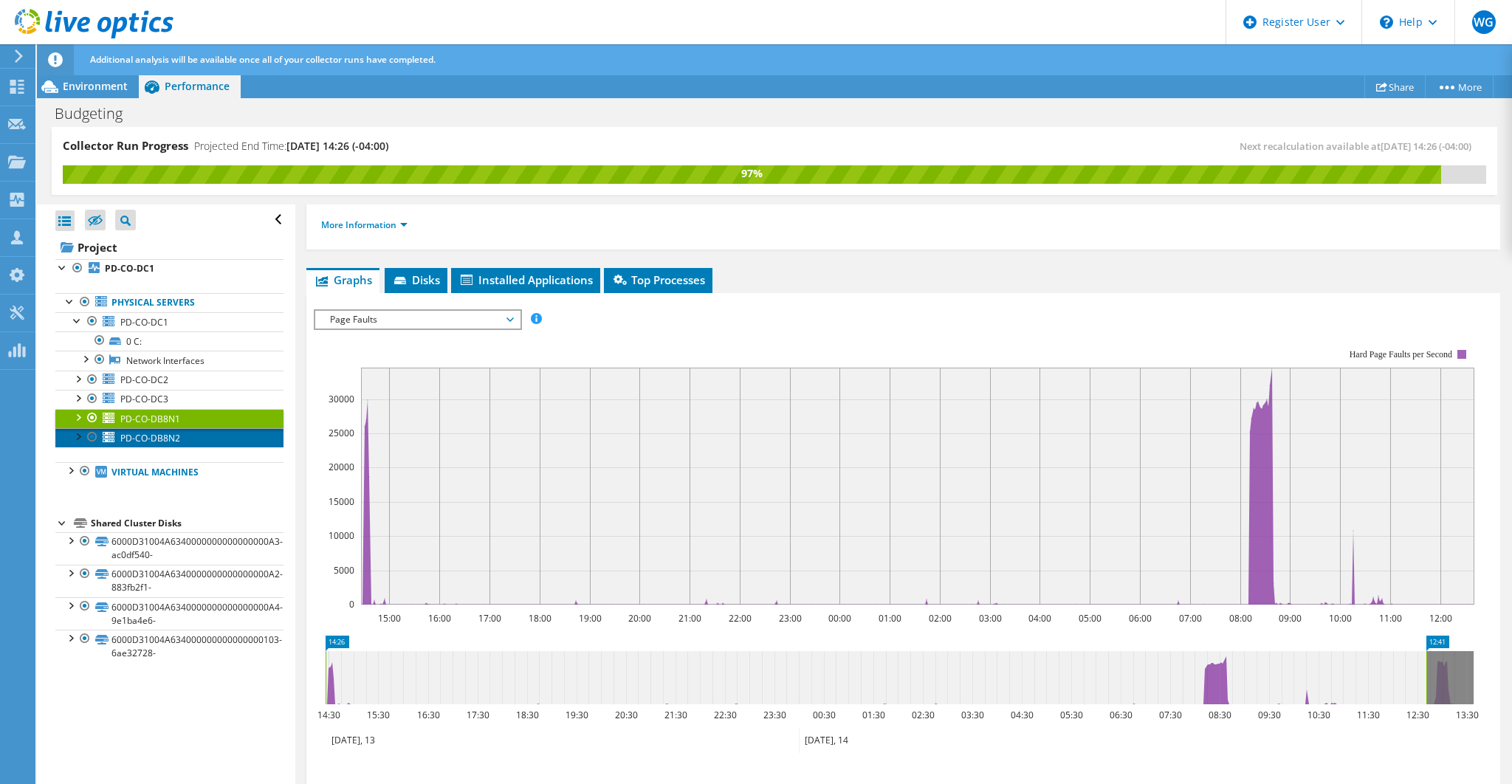
click at [172, 436] on span "PD-CO-DB8N2" at bounding box center [150, 437] width 60 height 12
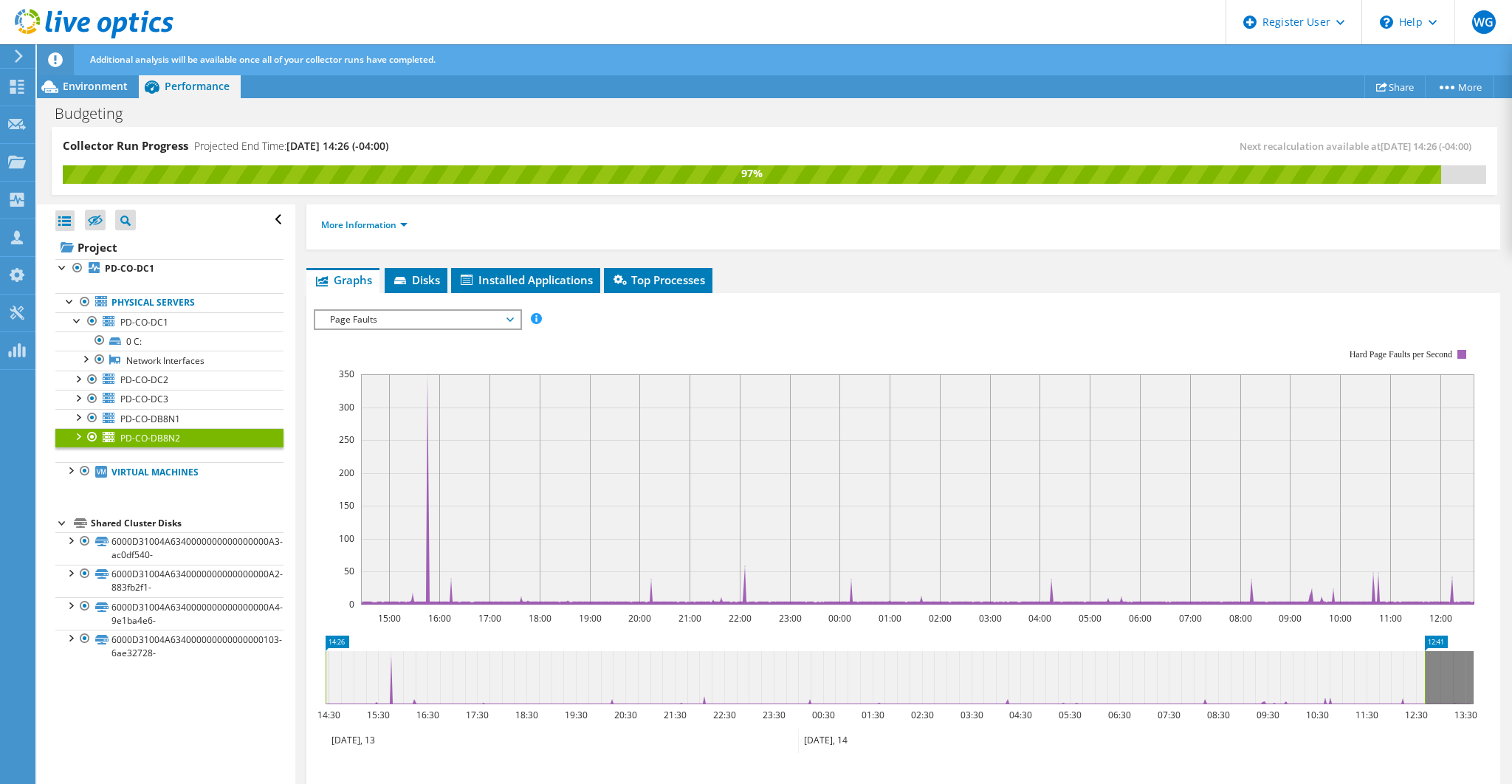
click at [171, 481] on ul "Physical Servers PD-CO-DC1 0 C:" at bounding box center [169, 387] width 228 height 218
click at [174, 469] on link "Virtual Machines" at bounding box center [169, 471] width 228 height 19
click at [63, 467] on div at bounding box center [70, 469] width 15 height 15
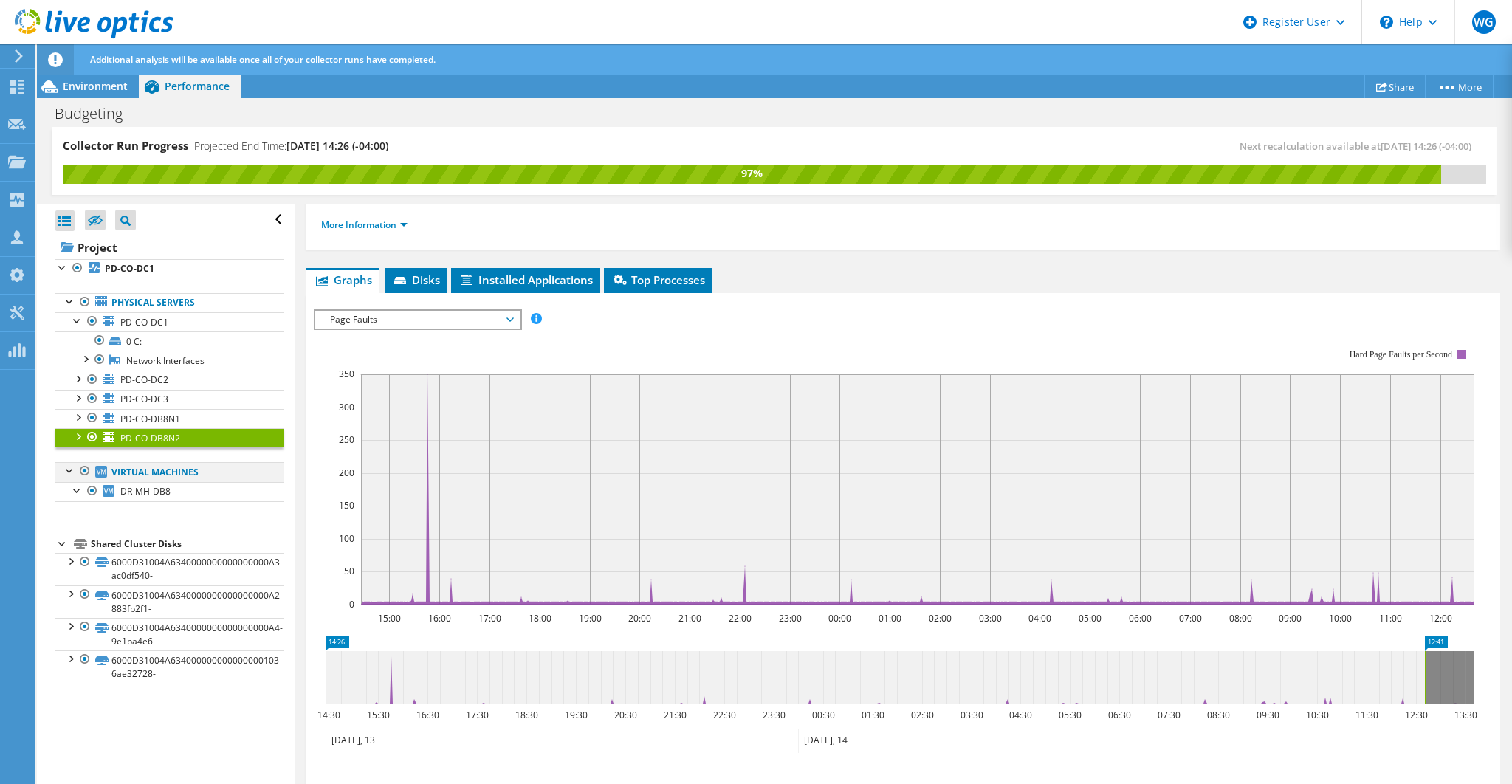
click at [69, 467] on div at bounding box center [70, 469] width 15 height 15
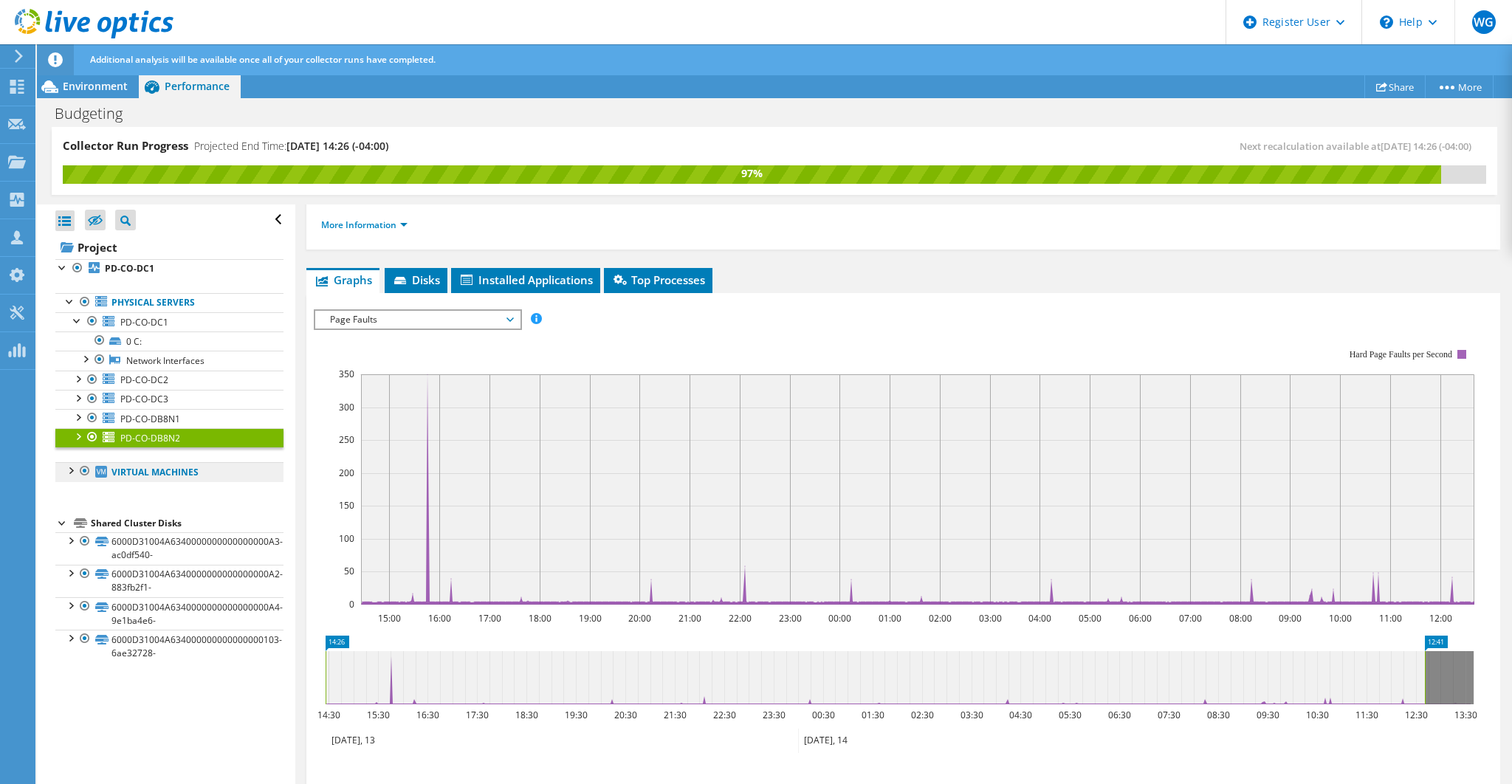
click at [140, 467] on link "Virtual Machines" at bounding box center [169, 471] width 228 height 19
drag, startPoint x: 71, startPoint y: 465, endPoint x: 79, endPoint y: 471, distance: 10.0
click at [71, 465] on div at bounding box center [70, 469] width 15 height 15
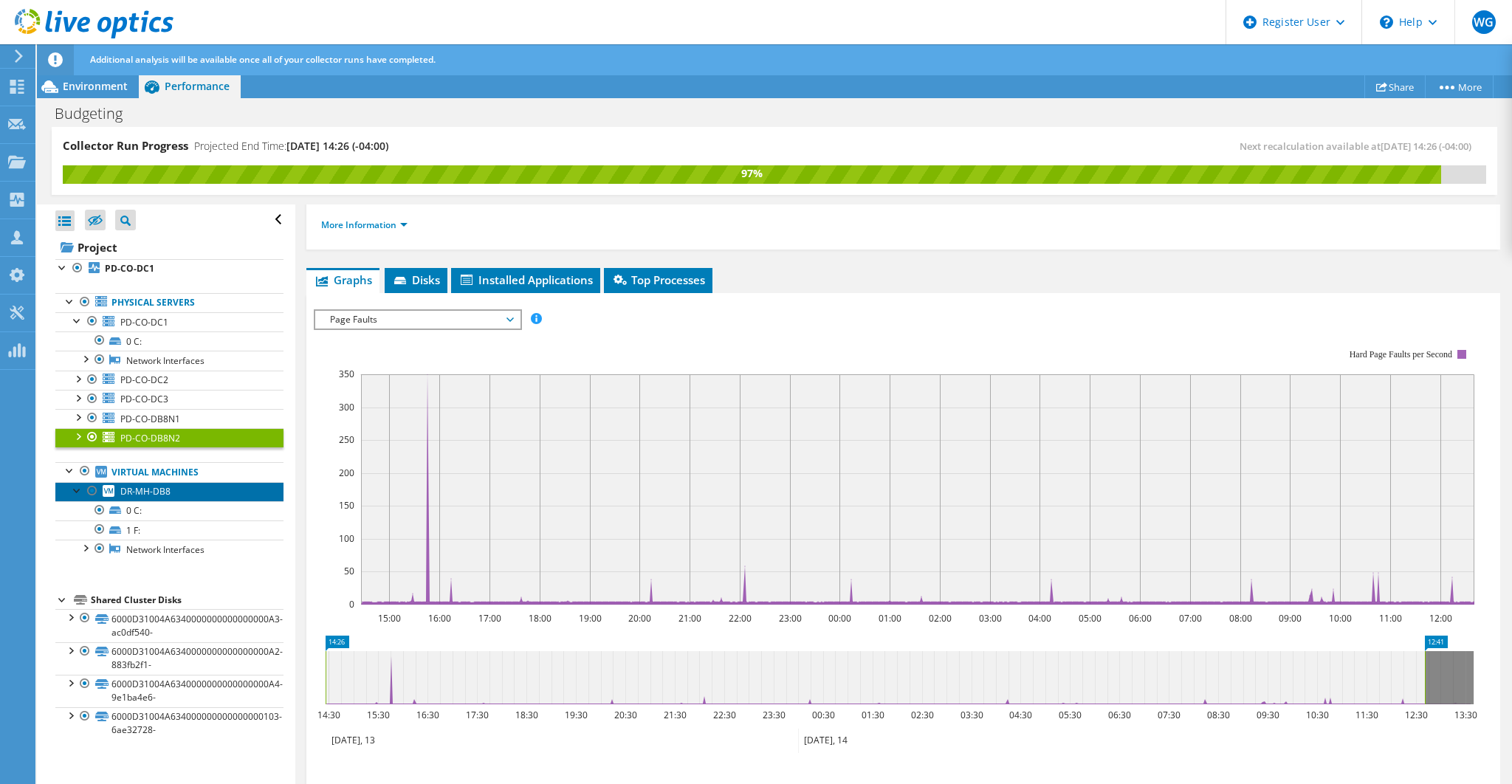
click at [152, 487] on span "DR-MH-DB8" at bounding box center [145, 491] width 51 height 12
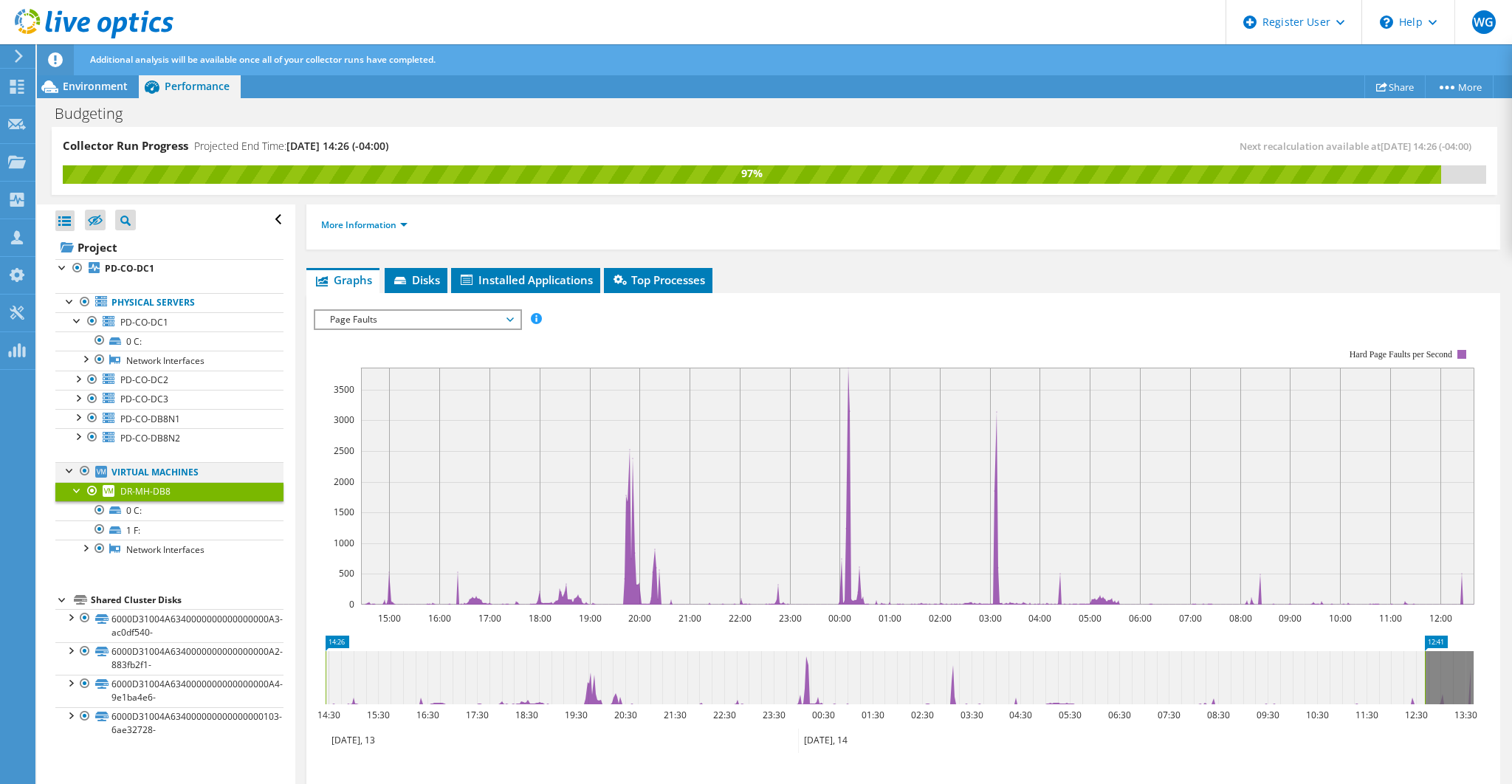
click at [70, 465] on div at bounding box center [70, 469] width 15 height 15
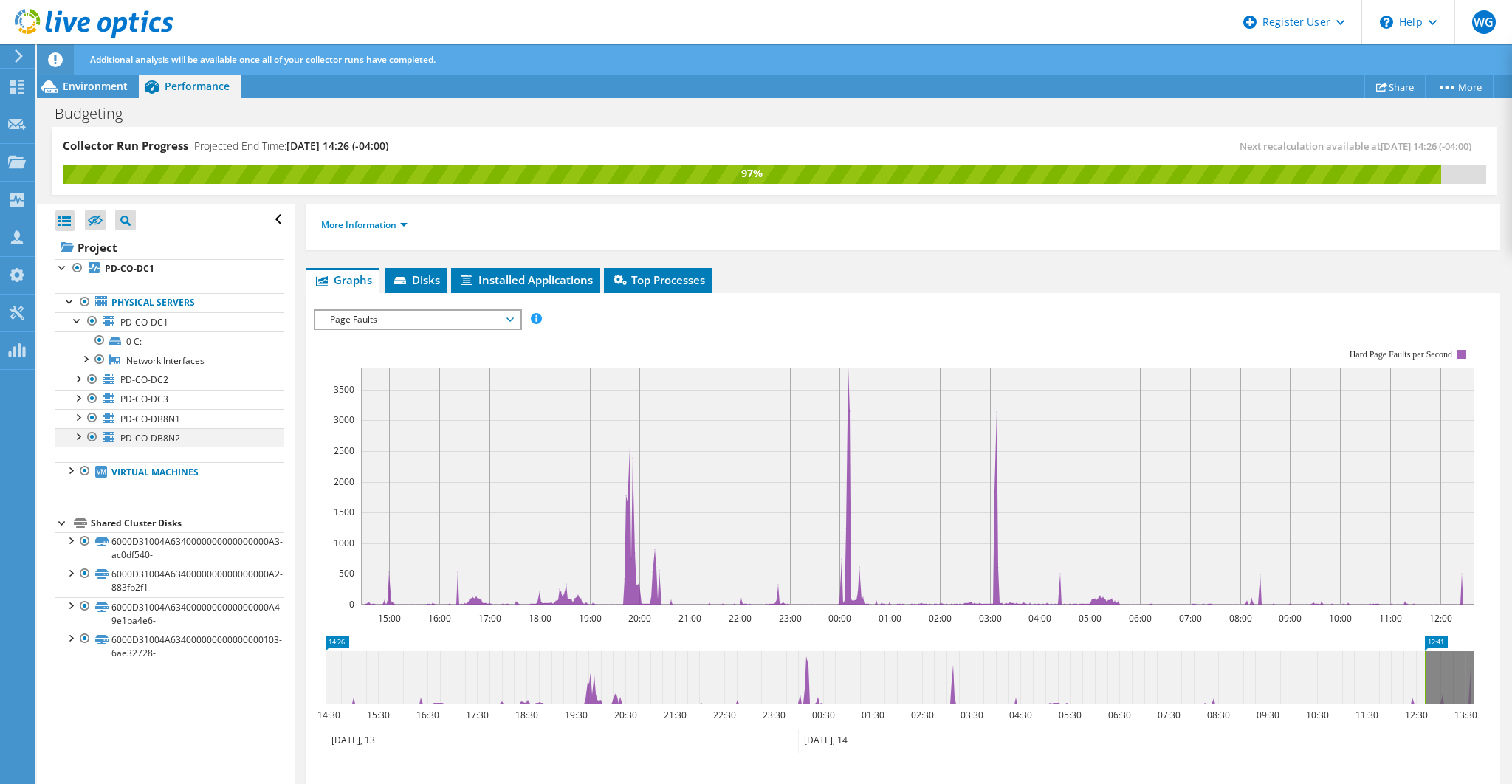
click at [76, 433] on div at bounding box center [78, 436] width 15 height 15
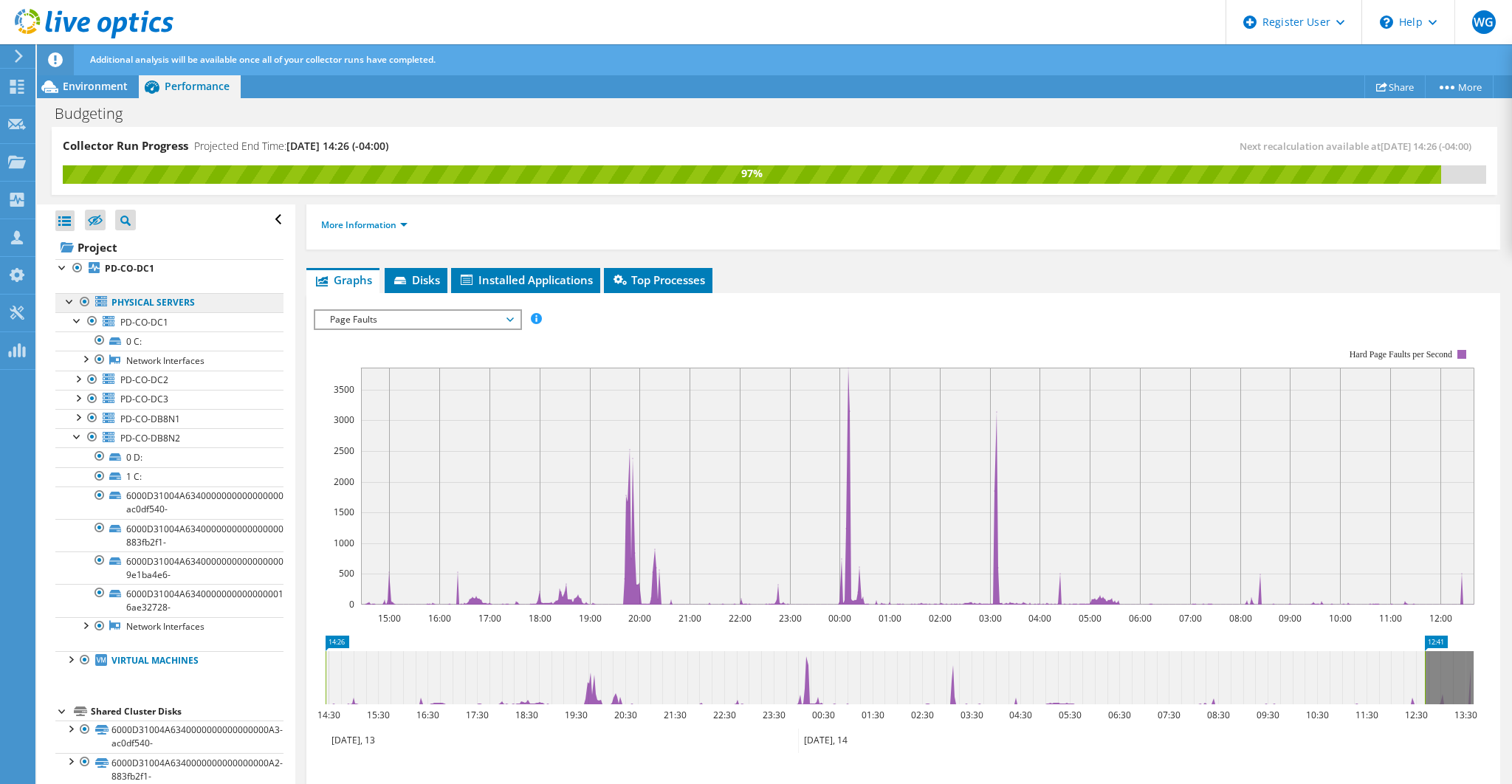
click at [147, 303] on link "Physical Servers" at bounding box center [169, 303] width 228 height 19
click at [114, 270] on b "PD-CO-DC1" at bounding box center [129, 268] width 50 height 12
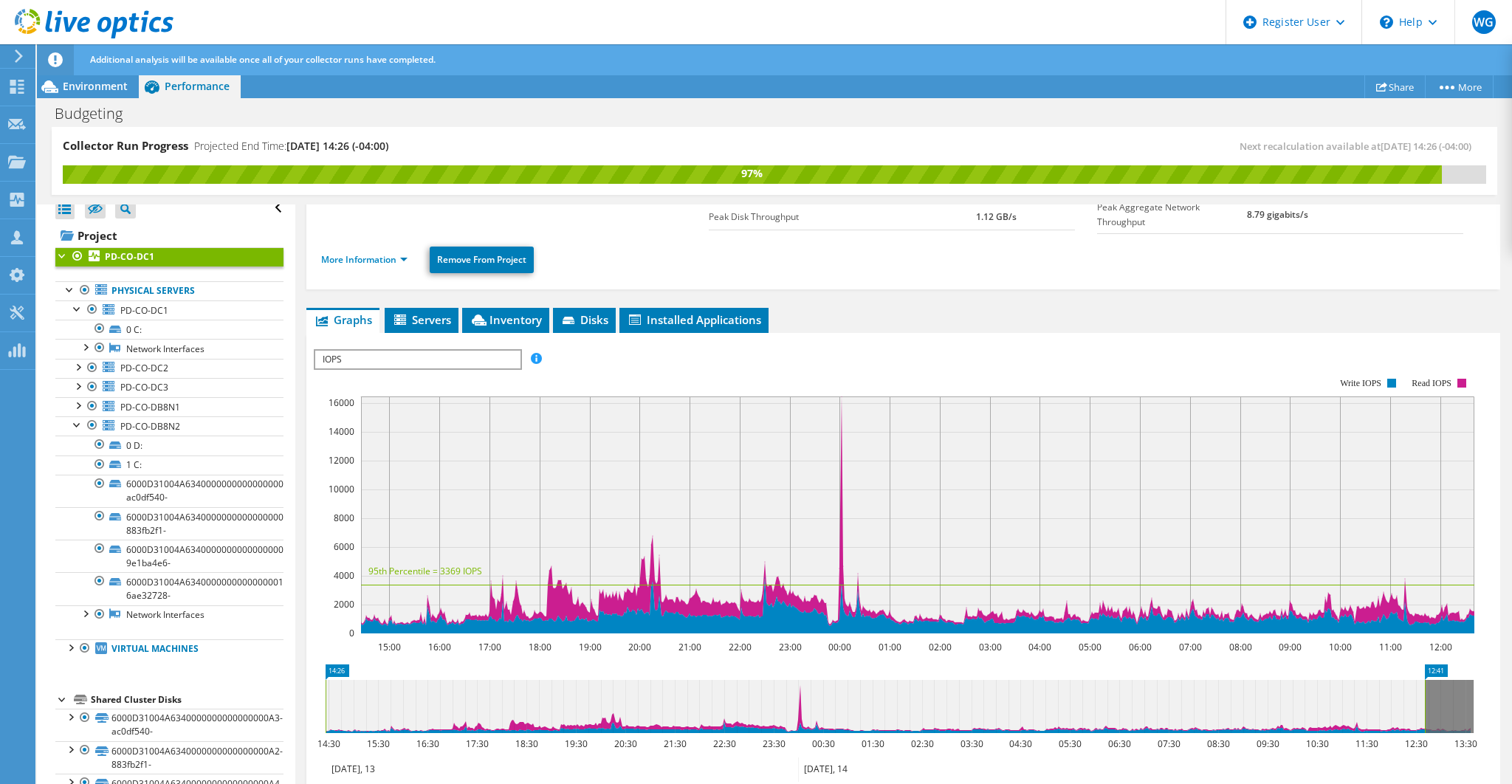
scroll to position [0, 0]
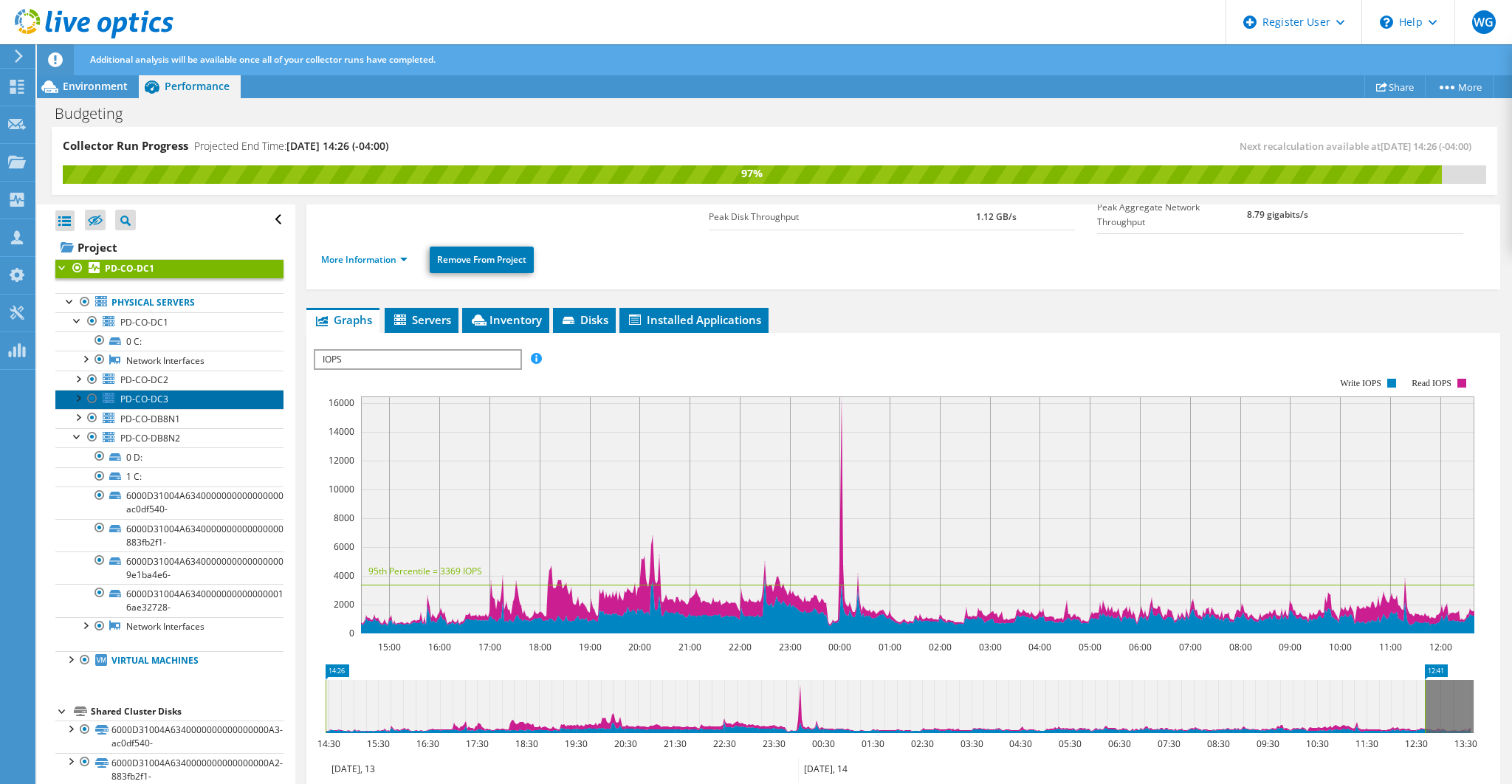
click at [166, 397] on span "PD-CO-DC3" at bounding box center [143, 398] width 48 height 12
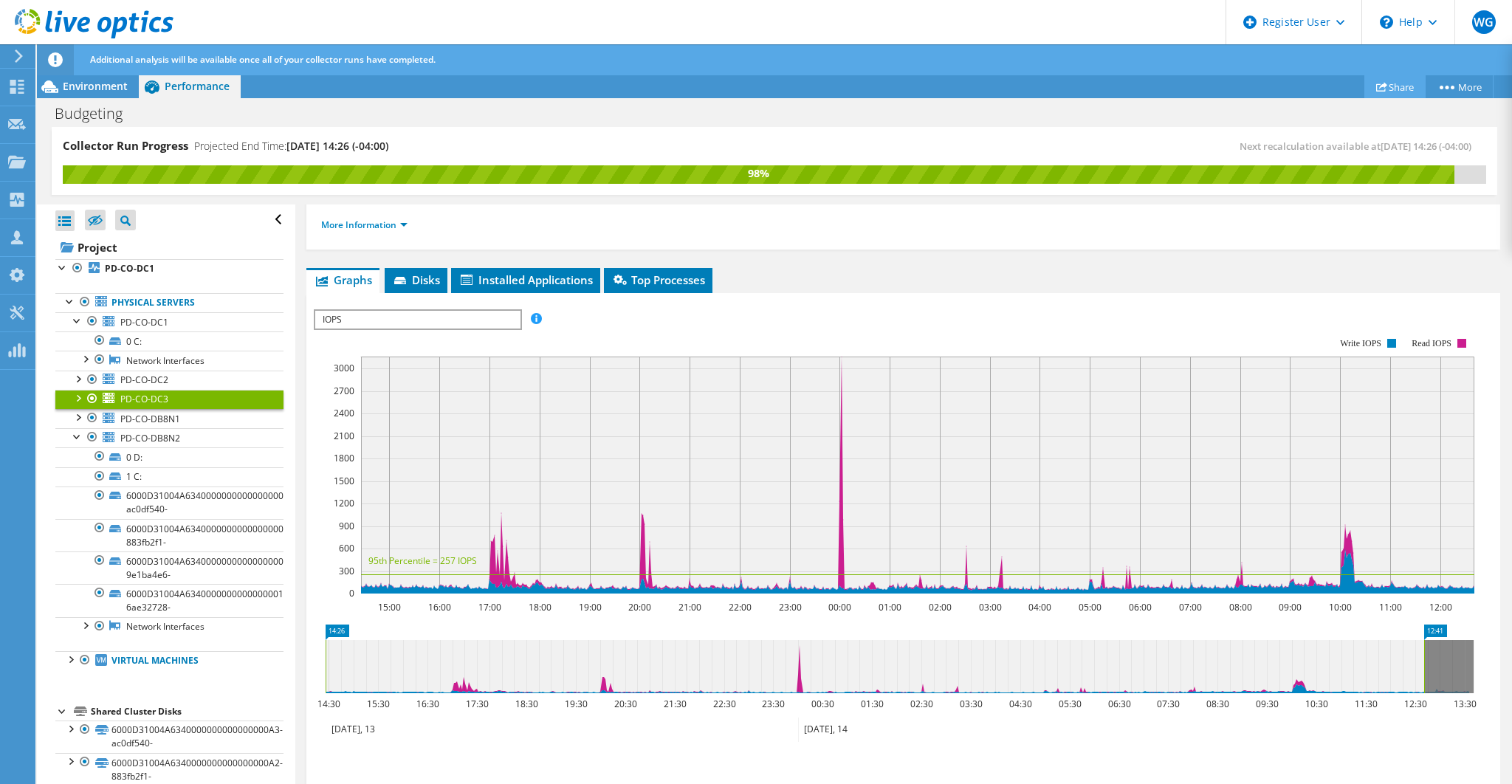
click at [1394, 91] on link "Share" at bounding box center [1394, 86] width 61 height 22
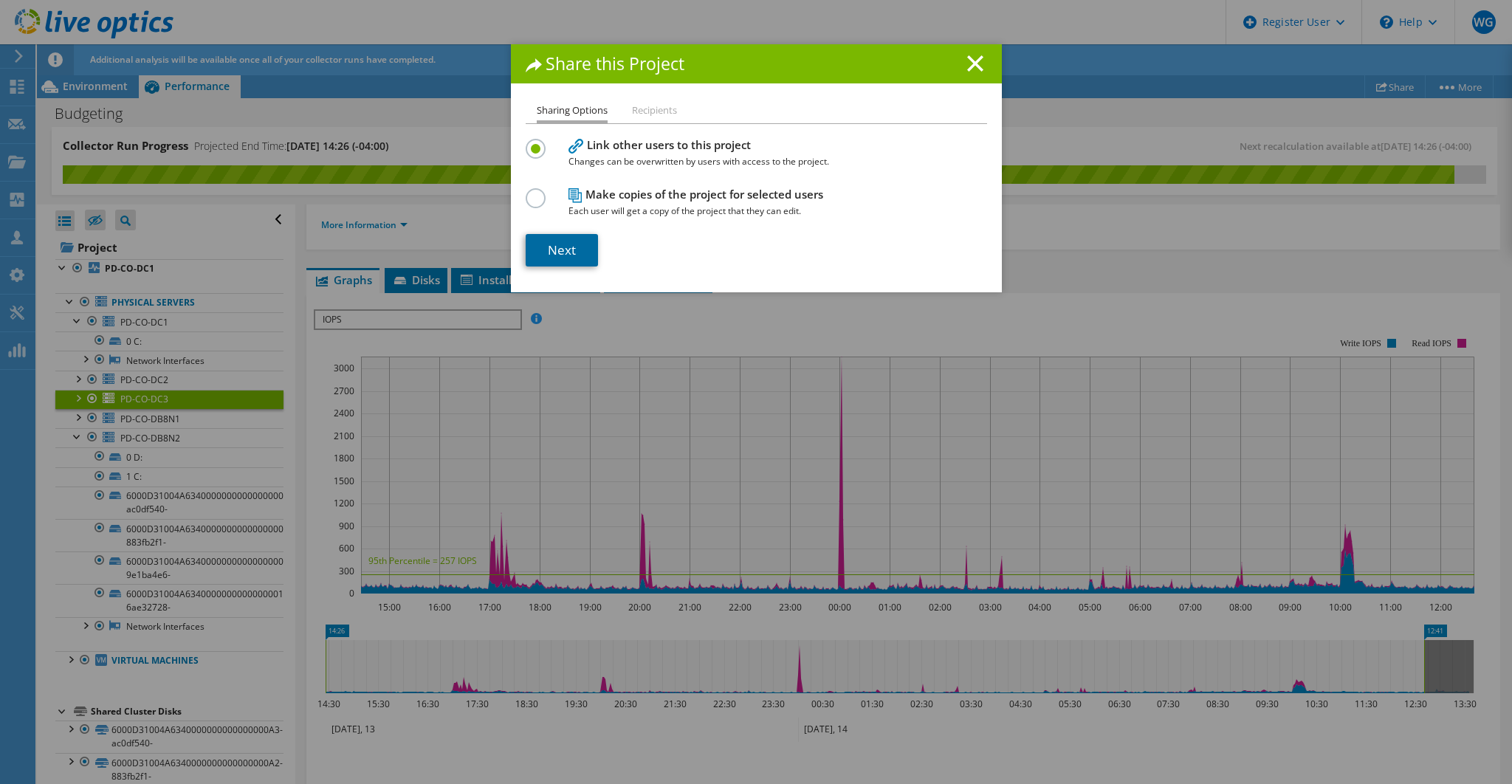
click at [566, 252] on link "Next" at bounding box center [561, 250] width 72 height 33
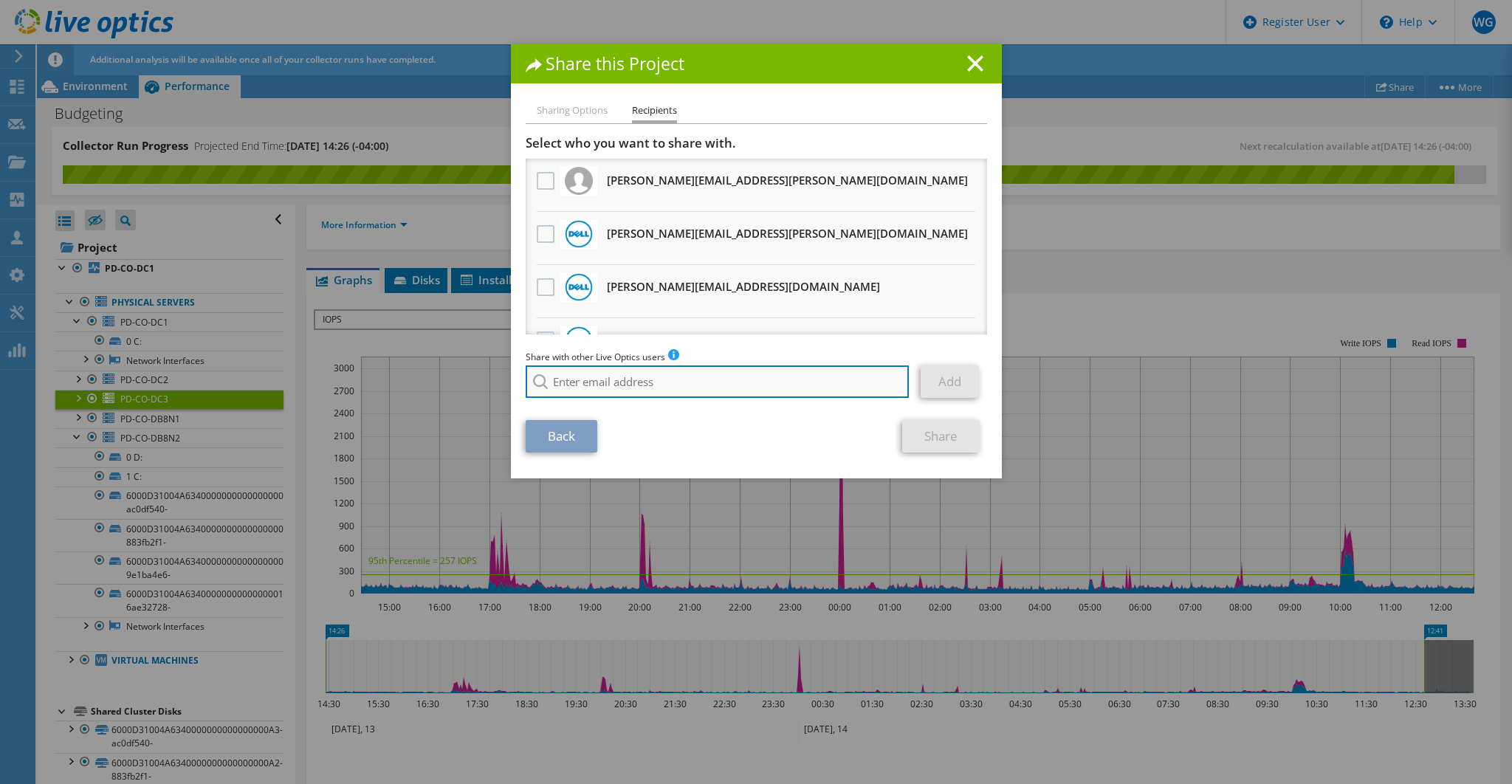
click at [610, 381] on input "search" at bounding box center [718, 381] width 384 height 33
drag, startPoint x: 586, startPoint y: 383, endPoint x: 529, endPoint y: 378, distance: 57.2
click at [529, 378] on div "ben Ben.Adamson@Dell.com Ben.Ahlquist@bedfordtech.com ben.albert@fourth.com ben…" at bounding box center [718, 381] width 384 height 33
paste input ".saunderson@dell.com"
type input "Ben.Saunderson@dell.com"
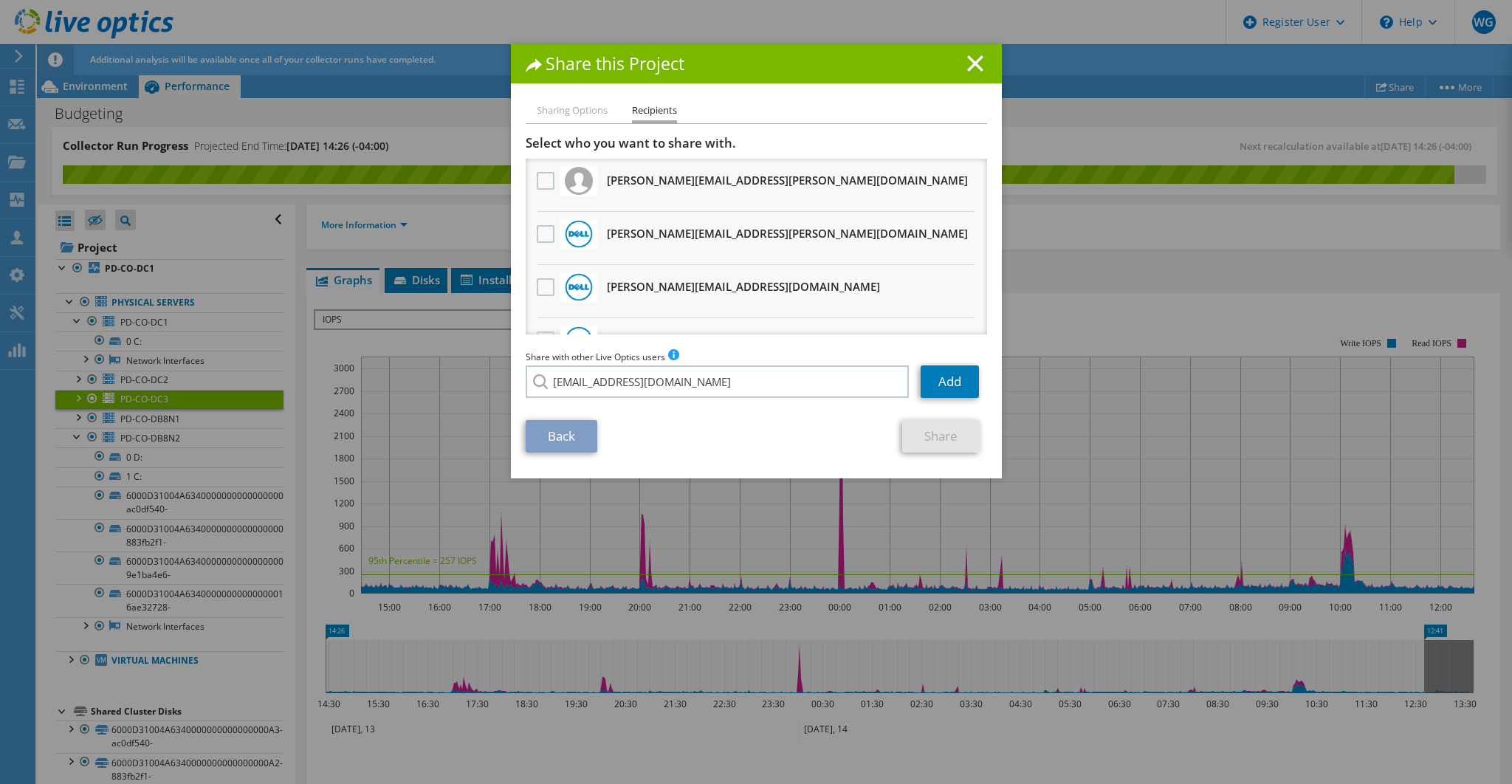
click at [583, 401] on li "Ben.Saunderson@dell.com" at bounding box center [610, 392] width 170 height 18
click at [929, 385] on link "Add" at bounding box center [950, 381] width 58 height 33
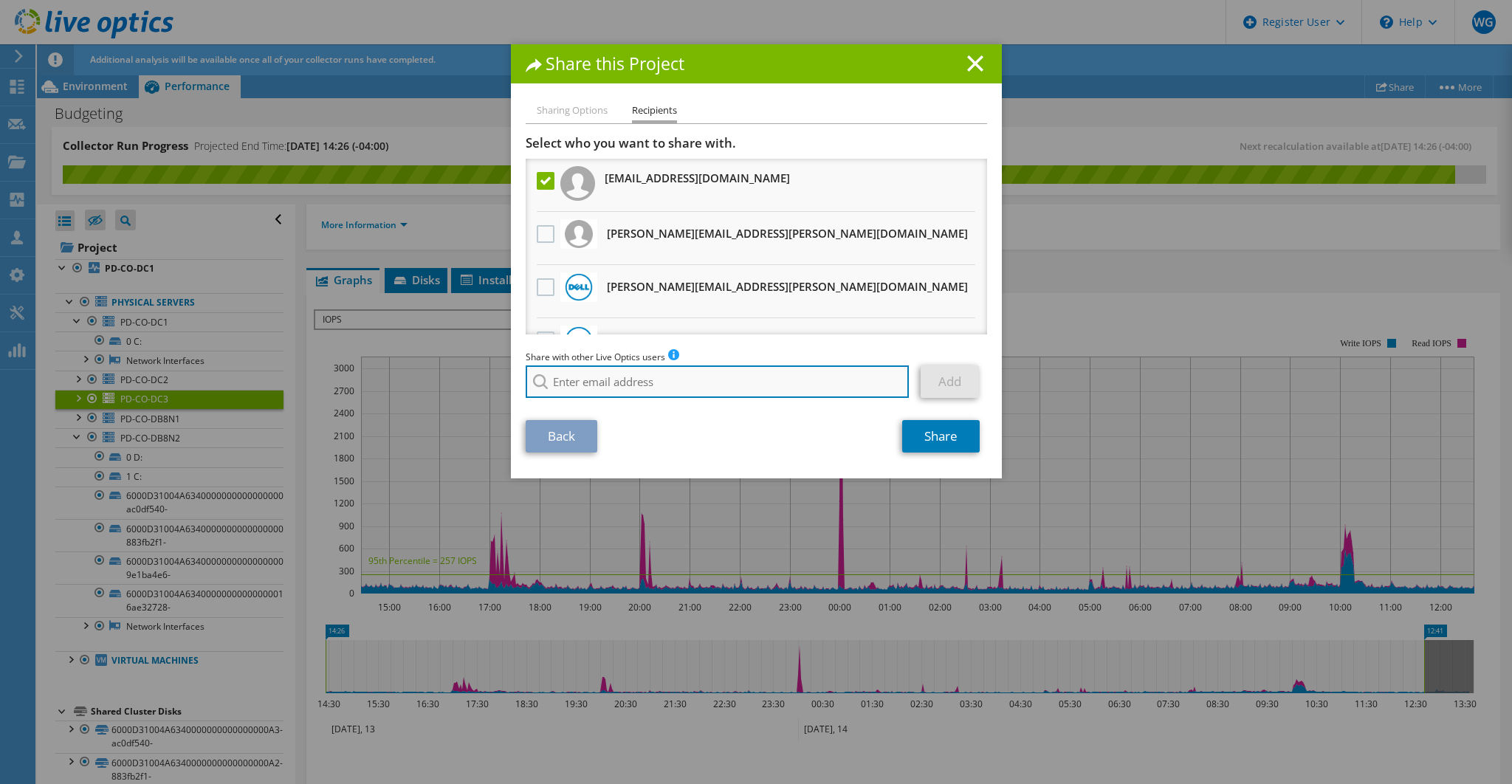
click at [704, 382] on input "search" at bounding box center [718, 381] width 384 height 33
type input "sohn"
drag, startPoint x: 584, startPoint y: 383, endPoint x: 540, endPoint y: 380, distance: 44.1
click at [540, 380] on div "sohn No results for found." at bounding box center [718, 381] width 384 height 33
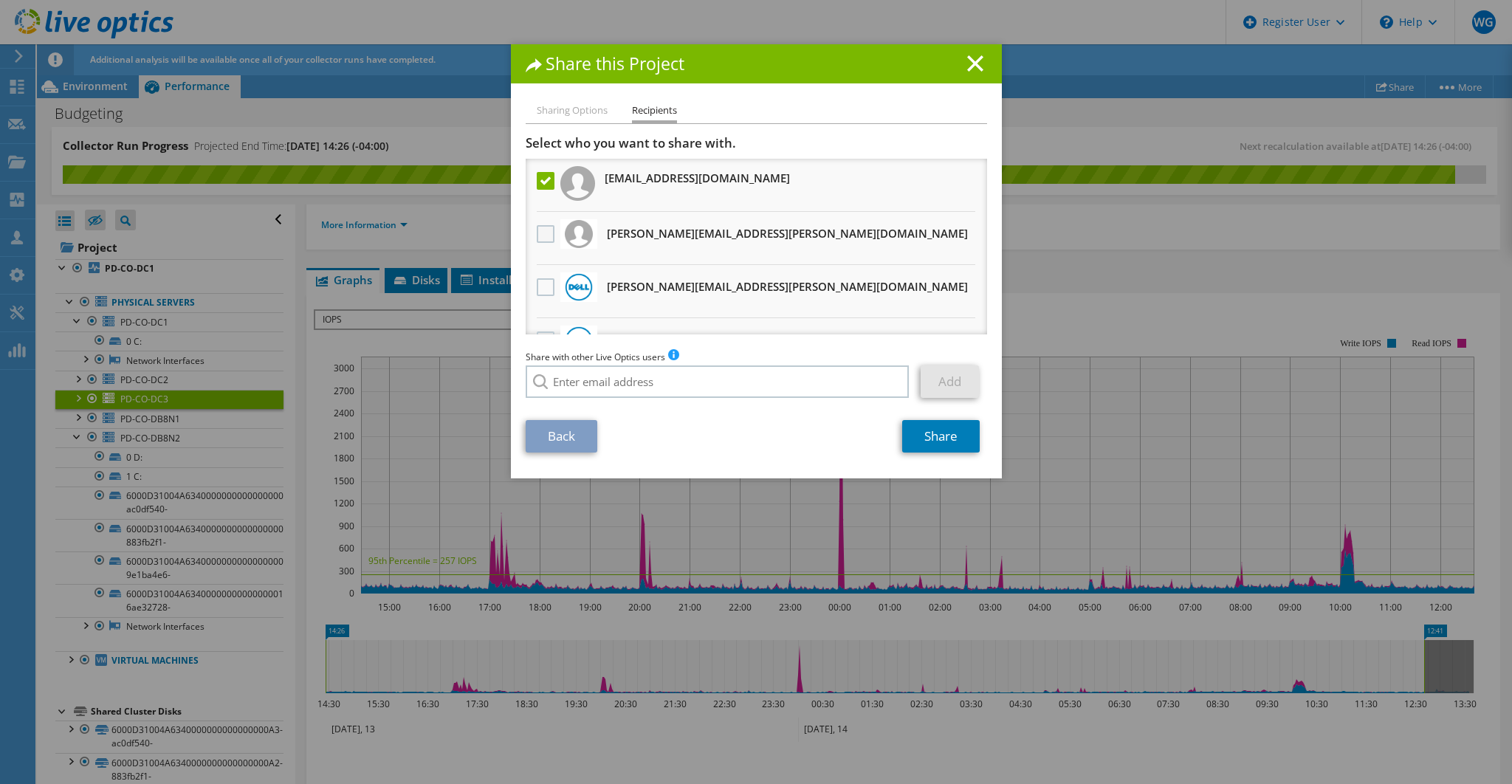
click at [544, 236] on label at bounding box center [547, 233] width 22 height 18
click at [0, 0] on input "checkbox" at bounding box center [0, 0] width 0 height 0
click at [925, 436] on link "Share" at bounding box center [941, 436] width 78 height 33
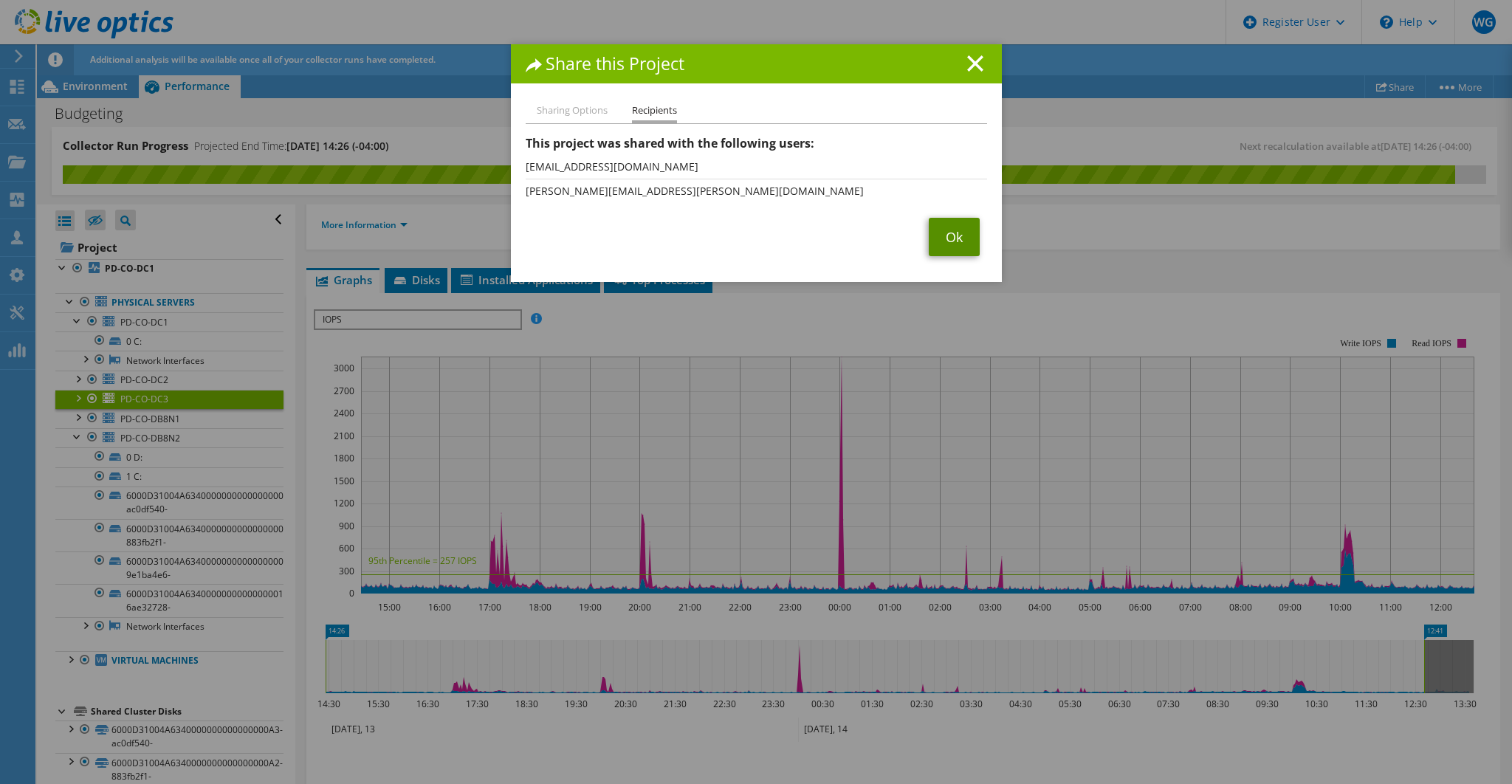
click at [946, 237] on link "Ok" at bounding box center [954, 236] width 51 height 38
